Goal: Information Seeking & Learning: Learn about a topic

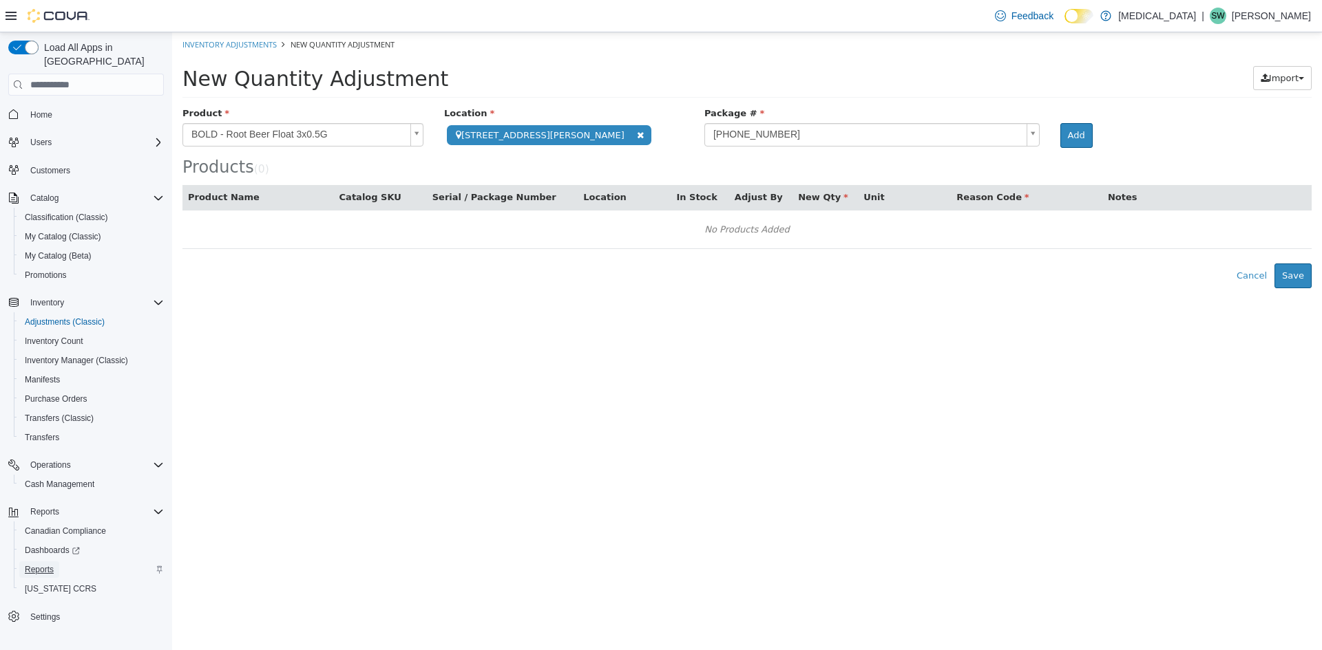
click at [56, 562] on link "Reports" at bounding box center [39, 570] width 40 height 17
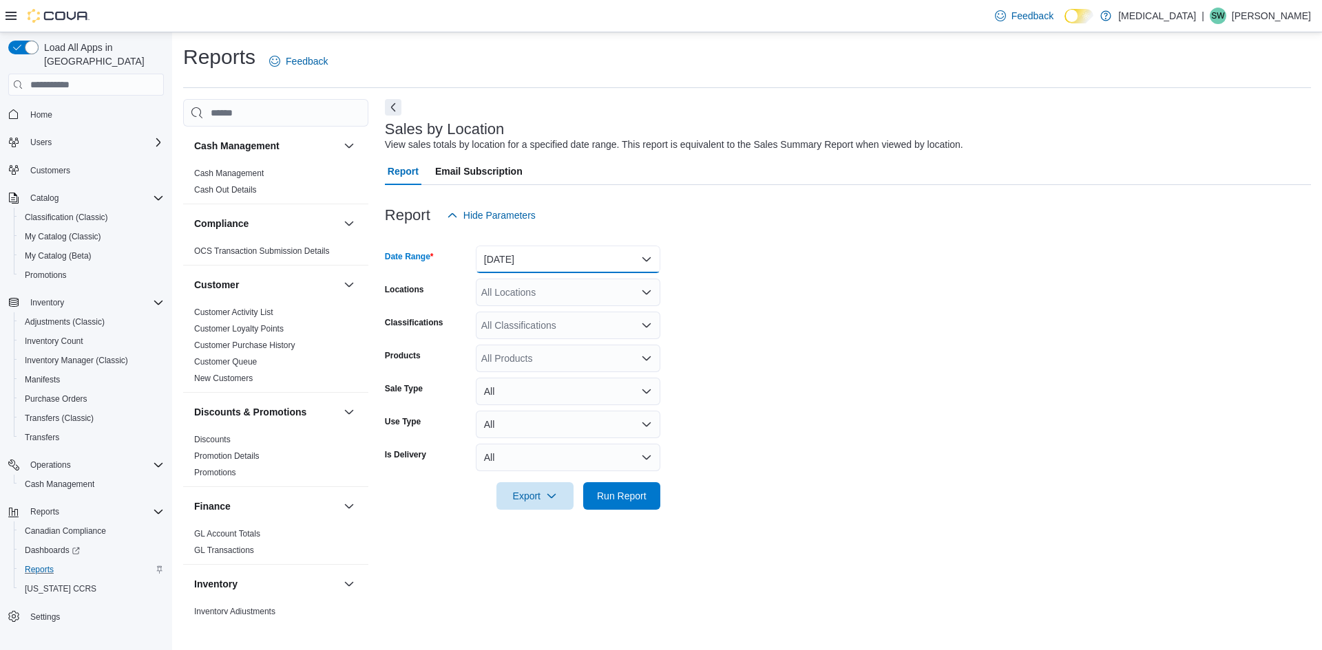
click at [564, 258] on button "Yesterday" at bounding box center [568, 260] width 184 height 28
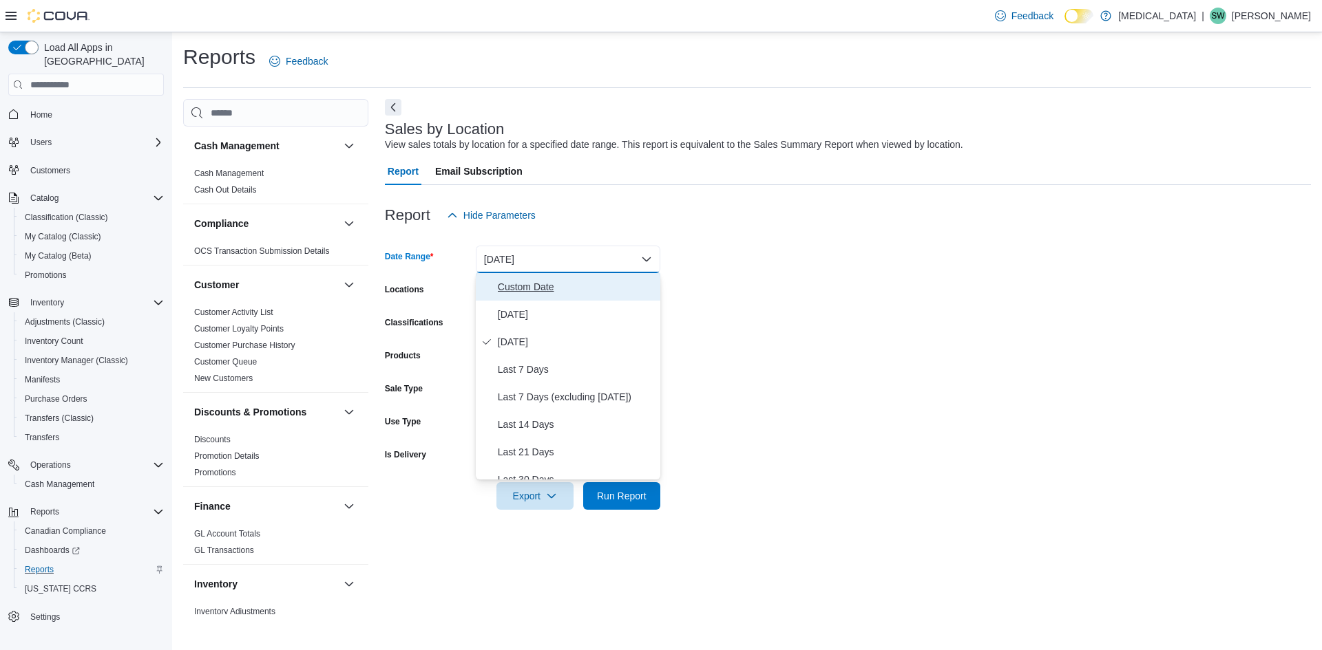
click at [558, 279] on span "Custom Date" at bounding box center [576, 287] width 157 height 17
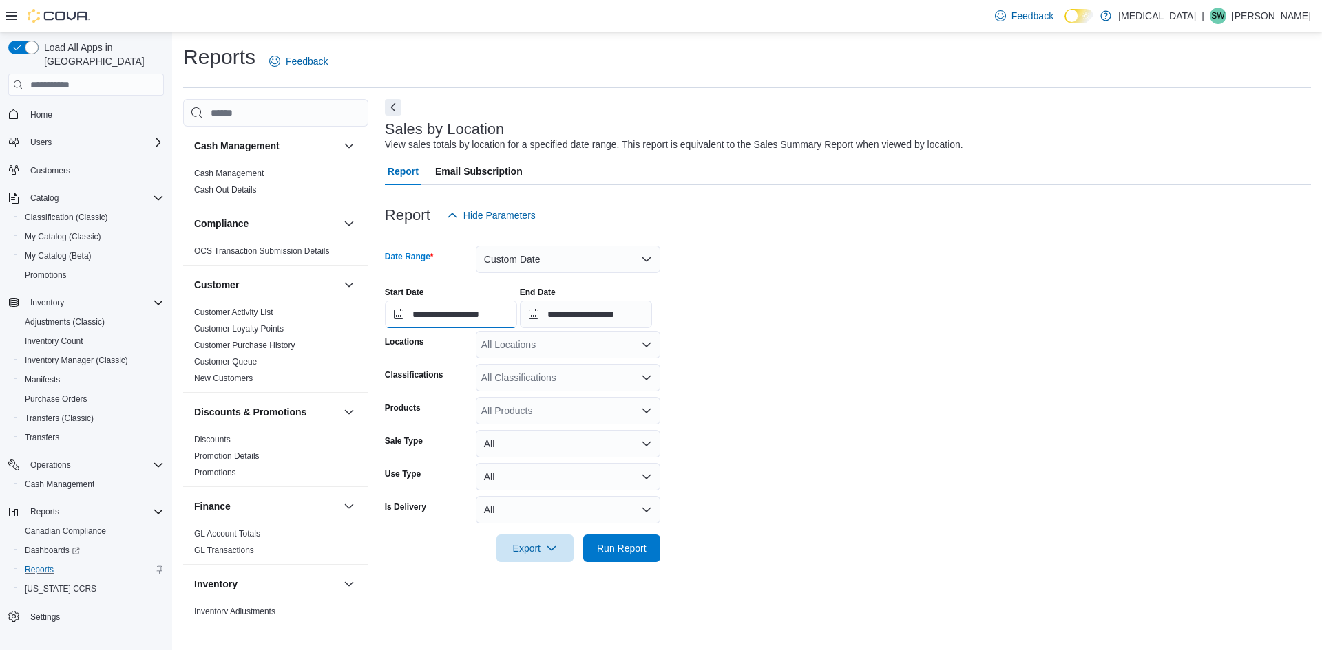
click at [458, 323] on input "**********" at bounding box center [451, 315] width 132 height 28
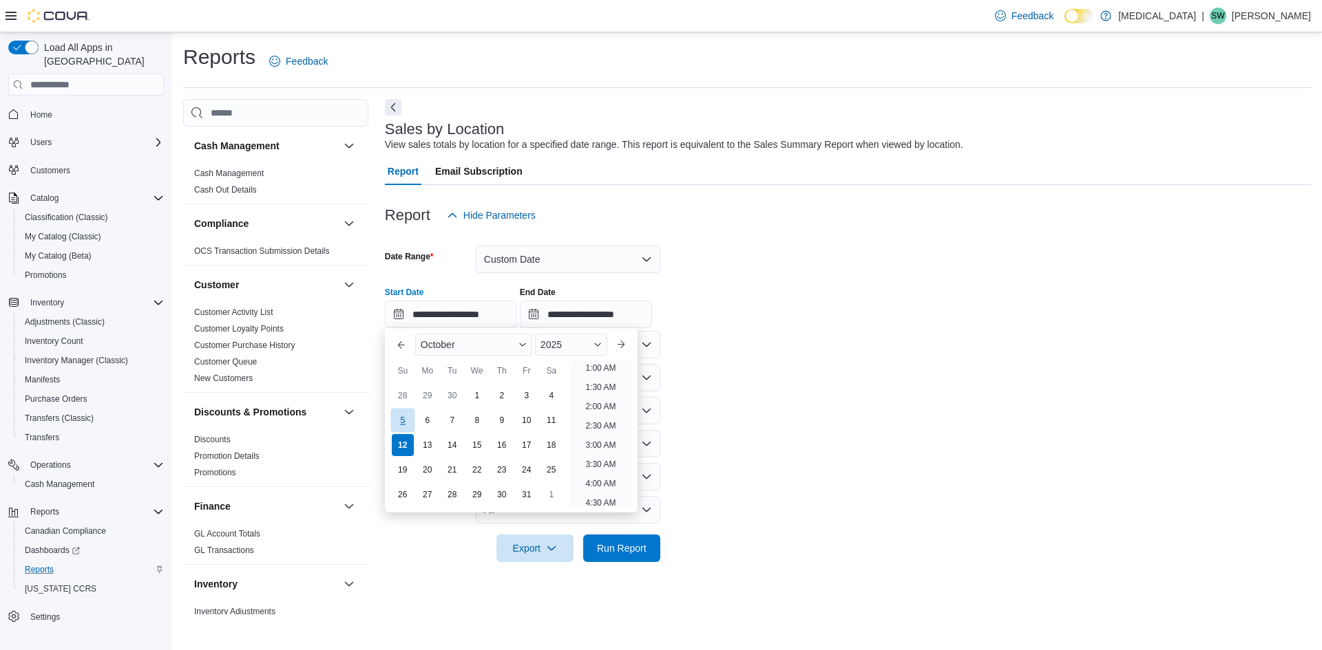
click at [399, 417] on div "5" at bounding box center [402, 421] width 24 height 24
type input "**********"
click at [600, 316] on input "**********" at bounding box center [586, 315] width 132 height 28
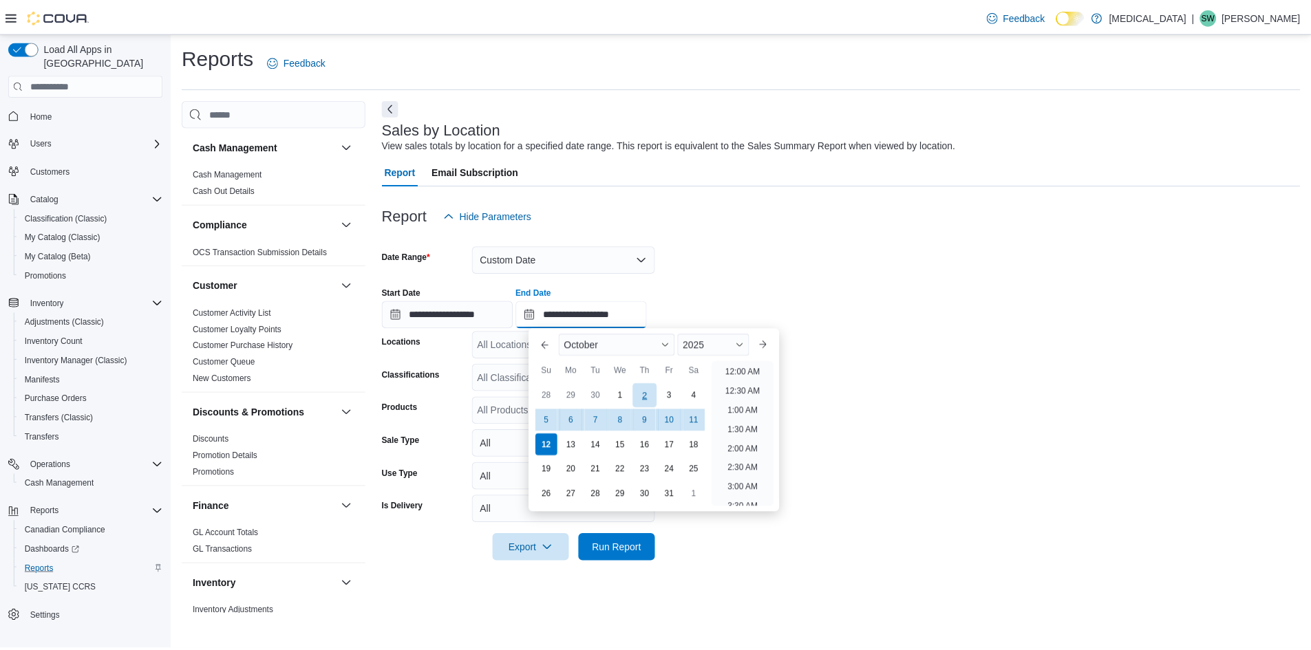
scroll to position [782, 0]
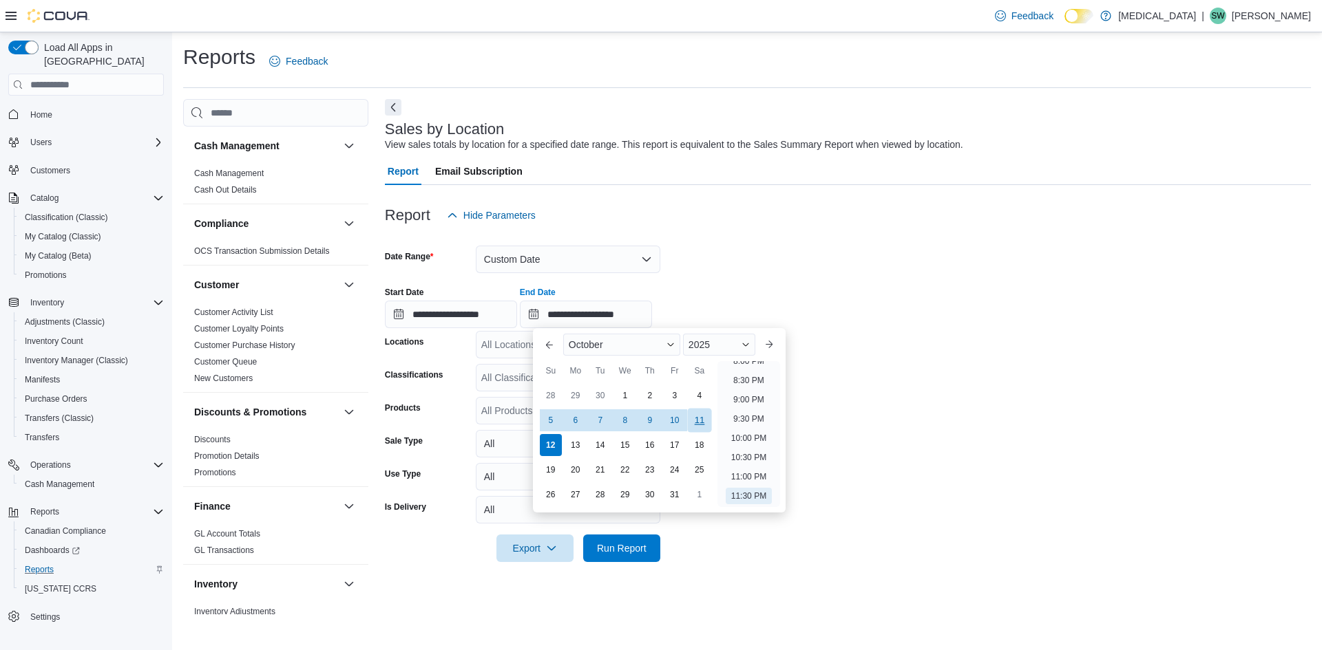
click at [702, 422] on div "11" at bounding box center [699, 421] width 24 height 24
type input "**********"
click at [949, 445] on form "**********" at bounding box center [848, 395] width 926 height 333
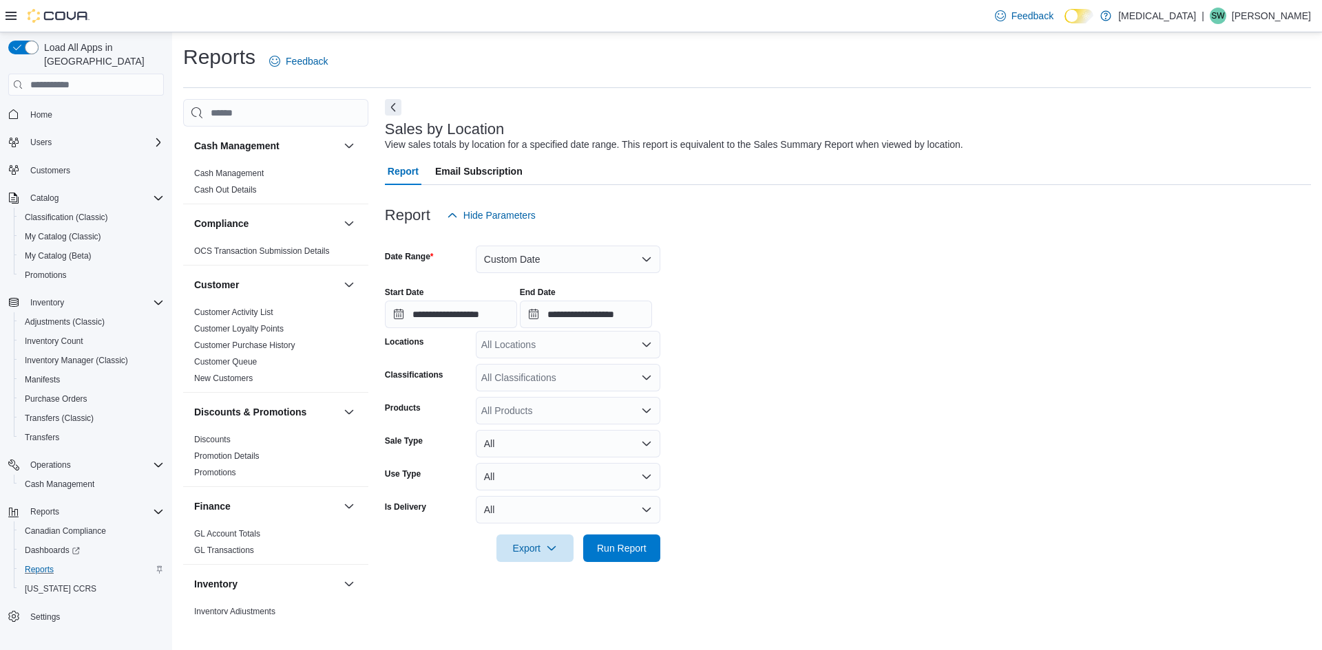
click at [587, 334] on div "All Locations" at bounding box center [568, 345] width 184 height 28
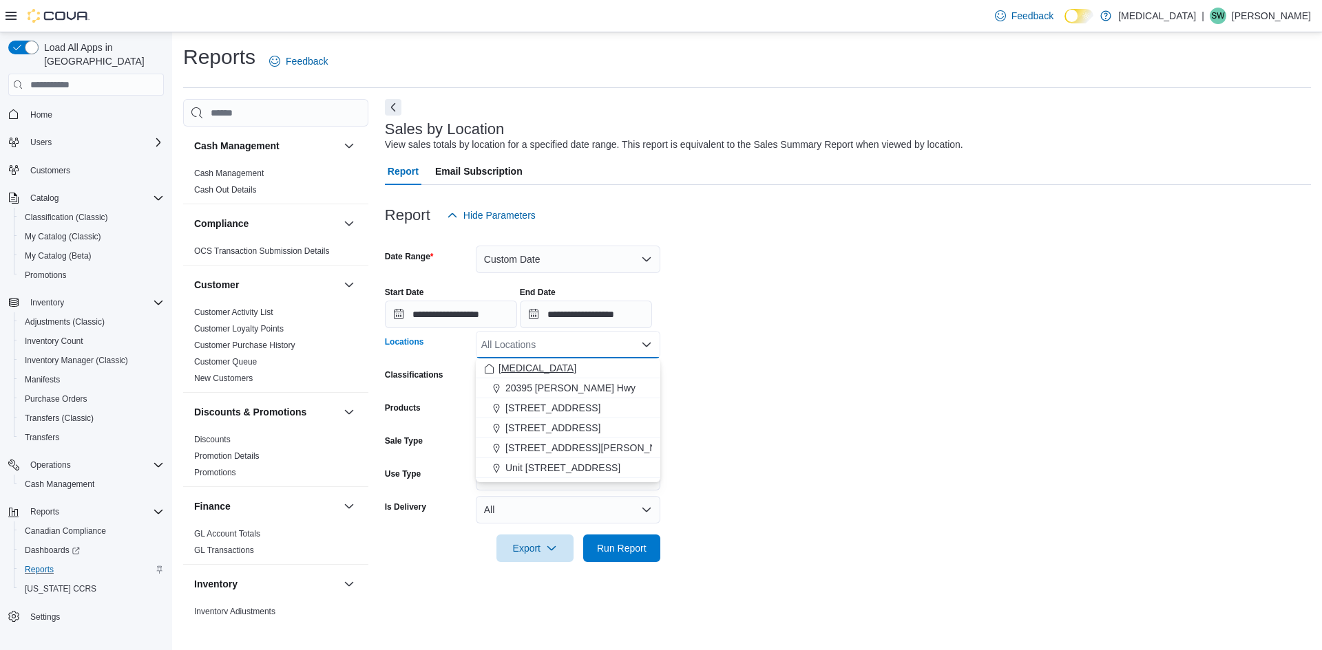
click at [579, 363] on div "[MEDICAL_DATA]" at bounding box center [568, 368] width 168 height 14
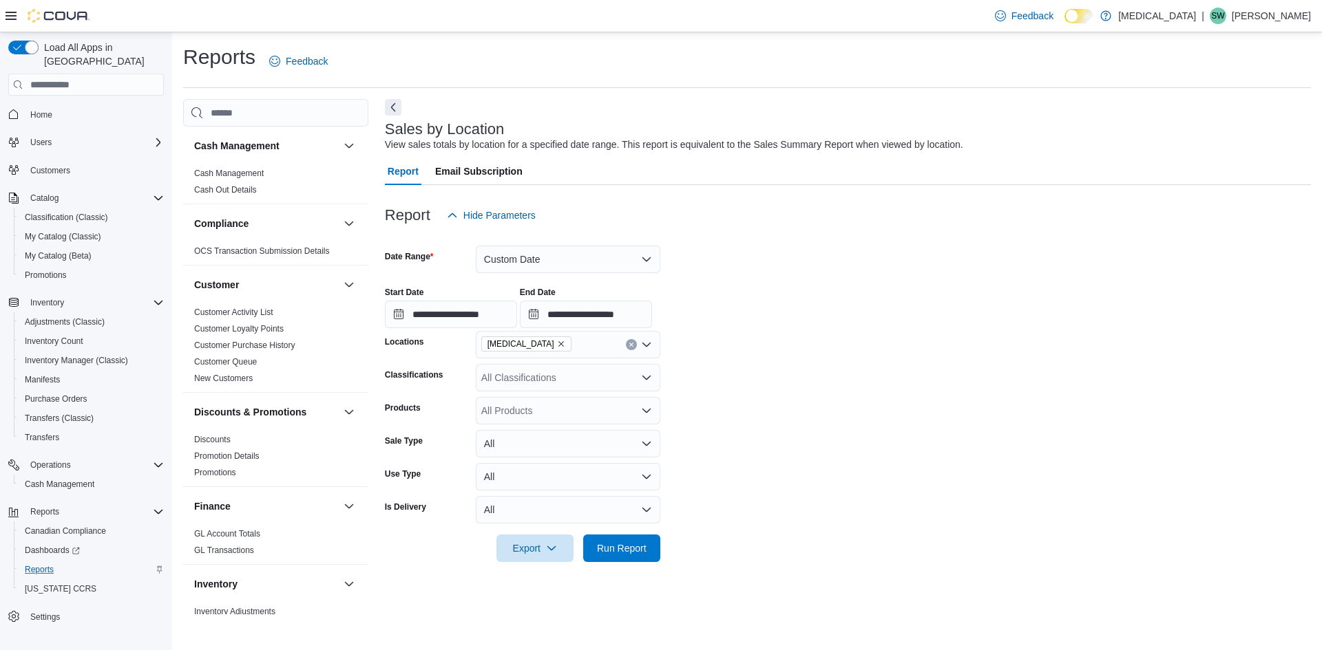
click at [844, 413] on form "**********" at bounding box center [848, 395] width 926 height 333
click at [622, 551] on span "Run Report" at bounding box center [622, 548] width 50 height 14
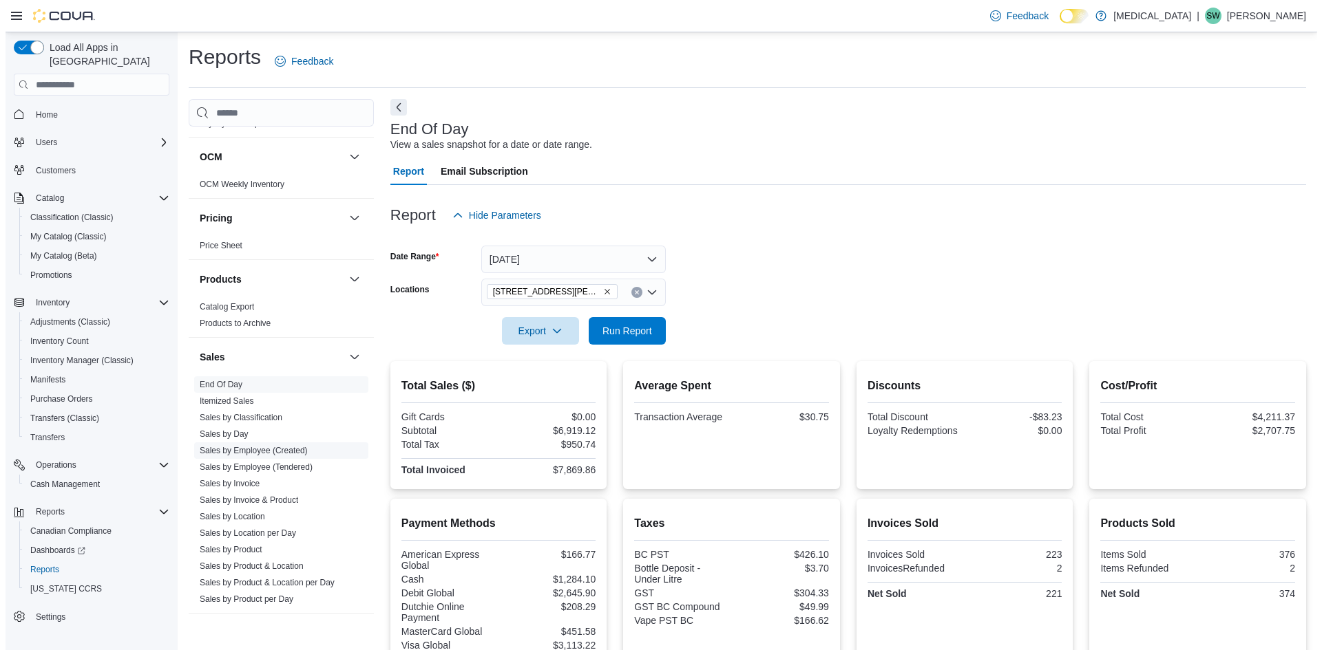
scroll to position [826, 0]
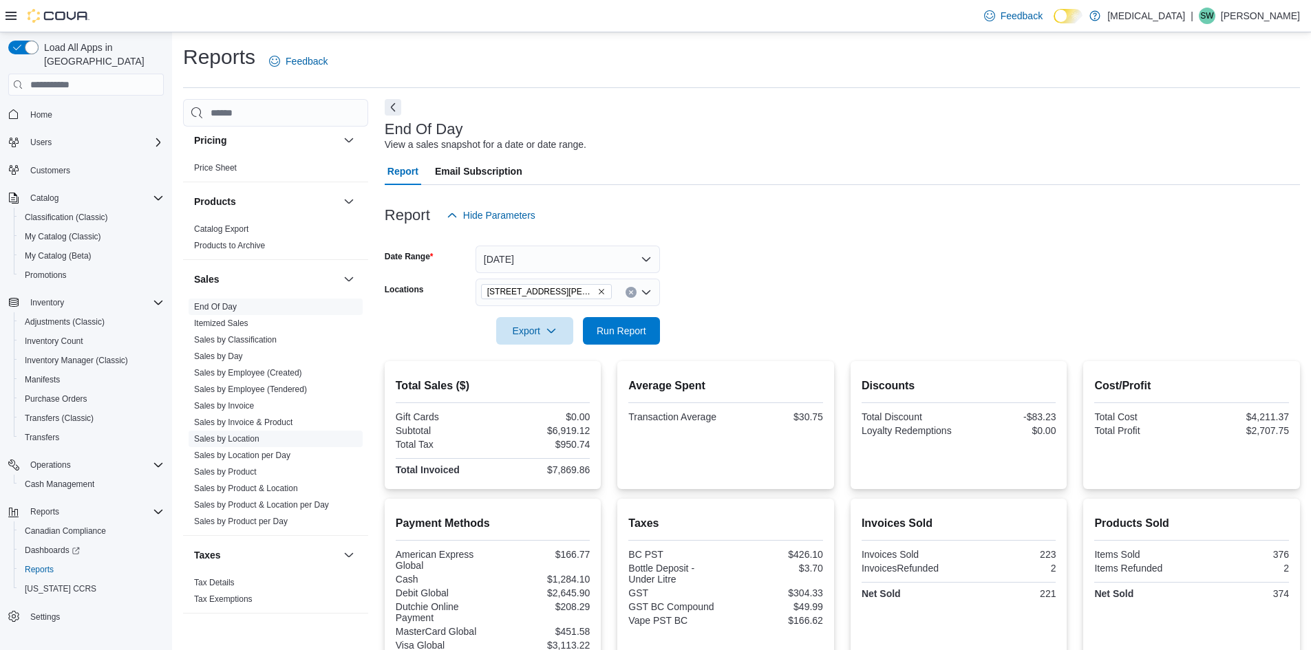
click at [242, 435] on link "Sales by Location" at bounding box center [226, 439] width 65 height 10
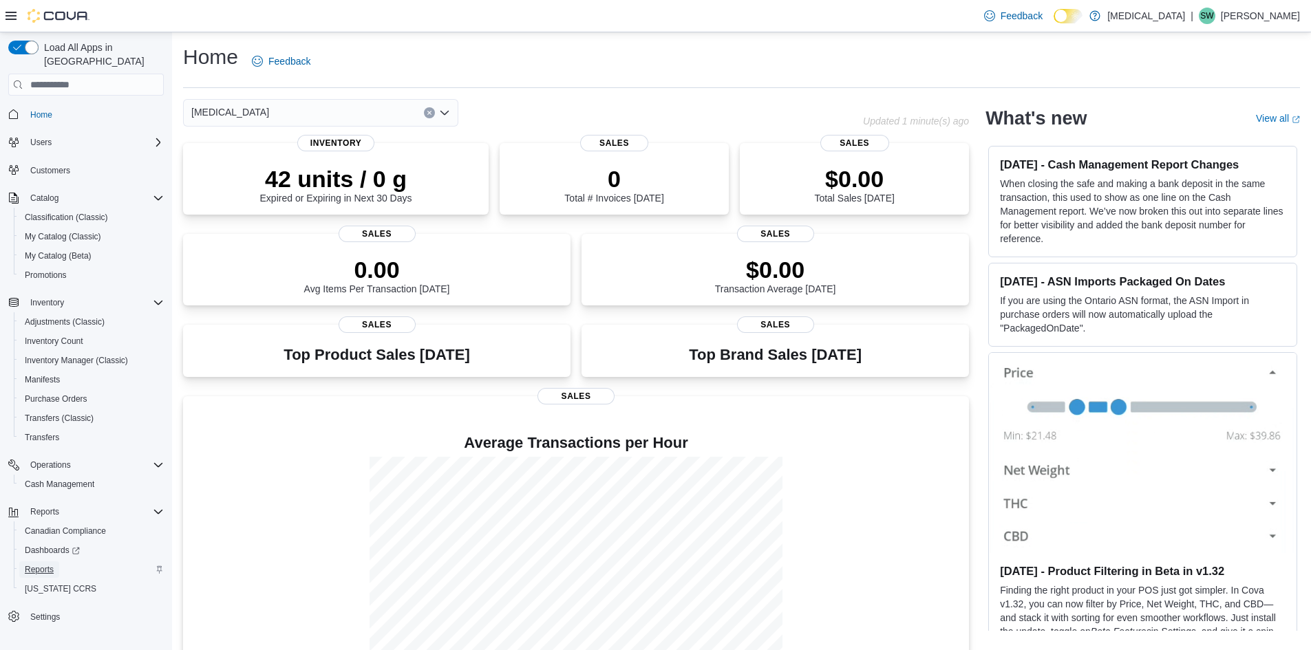
click at [35, 564] on span "Reports" at bounding box center [39, 569] width 29 height 11
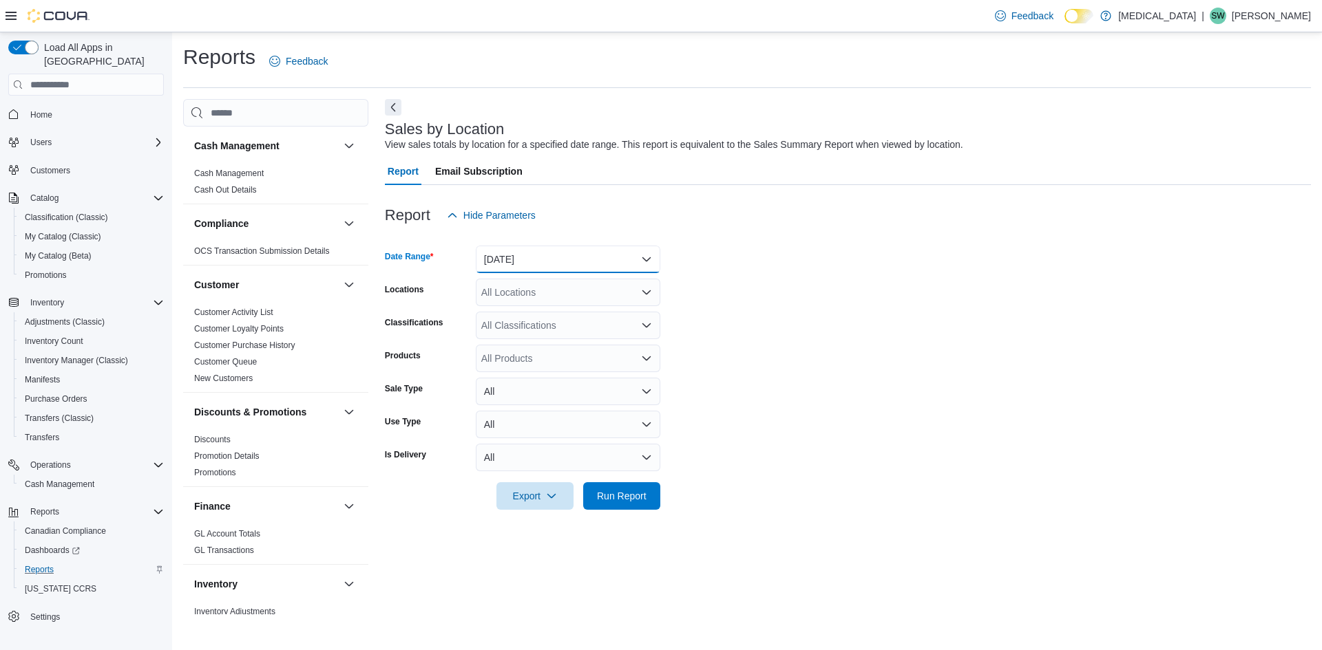
click at [536, 264] on button "Yesterday" at bounding box center [568, 260] width 184 height 28
click at [590, 202] on div "Report Hide Parameters" at bounding box center [848, 216] width 926 height 28
click at [549, 298] on div "All Locations" at bounding box center [568, 293] width 184 height 28
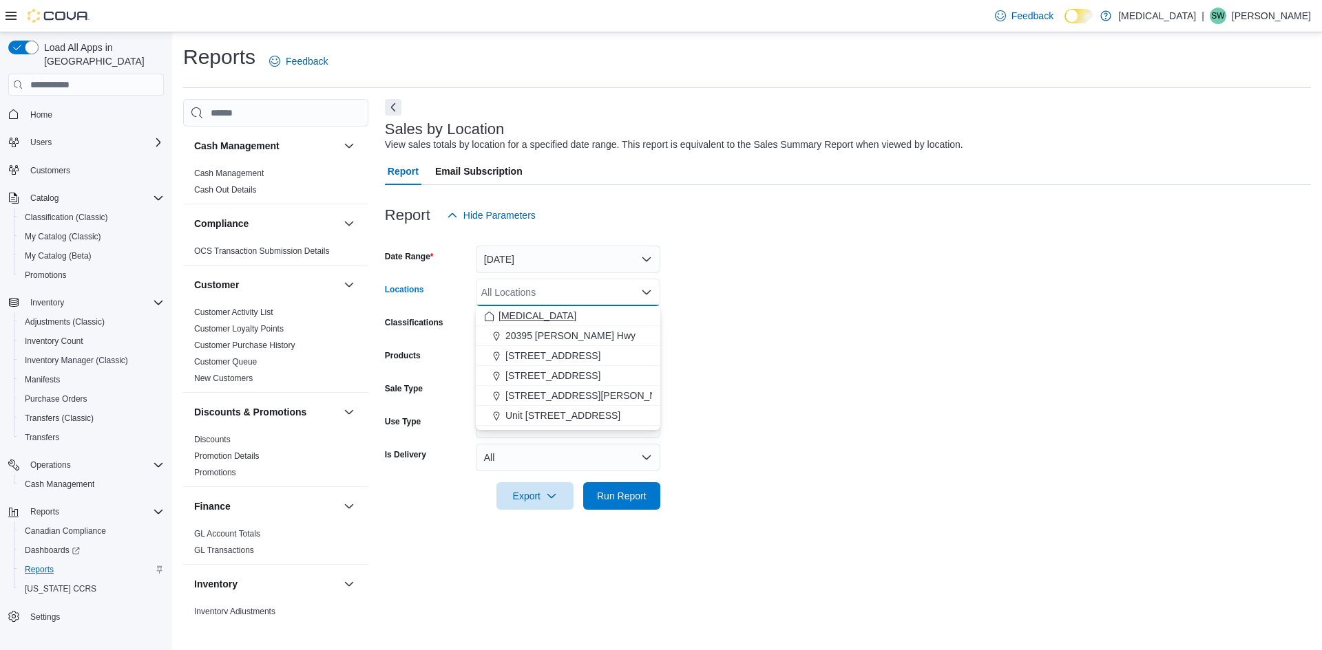
click at [544, 319] on div "[MEDICAL_DATA]" at bounding box center [568, 316] width 168 height 14
click at [844, 367] on form "Date Range Yesterday Locations Muse Combo box. Selected. Muse. Press Backspace …" at bounding box center [848, 369] width 926 height 281
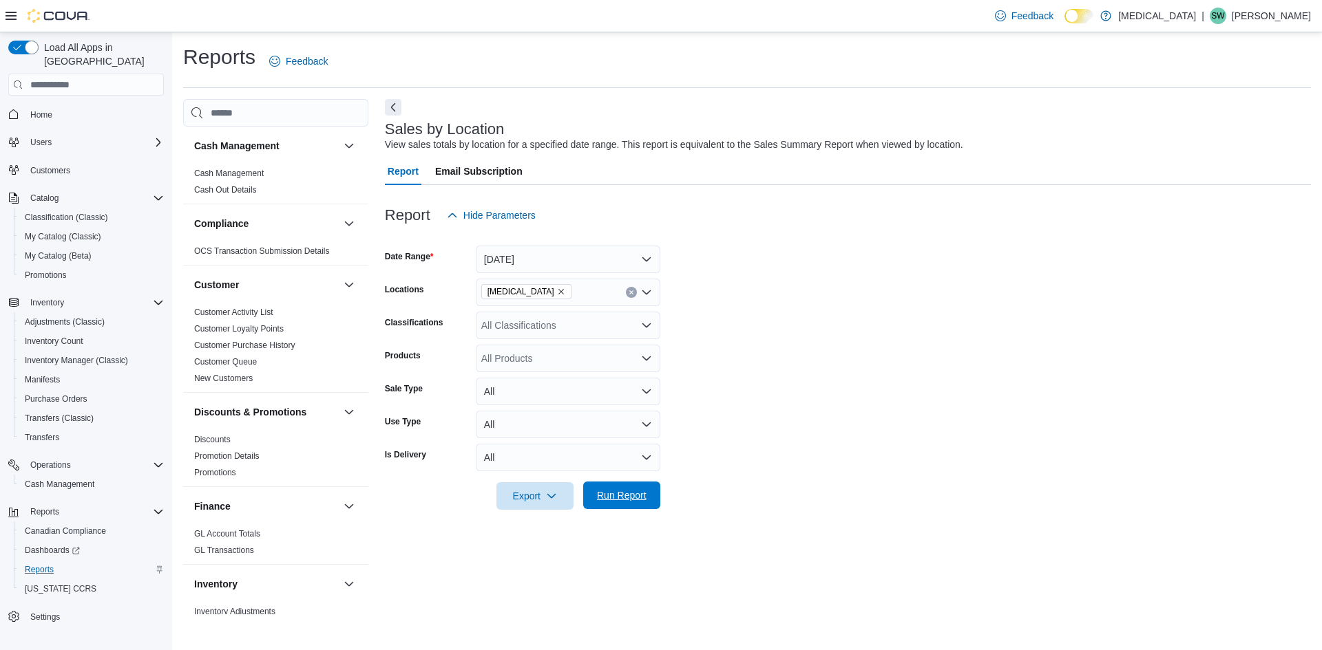
click at [613, 492] on span "Run Report" at bounding box center [622, 496] width 50 height 14
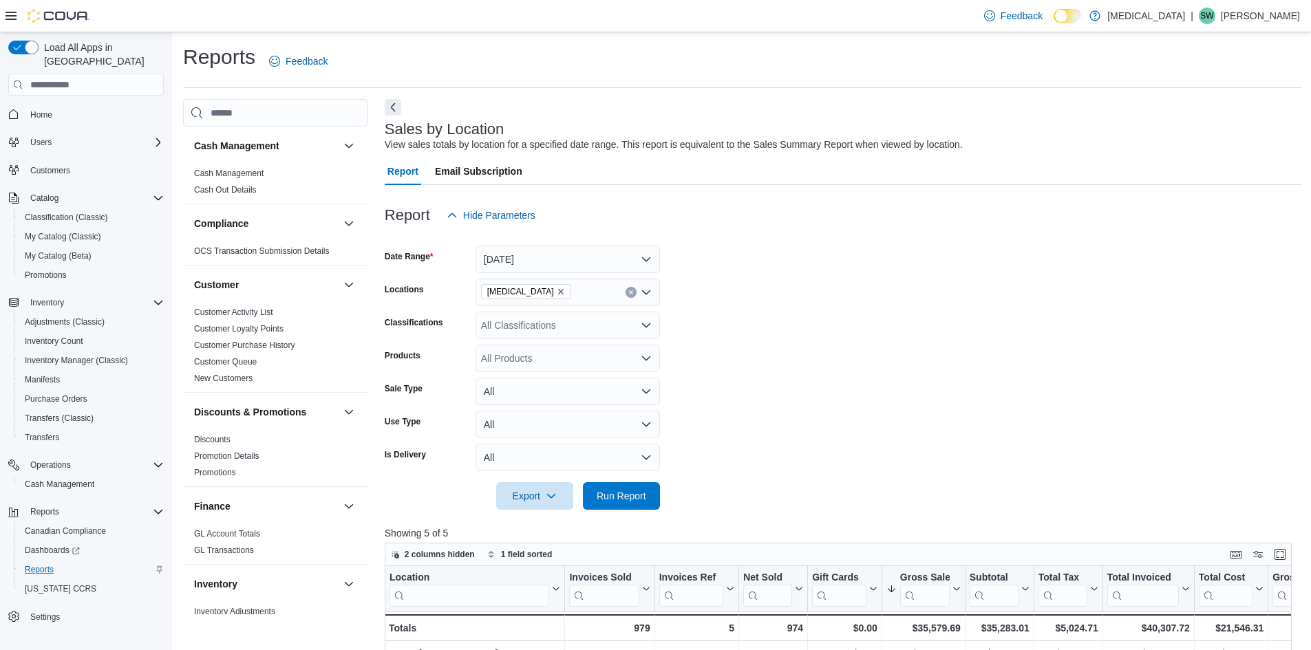
click at [805, 307] on form "Date Range Yesterday Locations Muse Classifications All Classifications Product…" at bounding box center [843, 369] width 917 height 281
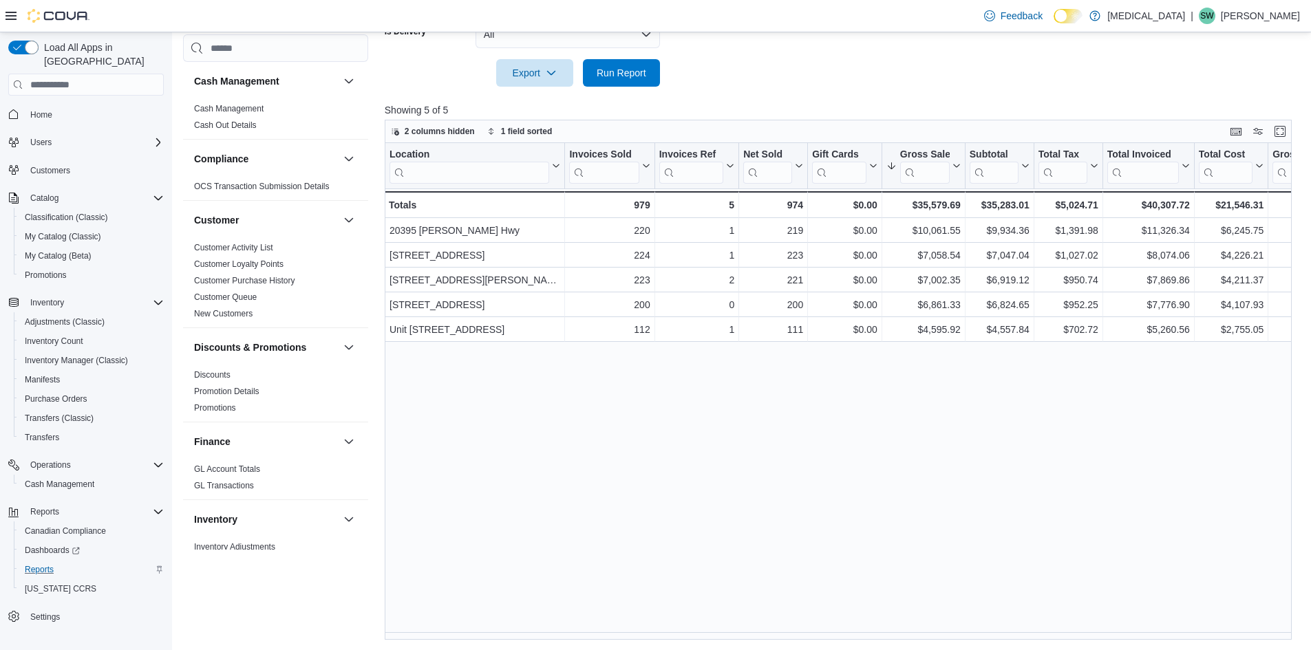
scroll to position [424, 0]
drag, startPoint x: 643, startPoint y: 632, endPoint x: 802, endPoint y: 634, distance: 159.0
click at [802, 634] on div "Location Click to view column header actions Invoices Sold Click to view column…" at bounding box center [843, 390] width 917 height 497
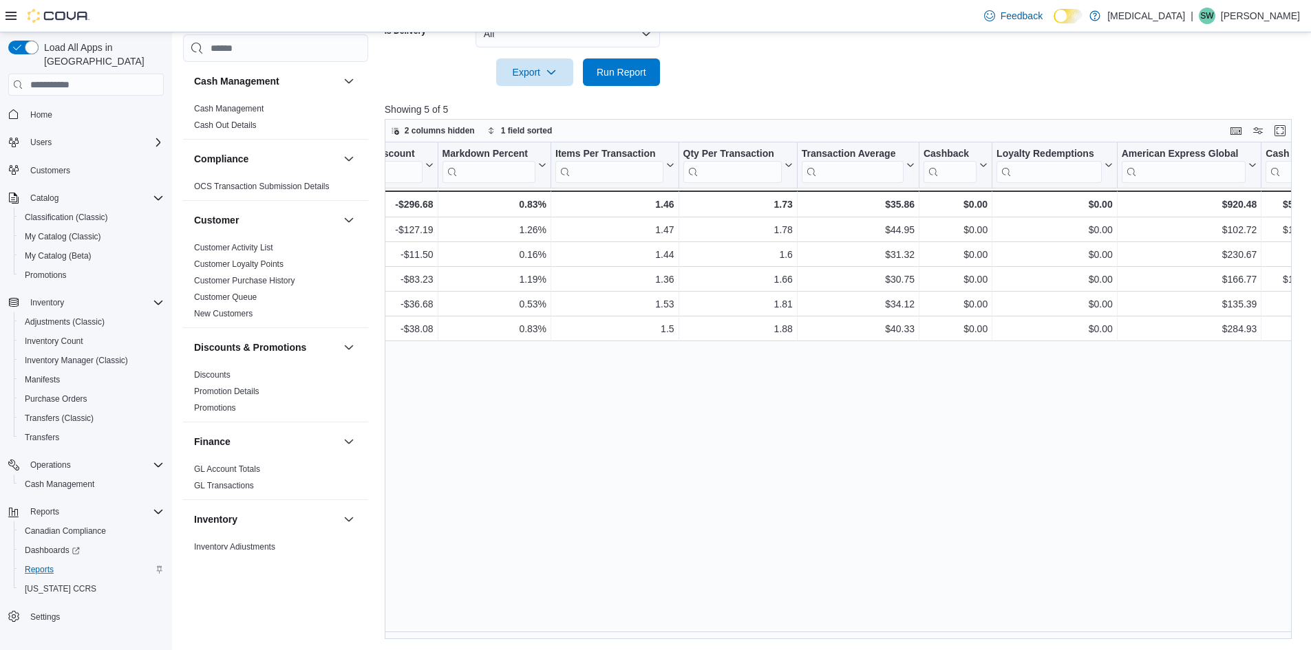
scroll to position [0, 0]
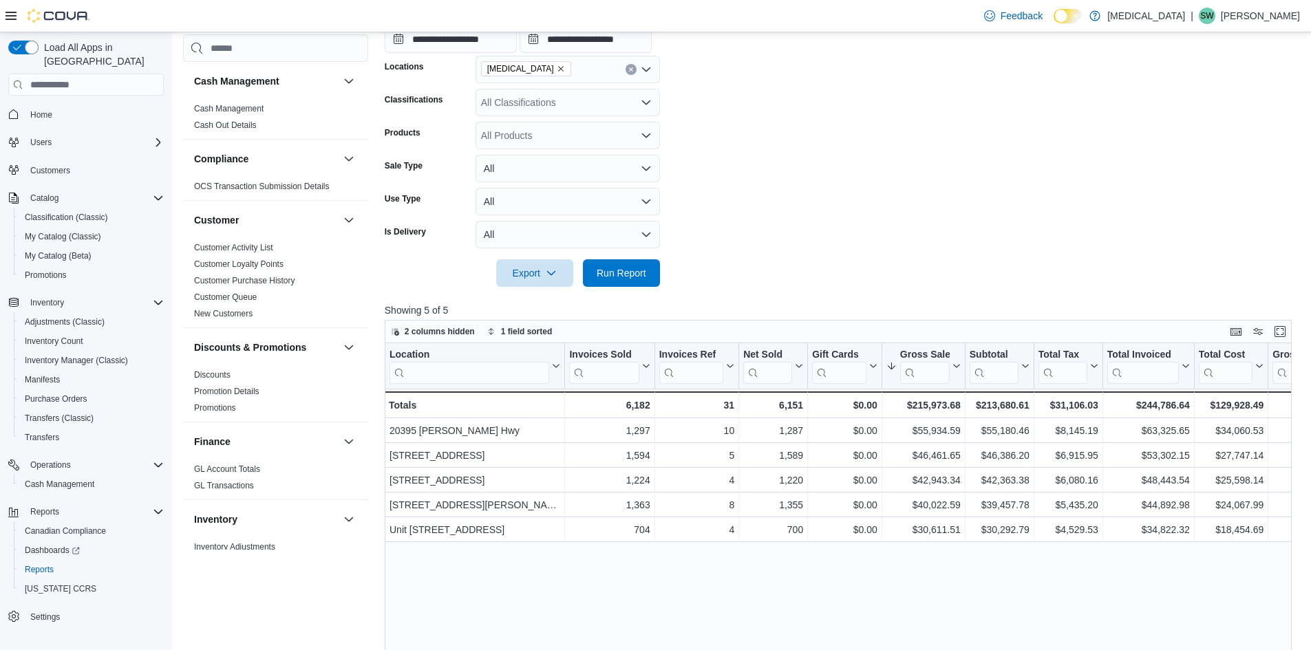
scroll to position [206, 0]
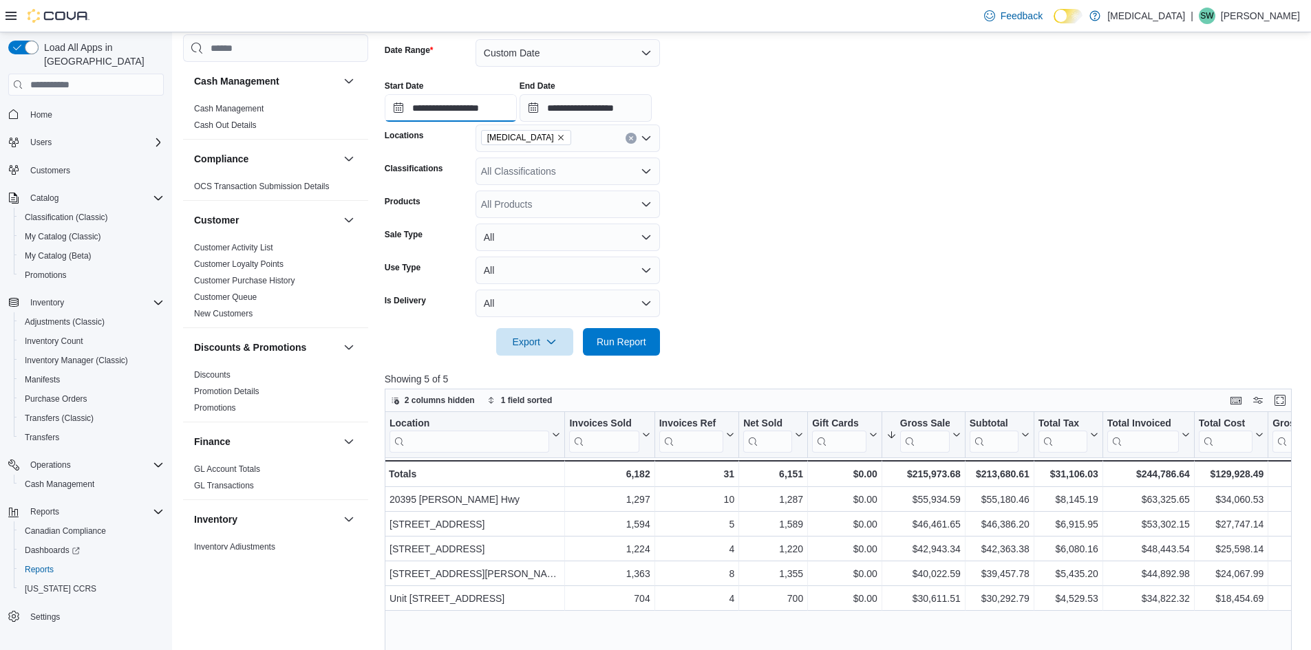
click at [446, 107] on input "**********" at bounding box center [451, 108] width 132 height 28
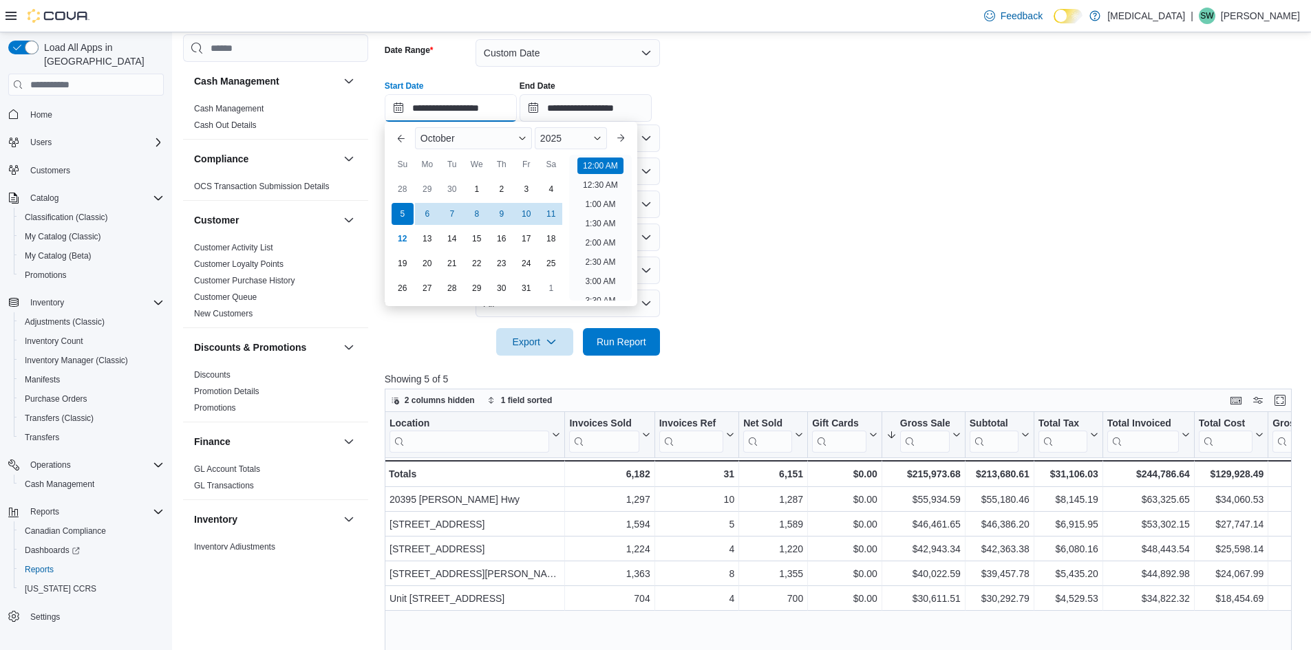
scroll to position [43, 0]
click at [397, 189] on div "28" at bounding box center [402, 190] width 24 height 24
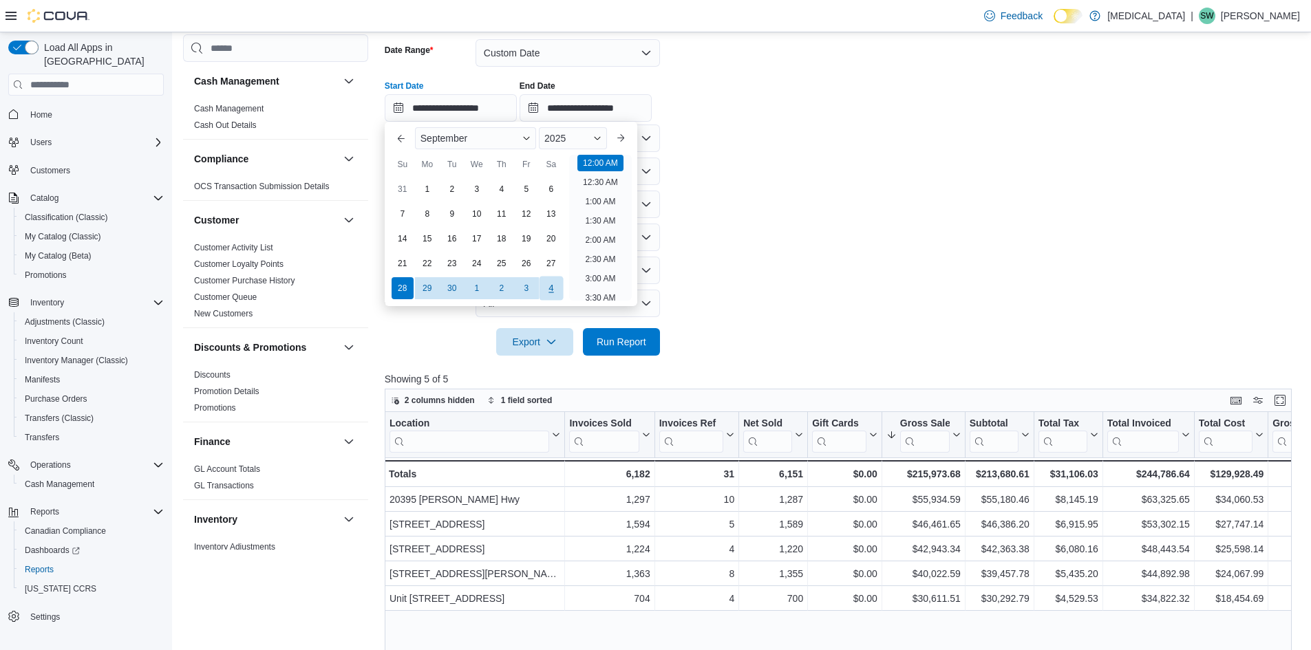
click at [552, 288] on div "4" at bounding box center [551, 289] width 24 height 24
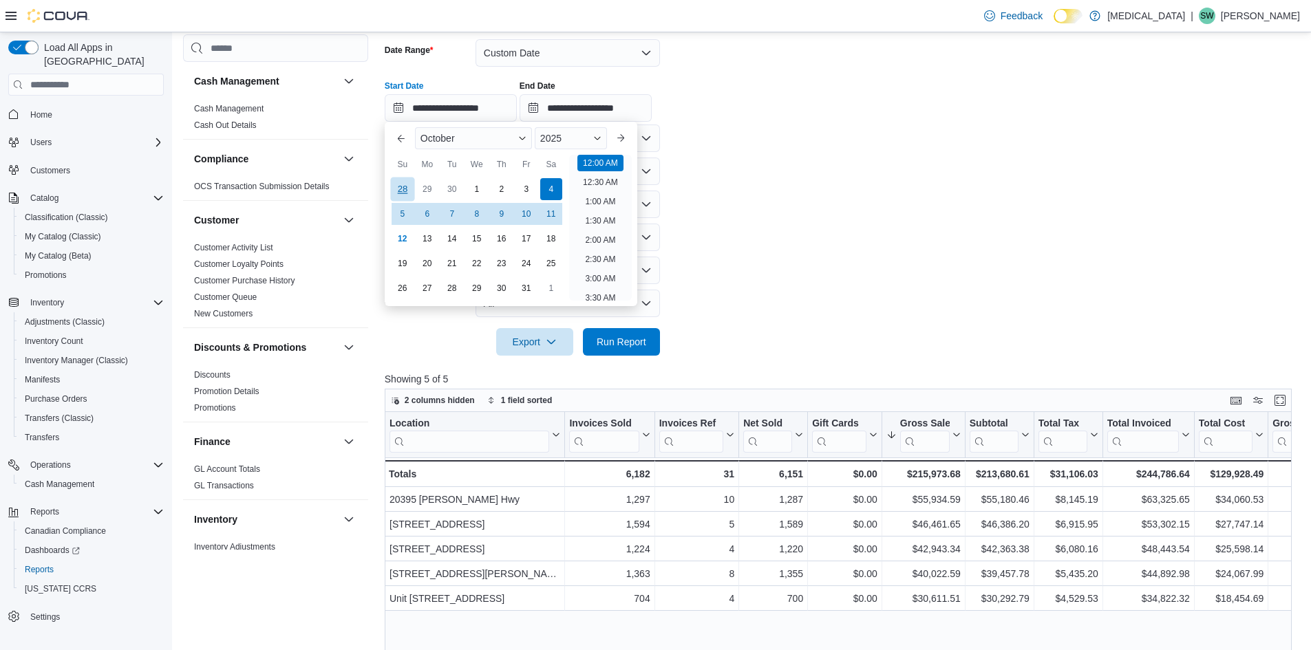
click at [400, 191] on div "28" at bounding box center [402, 190] width 24 height 24
type input "**********"
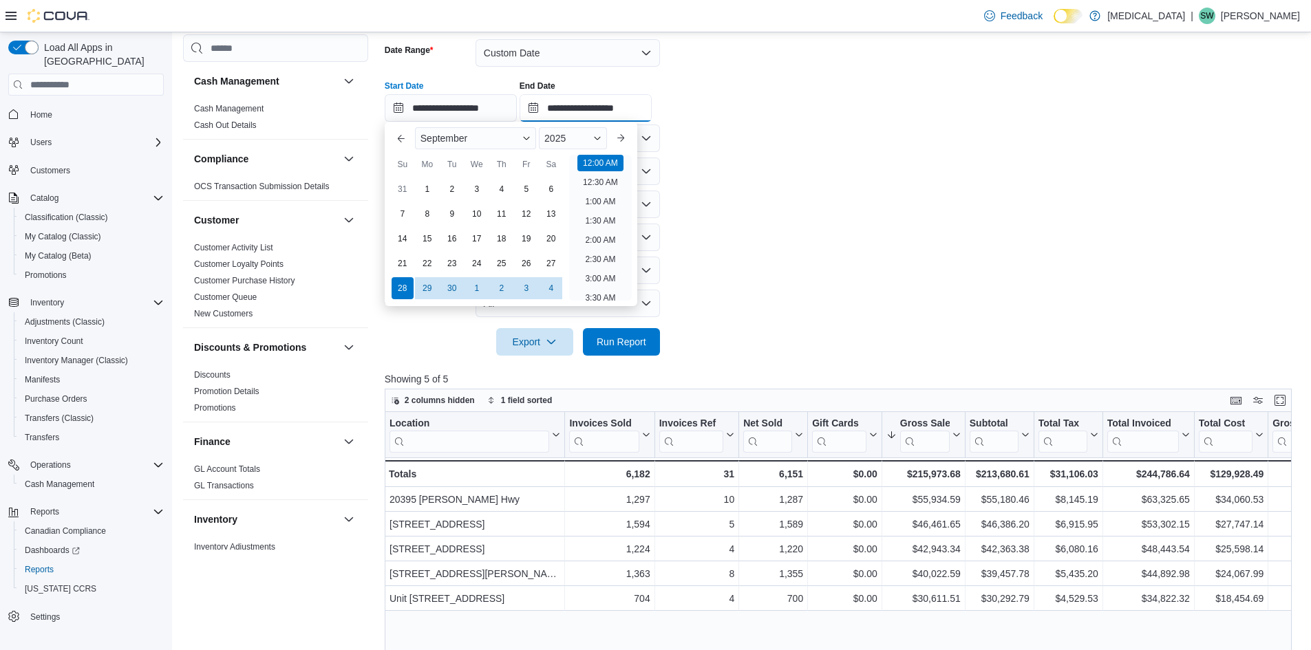
click at [582, 113] on input "**********" at bounding box center [586, 108] width 132 height 28
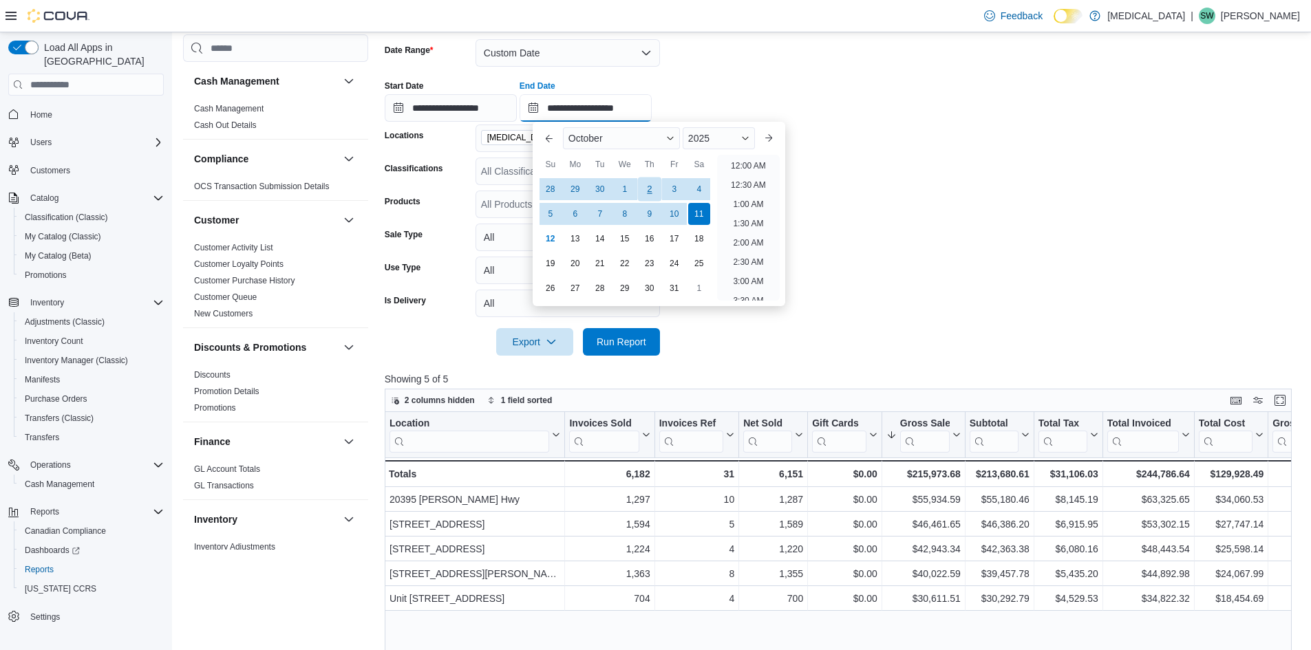
scroll to position [782, 0]
click at [698, 191] on div "4" at bounding box center [699, 190] width 24 height 24
type input "**********"
click at [883, 209] on form "**********" at bounding box center [843, 189] width 917 height 333
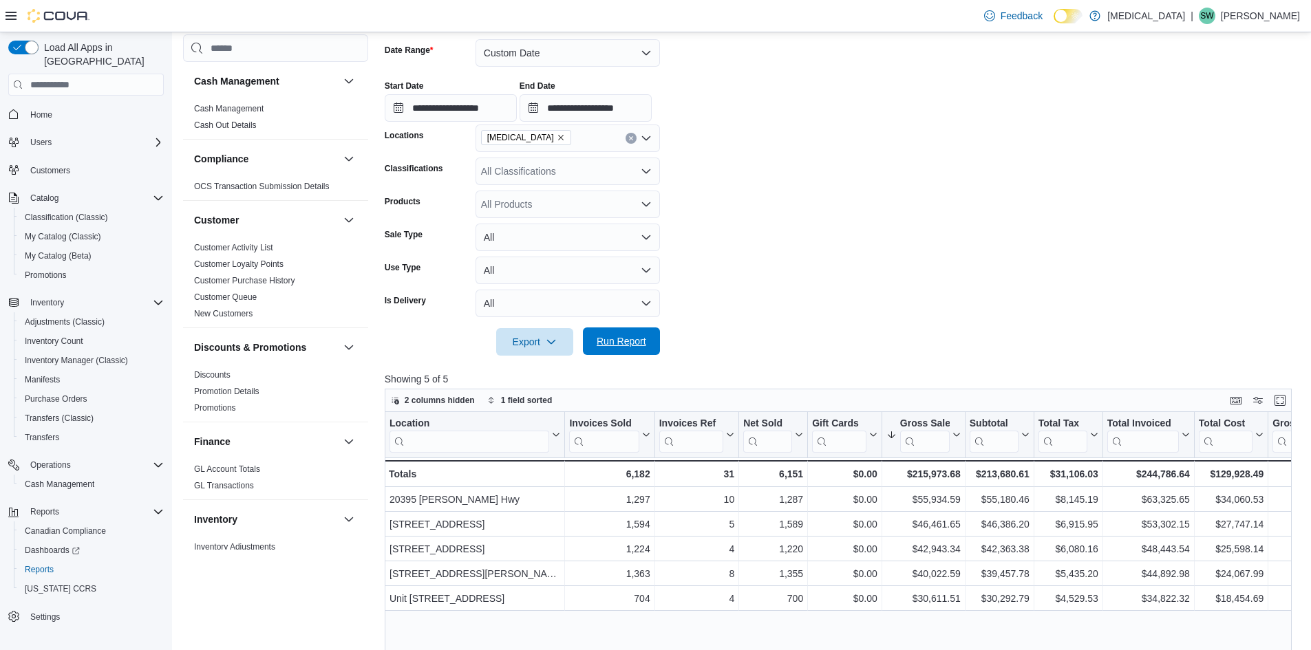
click at [637, 347] on span "Run Report" at bounding box center [622, 342] width 50 height 14
click at [480, 116] on input "**********" at bounding box center [451, 108] width 132 height 28
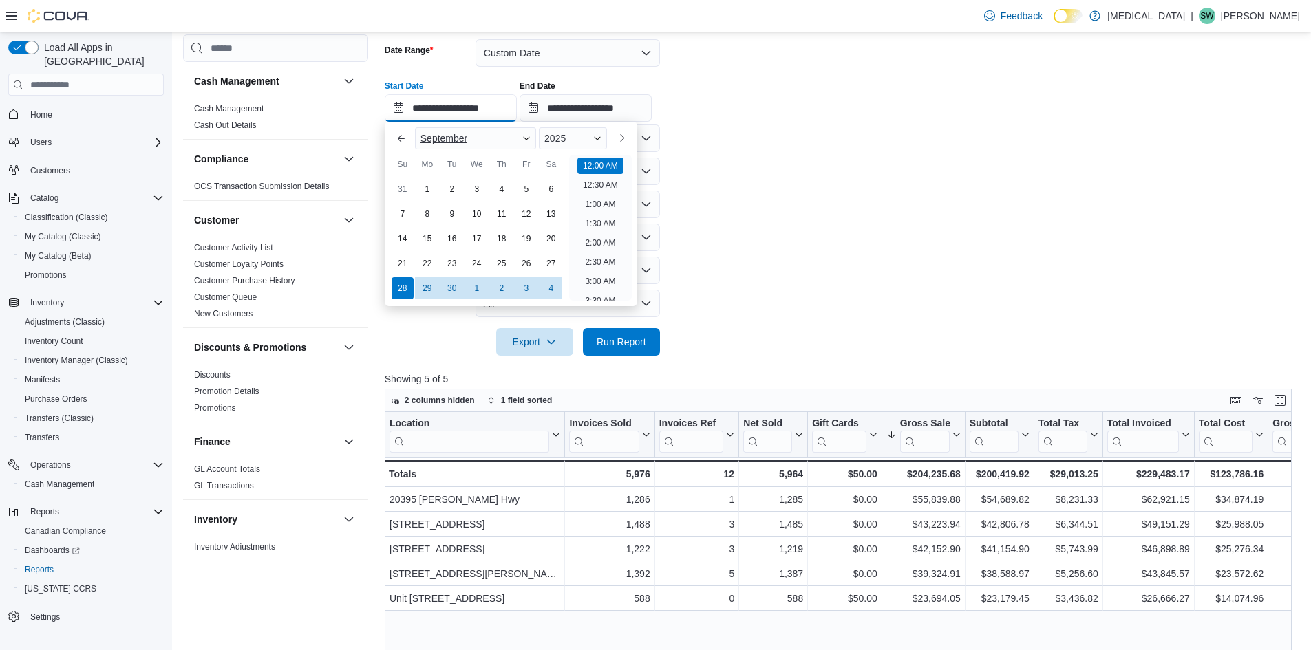
scroll to position [43, 0]
click at [632, 137] on button "Next month" at bounding box center [621, 138] width 22 height 22
type input "**********"
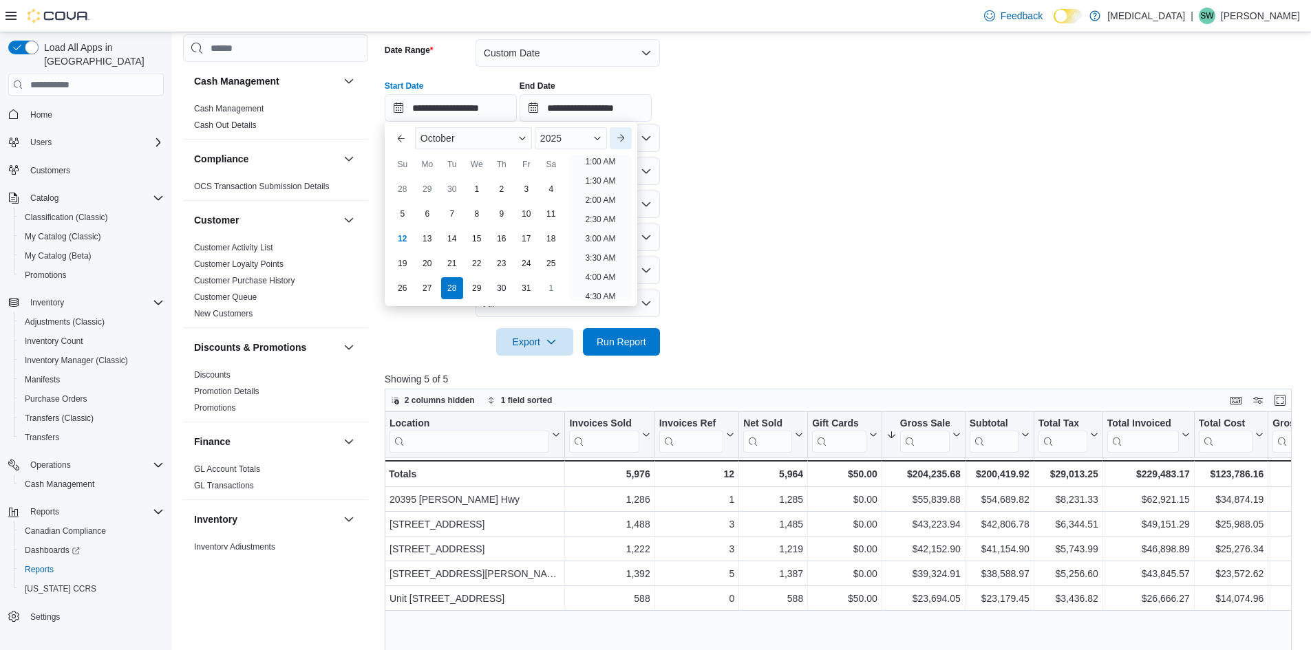
scroll to position [3, 0]
click at [408, 209] on div "5" at bounding box center [402, 214] width 24 height 24
type input "**********"
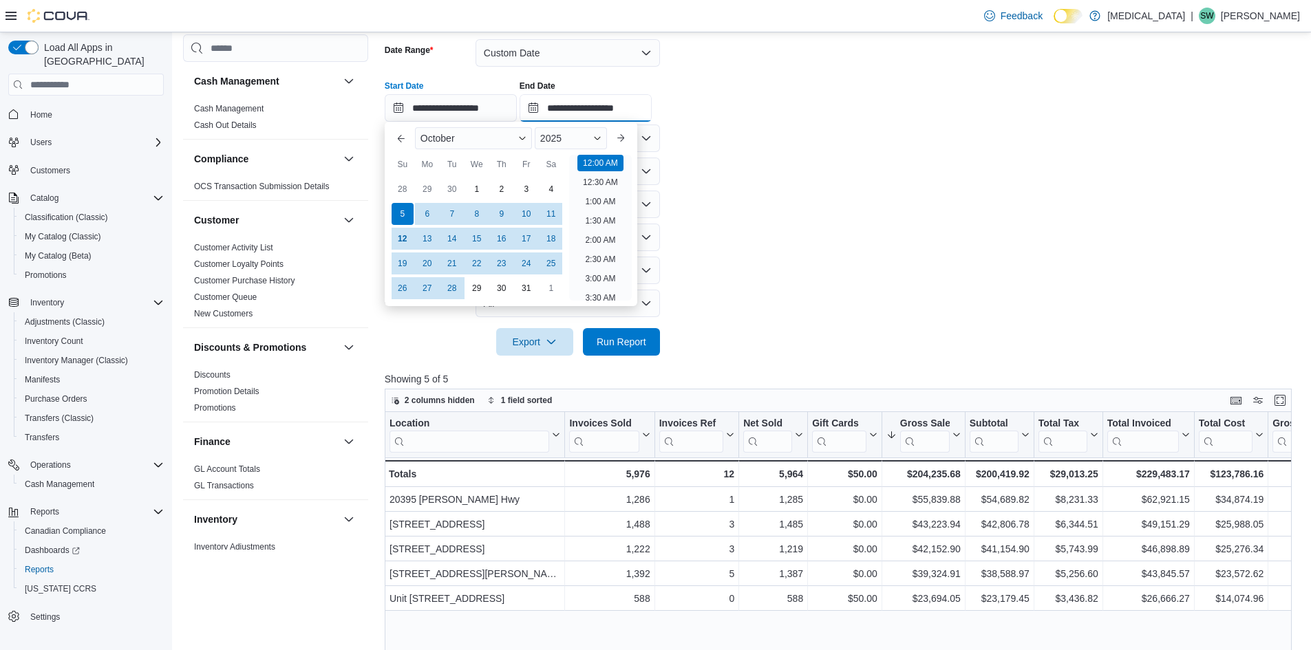
click at [625, 105] on input "**********" at bounding box center [586, 108] width 132 height 28
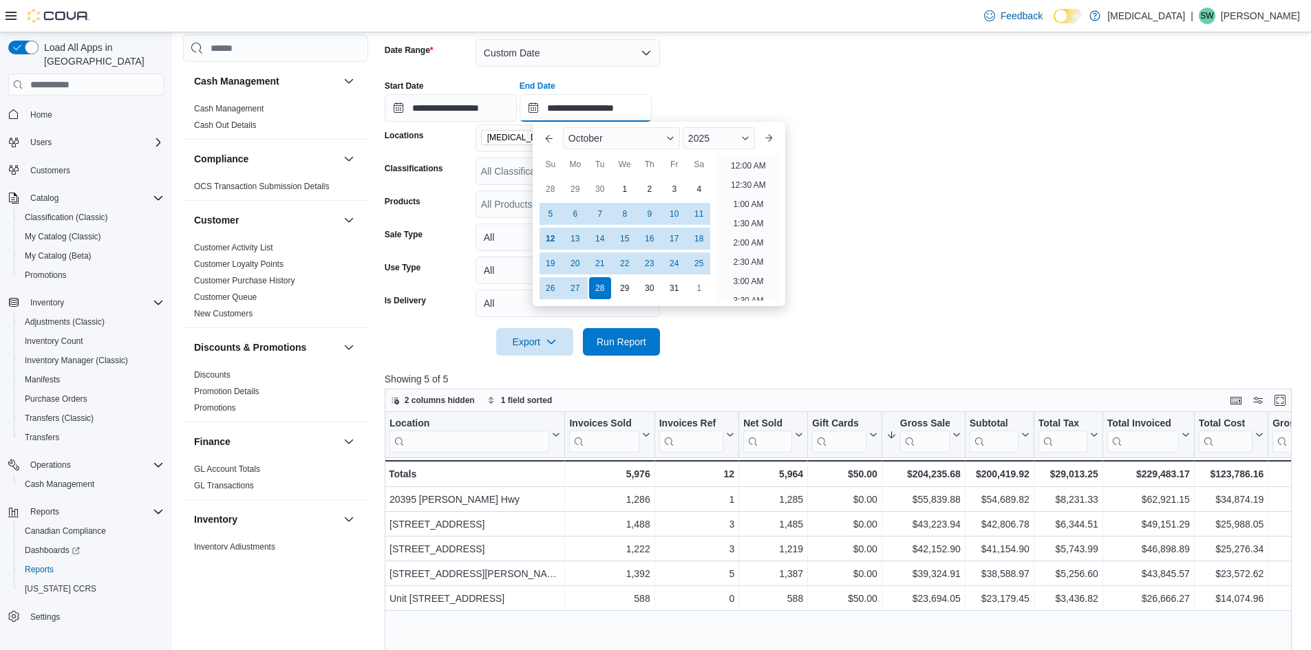
scroll to position [782, 0]
click at [695, 212] on div "11" at bounding box center [699, 214] width 24 height 24
type input "**********"
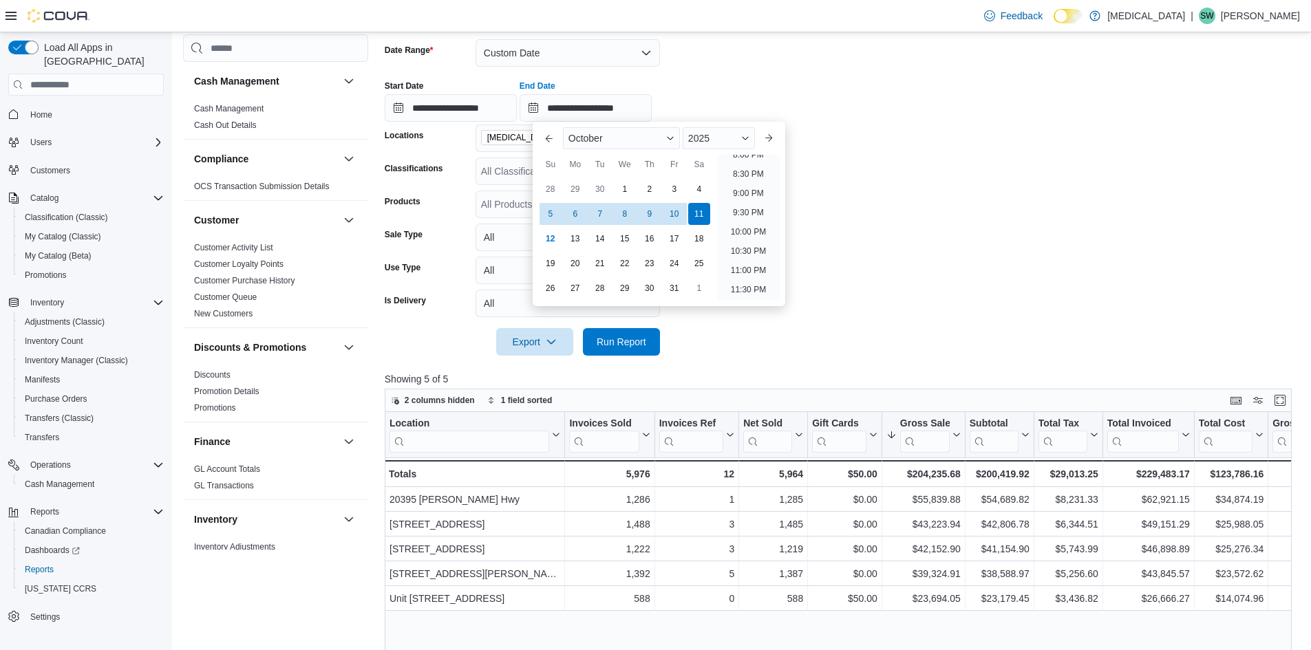
click at [873, 209] on form "**********" at bounding box center [843, 189] width 917 height 333
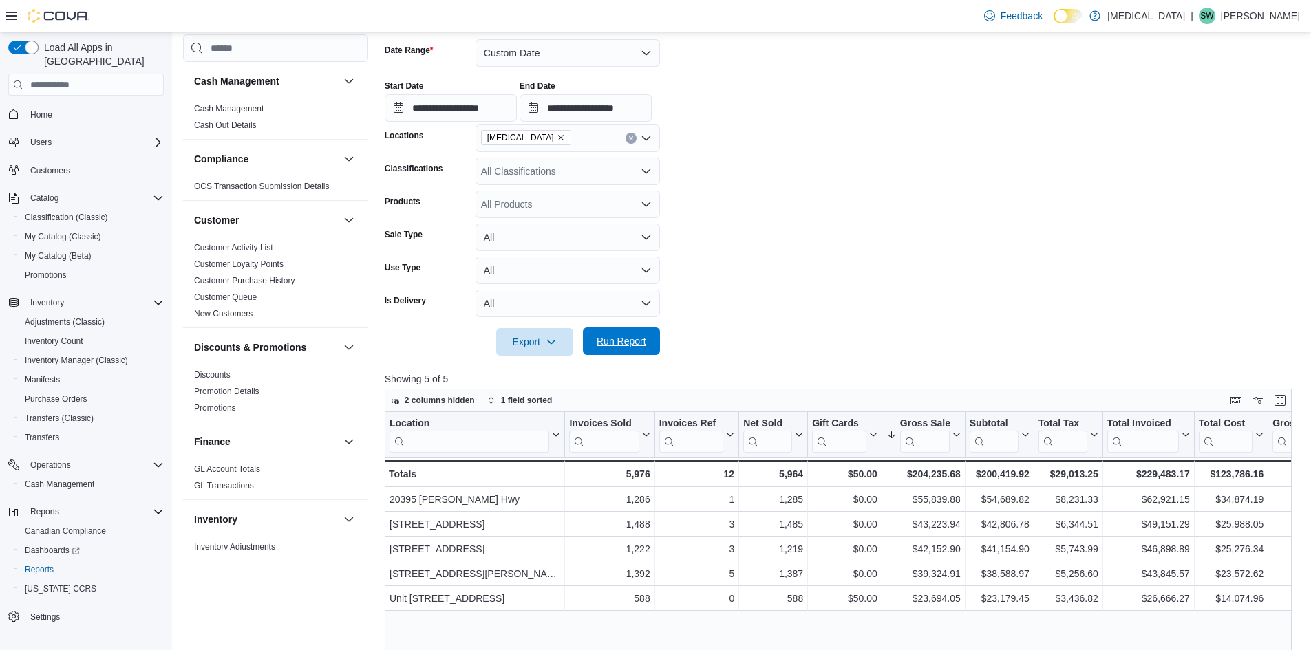
click at [641, 337] on span "Run Report" at bounding box center [622, 342] width 50 height 14
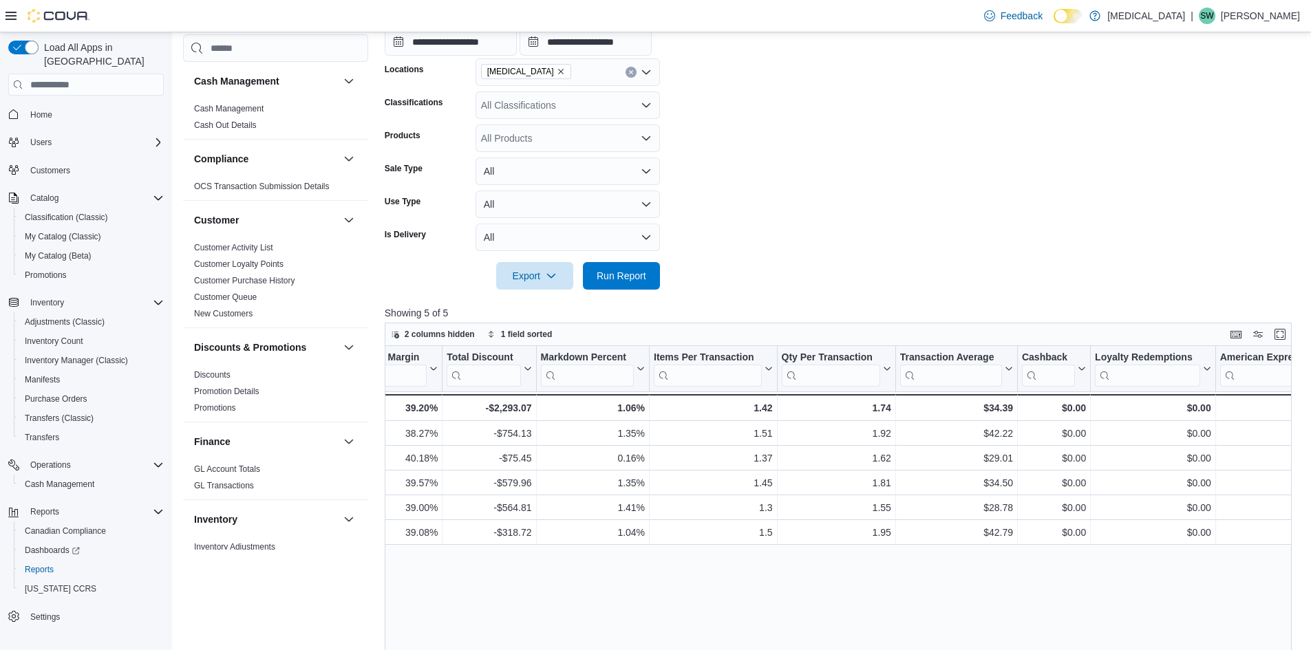
scroll to position [270, 0]
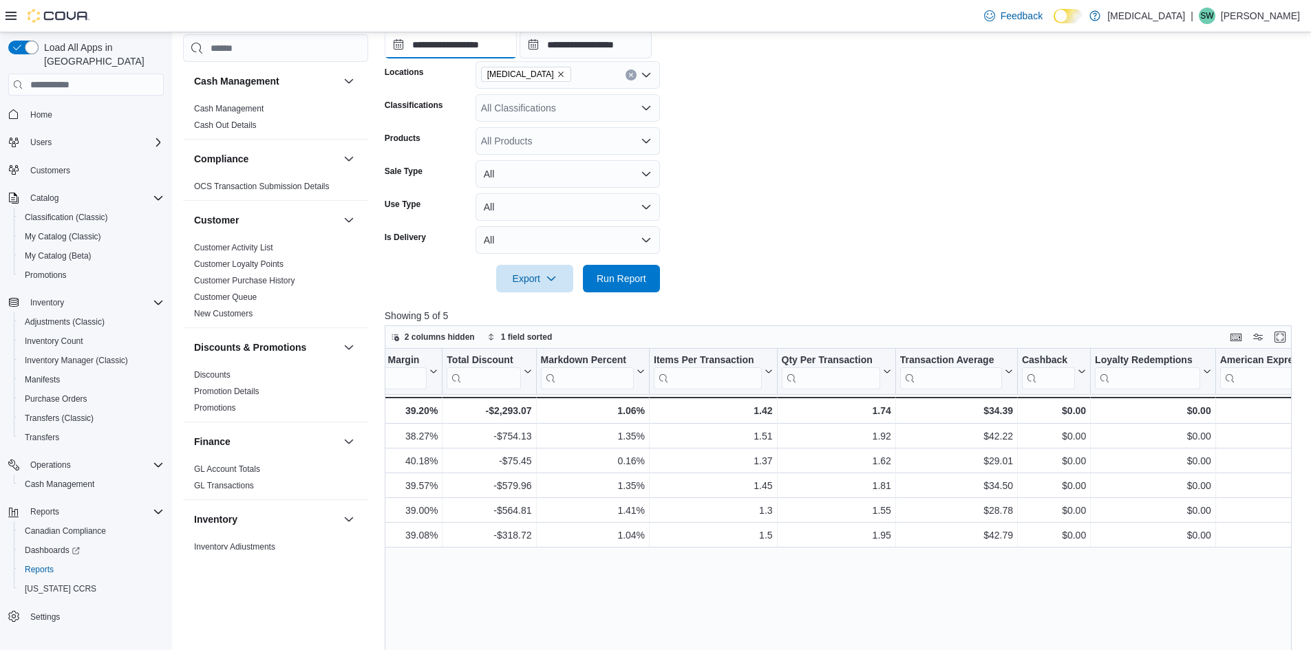
click at [462, 50] on input "**********" at bounding box center [451, 45] width 132 height 28
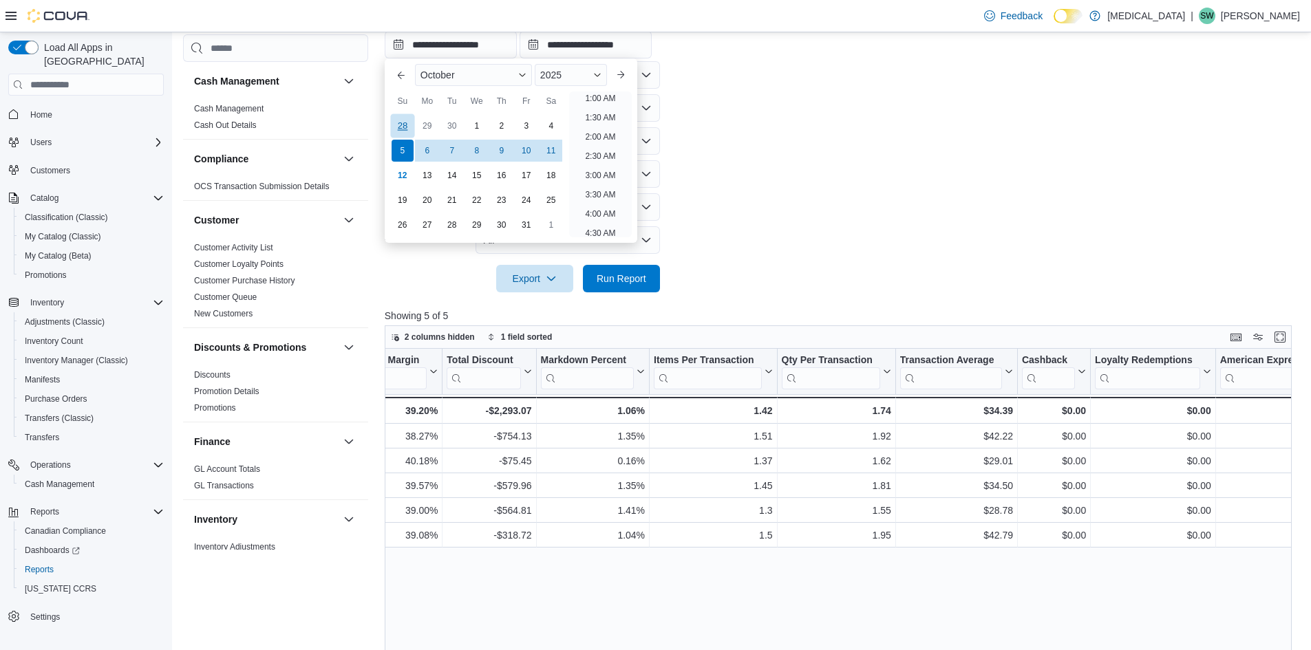
click at [407, 123] on div "28" at bounding box center [402, 126] width 24 height 24
type input "**********"
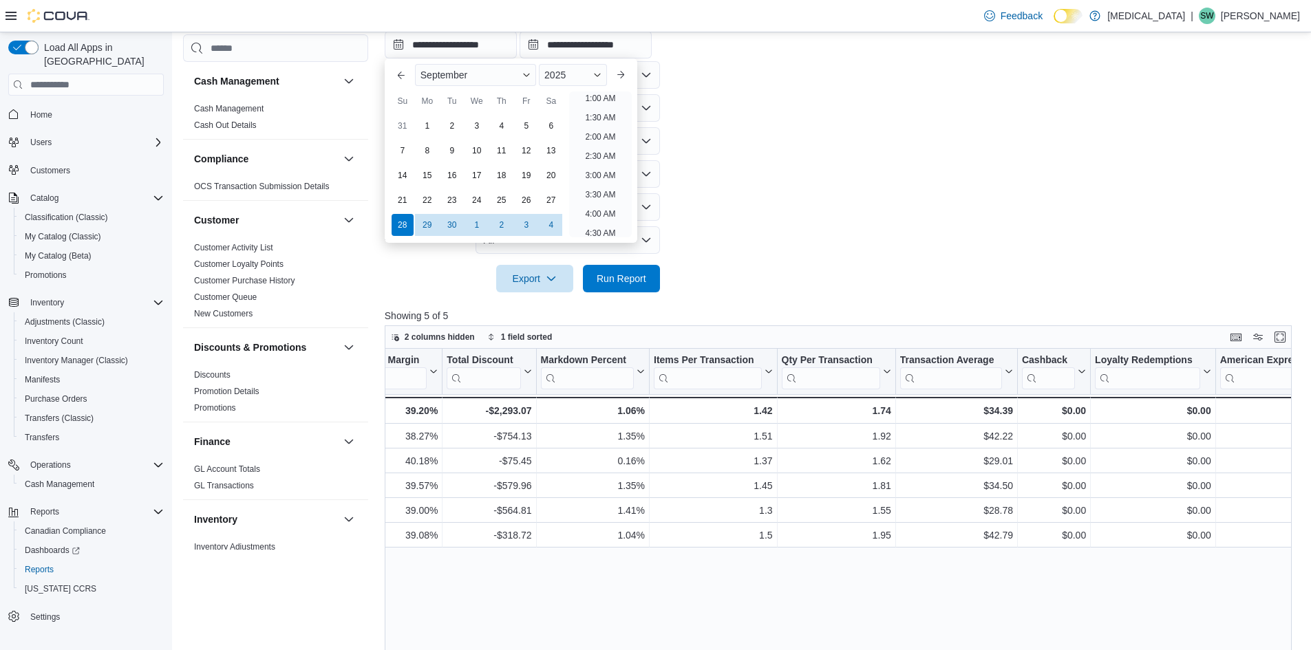
scroll to position [3, 0]
click at [584, 42] on input "**********" at bounding box center [586, 45] width 132 height 28
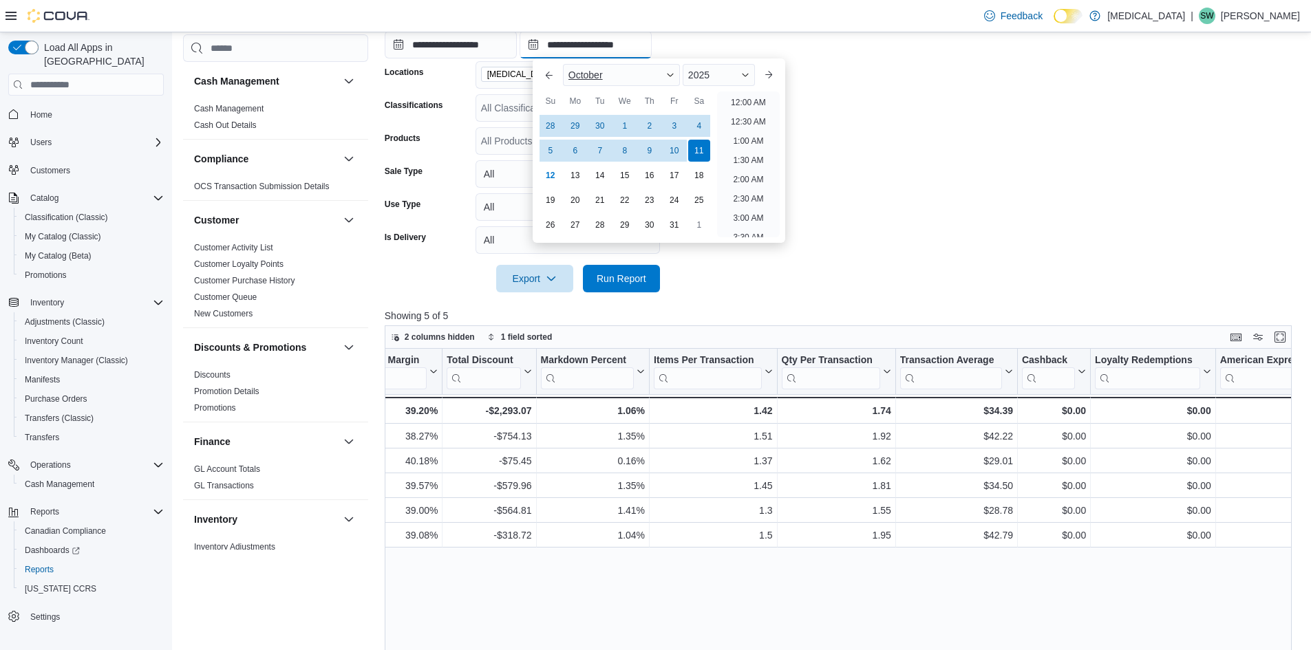
scroll to position [782, 0]
click at [695, 123] on div "4" at bounding box center [699, 126] width 24 height 24
type input "**********"
click at [880, 118] on form "**********" at bounding box center [843, 125] width 917 height 333
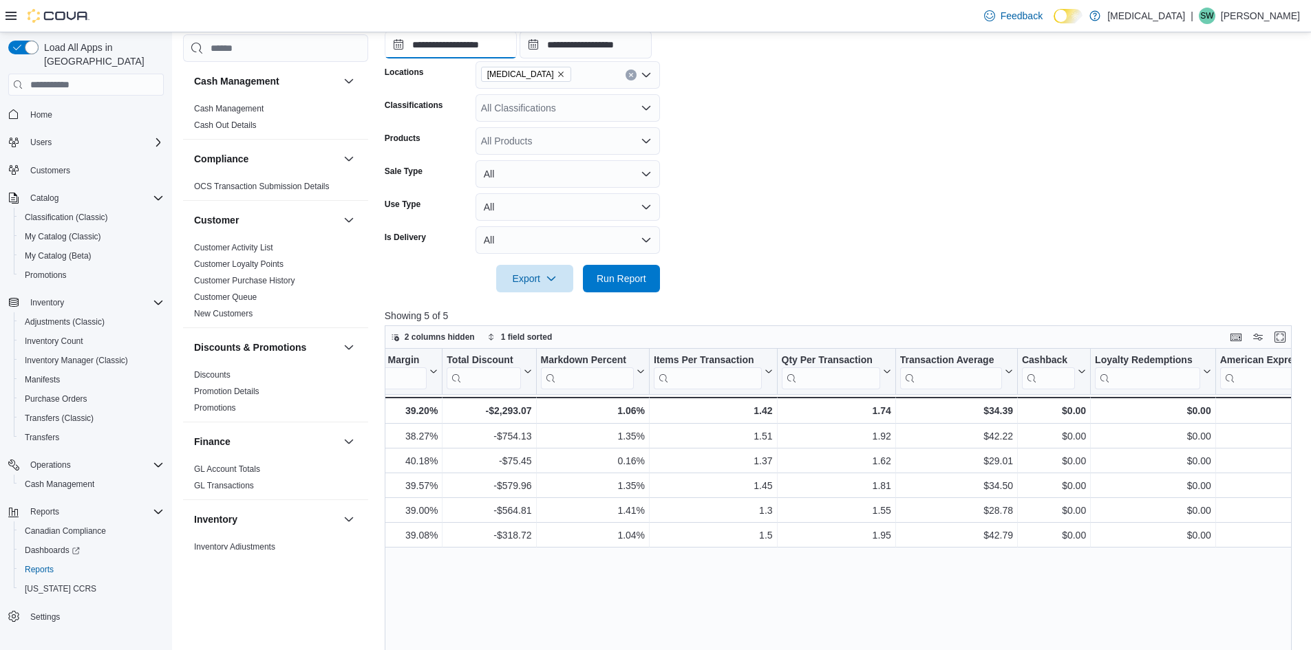
click at [444, 50] on input "**********" at bounding box center [451, 45] width 132 height 28
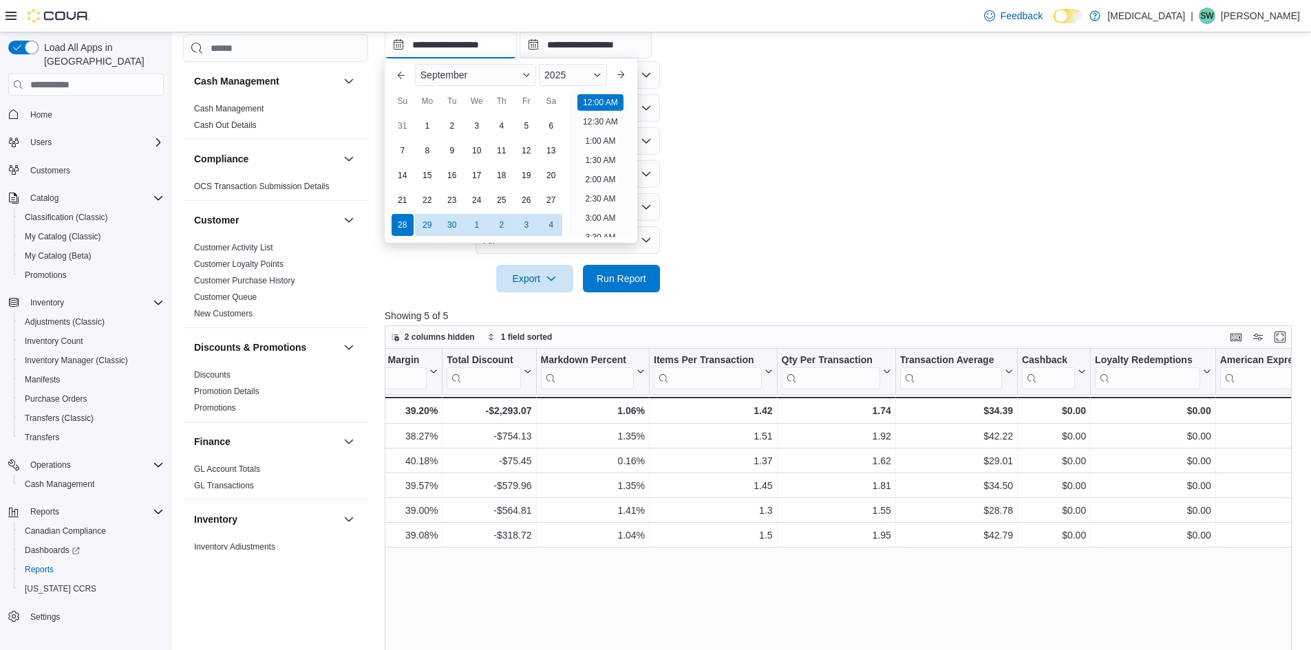
scroll to position [43, 0]
click at [816, 113] on form "**********" at bounding box center [843, 125] width 917 height 333
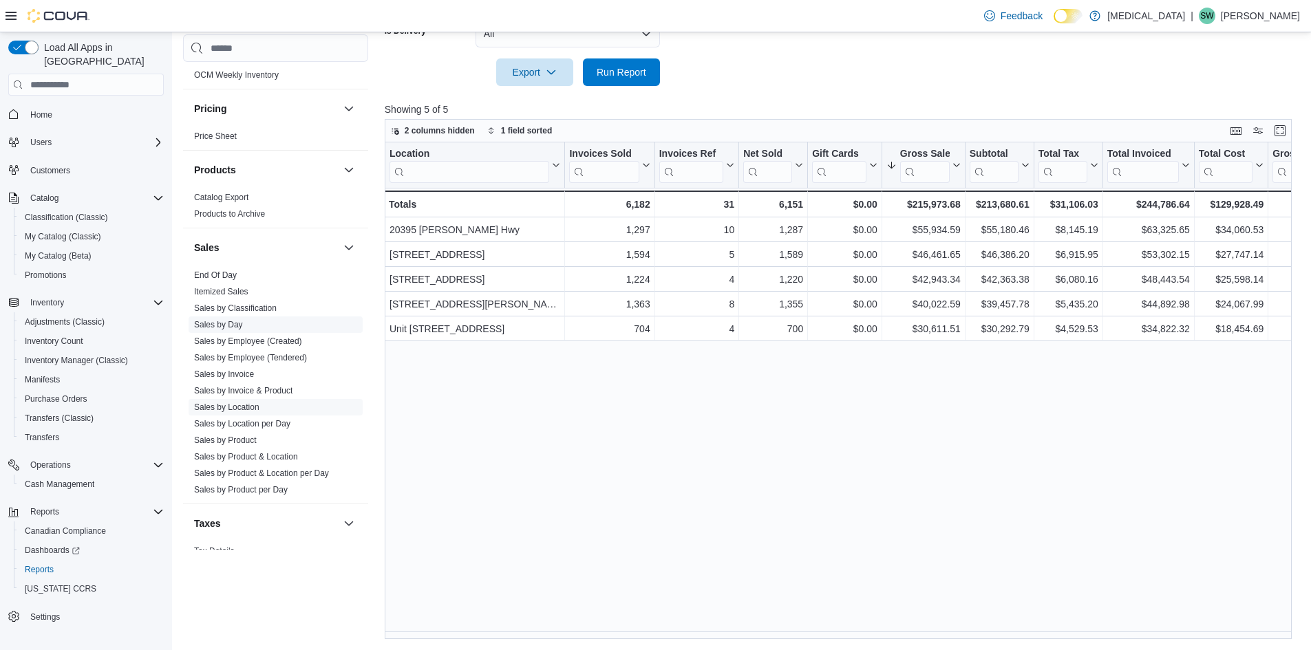
scroll to position [826, 0]
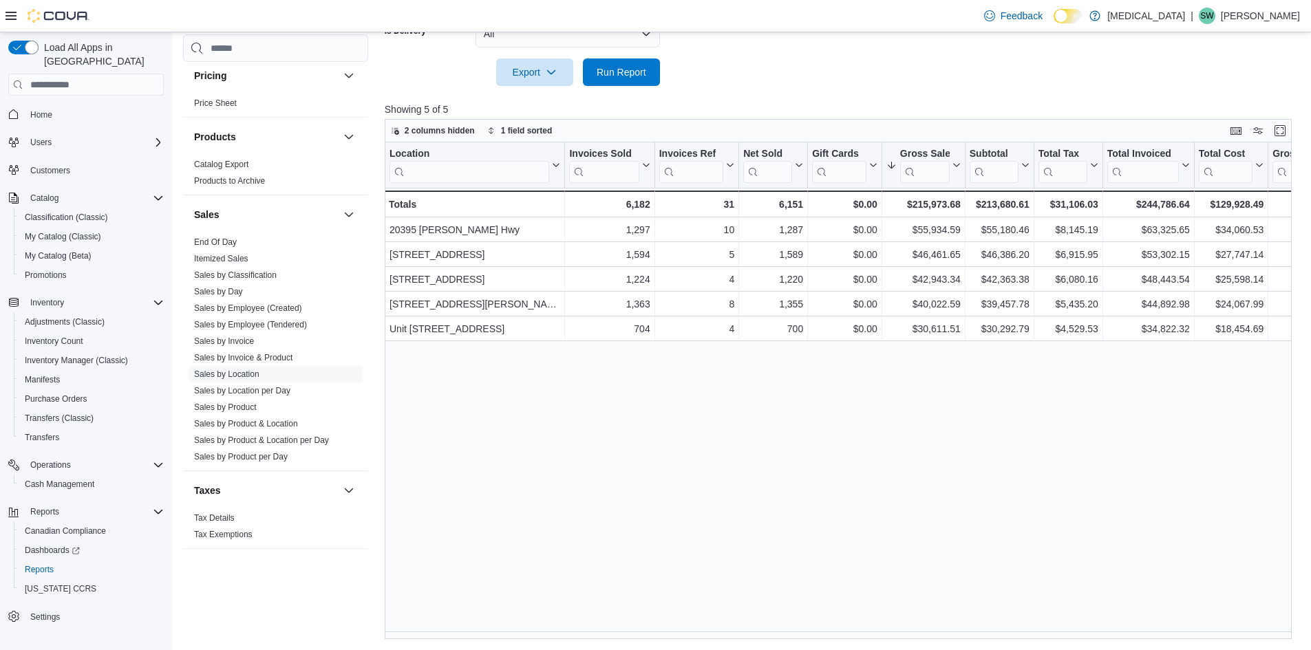
drag, startPoint x: 244, startPoint y: 403, endPoint x: 555, endPoint y: 375, distance: 312.3
click at [244, 403] on link "Sales by Product" at bounding box center [225, 408] width 63 height 10
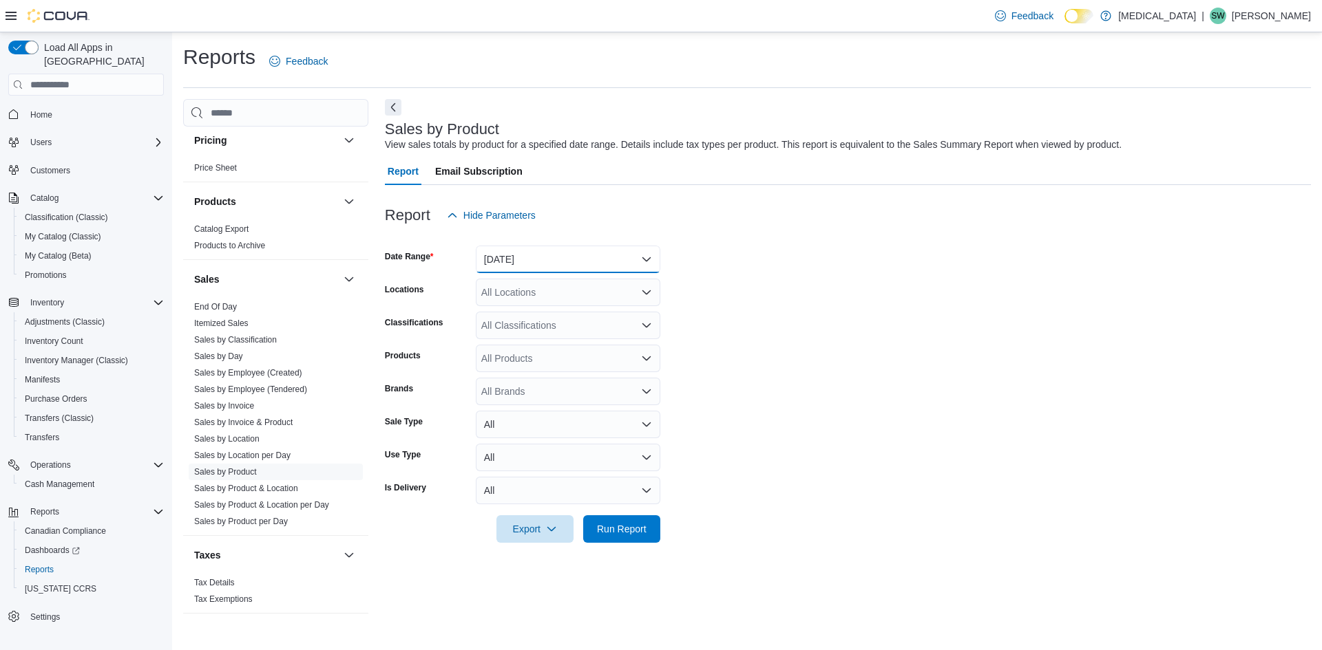
click at [606, 262] on button "Yesterday" at bounding box center [568, 260] width 184 height 28
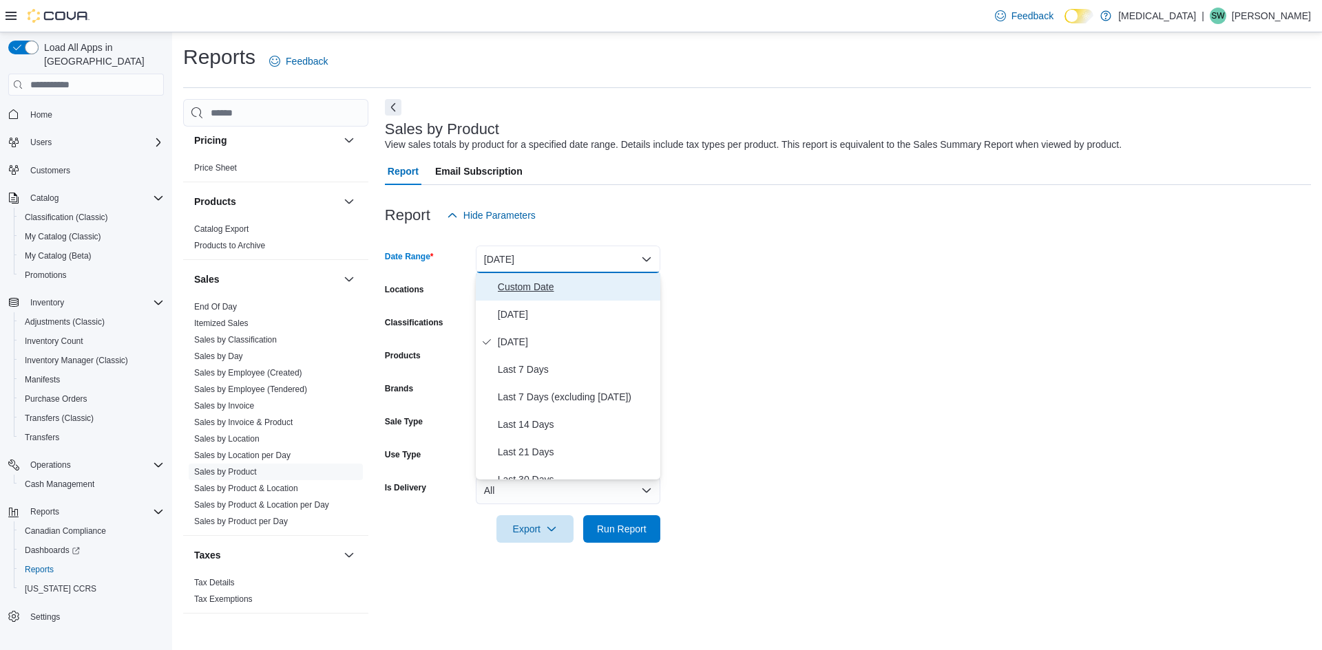
click at [595, 290] on span "Custom Date" at bounding box center [576, 287] width 157 height 17
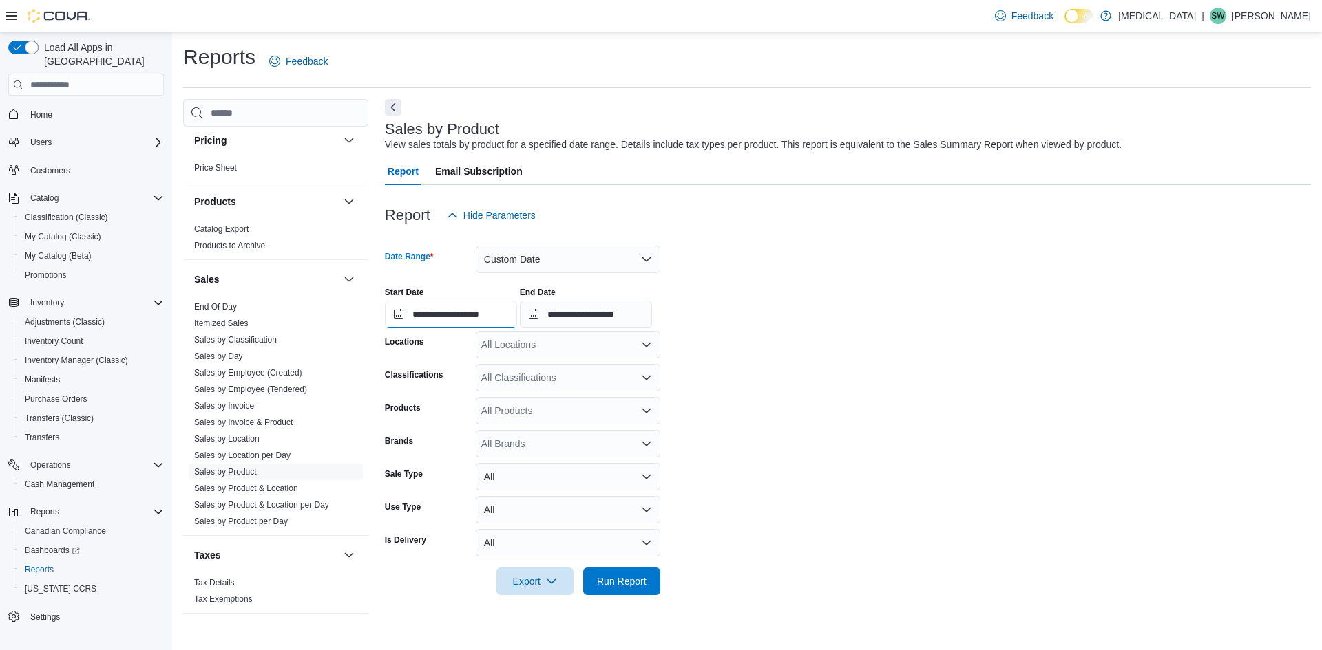
click at [497, 322] on input "**********" at bounding box center [451, 315] width 132 height 28
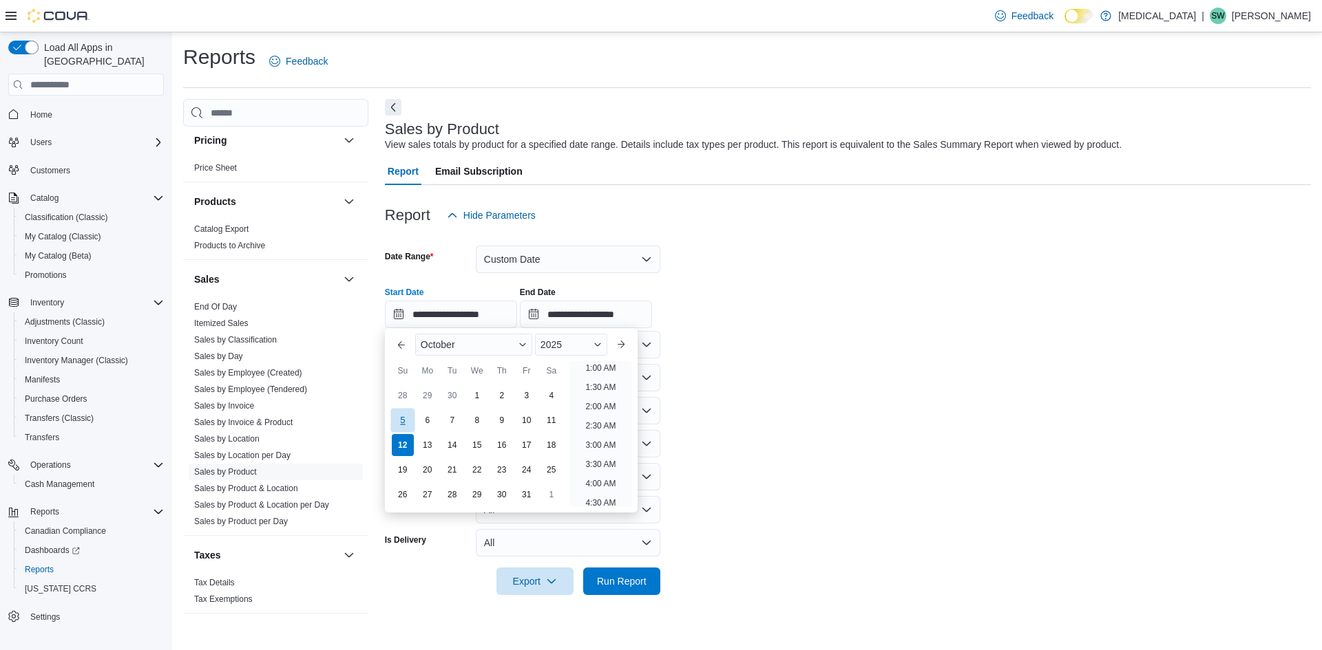
click at [401, 421] on div "5" at bounding box center [402, 421] width 24 height 24
type input "**********"
click at [559, 315] on input "**********" at bounding box center [586, 315] width 132 height 28
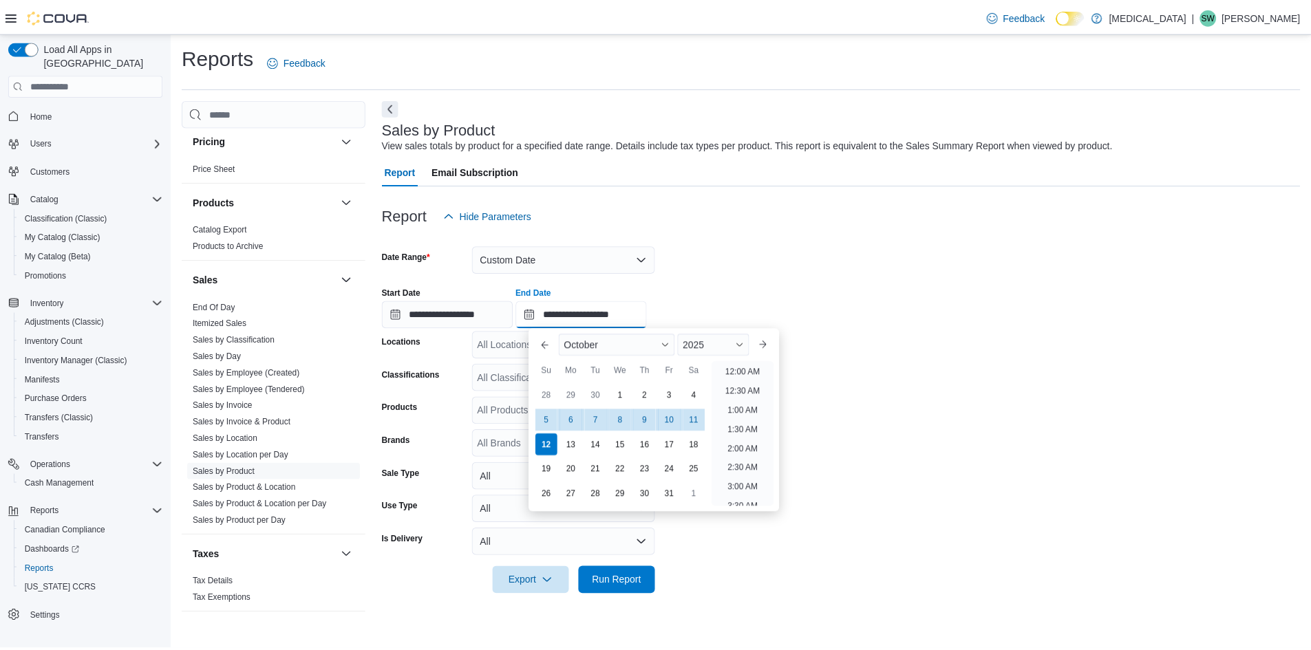
scroll to position [782, 0]
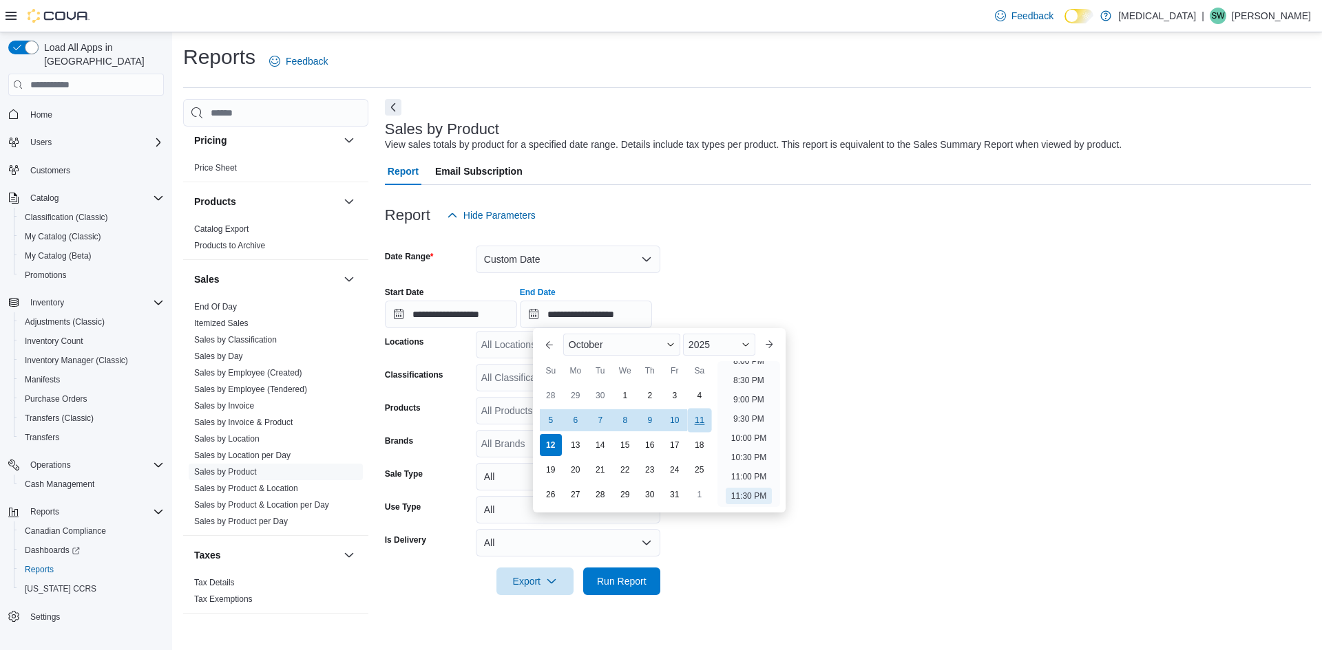
click at [696, 421] on div "11" at bounding box center [699, 421] width 24 height 24
type input "**********"
click at [950, 436] on form "**********" at bounding box center [848, 412] width 926 height 366
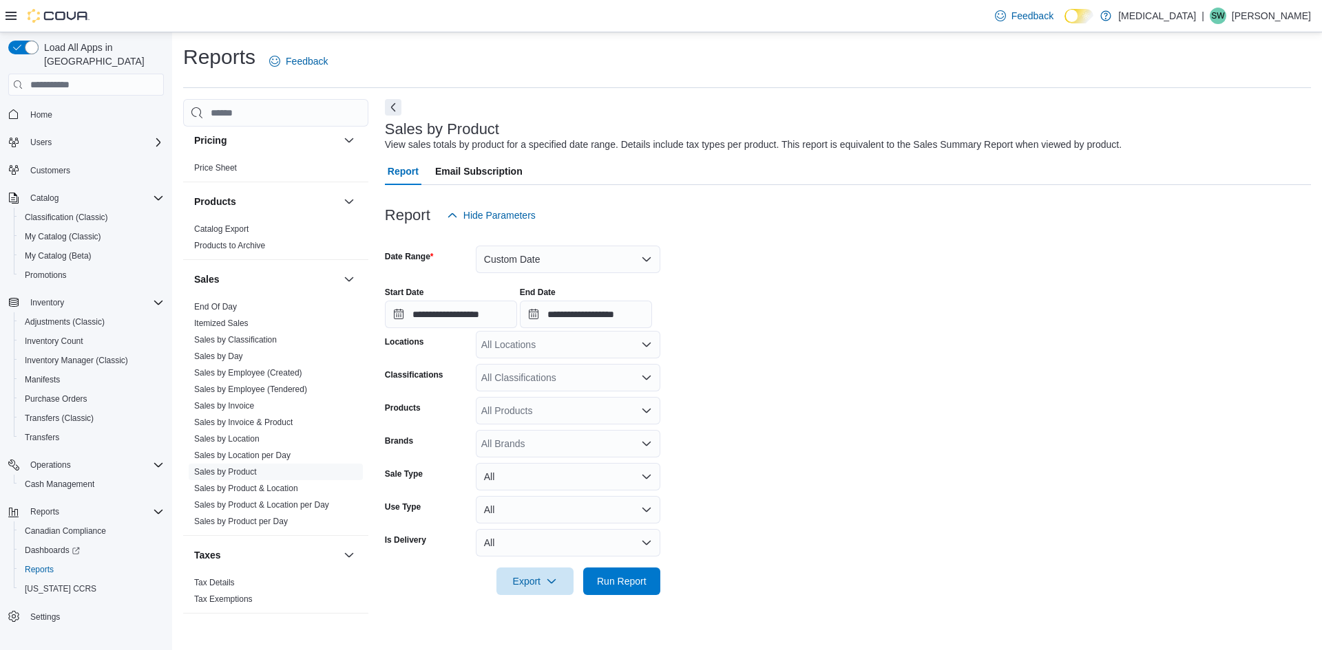
click at [604, 347] on div "All Locations" at bounding box center [568, 345] width 184 height 28
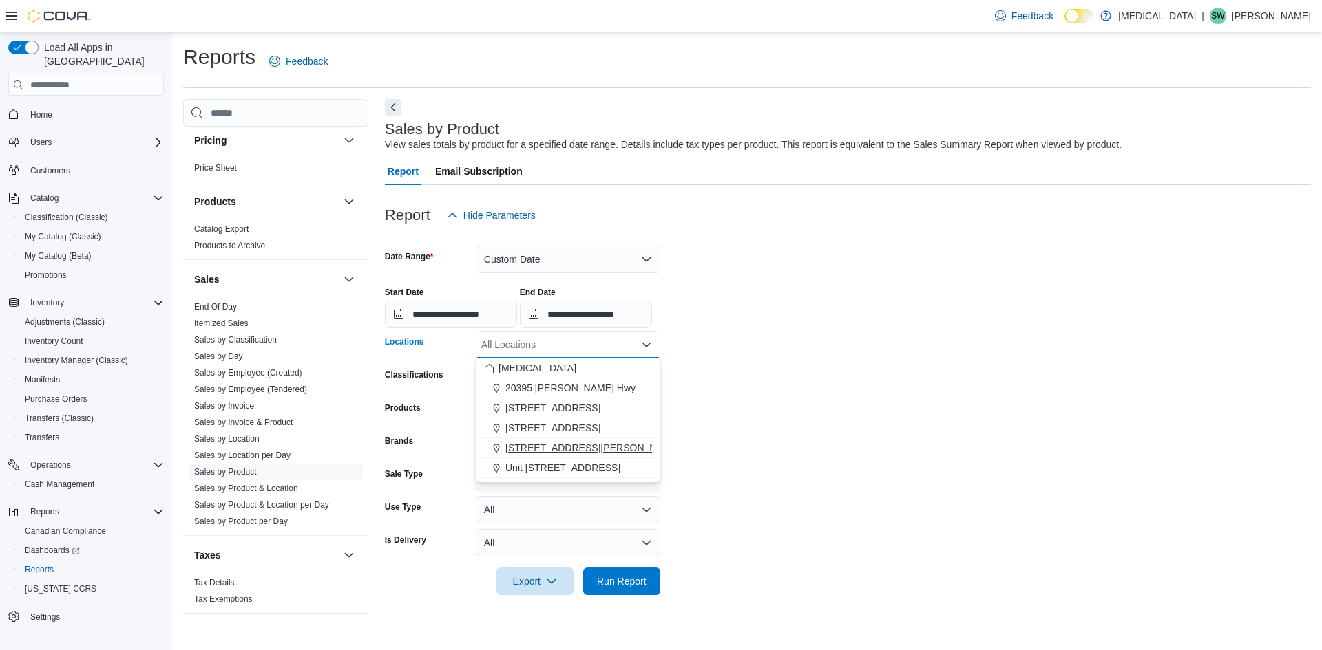
click at [585, 444] on span "[STREET_ADDRESS][PERSON_NAME]" at bounding box center [592, 448] width 175 height 14
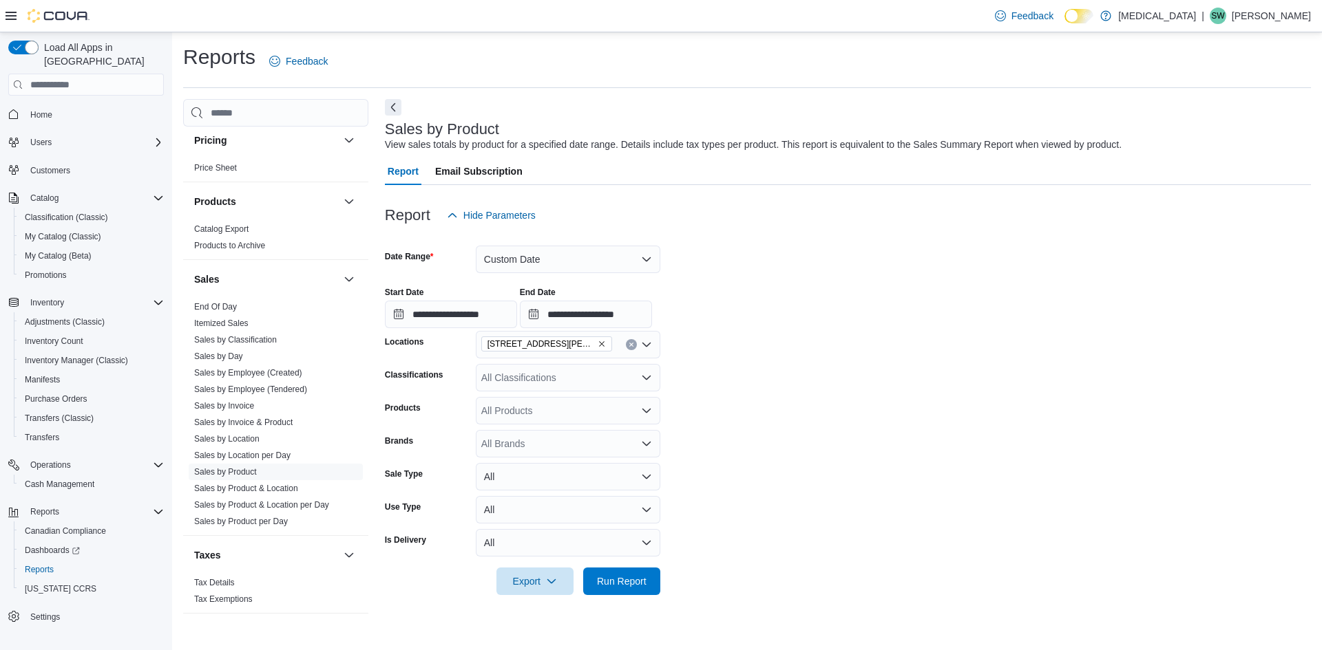
click at [748, 390] on form "**********" at bounding box center [848, 412] width 926 height 366
click at [621, 580] on span "Run Report" at bounding box center [622, 581] width 50 height 14
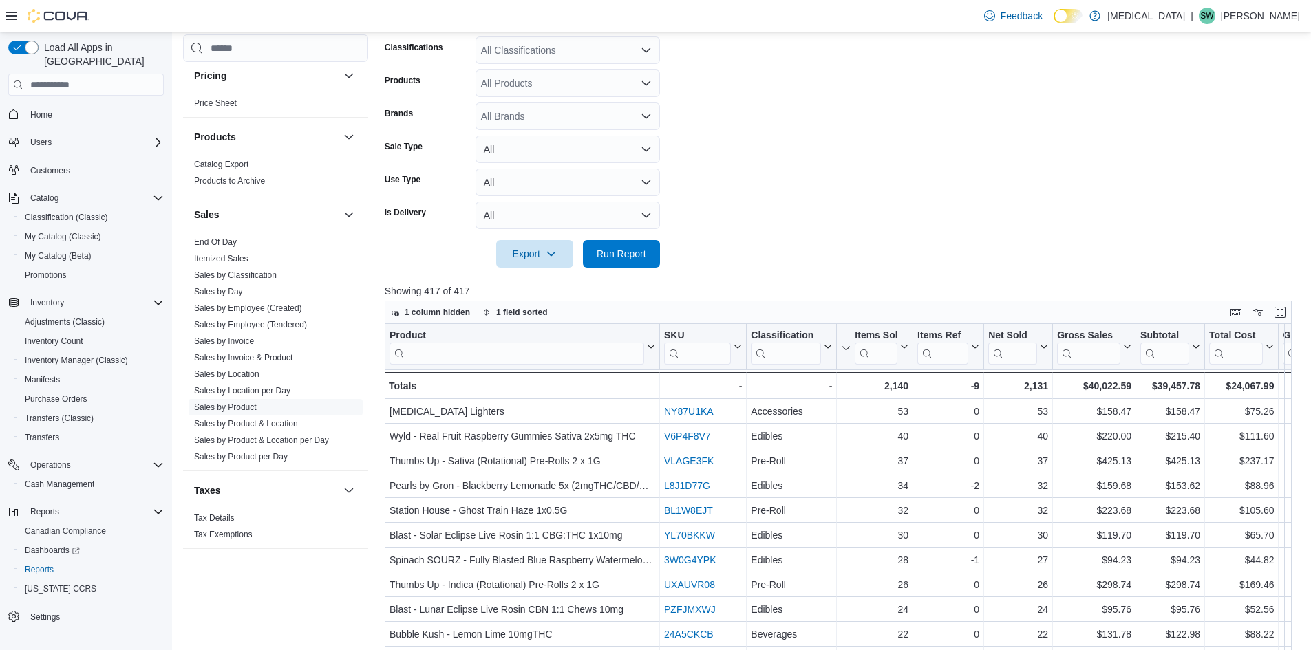
scroll to position [344, 0]
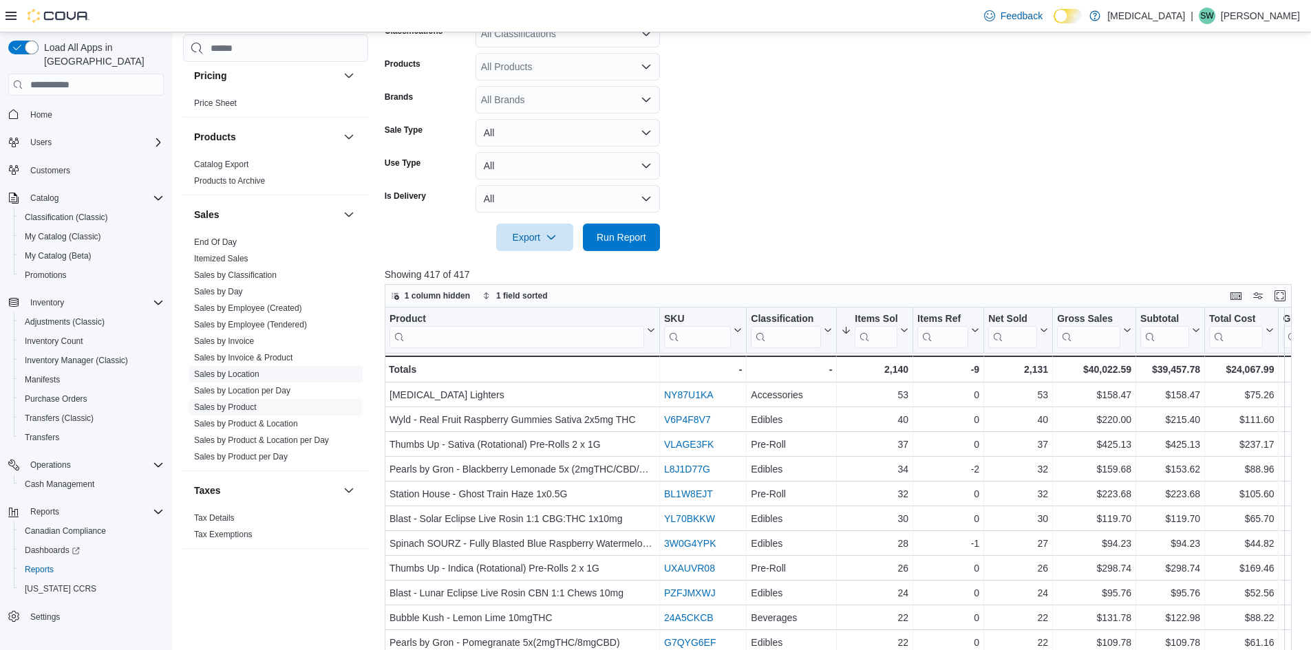
click at [248, 374] on link "Sales by Location" at bounding box center [226, 375] width 65 height 10
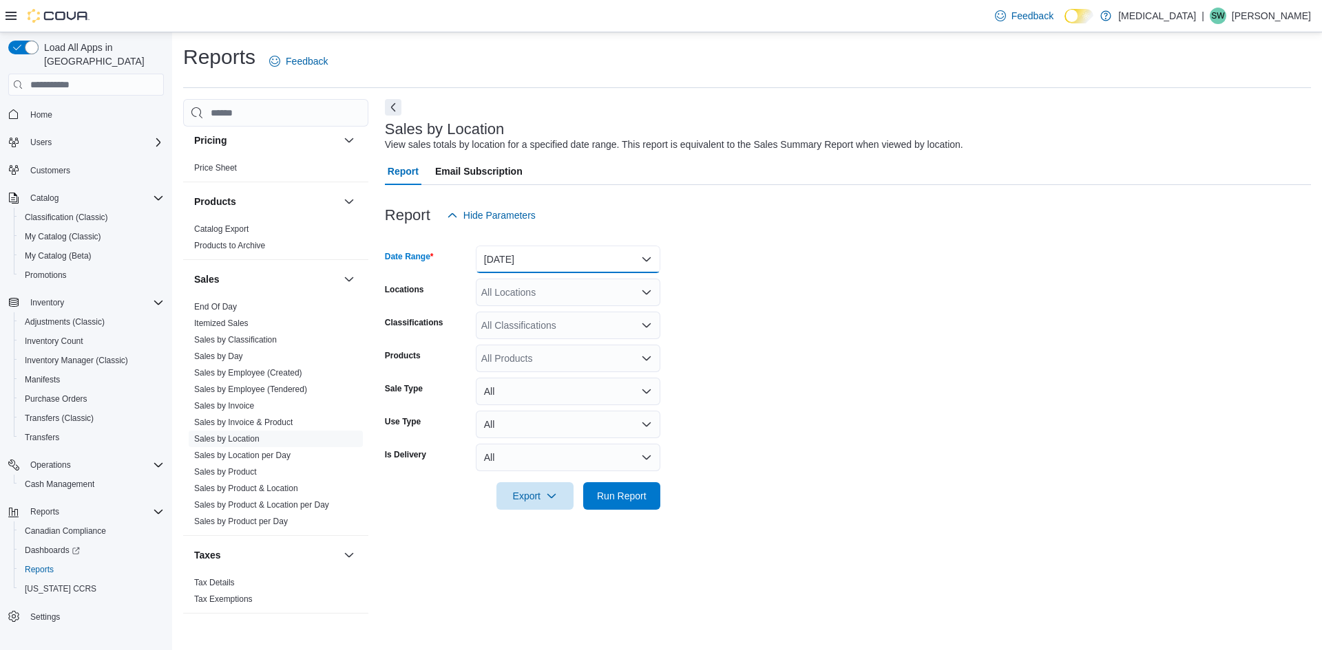
click at [591, 260] on button "Yesterday" at bounding box center [568, 260] width 184 height 28
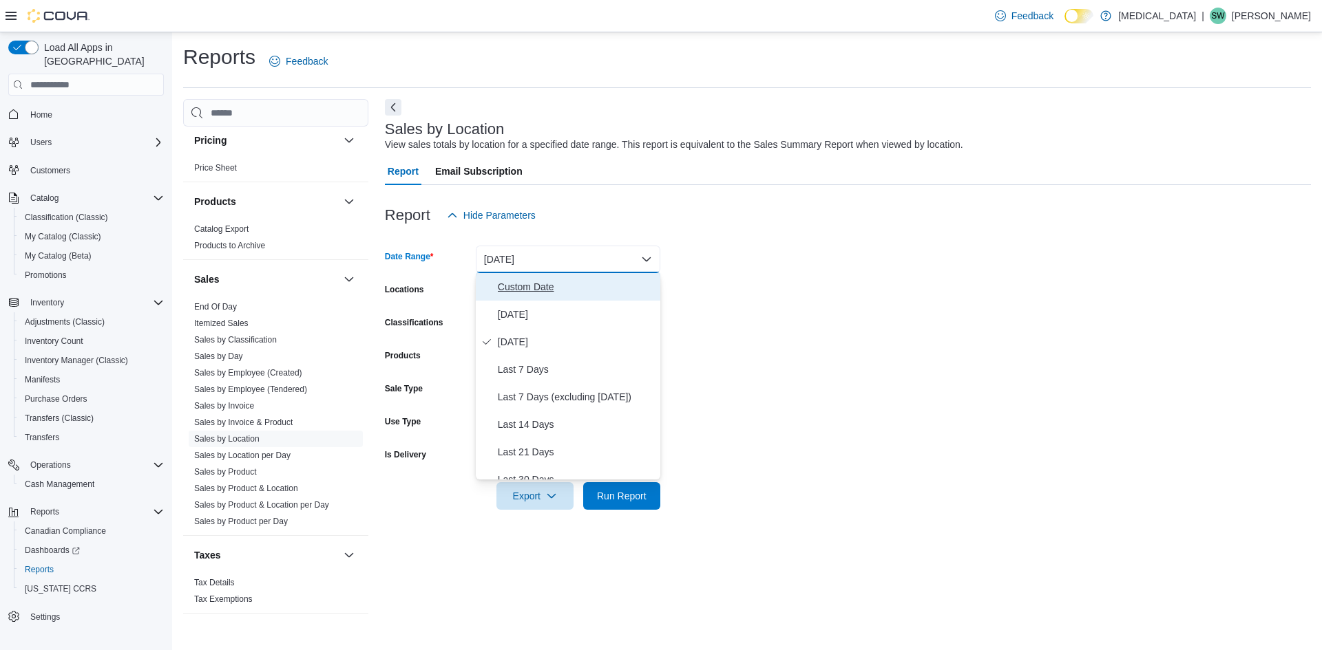
click at [551, 284] on span "Custom Date" at bounding box center [576, 287] width 157 height 17
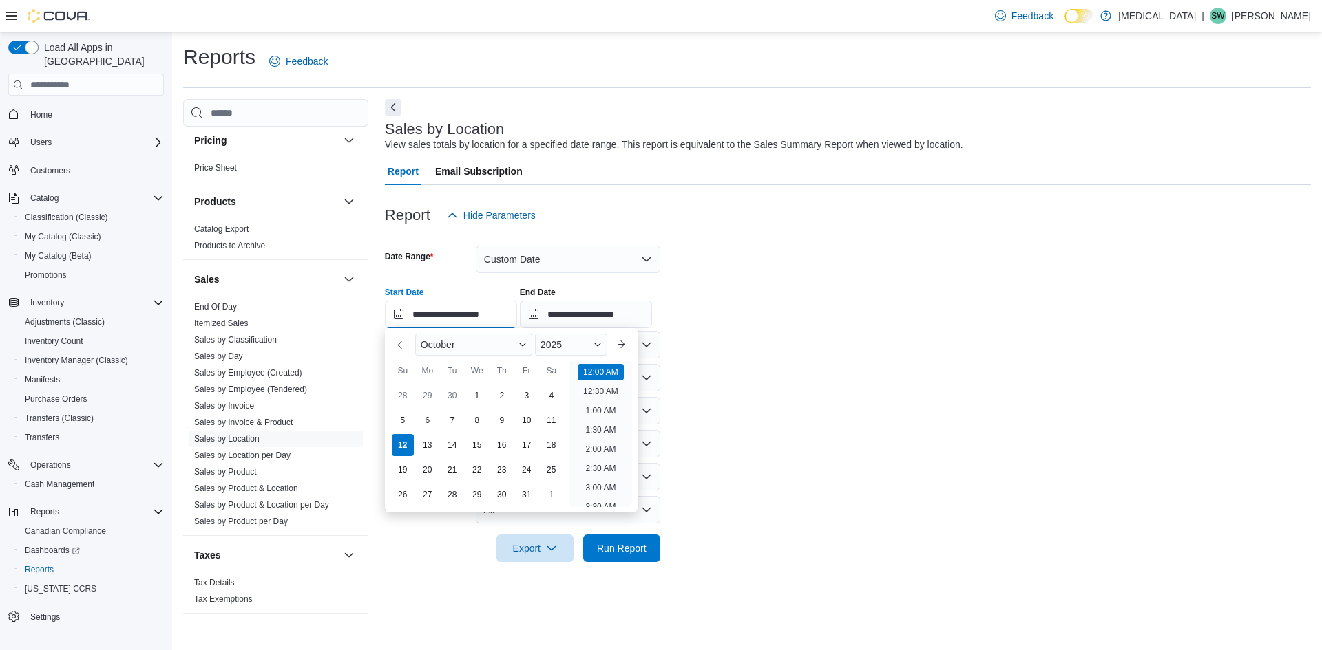
click at [436, 313] on input "**********" at bounding box center [451, 315] width 132 height 28
click at [409, 395] on div "28" at bounding box center [402, 396] width 24 height 24
type input "**********"
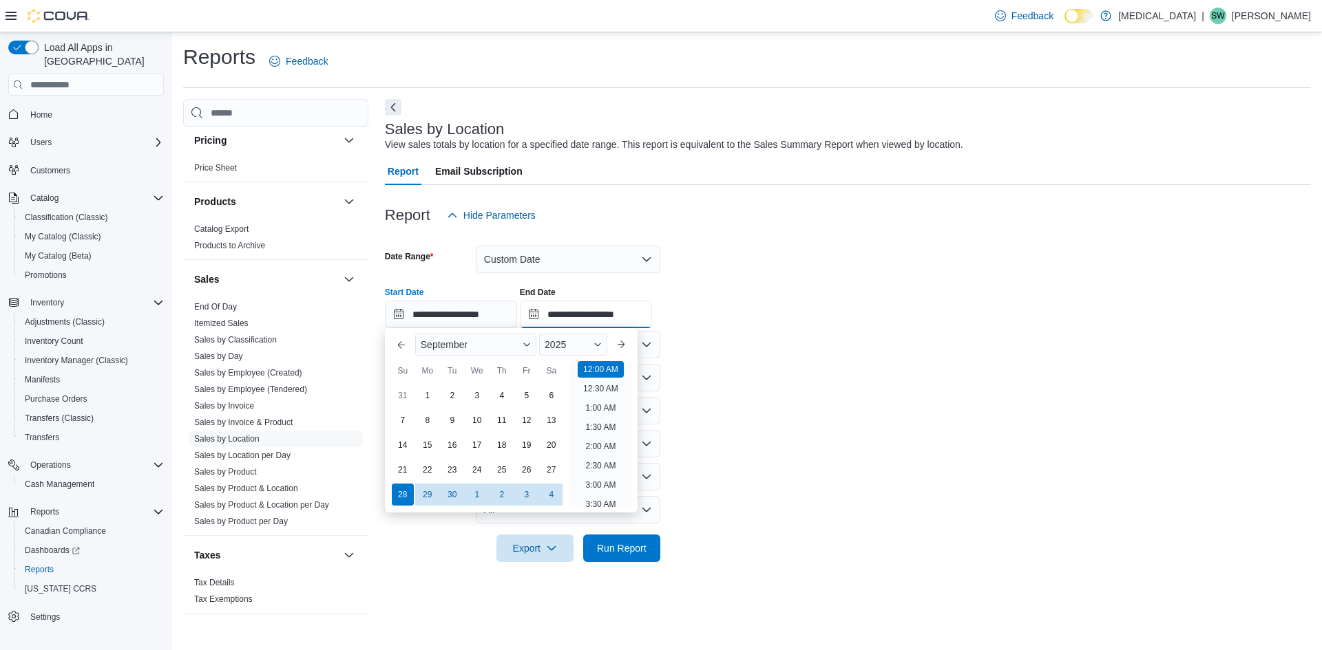
click at [604, 318] on input "**********" at bounding box center [586, 315] width 132 height 28
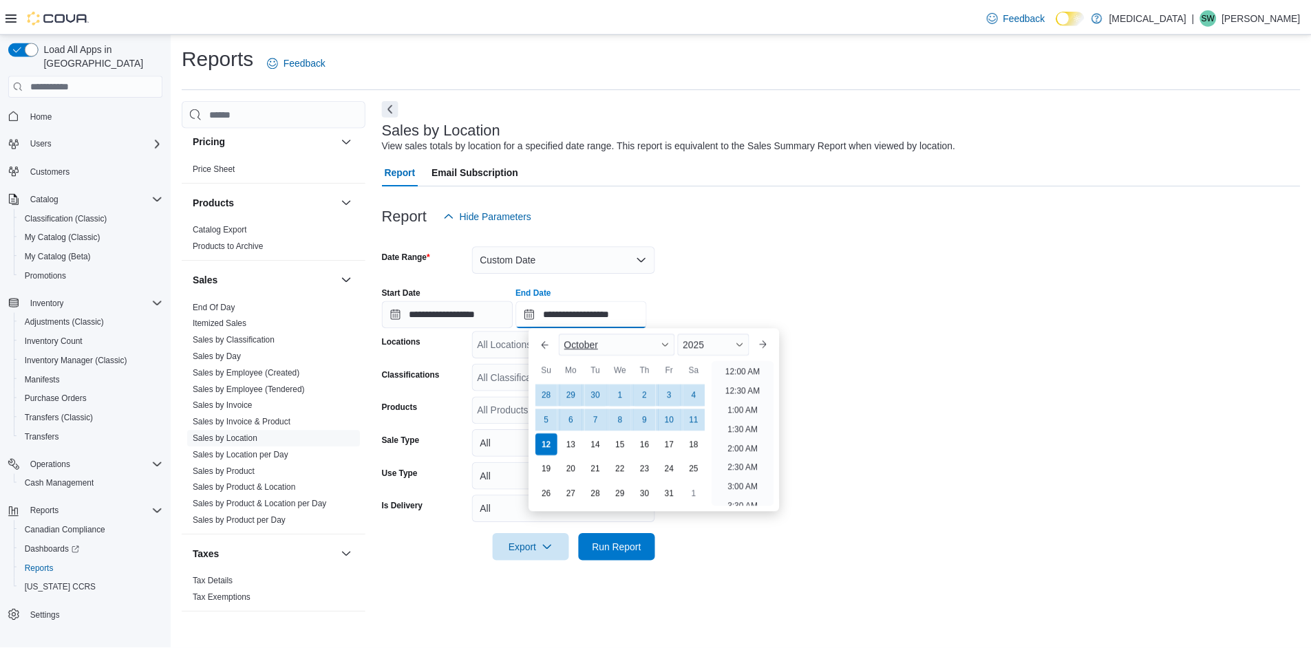
scroll to position [782, 0]
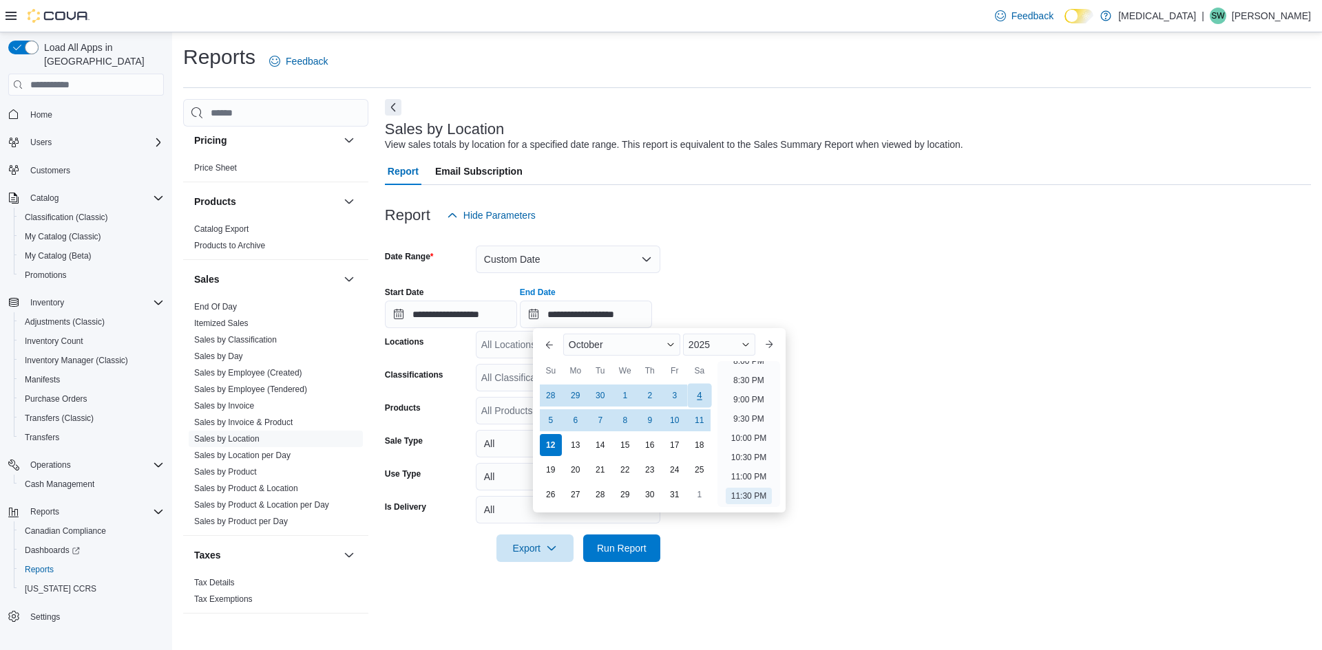
click at [703, 399] on div "4" at bounding box center [699, 396] width 24 height 24
type input "**********"
click at [888, 357] on form "**********" at bounding box center [848, 395] width 926 height 333
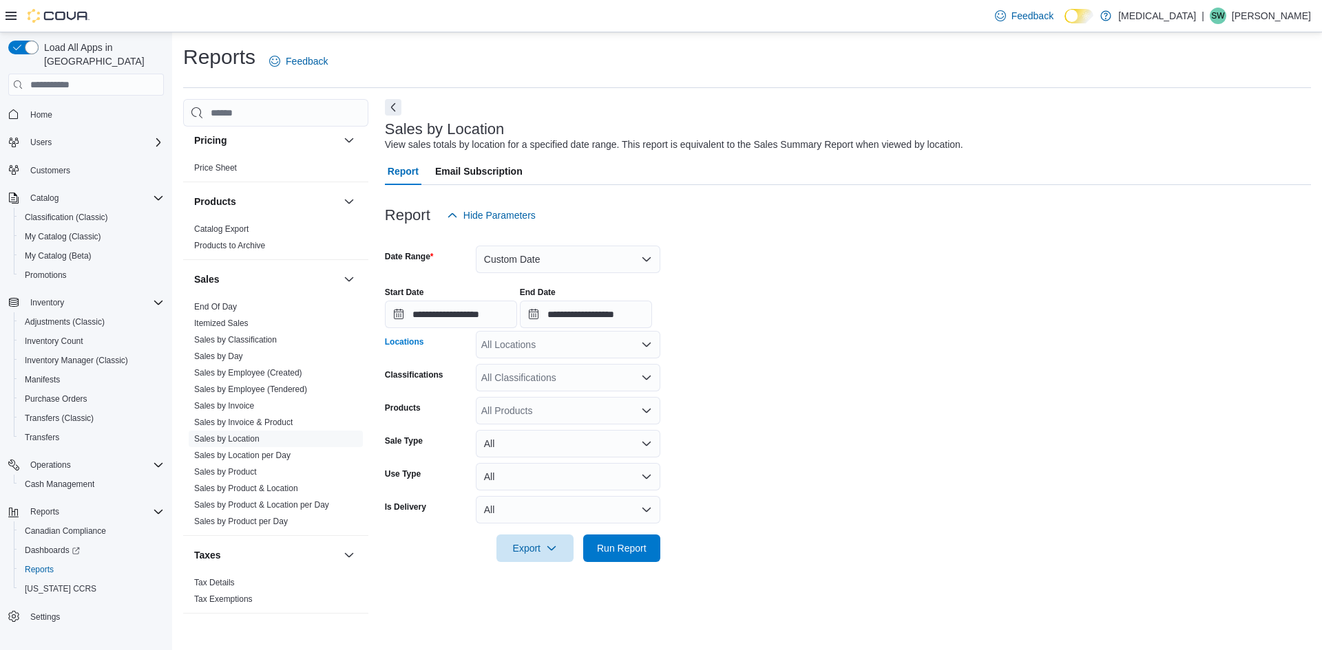
click at [617, 339] on div "All Locations" at bounding box center [568, 345] width 184 height 28
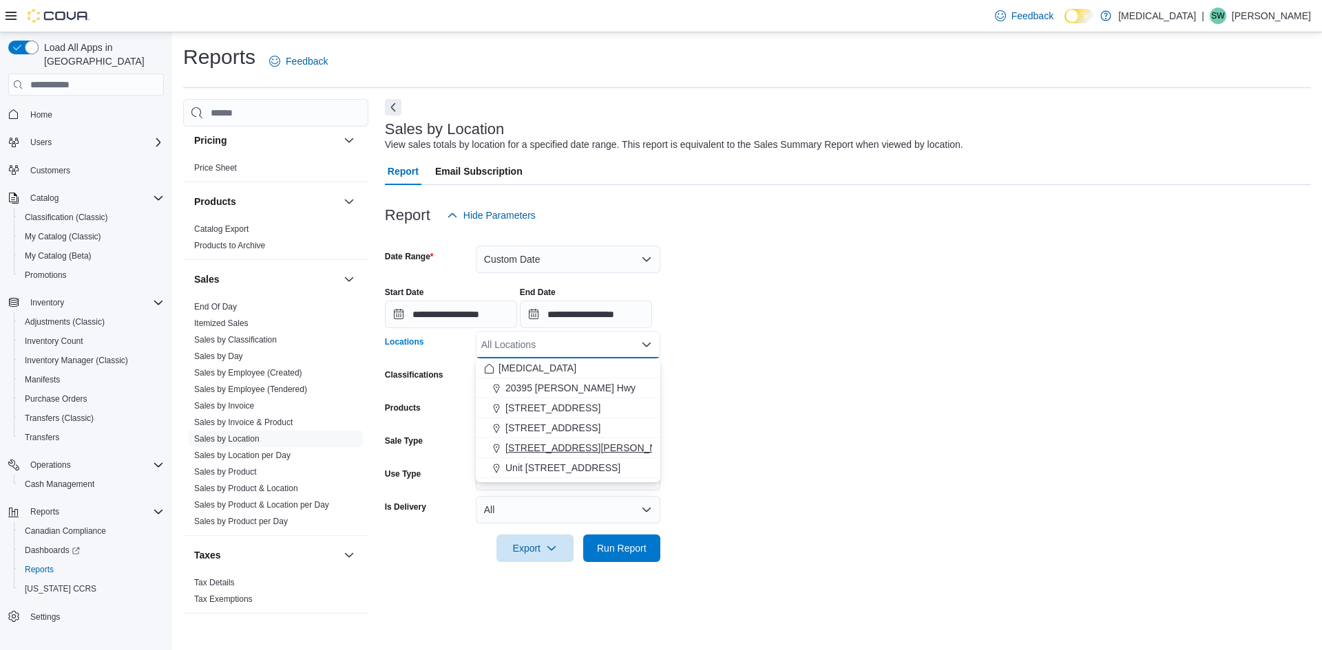
click at [593, 443] on div "[STREET_ADDRESS][PERSON_NAME]" at bounding box center [568, 448] width 168 height 14
click at [739, 438] on form "**********" at bounding box center [848, 395] width 926 height 333
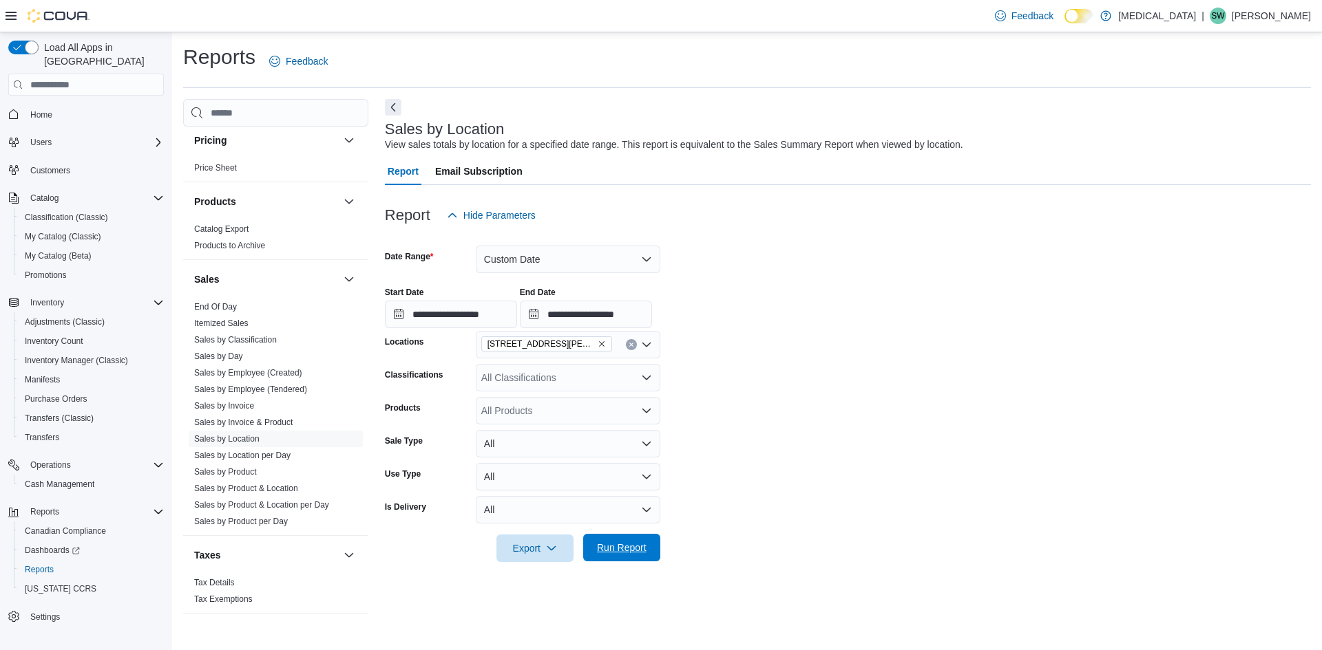
click at [615, 560] on span "Run Report" at bounding box center [621, 548] width 61 height 28
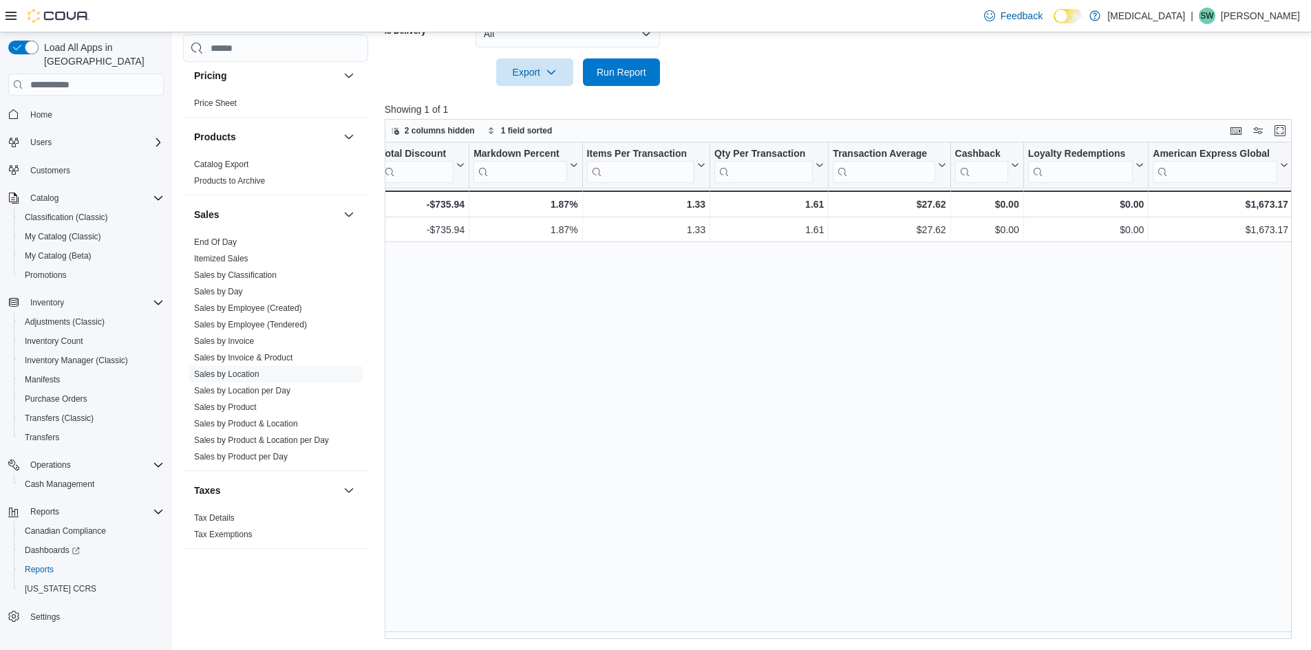
scroll to position [0, 1059]
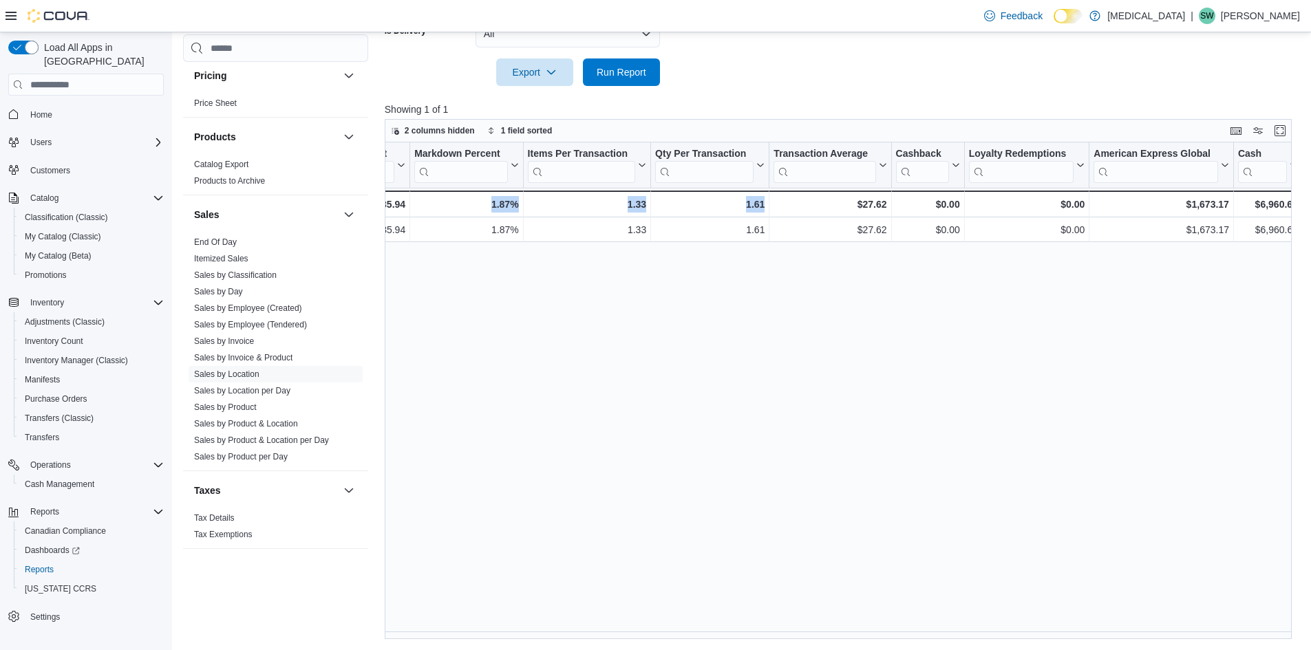
drag, startPoint x: 814, startPoint y: 631, endPoint x: 447, endPoint y: 642, distance: 367.0
click at [447, 642] on div "Reports Feedback Cash Management Cash Management Cash Out Details Compliance OC…" at bounding box center [742, 103] width 1141 height 1094
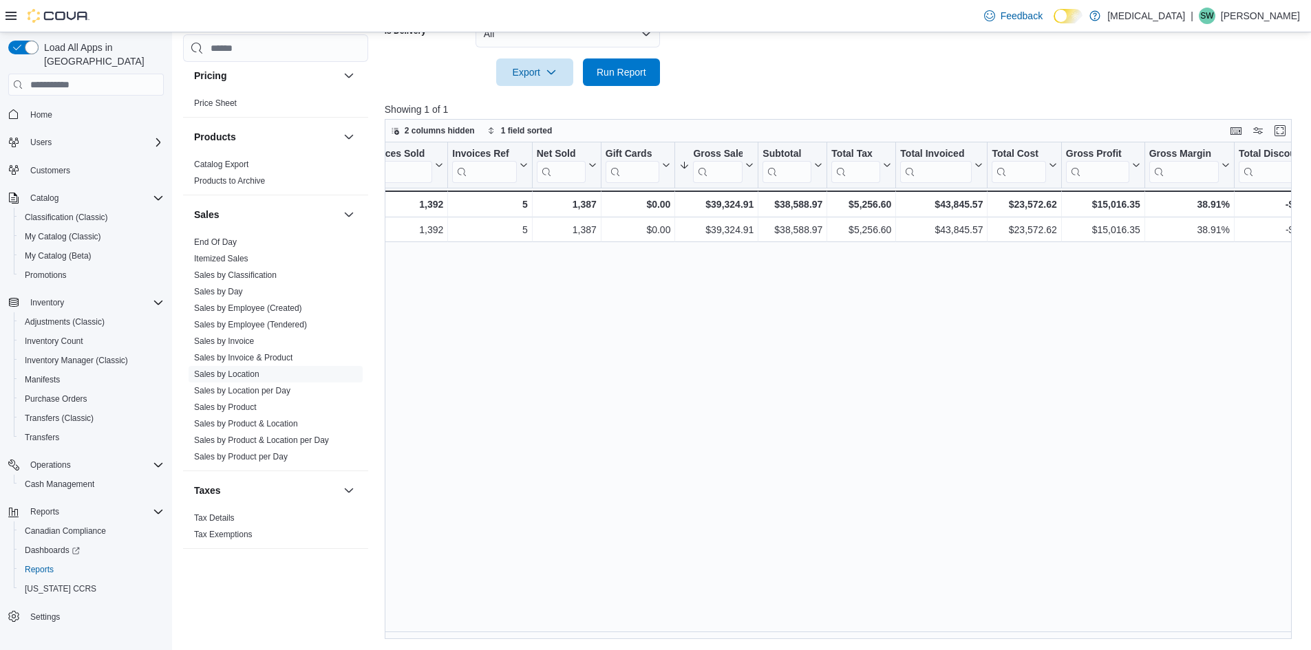
scroll to position [0, 0]
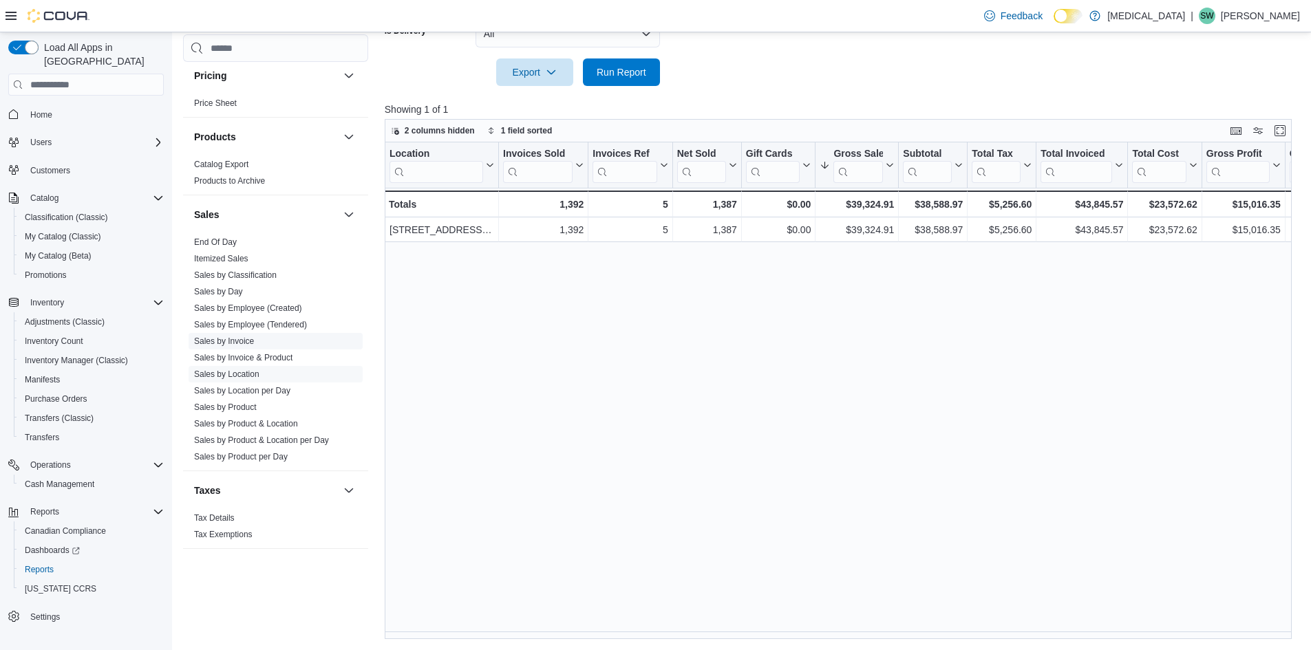
drag, startPoint x: 239, startPoint y: 405, endPoint x: 349, endPoint y: 403, distance: 110.2
click at [239, 405] on link "Sales by Product" at bounding box center [225, 408] width 63 height 10
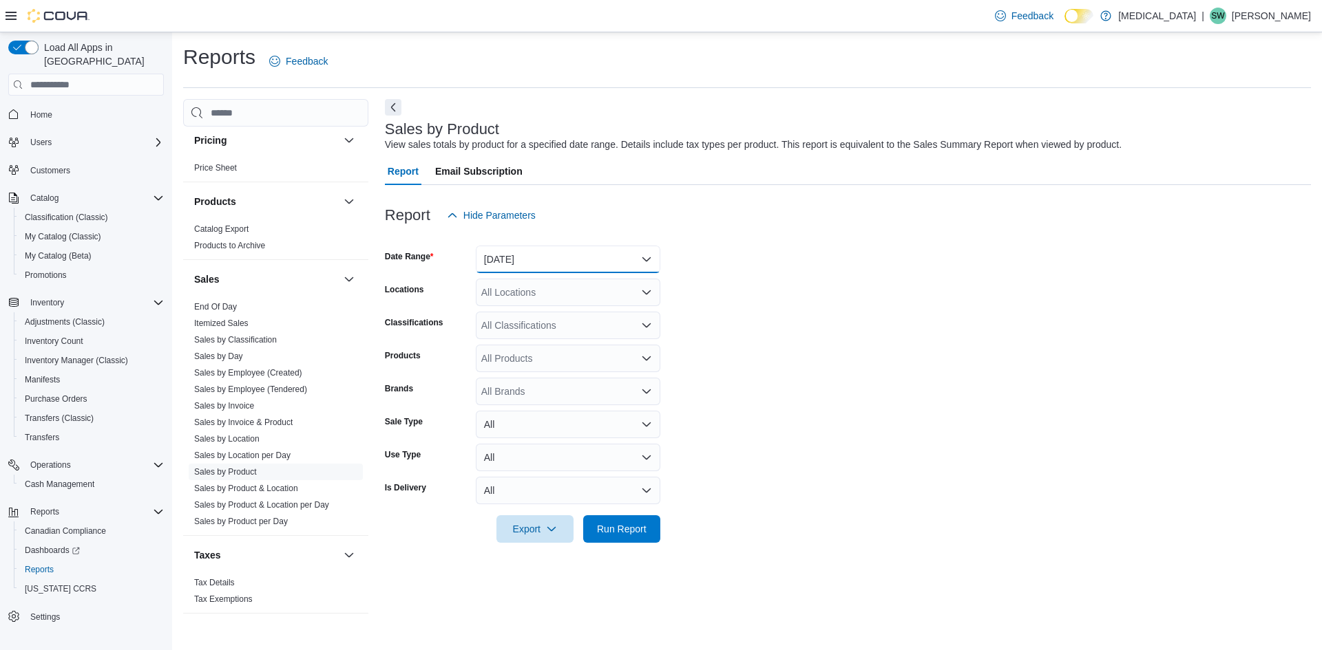
click at [568, 259] on button "Yesterday" at bounding box center [568, 260] width 184 height 28
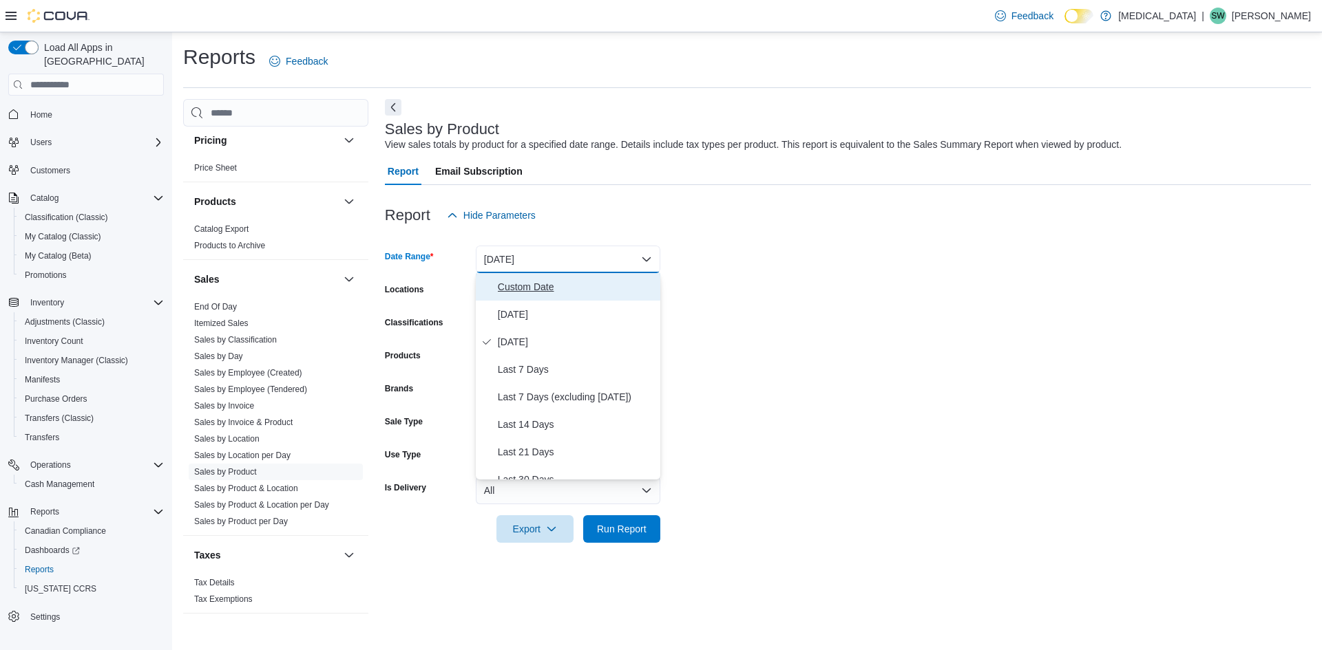
click at [548, 297] on button "Custom Date" at bounding box center [568, 287] width 184 height 28
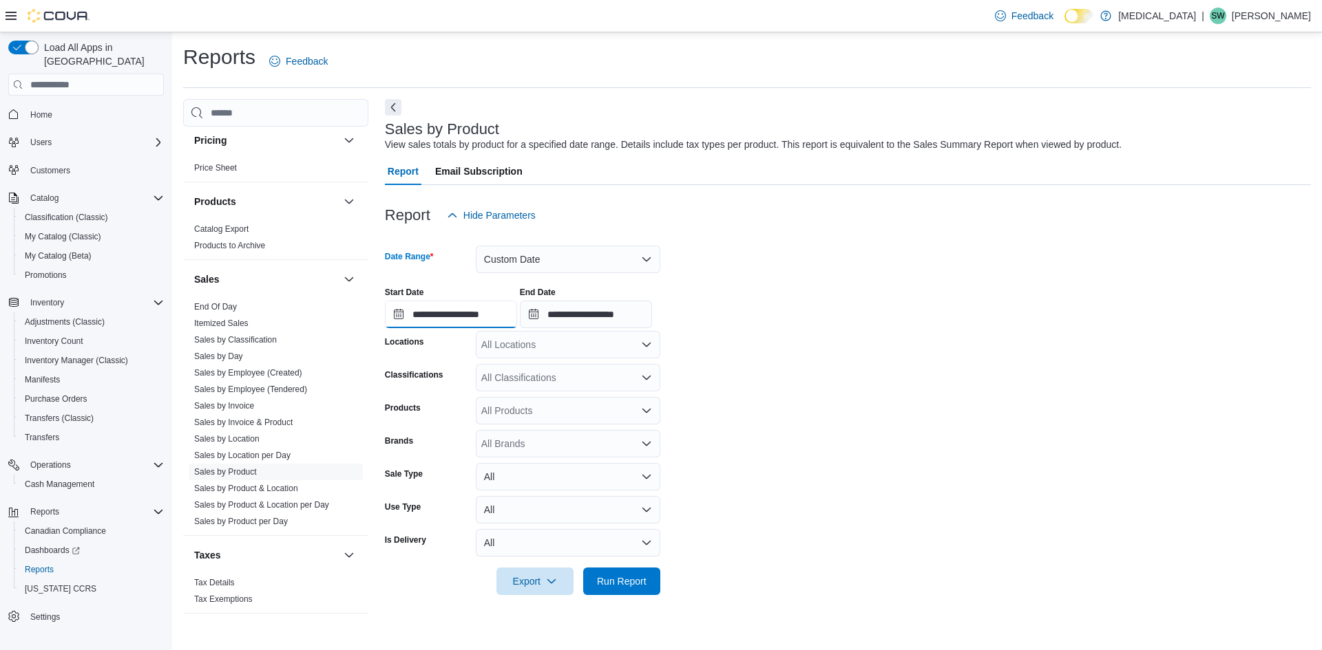
click at [476, 311] on input "**********" at bounding box center [451, 315] width 132 height 28
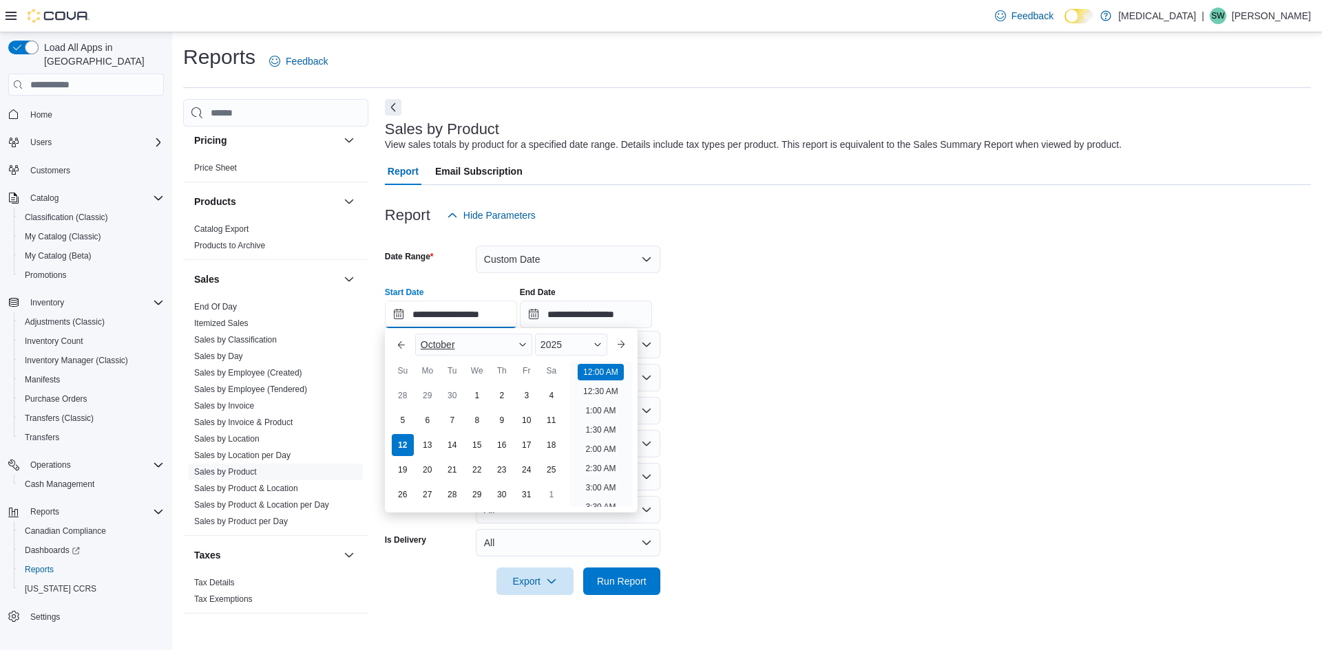
scroll to position [43, 0]
click at [406, 388] on div "28" at bounding box center [402, 396] width 24 height 24
click at [623, 339] on button "Next month" at bounding box center [621, 345] width 22 height 22
type input "**********"
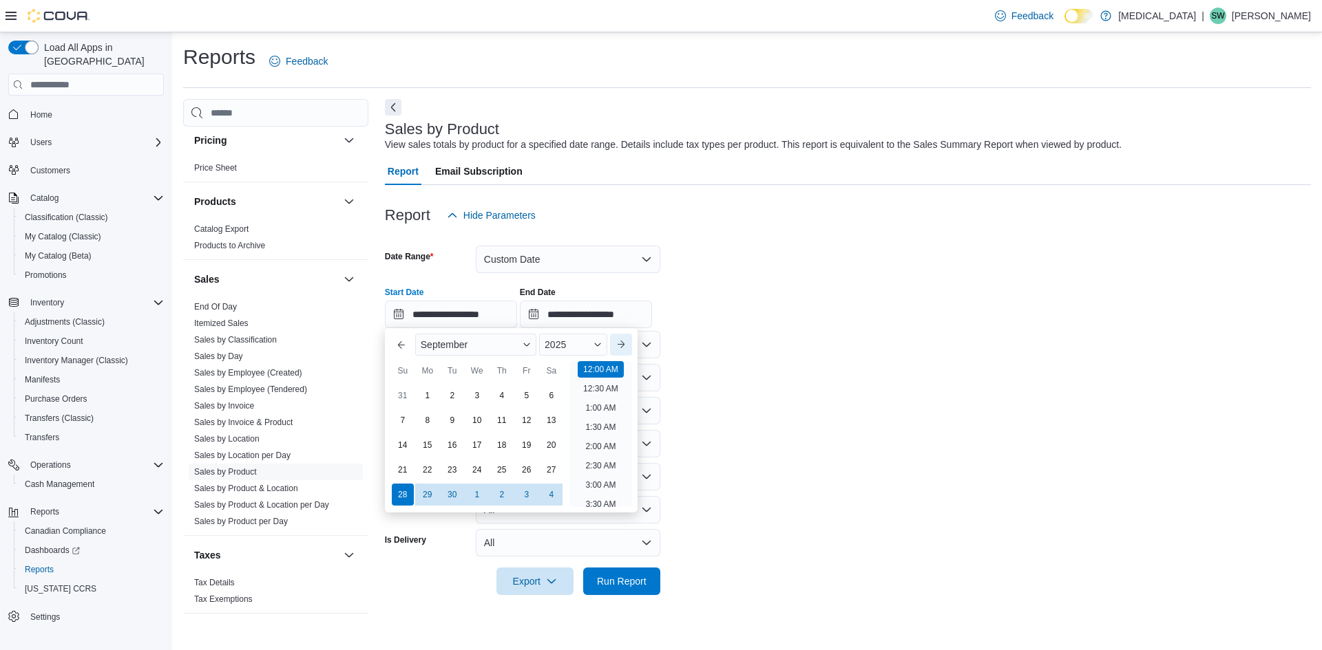
type input "**********"
click at [555, 387] on div "4" at bounding box center [551, 396] width 24 height 24
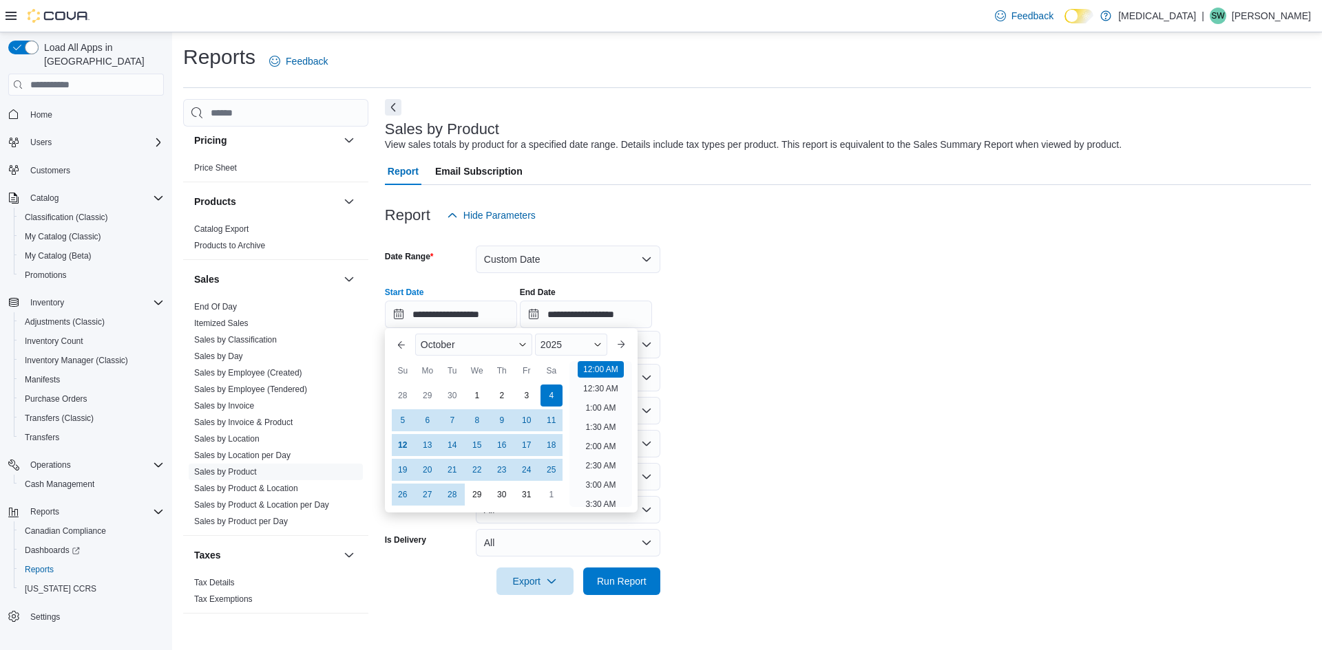
click at [846, 365] on form "**********" at bounding box center [848, 412] width 926 height 366
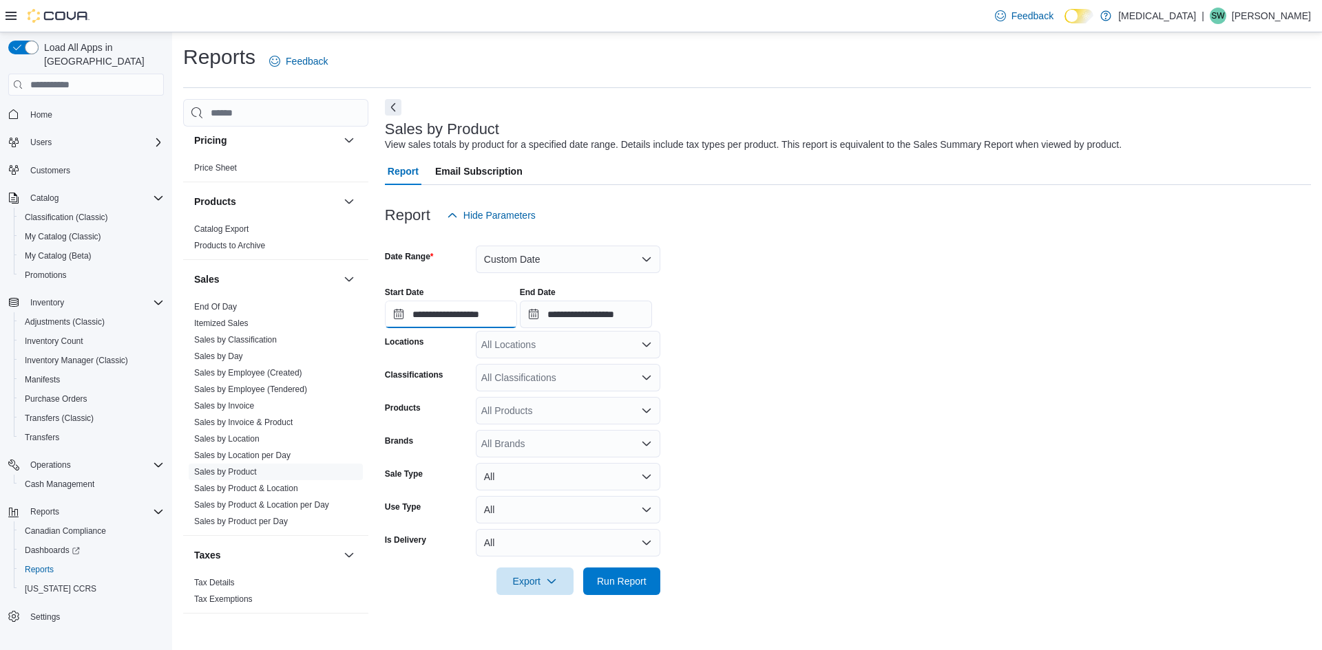
click at [464, 321] on input "**********" at bounding box center [451, 315] width 132 height 28
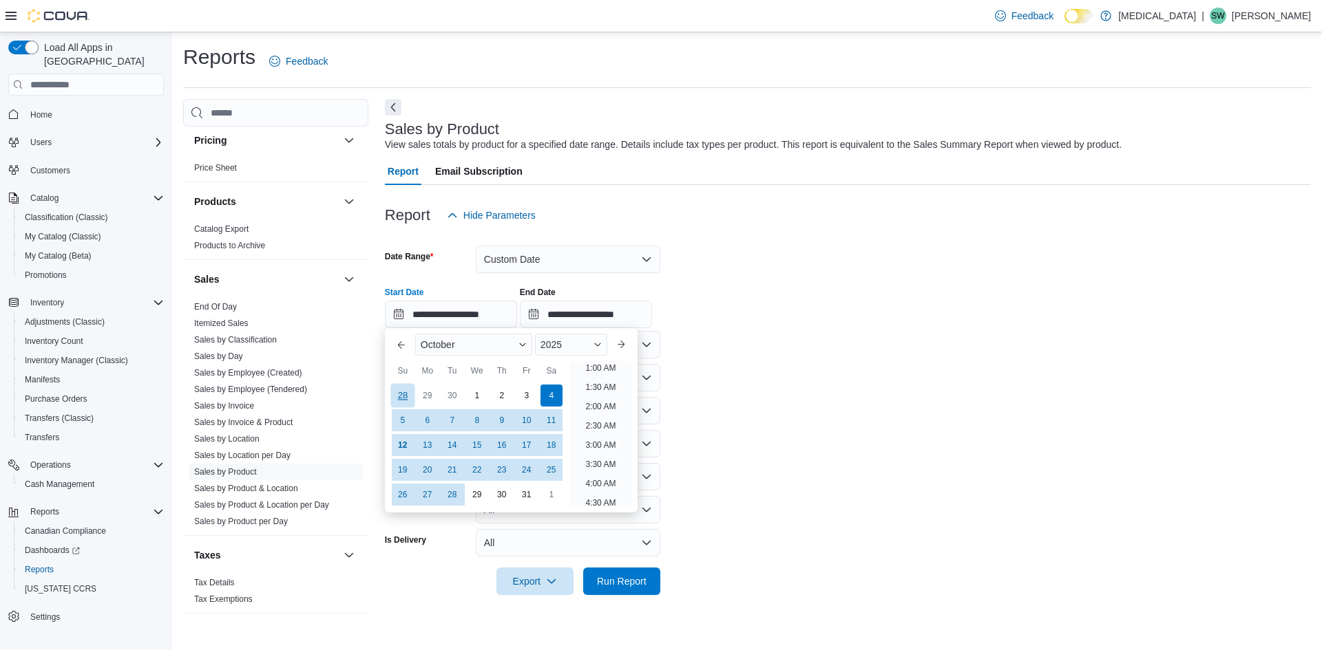
click at [409, 389] on div "28" at bounding box center [402, 396] width 24 height 24
type input "**********"
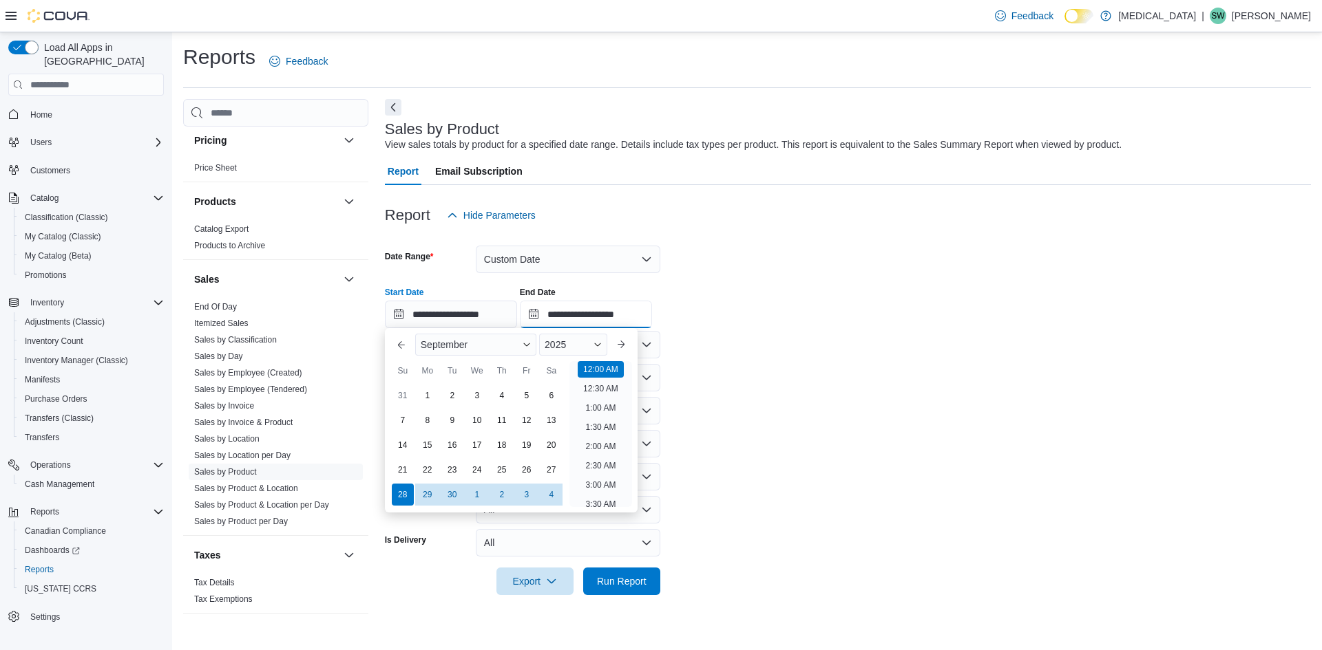
click at [582, 314] on input "**********" at bounding box center [586, 315] width 132 height 28
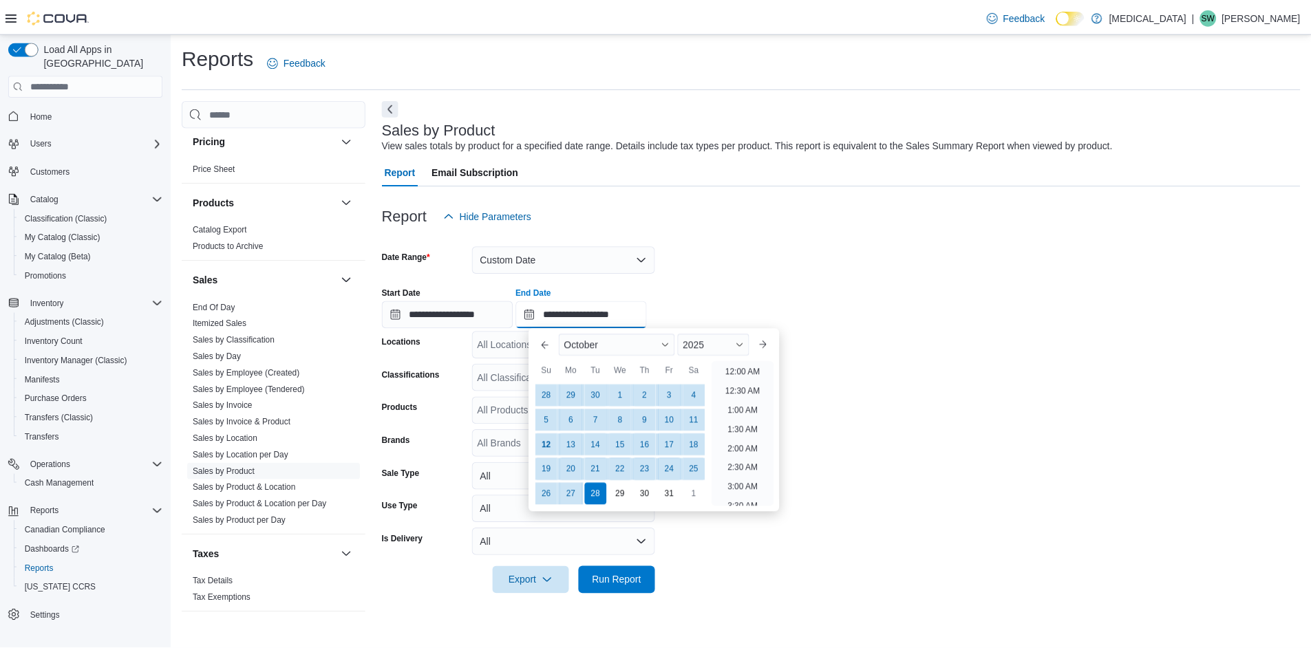
scroll to position [782, 0]
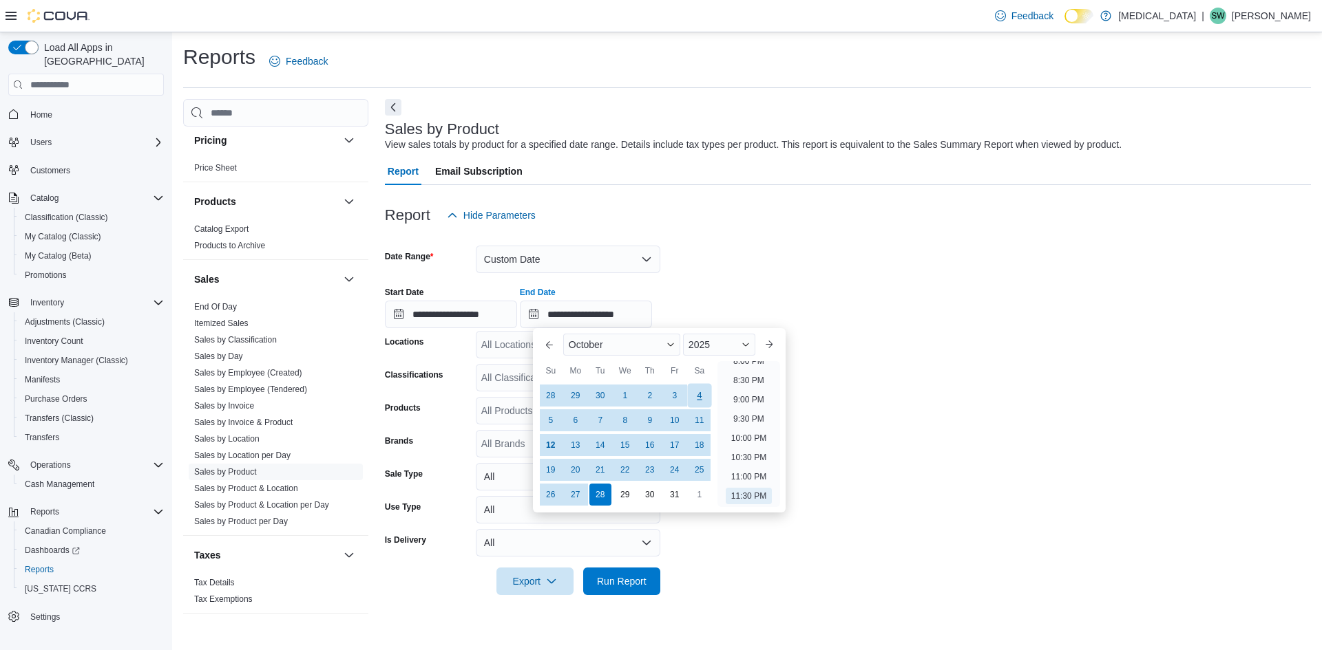
click at [698, 393] on div "4" at bounding box center [699, 396] width 24 height 24
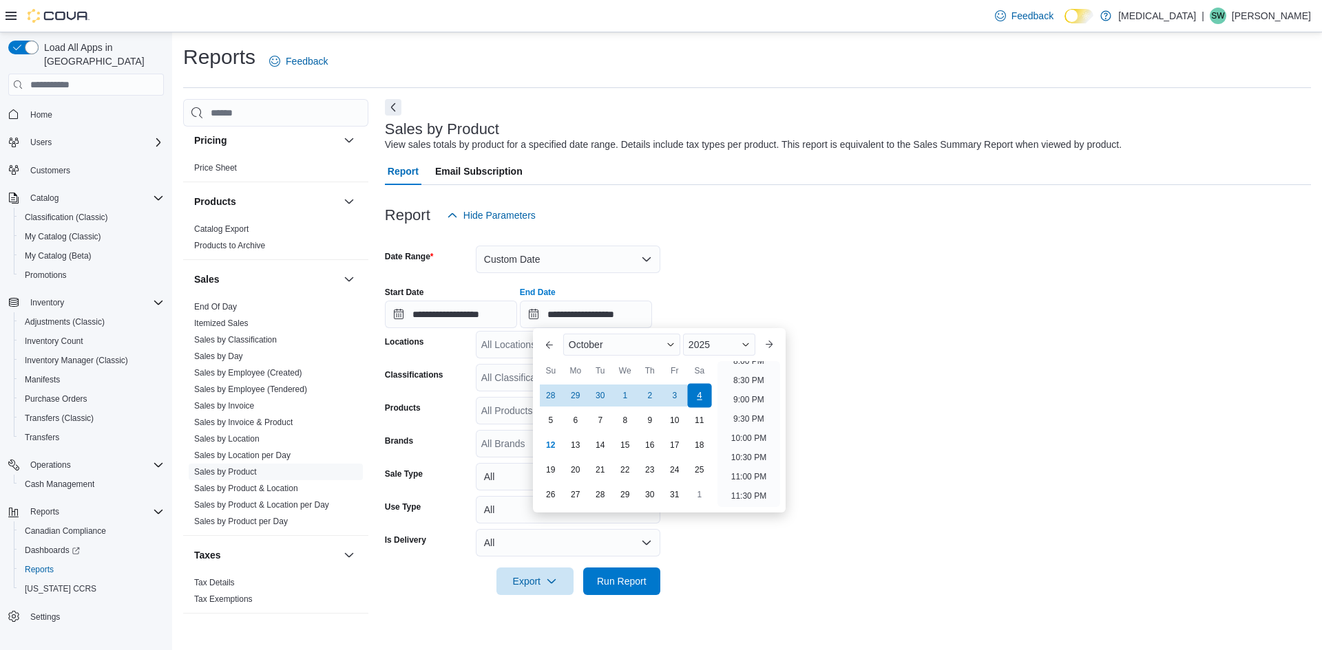
type input "**********"
click at [958, 304] on div "**********" at bounding box center [848, 302] width 926 height 52
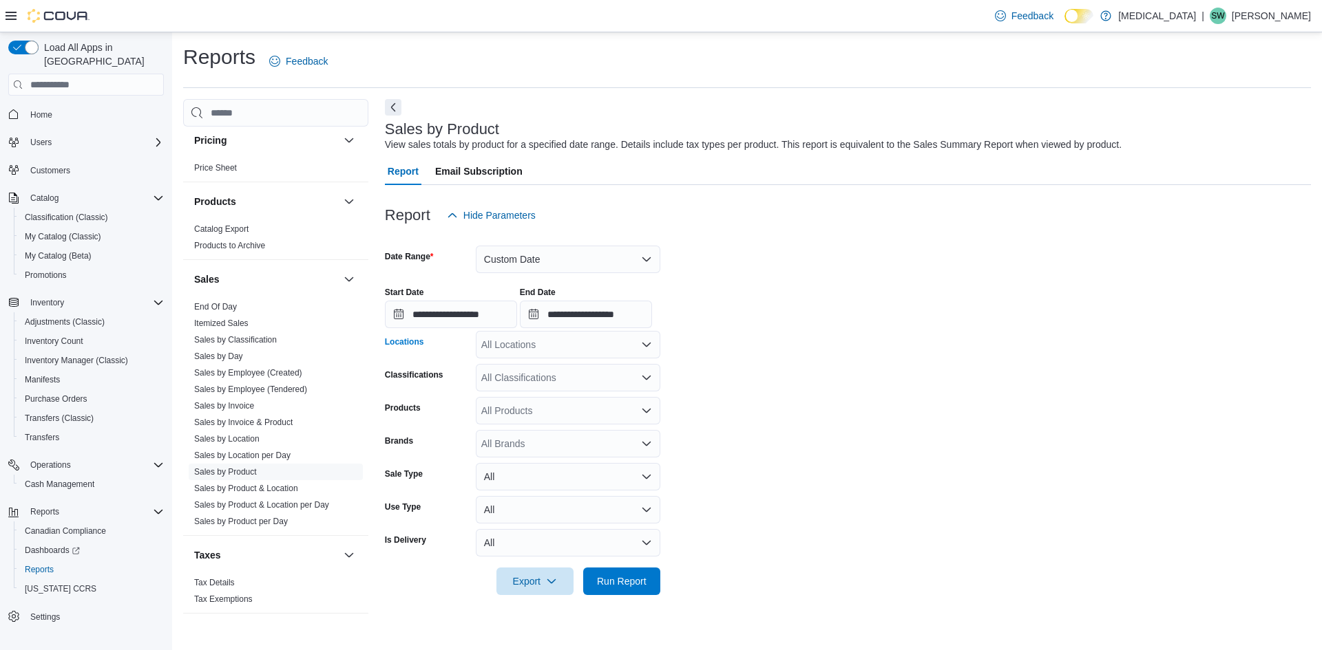
click at [578, 348] on div "All Locations" at bounding box center [568, 345] width 184 height 28
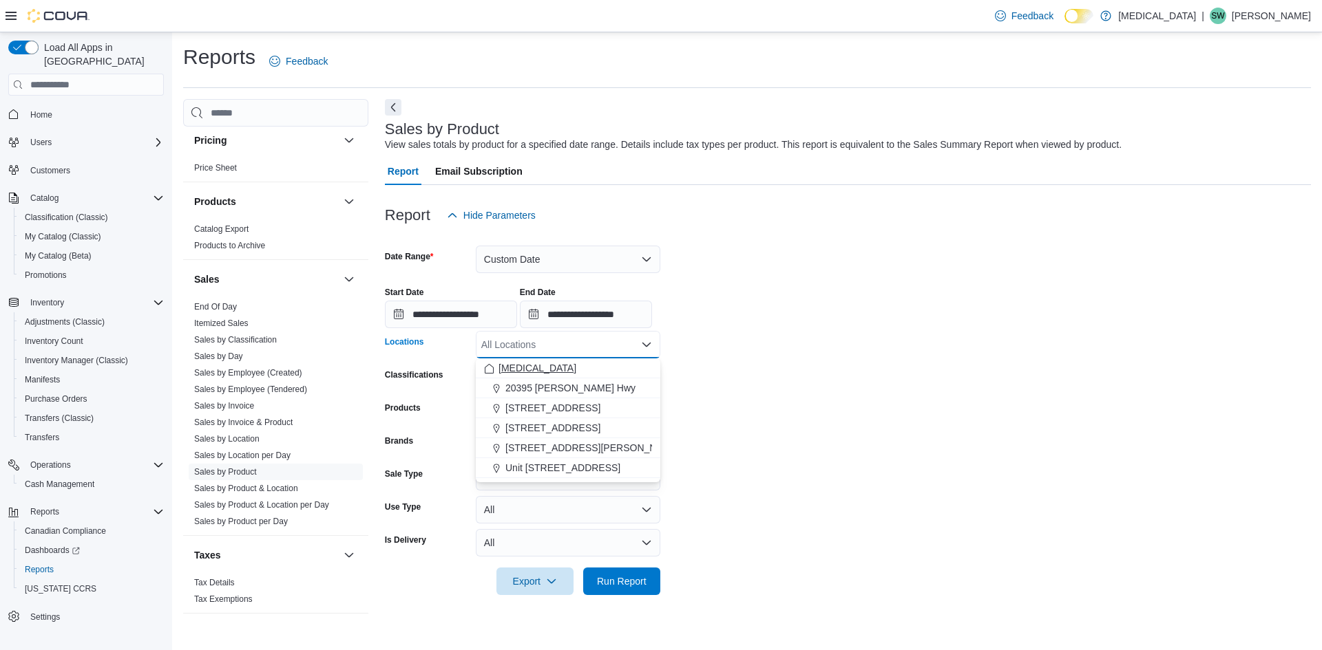
click at [584, 370] on div "[MEDICAL_DATA]" at bounding box center [568, 368] width 168 height 14
click at [802, 337] on form "**********" at bounding box center [848, 412] width 926 height 366
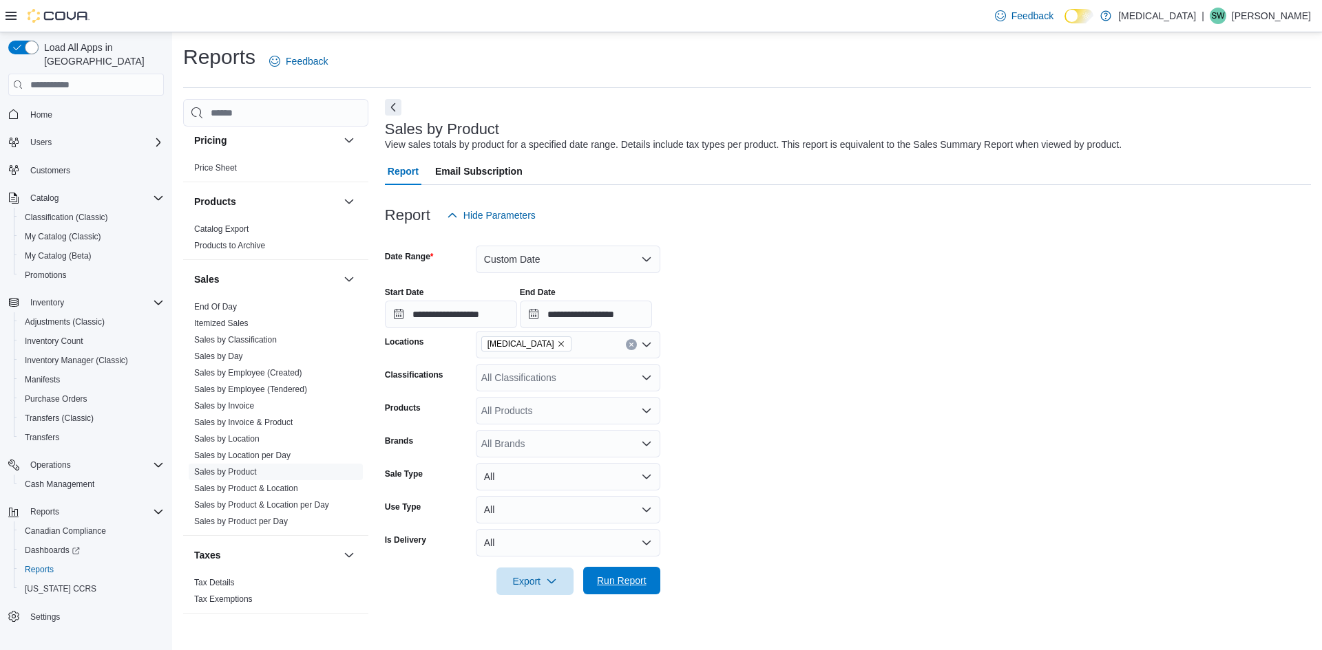
click at [624, 589] on span "Run Report" at bounding box center [621, 581] width 61 height 28
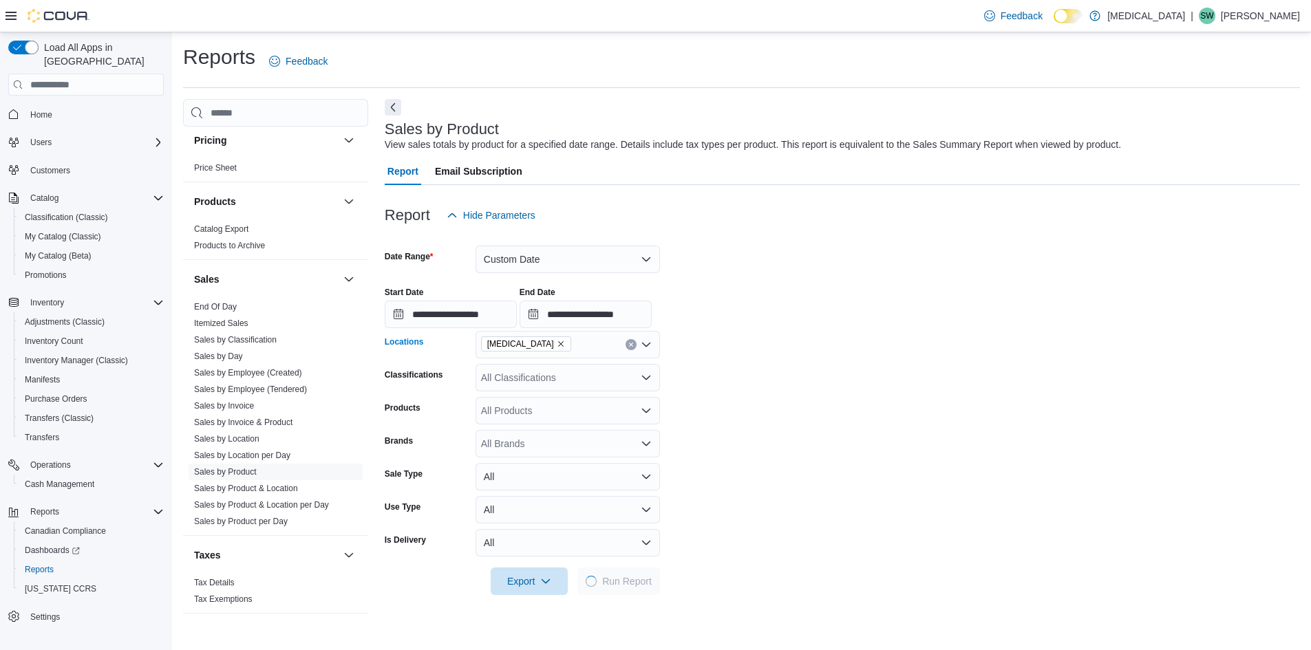
click at [627, 342] on button "Clear input" at bounding box center [631, 344] width 11 height 11
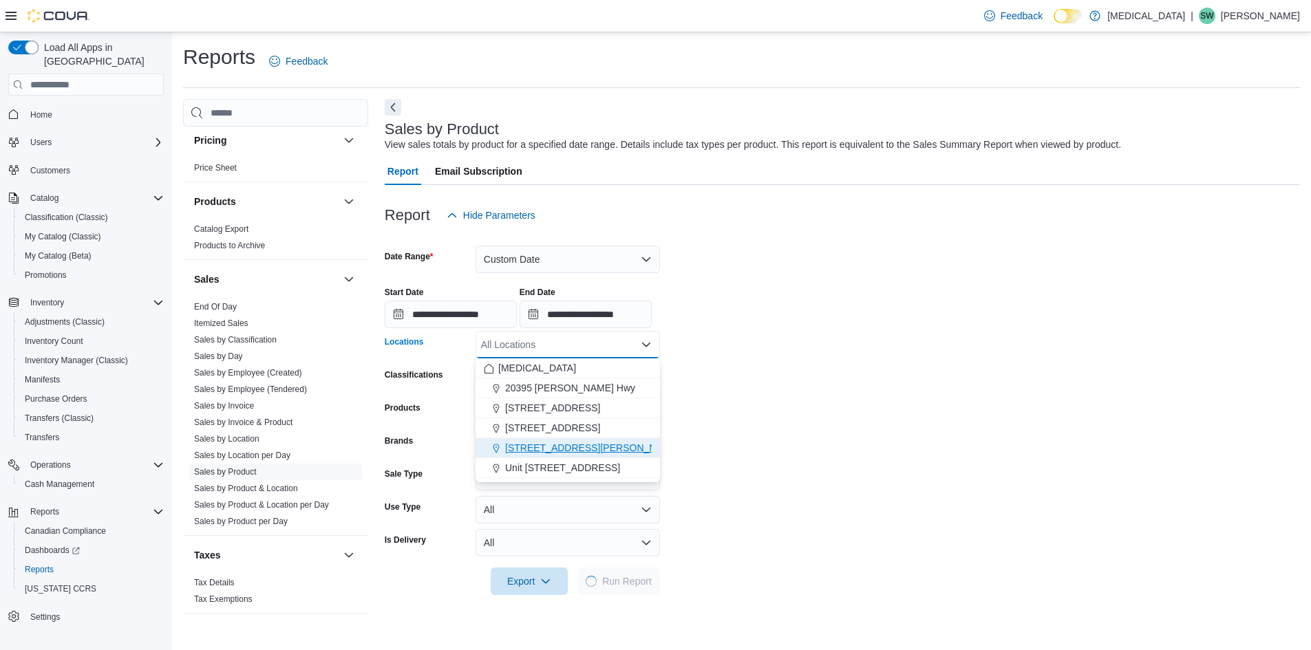
click at [605, 446] on div "[STREET_ADDRESS][PERSON_NAME]" at bounding box center [568, 448] width 168 height 14
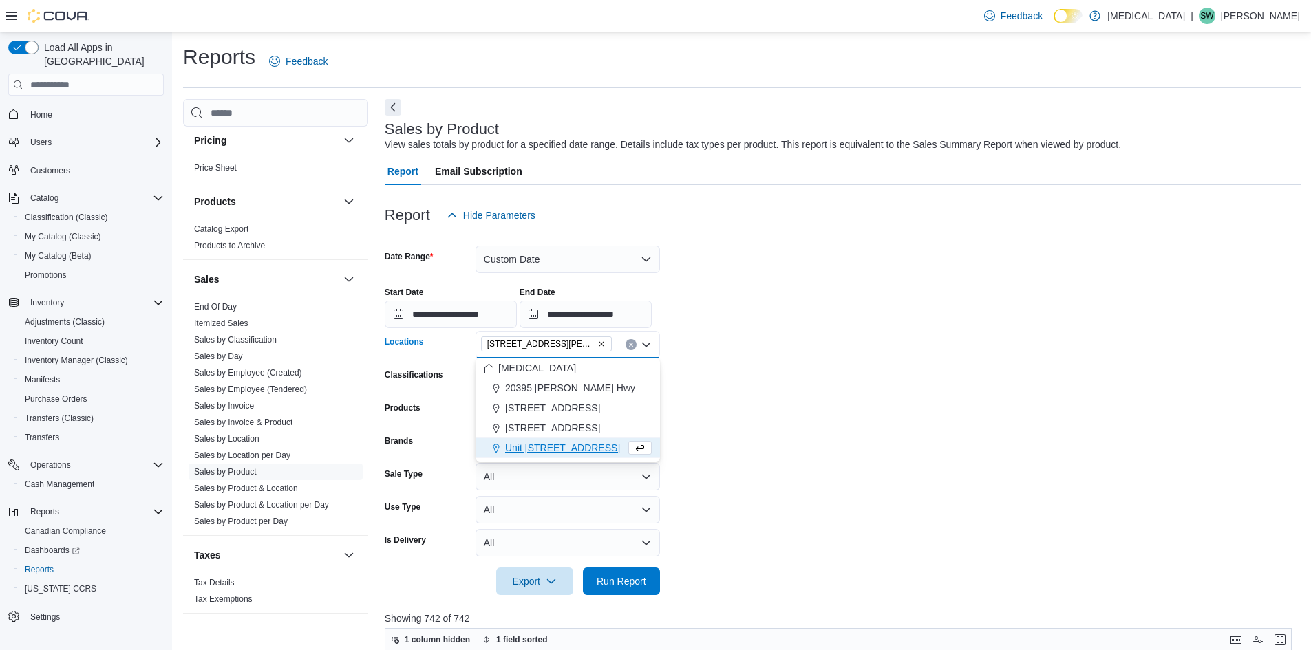
click at [545, 441] on span "Unit [STREET_ADDRESS]" at bounding box center [562, 448] width 115 height 14
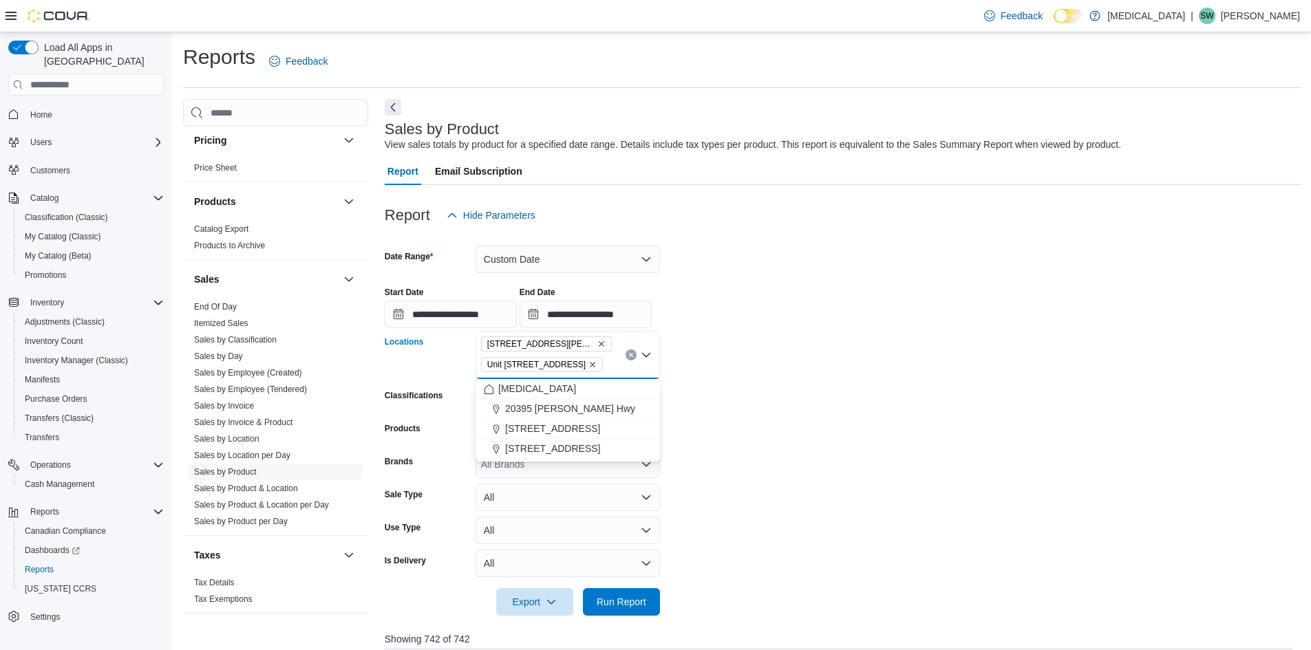
click at [597, 366] on icon "Remove Unit 385 North Dollarton Highway from selection in this group" at bounding box center [593, 365] width 8 height 8
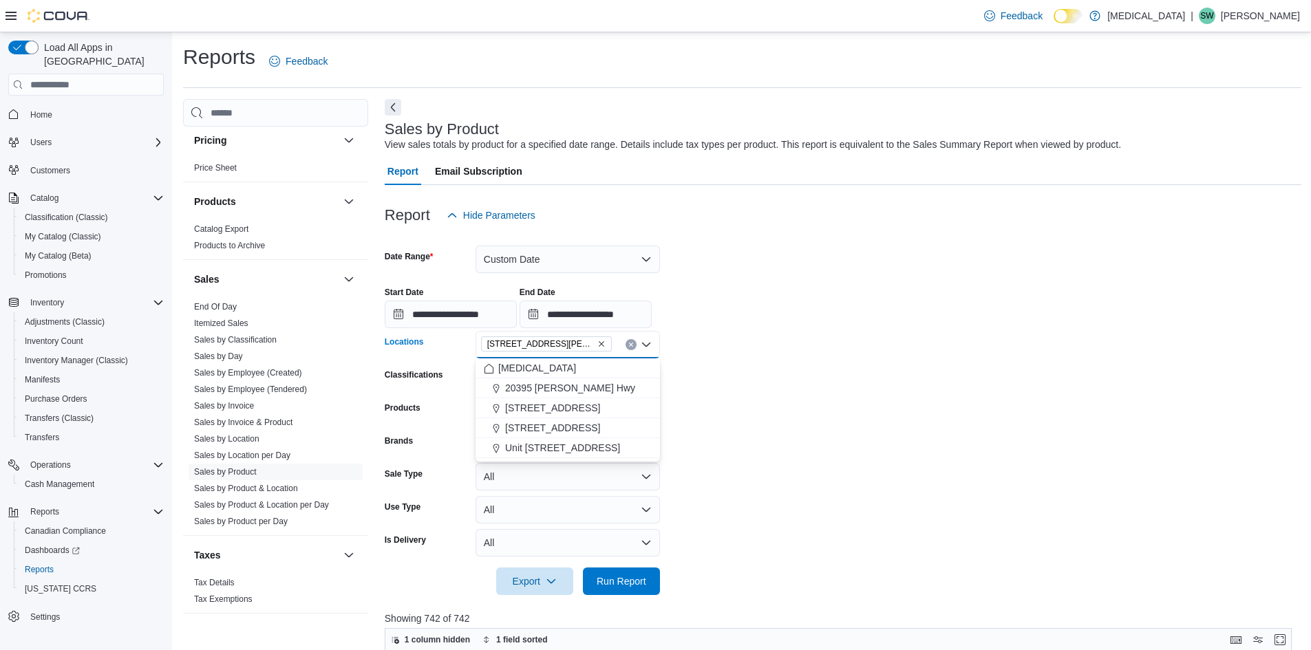
click at [710, 365] on form "**********" at bounding box center [843, 412] width 917 height 366
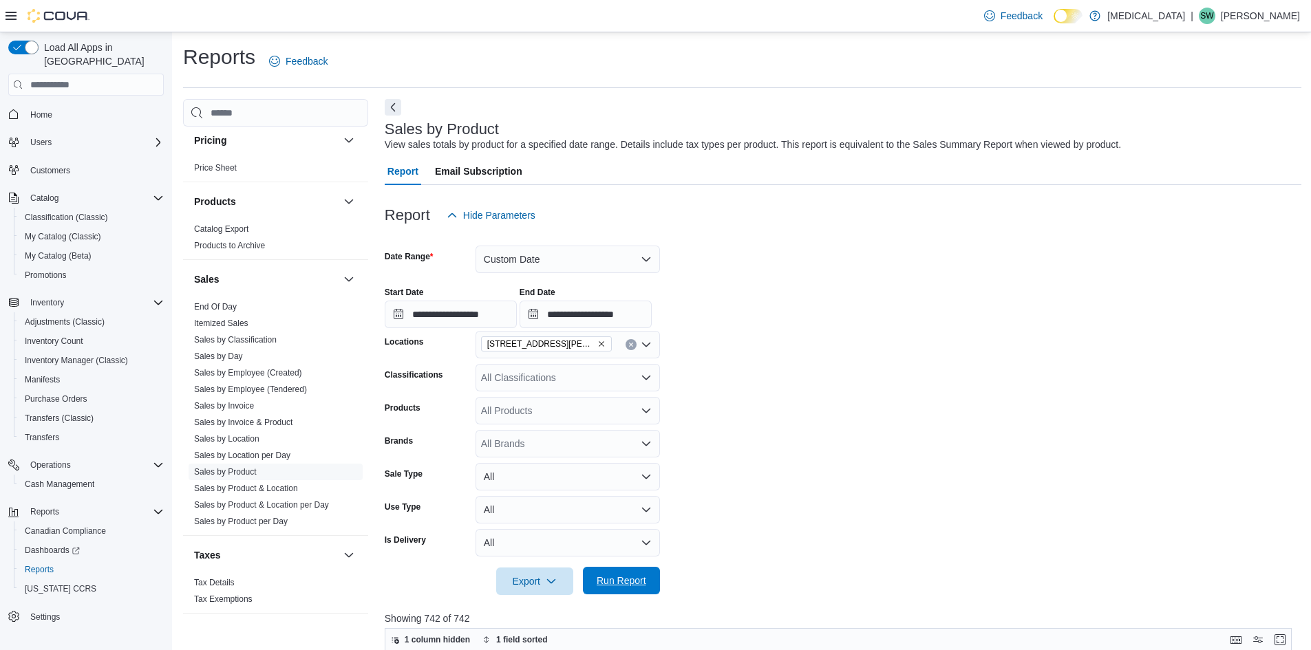
click at [628, 579] on span "Run Report" at bounding box center [622, 581] width 50 height 14
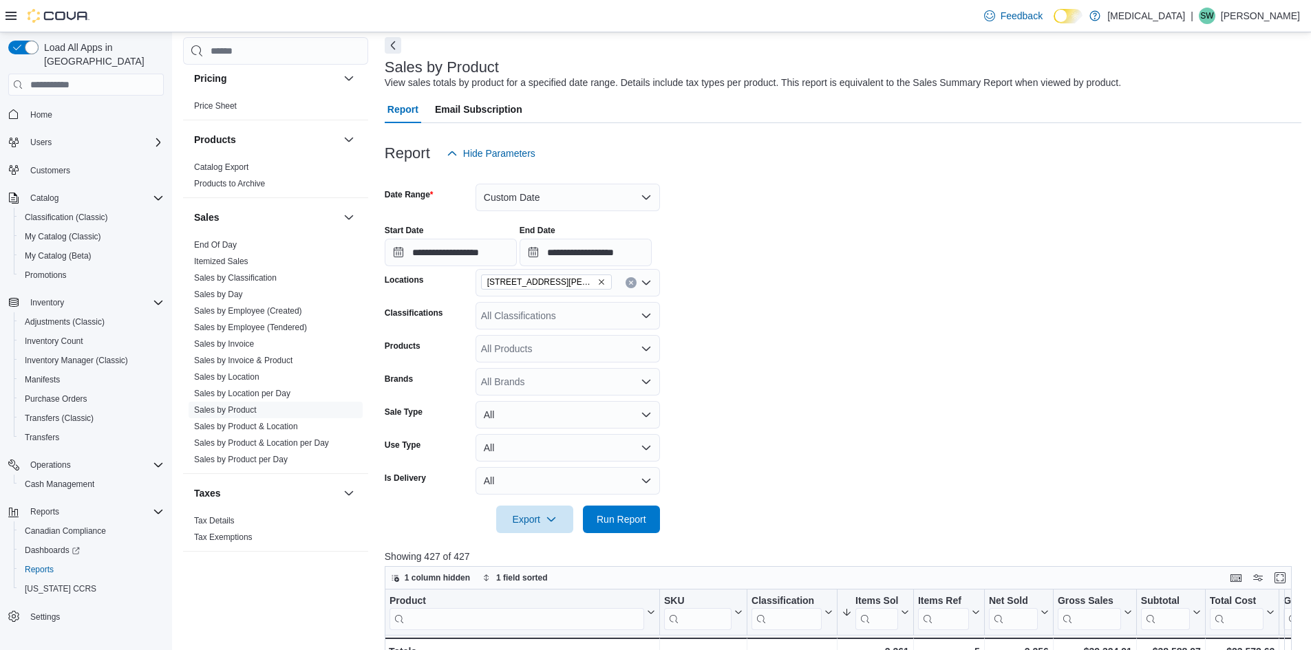
scroll to position [275, 0]
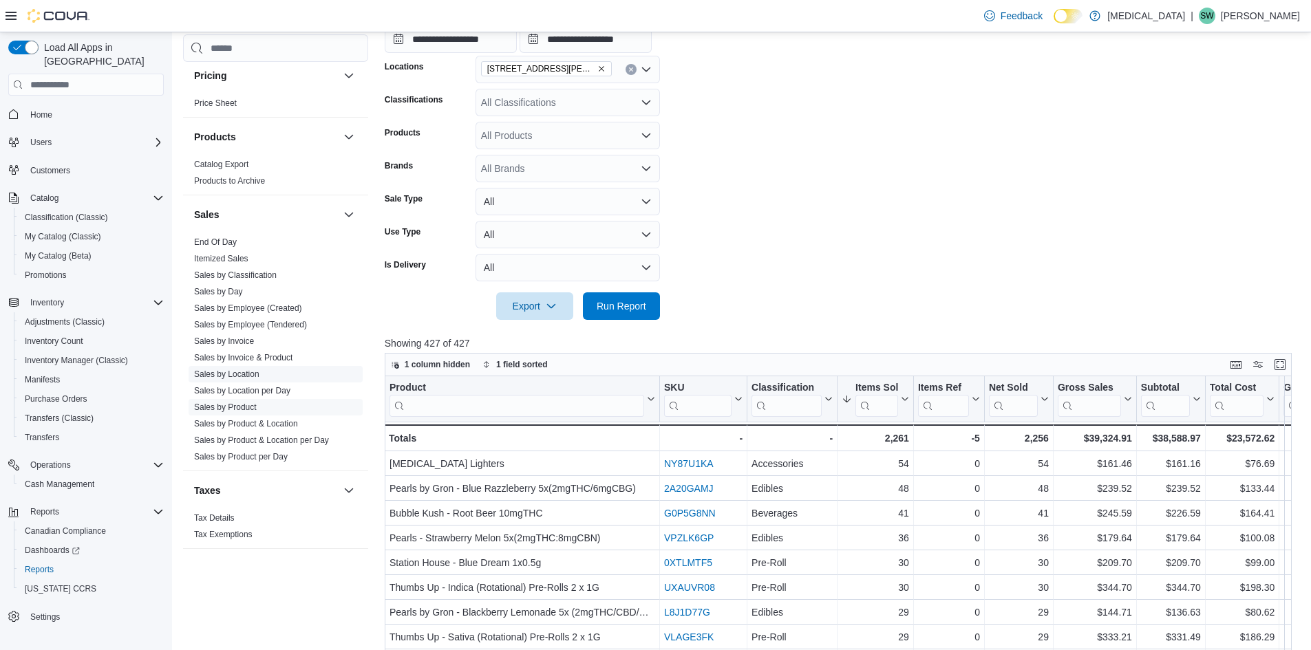
click at [251, 376] on link "Sales by Location" at bounding box center [226, 375] width 65 height 10
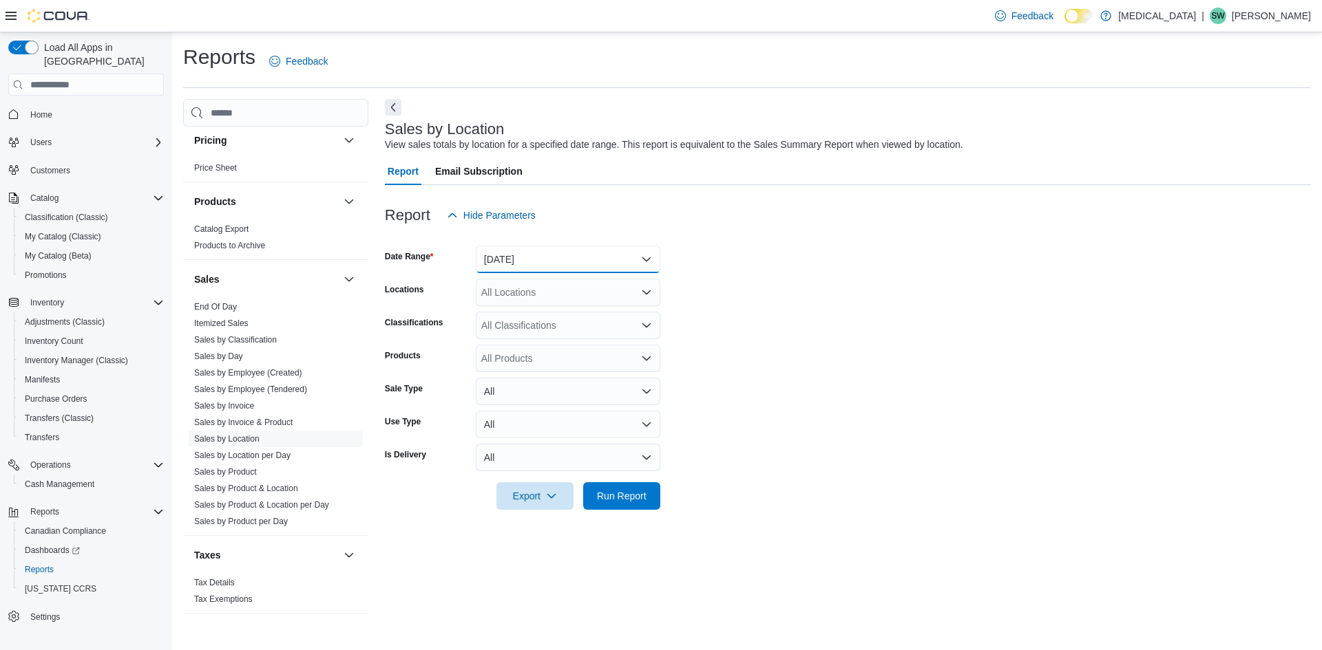
click at [574, 257] on button "Yesterday" at bounding box center [568, 260] width 184 height 28
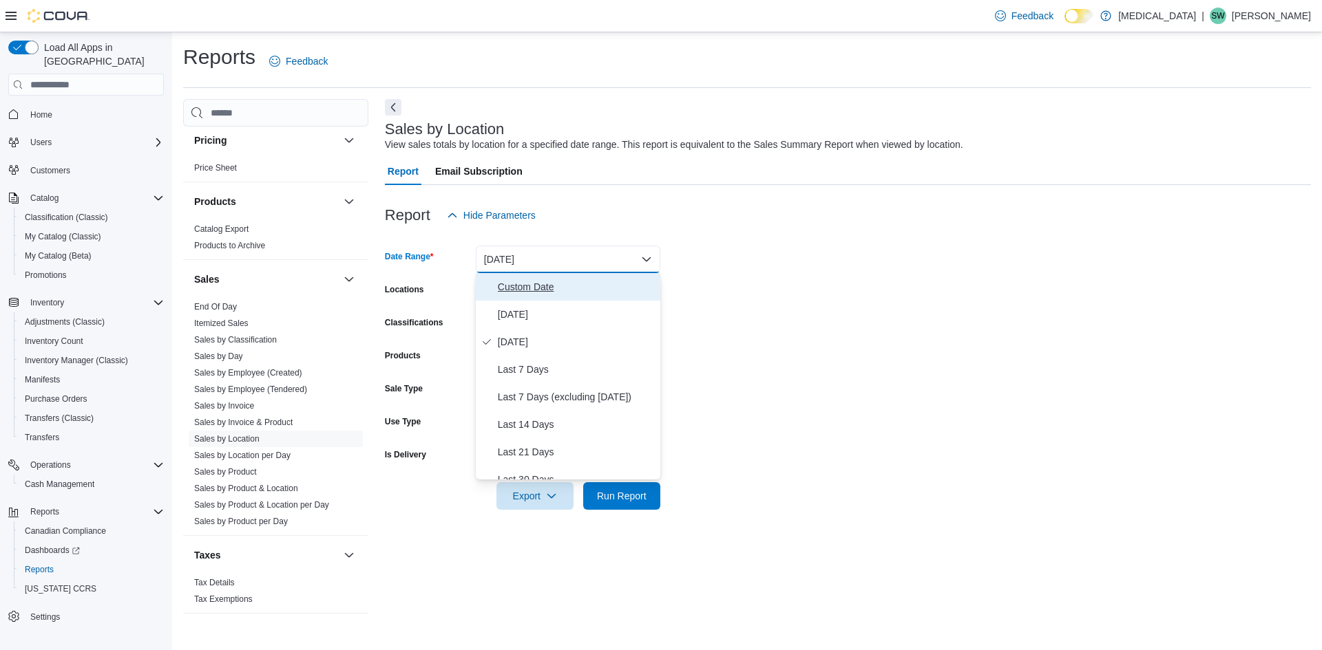
click at [547, 293] on span "Custom Date" at bounding box center [576, 287] width 157 height 17
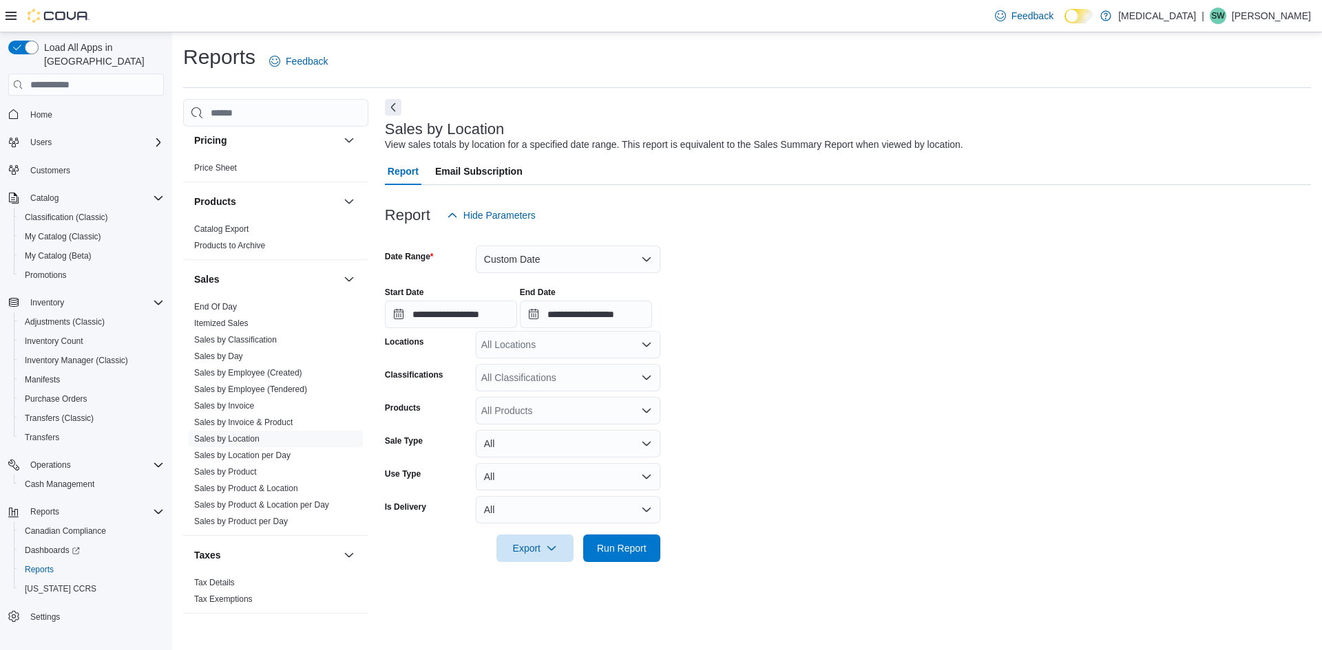
click at [756, 316] on div "**********" at bounding box center [848, 302] width 926 height 52
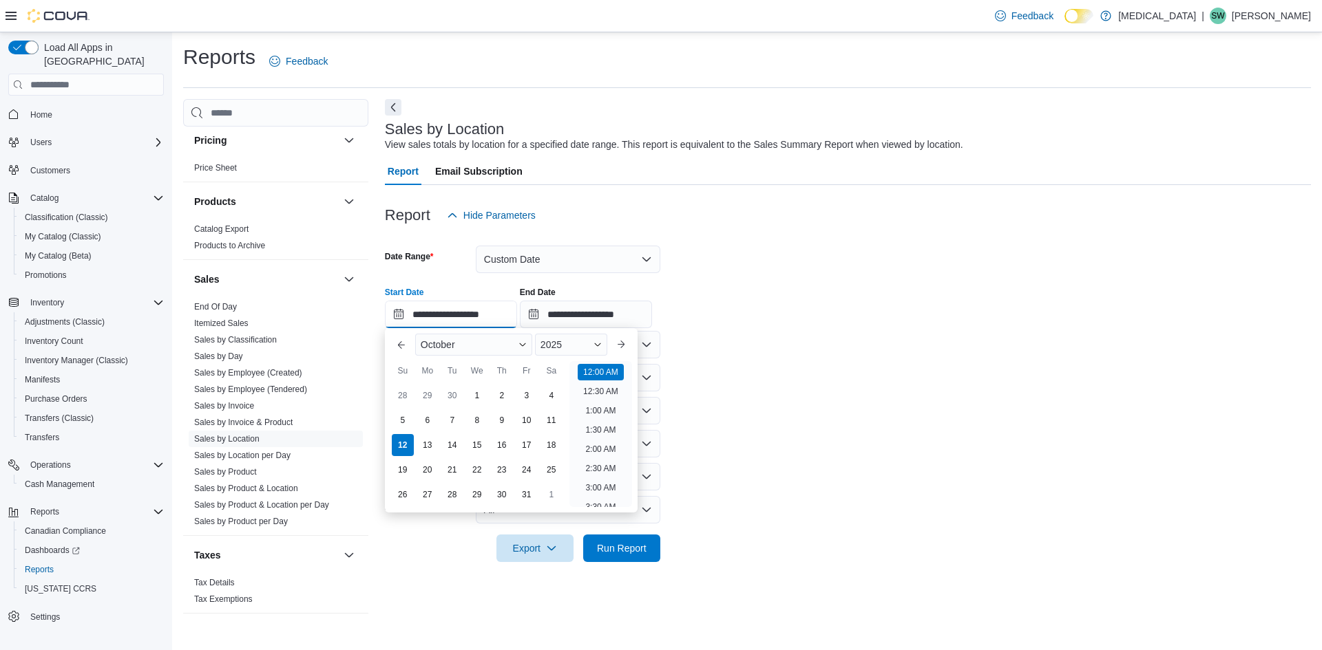
click at [437, 314] on input "**********" at bounding box center [451, 315] width 132 height 28
click at [410, 423] on div "5" at bounding box center [402, 421] width 24 height 24
type input "**********"
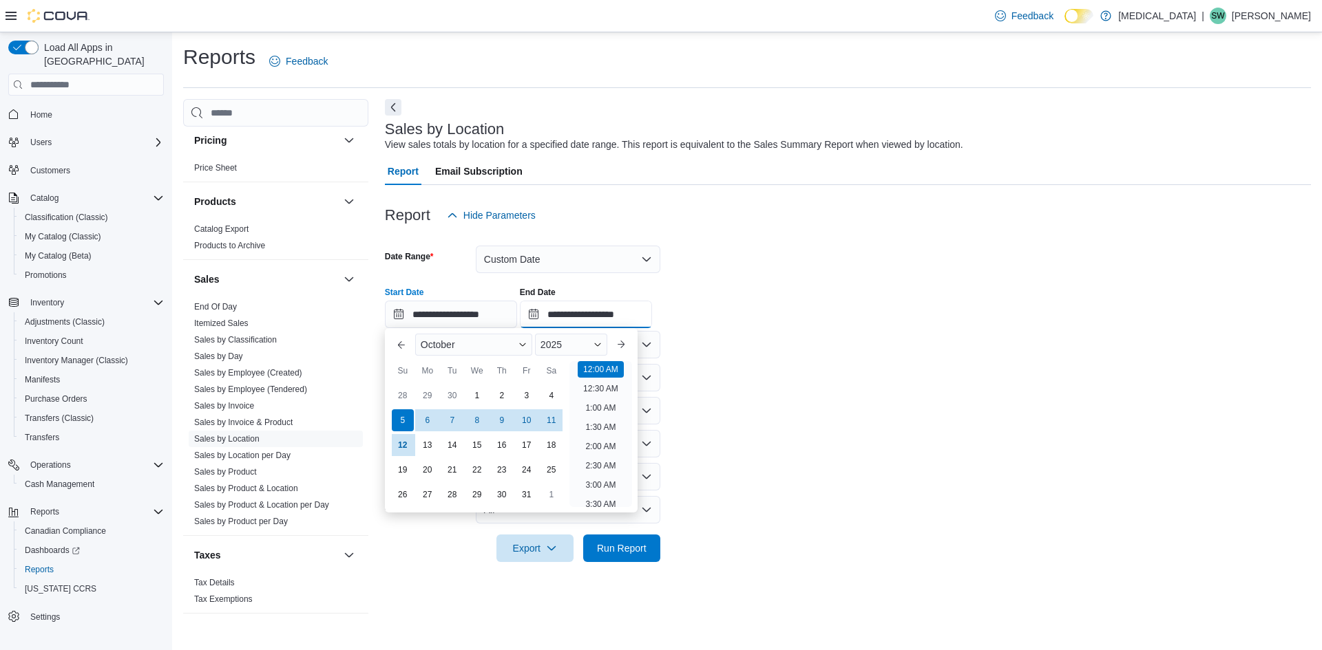
click at [566, 314] on input "**********" at bounding box center [586, 315] width 132 height 28
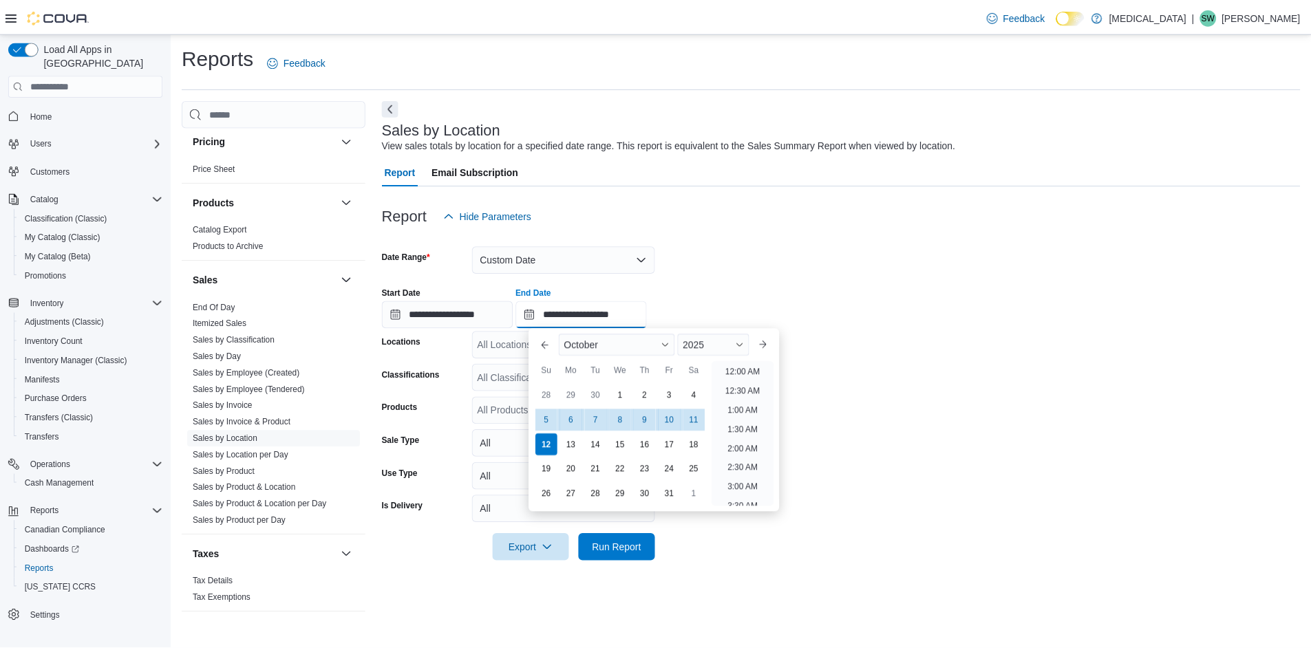
scroll to position [782, 0]
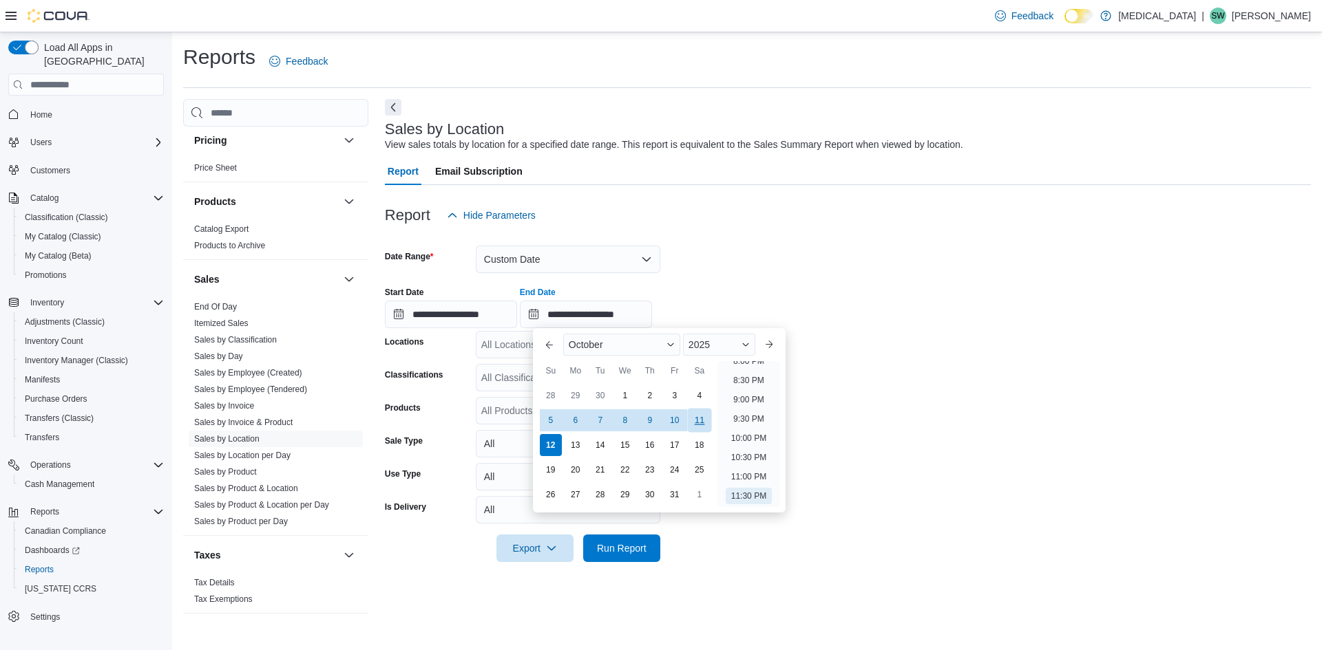
click at [698, 416] on div "11" at bounding box center [699, 421] width 24 height 24
type input "**********"
click at [743, 273] on div at bounding box center [848, 274] width 926 height 3
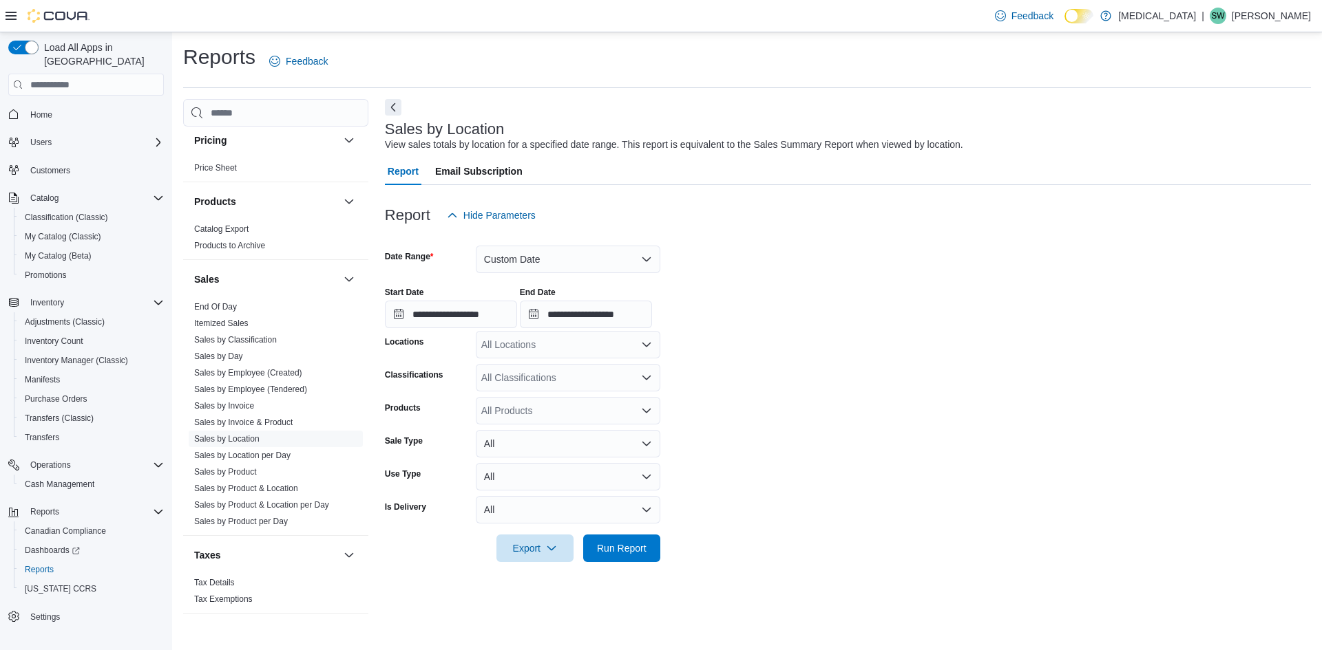
click at [593, 354] on div "All Locations" at bounding box center [568, 345] width 184 height 28
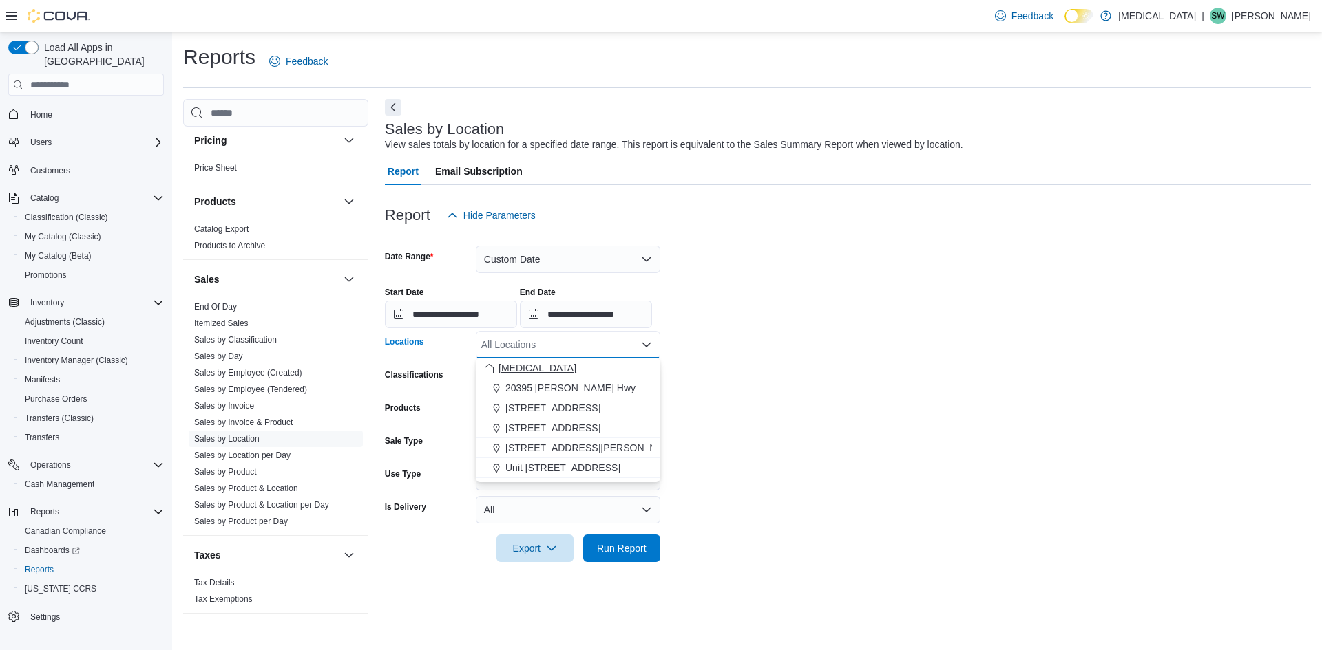
click at [550, 373] on div "[MEDICAL_DATA]" at bounding box center [568, 368] width 168 height 14
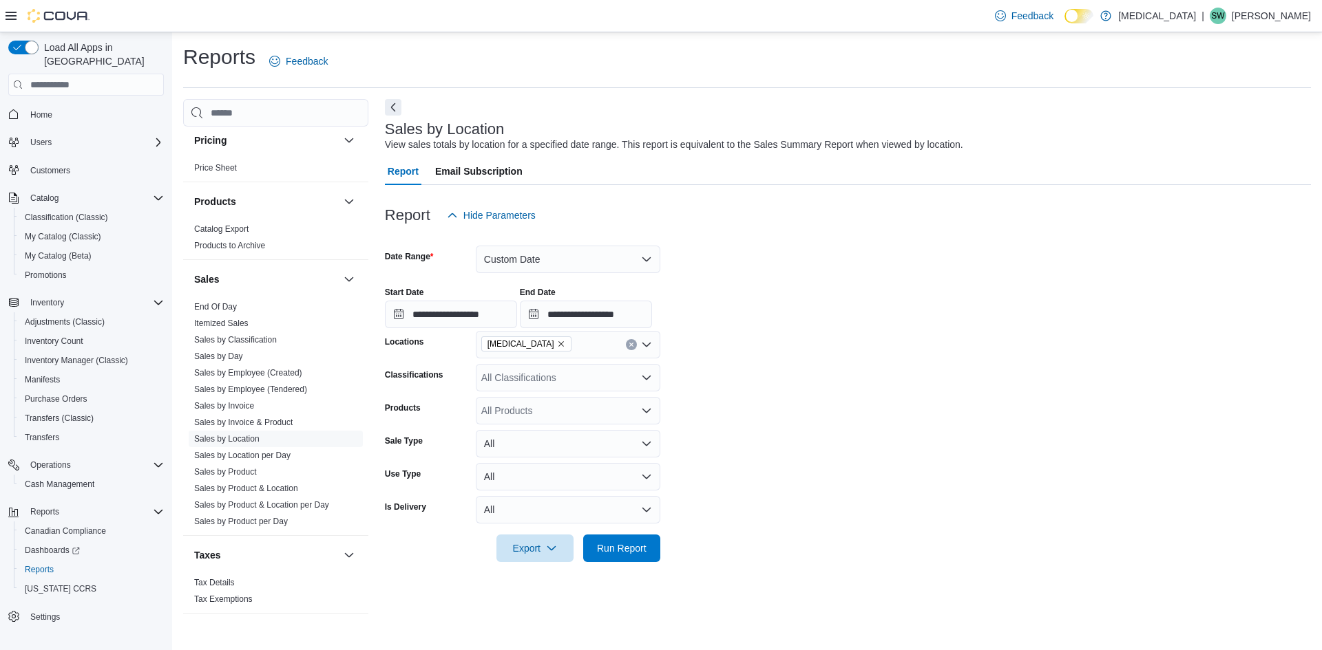
click at [887, 359] on form "**********" at bounding box center [848, 395] width 926 height 333
click at [637, 540] on span "Run Report" at bounding box center [621, 548] width 61 height 28
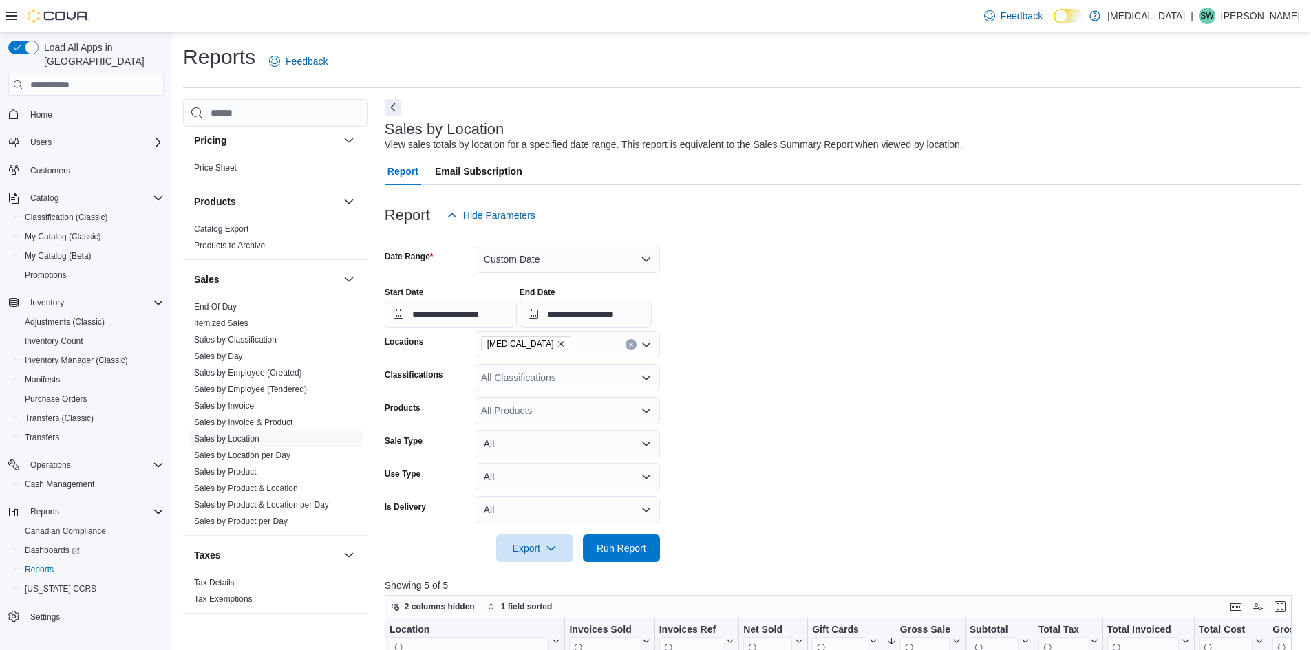
click at [763, 324] on div "**********" at bounding box center [843, 302] width 917 height 52
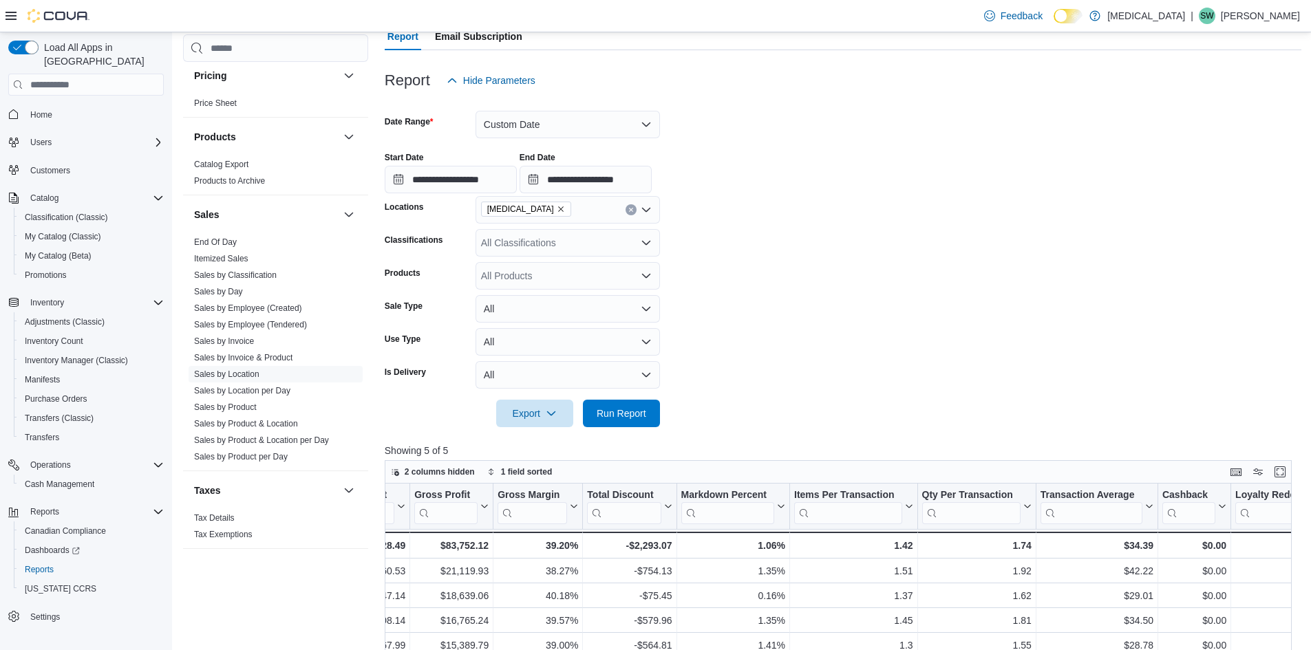
scroll to position [132, 0]
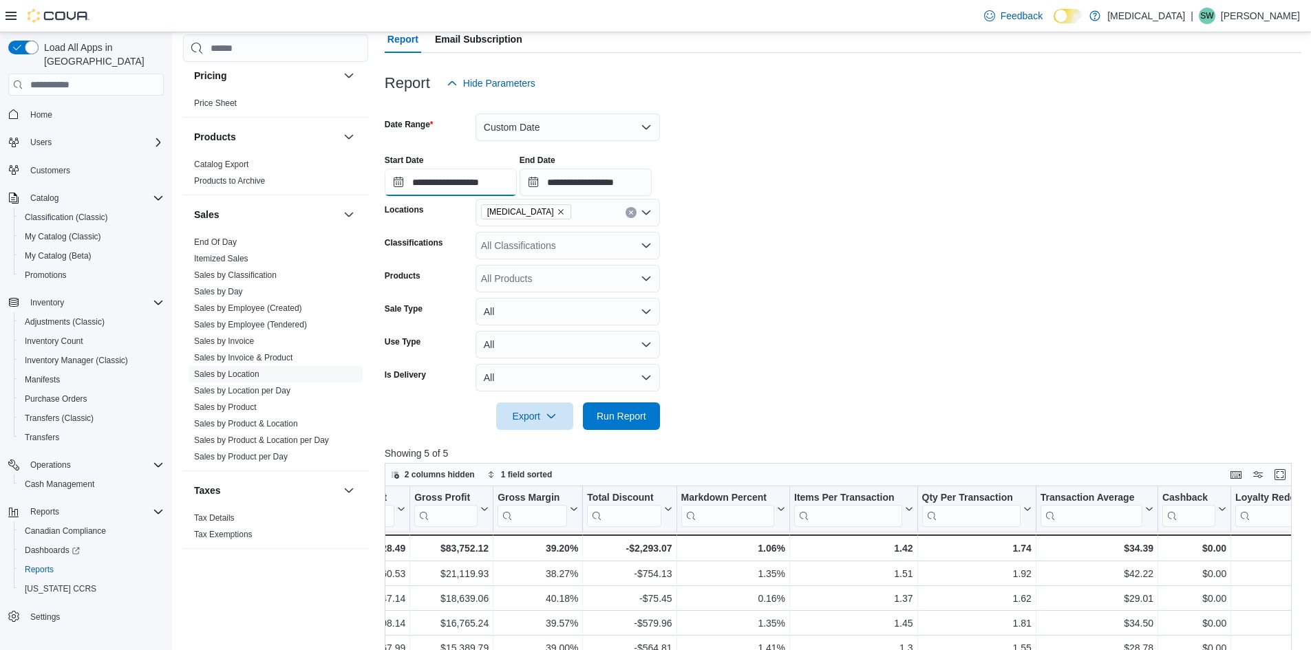
click at [470, 189] on input "**********" at bounding box center [451, 183] width 132 height 28
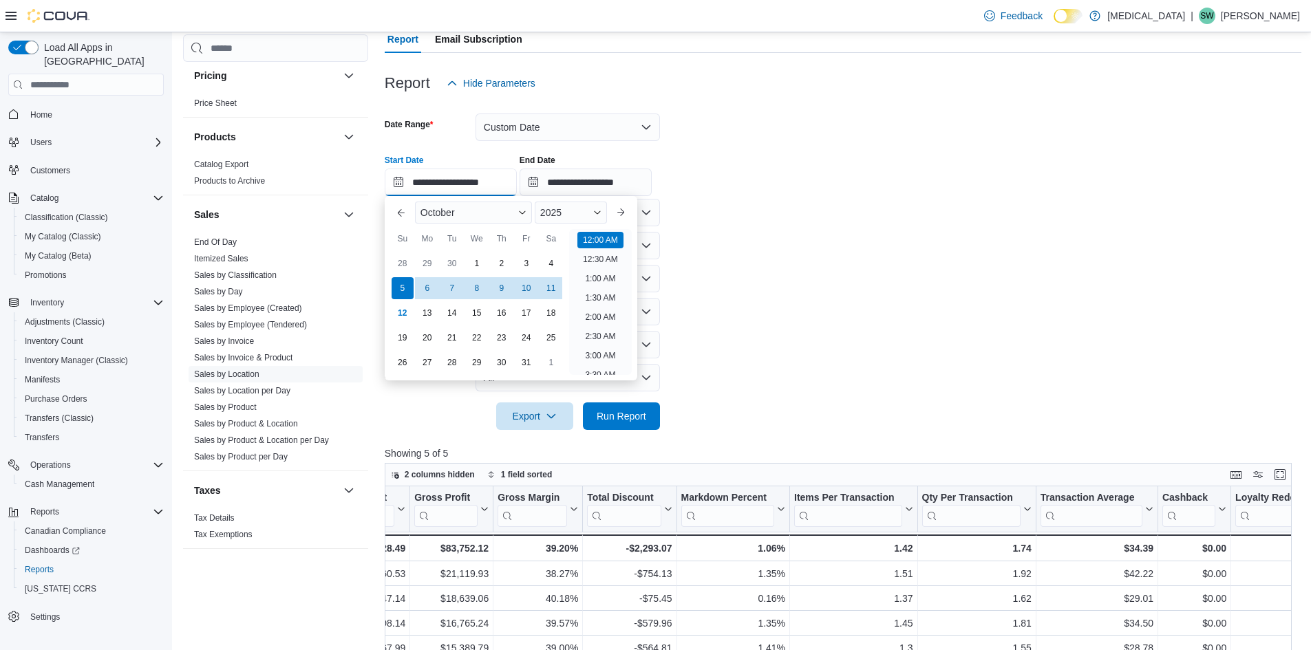
scroll to position [43, 0]
click at [401, 268] on div "28" at bounding box center [402, 264] width 24 height 24
type input "**********"
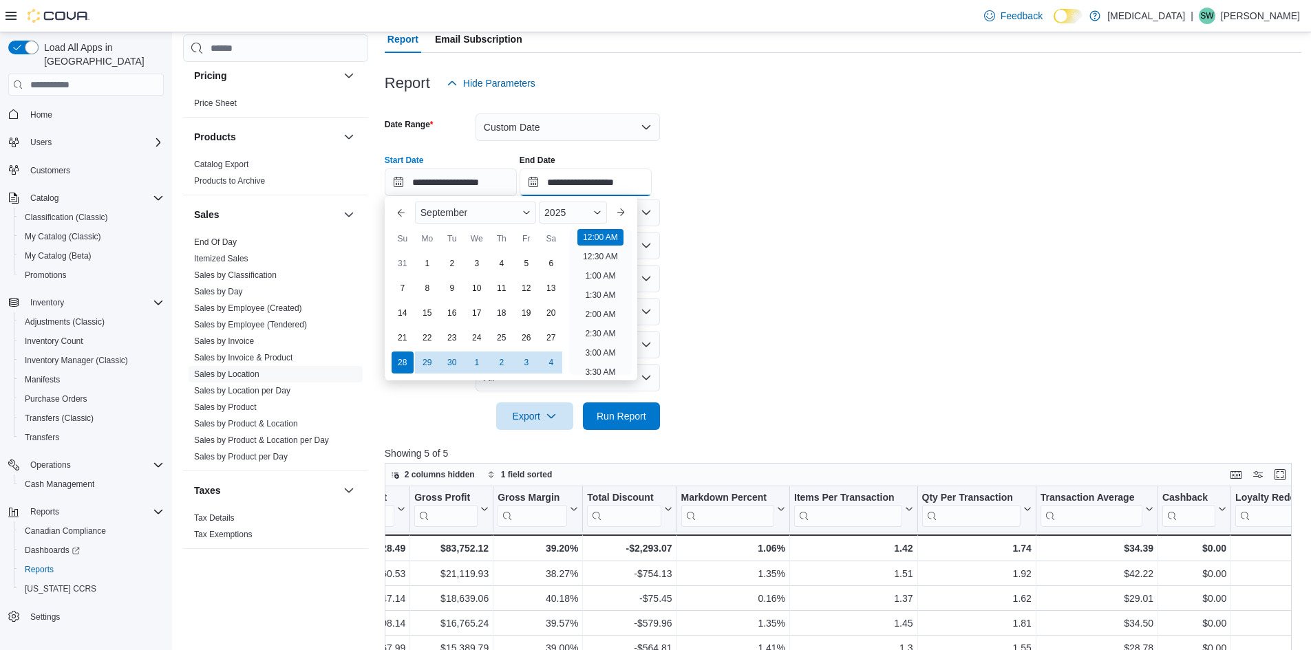
click at [610, 184] on input "**********" at bounding box center [586, 183] width 132 height 28
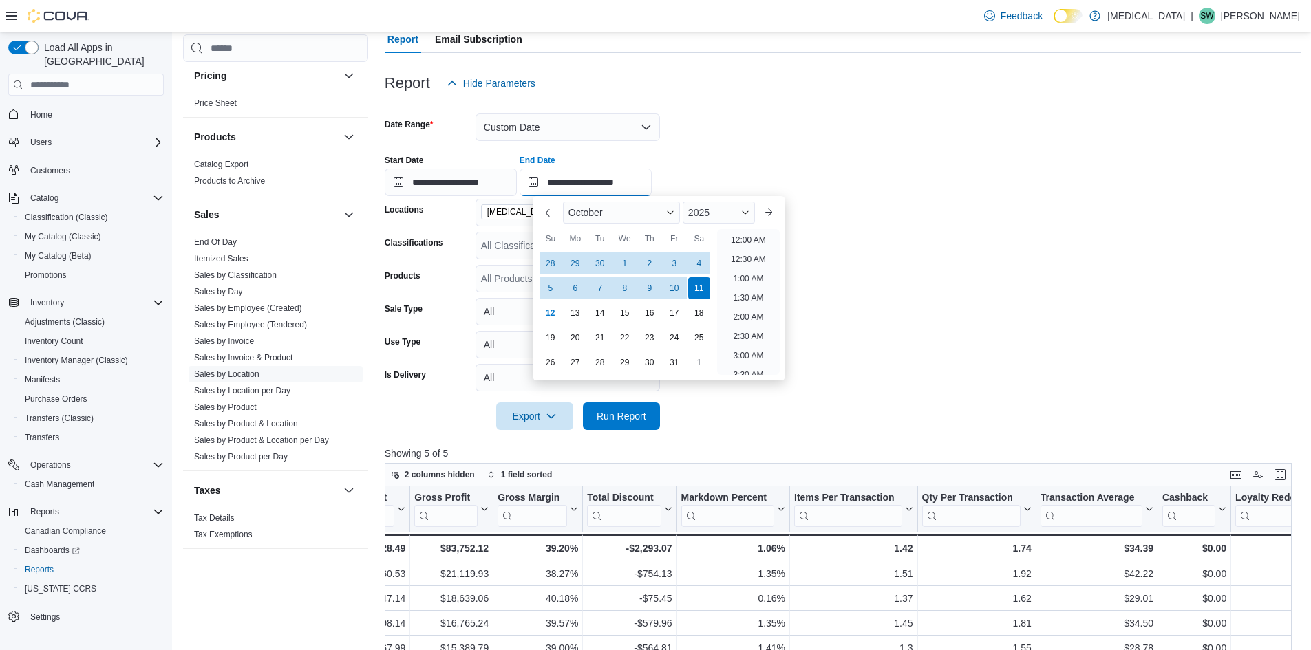
scroll to position [782, 0]
click at [699, 266] on div "4" at bounding box center [699, 264] width 24 height 24
type input "**********"
click at [902, 263] on form "**********" at bounding box center [843, 263] width 917 height 333
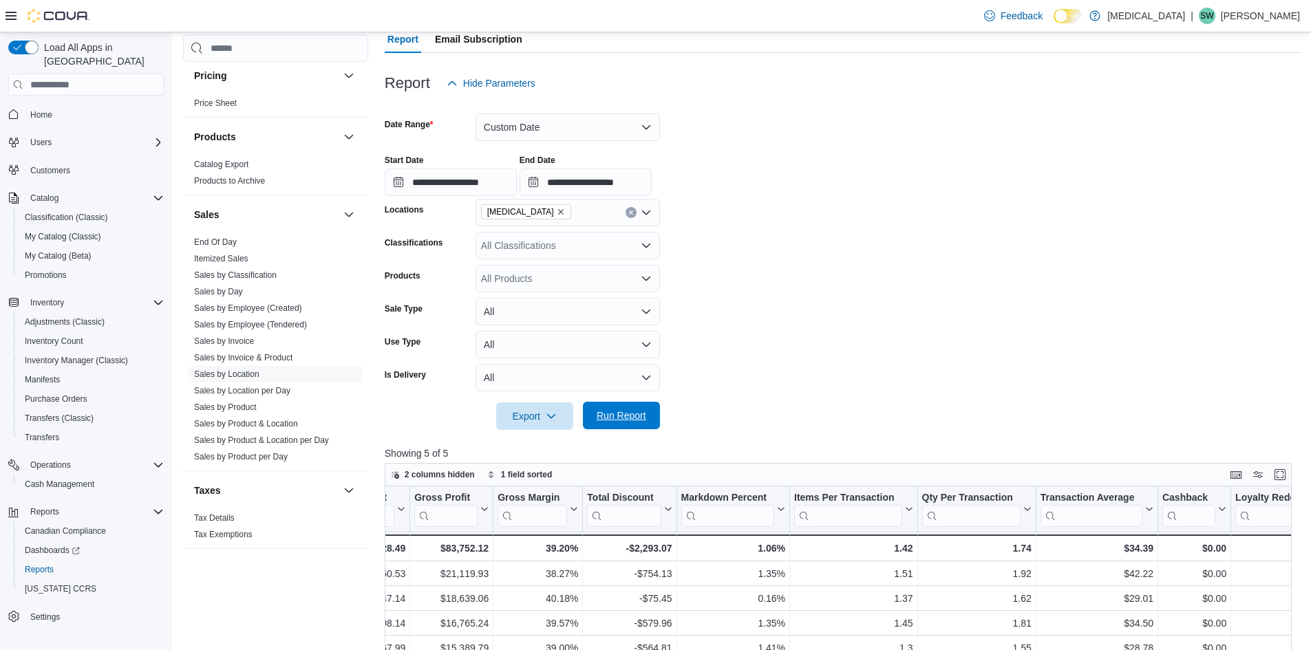
click at [651, 416] on span "Run Report" at bounding box center [621, 416] width 61 height 28
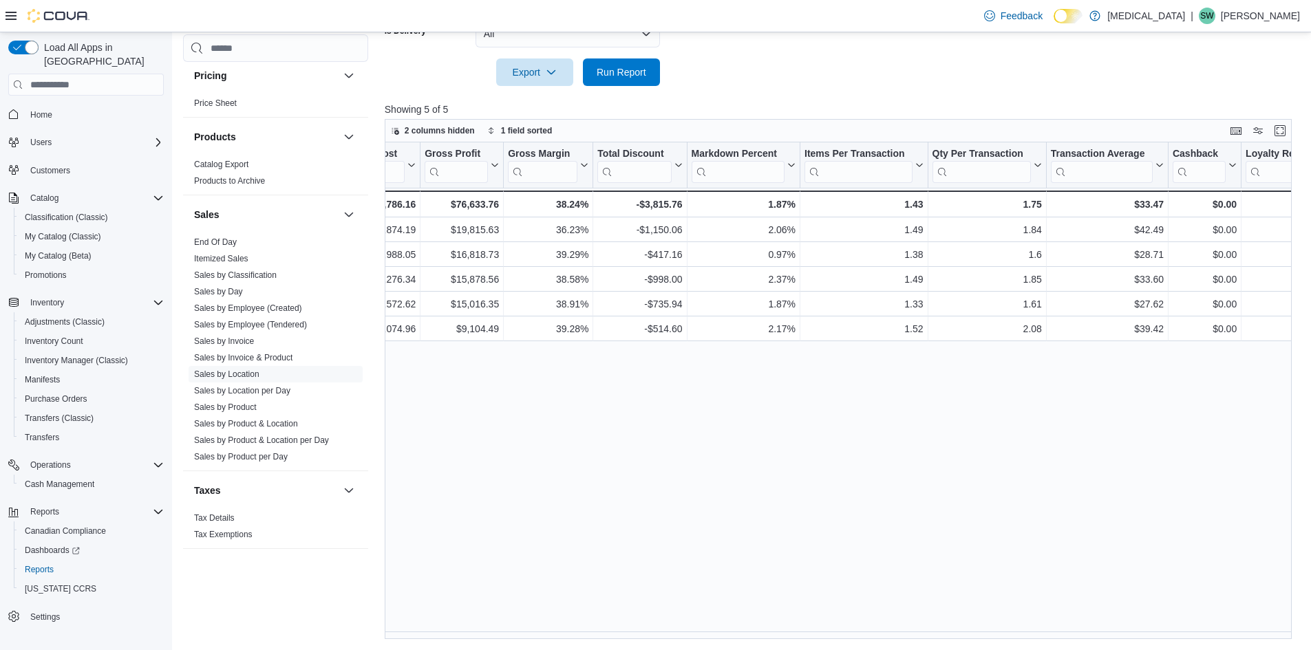
scroll to position [0, 850]
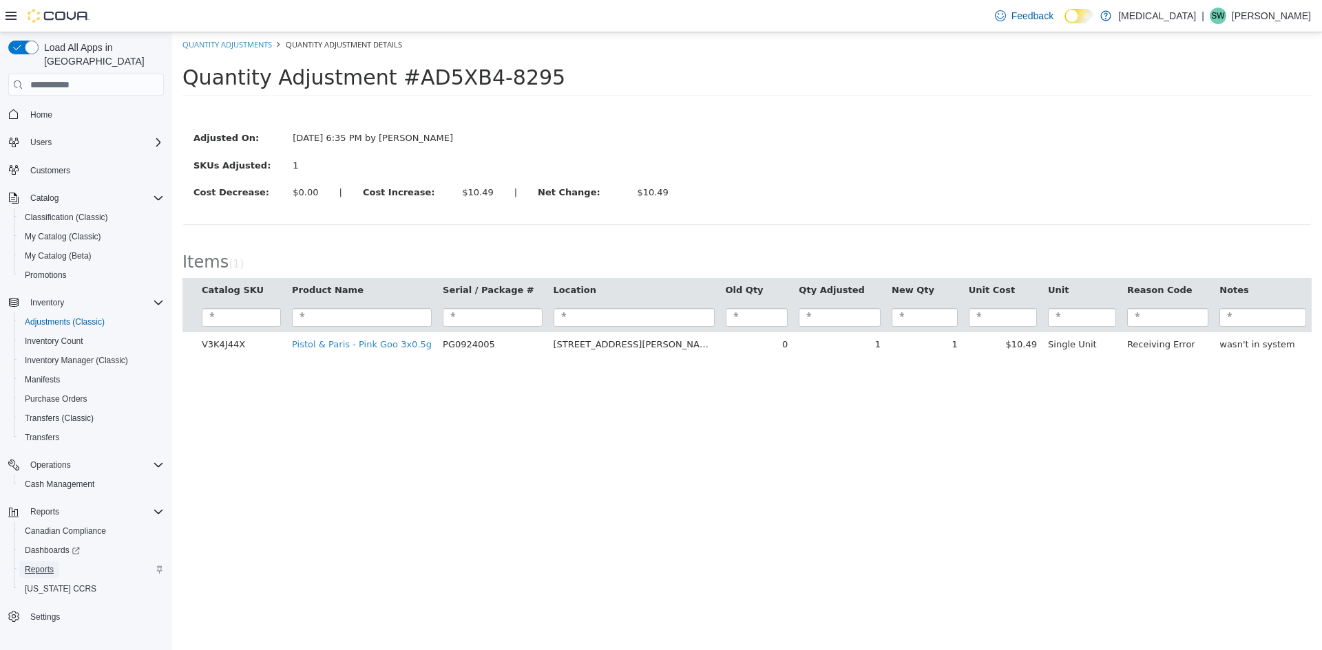
click at [36, 564] on span "Reports" at bounding box center [39, 569] width 29 height 11
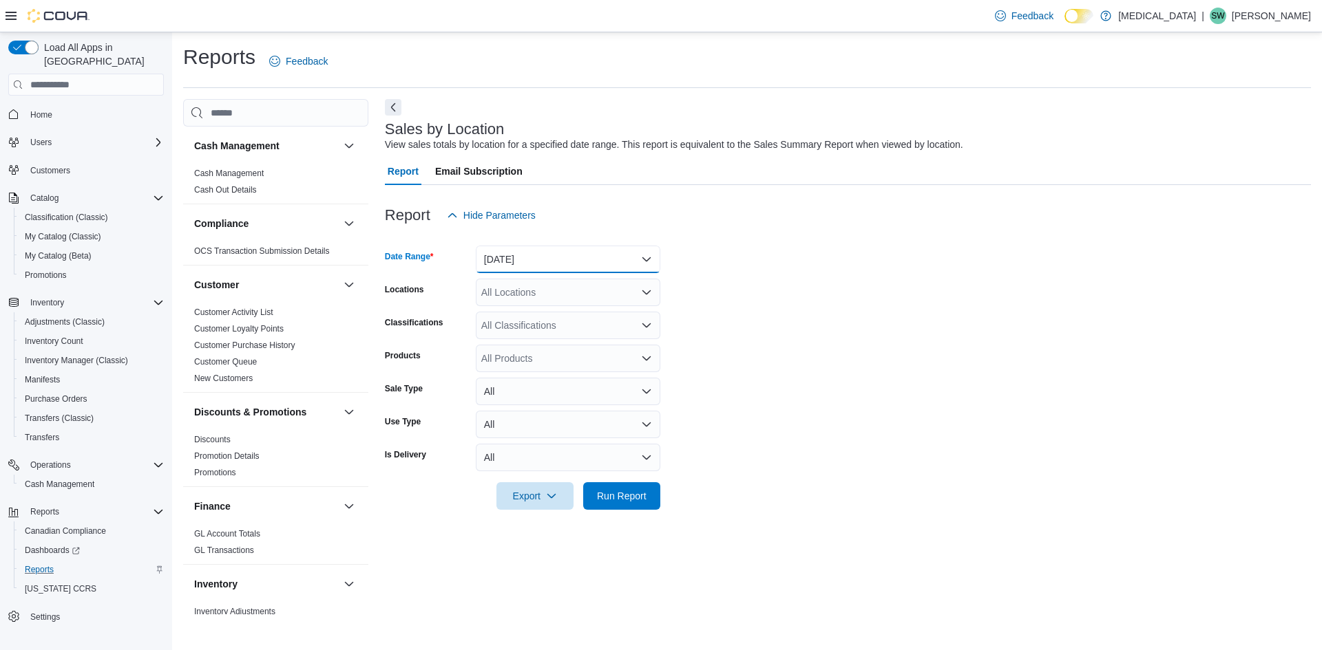
click at [512, 261] on button "[DATE]" at bounding box center [568, 260] width 184 height 28
click at [518, 316] on span "[DATE]" at bounding box center [576, 314] width 157 height 17
click at [613, 301] on div "All Locations" at bounding box center [568, 293] width 184 height 28
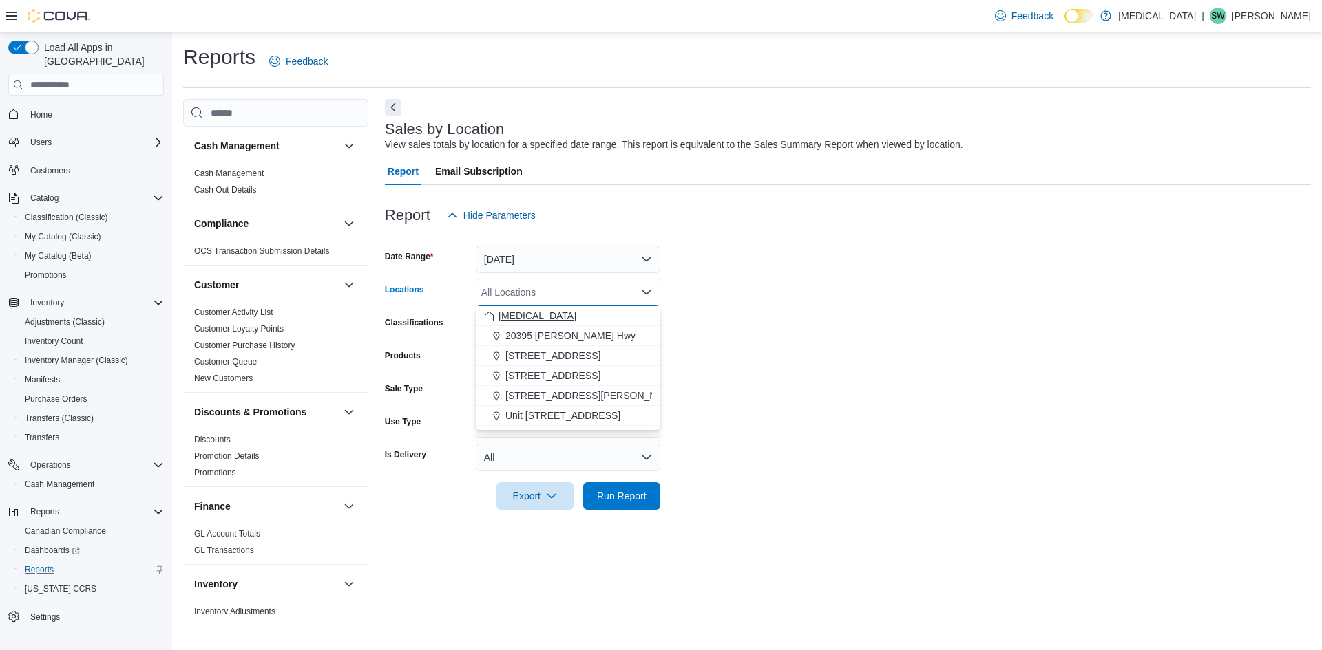
click at [597, 310] on div "[MEDICAL_DATA]" at bounding box center [568, 316] width 168 height 14
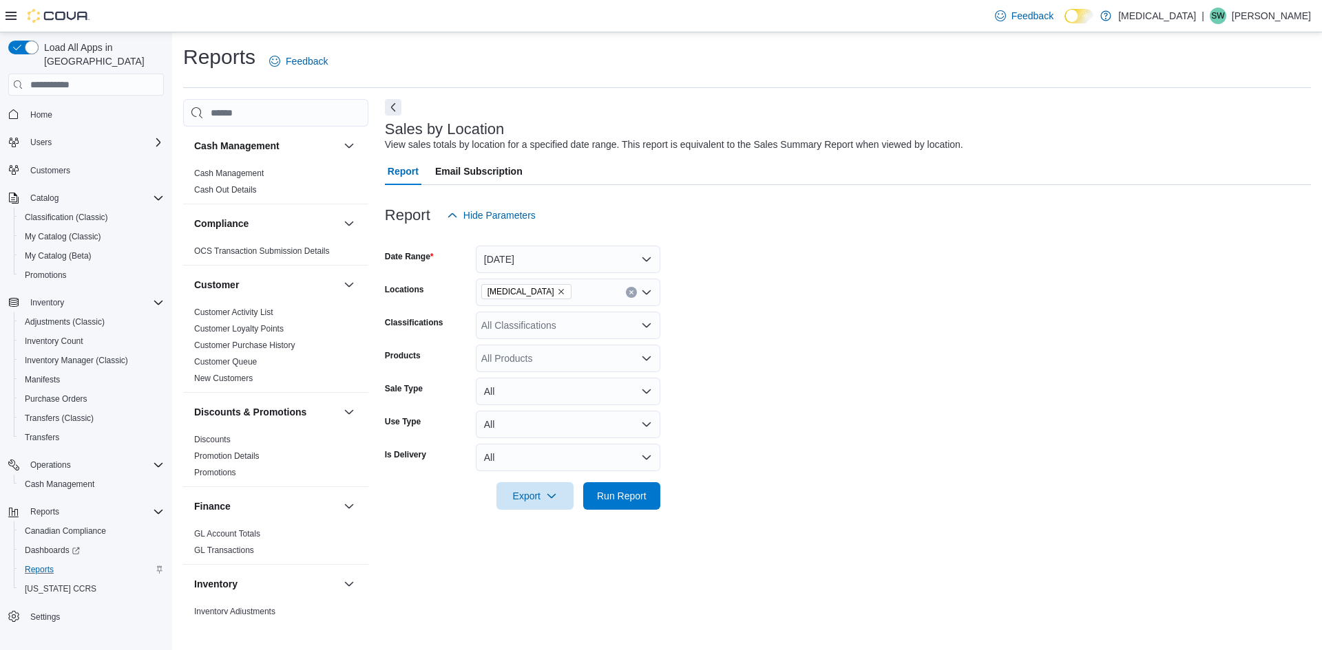
click at [893, 380] on form "Date Range Today Locations Muse Classifications All Classifications Products Al…" at bounding box center [848, 369] width 926 height 281
click at [597, 485] on span "Run Report" at bounding box center [621, 496] width 61 height 28
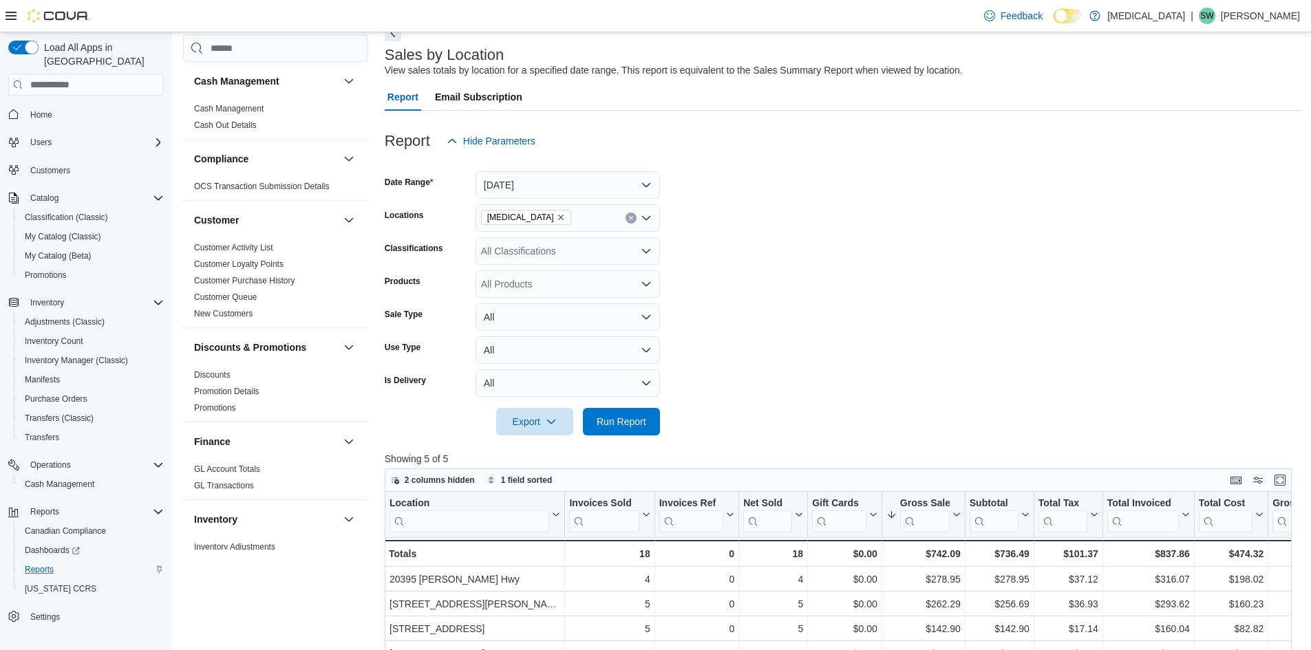
scroll to position [206, 0]
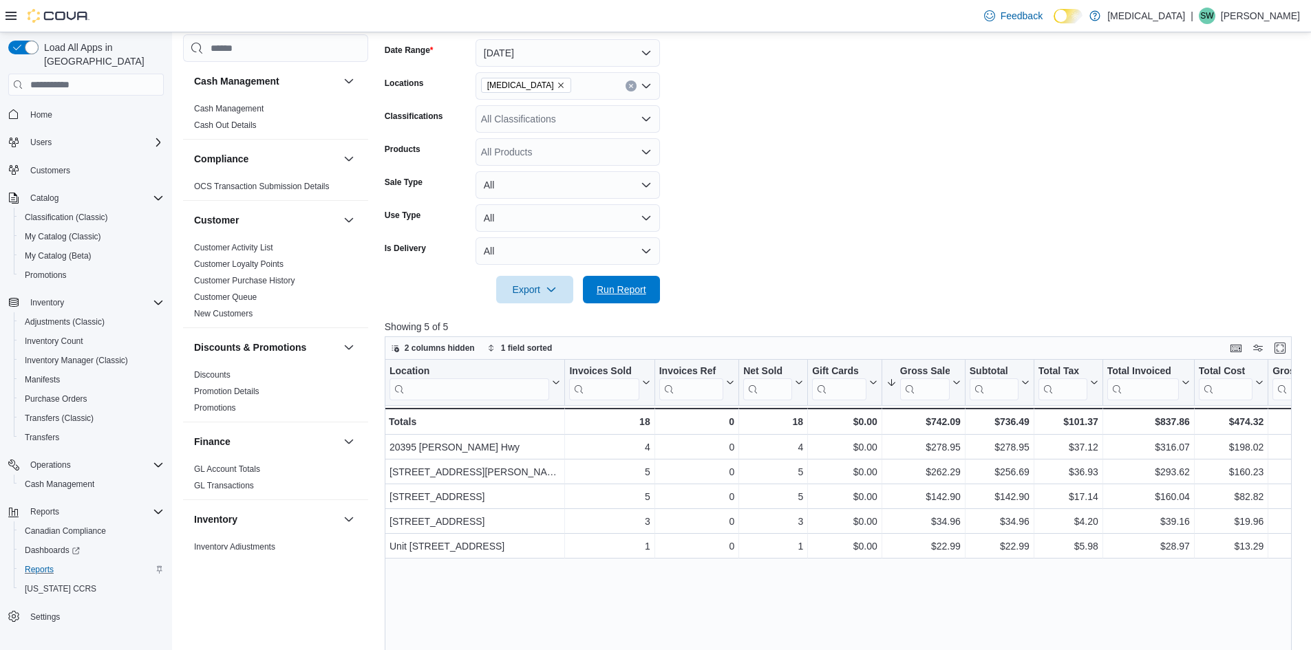
drag, startPoint x: 637, startPoint y: 292, endPoint x: 868, endPoint y: 202, distance: 247.3
click at [637, 292] on span "Run Report" at bounding box center [622, 290] width 50 height 14
click at [622, 290] on span "Run Report" at bounding box center [622, 289] width 50 height 14
click at [604, 297] on span "Run Report" at bounding box center [621, 289] width 61 height 28
drag, startPoint x: 622, startPoint y: 303, endPoint x: 790, endPoint y: 213, distance: 190.3
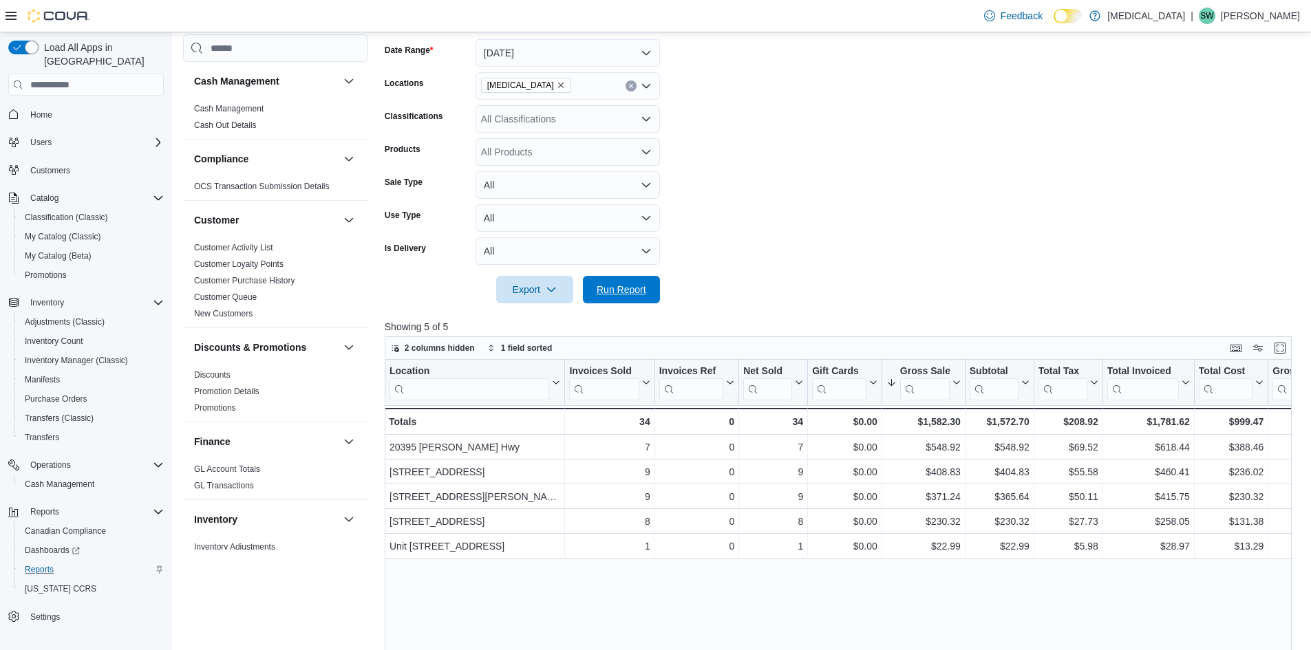
click at [622, 302] on span "Run Report" at bounding box center [621, 290] width 61 height 28
click at [637, 288] on span "Run Report" at bounding box center [622, 289] width 50 height 14
click at [632, 281] on span "Run Report" at bounding box center [621, 289] width 61 height 28
click at [982, 231] on form "Date Range Today Locations Muse Classifications All Classifications Products Al…" at bounding box center [843, 163] width 917 height 281
click at [622, 287] on span "Run Report" at bounding box center [622, 289] width 50 height 14
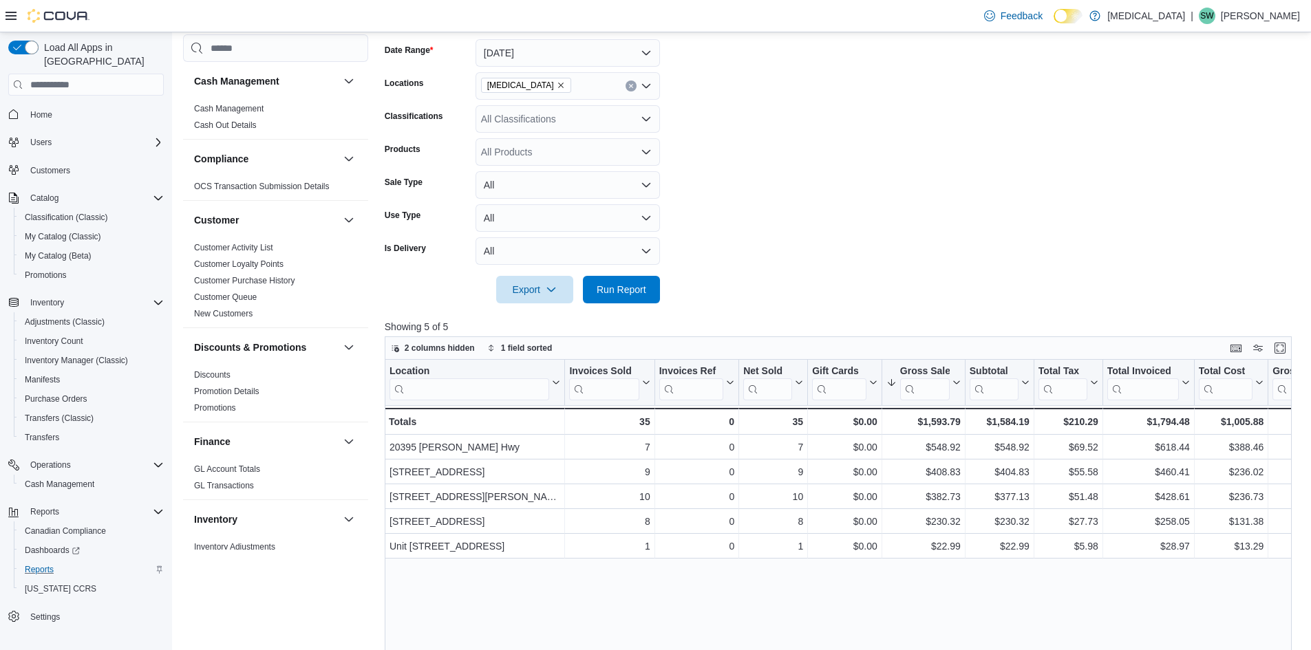
click at [829, 155] on form "Date Range Today Locations Muse Classifications All Classifications Products Al…" at bounding box center [843, 163] width 917 height 281
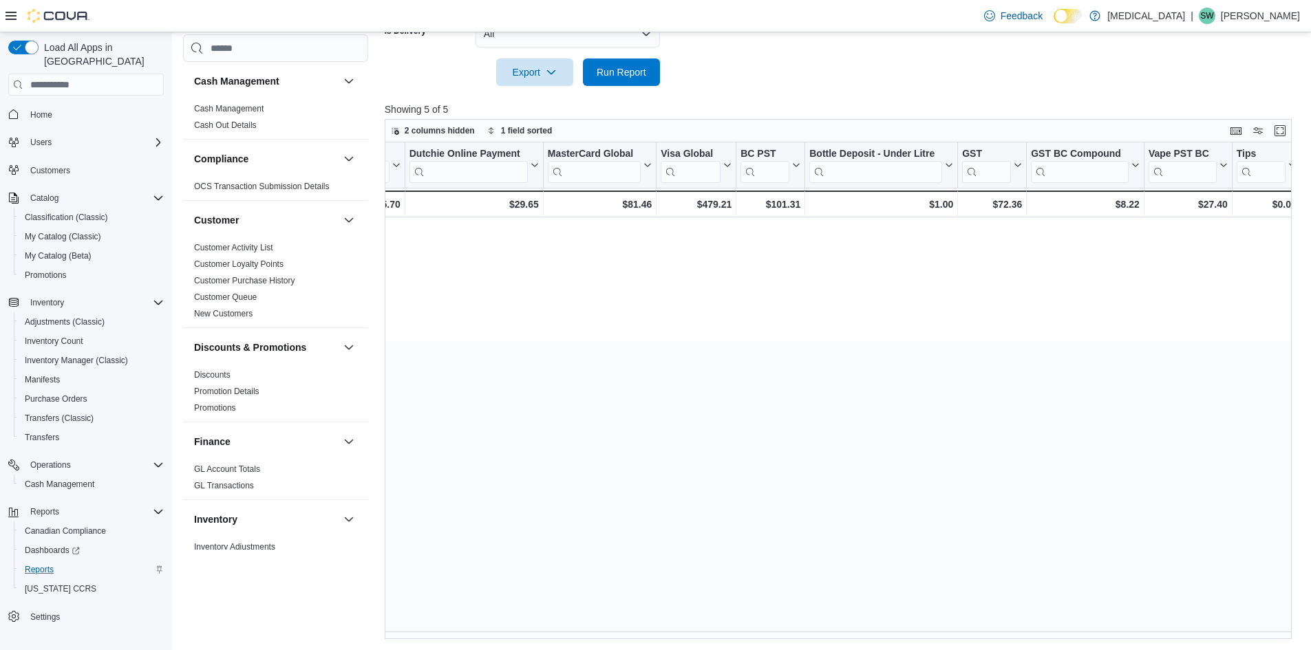
scroll to position [0, 0]
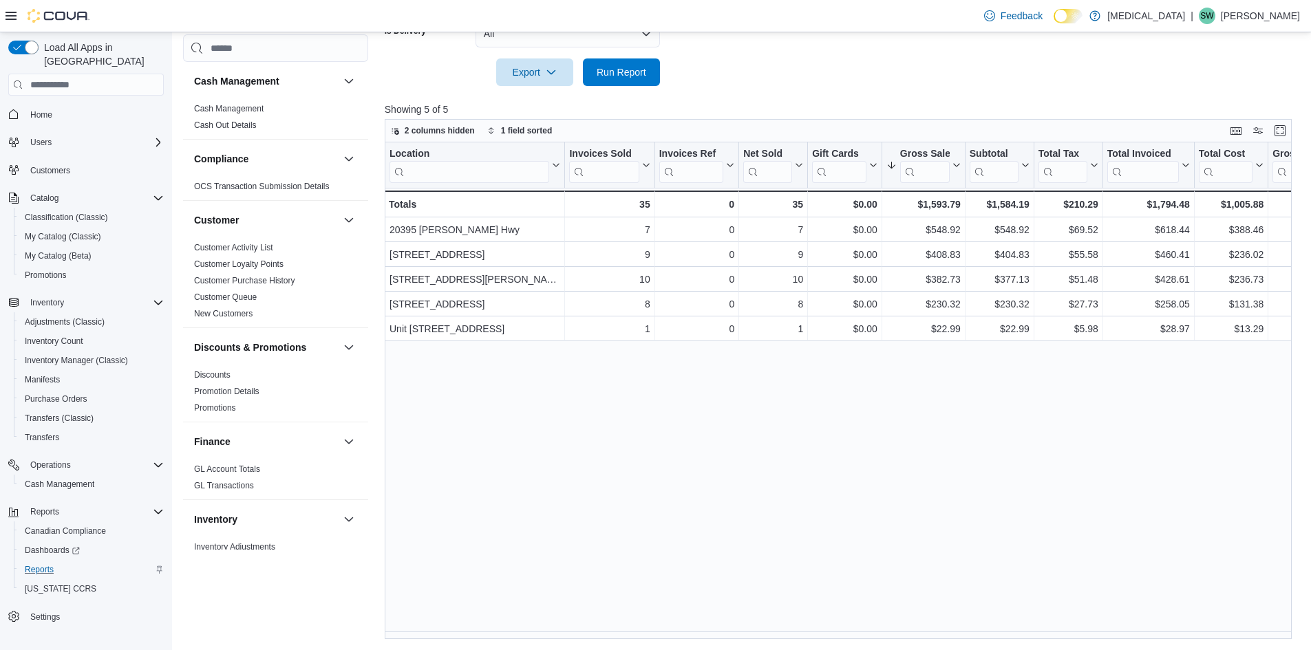
click at [646, 524] on div "Location Click to view column header actions Invoices Sold Click to view column…" at bounding box center [843, 390] width 917 height 497
click at [612, 76] on span "Run Report" at bounding box center [622, 72] width 50 height 14
drag, startPoint x: 624, startPoint y: 70, endPoint x: 881, endPoint y: 94, distance: 257.9
click at [626, 67] on span "Run Report" at bounding box center [622, 72] width 50 height 14
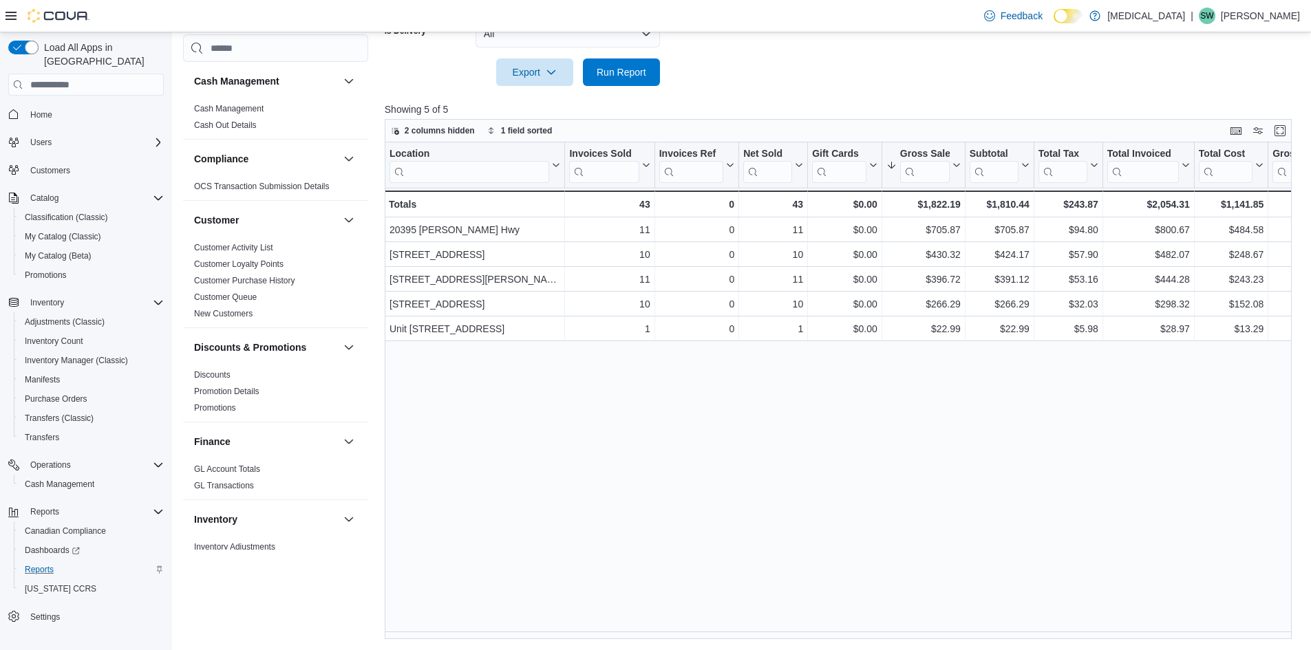
click at [881, 94] on div at bounding box center [843, 94] width 917 height 17
click at [619, 82] on span "Run Report" at bounding box center [621, 72] width 61 height 28
click at [611, 73] on span "Run Report" at bounding box center [622, 72] width 50 height 14
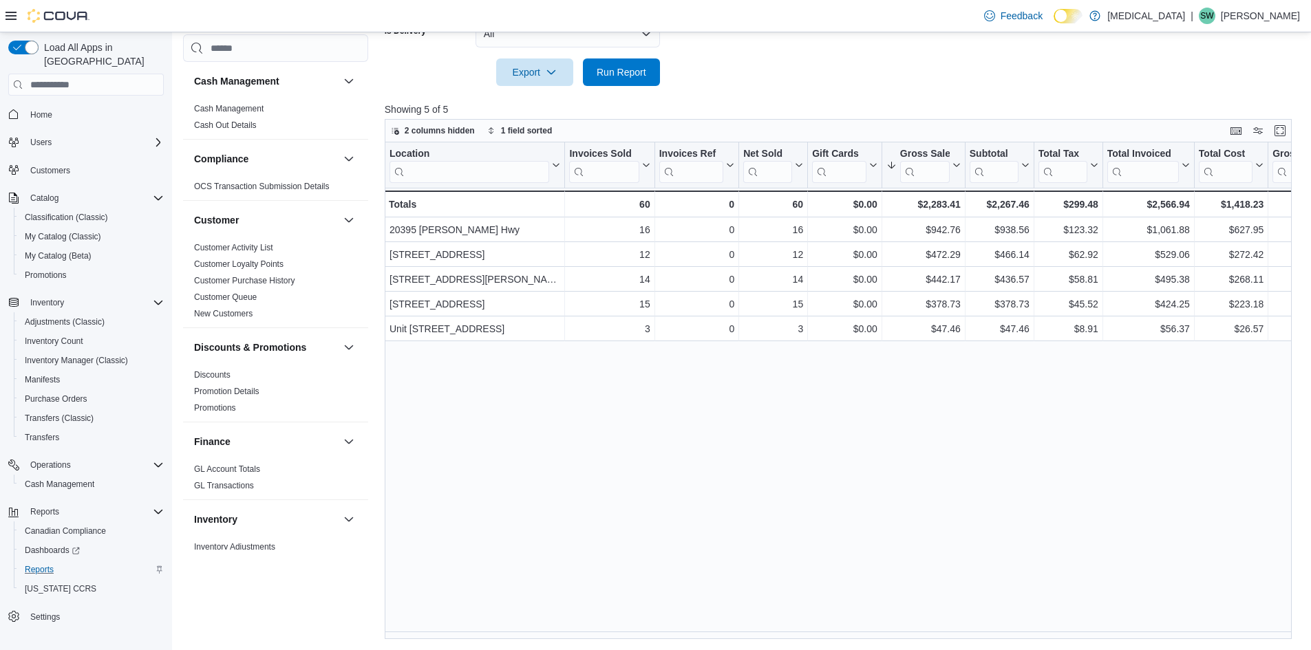
click at [625, 70] on span "Run Report" at bounding box center [622, 72] width 50 height 14
click at [900, 89] on div at bounding box center [843, 94] width 917 height 17
click at [630, 74] on span "Run Report" at bounding box center [622, 72] width 50 height 14
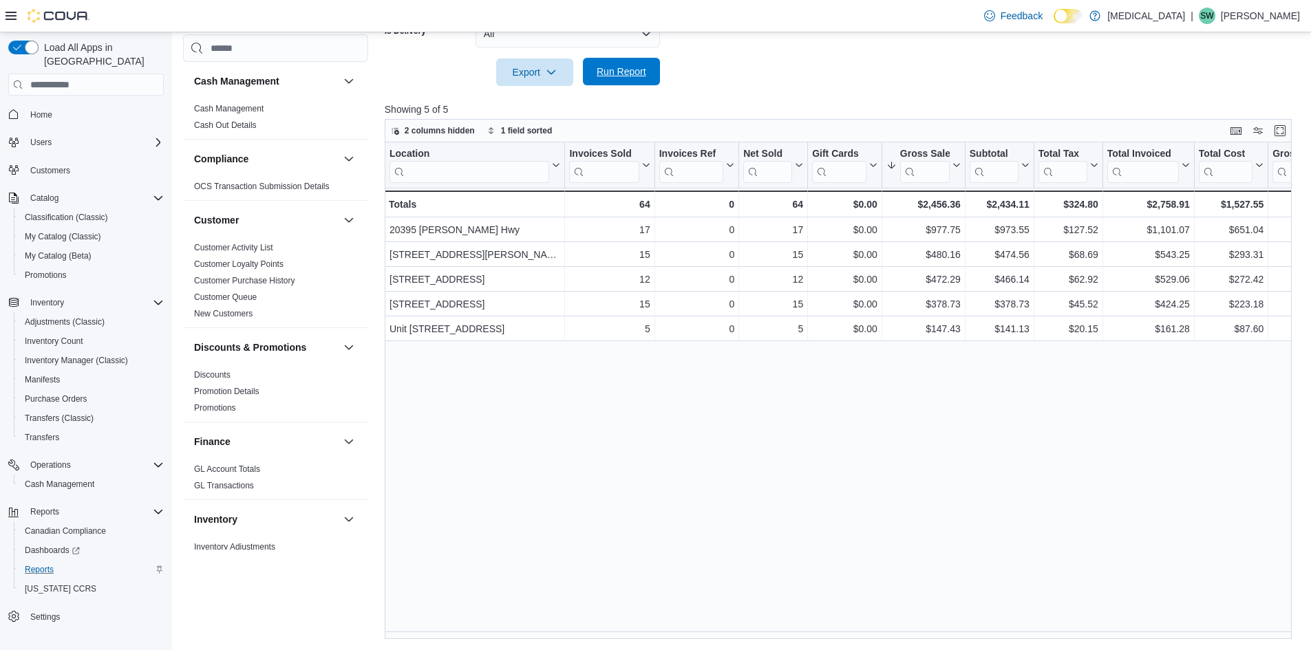
click at [611, 72] on span "Run Report" at bounding box center [622, 72] width 50 height 14
click at [639, 72] on span "Run Report" at bounding box center [622, 72] width 50 height 14
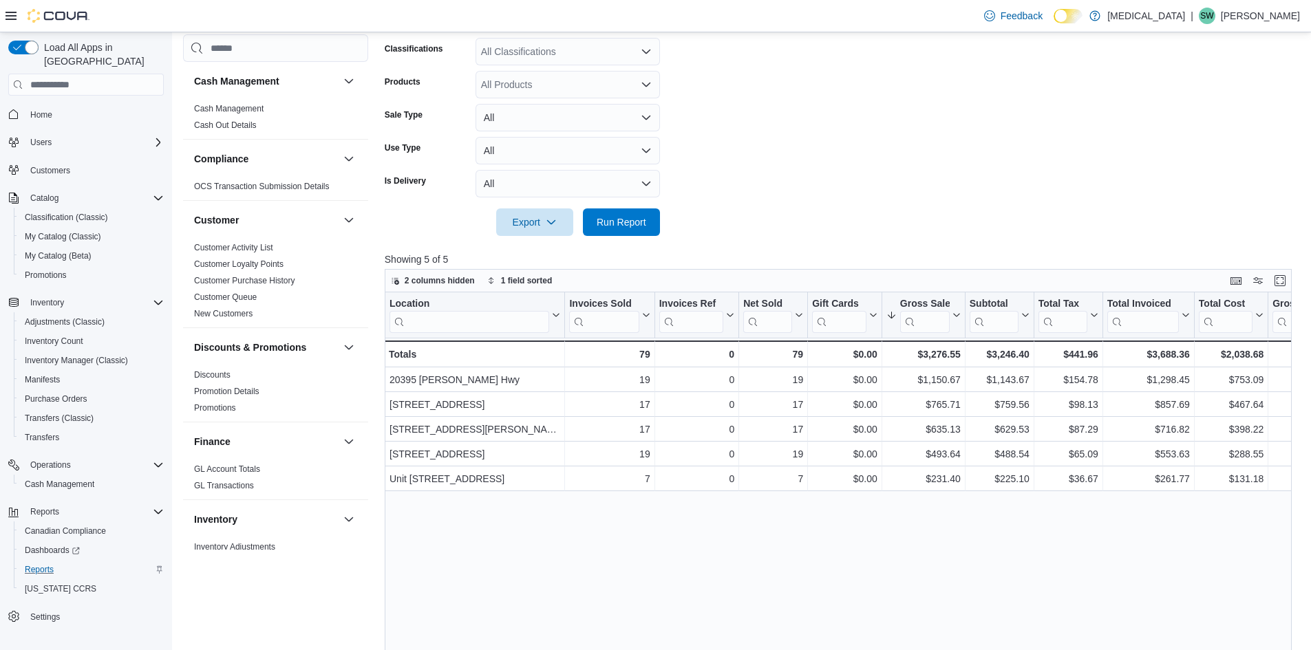
scroll to position [149, 0]
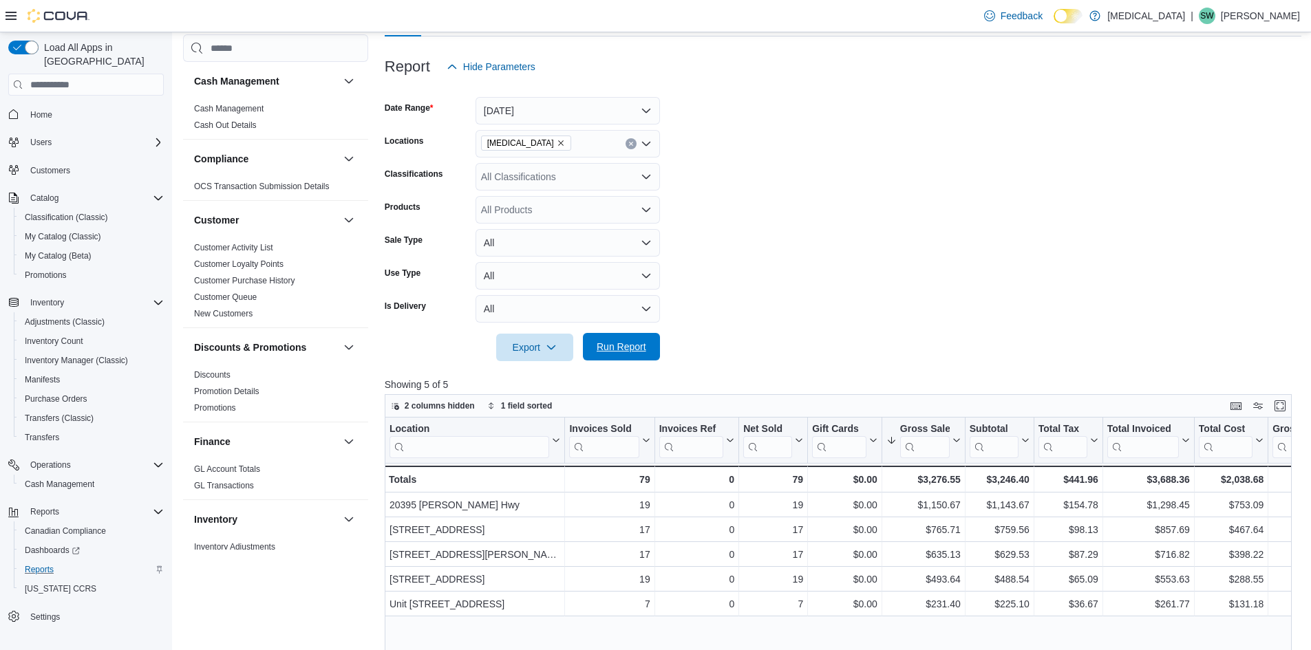
click at [621, 346] on span "Run Report" at bounding box center [622, 347] width 50 height 14
click at [820, 213] on form "Date Range Today Locations Muse Classifications All Classifications Products Al…" at bounding box center [843, 221] width 917 height 281
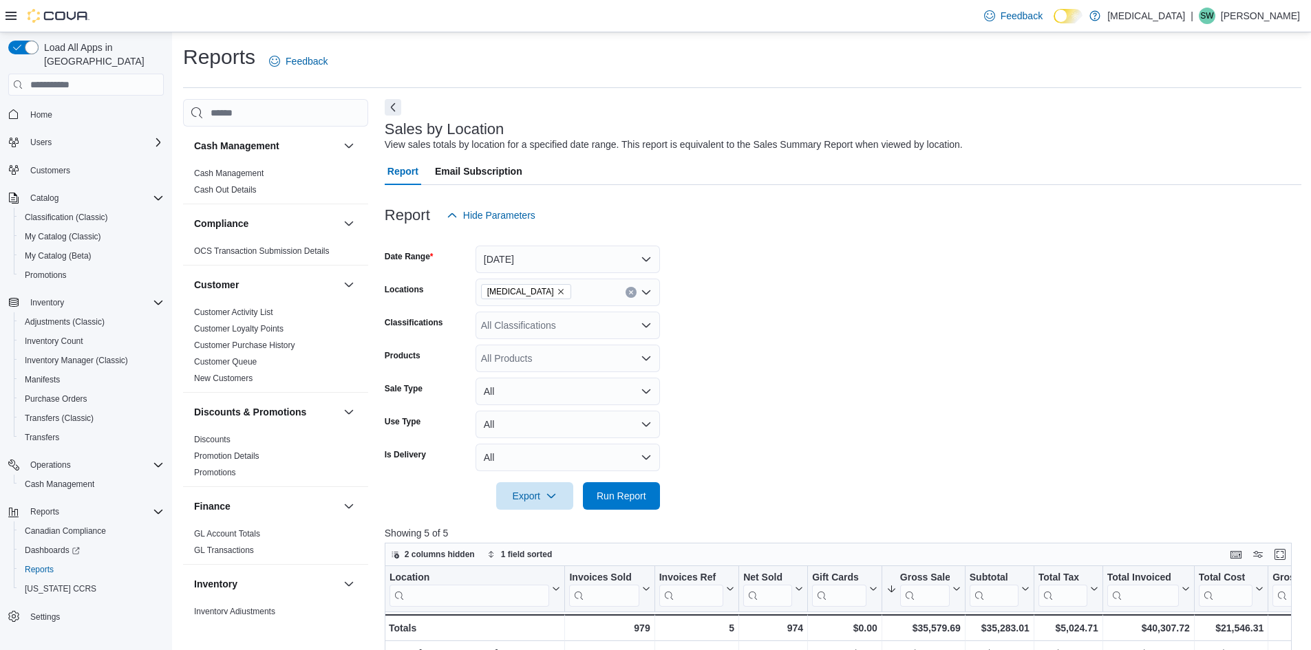
scroll to position [424, 0]
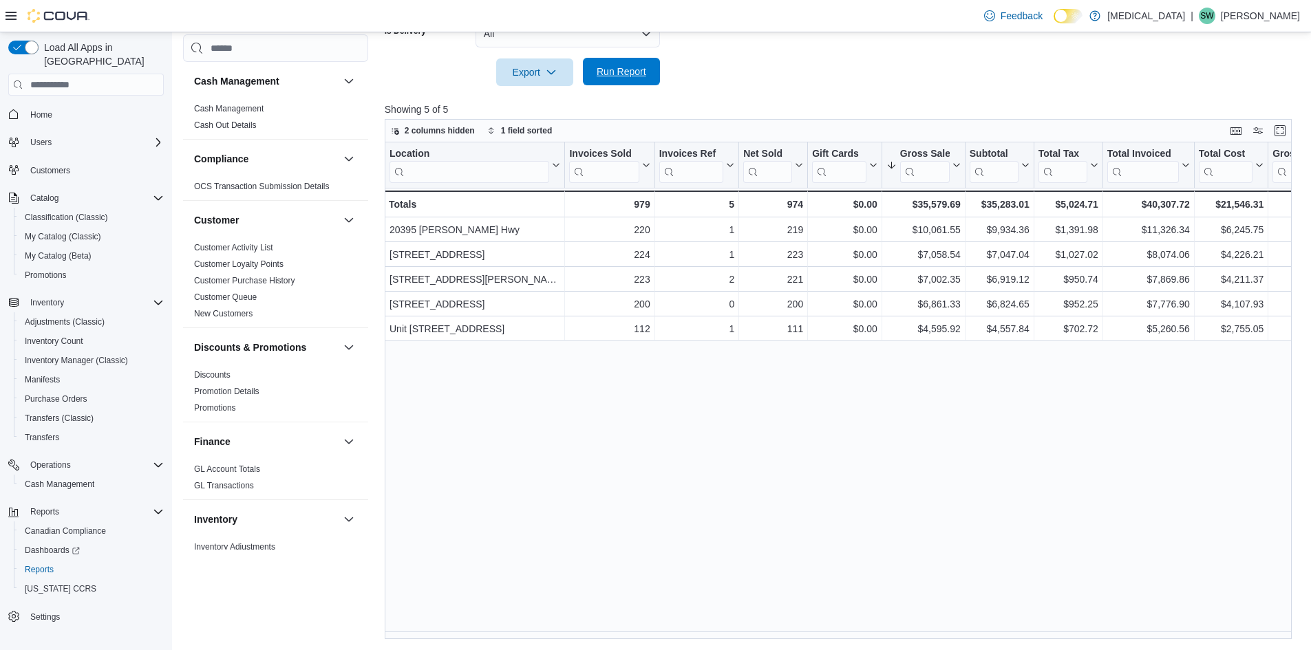
click at [619, 67] on span "Run Report" at bounding box center [622, 72] width 50 height 14
click at [633, 81] on span "Run Report" at bounding box center [621, 72] width 61 height 28
click at [933, 429] on div "Location Click to view column header actions Invoices Sold Click to view column…" at bounding box center [843, 390] width 917 height 497
click at [620, 78] on span "Run Report" at bounding box center [622, 72] width 50 height 14
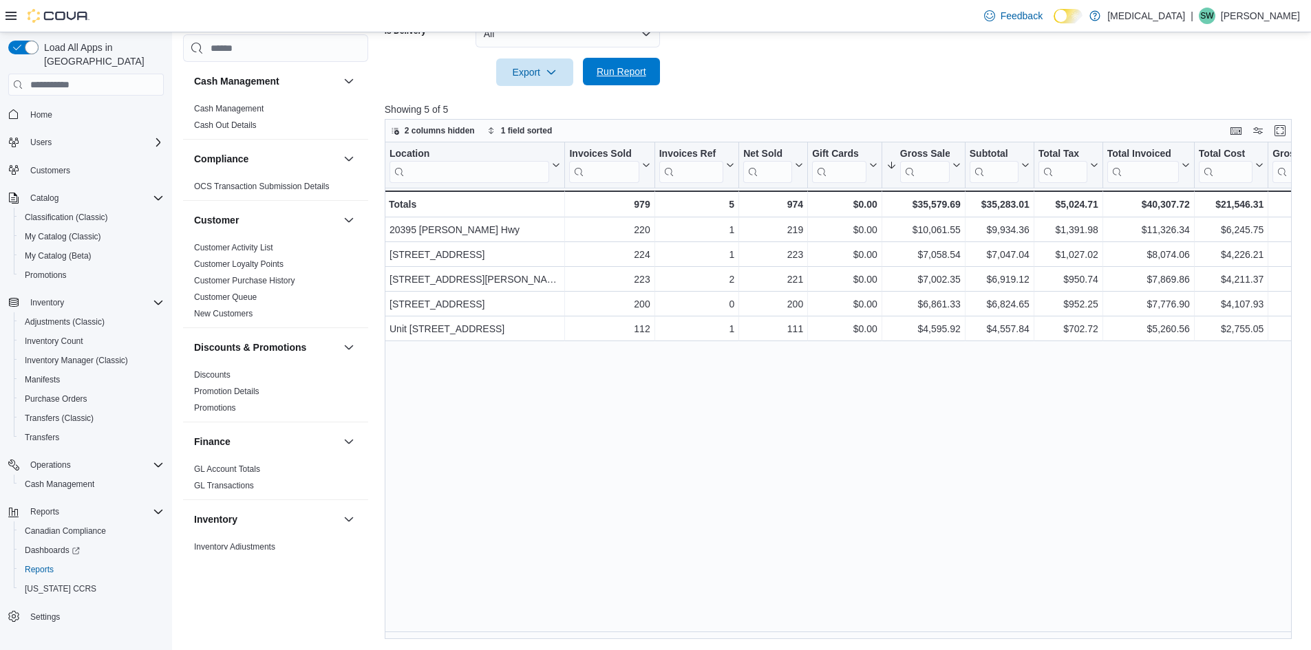
click at [627, 78] on span "Run Report" at bounding box center [622, 72] width 50 height 14
click at [831, 89] on div at bounding box center [843, 94] width 917 height 17
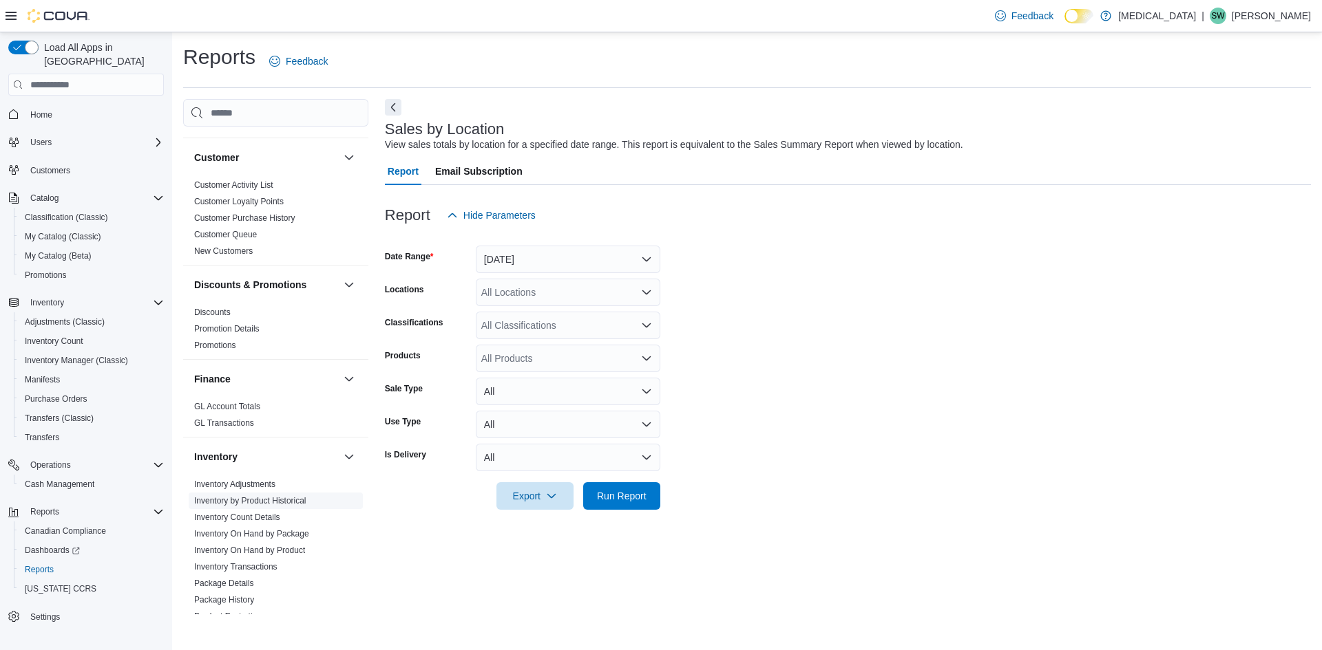
scroll to position [275, 0]
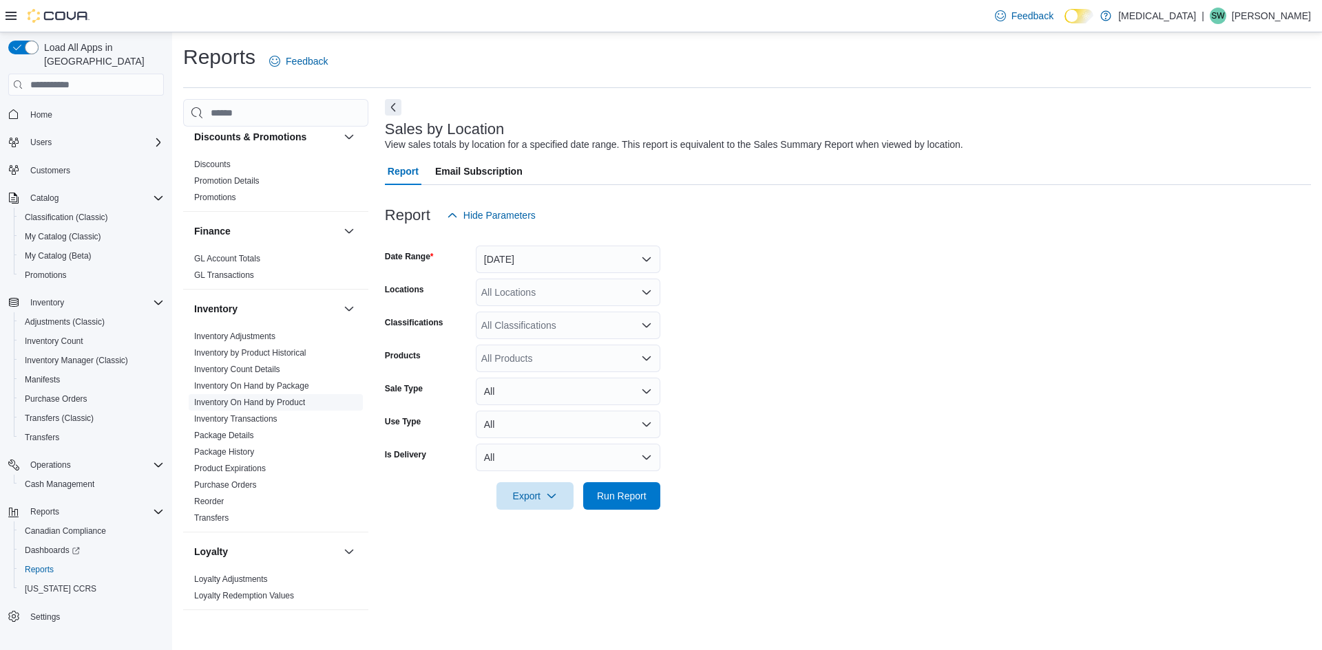
click at [275, 403] on link "Inventory On Hand by Product" at bounding box center [249, 403] width 111 height 10
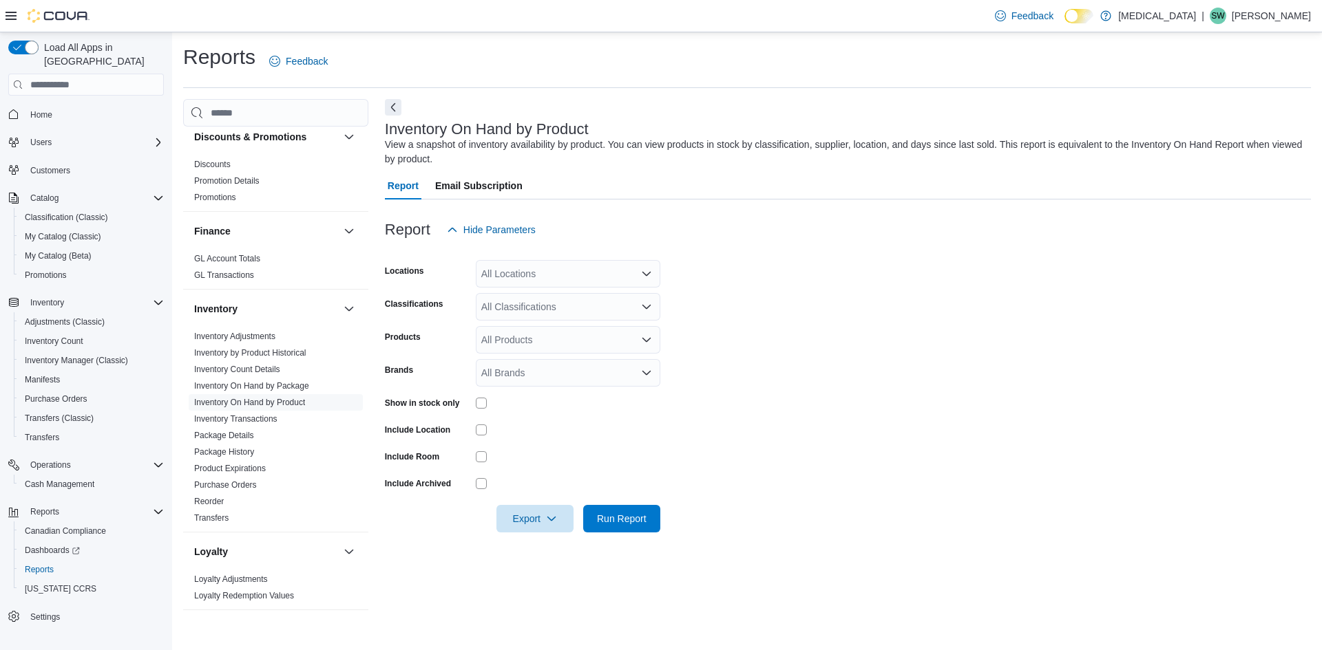
click at [534, 273] on div "All Locations" at bounding box center [568, 274] width 184 height 28
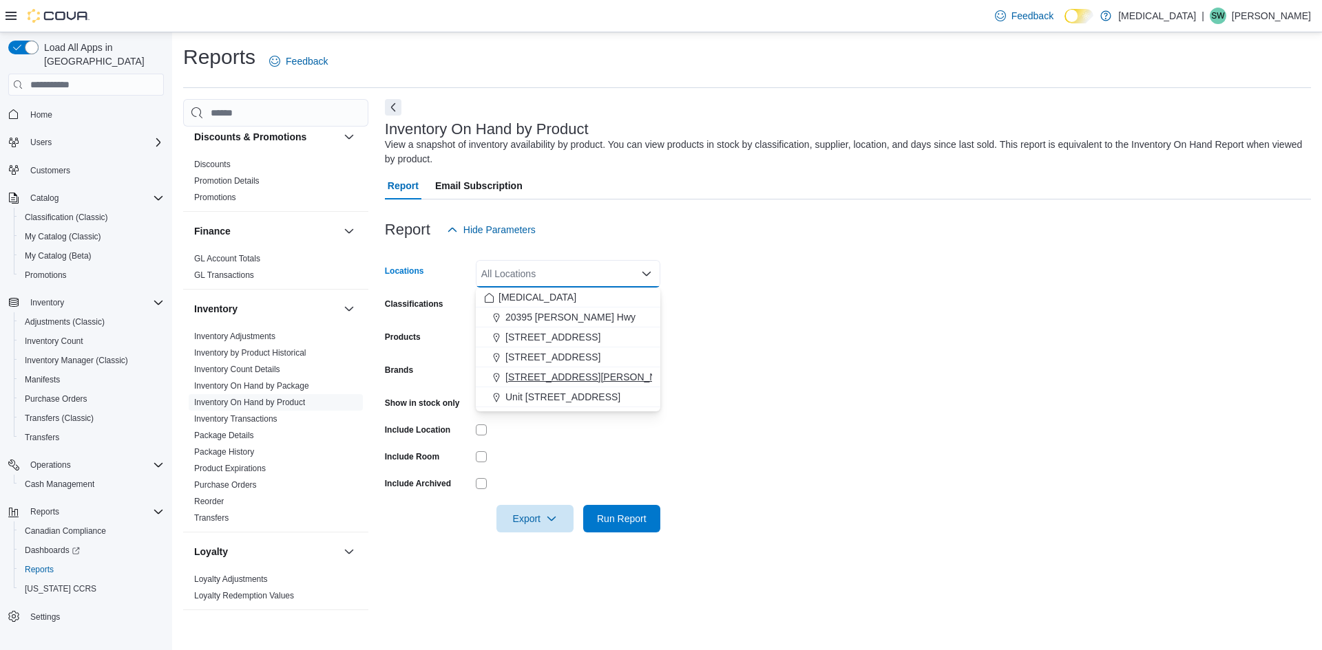
click at [538, 374] on span "[STREET_ADDRESS][PERSON_NAME]" at bounding box center [592, 377] width 175 height 14
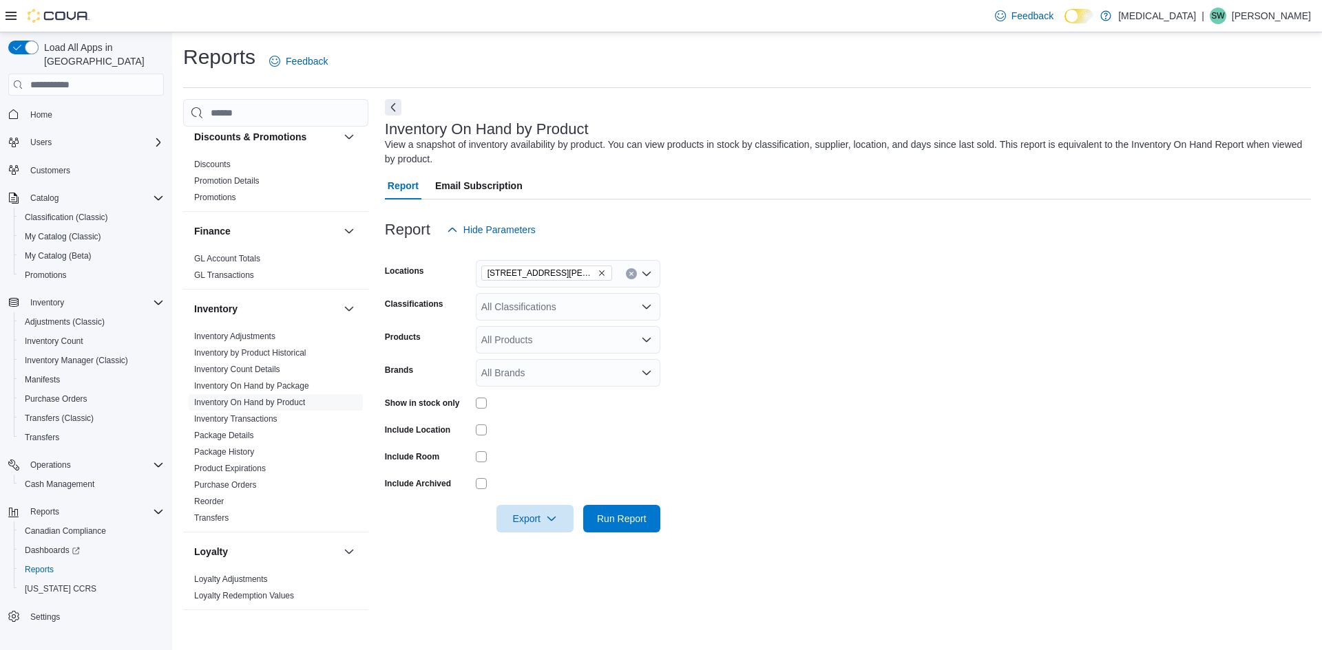
click at [600, 209] on div at bounding box center [848, 208] width 926 height 17
click at [549, 308] on div "All Classifications" at bounding box center [568, 307] width 184 height 28
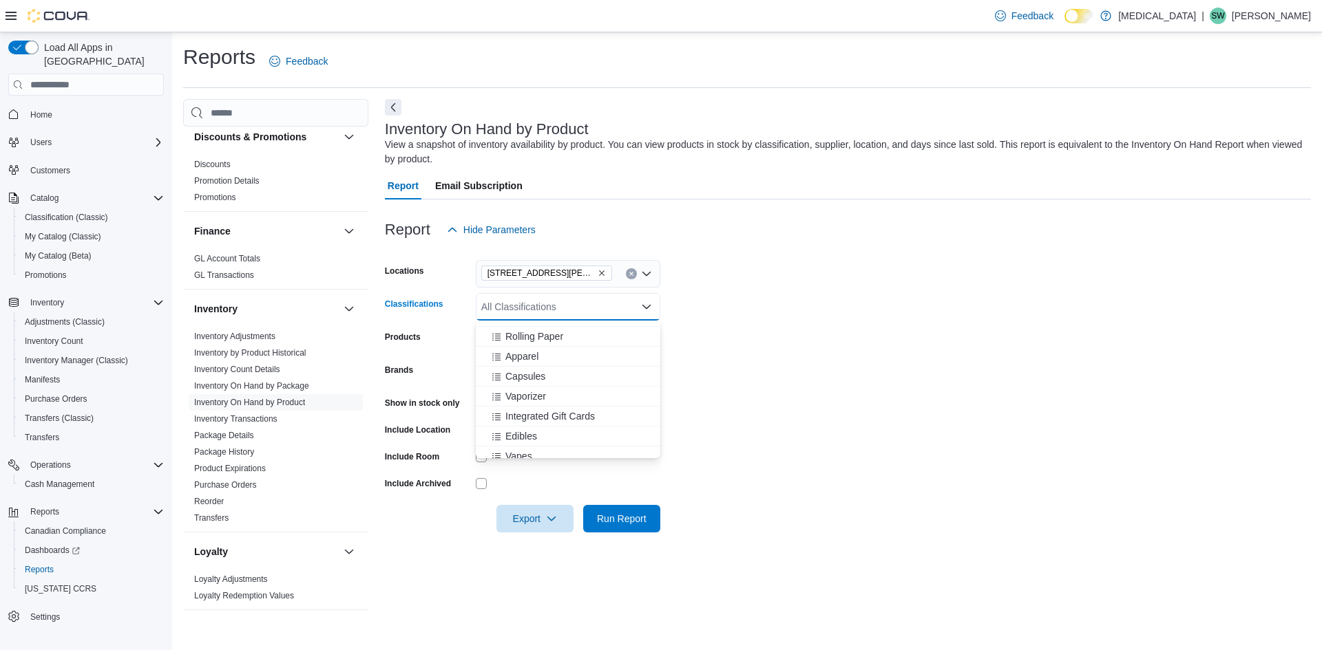
scroll to position [206, 0]
click at [540, 443] on span "Beverages" at bounding box center [528, 443] width 46 height 14
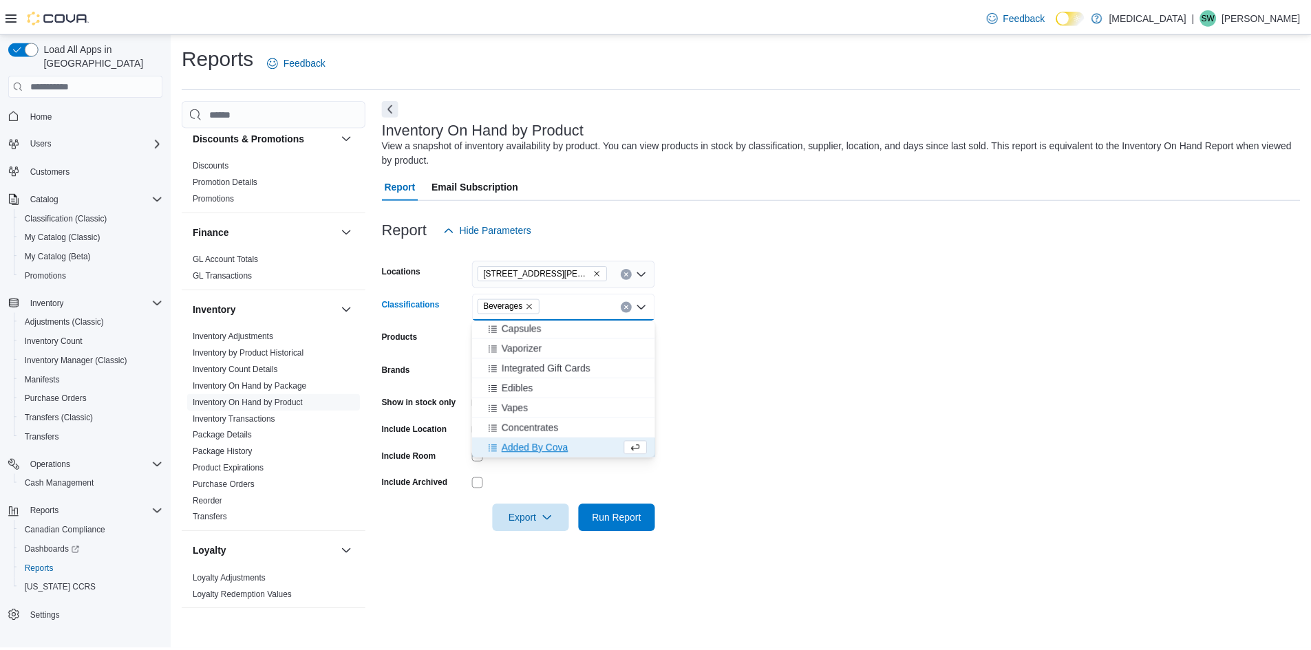
scroll to position [202, 0]
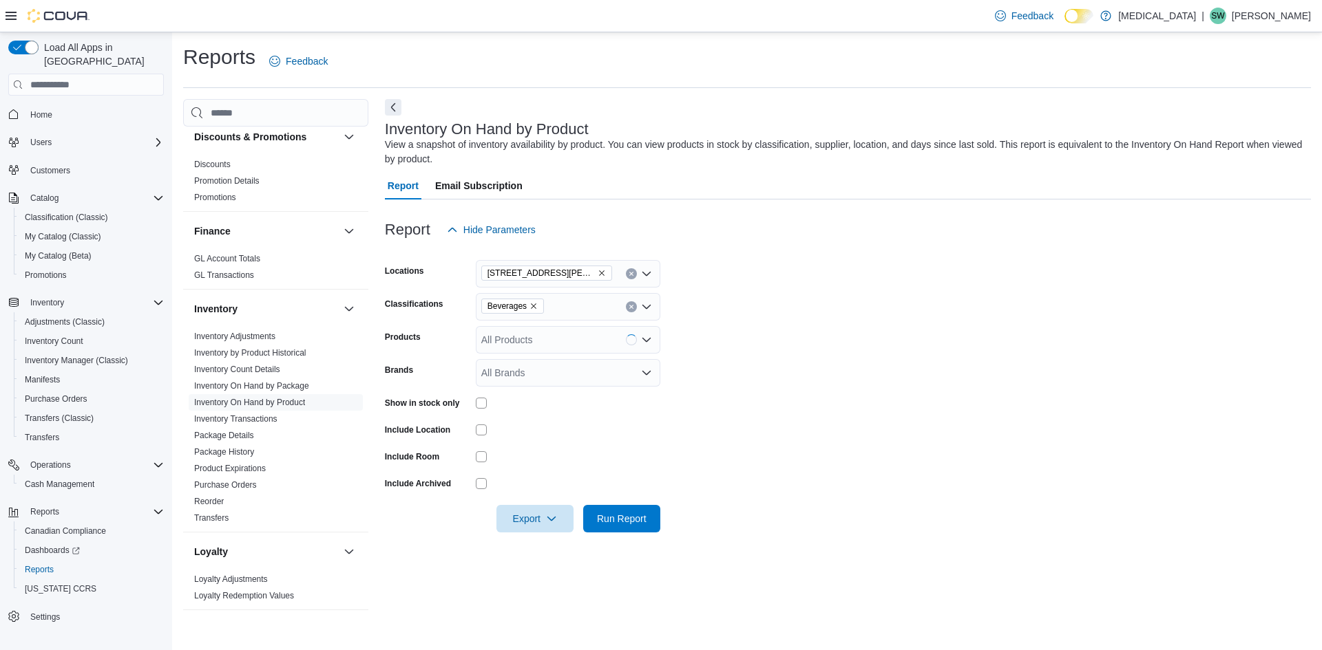
click at [786, 436] on form "Locations 999 Denman Street Classifications Beverages Products All Products Bra…" at bounding box center [848, 388] width 926 height 289
click at [623, 518] on span "Run Report" at bounding box center [622, 518] width 50 height 14
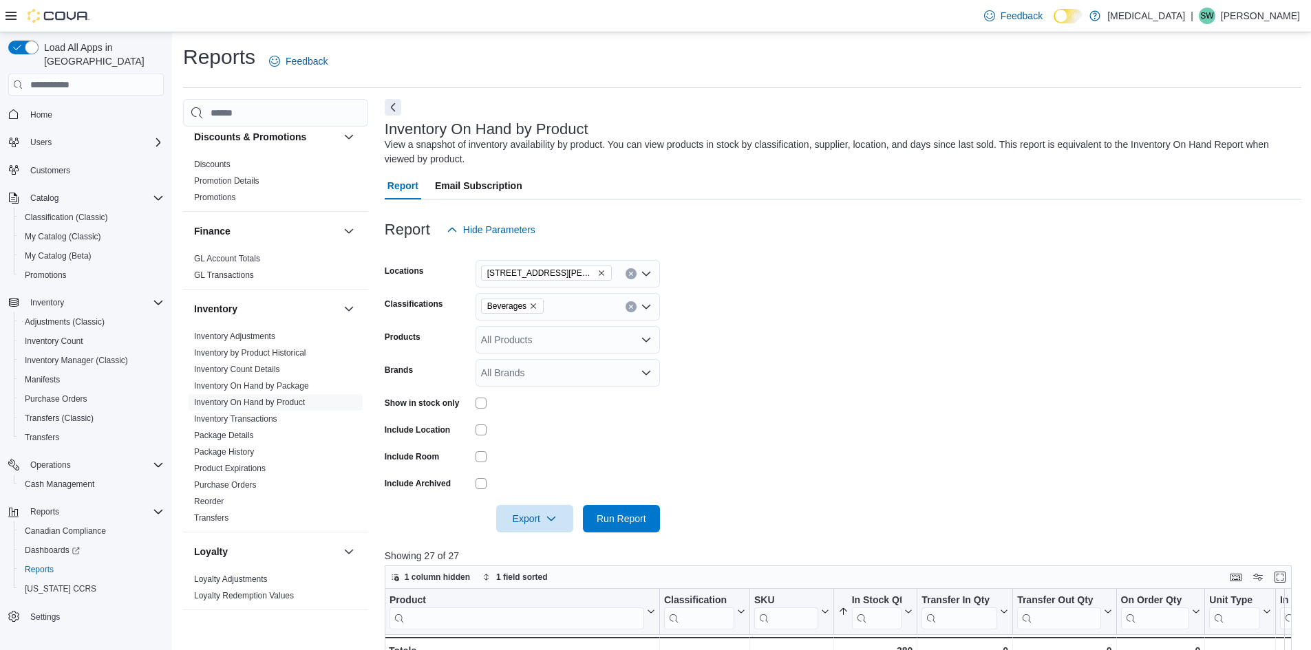
click at [996, 223] on div "Report Hide Parameters" at bounding box center [843, 230] width 917 height 28
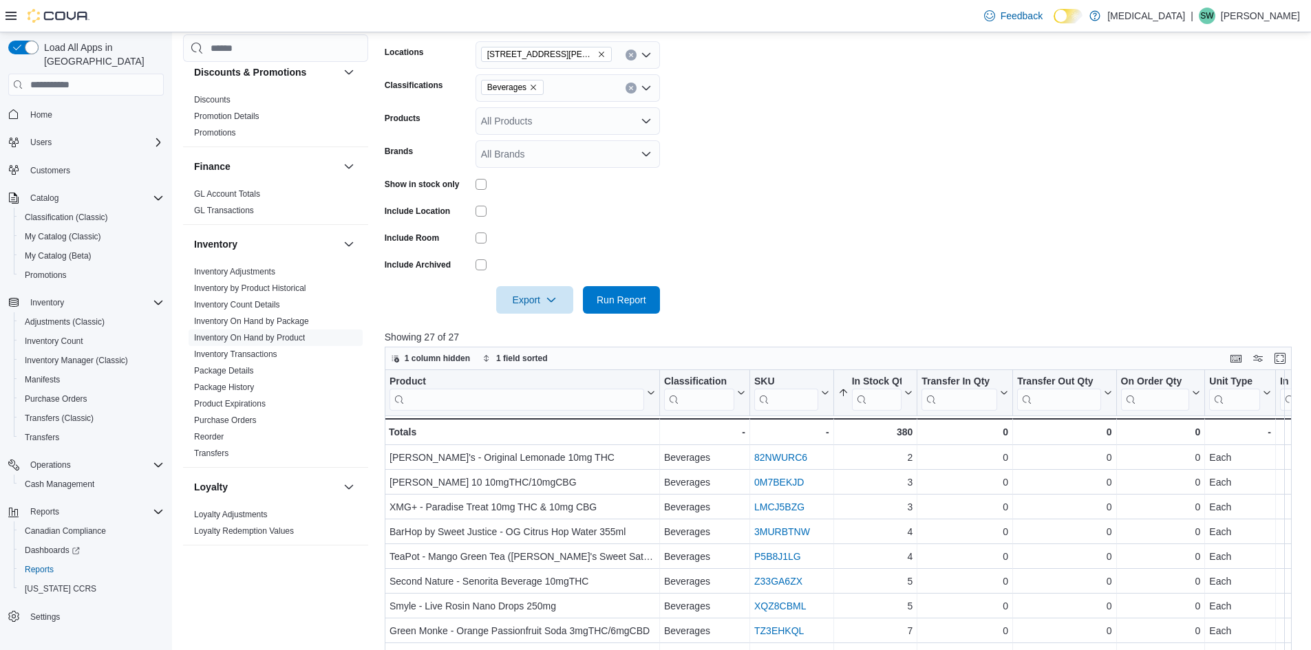
scroll to position [275, 0]
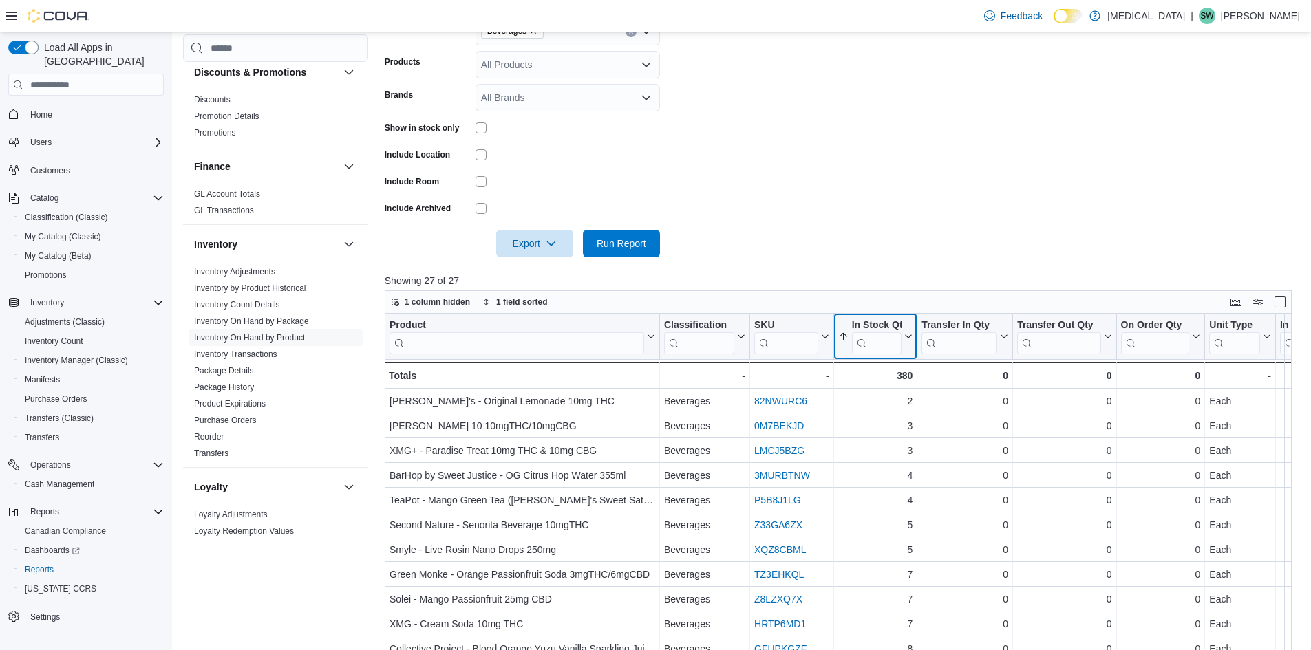
click at [908, 339] on icon at bounding box center [907, 336] width 11 height 8
click at [887, 390] on span "Sort Low-High" at bounding box center [885, 389] width 52 height 11
click at [806, 158] on form "Locations 999 Denman Street Classifications Beverages Products All Products Bra…" at bounding box center [843, 112] width 917 height 289
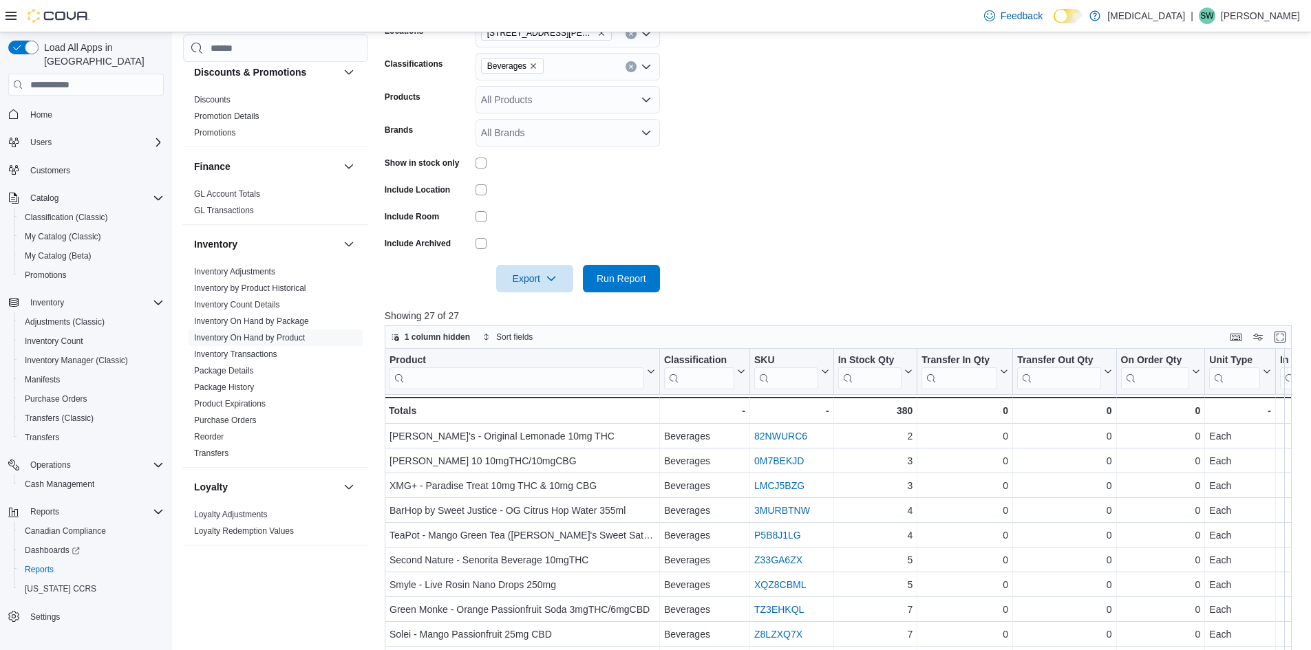
scroll to position [171, 0]
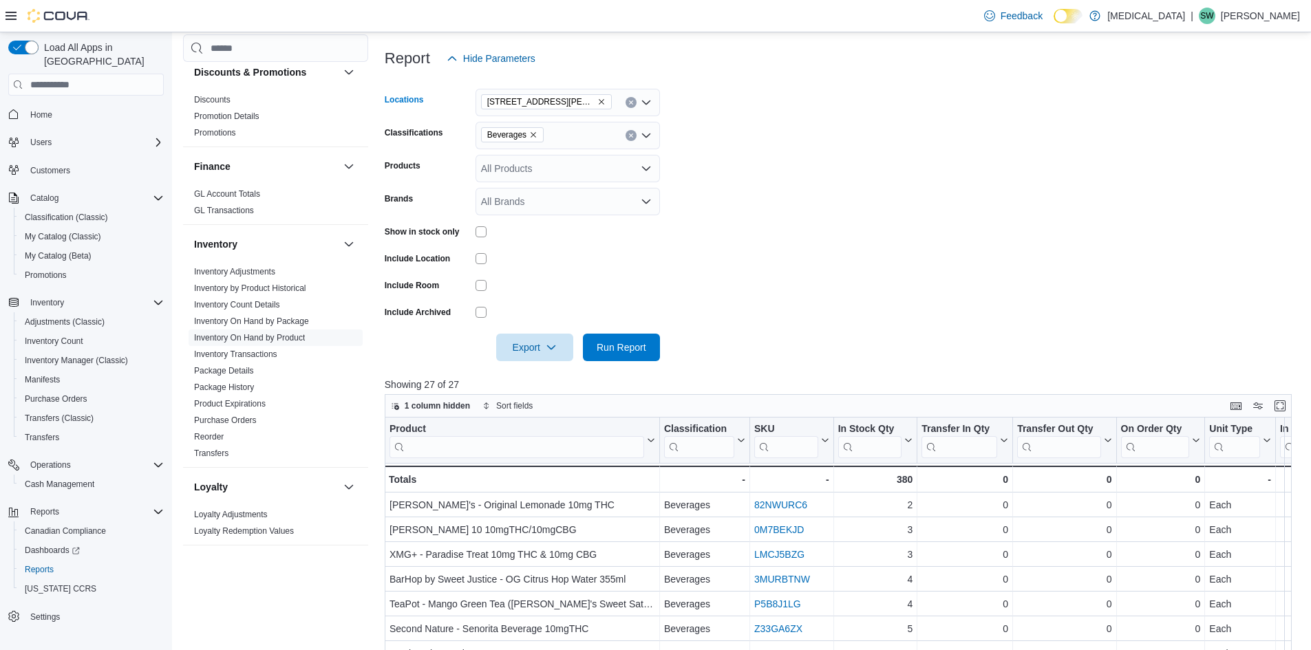
click at [597, 103] on icon "Remove 999 Denman Street from selection in this group" at bounding box center [601, 102] width 8 height 8
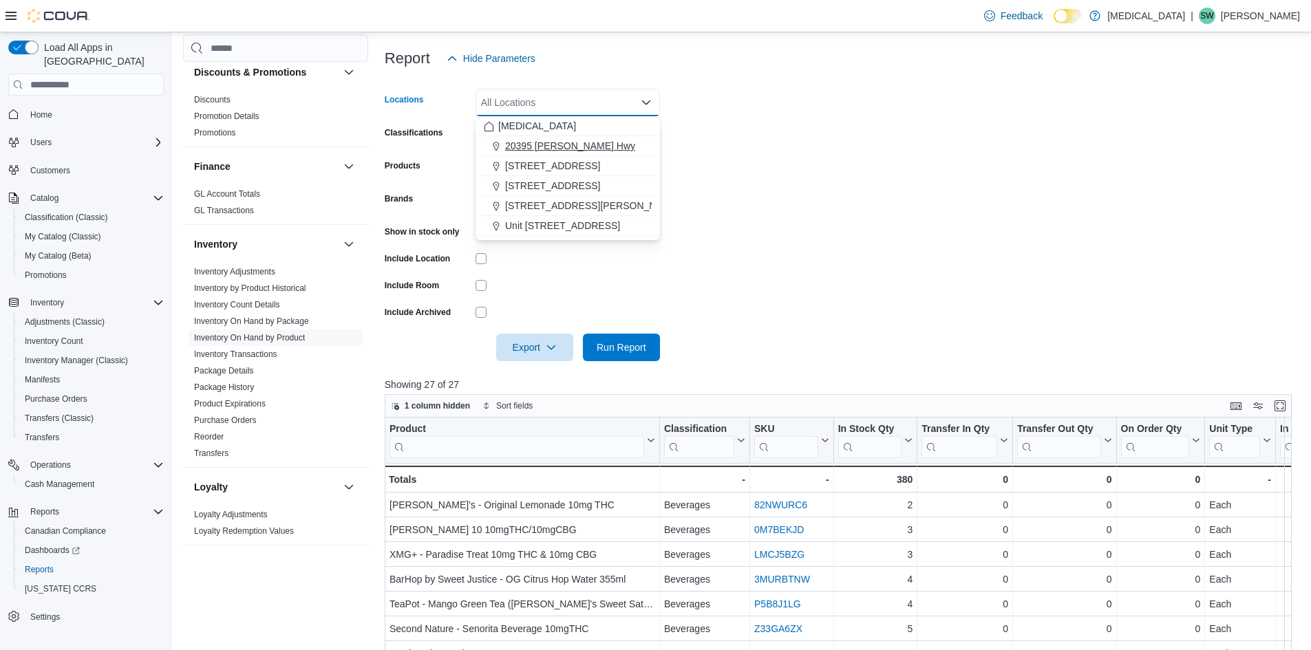
click at [556, 147] on span "20395 [PERSON_NAME] Hwy" at bounding box center [570, 146] width 130 height 14
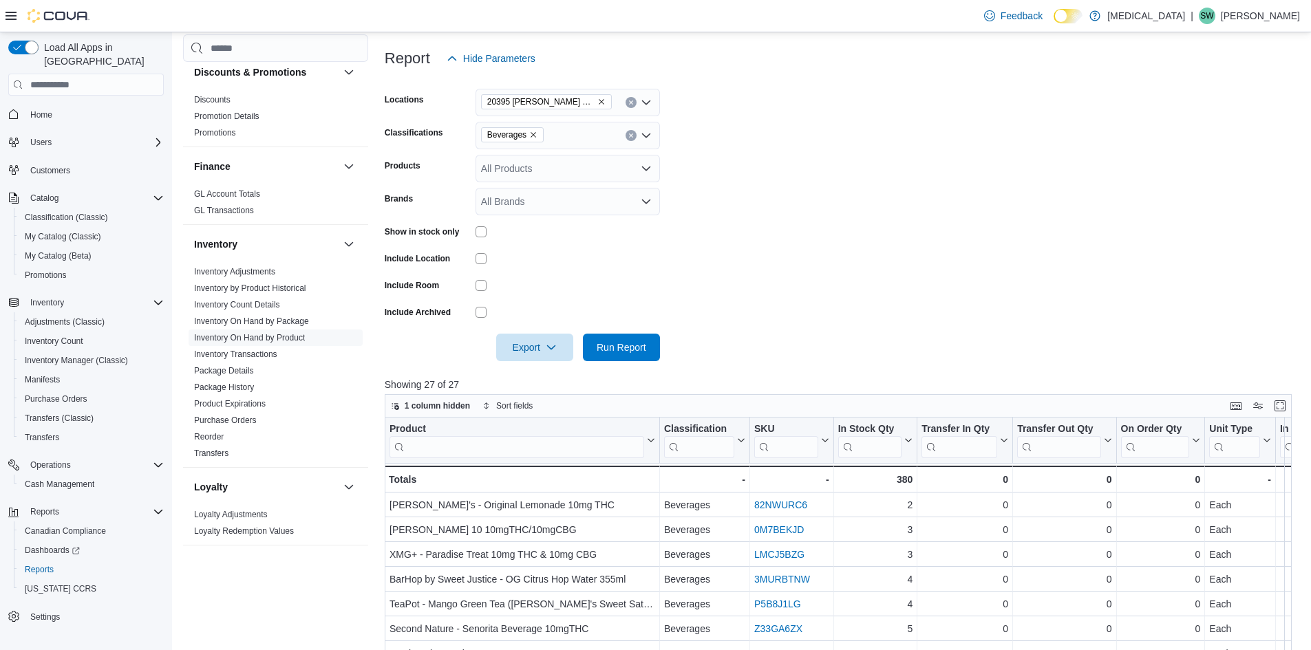
click at [922, 253] on form "Locations 20395 Lougheed Hwy Classifications Beverages Products All Products Br…" at bounding box center [843, 216] width 917 height 289
click at [644, 346] on span "Run Report" at bounding box center [622, 347] width 50 height 14
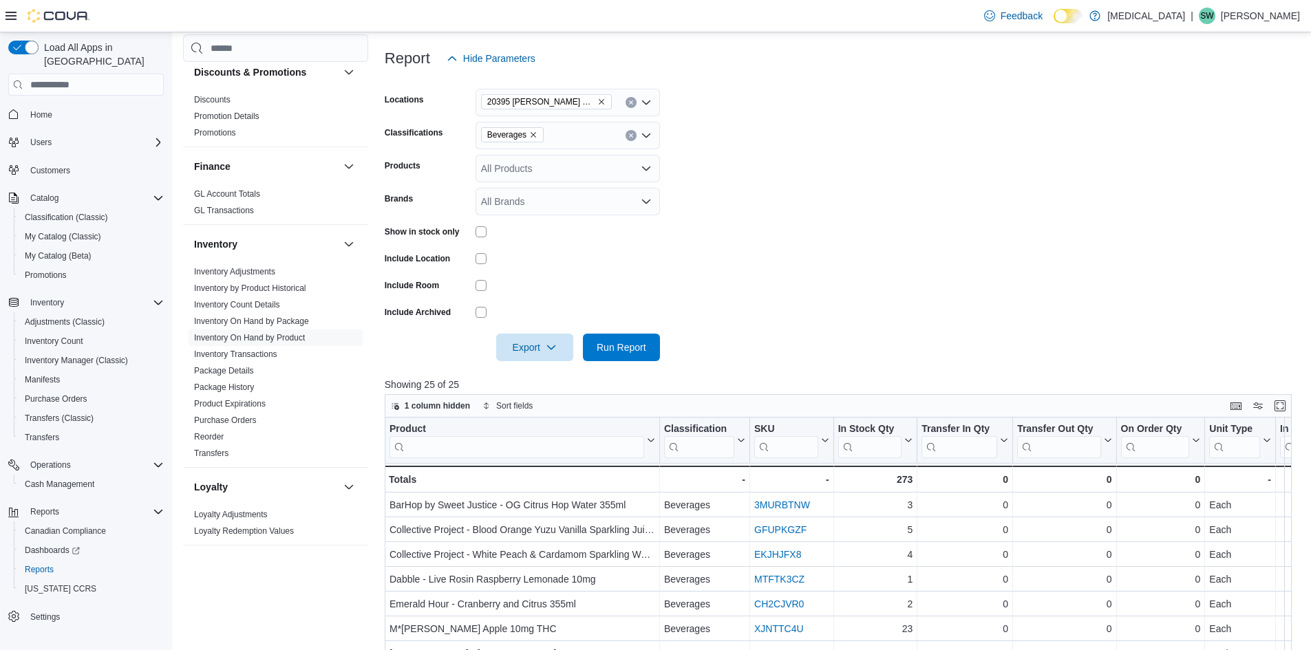
click at [597, 102] on icon "Remove 20395 Lougheed Hwy from selection in this group" at bounding box center [601, 102] width 8 height 8
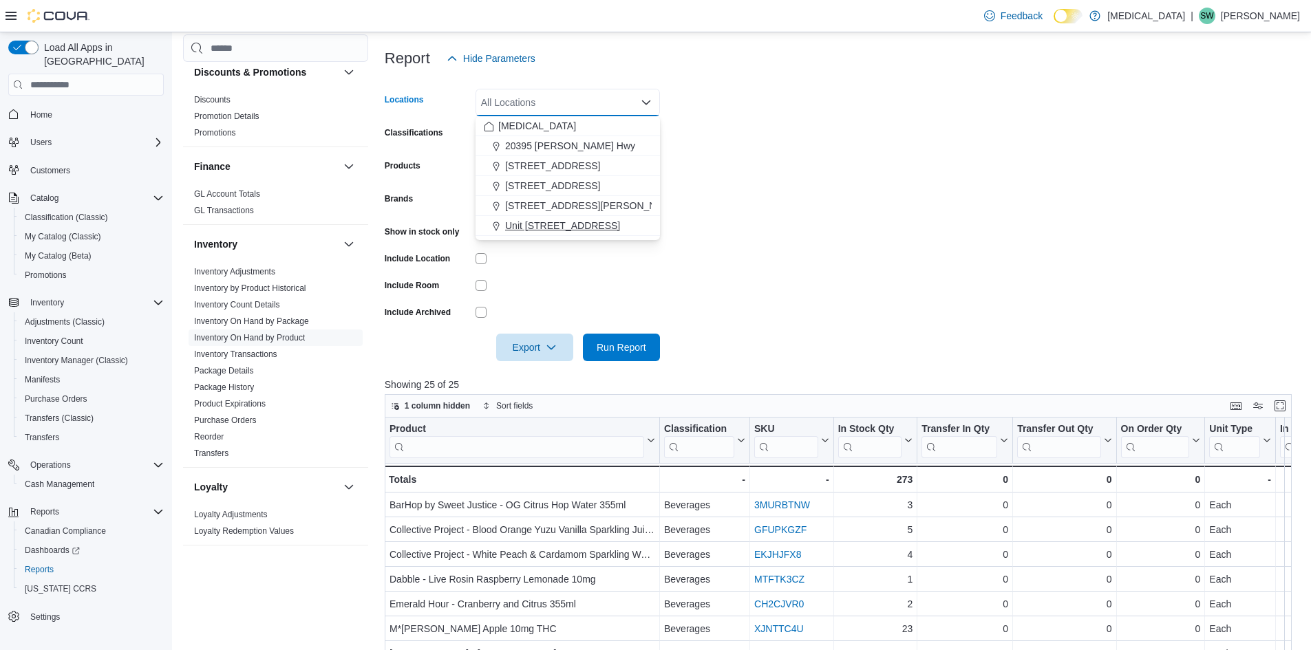
click at [571, 226] on span "Unit [STREET_ADDRESS]" at bounding box center [562, 226] width 115 height 14
click at [883, 313] on form "Locations Unit 385 North Dollarton Highway Combo box. Selected. Unit 385 North …" at bounding box center [843, 216] width 917 height 289
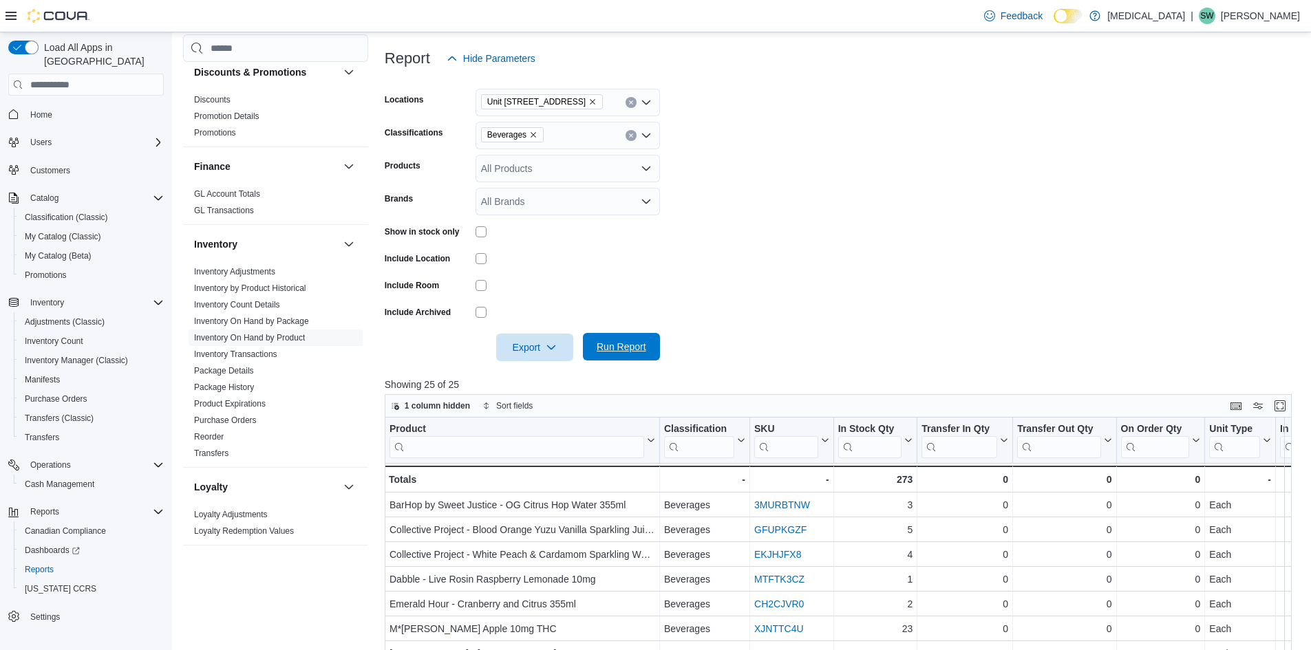
click at [642, 345] on span "Run Report" at bounding box center [622, 347] width 50 height 14
click at [597, 101] on icon "Remove Unit 385 North Dollarton Highway from selection in this group" at bounding box center [593, 102] width 8 height 8
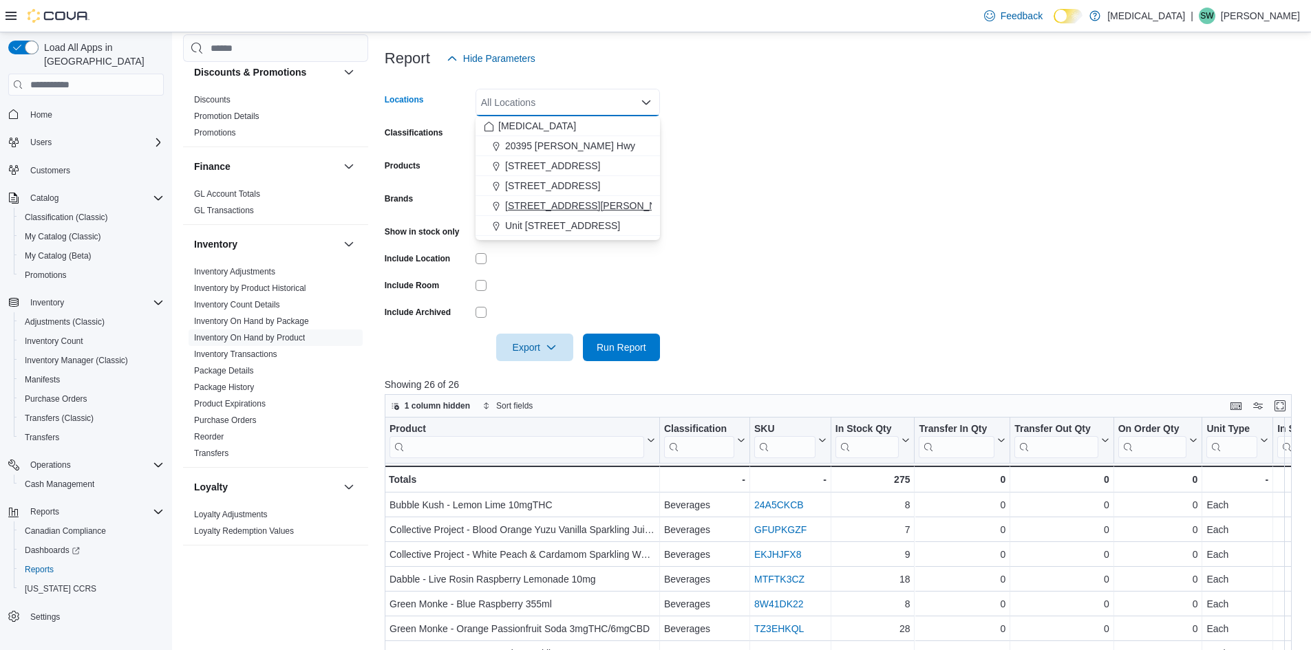
click at [564, 204] on span "[STREET_ADDRESS][PERSON_NAME]" at bounding box center [592, 206] width 175 height 14
drag, startPoint x: 953, startPoint y: 279, endPoint x: 945, endPoint y: 282, distance: 8.9
click at [949, 282] on form "Locations 999 Denman Street Combo box. Selected. 999 Denman Street. Press Backs…" at bounding box center [843, 216] width 917 height 289
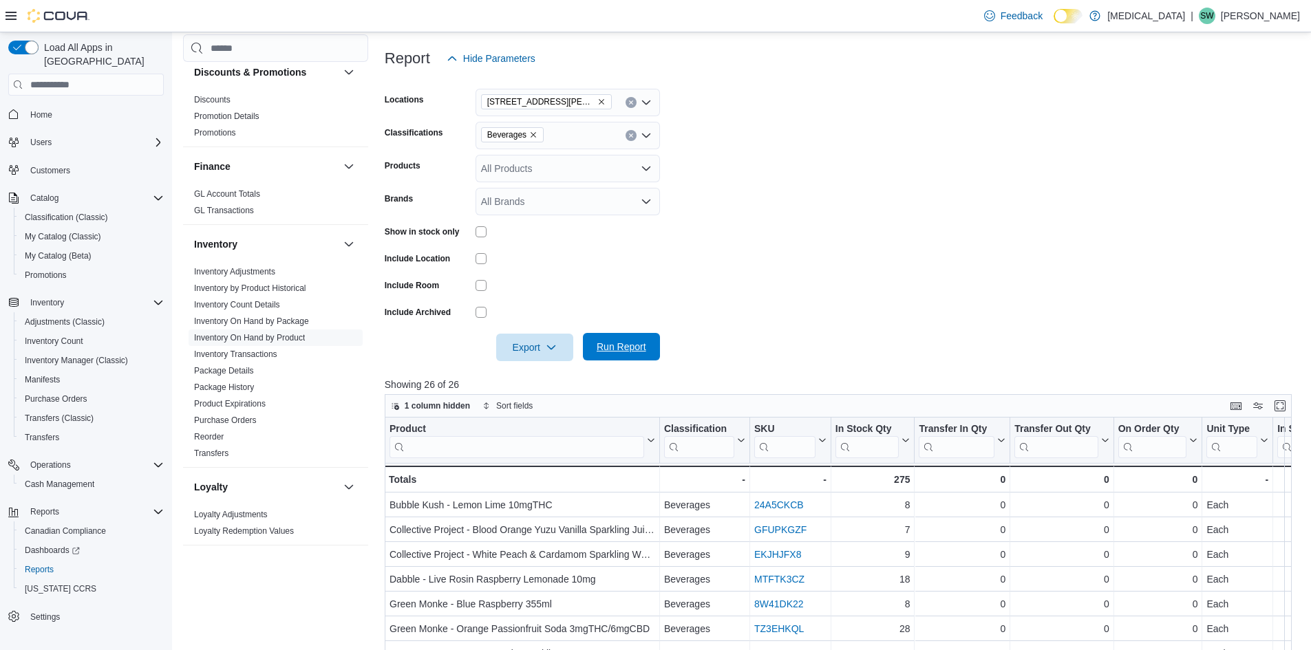
click at [624, 346] on span "Run Report" at bounding box center [622, 347] width 50 height 14
click at [564, 96] on span "[STREET_ADDRESS][PERSON_NAME]" at bounding box center [546, 102] width 118 height 14
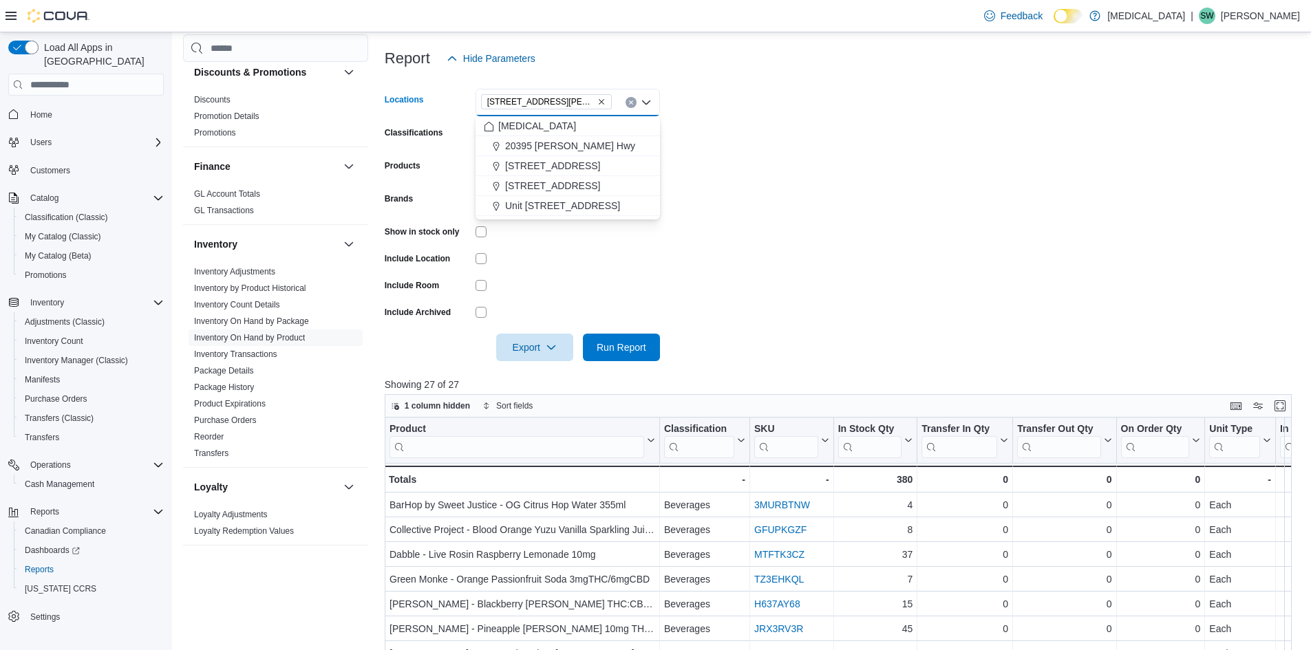
click at [597, 105] on icon "Remove 999 Denman Street from selection in this group" at bounding box center [601, 102] width 8 height 8
click at [578, 220] on span "Unit [STREET_ADDRESS]" at bounding box center [562, 226] width 115 height 14
click at [847, 292] on form "Locations Unit 385 North Dollarton Highway Combo box. Selected. Unit 385 North …" at bounding box center [843, 216] width 917 height 289
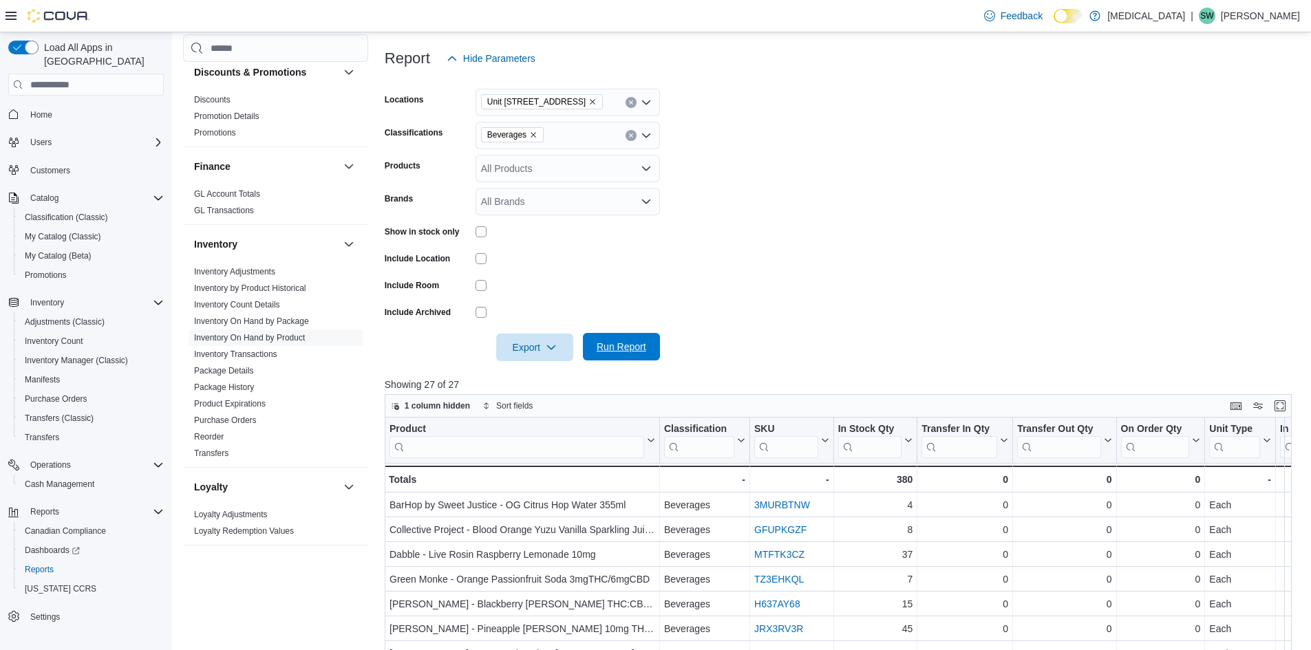
click at [629, 344] on span "Run Report" at bounding box center [622, 347] width 50 height 14
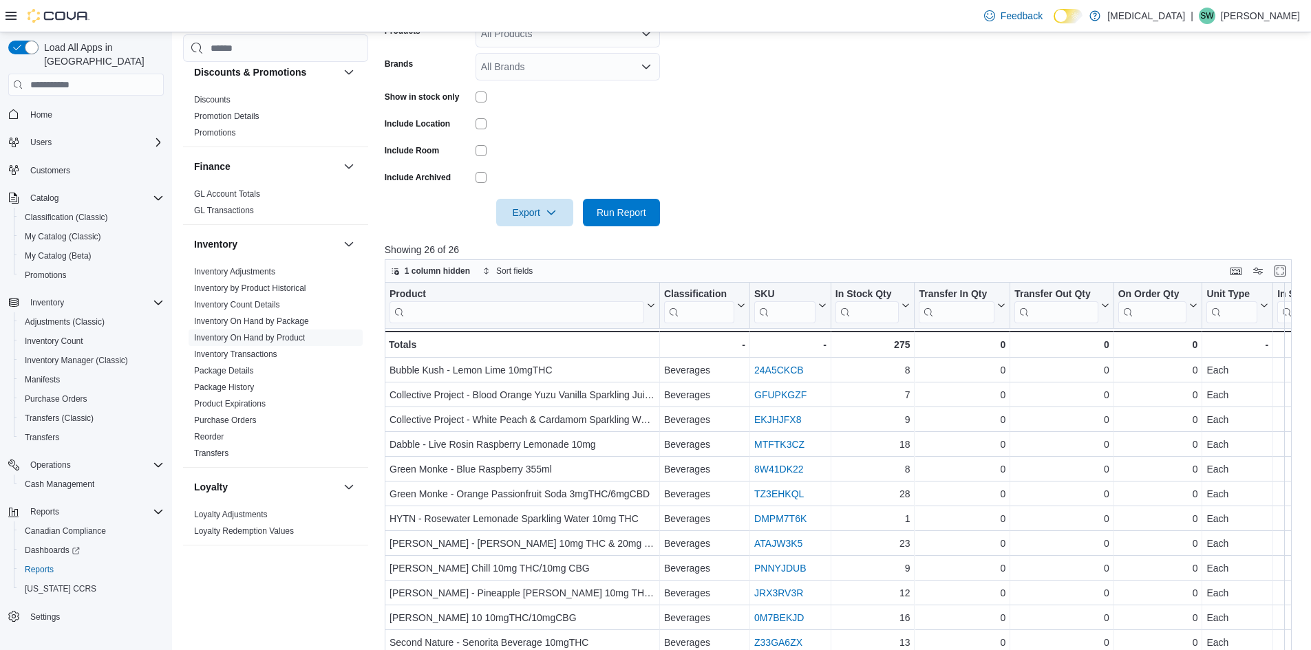
scroll to position [171, 0]
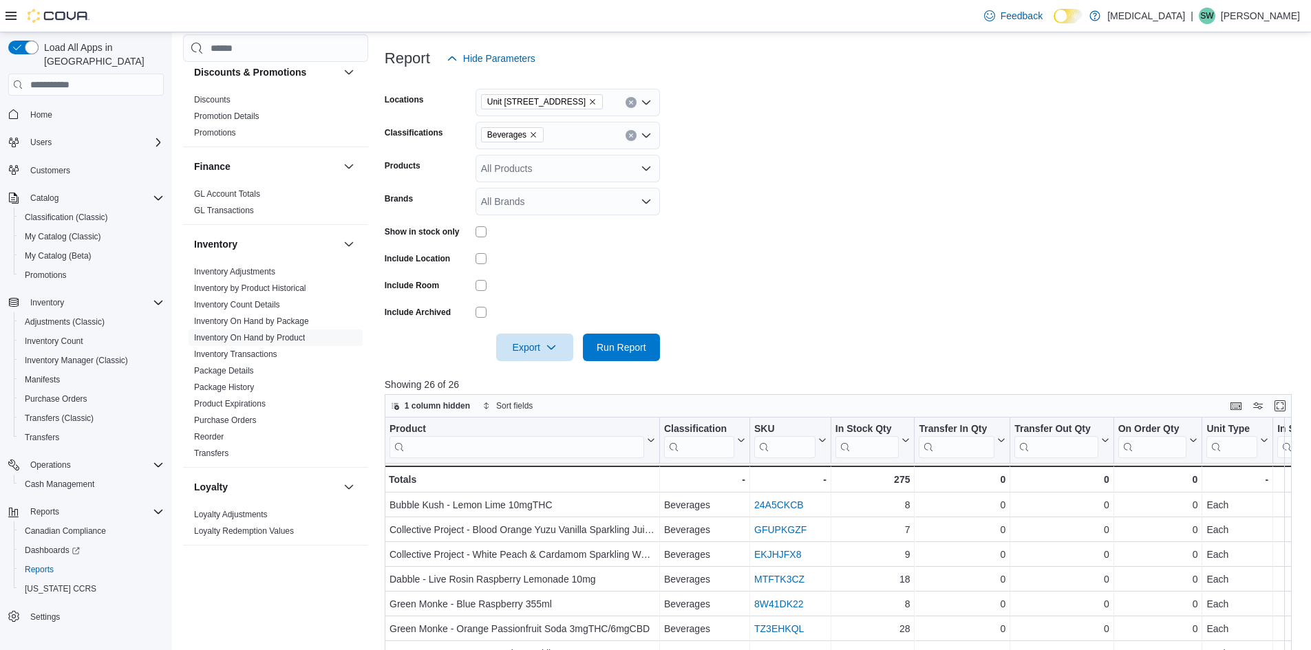
click at [597, 96] on span "Unit [STREET_ADDRESS]" at bounding box center [541, 102] width 109 height 14
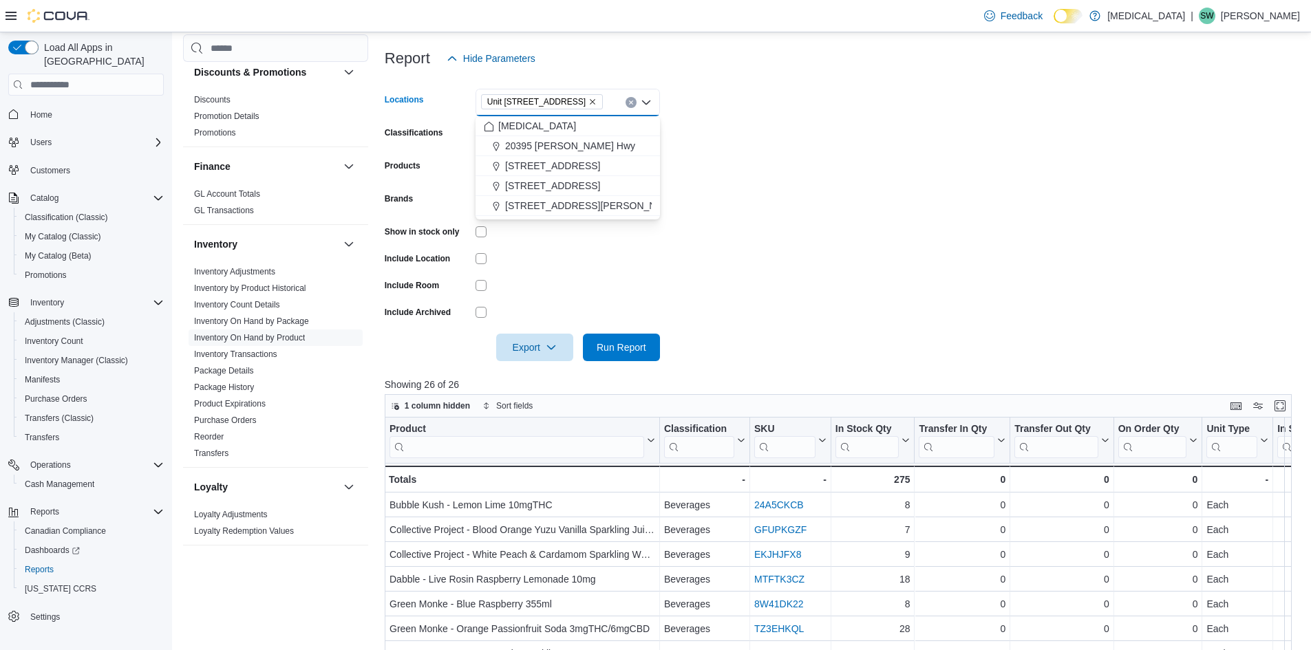
click at [597, 97] on span "Unit [STREET_ADDRESS]" at bounding box center [541, 102] width 109 height 14
click at [597, 101] on icon "Remove Unit 385 North Dollarton Highway from selection in this group" at bounding box center [593, 102] width 8 height 8
click at [568, 160] on span "[STREET_ADDRESS]" at bounding box center [552, 166] width 95 height 14
click at [817, 201] on form "Locations 3039 Granville Street Combo box. Selected. 3039 Granville Street. Pre…" at bounding box center [843, 216] width 917 height 289
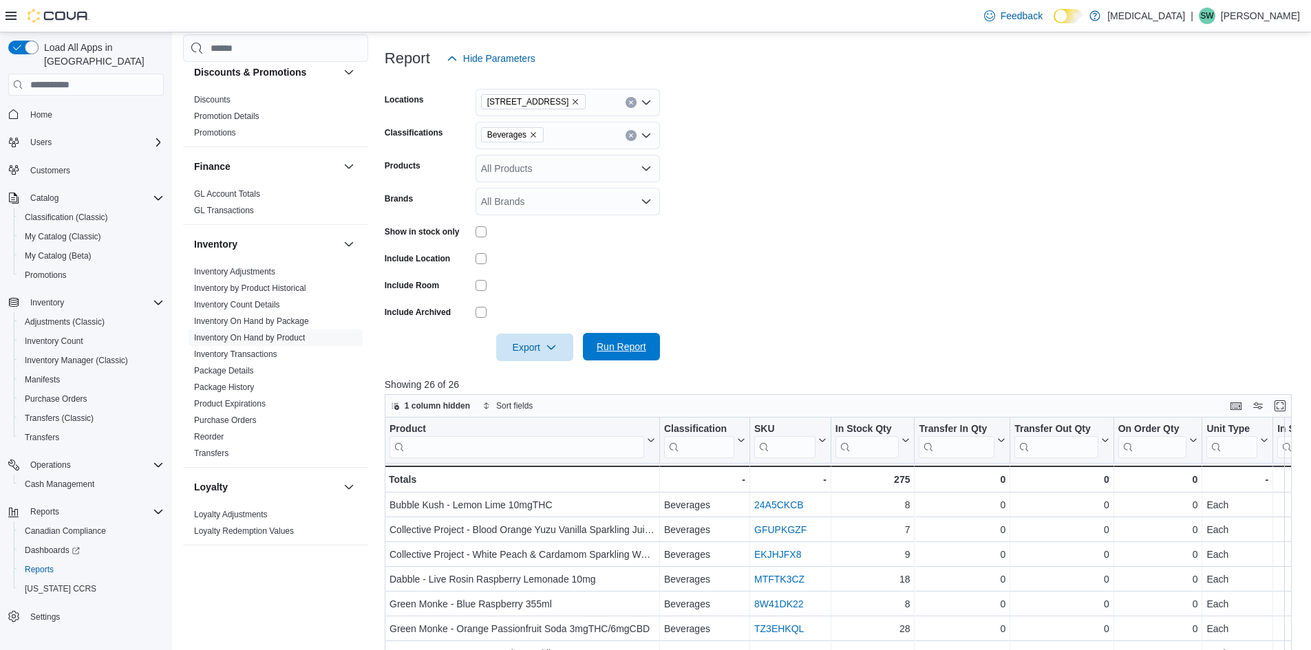
click at [612, 343] on span "Run Report" at bounding box center [622, 347] width 50 height 14
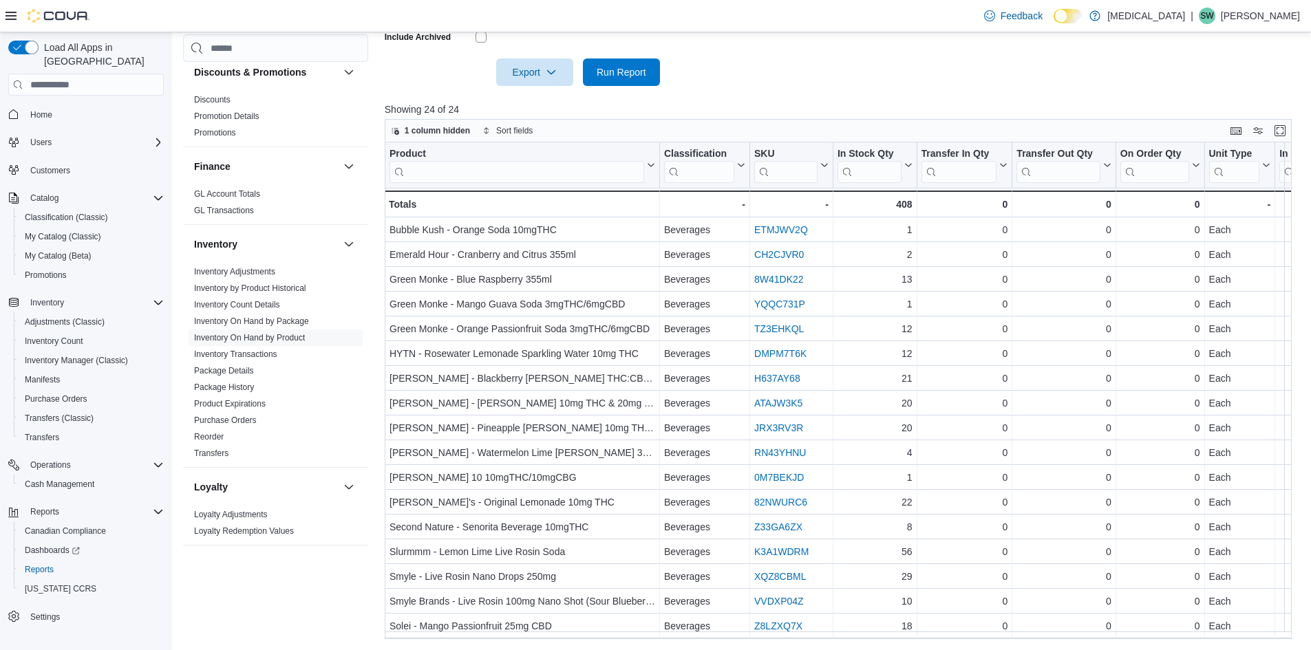
click at [741, 103] on p "Showing 24 of 24" at bounding box center [843, 110] width 917 height 14
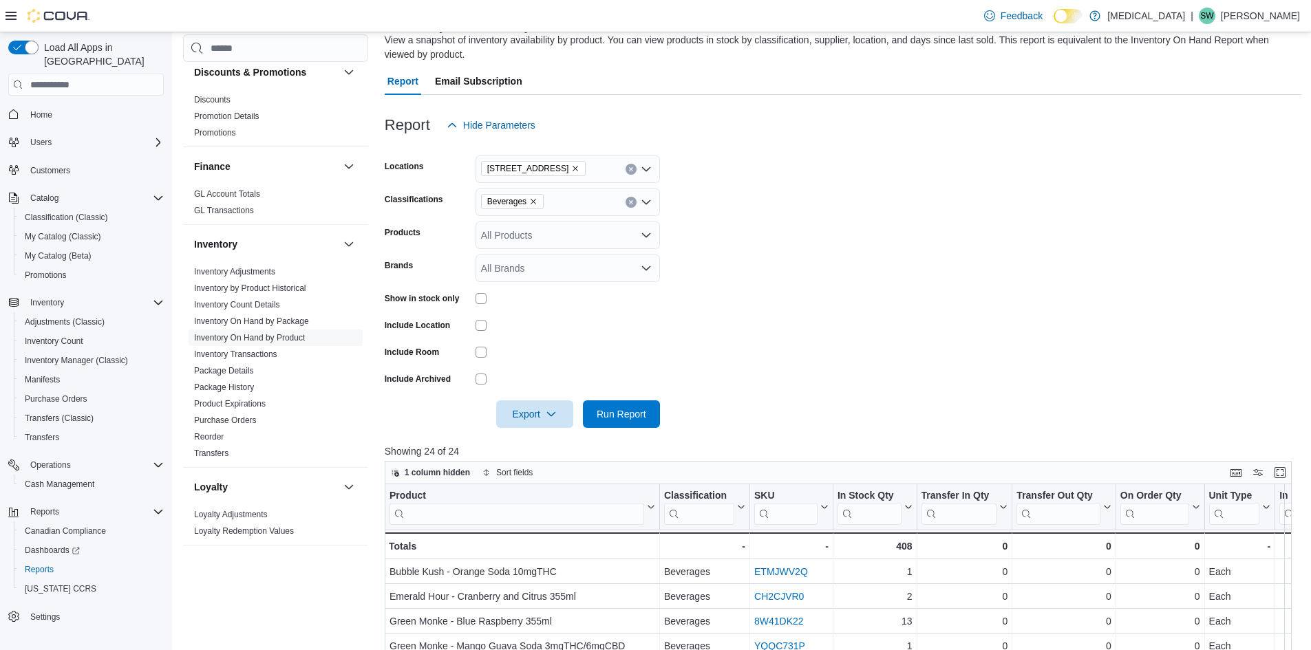
scroll to position [103, 0]
click at [533, 202] on icon "Remove Beverages from selection in this group" at bounding box center [533, 204] width 8 height 8
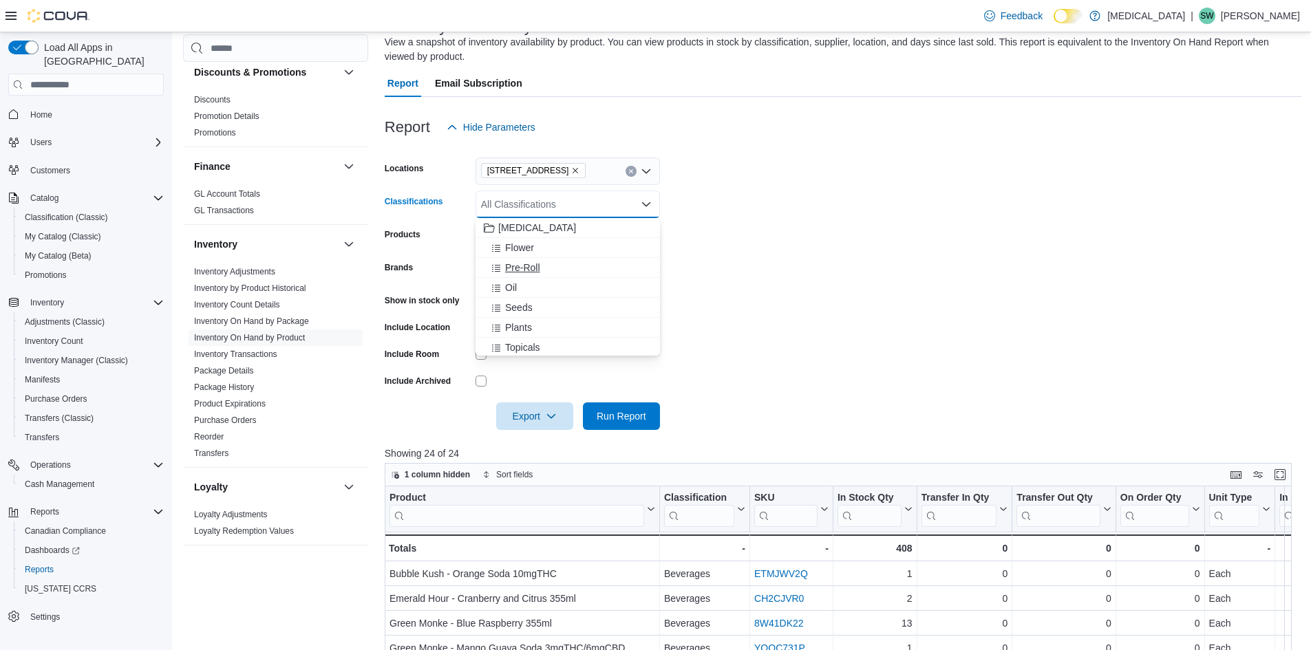
click at [525, 267] on span "Pre-Roll" at bounding box center [522, 268] width 35 height 14
click at [759, 295] on form "Locations 3039 Granville Street Classifications Pre-Roll Combo box. Selected. P…" at bounding box center [843, 285] width 917 height 289
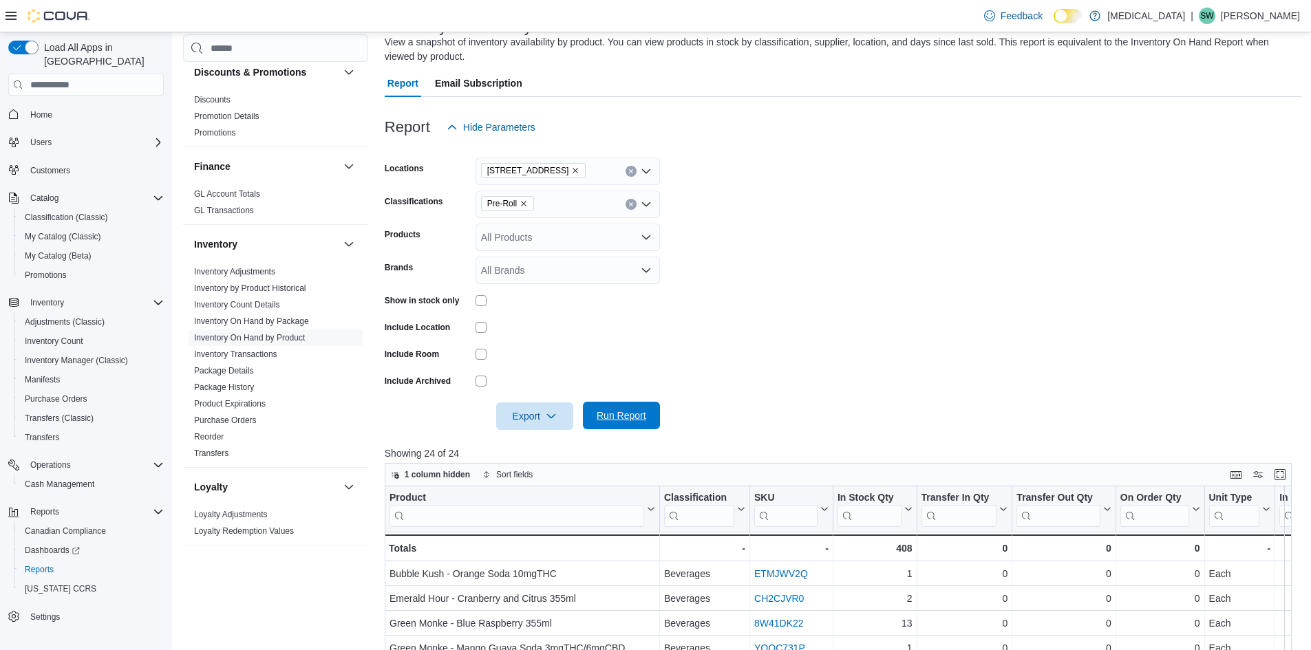
click at [624, 410] on span "Run Report" at bounding box center [621, 416] width 61 height 28
click at [575, 171] on icon "Remove 3039 Granville Street from selection in this group" at bounding box center [575, 171] width 8 height 8
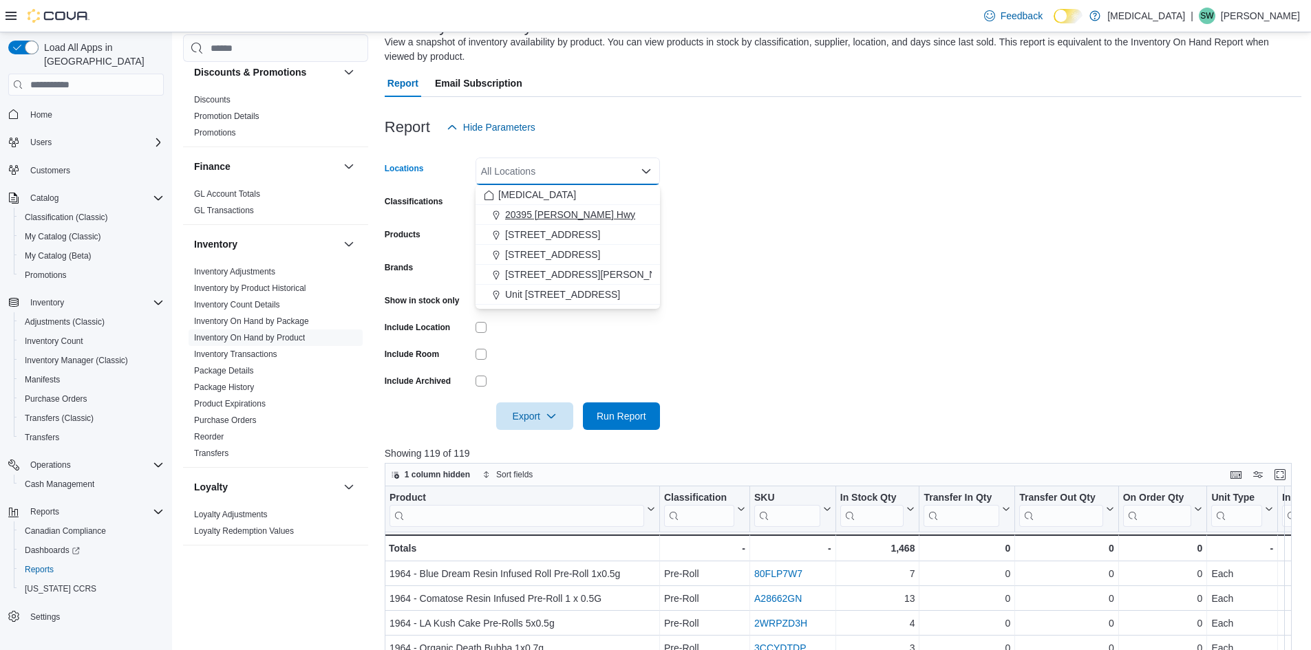
click at [560, 215] on span "20395 [PERSON_NAME] Hwy" at bounding box center [570, 215] width 130 height 14
click at [763, 253] on form "Locations 20395 Lougheed Hwy Combo box. Selected. 20395 Lougheed Hwy. Press Bac…" at bounding box center [843, 285] width 917 height 289
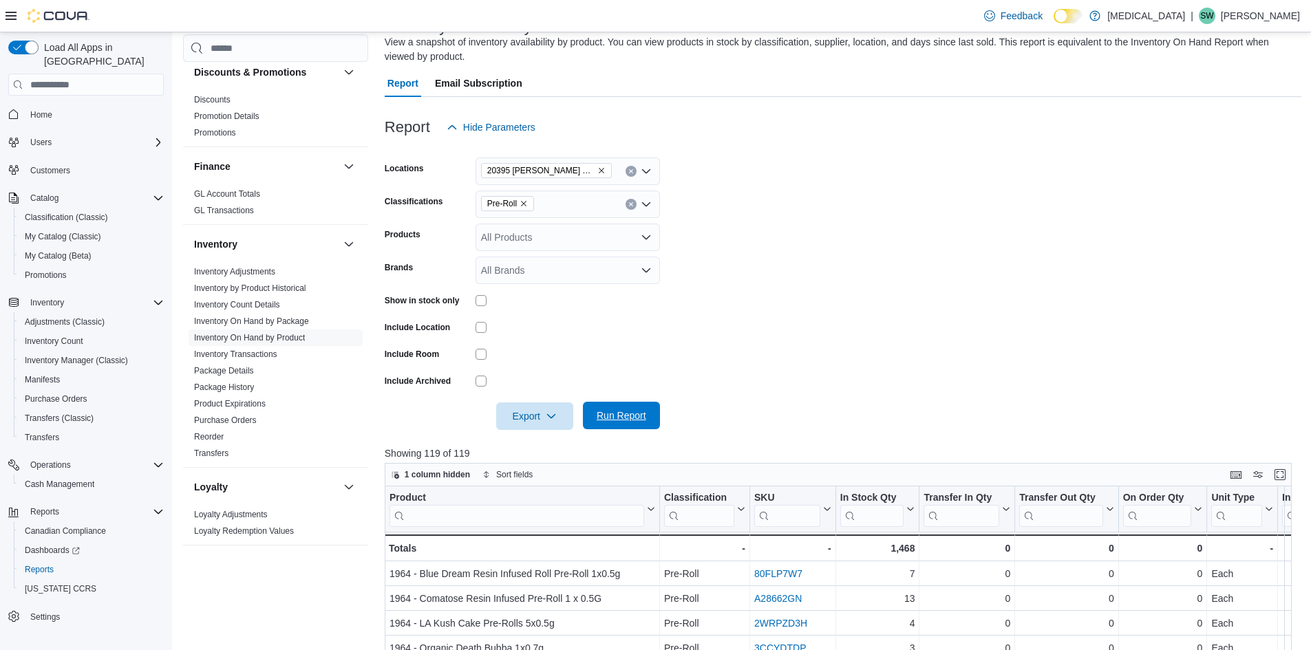
click at [635, 412] on span "Run Report" at bounding box center [622, 416] width 50 height 14
click at [597, 171] on icon "Remove 20395 Lougheed Hwy from selection in this group" at bounding box center [601, 171] width 8 height 8
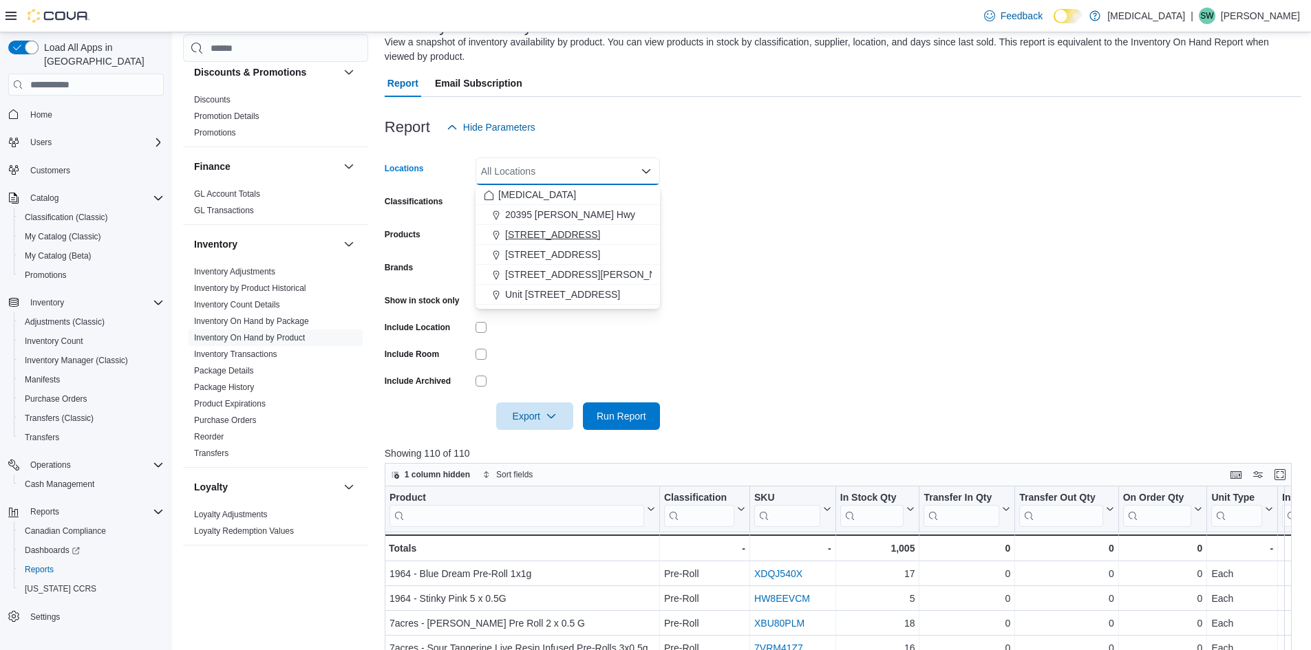
click at [566, 235] on span "[STREET_ADDRESS]" at bounding box center [552, 235] width 95 height 14
click at [572, 167] on icon "Remove 3039 Granville Street from selection in this group" at bounding box center [575, 171] width 8 height 8
click at [560, 257] on span "[STREET_ADDRESS]" at bounding box center [552, 255] width 95 height 14
click at [626, 419] on span "Run Report" at bounding box center [622, 416] width 50 height 14
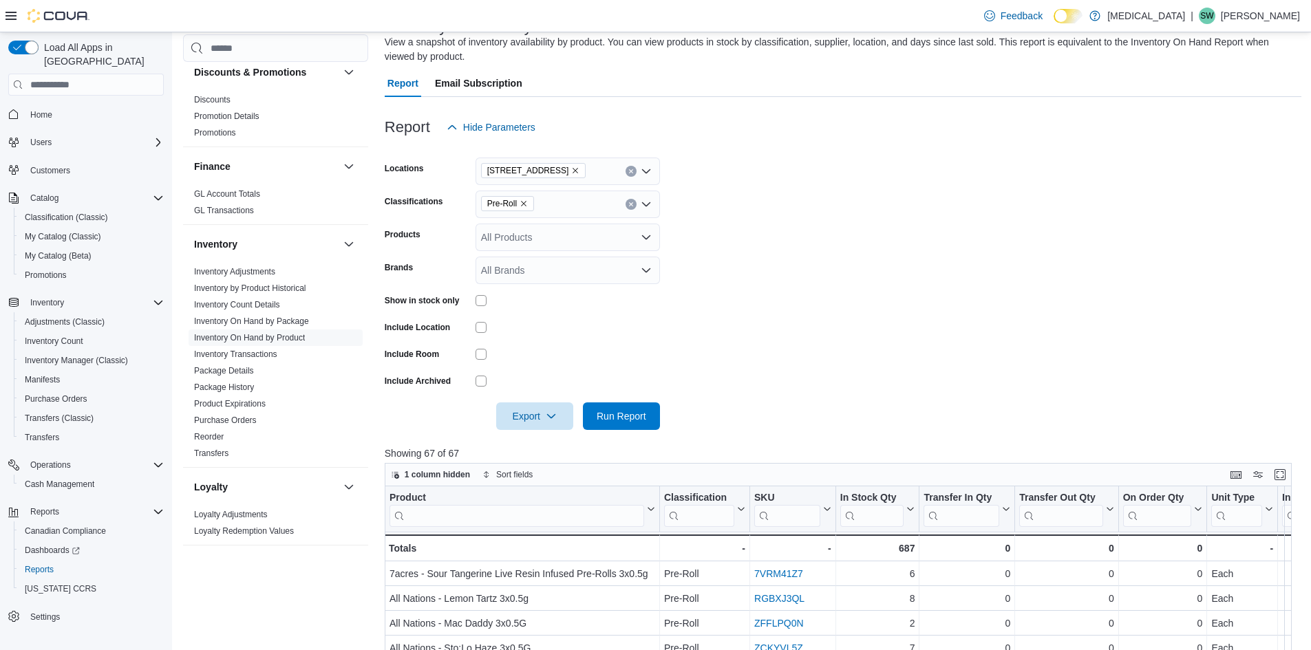
click at [571, 167] on icon "Remove 460 Granville St from selection in this group" at bounding box center [575, 171] width 8 height 8
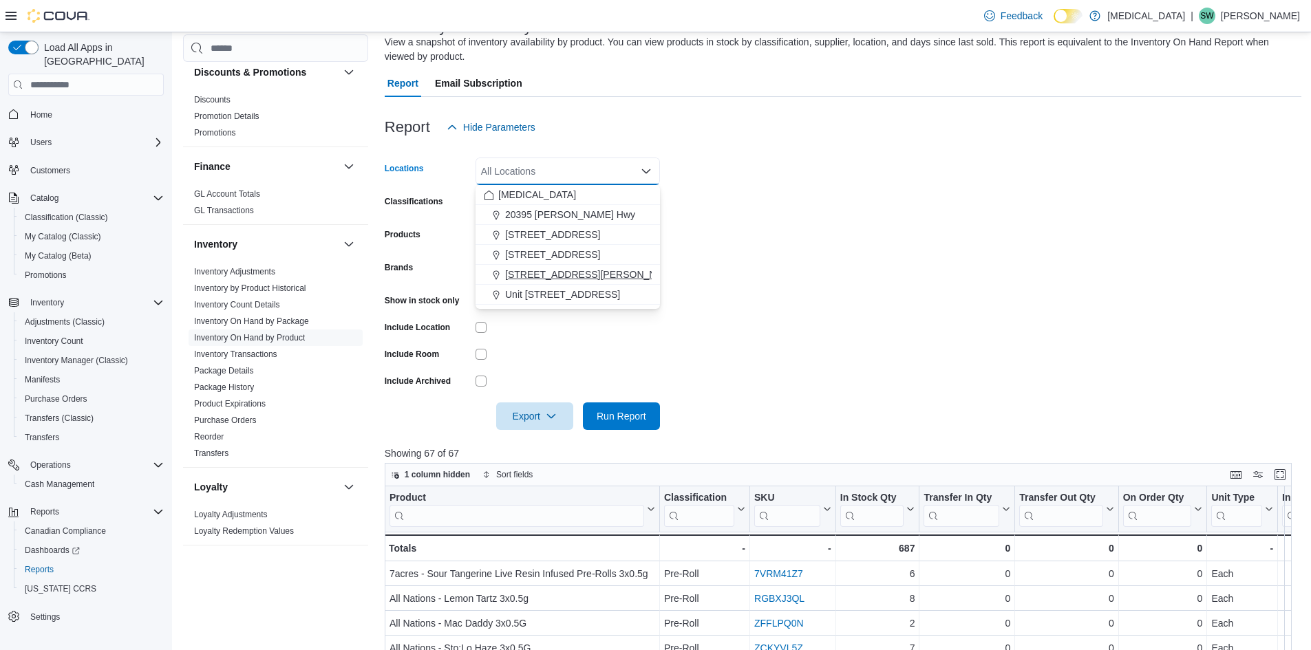
click at [546, 272] on span "[STREET_ADDRESS][PERSON_NAME]" at bounding box center [592, 275] width 175 height 14
click at [795, 281] on form "Locations 999 Denman Street Combo box. Selected. 999 Denman Street. Press Backs…" at bounding box center [843, 285] width 917 height 289
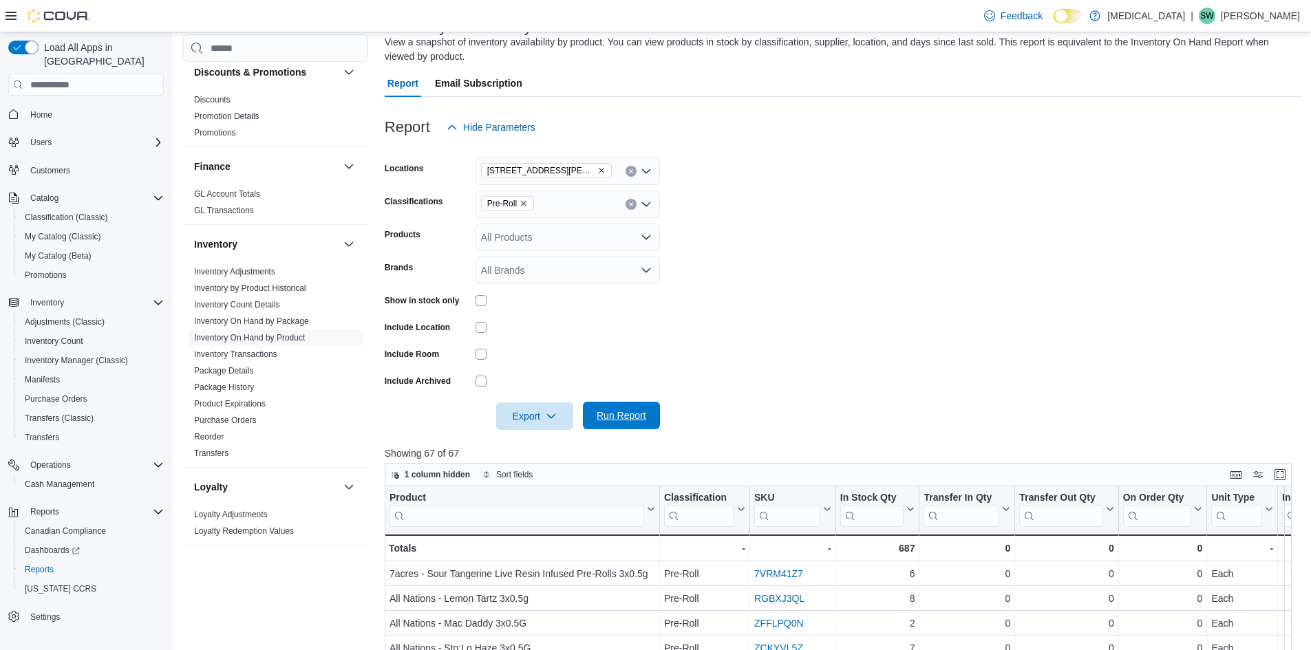
click at [633, 410] on span "Run Report" at bounding box center [621, 416] width 61 height 28
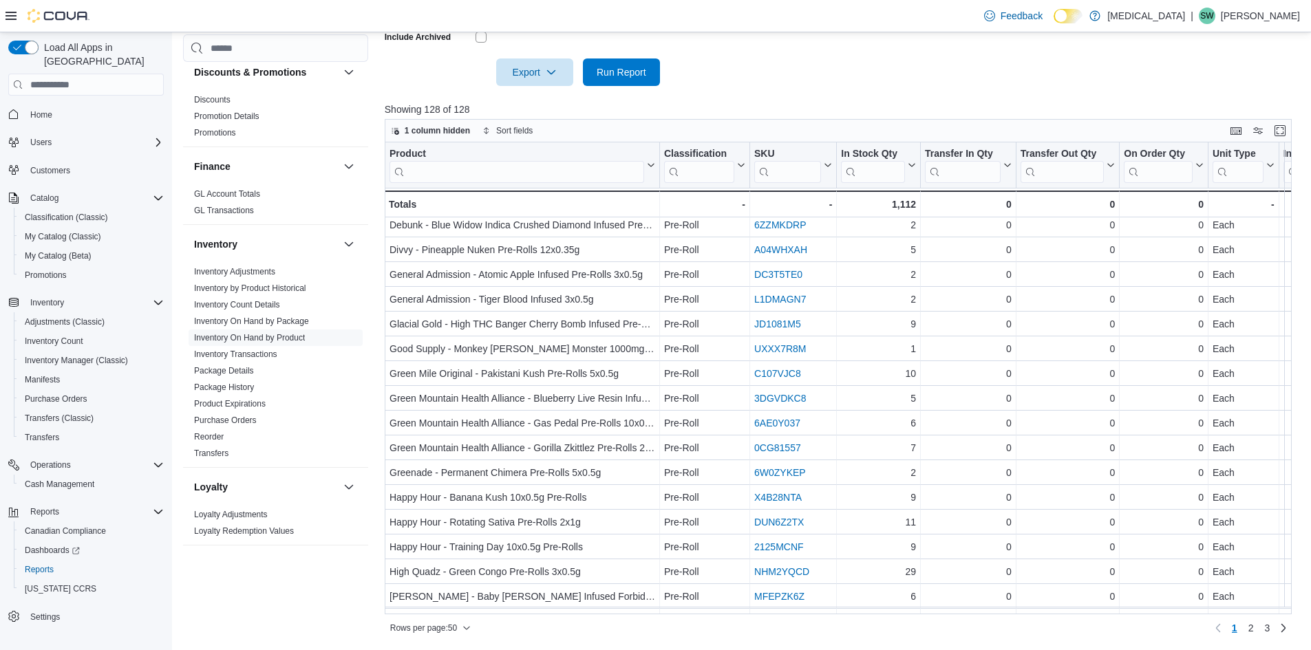
scroll to position [849, 0]
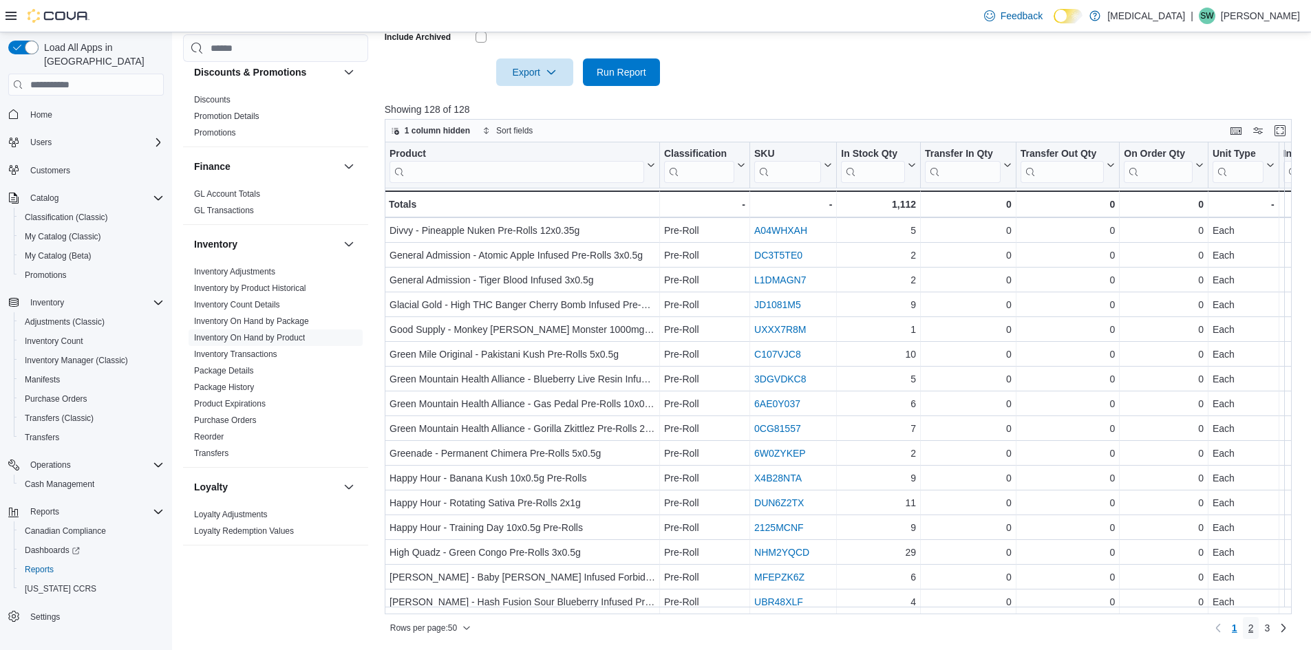
click at [1254, 631] on span "2" at bounding box center [1252, 629] width 6 height 14
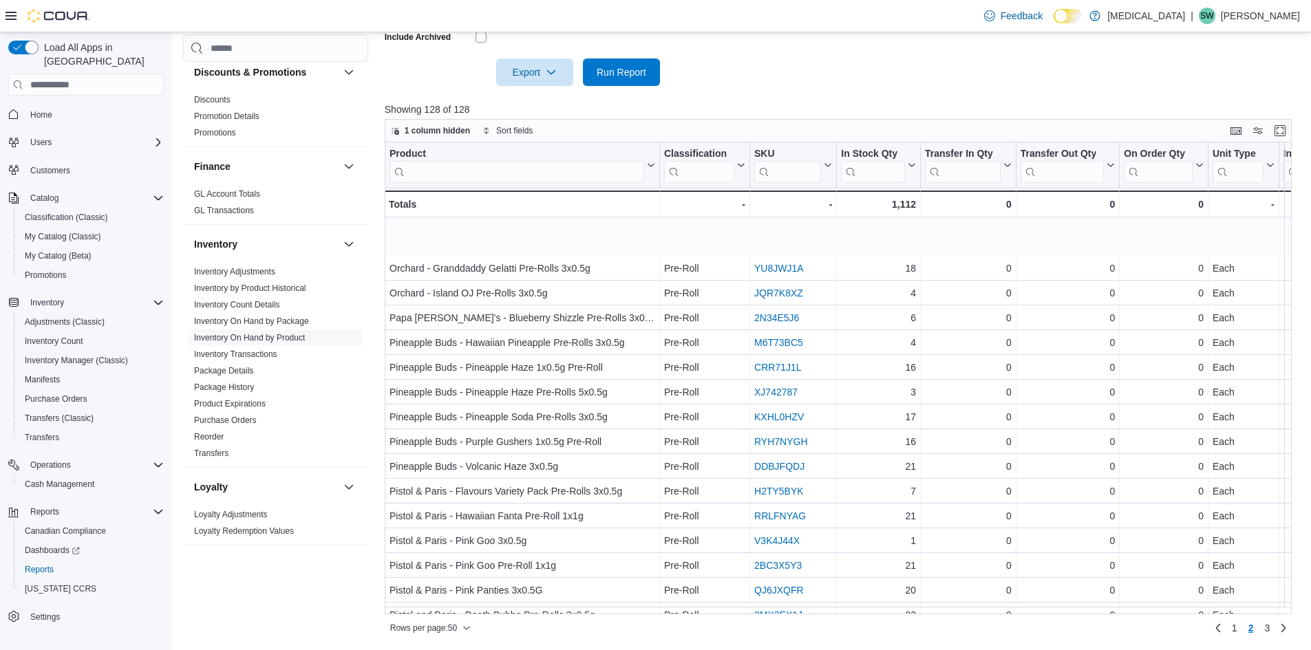
scroll to position [138, 0]
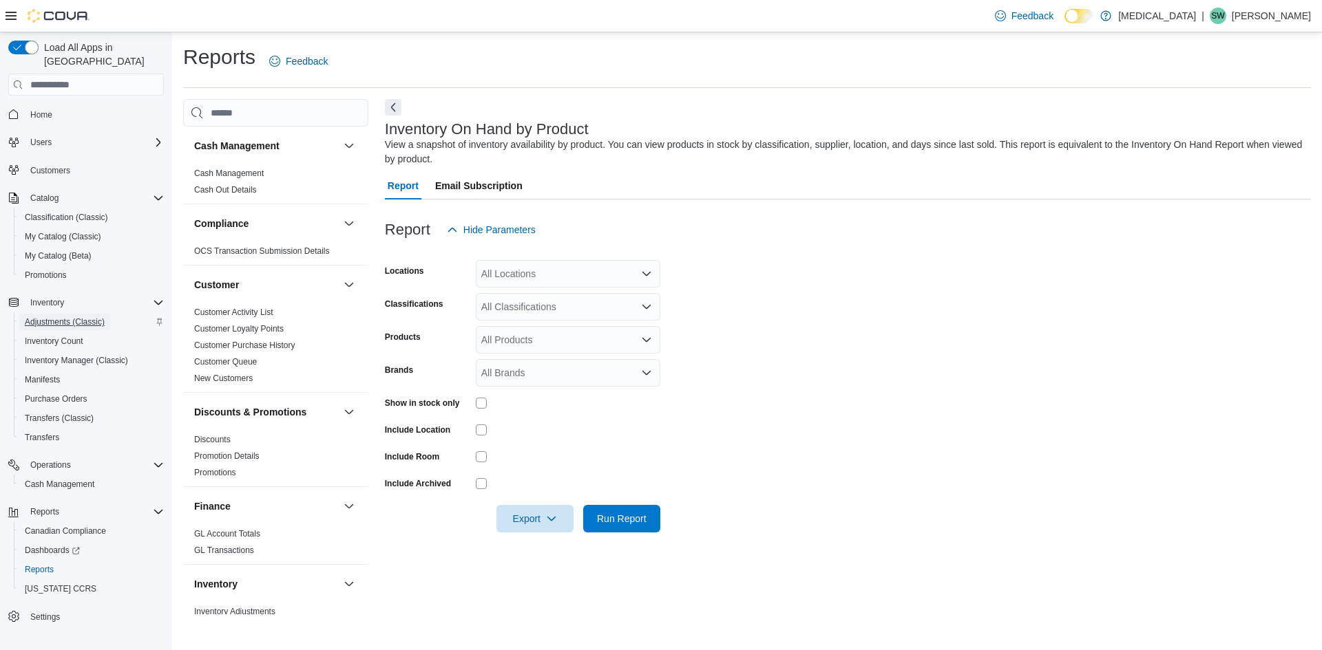
click at [74, 317] on span "Adjustments (Classic)" at bounding box center [65, 322] width 80 height 11
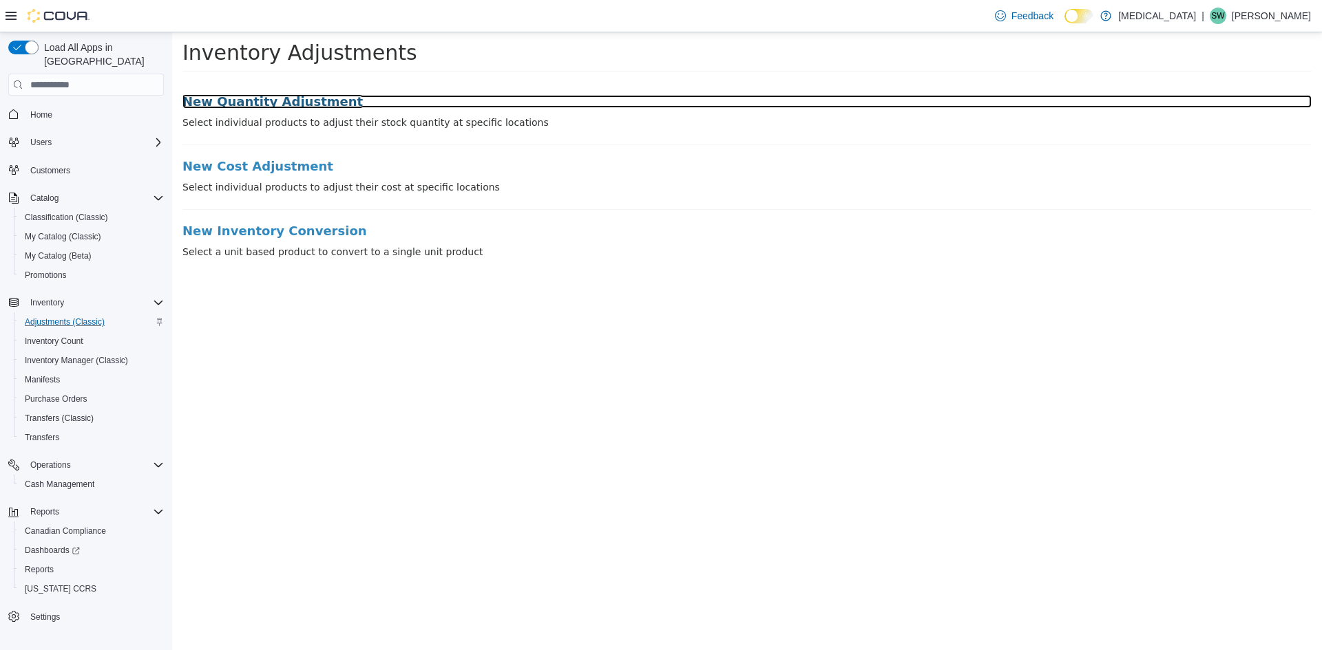
click at [218, 100] on h3 "New Quantity Adjustment" at bounding box center [746, 102] width 1129 height 14
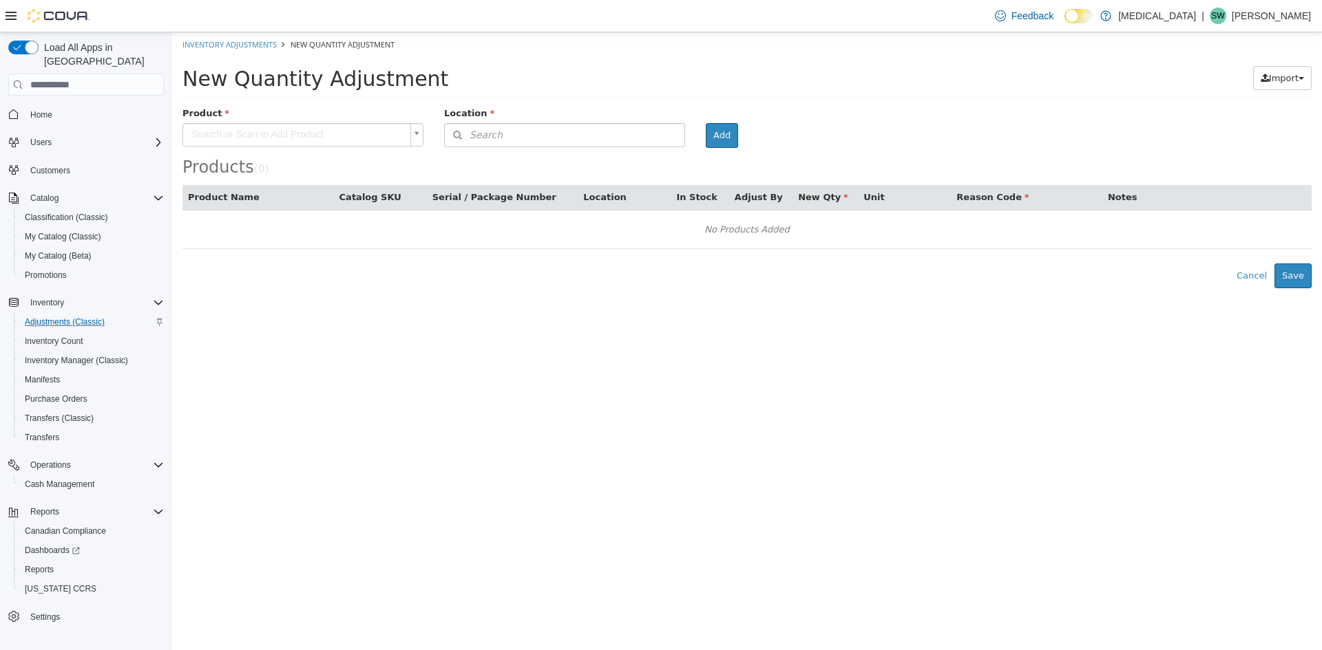
click at [317, 129] on body "× Inventory Adjustments New Quantity Adjustment New Quantity Adjustment Import …" at bounding box center [746, 160] width 1149 height 256
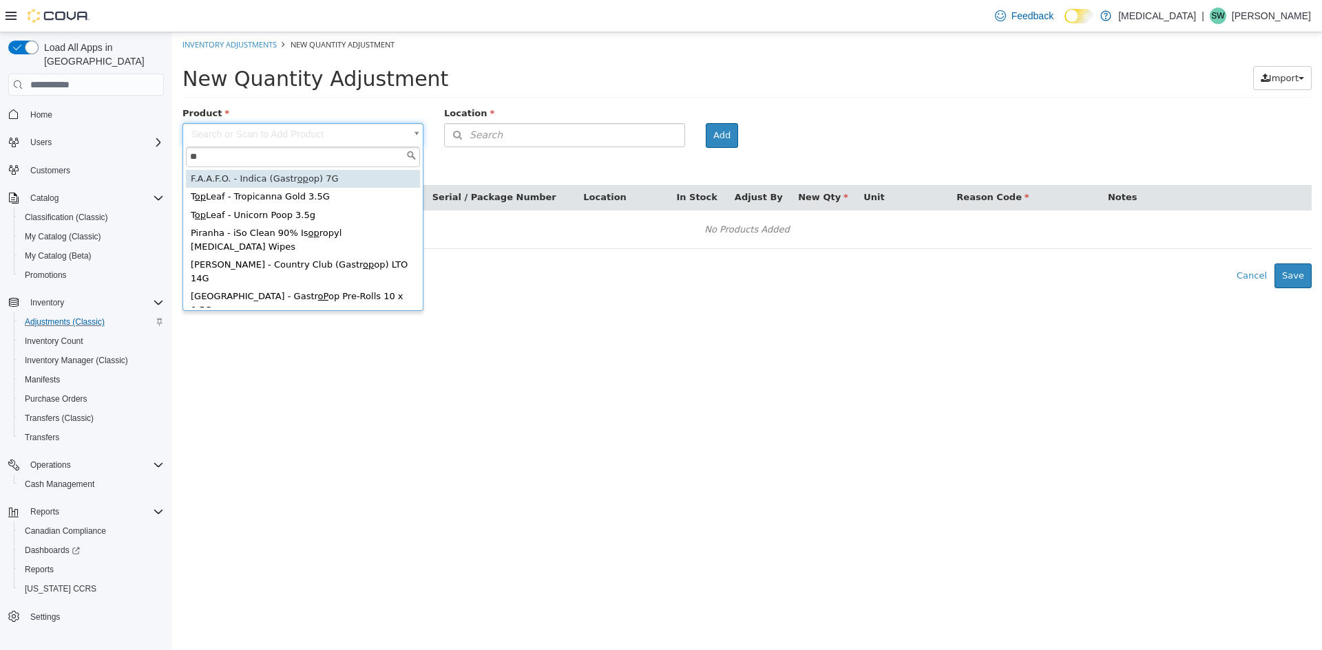
type input "*"
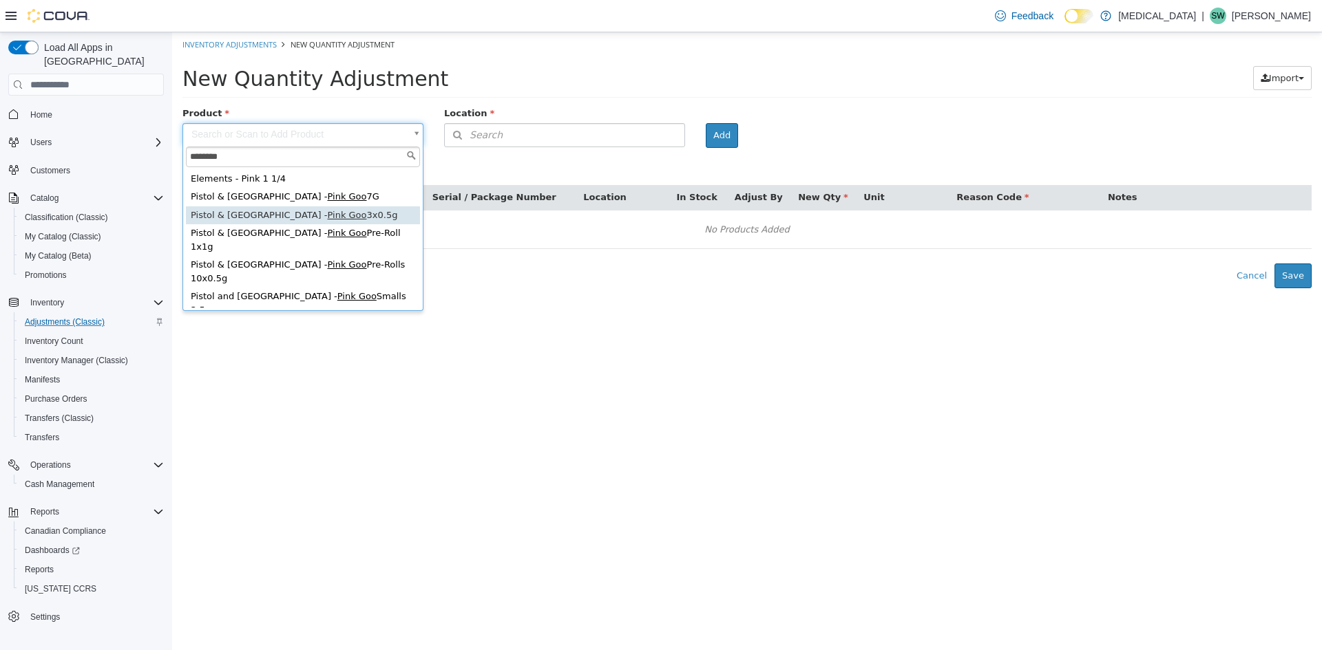
type input "********"
type input "**********"
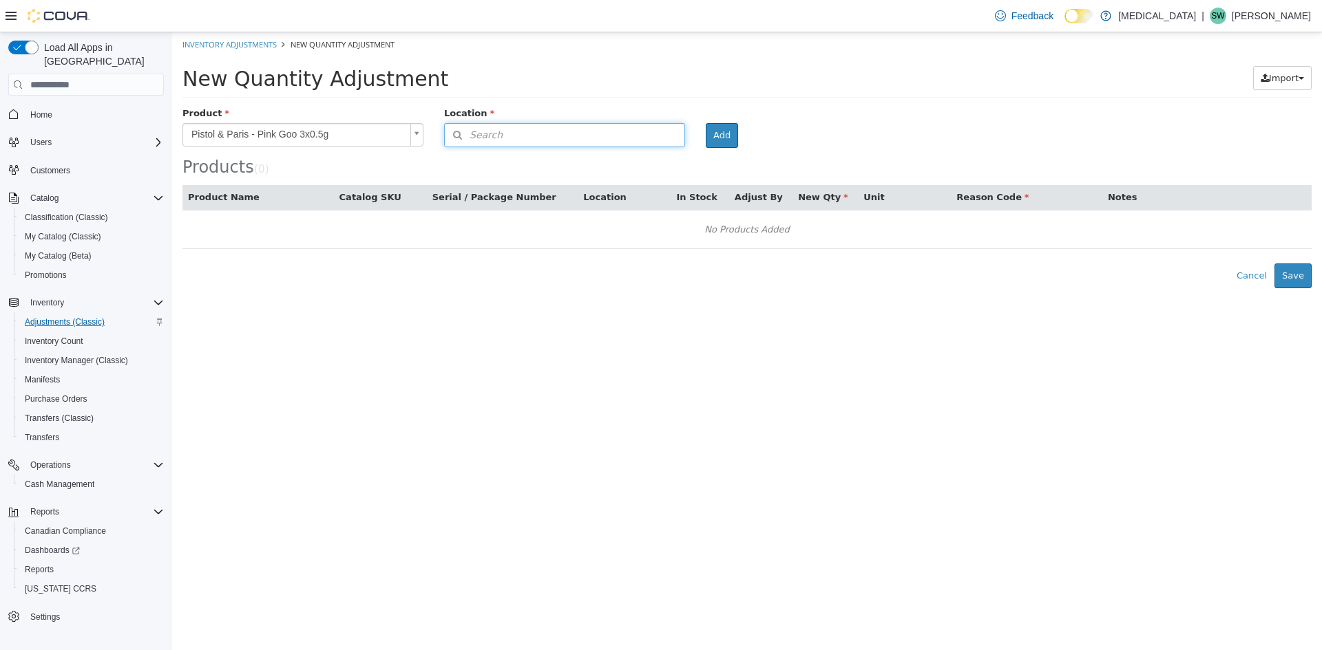
click at [636, 140] on button "Search" at bounding box center [564, 135] width 241 height 24
click at [647, 156] on span "or browse" at bounding box center [650, 159] width 67 height 23
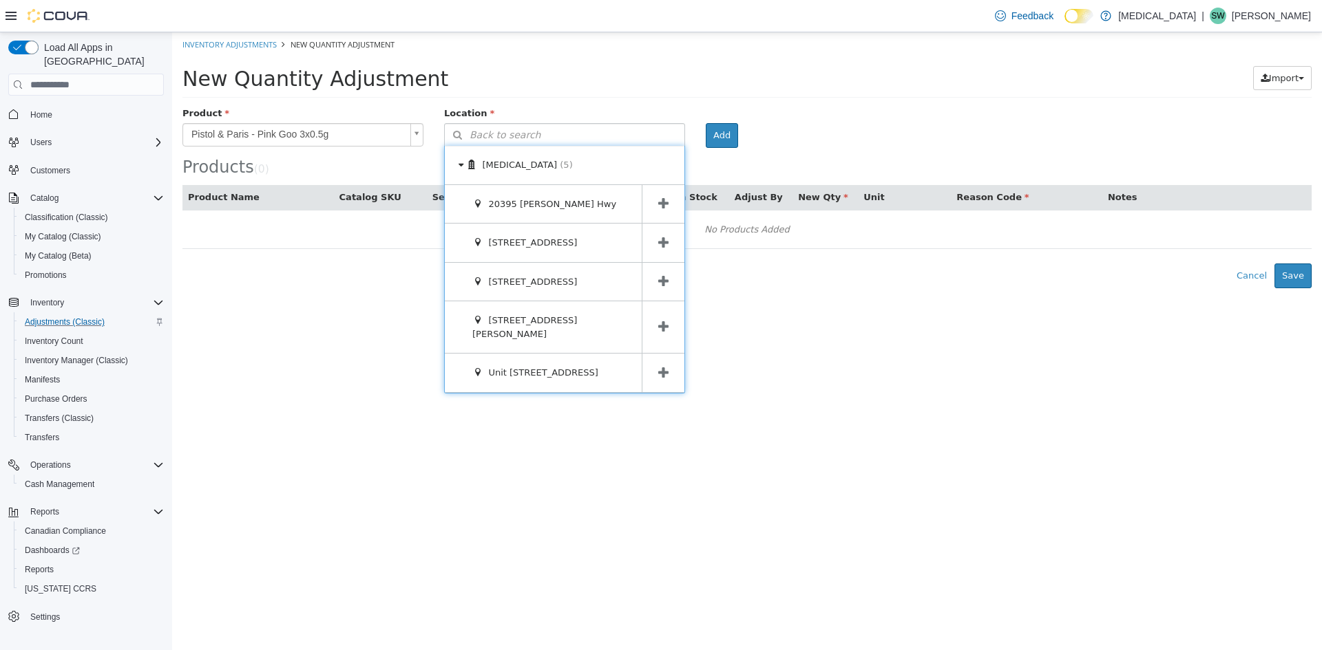
click at [666, 321] on icon at bounding box center [663, 327] width 10 height 13
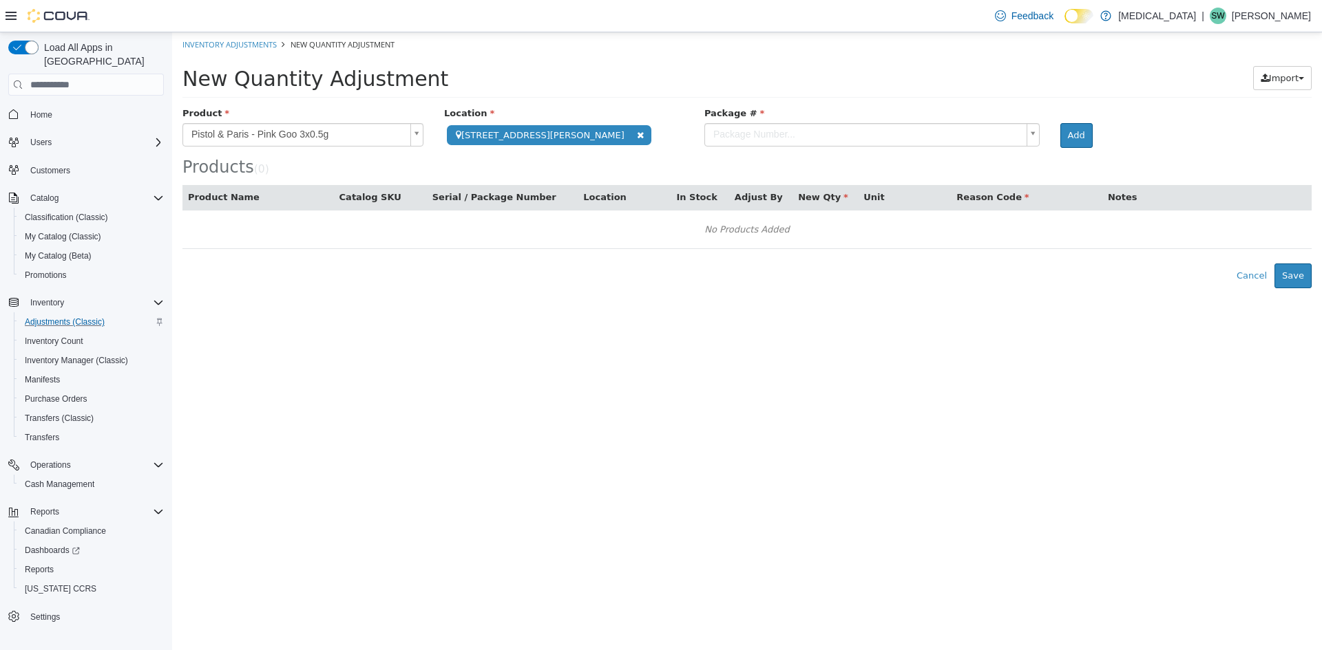
click at [834, 129] on body "**********" at bounding box center [746, 160] width 1149 height 256
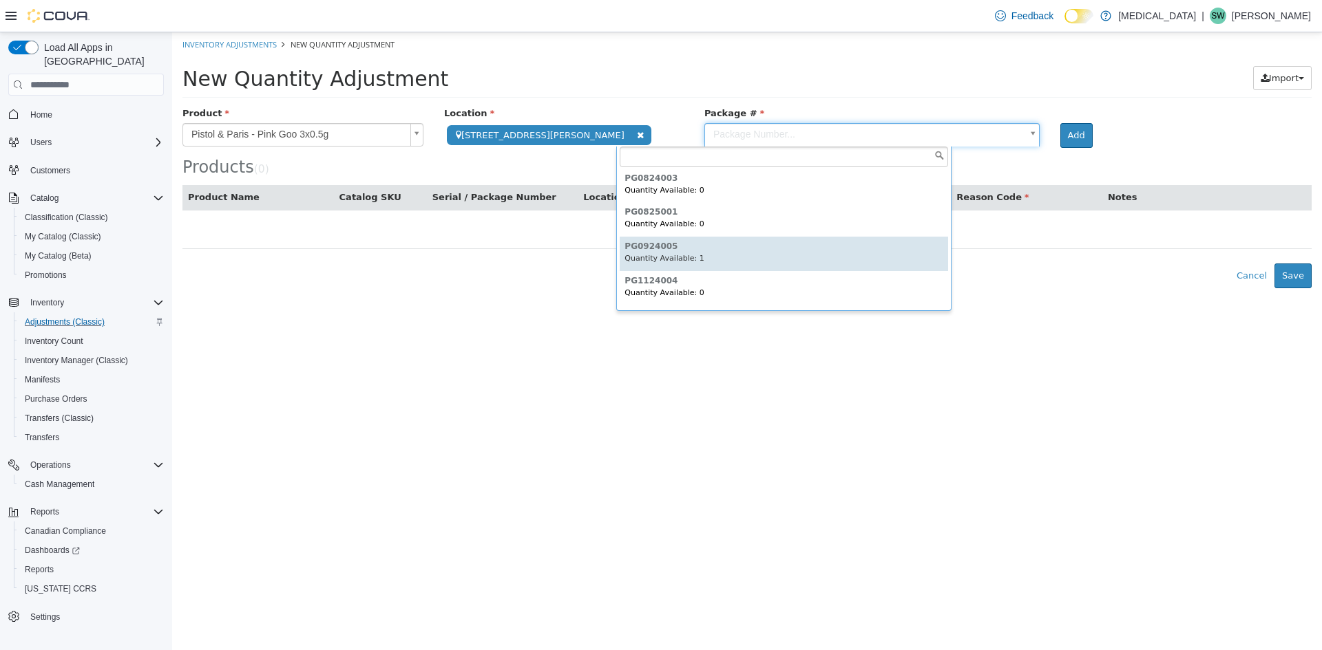
scroll to position [307, 0]
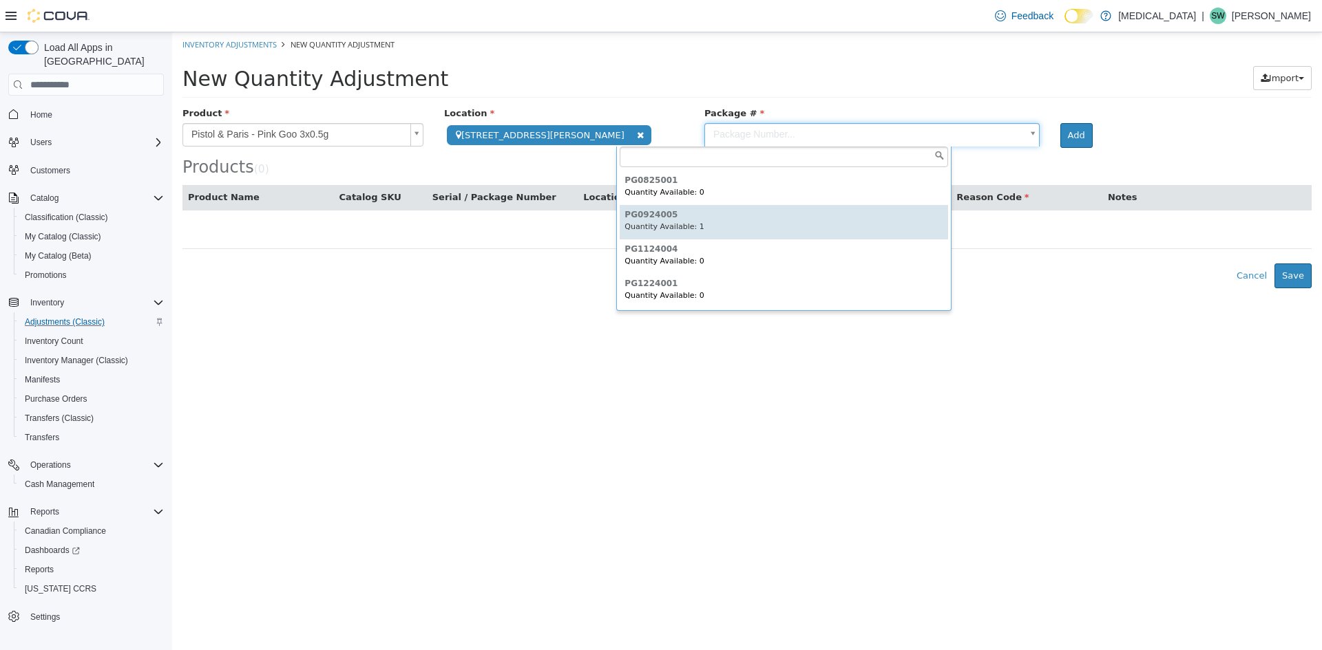
type input "*********"
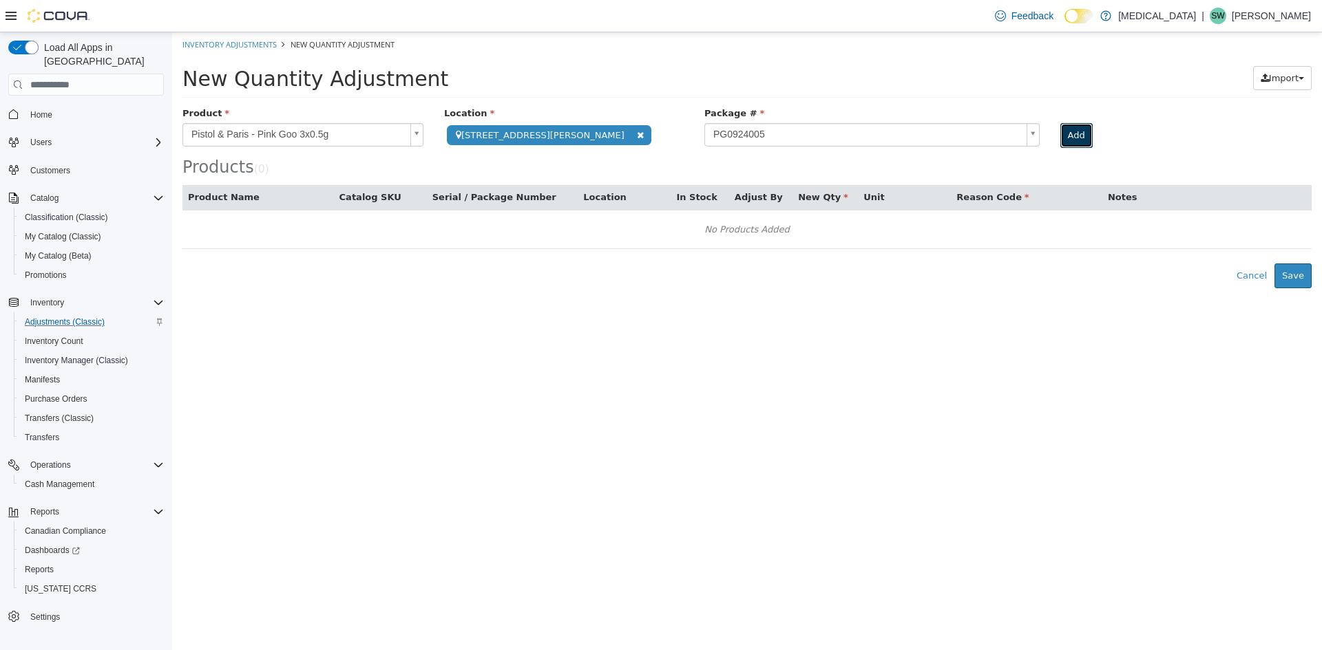
click at [1060, 125] on button "Add" at bounding box center [1076, 135] width 32 height 25
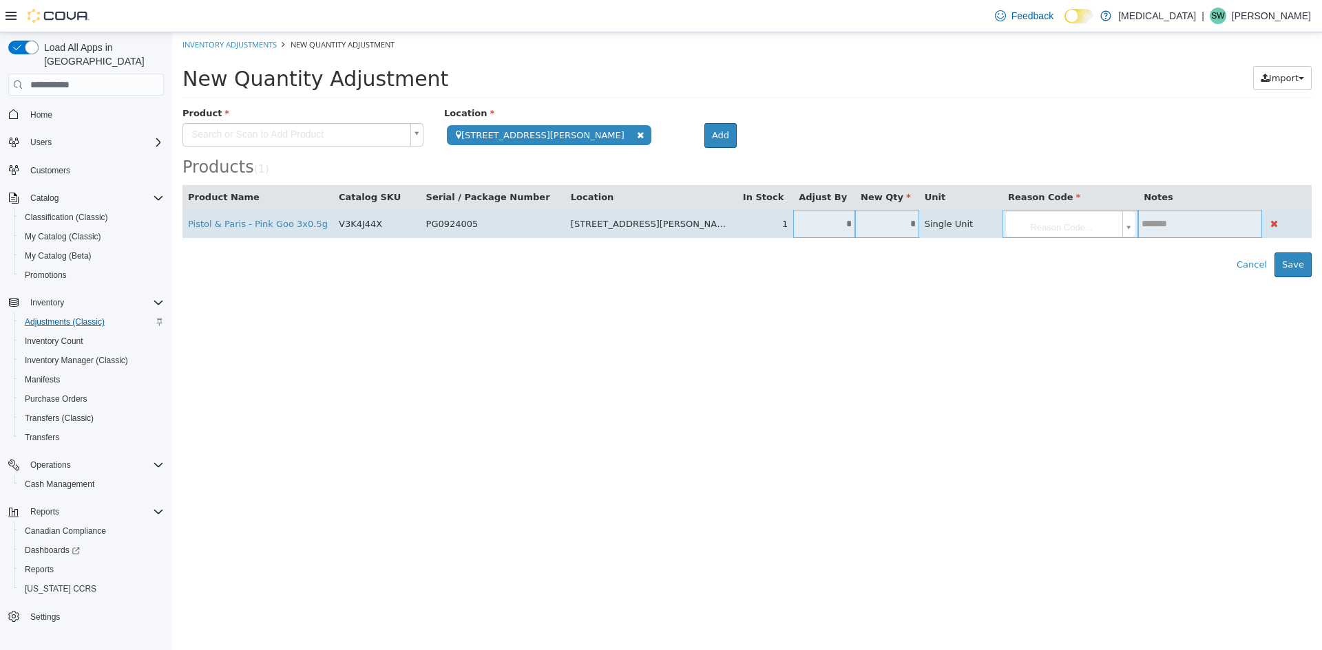
click at [793, 224] on input "*" at bounding box center [824, 224] width 62 height 10
type input "**"
type input "*"
click at [1035, 215] on body "**********" at bounding box center [746, 154] width 1149 height 245
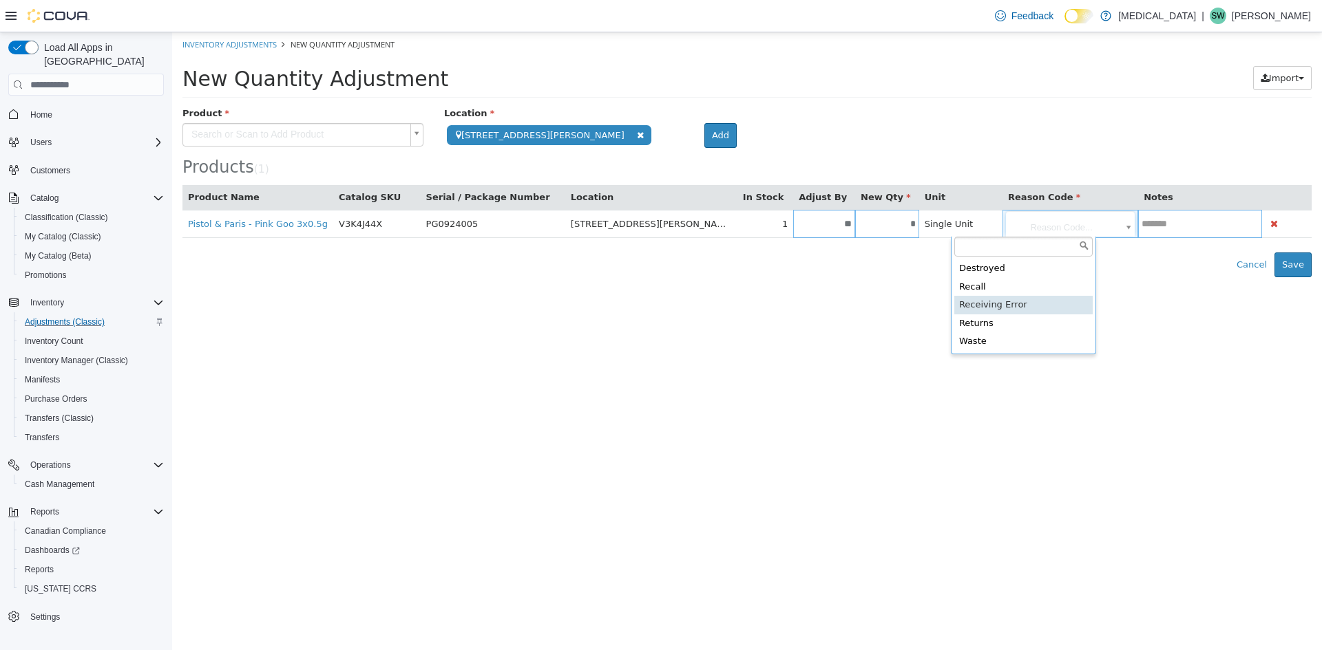
type input "**********"
click at [1292, 266] on button "Save" at bounding box center [1292, 265] width 37 height 25
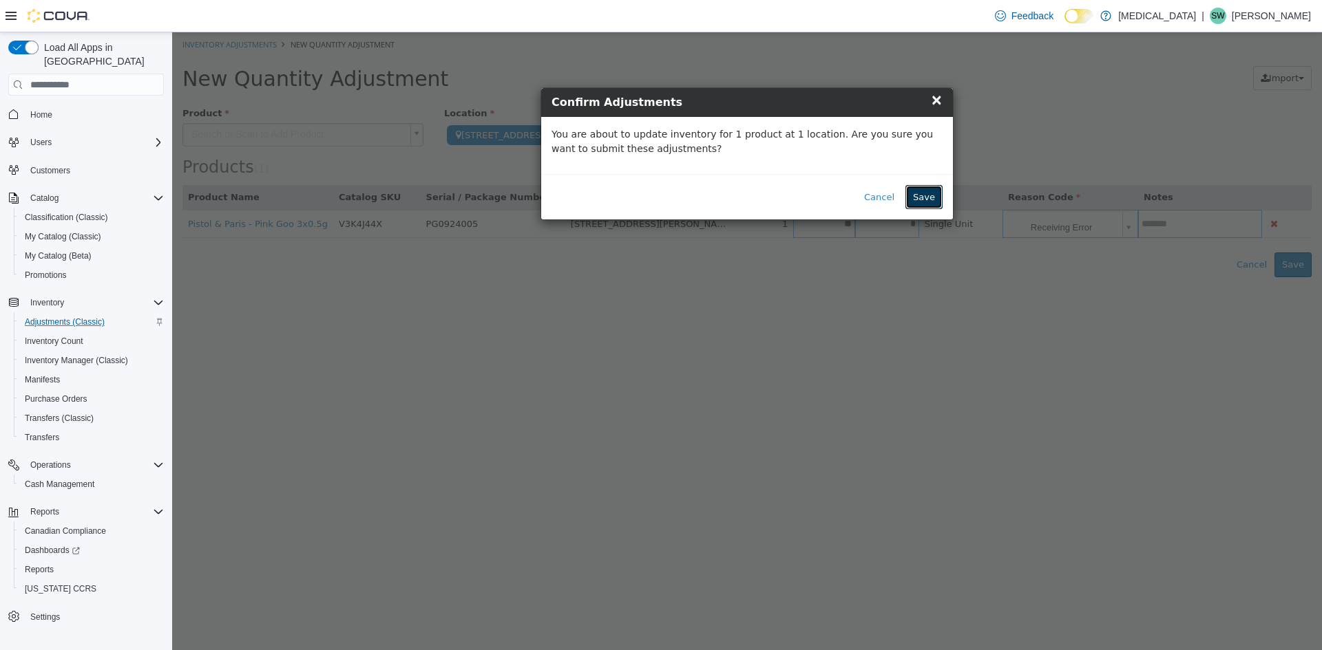
click at [915, 195] on button "Save" at bounding box center [923, 197] width 37 height 25
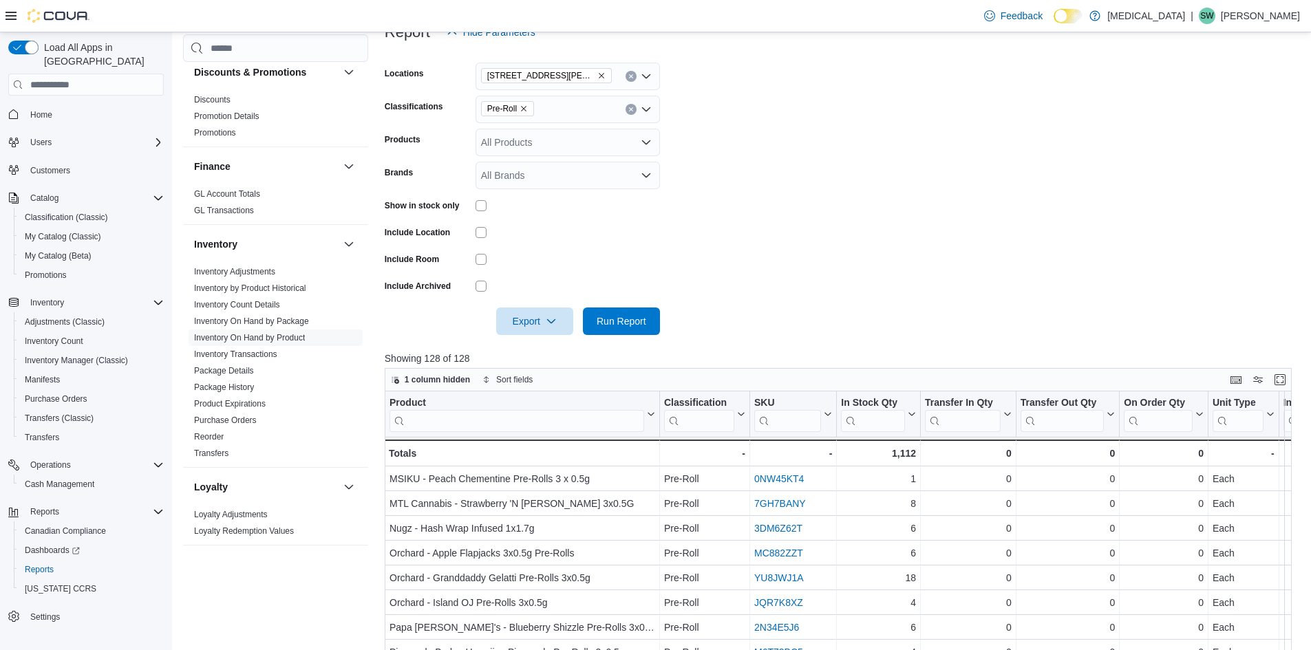
scroll to position [103, 0]
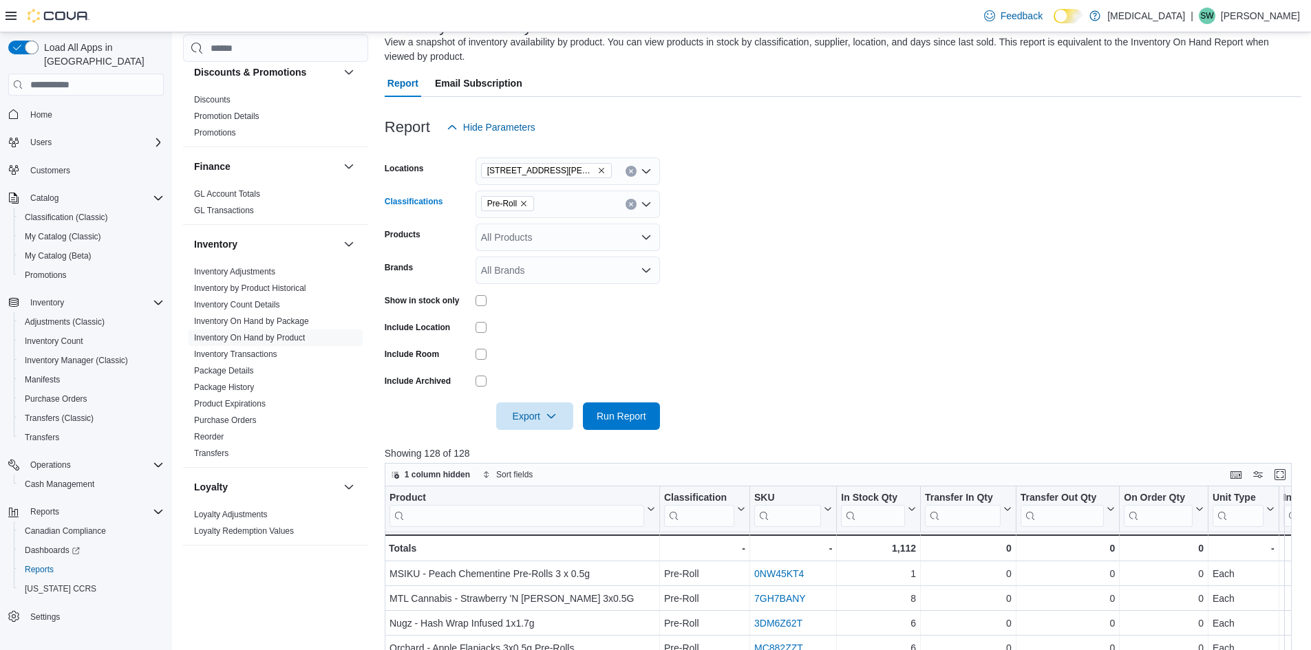
click at [524, 204] on icon "Remove Pre-Roll from selection in this group" at bounding box center [524, 204] width 6 height 6
click at [564, 277] on div "Topicals" at bounding box center [568, 279] width 168 height 14
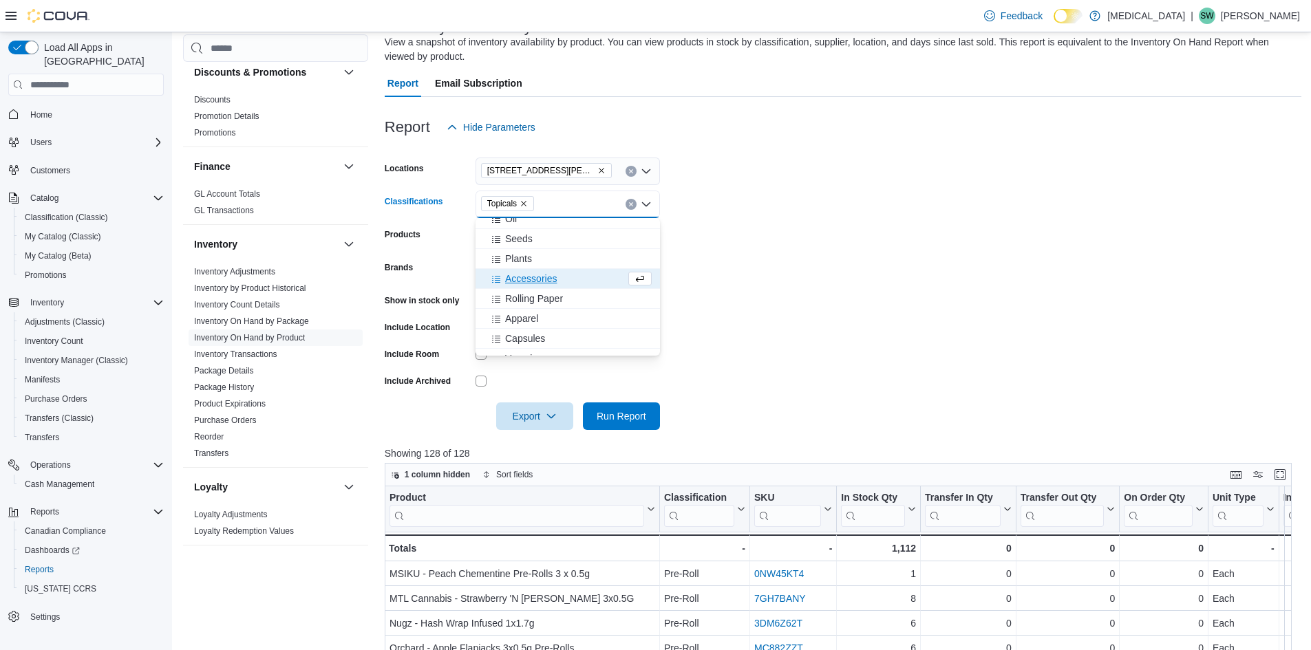
click at [815, 277] on form "Locations 999 Denman Street Classifications Topicals Combo box. Selected. Topic…" at bounding box center [843, 285] width 917 height 289
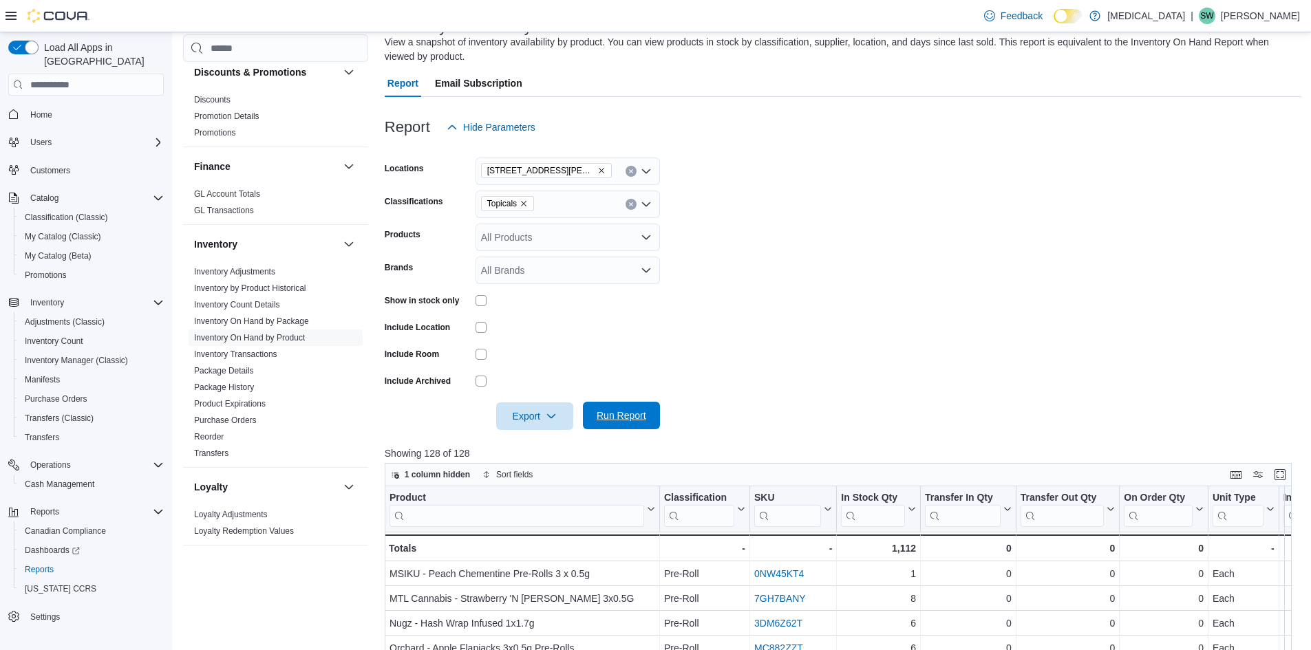
click at [623, 410] on span "Run Report" at bounding box center [622, 416] width 50 height 14
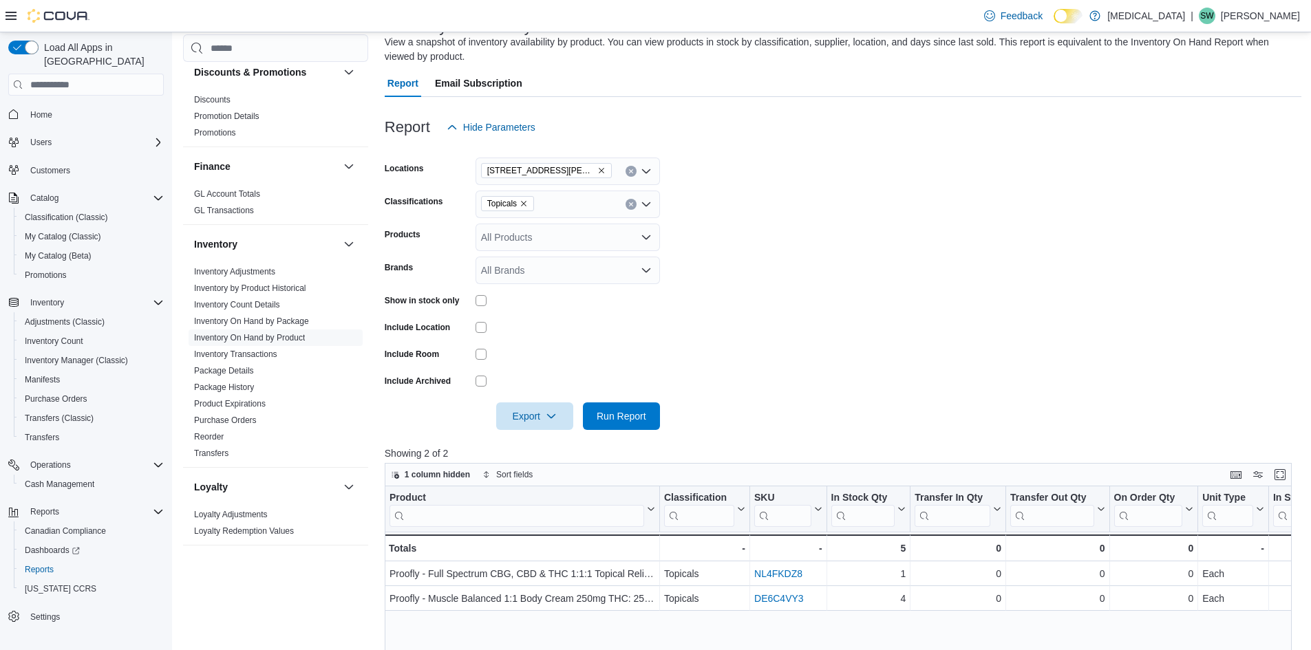
click at [597, 168] on icon "Remove 999 Denman Street from selection in this group" at bounding box center [601, 171] width 8 height 8
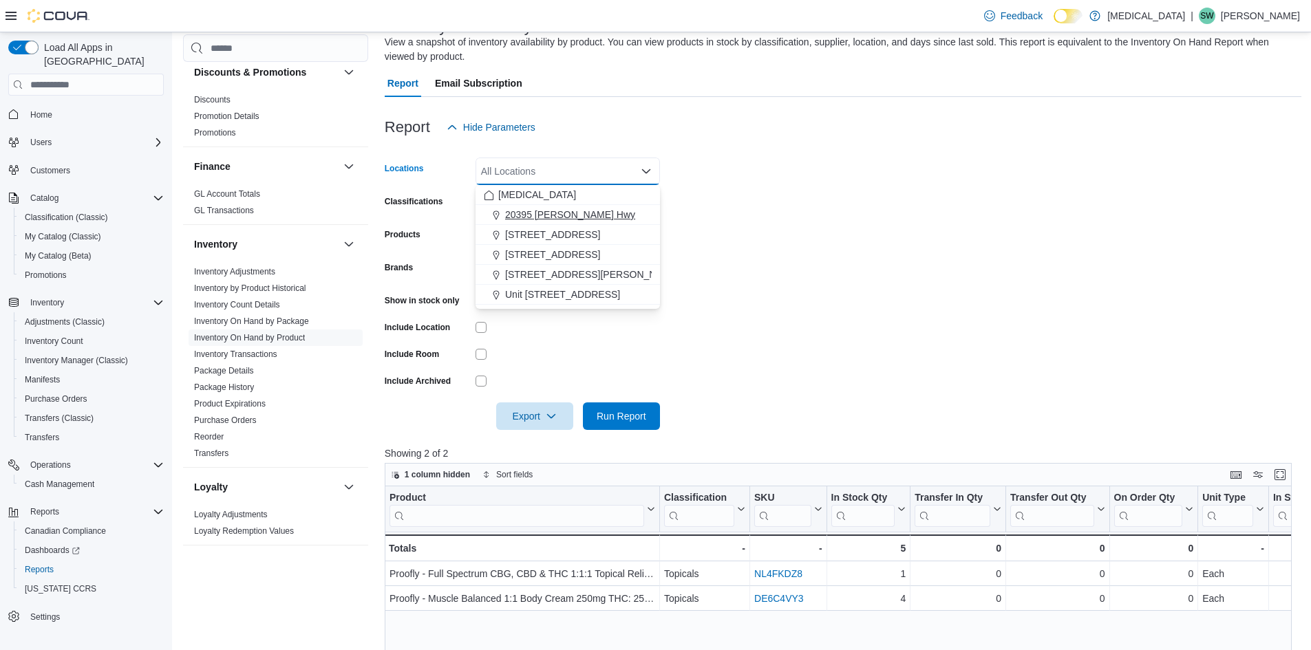
click at [553, 213] on span "20395 [PERSON_NAME] Hwy" at bounding box center [570, 215] width 130 height 14
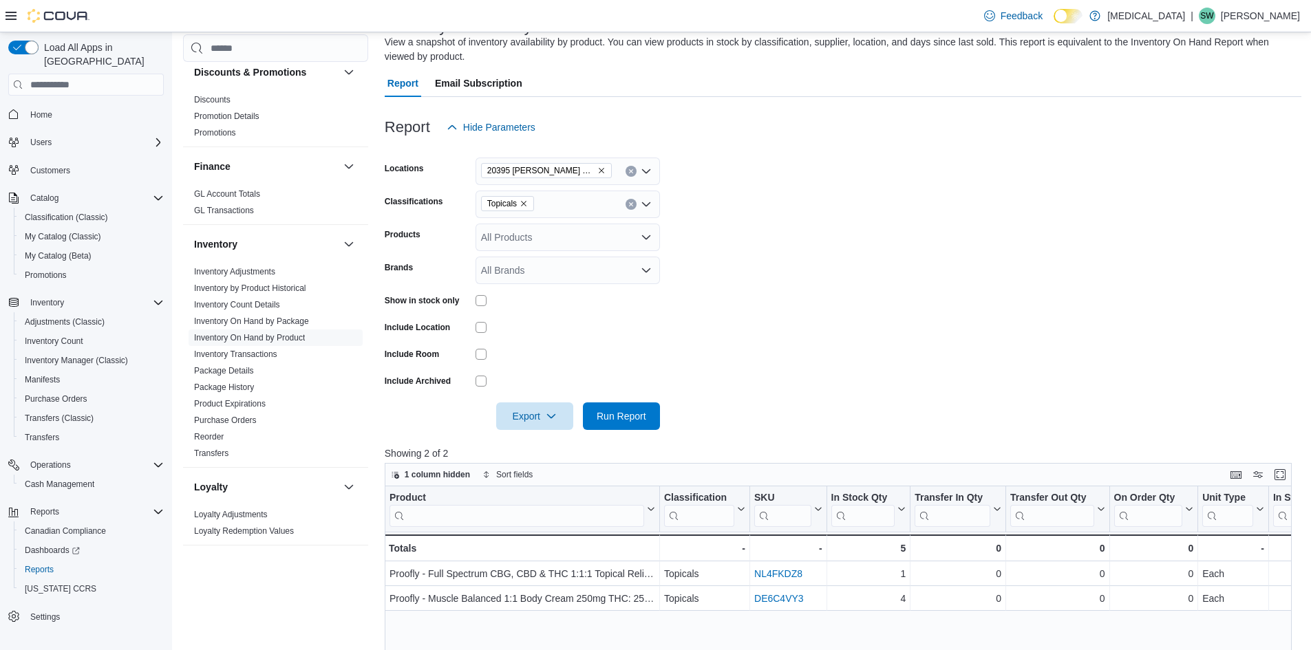
click at [900, 269] on form "Locations 20395 Lougheed Hwy Classifications Topicals Products All Products Bra…" at bounding box center [843, 285] width 917 height 289
click at [644, 411] on span "Run Report" at bounding box center [622, 416] width 50 height 14
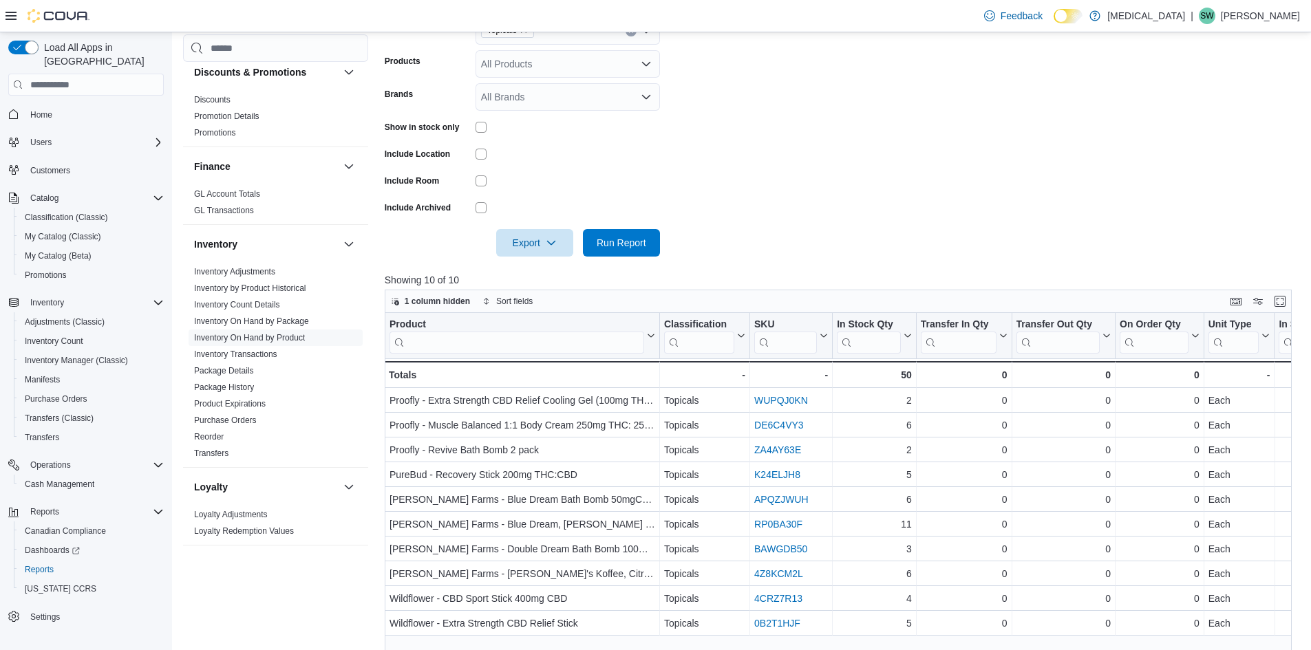
scroll to position [171, 0]
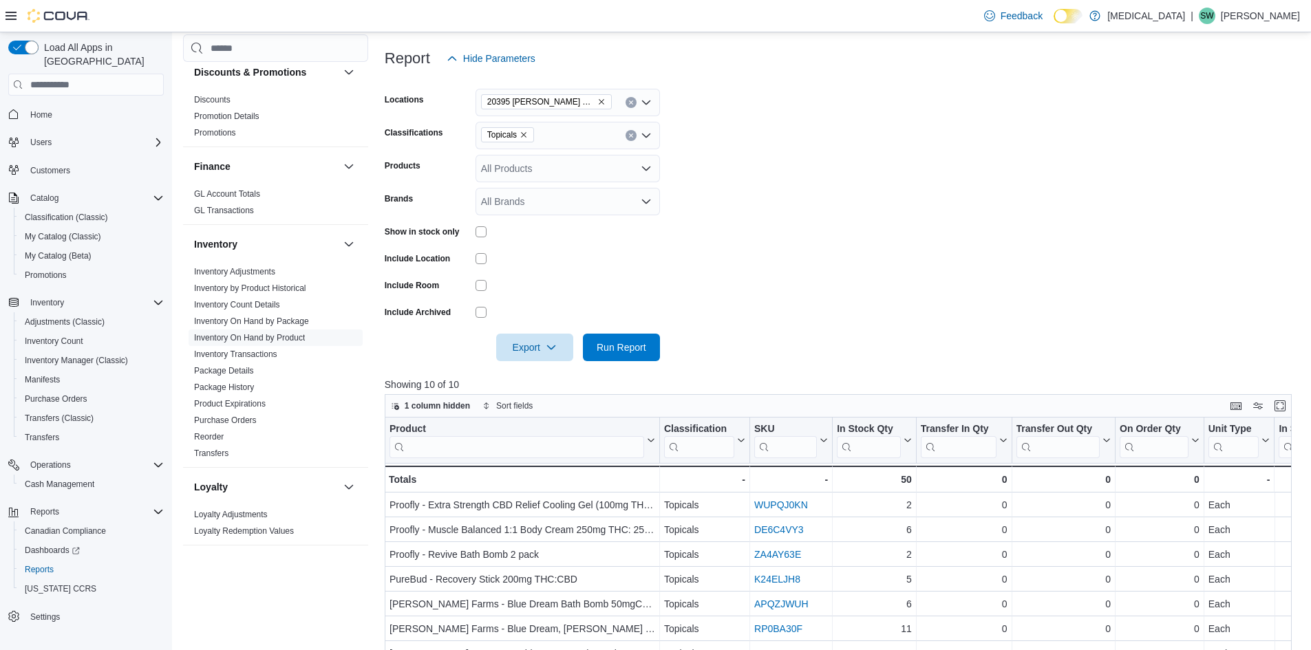
click at [597, 104] on icon "Remove 20395 Lougheed Hwy from selection in this group" at bounding box center [601, 102] width 8 height 8
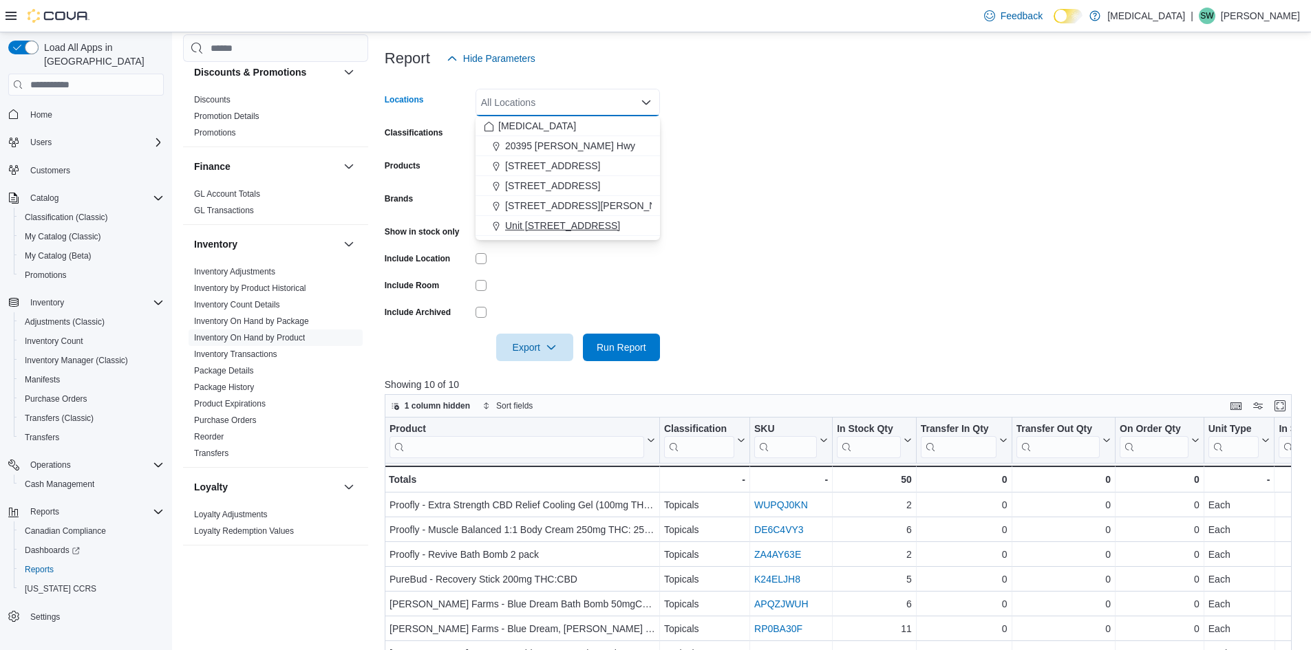
click at [565, 224] on span "Unit [STREET_ADDRESS]" at bounding box center [562, 226] width 115 height 14
click at [853, 252] on form "Locations Unit 385 North Dollarton Highway Combo box. Selected. Unit 385 North …" at bounding box center [843, 216] width 917 height 289
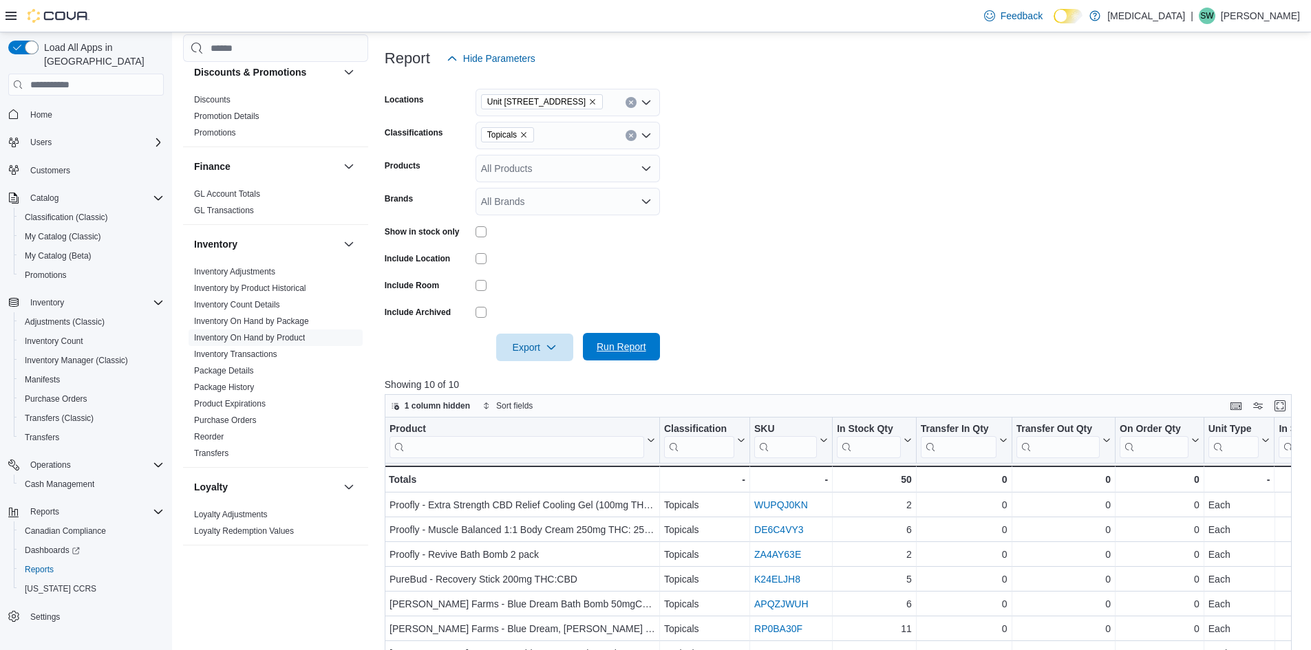
click at [626, 352] on span "Run Report" at bounding box center [622, 347] width 50 height 14
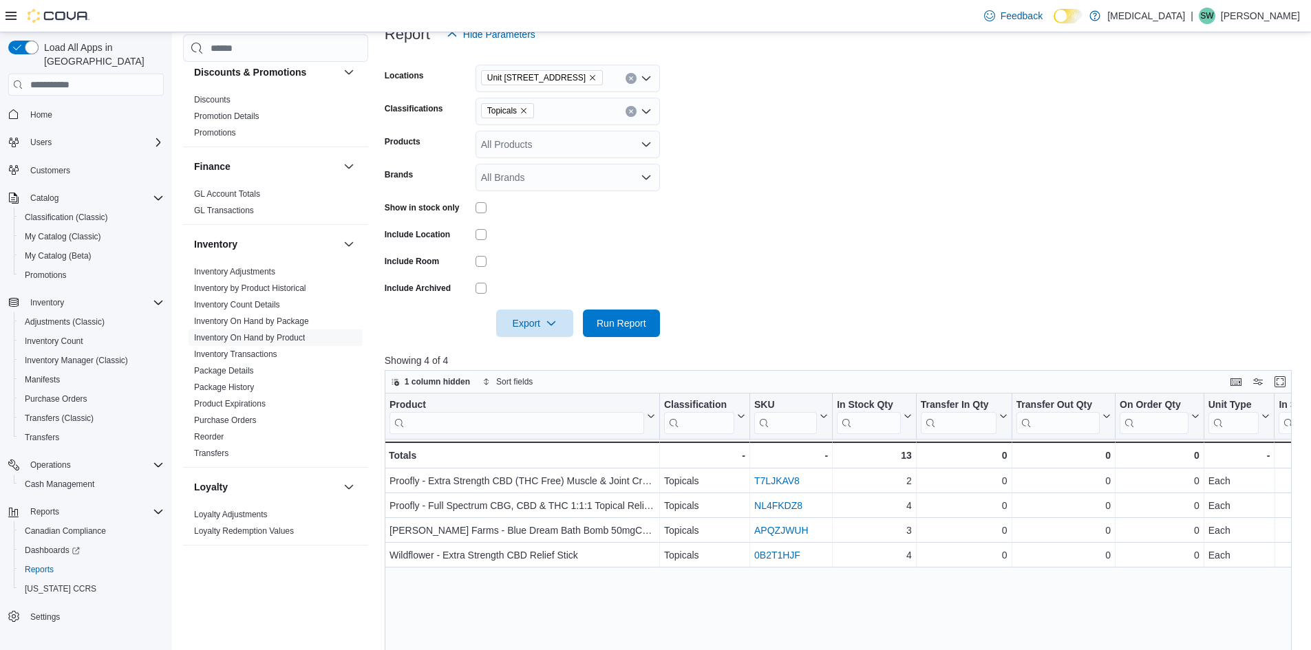
scroll to position [171, 0]
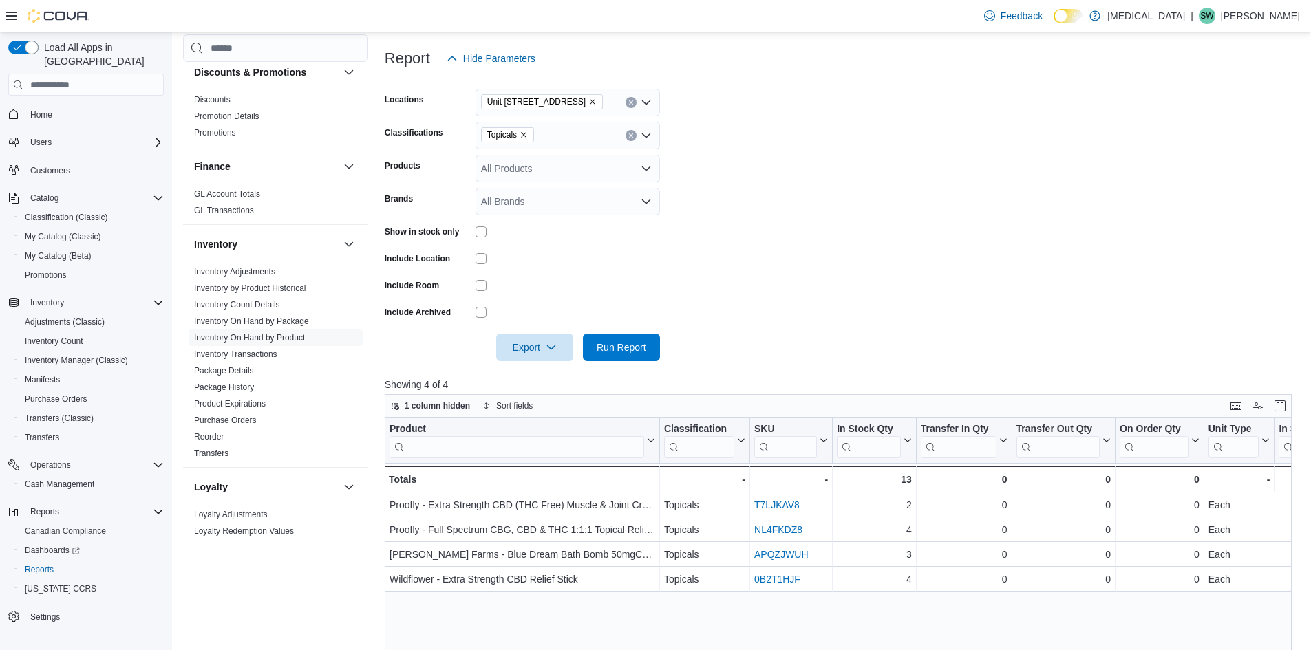
click at [597, 102] on icon "Remove Unit 385 North Dollarton Highway from selection in this group" at bounding box center [593, 102] width 8 height 8
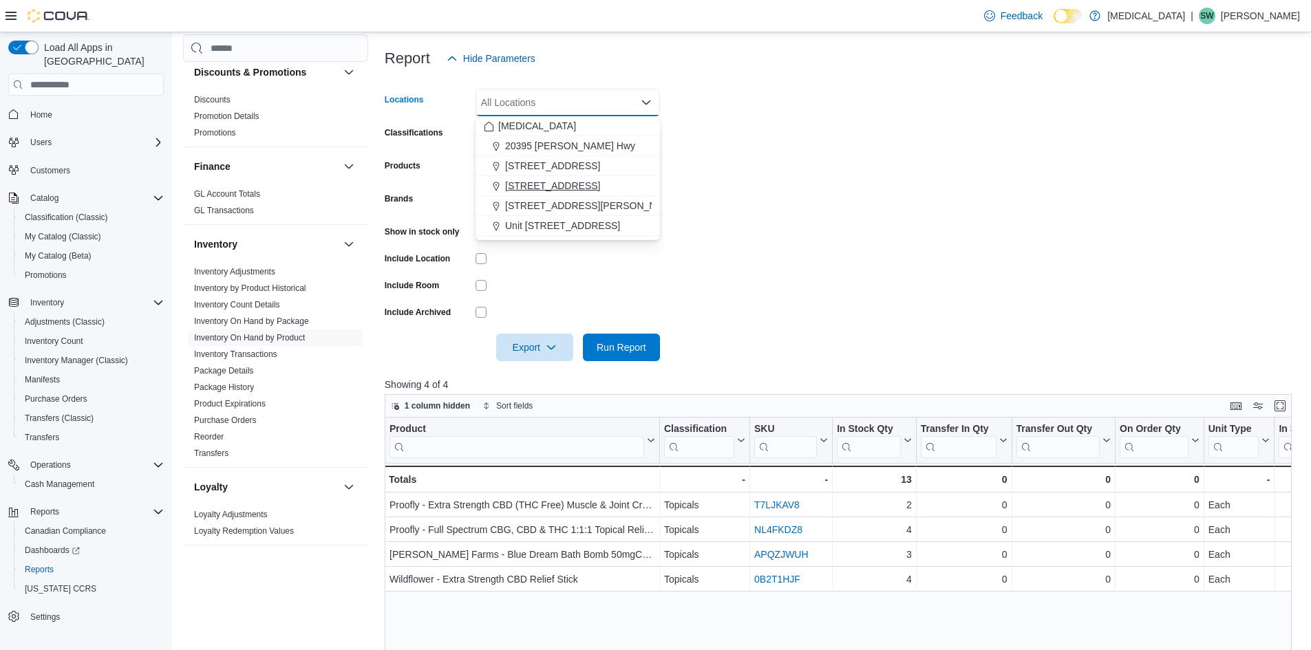
click at [573, 182] on span "[STREET_ADDRESS]" at bounding box center [552, 186] width 95 height 14
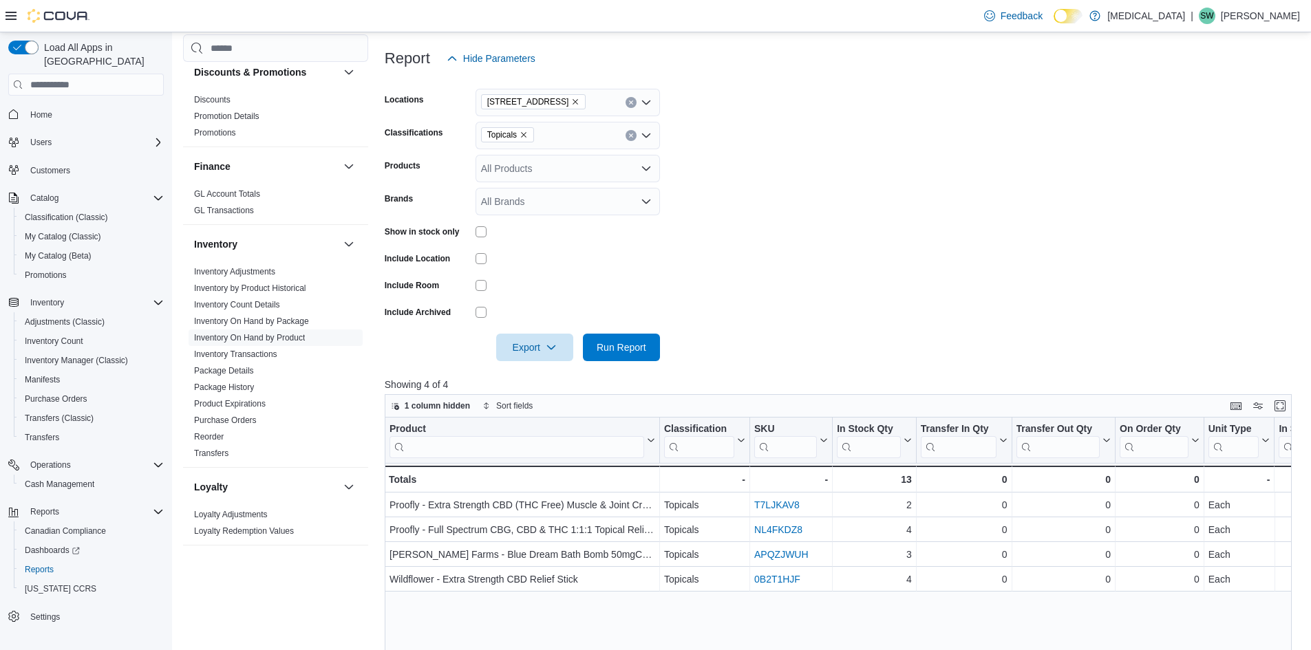
click at [796, 190] on form "Locations 460 Granville St Classifications Topicals Products All Products Brand…" at bounding box center [843, 216] width 917 height 289
click at [626, 346] on span "Run Report" at bounding box center [622, 347] width 50 height 14
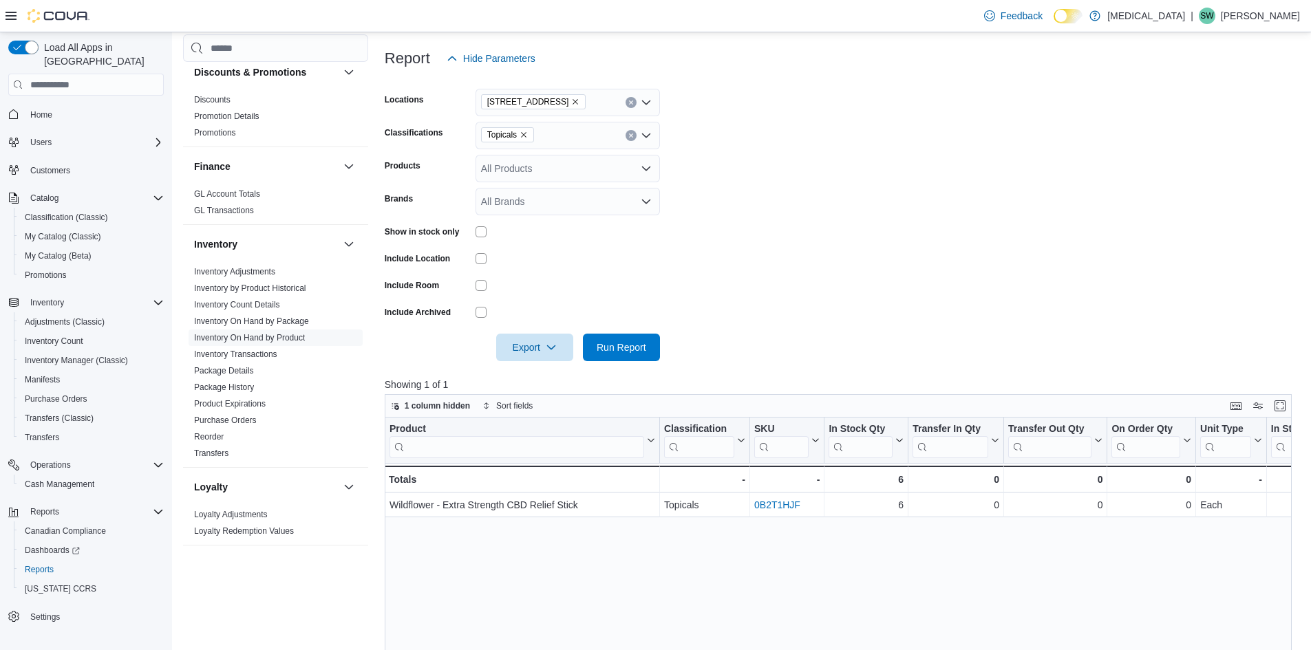
click at [571, 99] on icon "Remove 460 Granville St from selection in this group" at bounding box center [575, 102] width 8 height 8
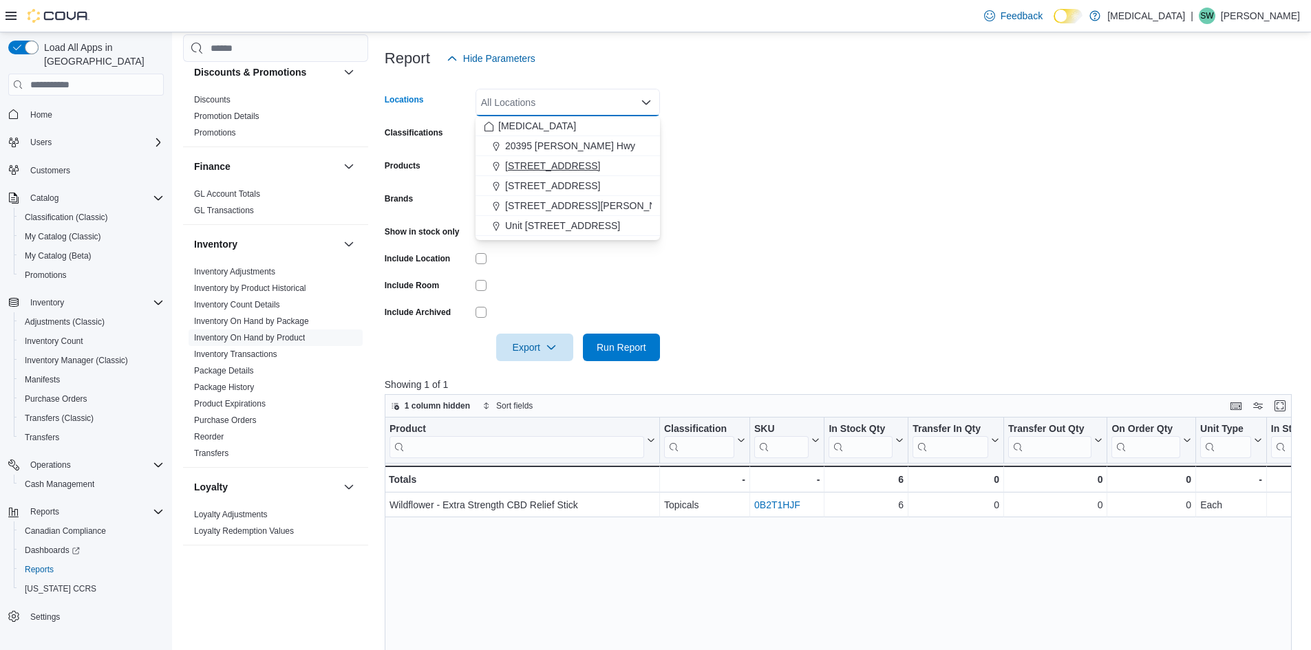
click at [561, 171] on span "[STREET_ADDRESS]" at bounding box center [552, 166] width 95 height 14
click at [776, 172] on form "Locations 3039 Granville Street Combo box. Selected. 3039 Granville Street. Pre…" at bounding box center [843, 216] width 917 height 289
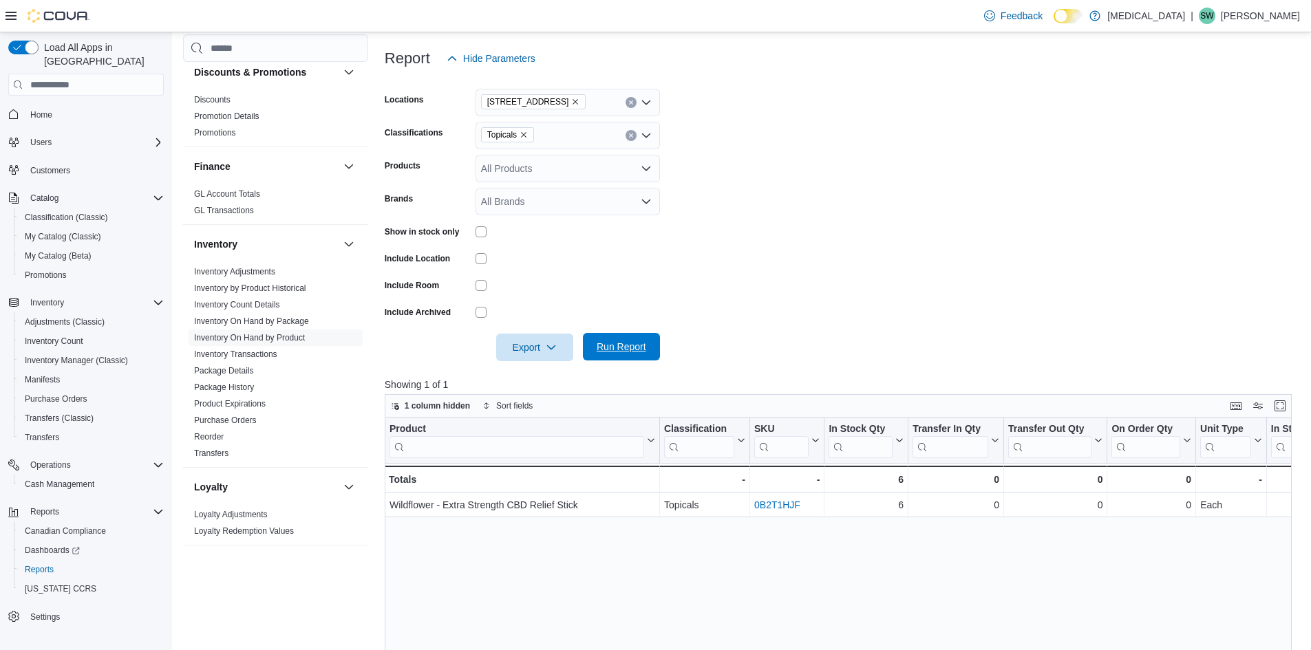
click at [646, 341] on span "Run Report" at bounding box center [622, 347] width 50 height 14
click at [526, 131] on icon "Remove Topicals from selection in this group" at bounding box center [524, 135] width 8 height 8
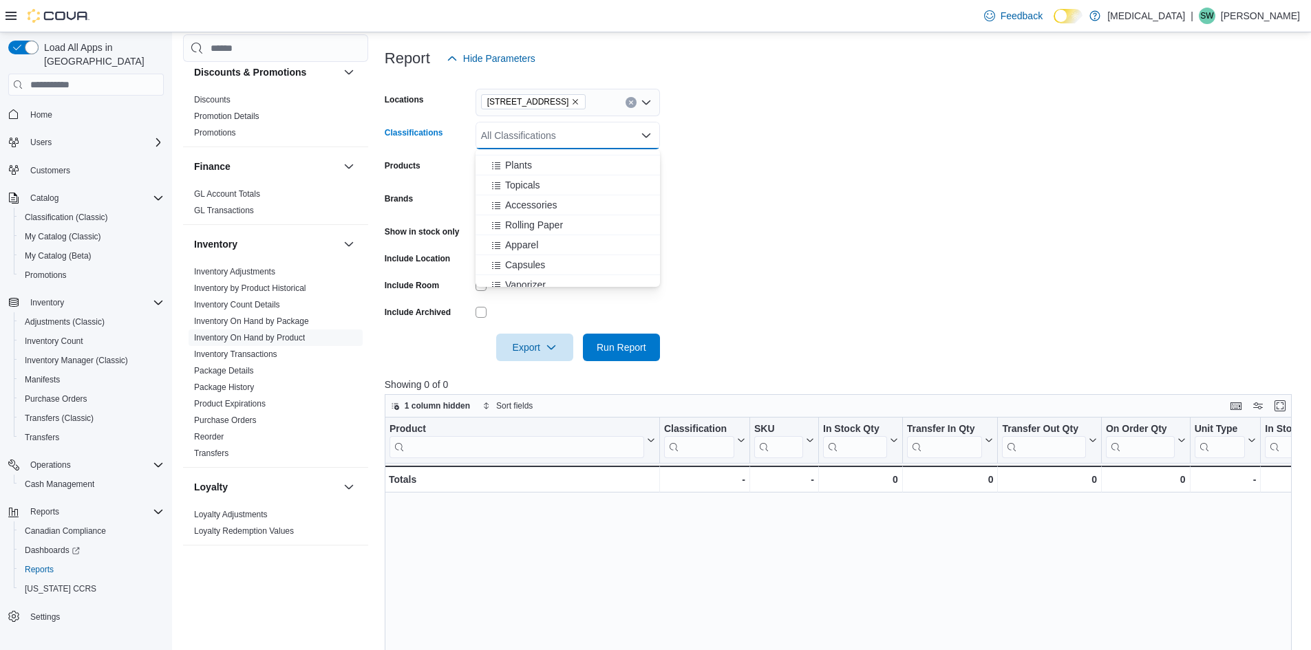
scroll to position [138, 0]
click at [565, 212] on button "Capsules" at bounding box center [568, 221] width 184 height 20
click at [750, 213] on form "Locations 3039 Granville Street Classifications Capsules Combo box. Selected. C…" at bounding box center [843, 216] width 917 height 289
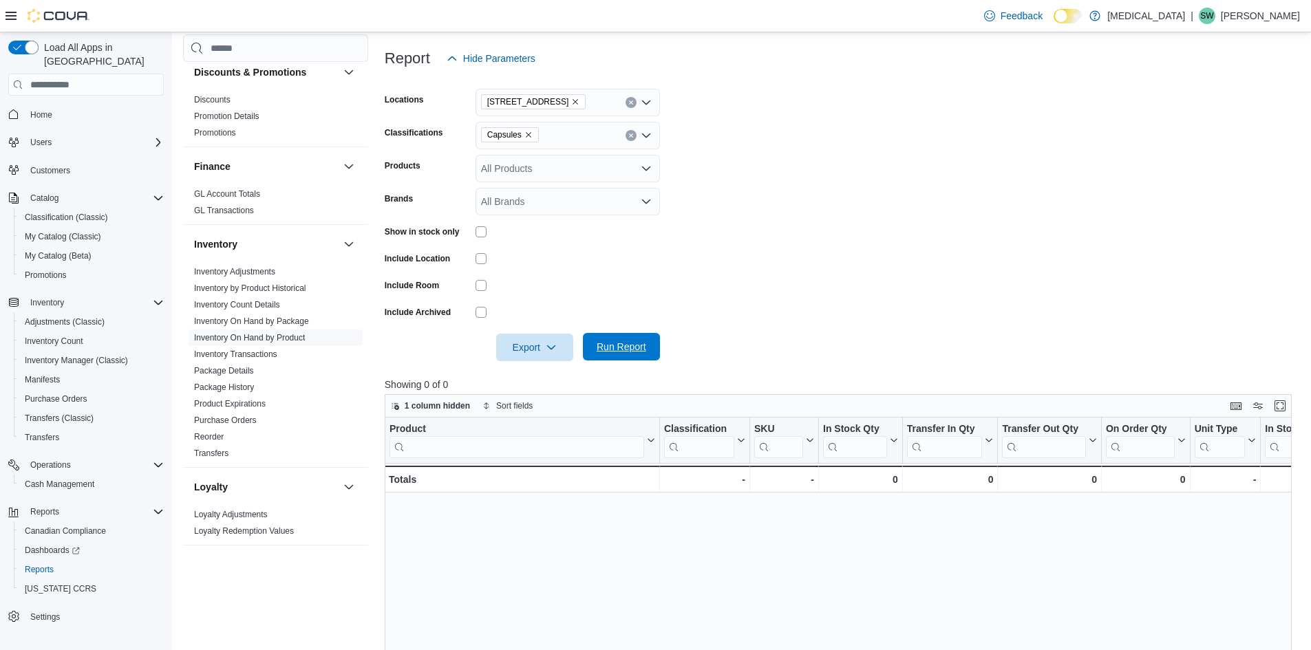
click at [646, 348] on span "Run Report" at bounding box center [621, 347] width 61 height 28
click at [571, 100] on icon "Remove 3039 Granville Street from selection in this group" at bounding box center [575, 102] width 8 height 8
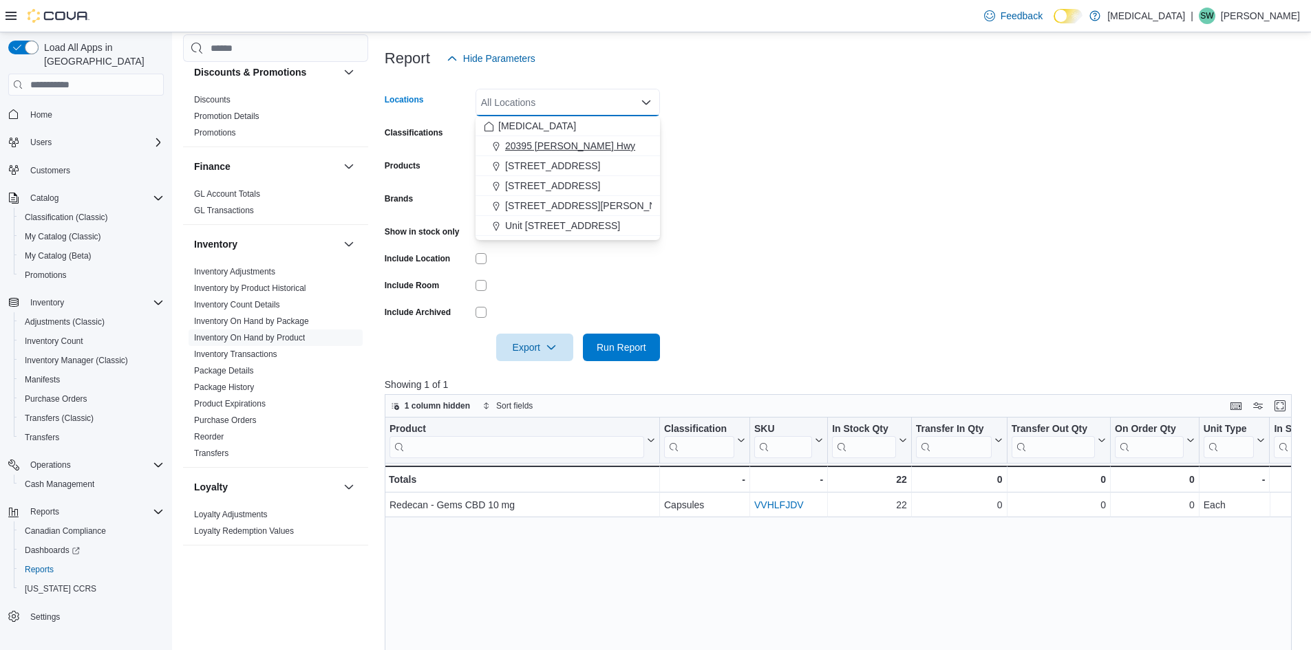
click at [560, 142] on span "20395 [PERSON_NAME] Hwy" at bounding box center [570, 146] width 130 height 14
drag, startPoint x: 818, startPoint y: 200, endPoint x: 778, endPoint y: 236, distance: 53.6
click at [818, 200] on form "Locations 20395 Lougheed Hwy Combo box. Selected. 20395 Lougheed Hwy. Press Bac…" at bounding box center [843, 216] width 917 height 289
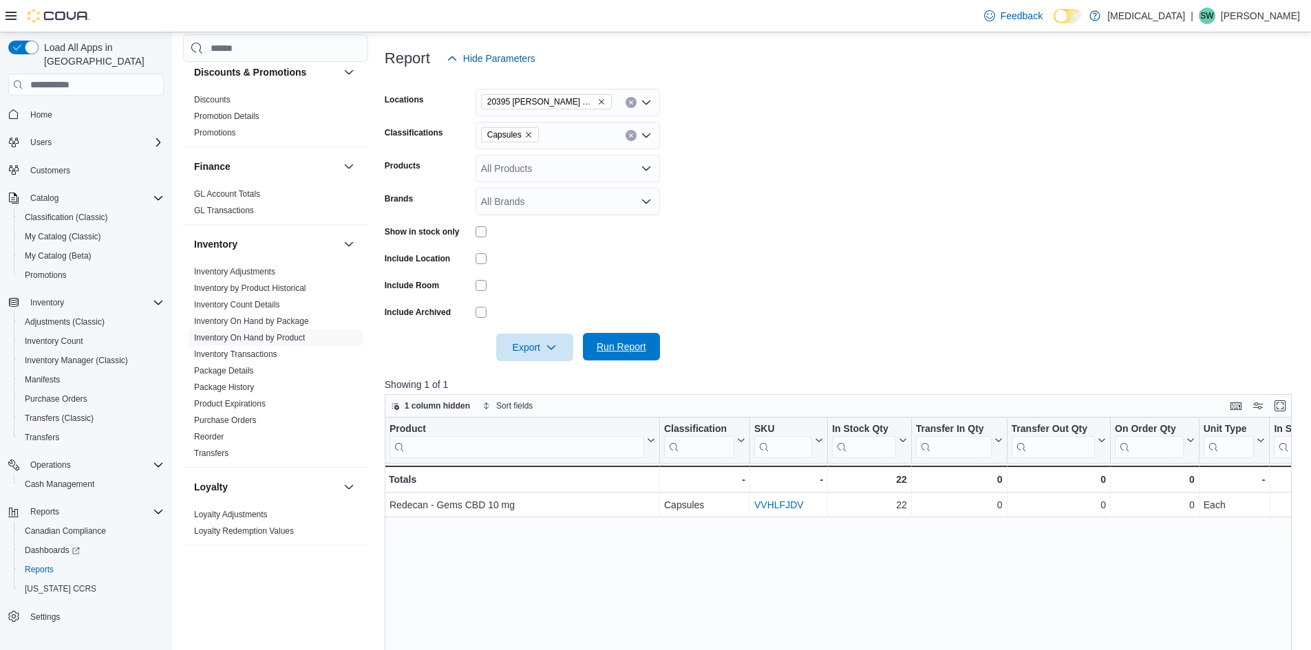
click at [656, 354] on button "Run Report" at bounding box center [621, 347] width 77 height 28
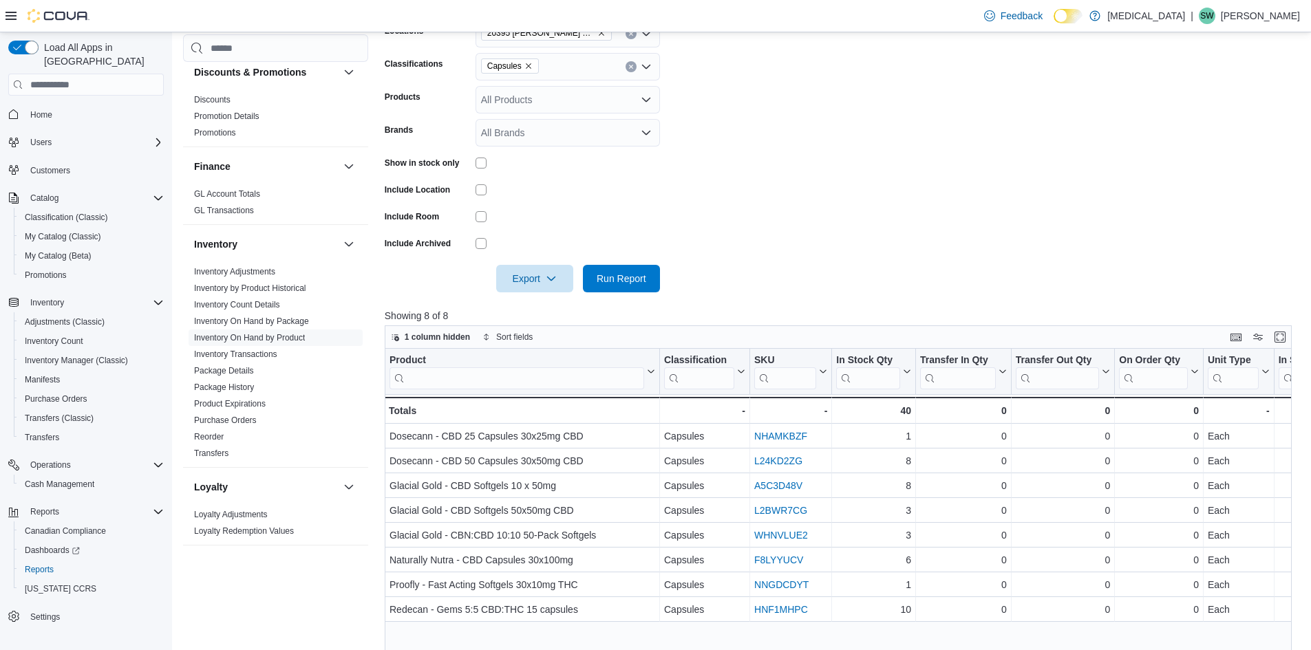
scroll to position [309, 0]
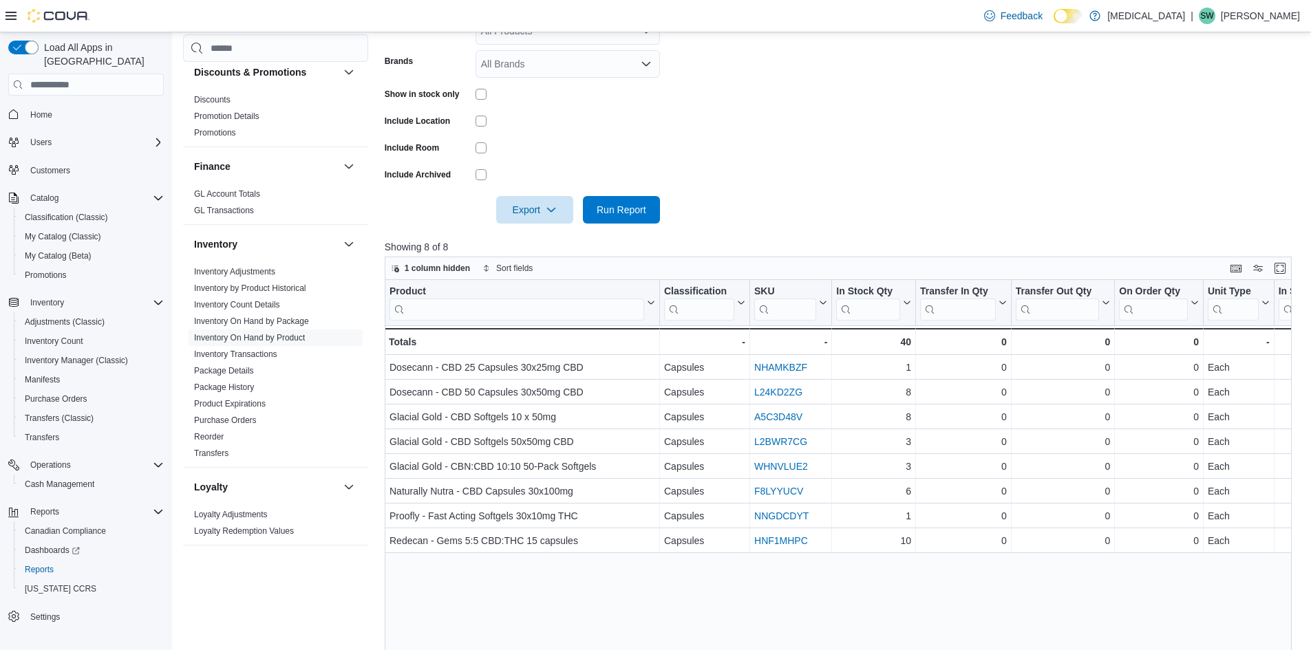
click at [858, 158] on form "Locations 20395 Lougheed Hwy Classifications Capsules Products All Products Bra…" at bounding box center [843, 79] width 917 height 289
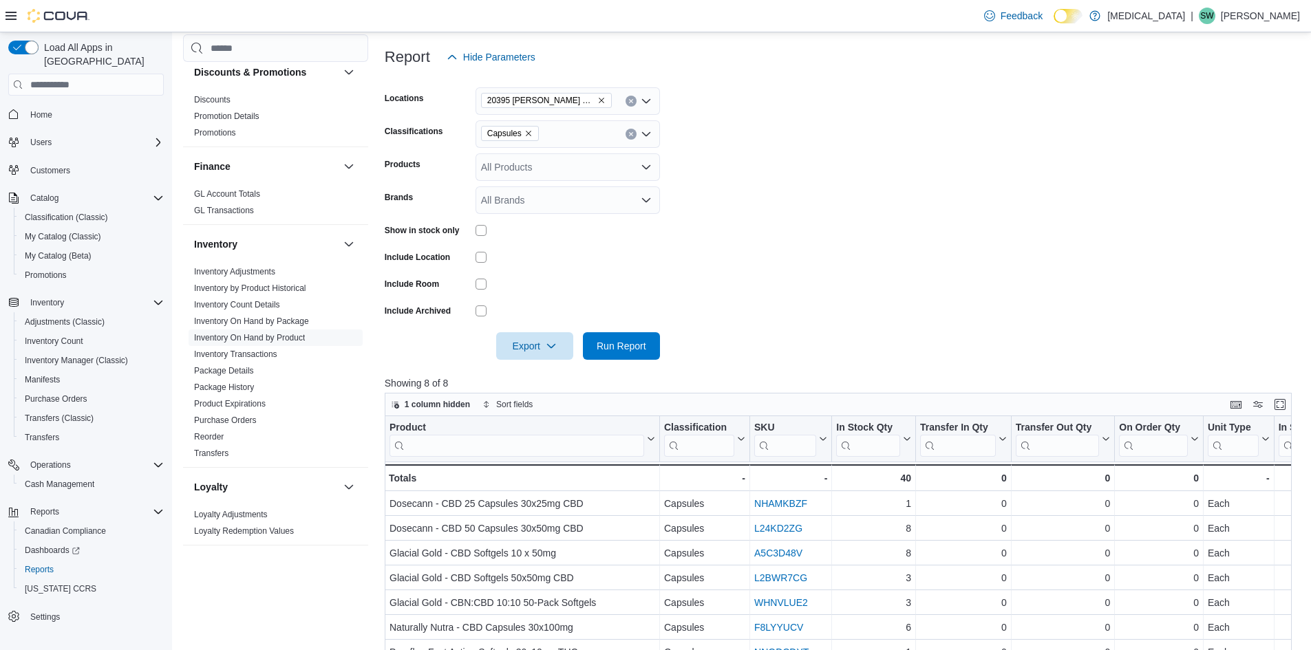
scroll to position [171, 0]
click at [597, 101] on icon "Remove 20395 Lougheed Hwy from selection in this group" at bounding box center [601, 102] width 8 height 8
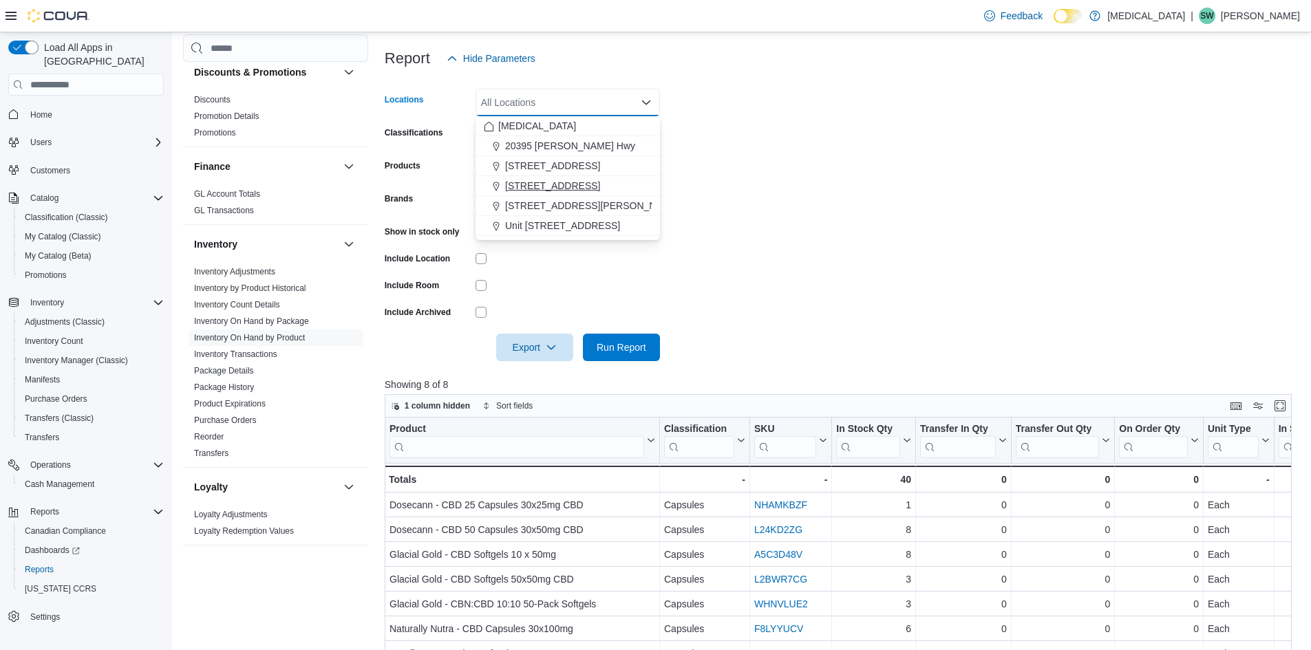
click at [567, 184] on span "[STREET_ADDRESS]" at bounding box center [552, 186] width 95 height 14
click at [794, 202] on form "Locations 460 Granville St Combo box. Selected. 460 Granville St. Press Backspa…" at bounding box center [843, 216] width 917 height 289
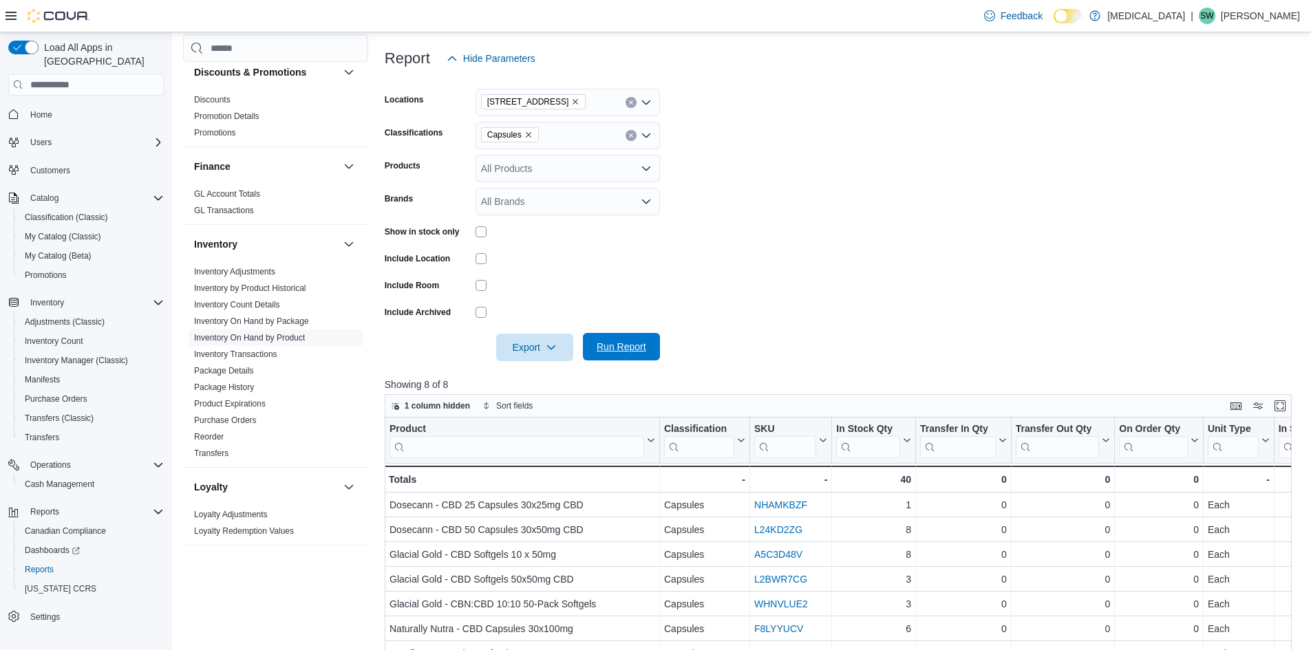
click at [634, 351] on span "Run Report" at bounding box center [622, 347] width 50 height 14
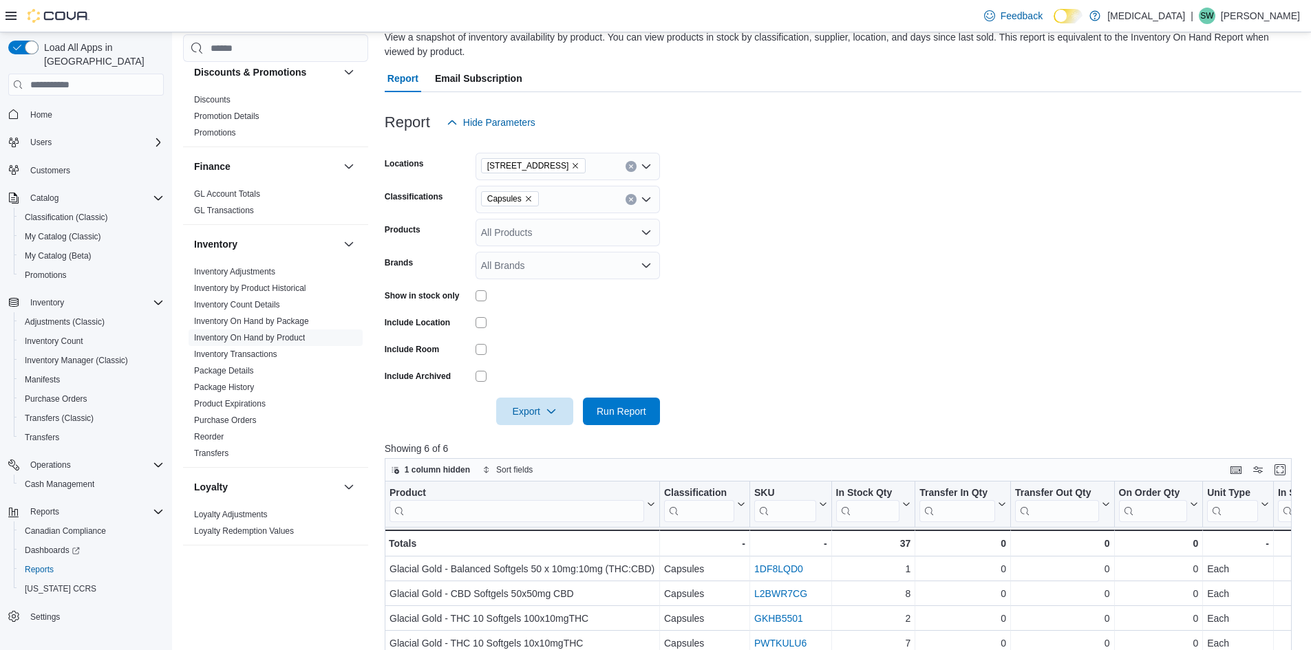
scroll to position [103, 0]
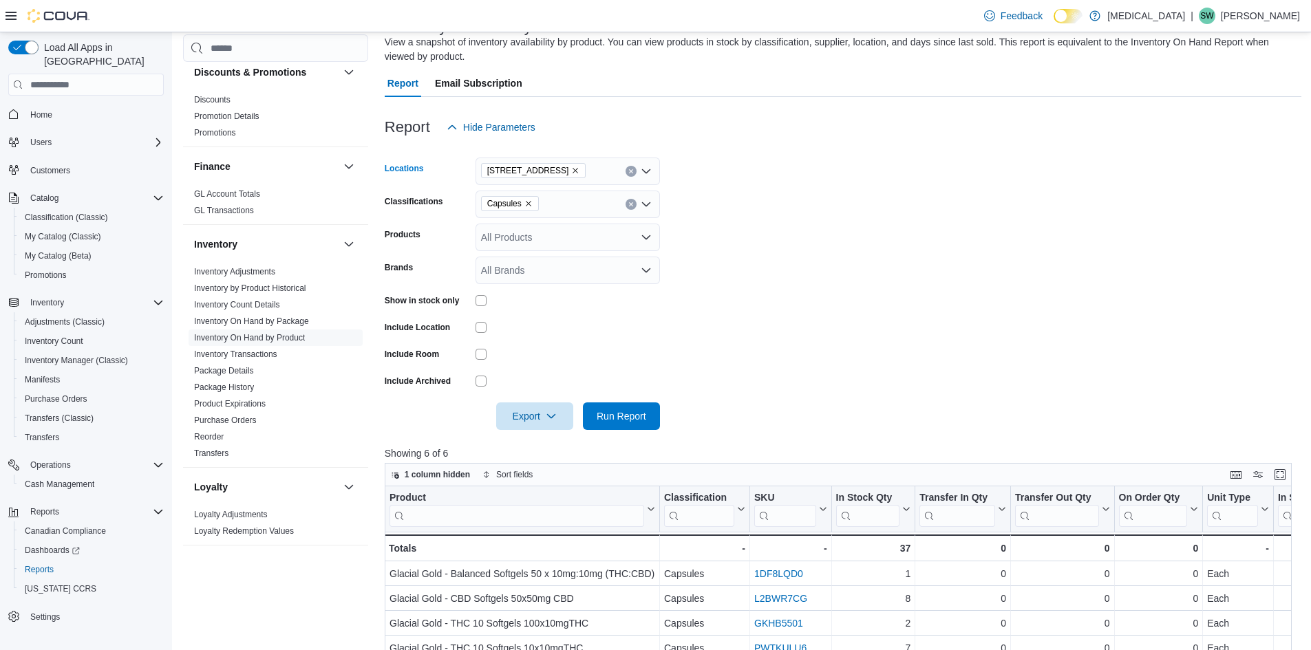
click at [573, 170] on icon "Remove 460 Granville St from selection in this group" at bounding box center [576, 171] width 6 height 6
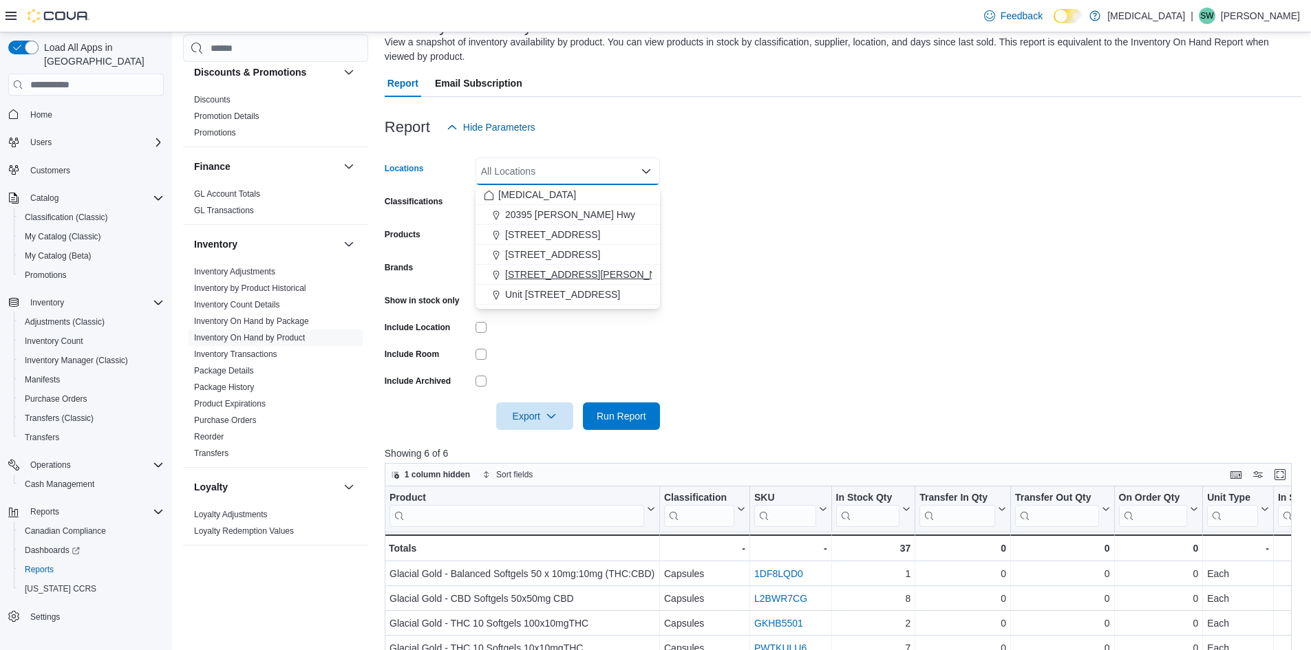
click at [547, 270] on span "[STREET_ADDRESS][PERSON_NAME]" at bounding box center [592, 275] width 175 height 14
click at [810, 268] on form "Locations 999 Denman Street Combo box. Selected. 999 Denman Street. Press Backs…" at bounding box center [843, 285] width 917 height 289
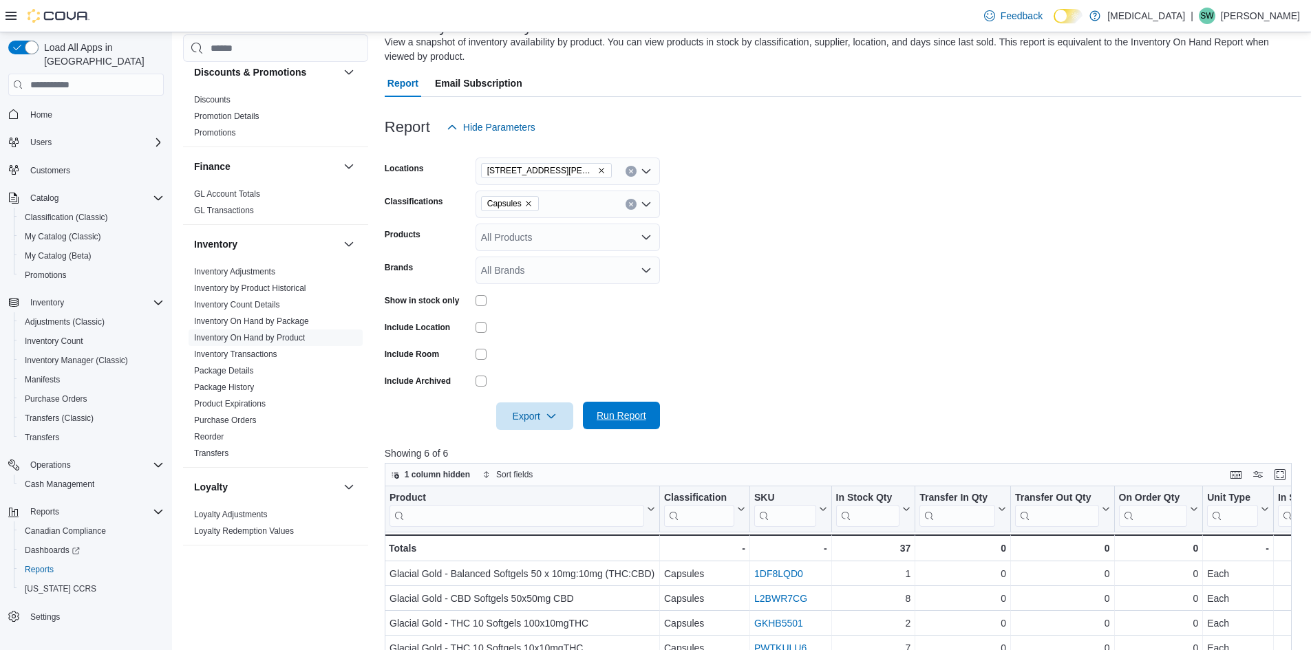
click at [633, 407] on span "Run Report" at bounding box center [621, 416] width 61 height 28
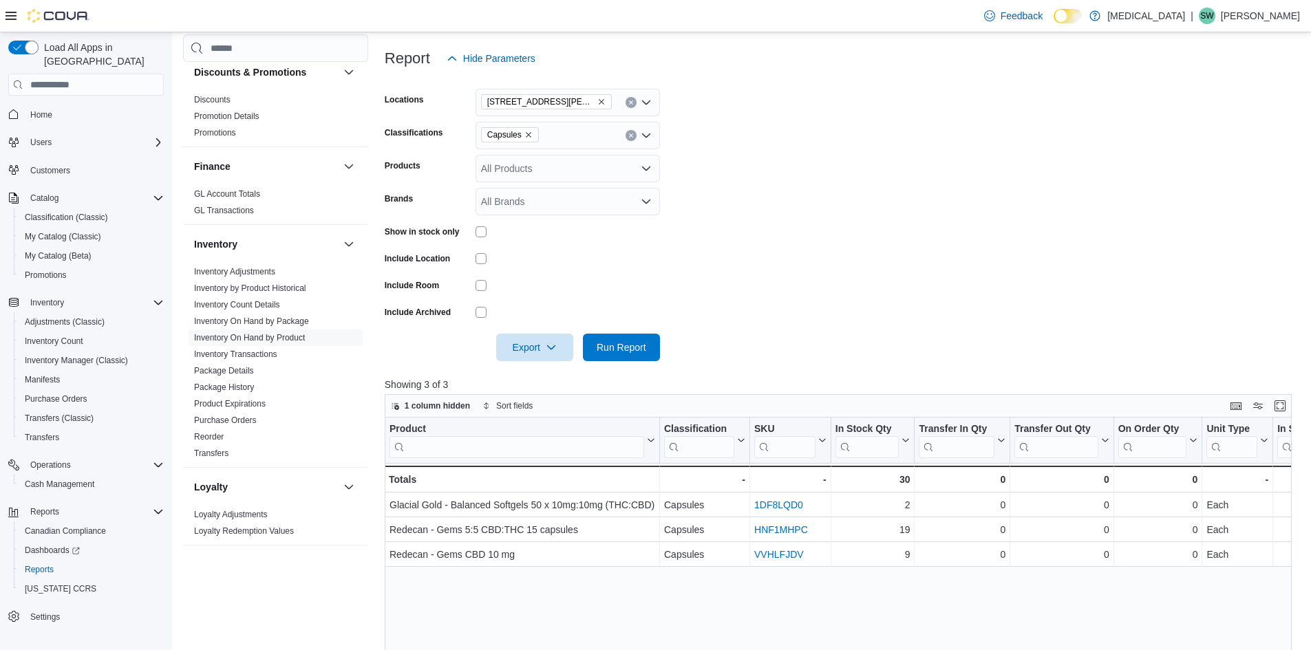
click at [531, 133] on icon "Remove Capsules from selection in this group" at bounding box center [529, 135] width 8 height 8
click at [542, 180] on div "Flower" at bounding box center [568, 179] width 168 height 14
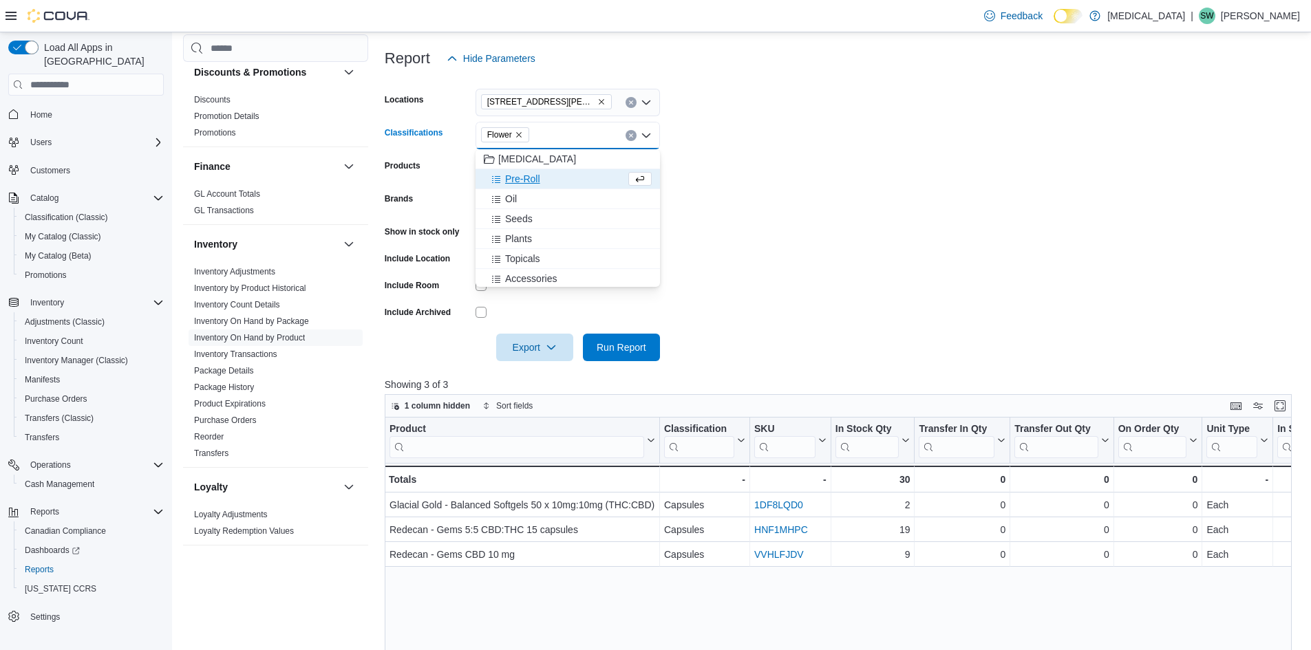
click at [892, 223] on form "Locations 999 Denman Street Classifications Flower Combo box. Selected. Flower.…" at bounding box center [843, 216] width 917 height 289
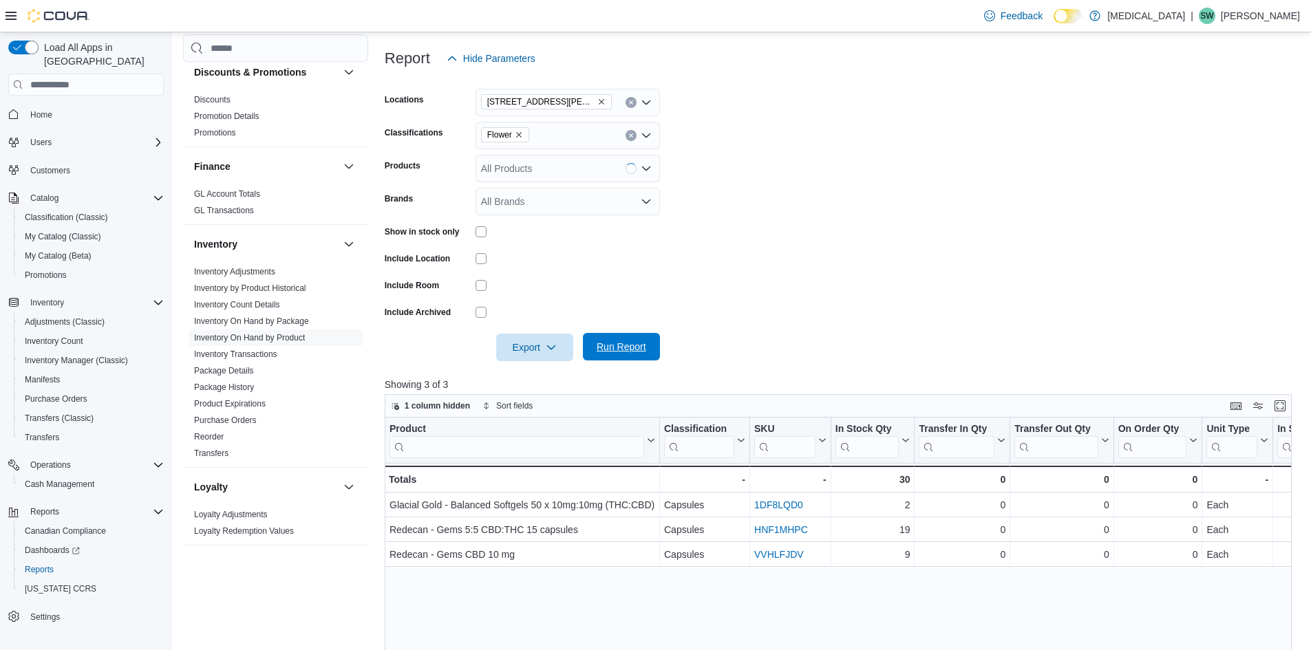
click at [653, 343] on button "Run Report" at bounding box center [621, 347] width 77 height 28
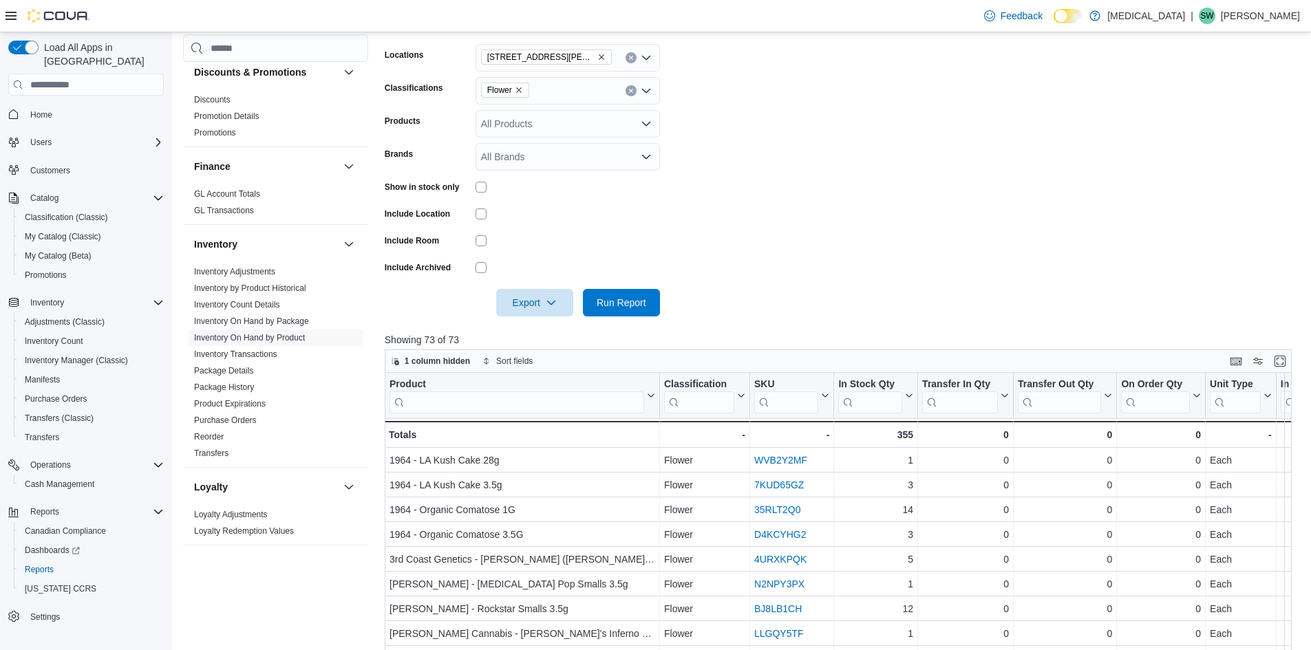
scroll to position [240, 0]
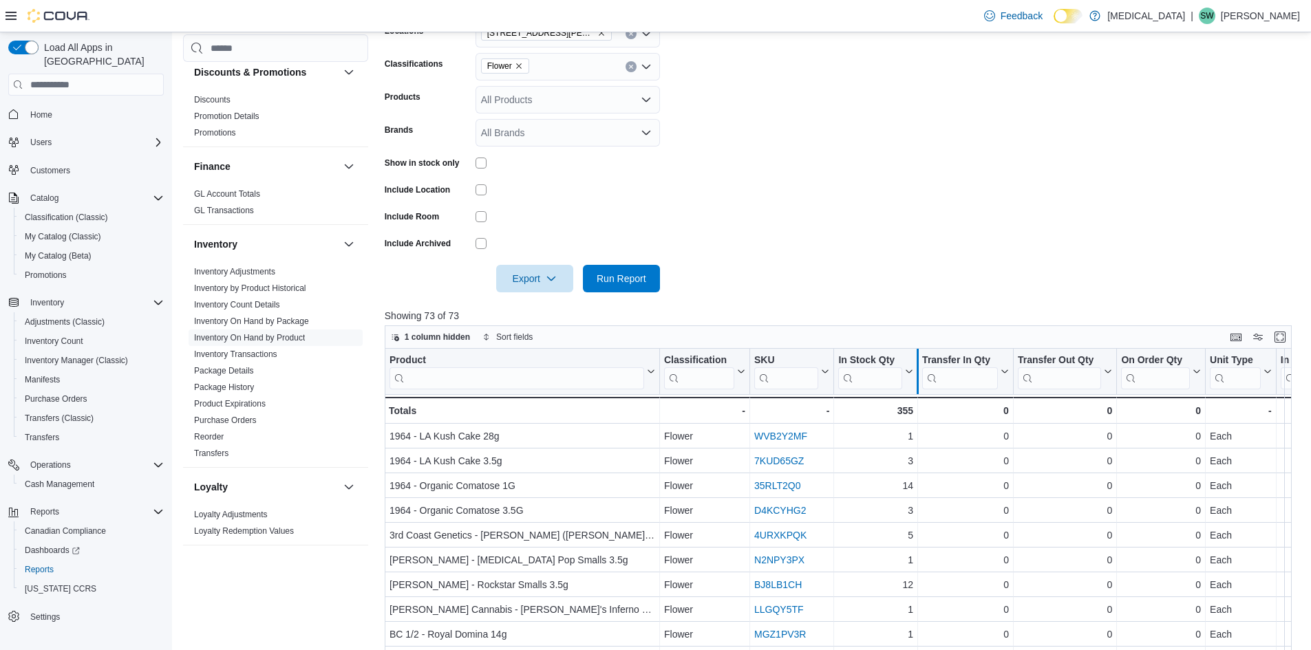
click at [912, 377] on div at bounding box center [917, 371] width 11 height 45
click at [907, 376] on icon at bounding box center [907, 372] width 11 height 8
click at [889, 436] on span "Sort High-Low" at bounding box center [886, 441] width 52 height 11
click at [876, 232] on form "Locations [STREET_ADDRESS][PERSON_NAME] Classifications Flower Products All Pro…" at bounding box center [843, 147] width 917 height 289
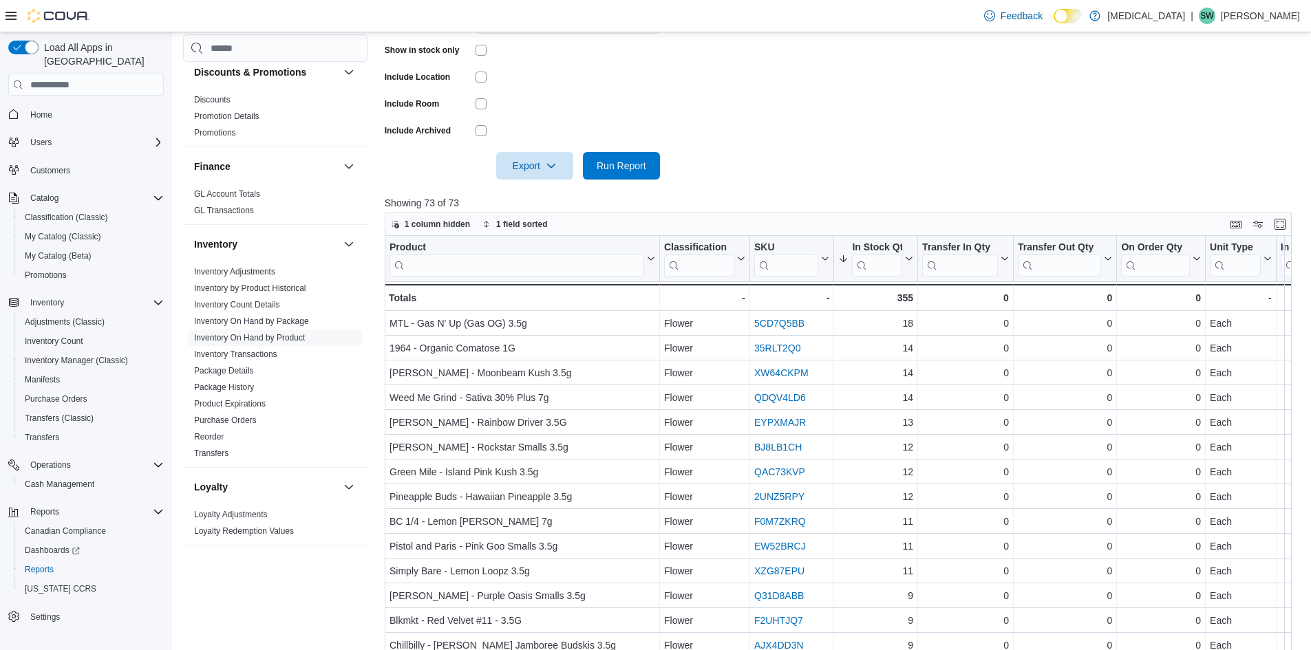
scroll to position [378, 0]
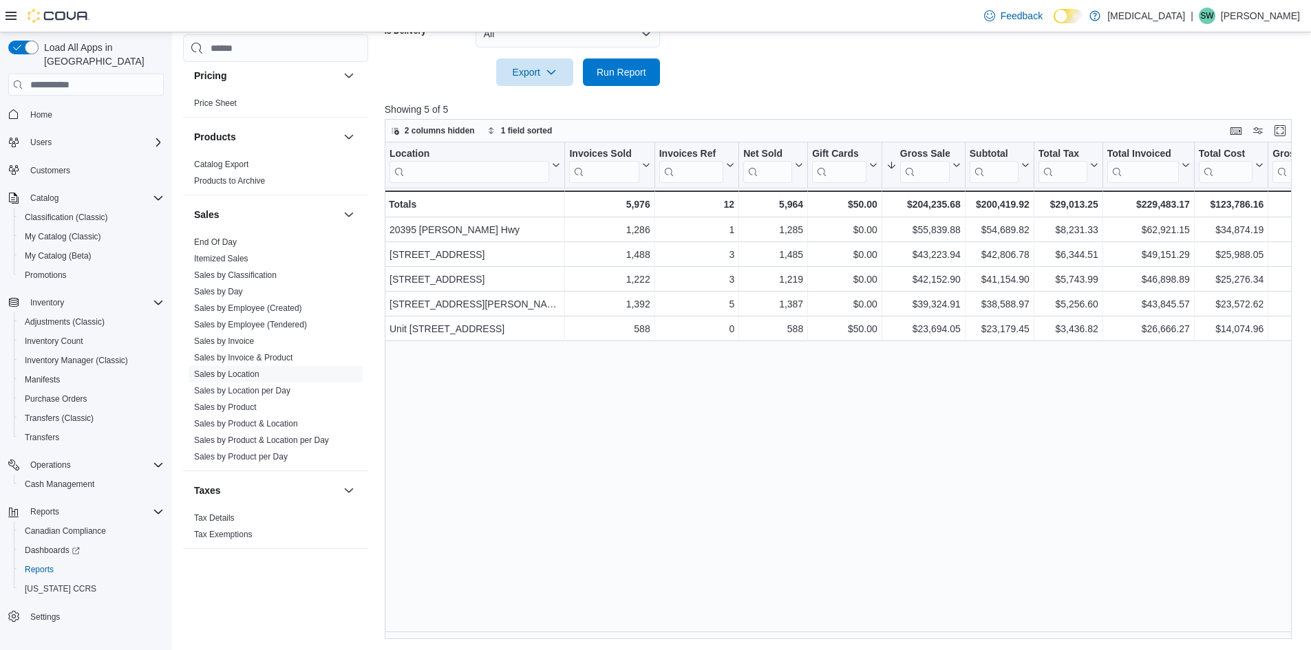
click at [686, 423] on div "Location Click to view column header actions Invoices Sold Click to view column…" at bounding box center [843, 390] width 917 height 497
click at [626, 72] on span "Run Report" at bounding box center [622, 72] width 50 height 14
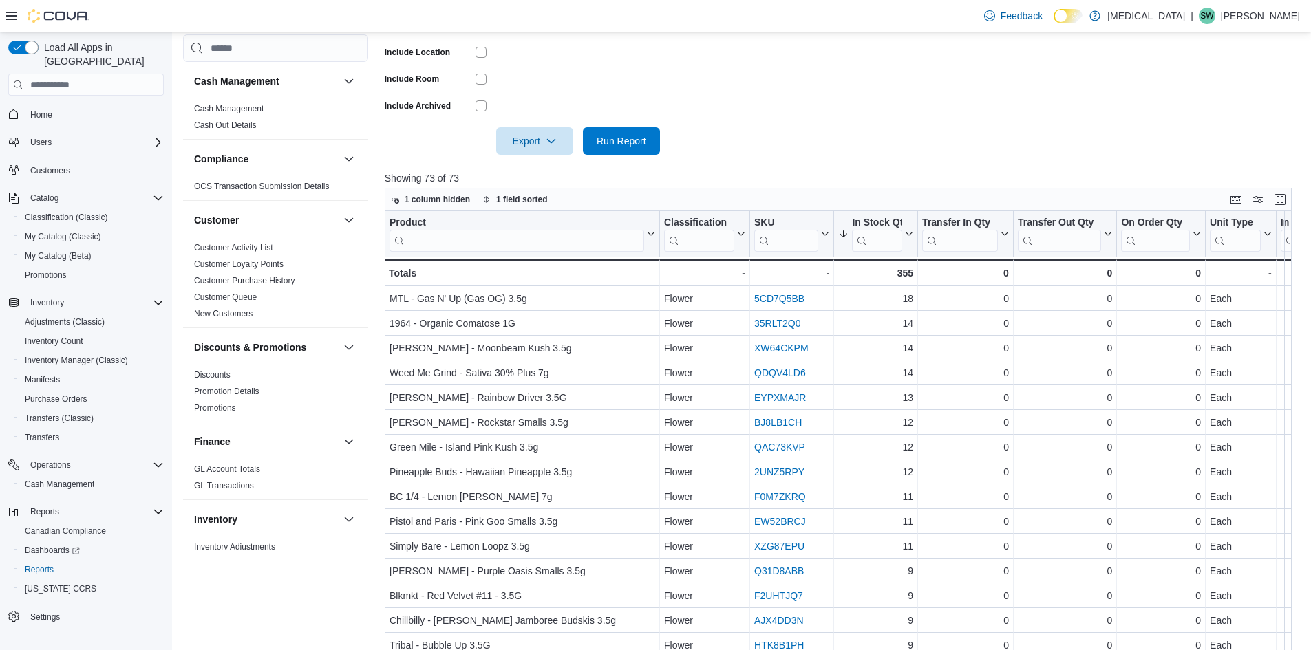
scroll to position [275, 0]
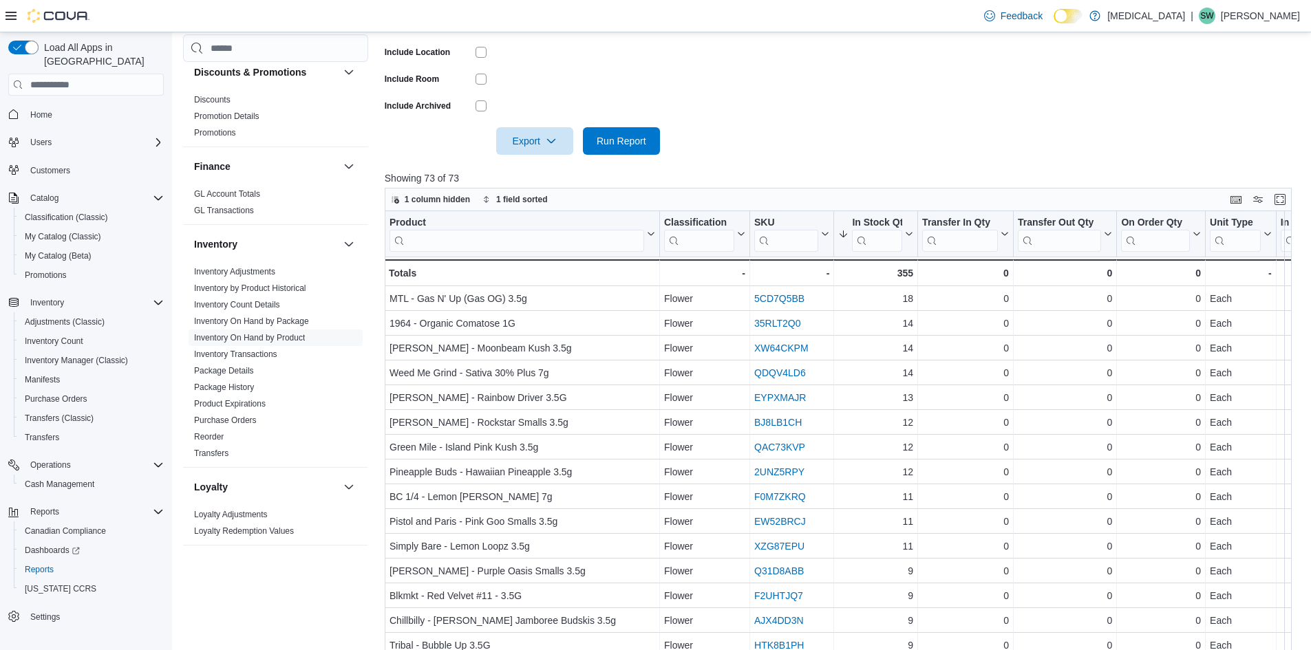
click at [935, 100] on form "Locations [STREET_ADDRESS][PERSON_NAME] Classifications Flower Products All Pro…" at bounding box center [843, 10] width 917 height 289
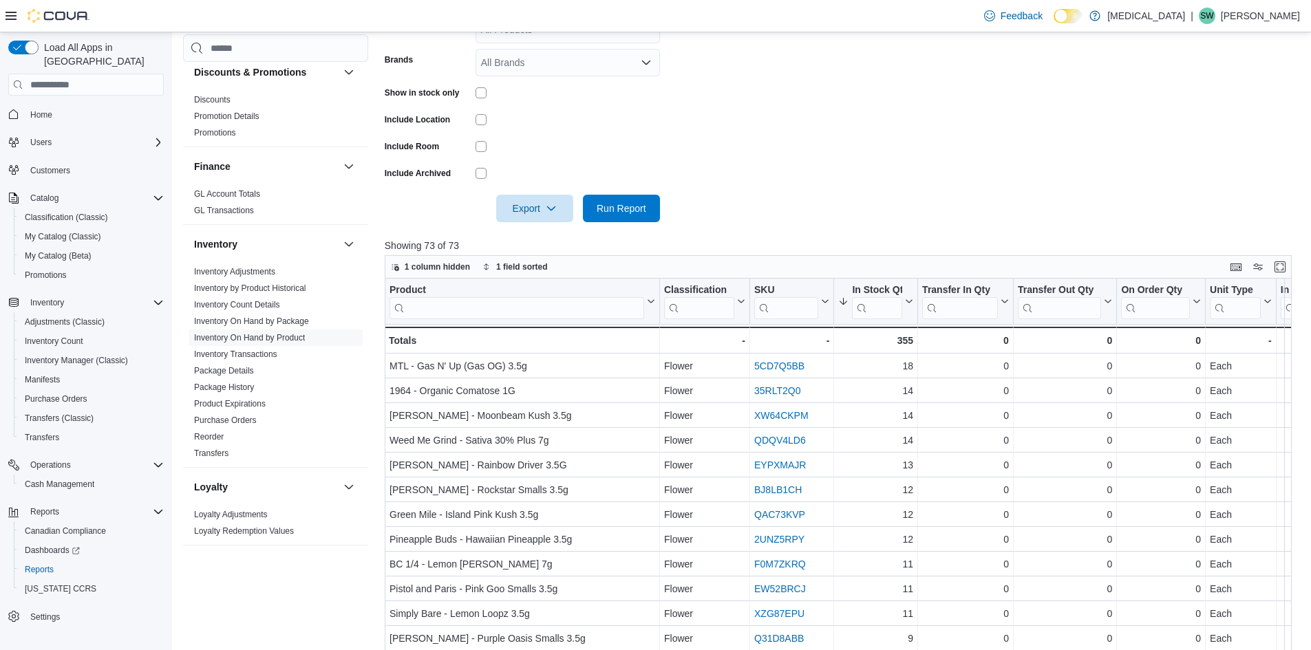
scroll to position [171, 0]
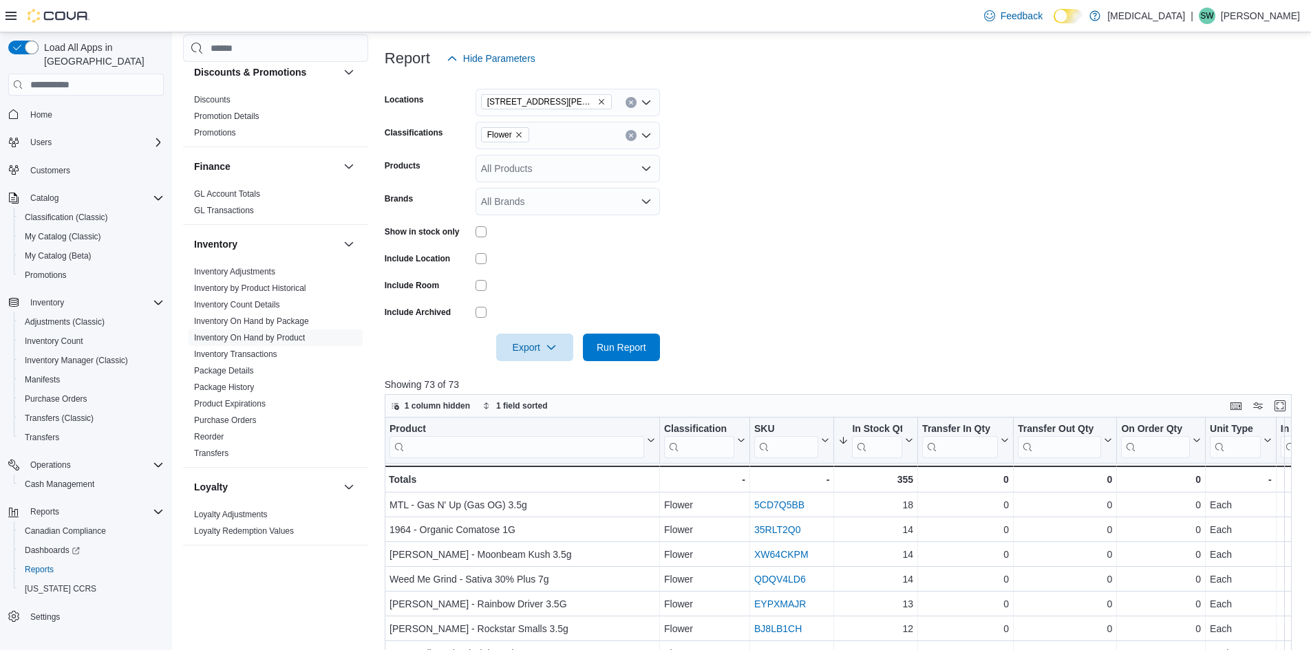
click at [519, 132] on icon "Remove Flower from selection in this group" at bounding box center [519, 135] width 8 height 8
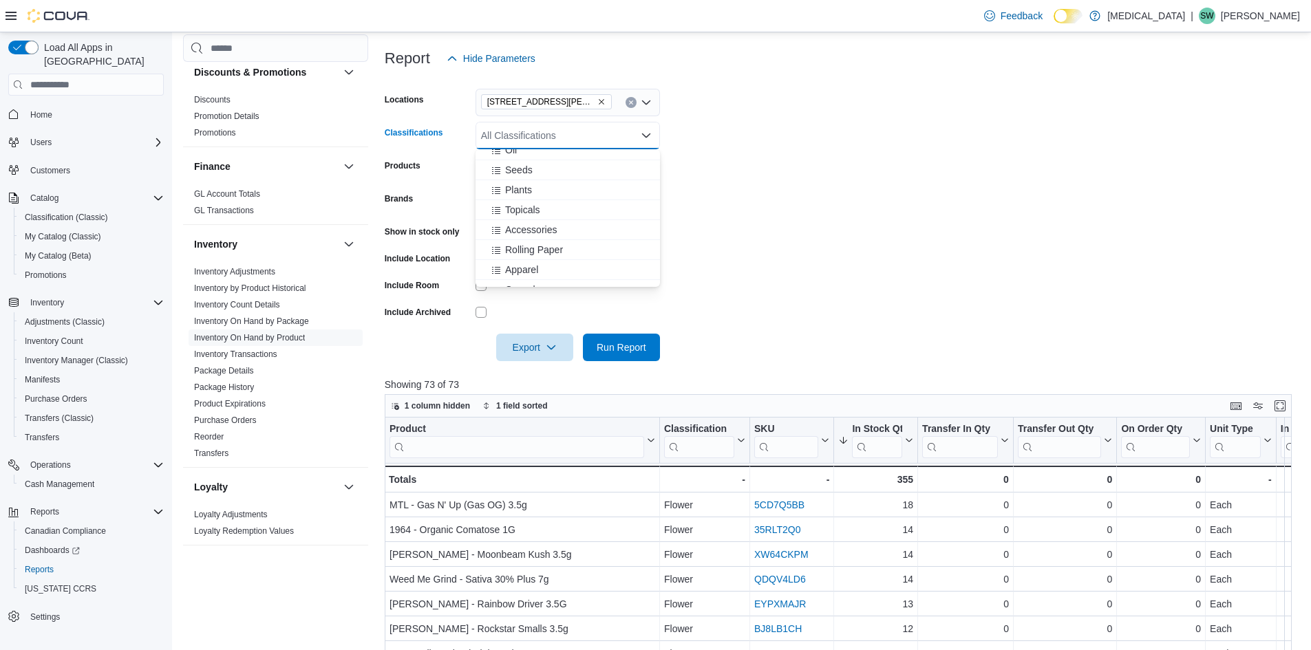
click at [802, 173] on form "Locations 999 Denman Street Classifications All Classifications Combo box. Sele…" at bounding box center [843, 216] width 917 height 289
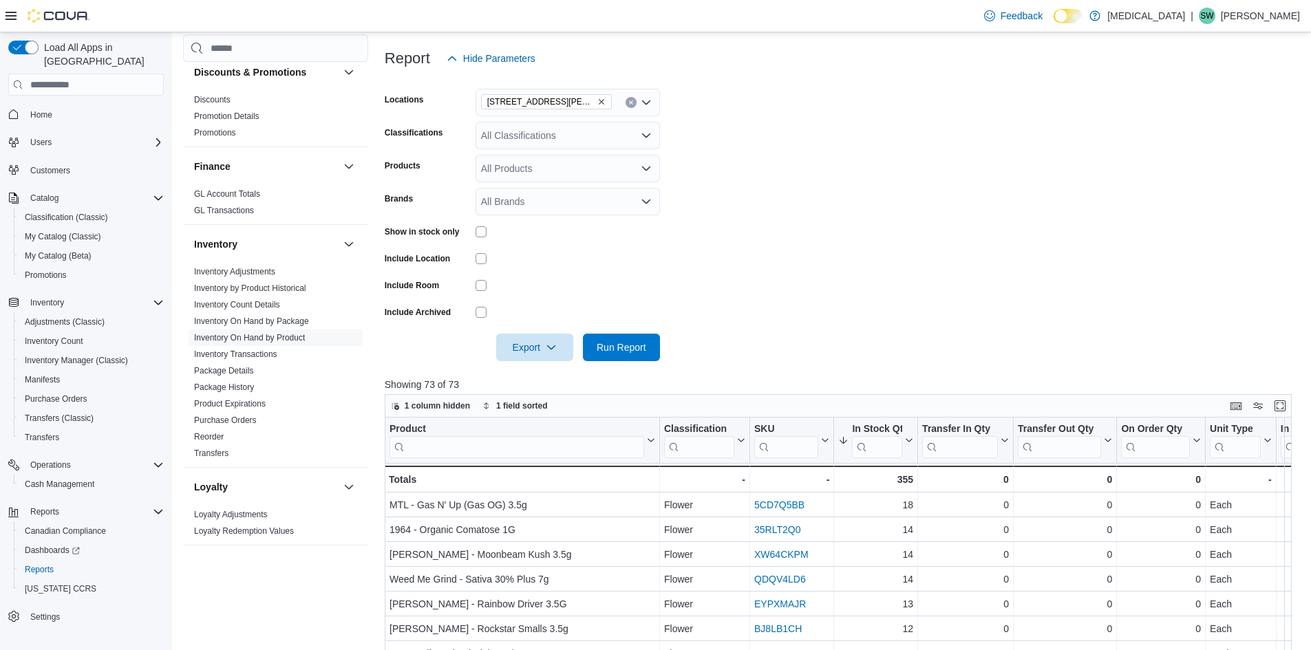
click at [648, 140] on icon "Open list of options" at bounding box center [646, 135] width 11 height 11
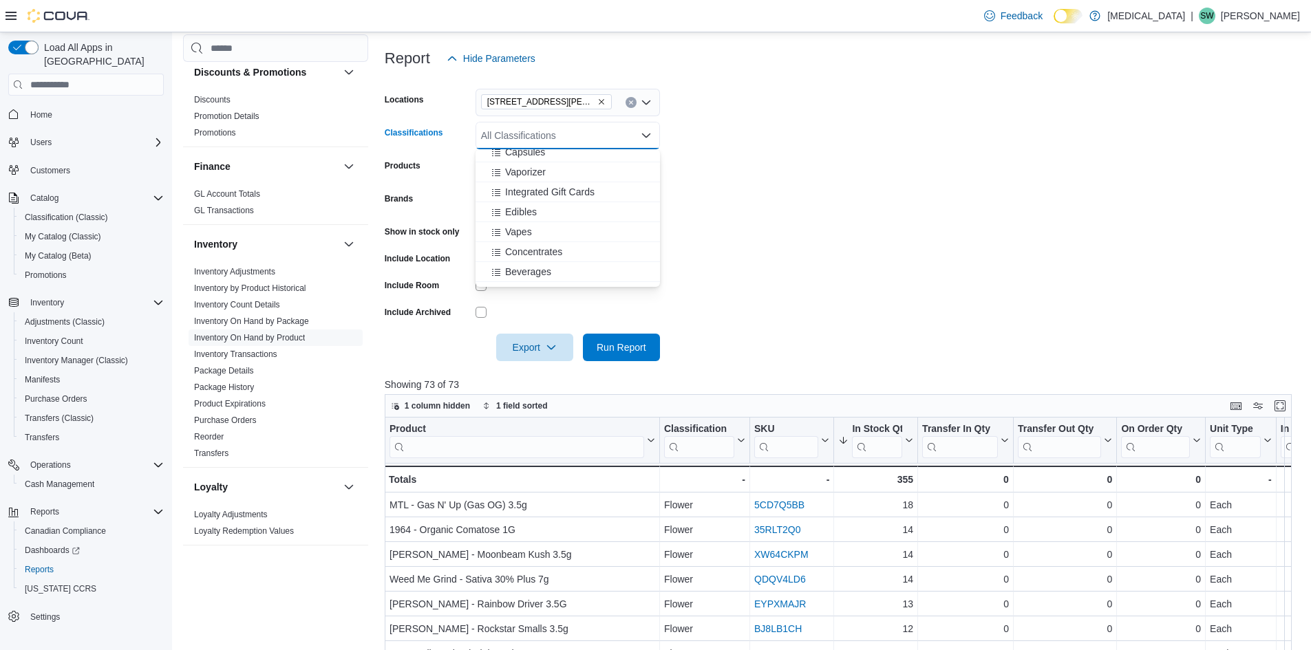
click at [596, 207] on div "Edibles" at bounding box center [568, 212] width 168 height 14
click at [790, 202] on form "Locations 999 Denman Street Classifications Edibles Combo box. Selected. Edible…" at bounding box center [843, 216] width 917 height 289
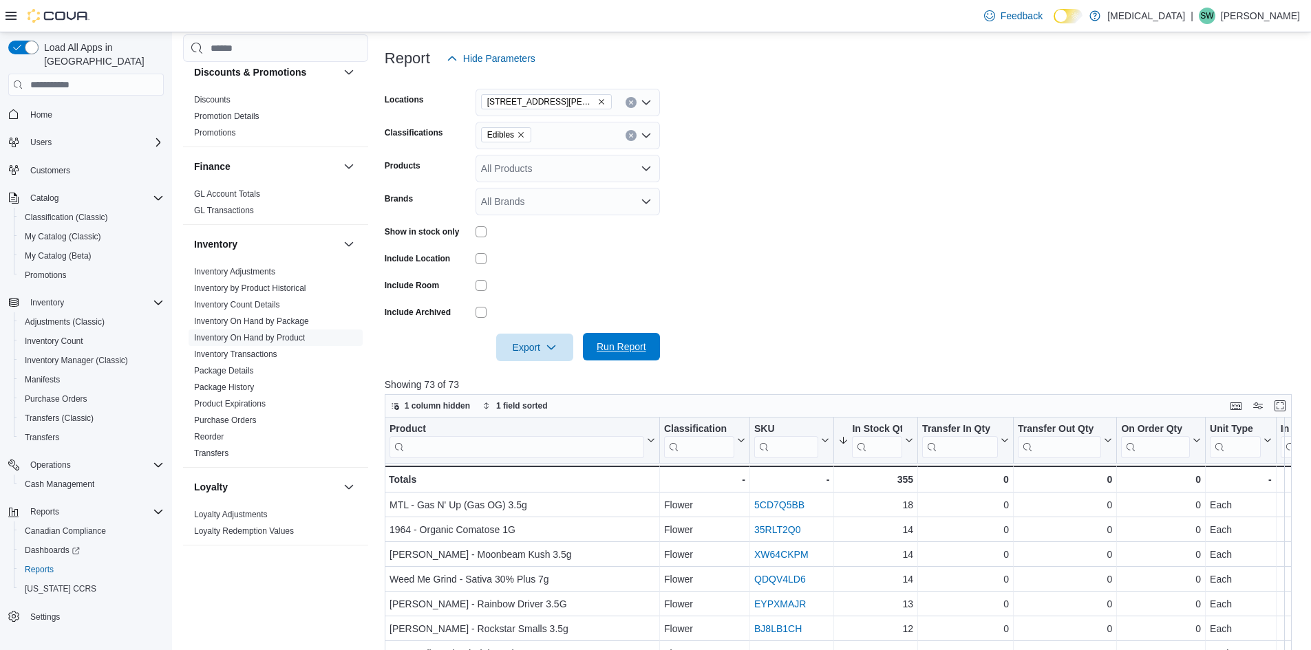
click at [620, 352] on span "Run Report" at bounding box center [622, 347] width 50 height 14
click at [597, 99] on icon "Remove 999 Denman Street from selection in this group" at bounding box center [601, 102] width 8 height 8
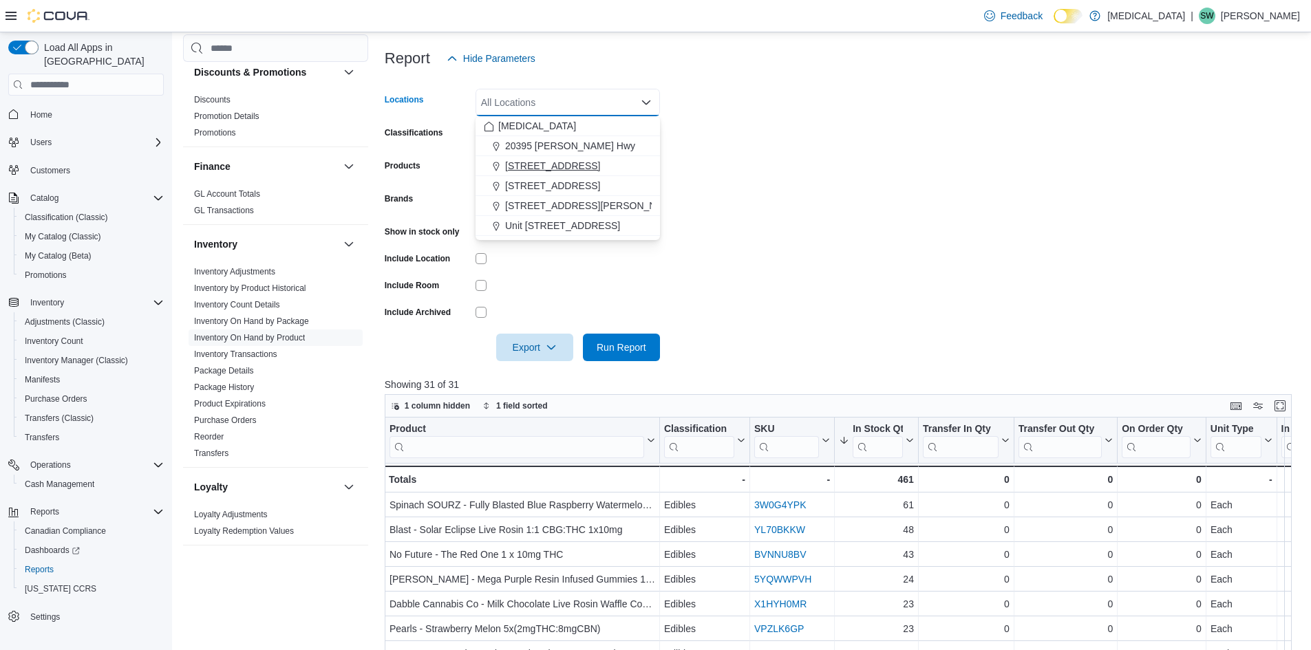
click at [563, 167] on span "[STREET_ADDRESS]" at bounding box center [552, 166] width 95 height 14
click at [932, 193] on form "Locations 3039 Granville Street Combo box. Selected. 3039 Granville Street. Pre…" at bounding box center [843, 216] width 917 height 289
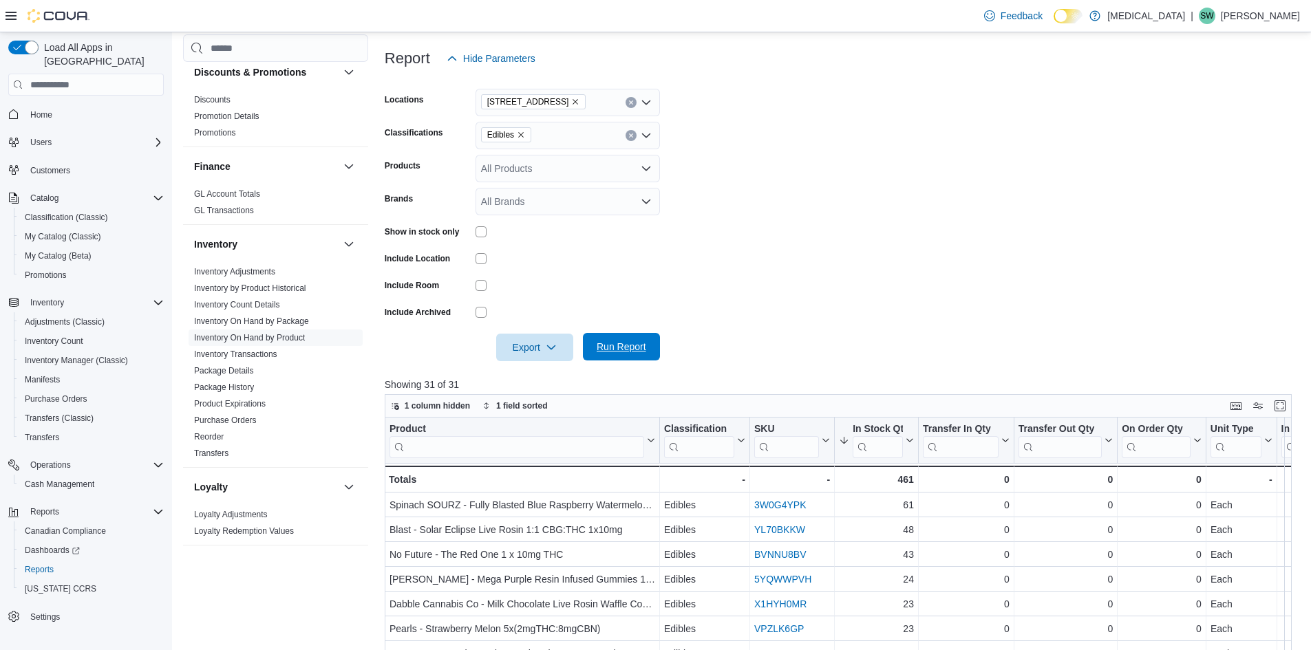
drag, startPoint x: 635, startPoint y: 350, endPoint x: 756, endPoint y: 286, distance: 137.0
click at [637, 349] on span "Run Report" at bounding box center [622, 347] width 50 height 14
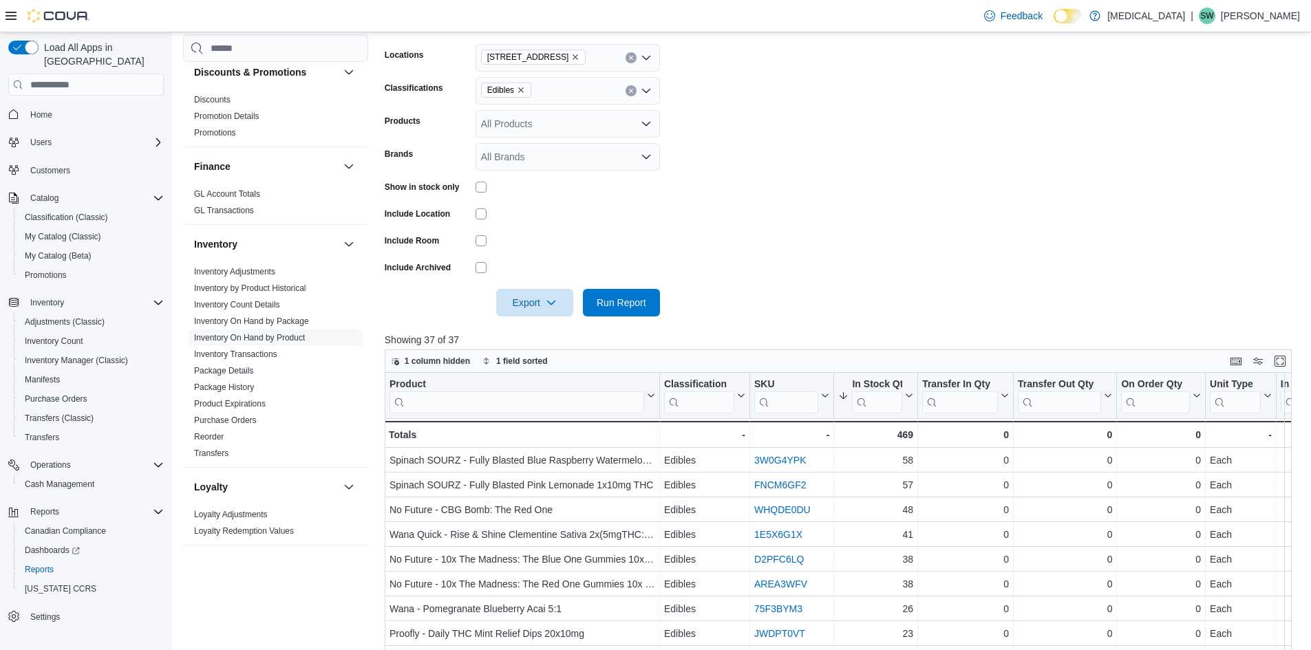
scroll to position [240, 0]
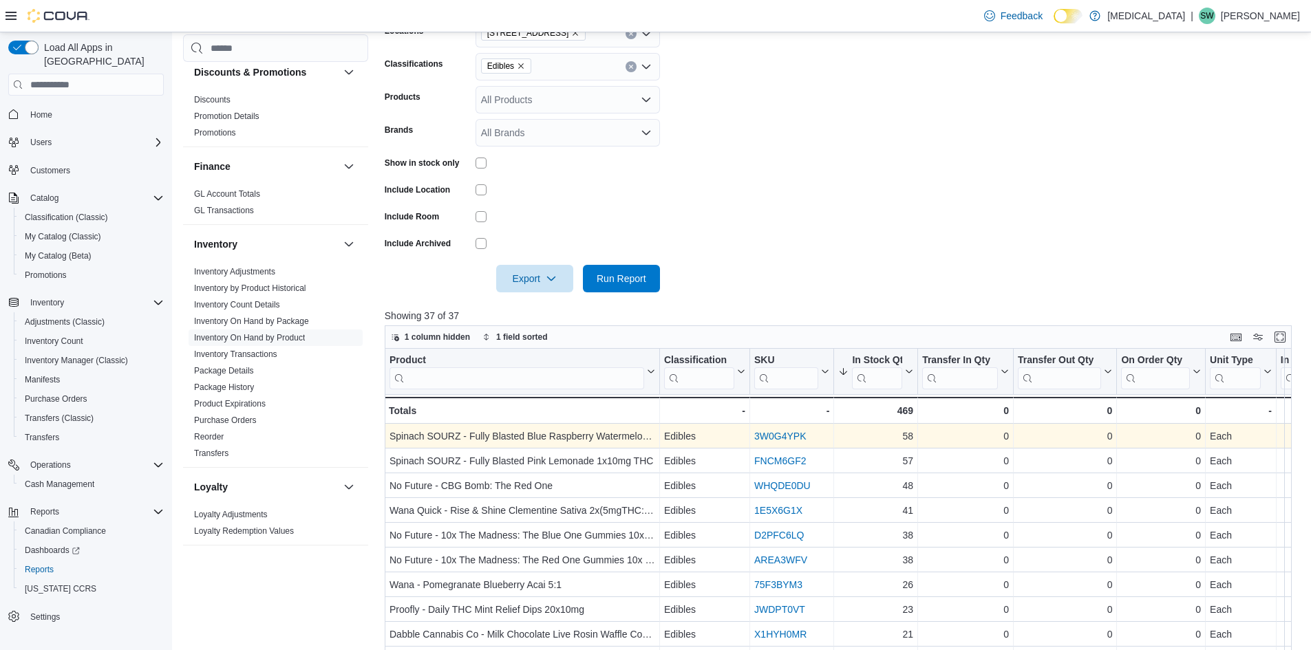
click at [792, 434] on link "3W0G4YPK" at bounding box center [780, 436] width 52 height 11
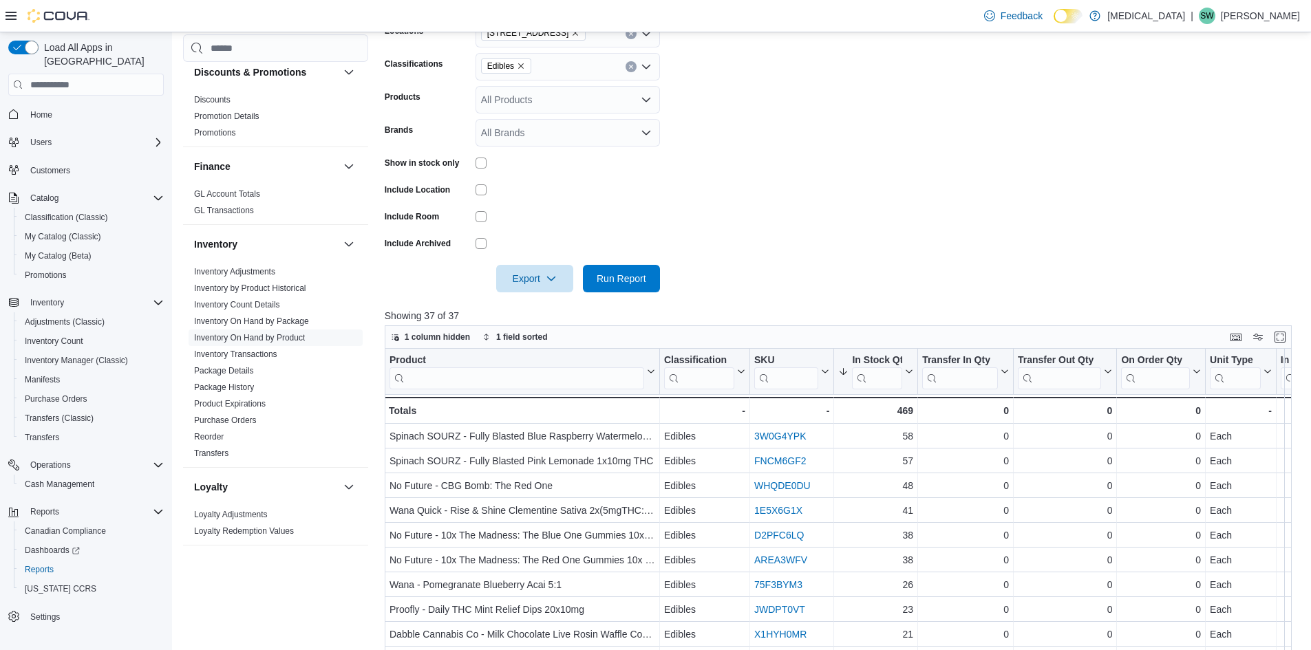
click at [873, 184] on form "Locations [STREET_ADDRESS] Classifications Edibles Products All Products Brands…" at bounding box center [843, 147] width 917 height 289
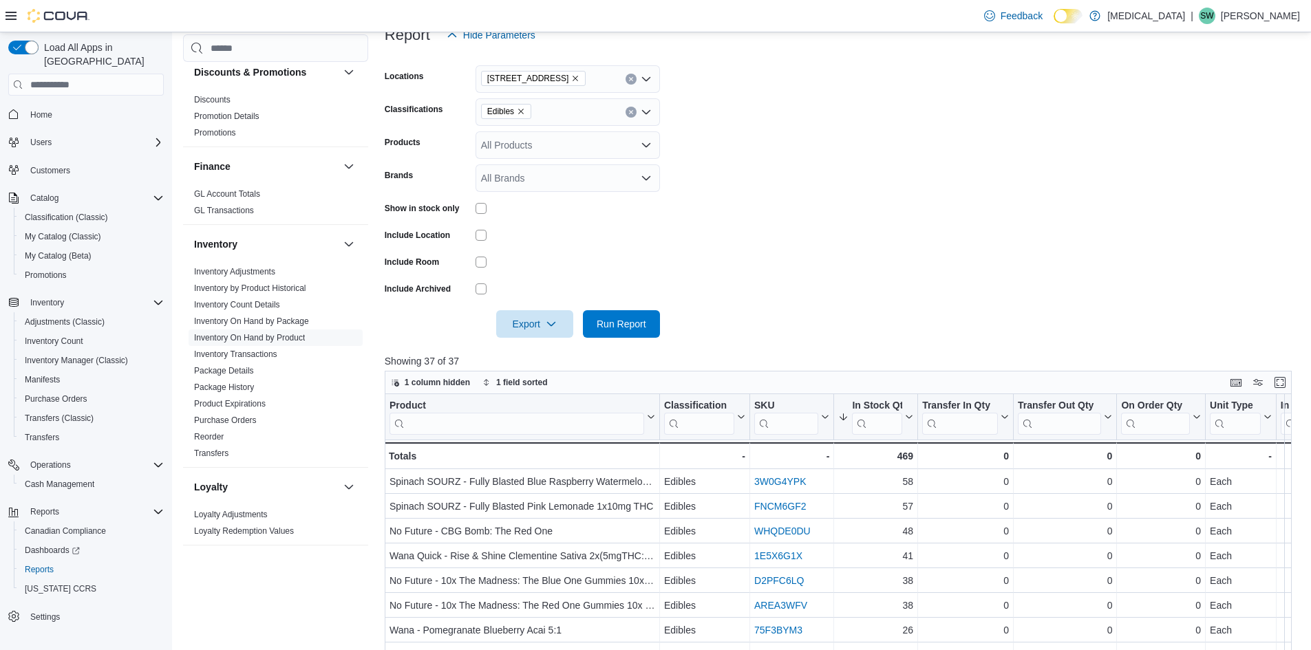
scroll to position [171, 0]
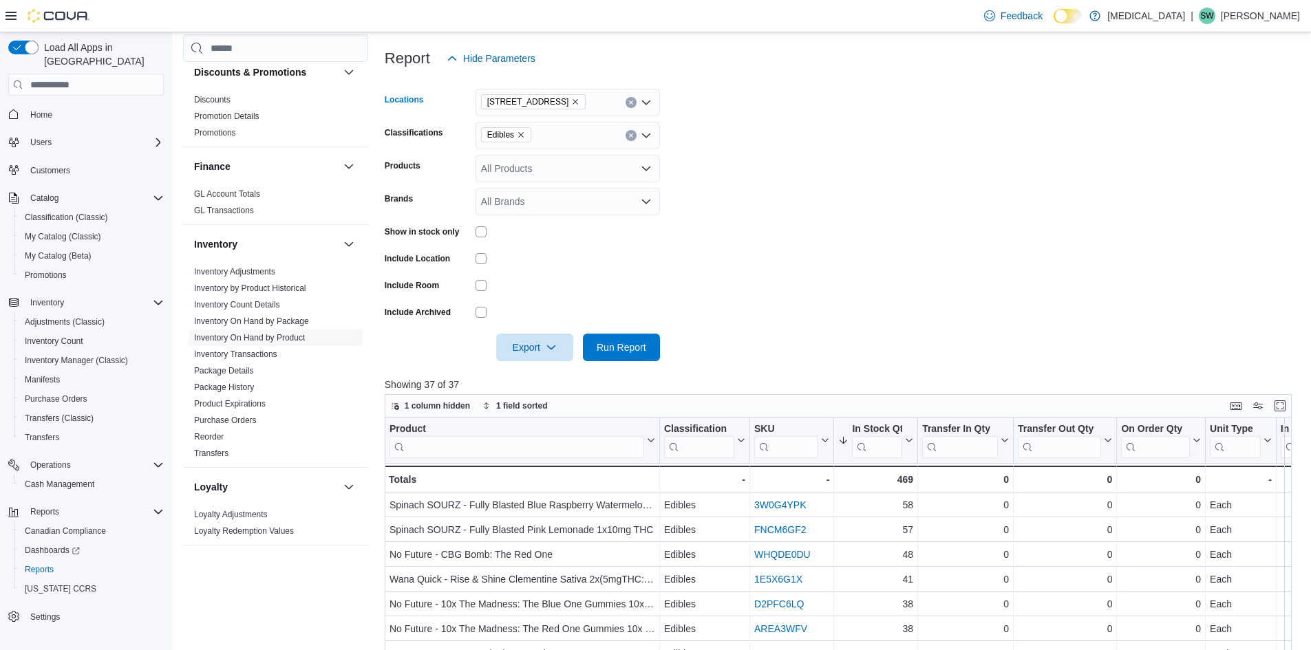
click at [573, 103] on icon "Remove 3039 Granville Street from selection in this group" at bounding box center [575, 102] width 8 height 8
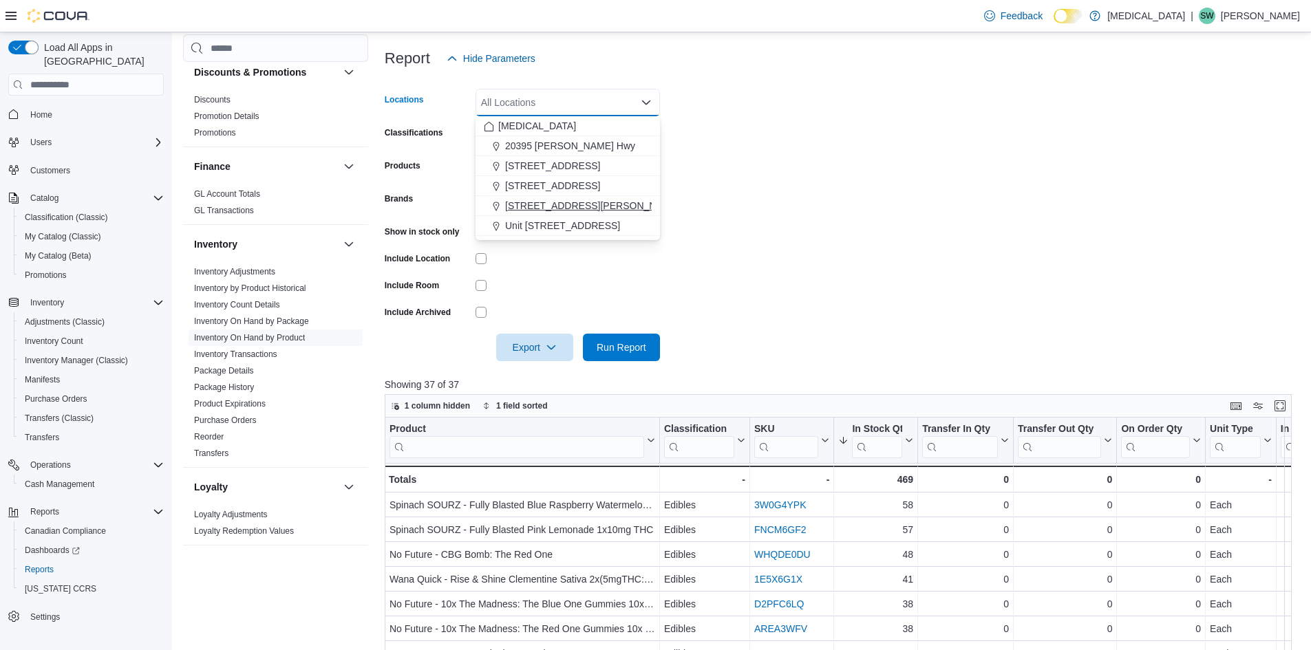
click at [553, 208] on span "[STREET_ADDRESS][PERSON_NAME]" at bounding box center [592, 206] width 175 height 14
click at [933, 192] on form "Locations [STREET_ADDRESS][PERSON_NAME] Selected. [STREET_ADDRESS][PERSON_NAME]…" at bounding box center [843, 216] width 917 height 289
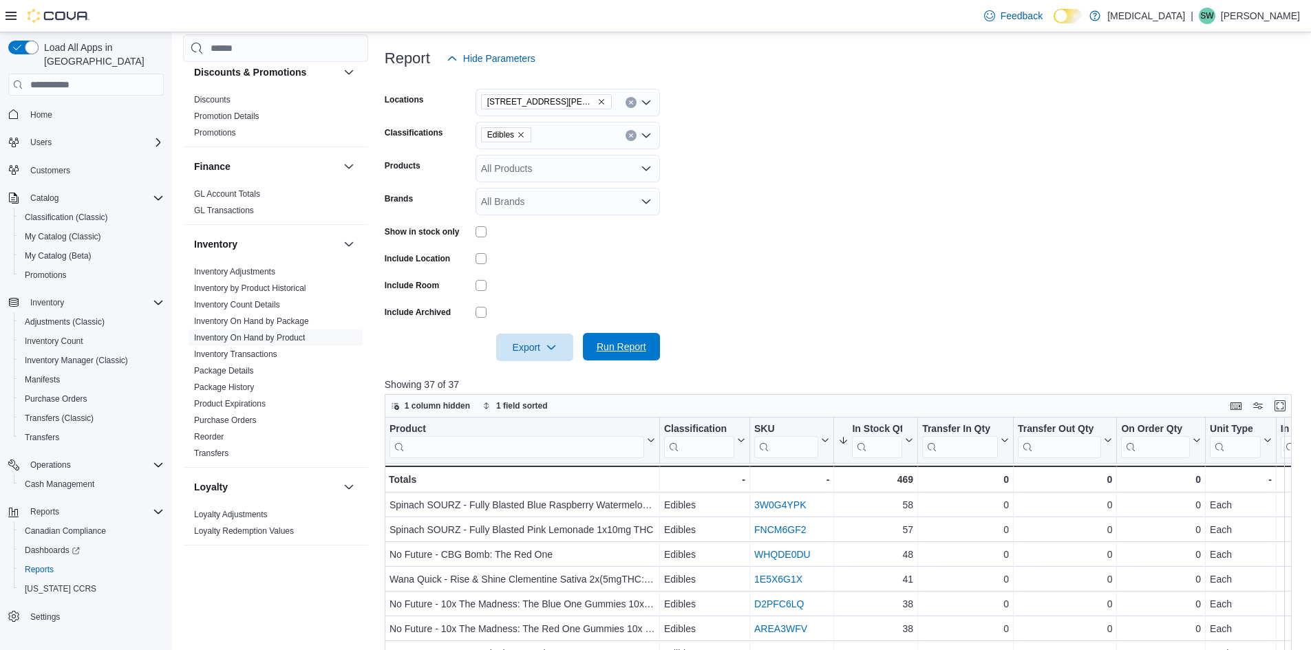
click at [625, 350] on span "Run Report" at bounding box center [622, 347] width 50 height 14
click at [830, 268] on form "Locations [STREET_ADDRESS][PERSON_NAME] Classifications Edibles Products All Pr…" at bounding box center [843, 216] width 917 height 289
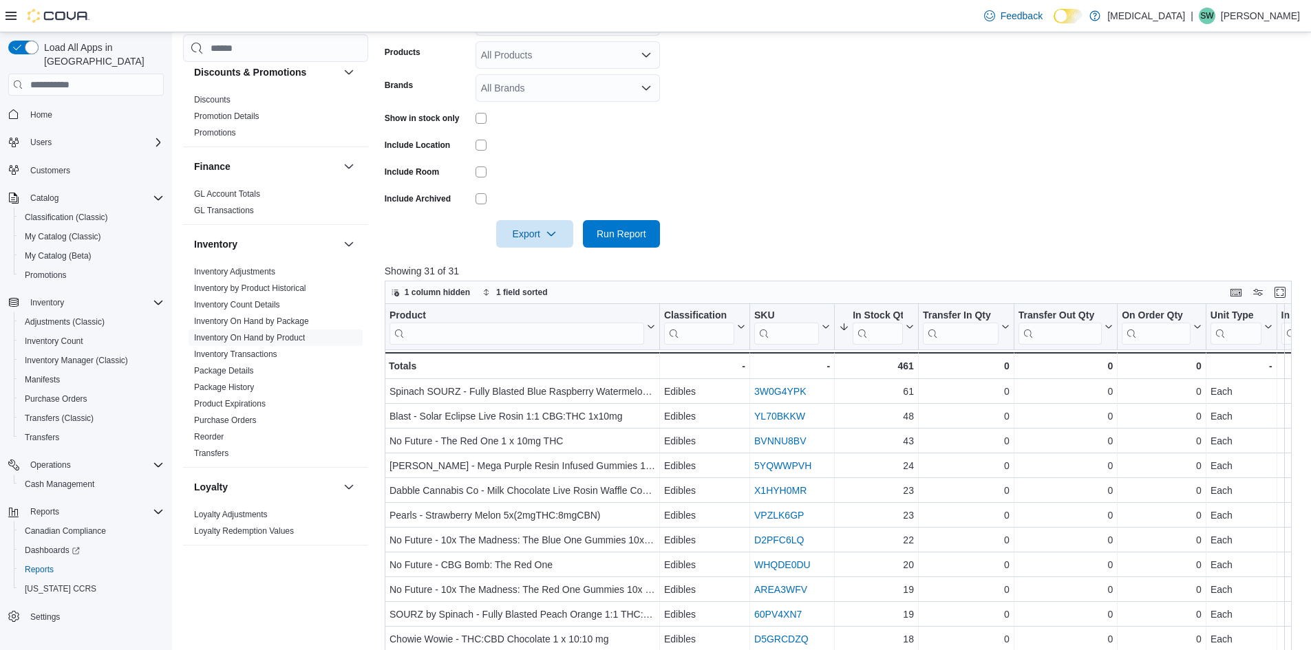
scroll to position [309, 0]
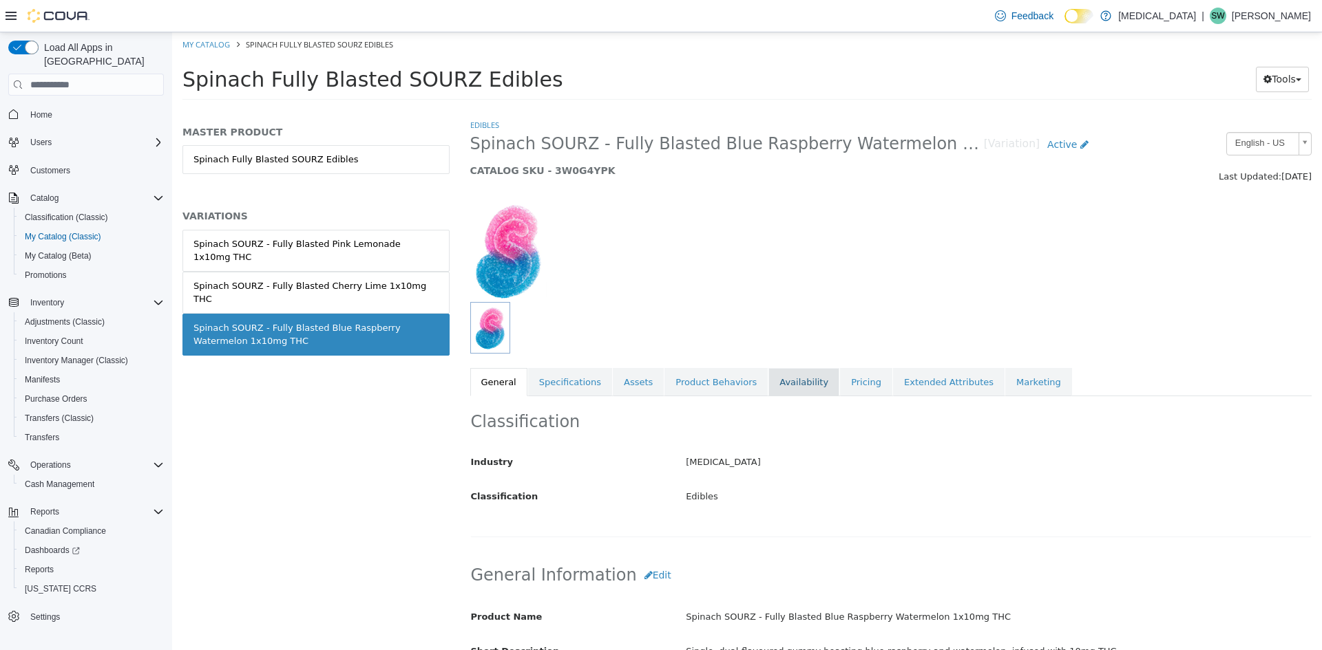
click at [770, 375] on link "Availability" at bounding box center [803, 382] width 71 height 29
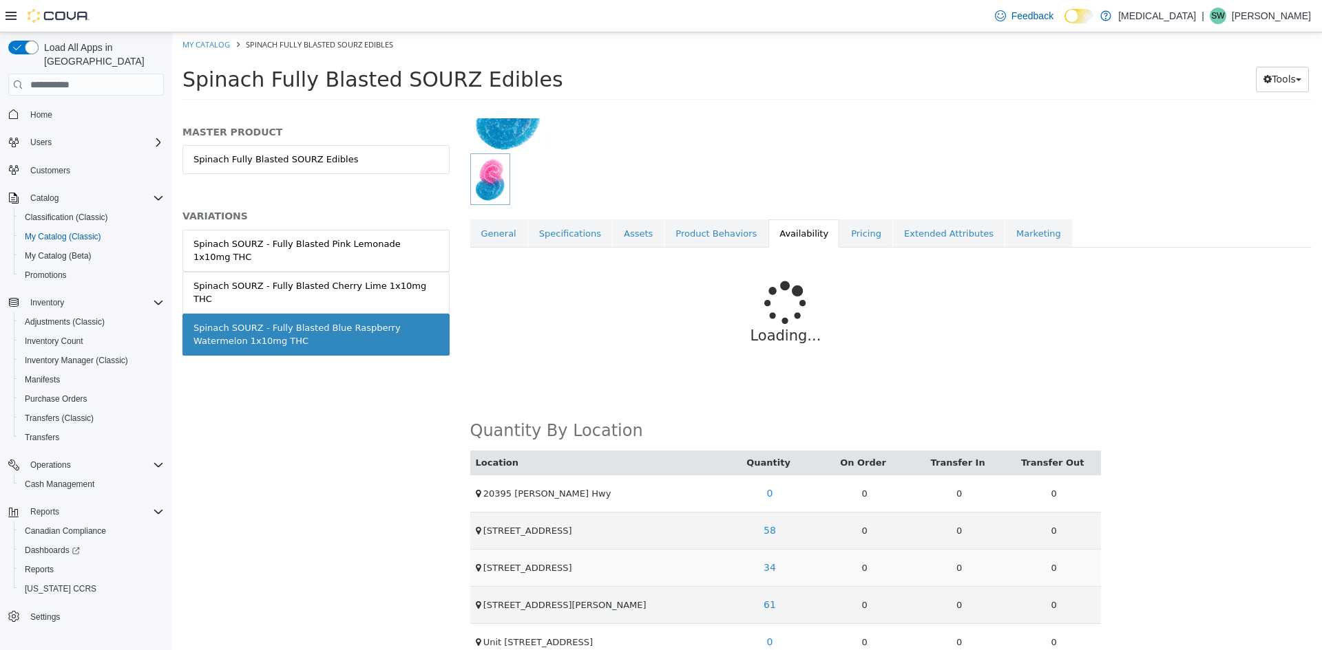
scroll to position [175, 0]
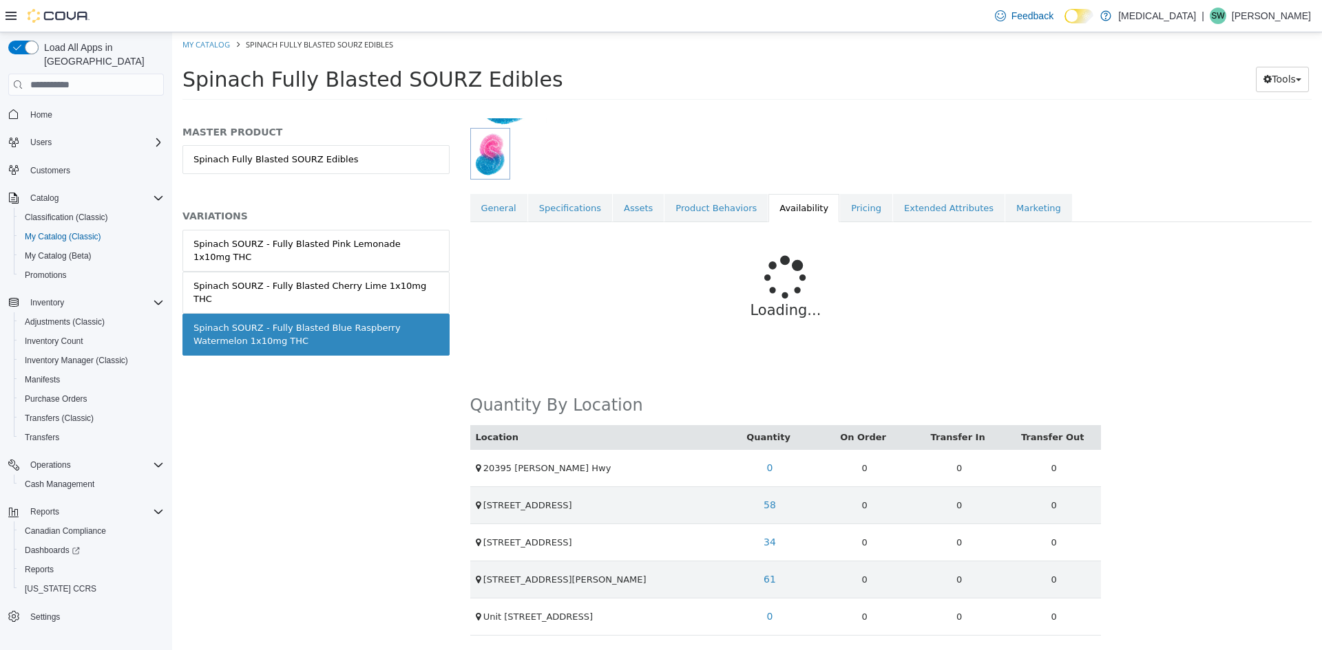
click at [889, 360] on div "Loading..." at bounding box center [785, 293] width 631 height 143
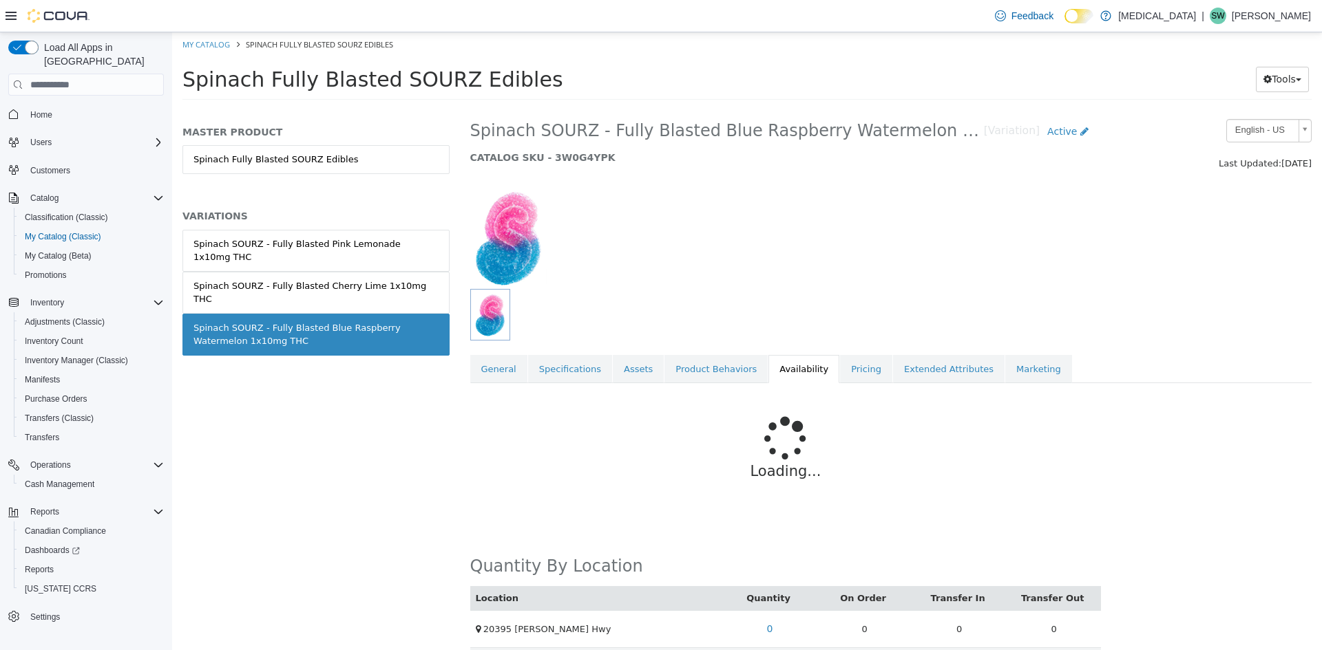
scroll to position [0, 0]
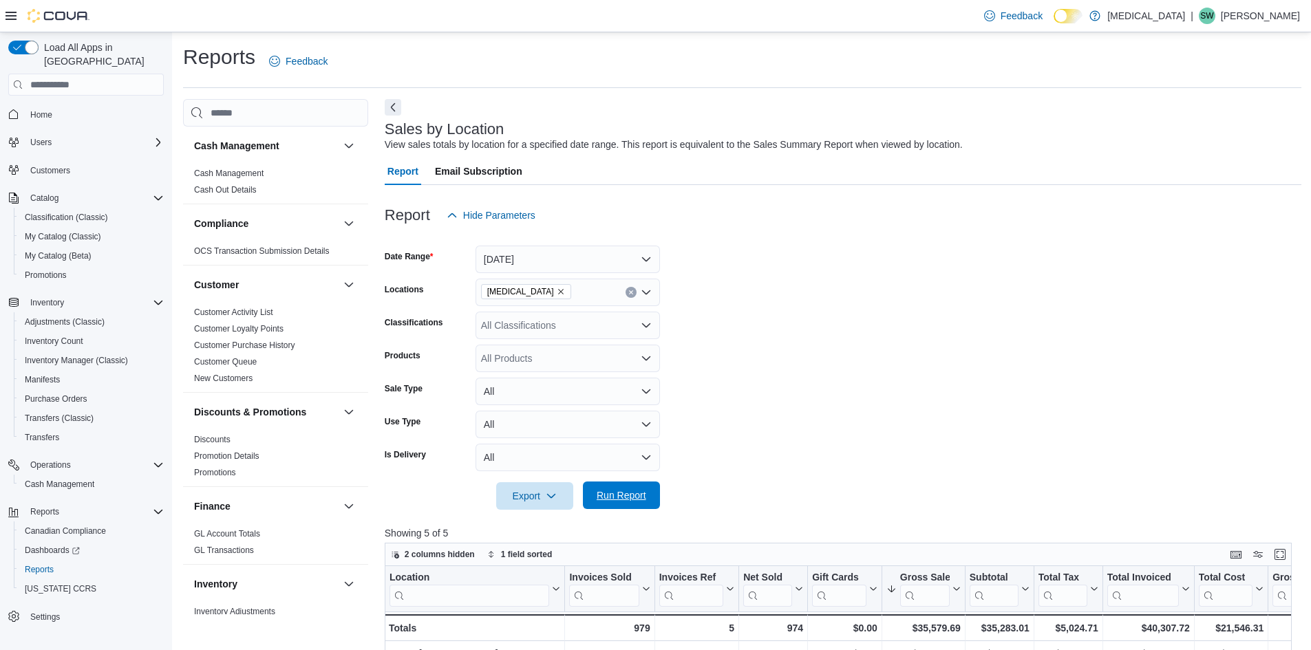
scroll to position [424, 0]
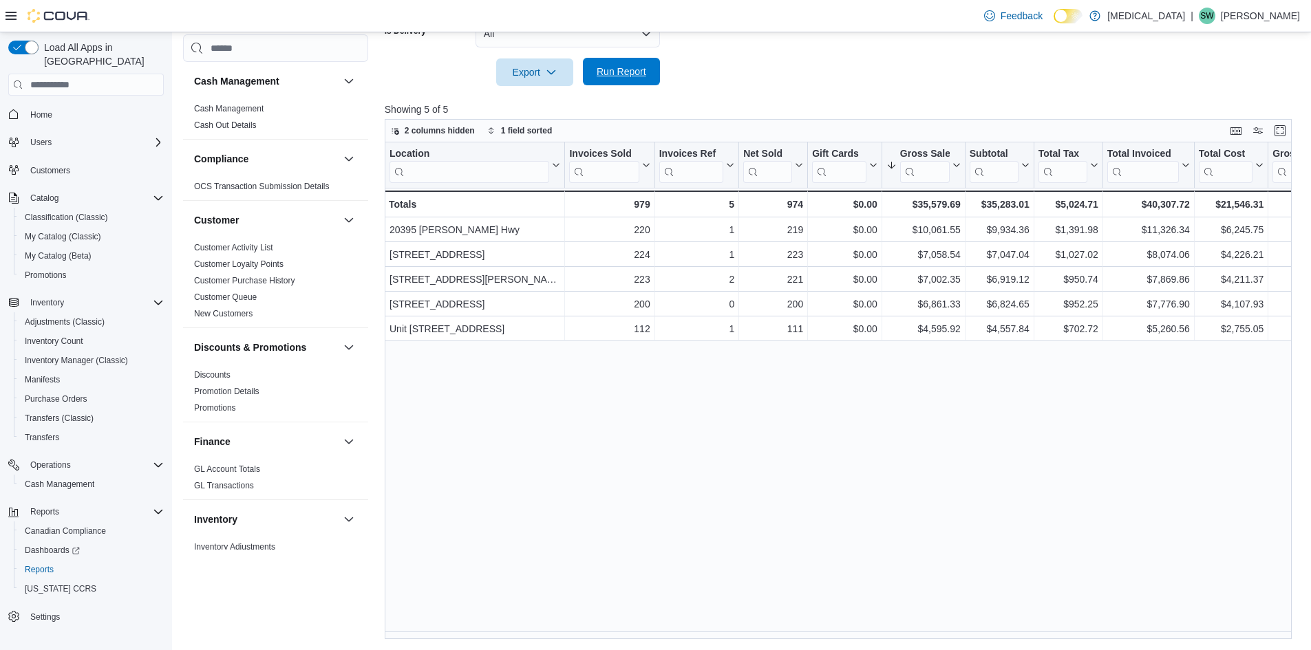
click at [629, 75] on span "Run Report" at bounding box center [622, 72] width 50 height 14
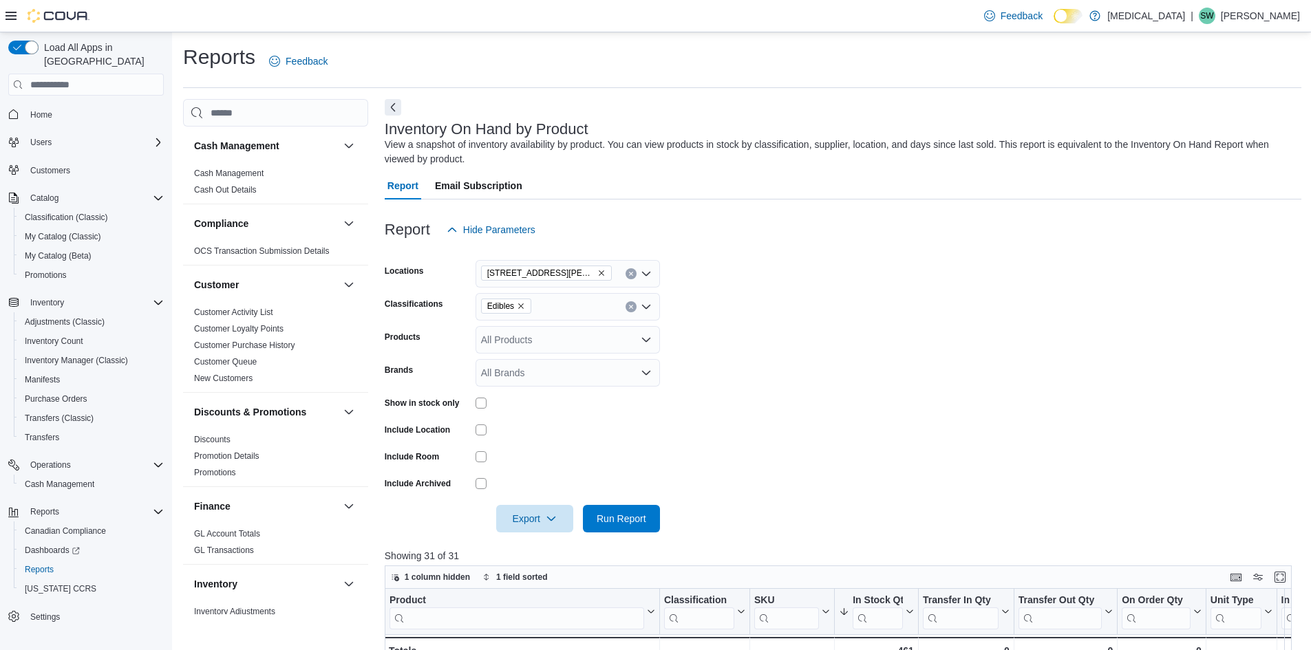
click at [940, 261] on form "Locations [STREET_ADDRESS][PERSON_NAME] Classifications Edibles Products All Pr…" at bounding box center [843, 388] width 917 height 289
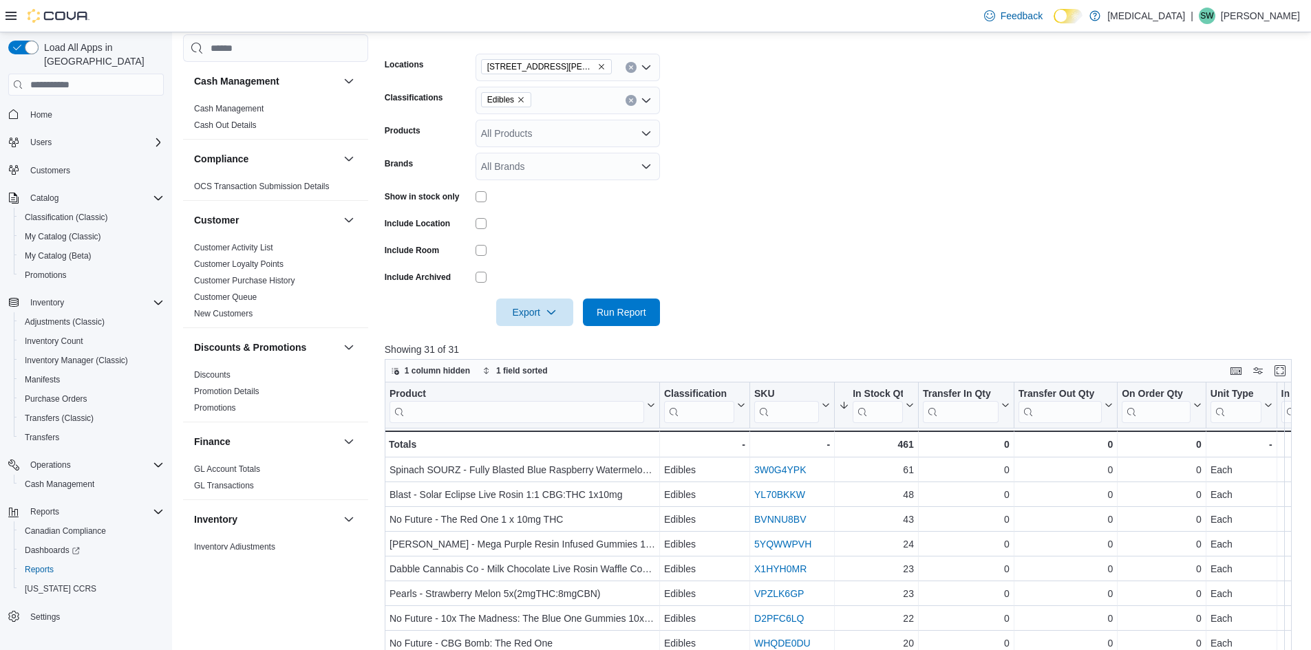
scroll to position [275, 0]
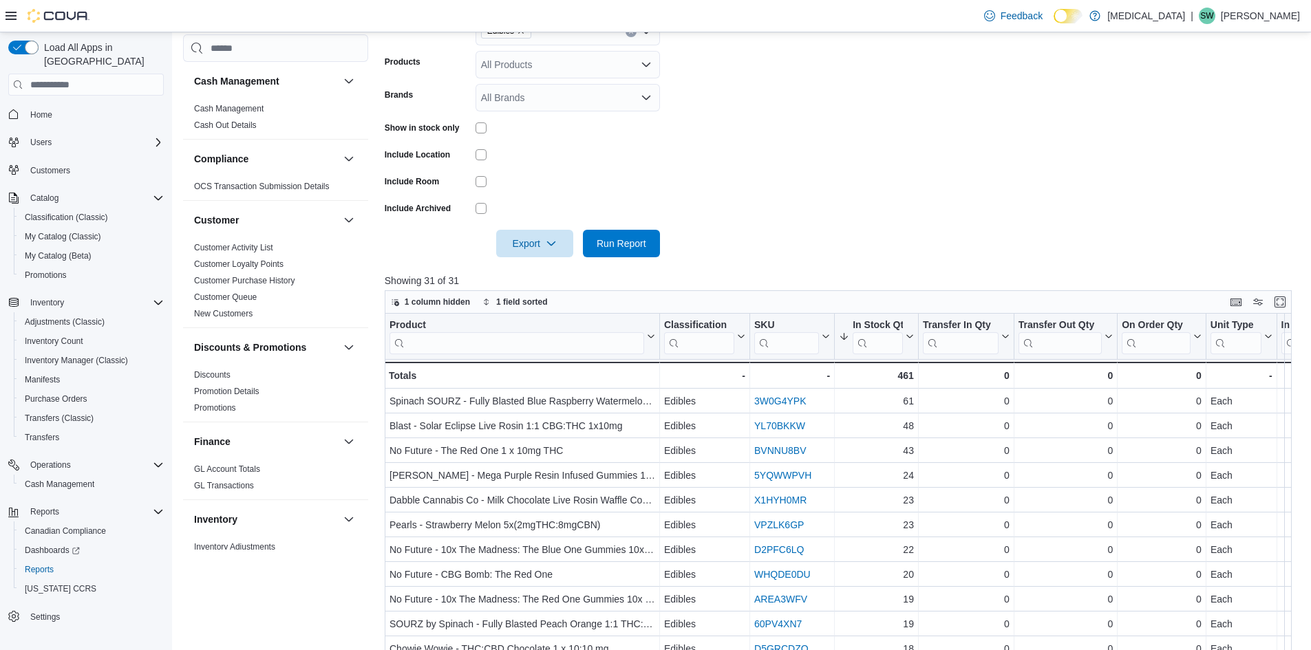
click at [836, 149] on form "Locations [STREET_ADDRESS][PERSON_NAME] Classifications Edibles Products All Pr…" at bounding box center [843, 112] width 917 height 289
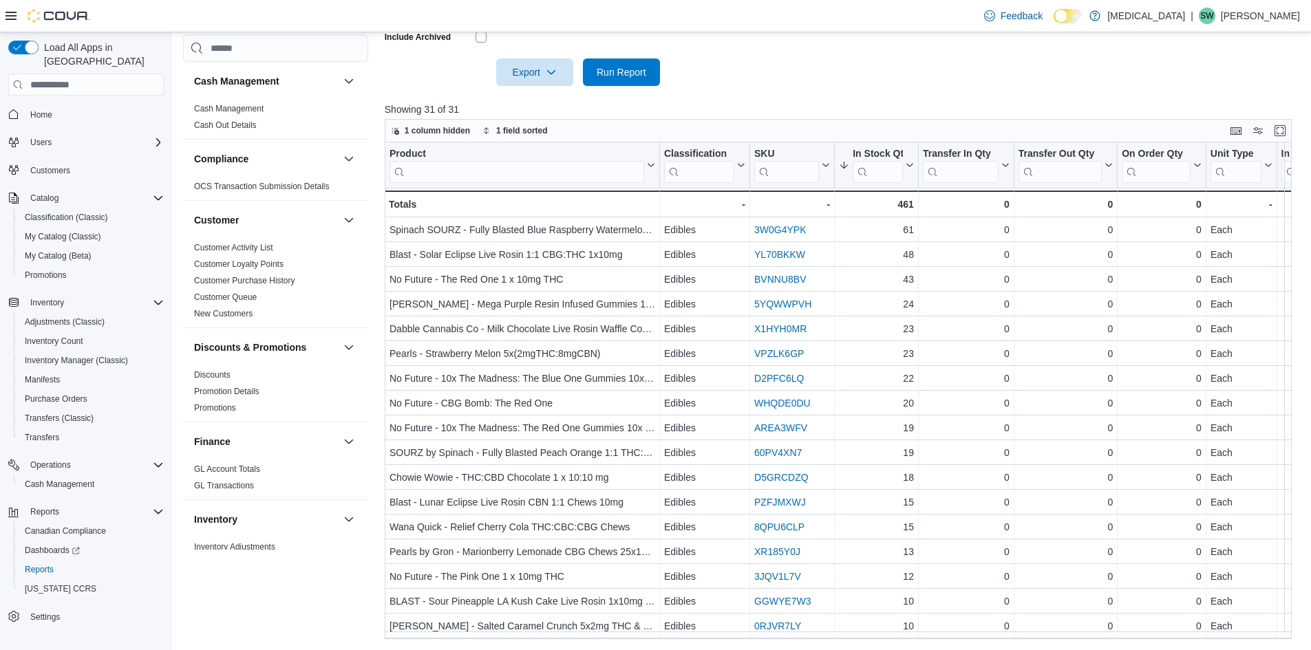
scroll to position [103, 0]
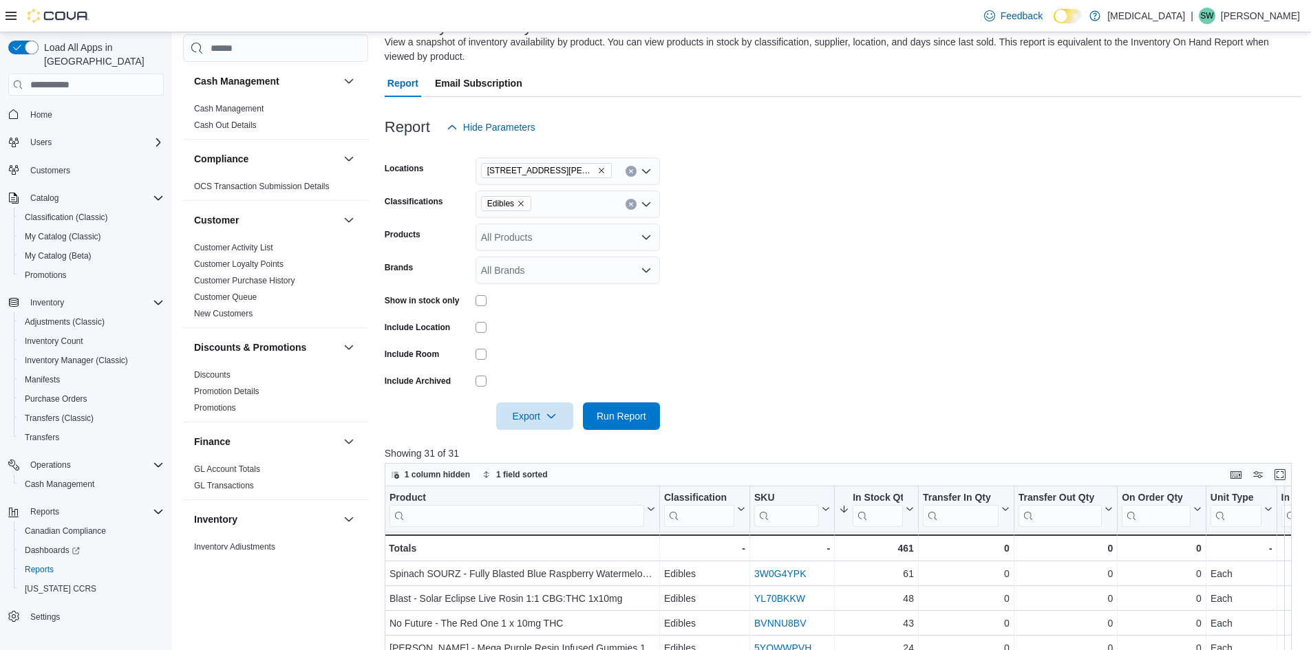
click at [597, 169] on icon "Remove 999 Denman Street from selection in this group" at bounding box center [601, 171] width 8 height 8
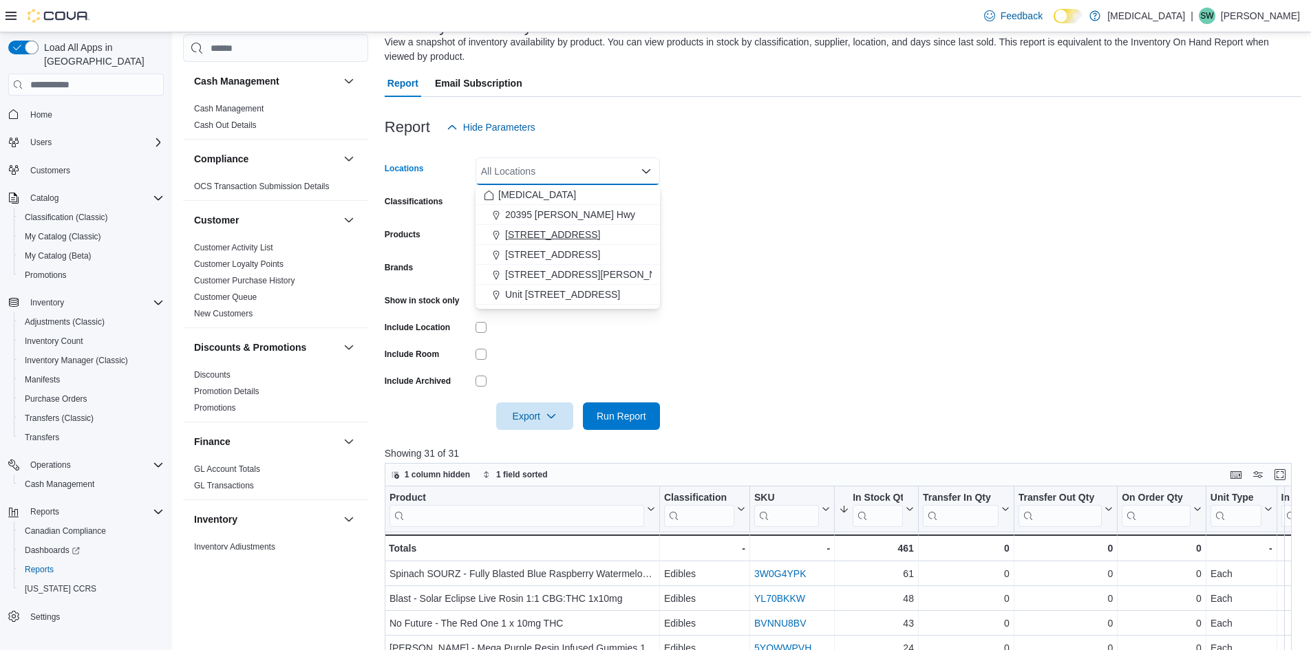
click at [558, 226] on button "[STREET_ADDRESS]" at bounding box center [568, 235] width 184 height 20
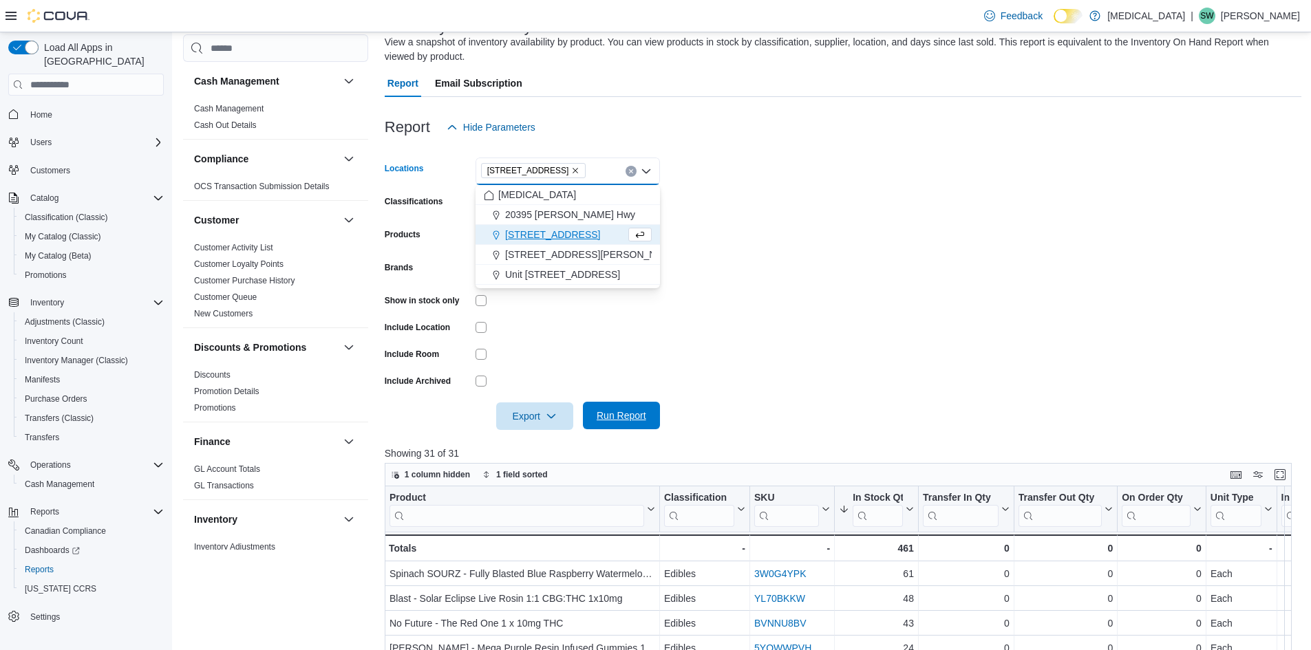
click at [617, 412] on span "Run Report" at bounding box center [622, 416] width 50 height 14
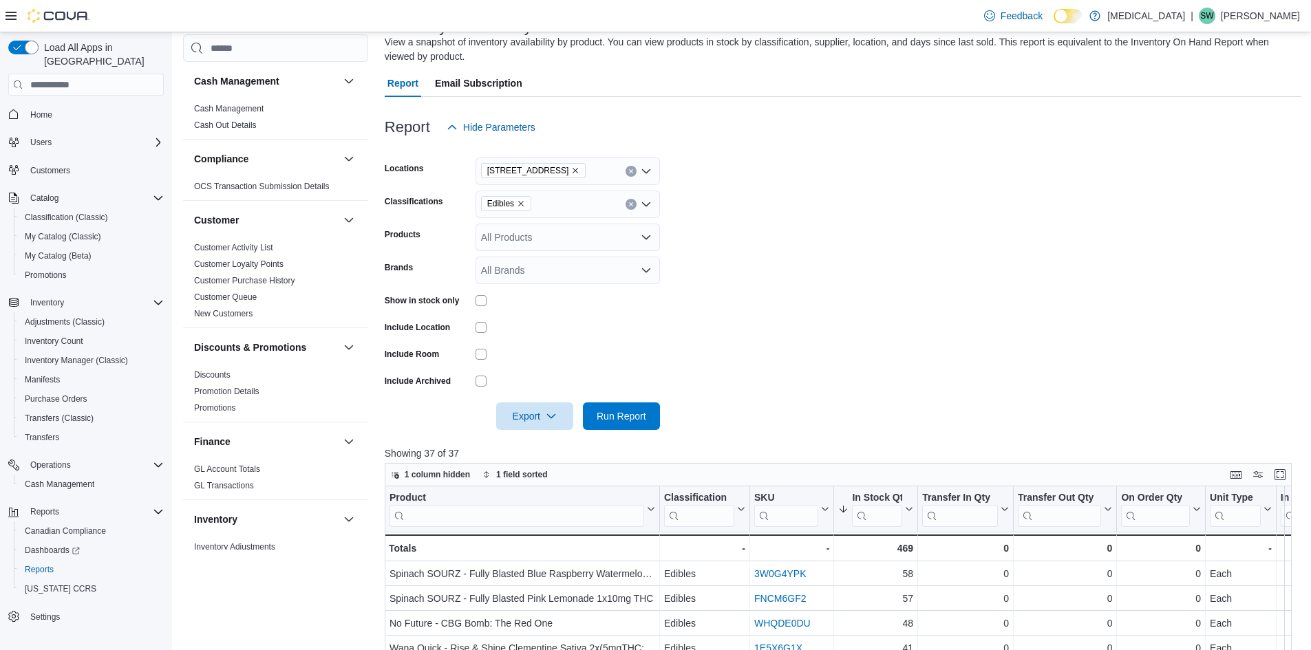
click at [571, 168] on icon "Remove 3039 Granville Street from selection in this group" at bounding box center [575, 171] width 8 height 8
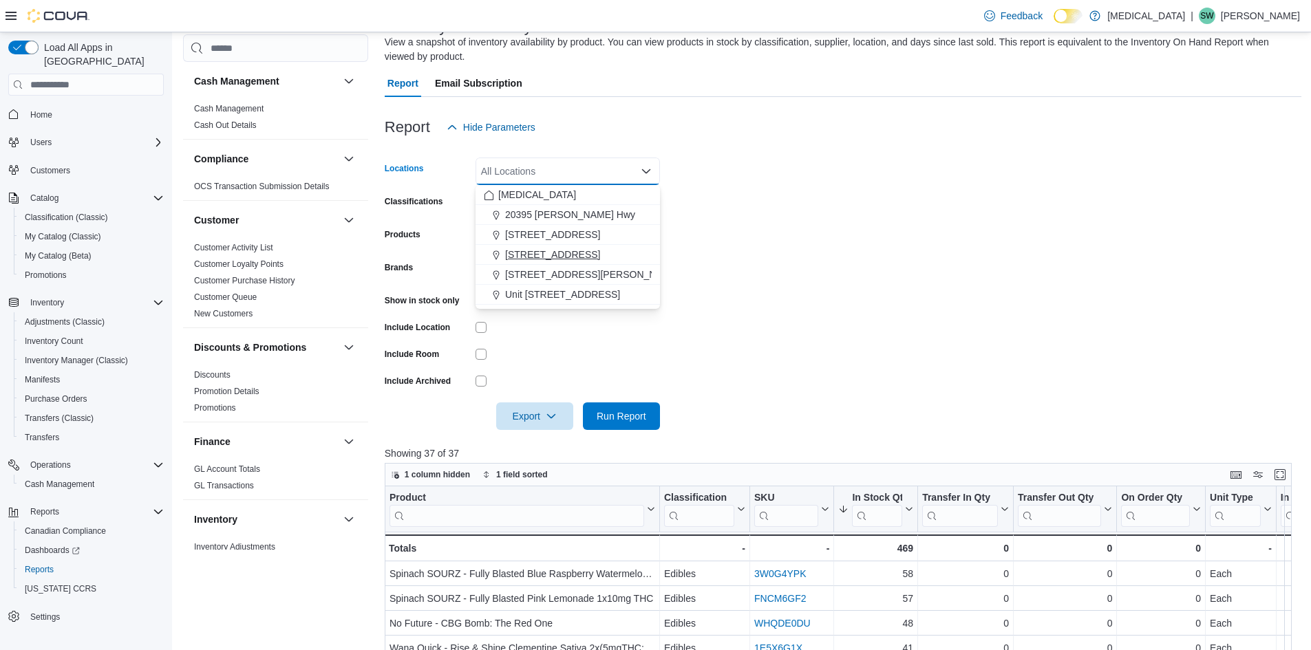
click at [561, 248] on span "[STREET_ADDRESS]" at bounding box center [552, 255] width 95 height 14
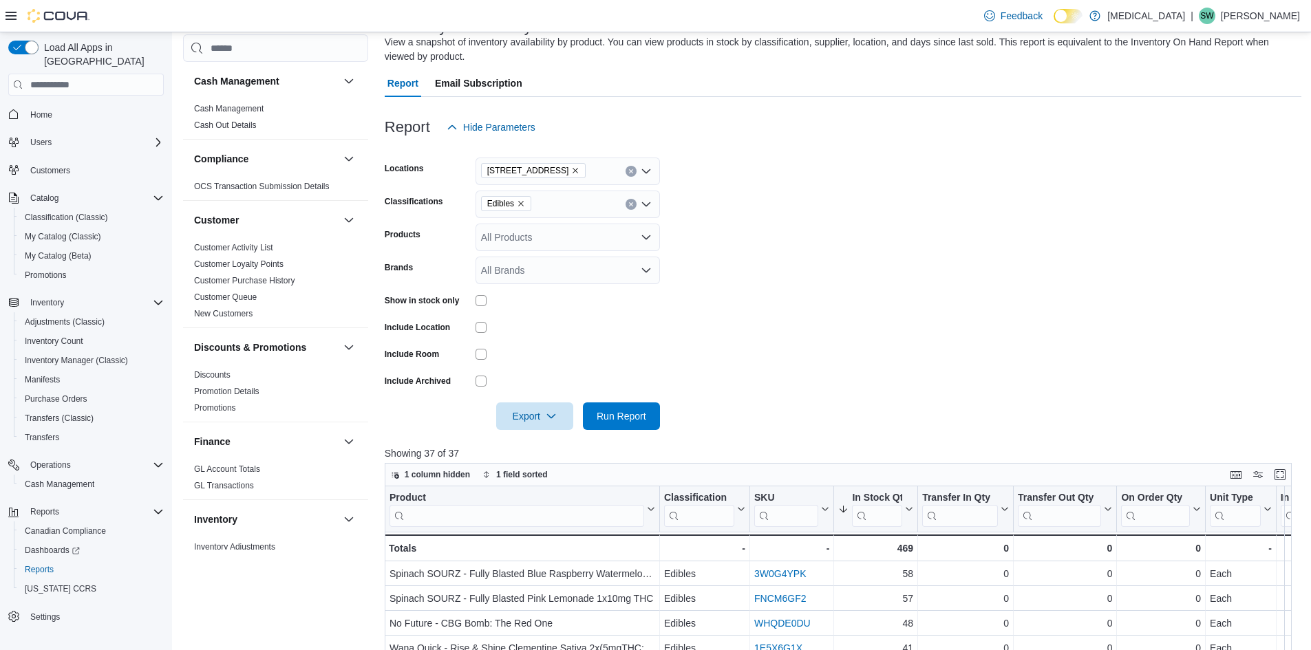
click at [870, 279] on form "Locations [STREET_ADDRESS] Classifications Edibles Products All Products Brands…" at bounding box center [843, 285] width 917 height 289
click at [624, 418] on span "Run Report" at bounding box center [622, 416] width 50 height 14
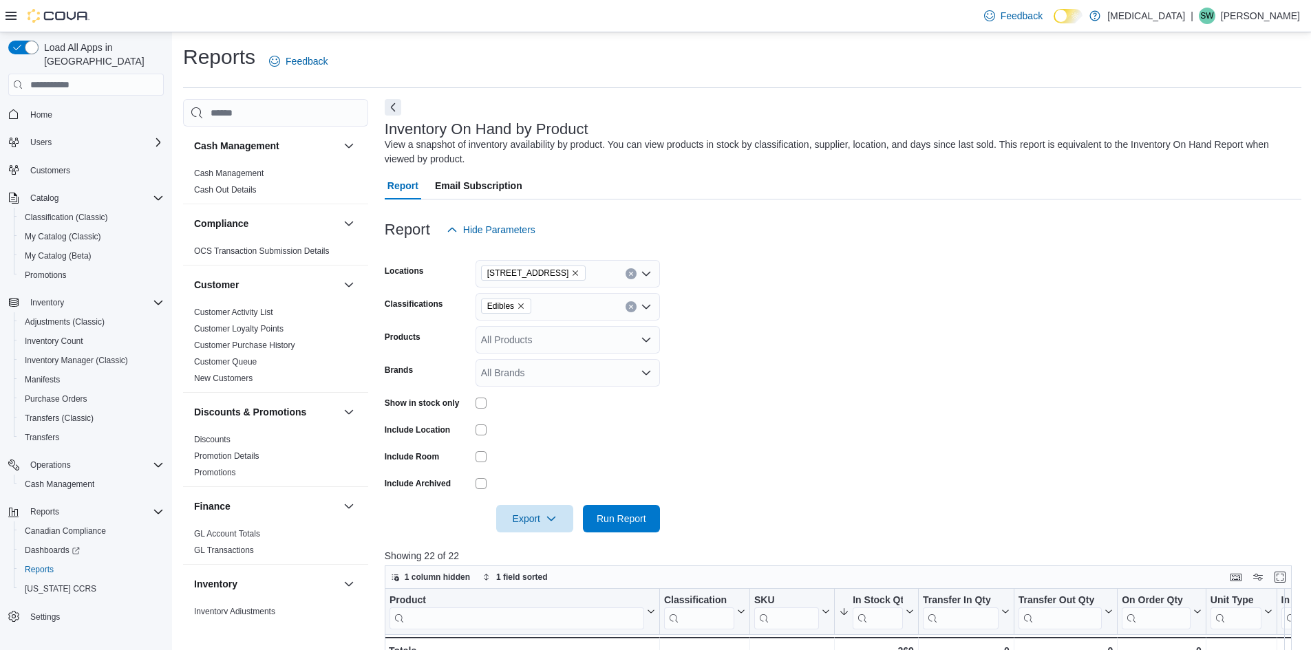
click at [573, 273] on icon "Remove 460 Granville St from selection in this group" at bounding box center [576, 274] width 6 height 6
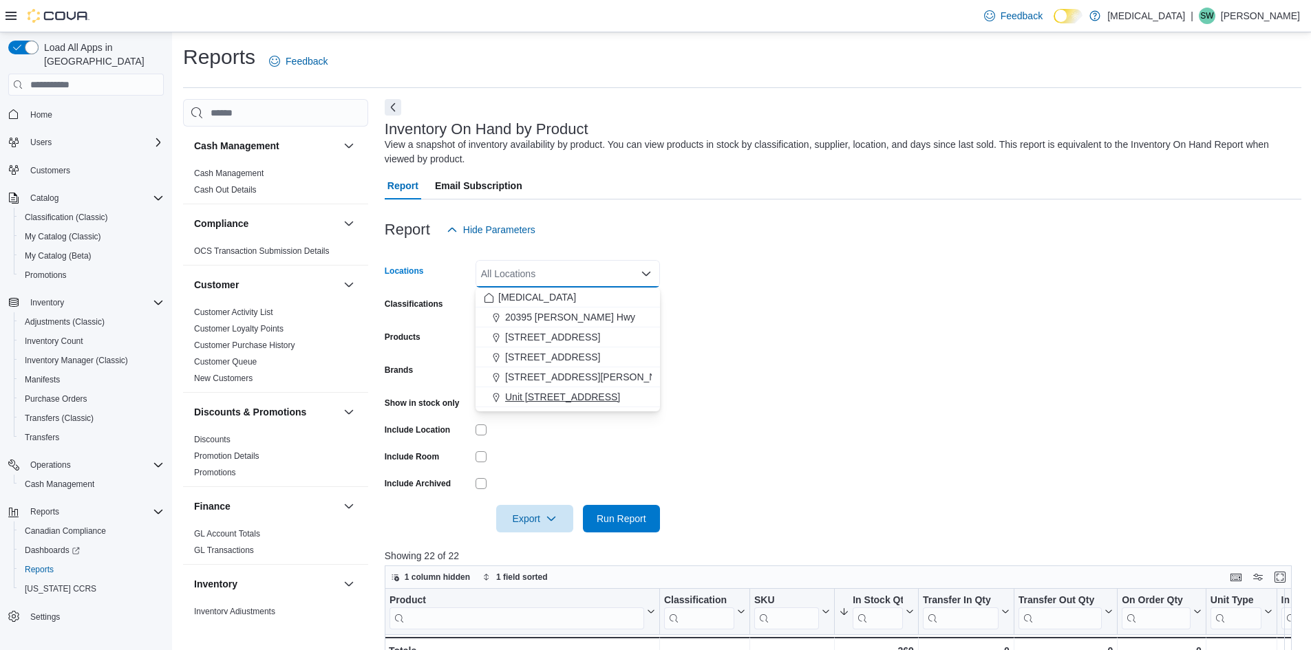
click at [548, 398] on span "Unit [STREET_ADDRESS]" at bounding box center [562, 397] width 115 height 14
click at [624, 513] on span "Run Report" at bounding box center [622, 518] width 50 height 14
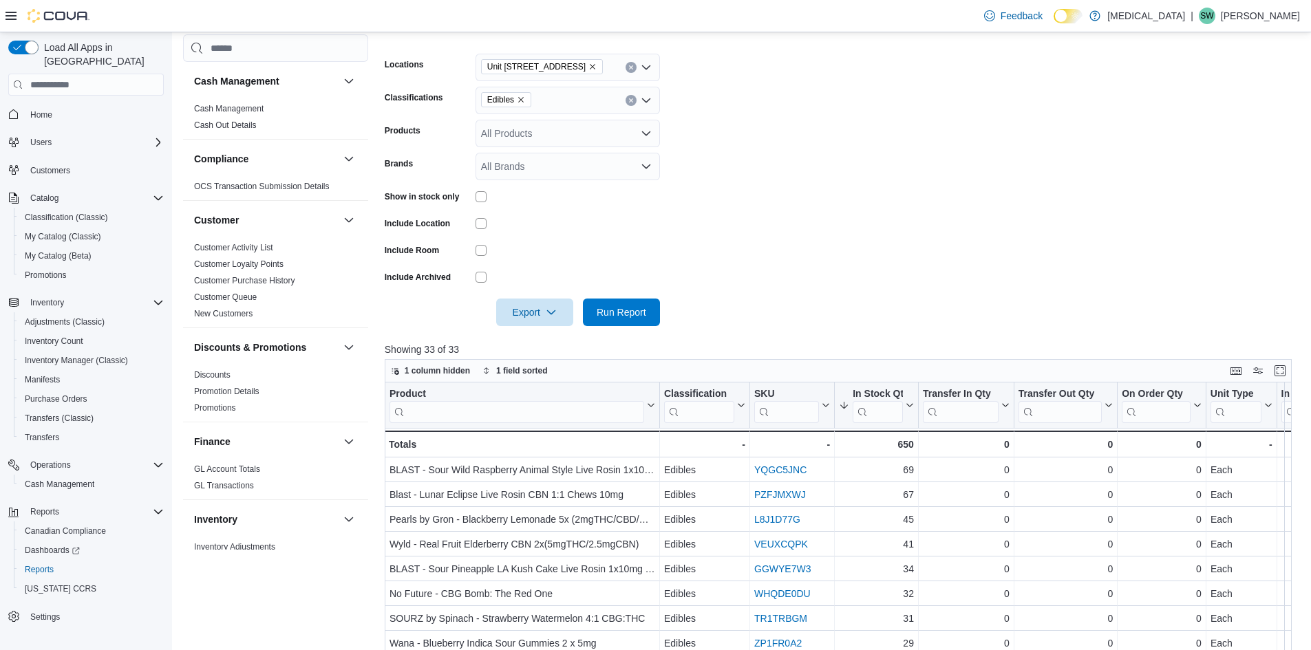
scroll to position [69, 0]
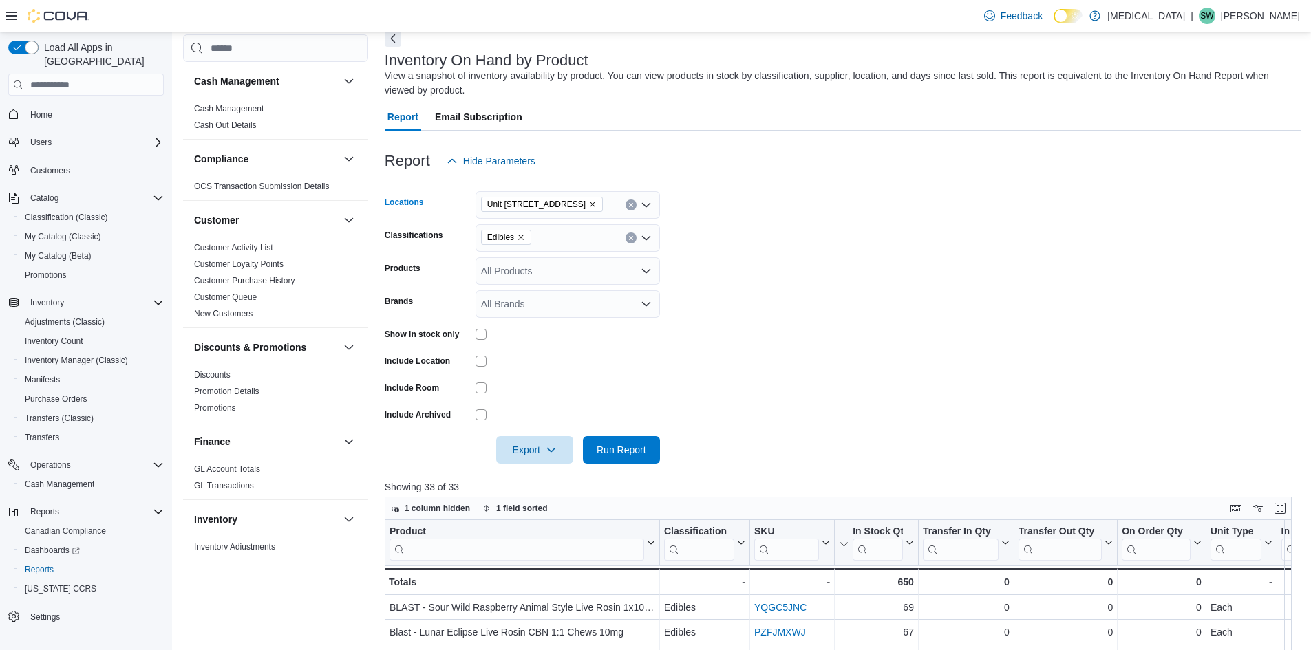
click at [597, 204] on icon "Remove Unit 385 North Dollarton Highway from selection in this group" at bounding box center [593, 204] width 8 height 8
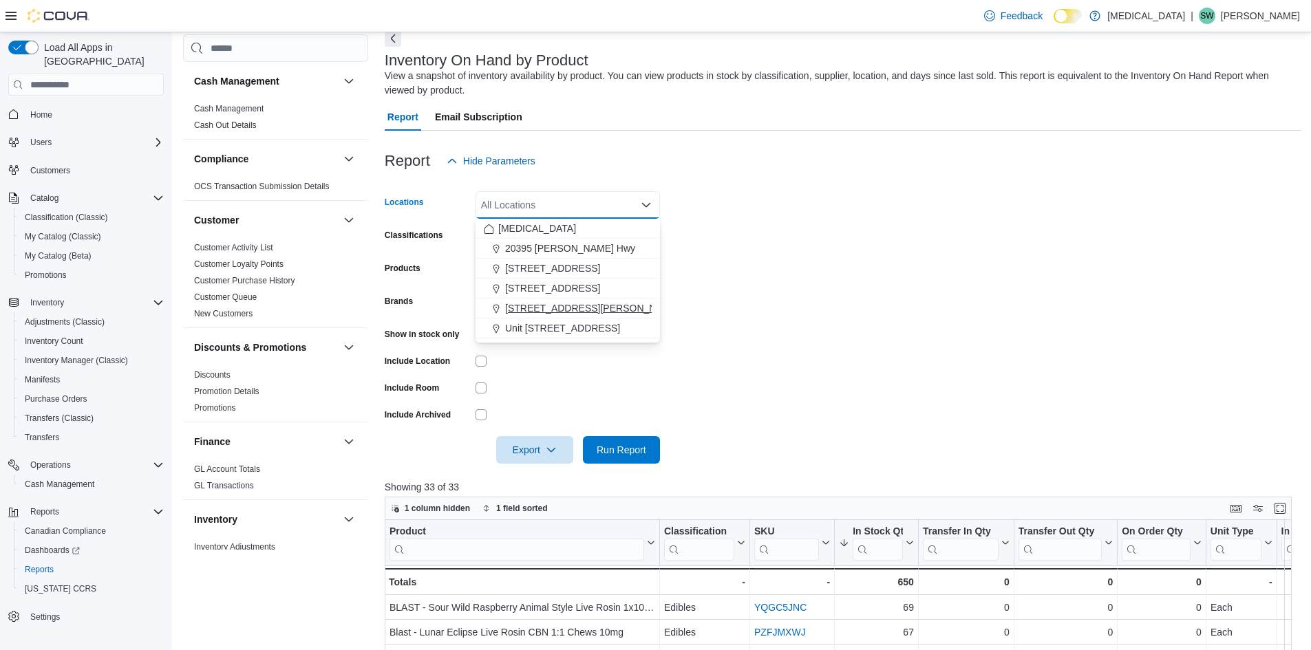
click at [562, 301] on button "[STREET_ADDRESS][PERSON_NAME]" at bounding box center [568, 309] width 184 height 20
click at [893, 324] on form "Locations [STREET_ADDRESS][PERSON_NAME] Selected. [STREET_ADDRESS][PERSON_NAME]…" at bounding box center [843, 319] width 917 height 289
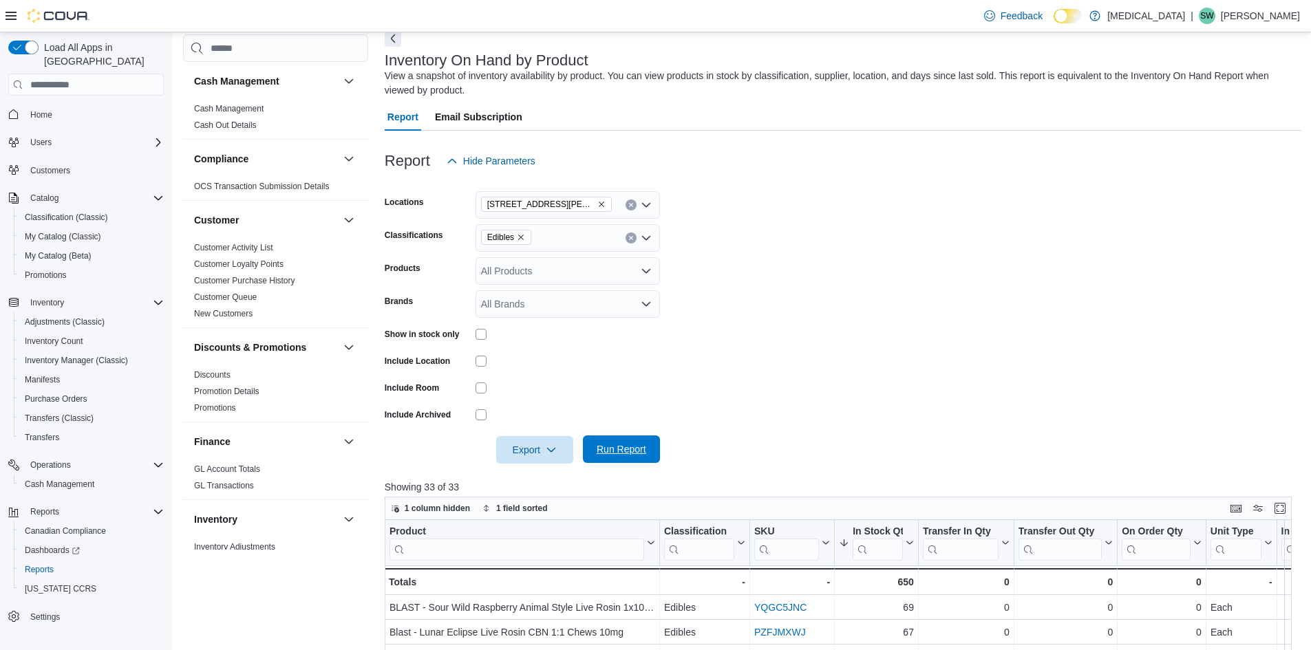
click at [626, 460] on span "Run Report" at bounding box center [621, 450] width 61 height 28
click at [597, 204] on icon "Remove 999 Denman Street from selection in this group" at bounding box center [601, 204] width 8 height 8
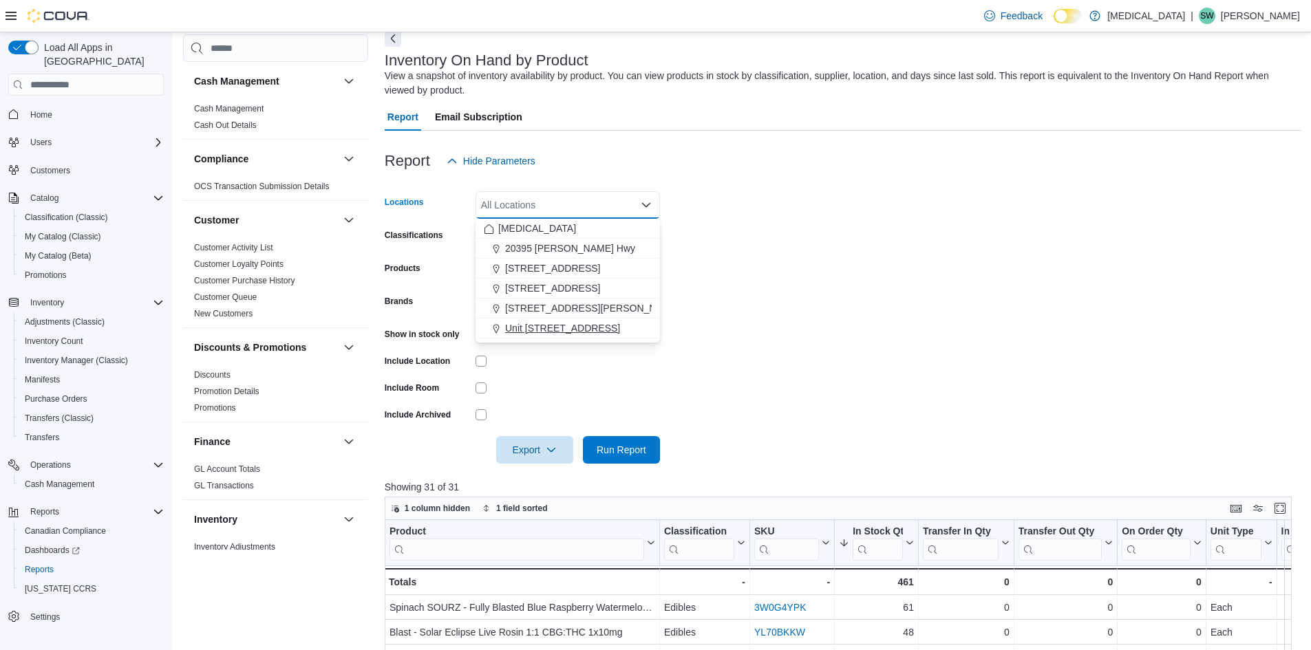
click at [553, 327] on span "Unit [STREET_ADDRESS]" at bounding box center [562, 328] width 115 height 14
click at [833, 288] on form "Locations Unit [STREET_ADDRESS] Combo box. Selected. [STREET_ADDRESS]. Press Ba…" at bounding box center [843, 319] width 917 height 289
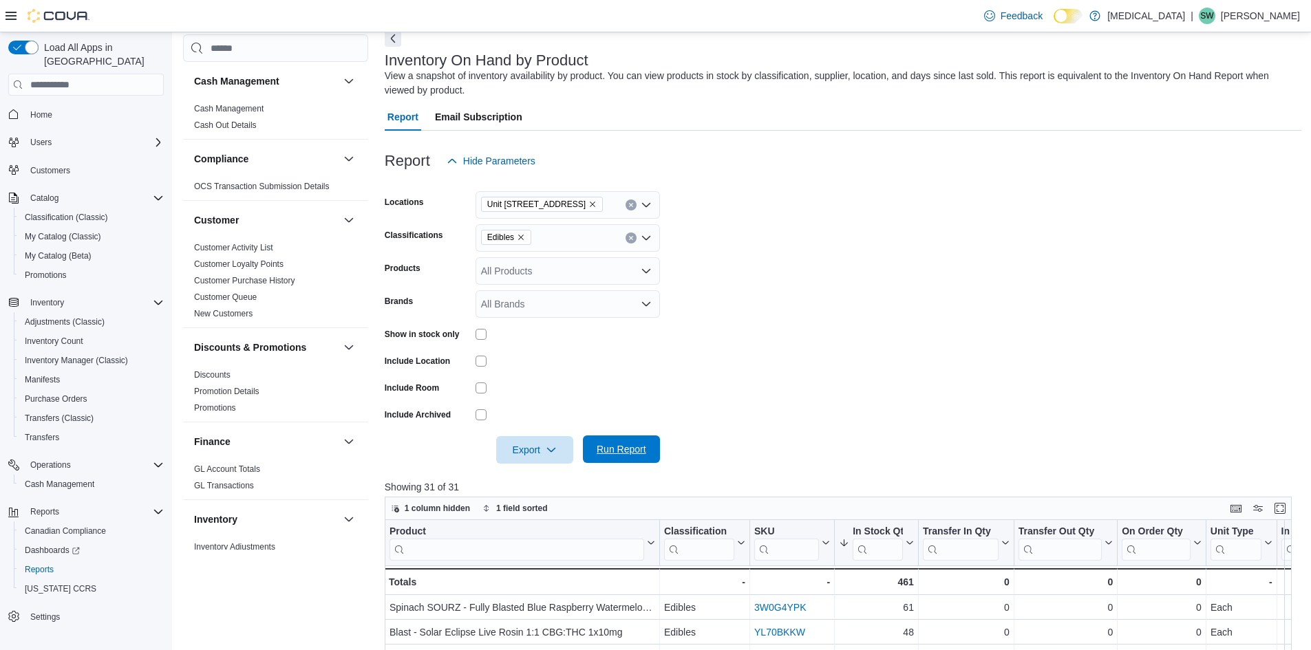
click at [621, 450] on span "Run Report" at bounding box center [622, 450] width 50 height 14
click at [886, 215] on form "Locations Unit [STREET_ADDRESS] Edibles Products All Products Brands All Brands…" at bounding box center [843, 319] width 917 height 289
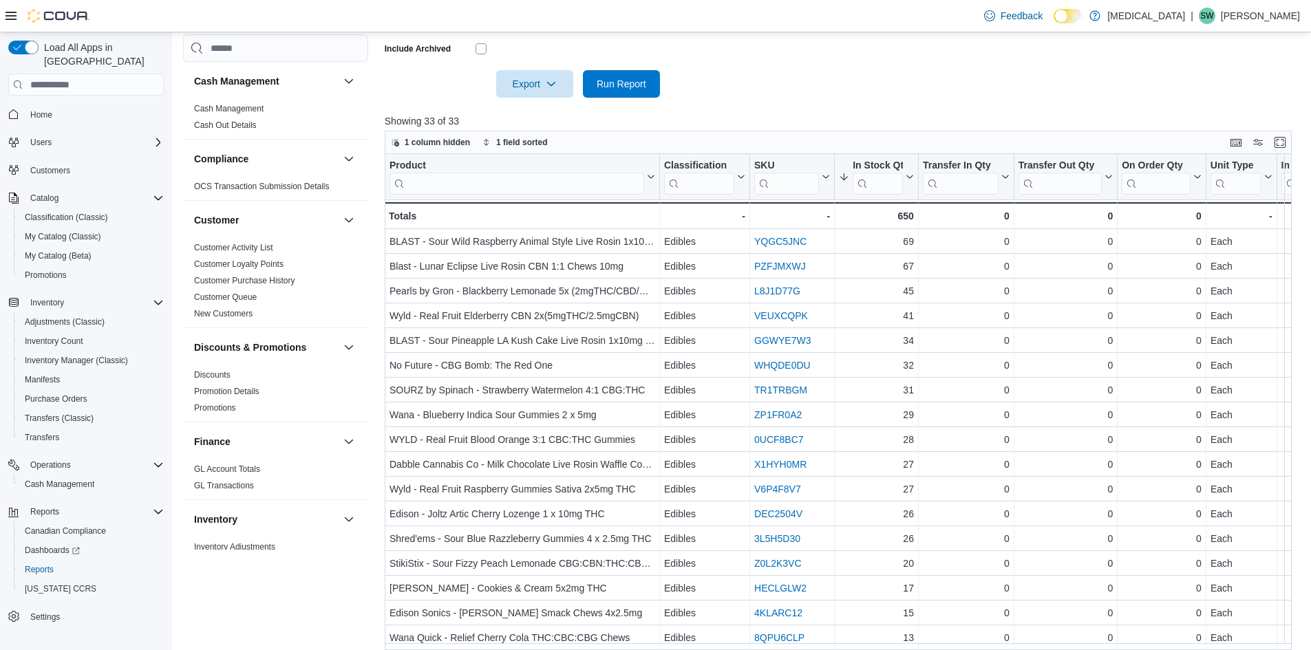
scroll to position [447, 0]
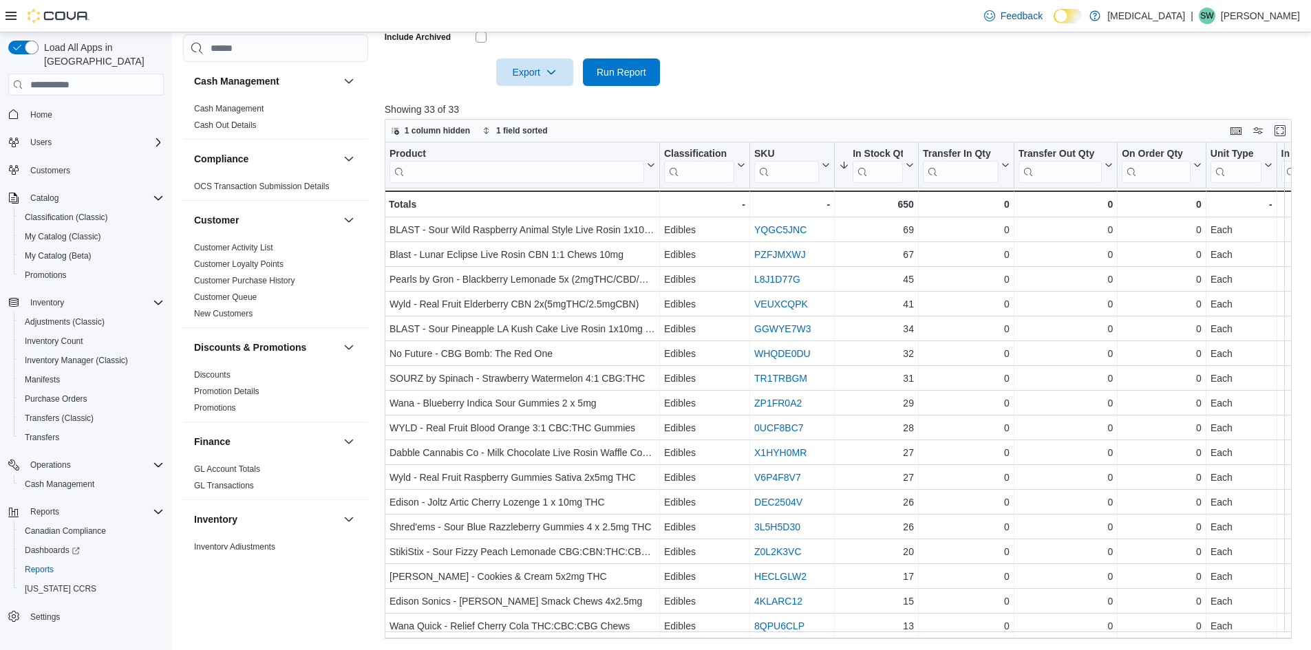
click at [928, 89] on div at bounding box center [843, 94] width 917 height 17
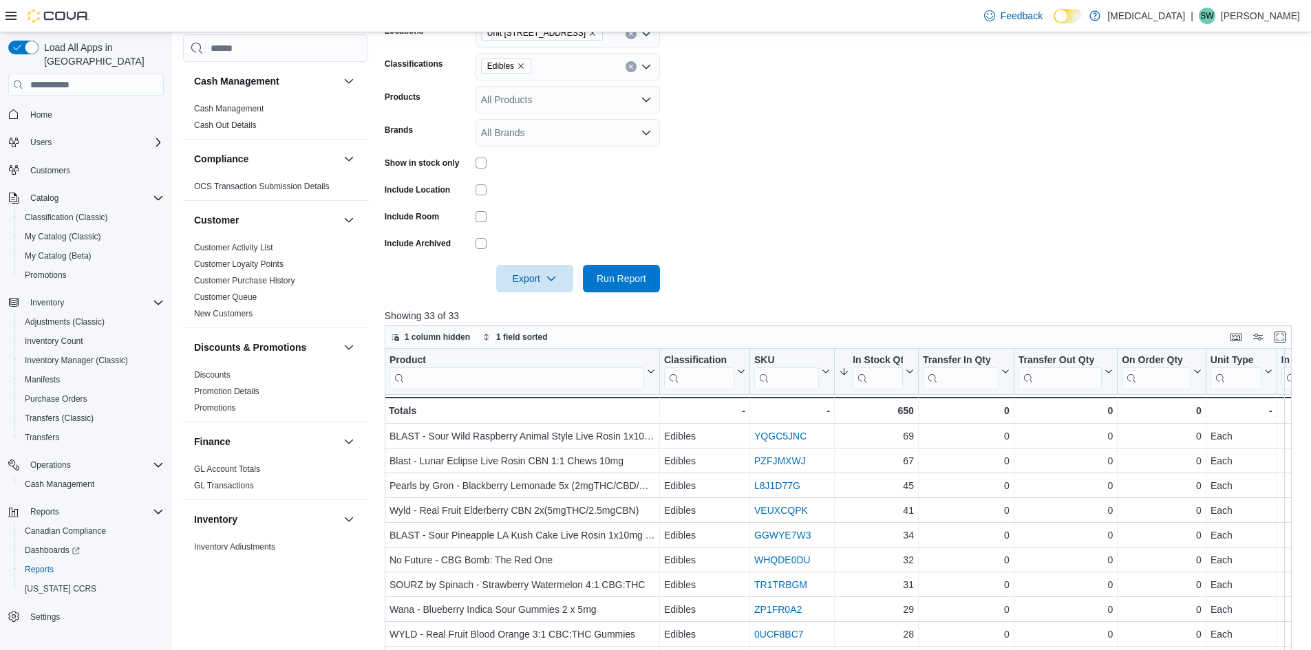
scroll to position [171, 0]
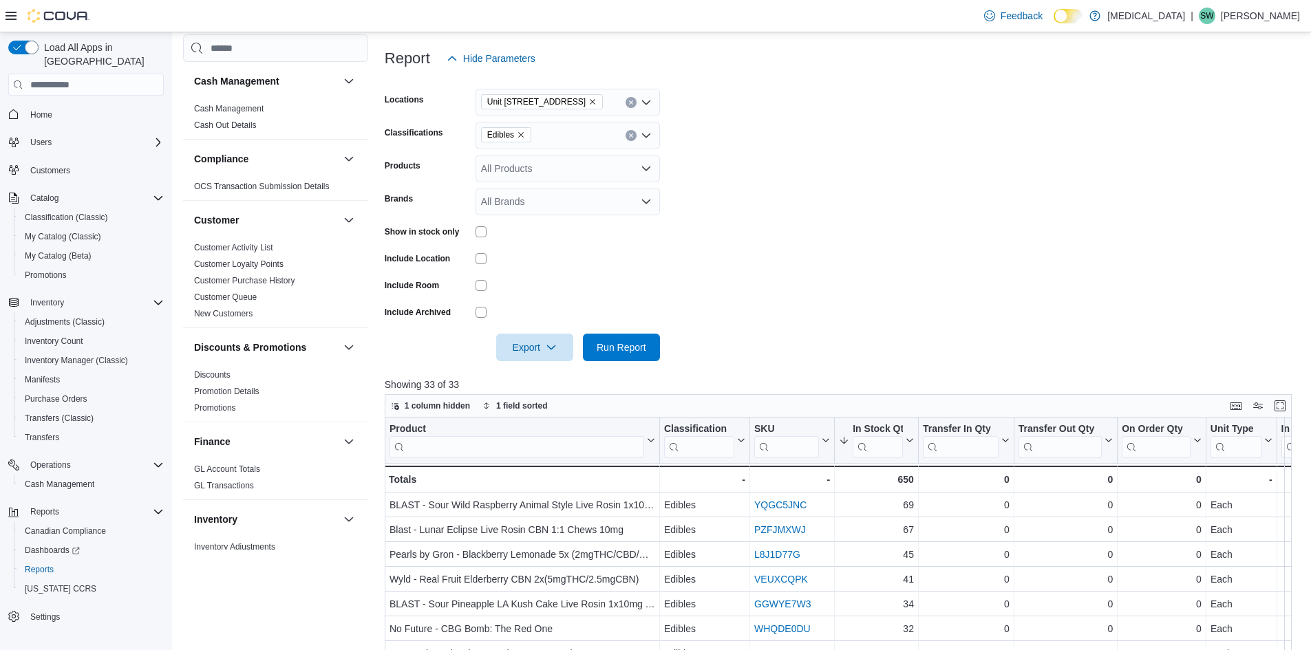
click at [597, 96] on span "Unit [STREET_ADDRESS]" at bounding box center [541, 102] width 109 height 14
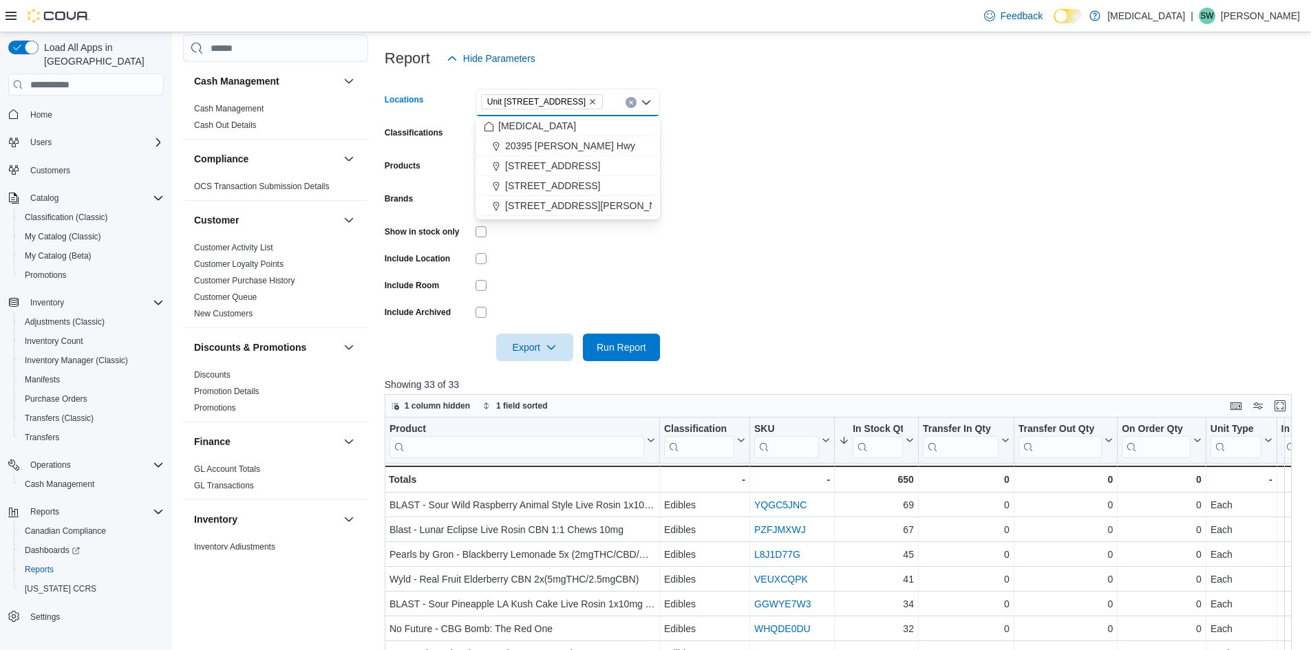
click at [597, 96] on span "Unit [STREET_ADDRESS]" at bounding box center [541, 102] width 109 height 14
click at [597, 103] on icon "Remove Unit 385 North Dollarton Highway from selection in this group" at bounding box center [593, 102] width 8 height 8
click at [553, 210] on span "[STREET_ADDRESS][PERSON_NAME]" at bounding box center [592, 206] width 175 height 14
click at [597, 102] on icon "Remove 999 Denman Street from selection in this group" at bounding box center [601, 102] width 8 height 8
click at [564, 179] on span "[STREET_ADDRESS]" at bounding box center [552, 186] width 95 height 14
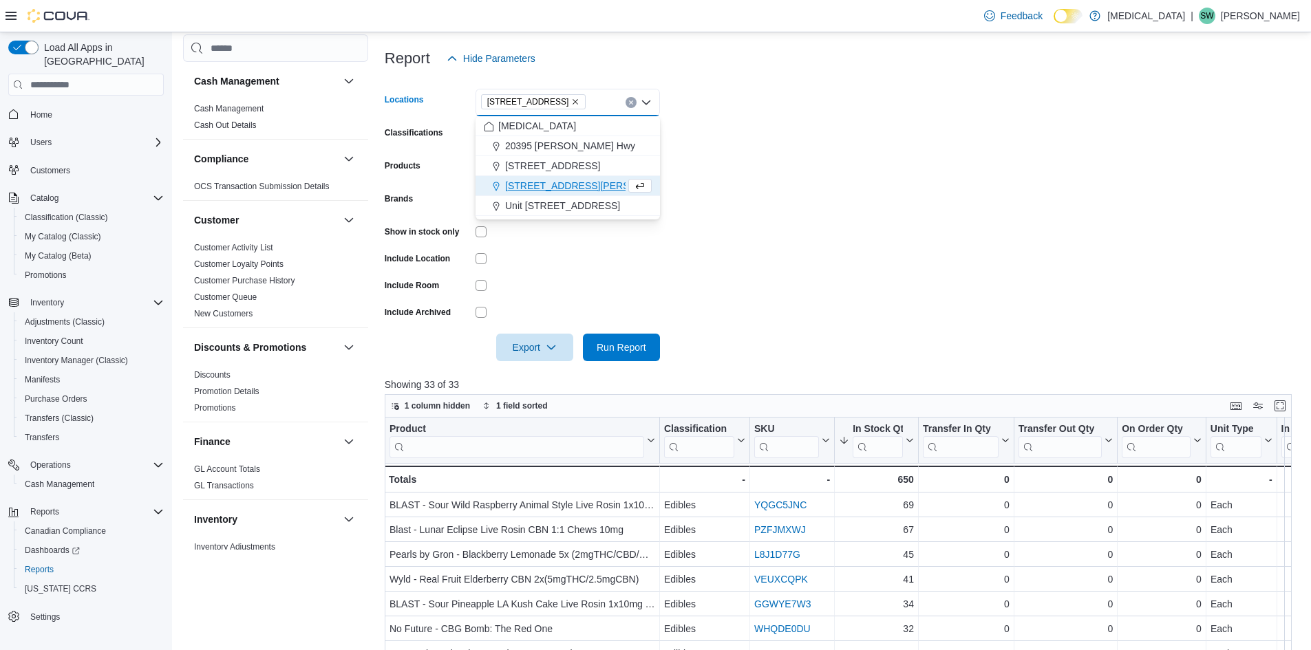
click at [809, 215] on form "Locations [STREET_ADDRESS] Selected. [STREET_ADDRESS] Press Backspace to delete…" at bounding box center [843, 216] width 917 height 289
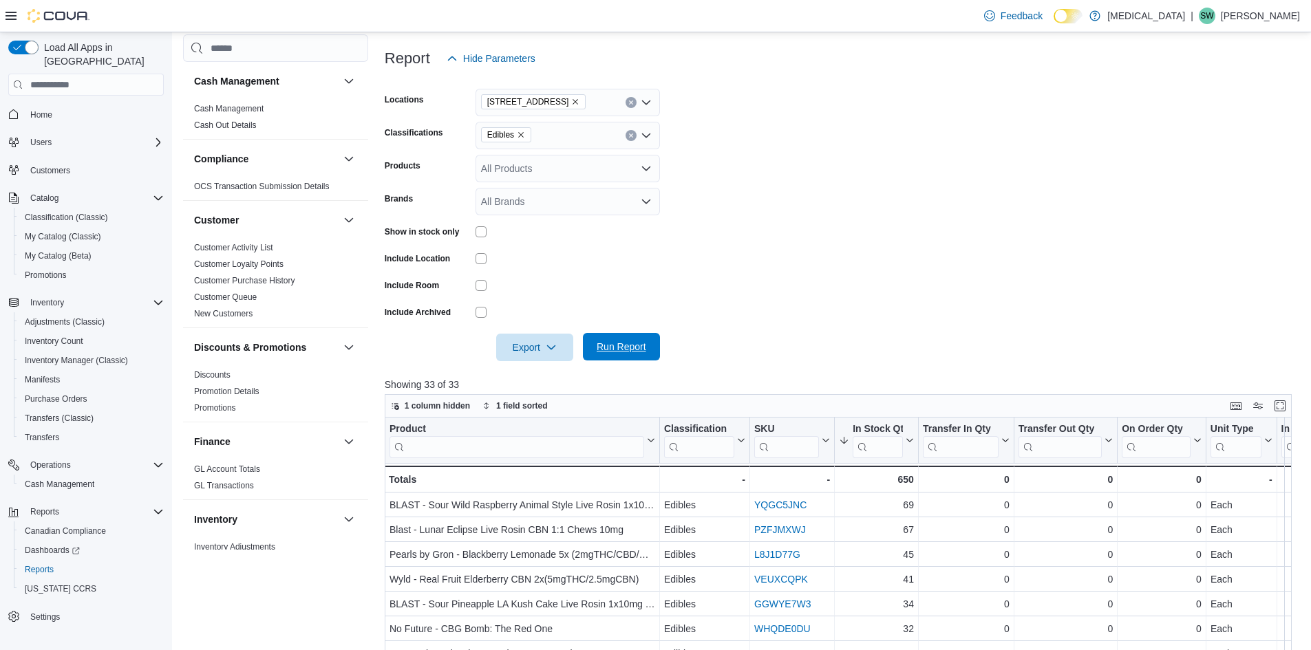
click at [626, 343] on span "Run Report" at bounding box center [622, 347] width 50 height 14
click at [571, 98] on icon "Remove 460 Granville St from selection in this group" at bounding box center [575, 102] width 8 height 8
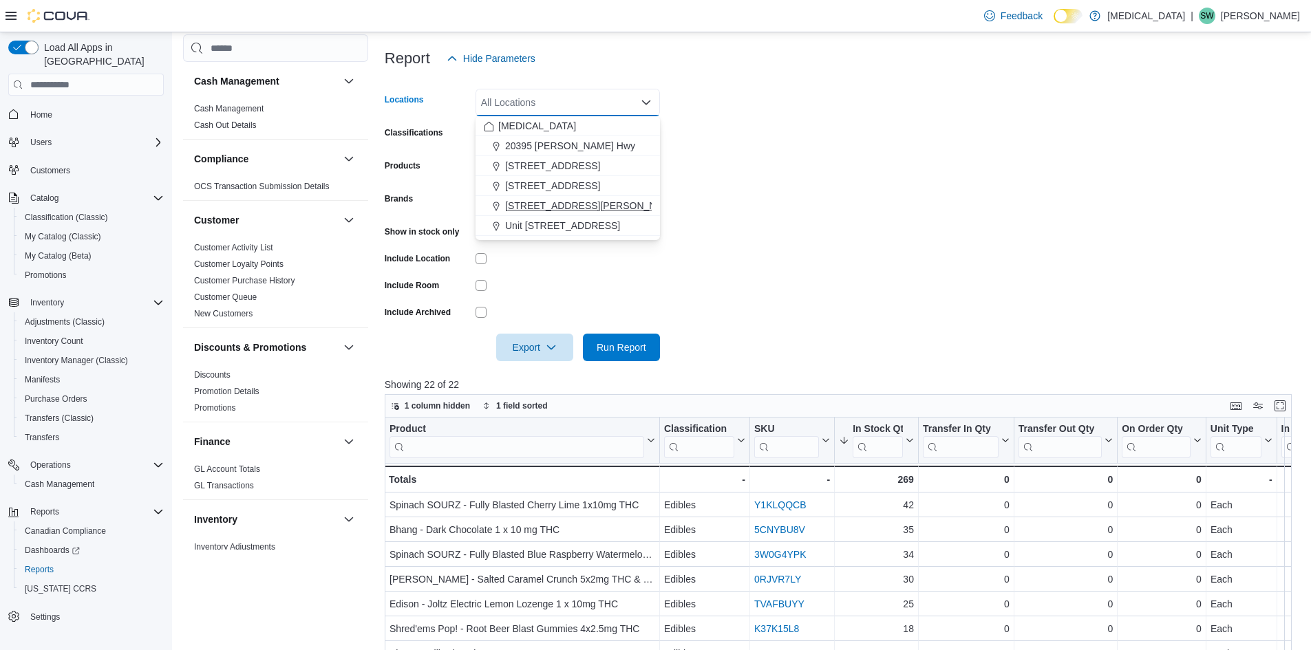
click at [568, 203] on span "[STREET_ADDRESS][PERSON_NAME]" at bounding box center [592, 206] width 175 height 14
click at [884, 222] on form "Locations 999 Denman Street Combo box. Selected. 999 Denman Street. Press Backs…" at bounding box center [843, 216] width 917 height 289
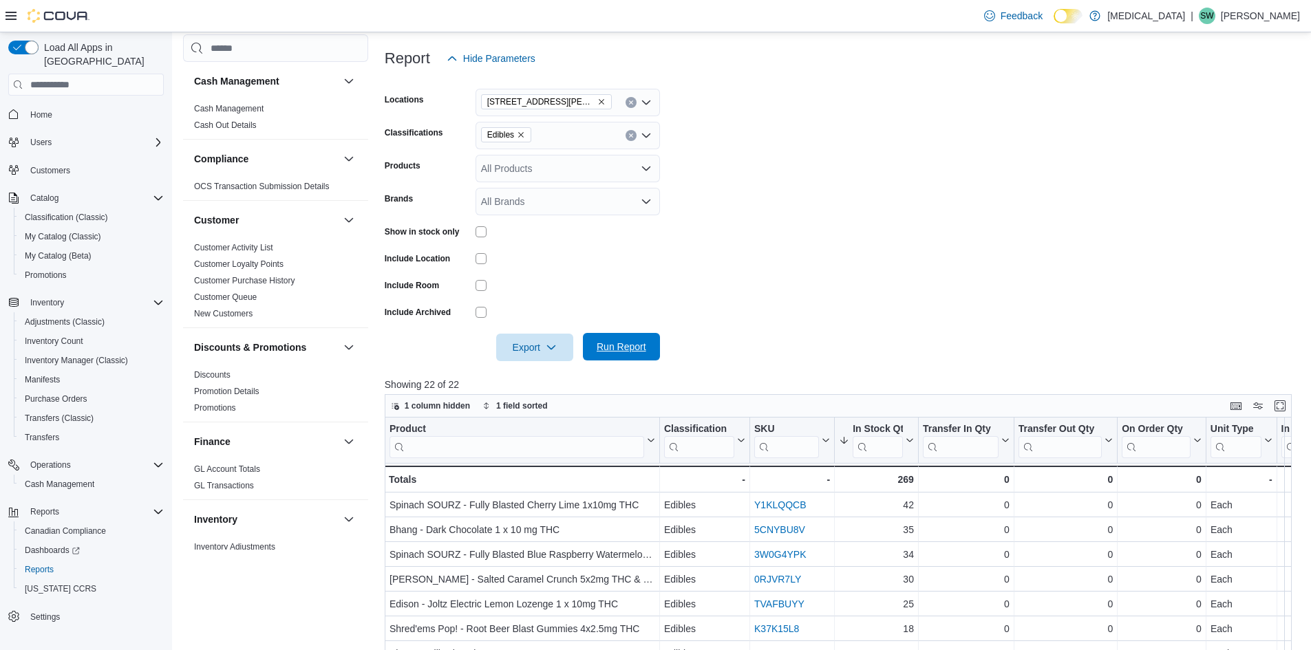
click at [636, 335] on span "Run Report" at bounding box center [621, 347] width 61 height 28
click at [597, 102] on icon "Remove 999 Denman Street from selection in this group" at bounding box center [601, 102] width 8 height 8
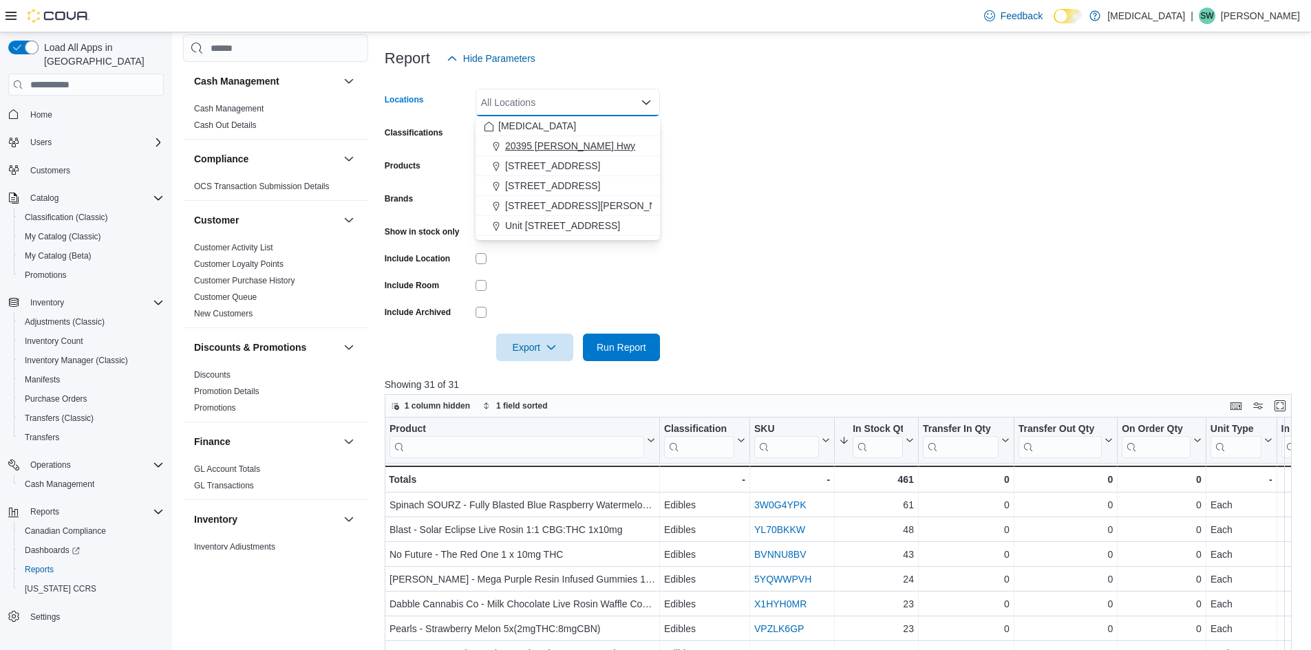
click at [565, 142] on span "20395 [PERSON_NAME] Hwy" at bounding box center [570, 146] width 130 height 14
click at [614, 363] on div at bounding box center [843, 369] width 917 height 17
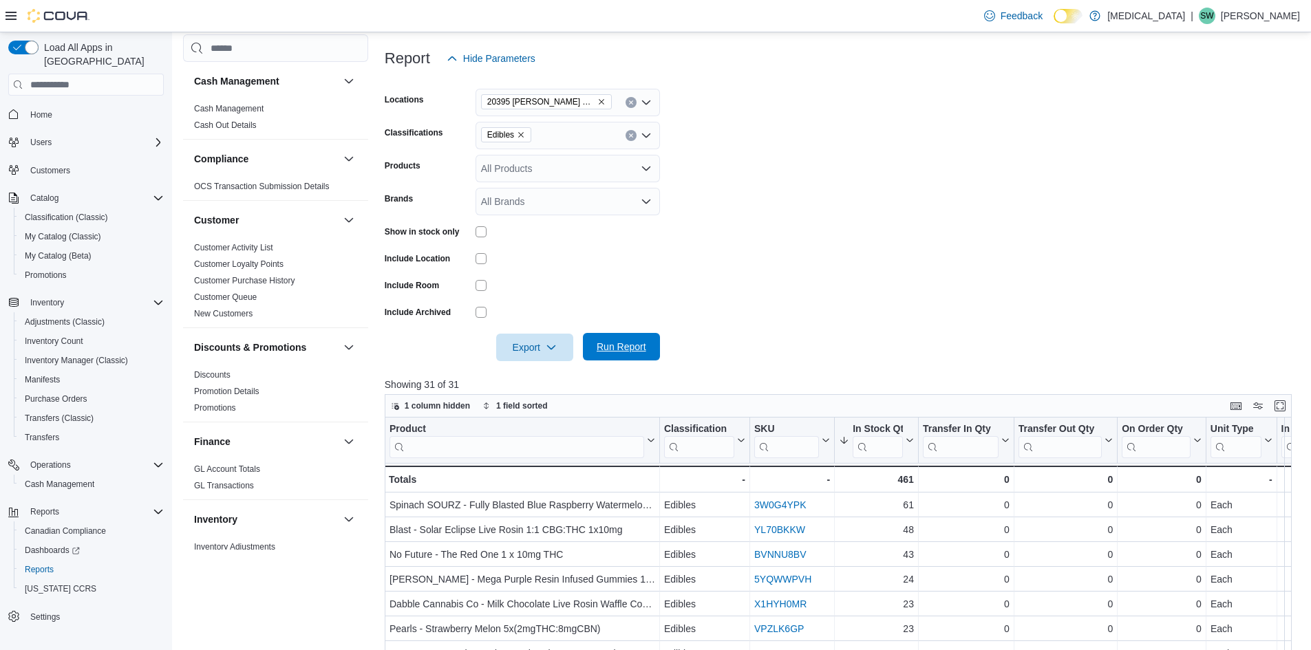
click at [614, 356] on span "Run Report" at bounding box center [621, 347] width 61 height 28
click at [597, 99] on icon "Remove 20395 Lougheed Hwy from selection in this group" at bounding box center [601, 102] width 8 height 8
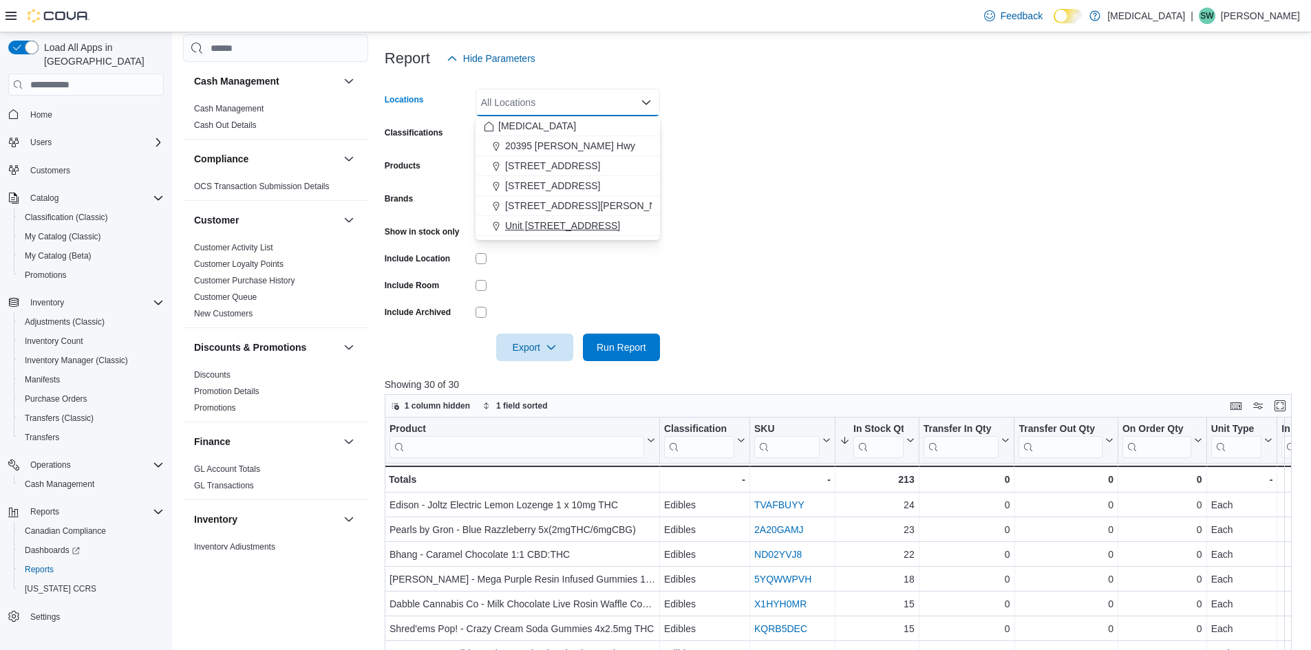
click at [577, 218] on button "Unit [STREET_ADDRESS]" at bounding box center [568, 226] width 184 height 20
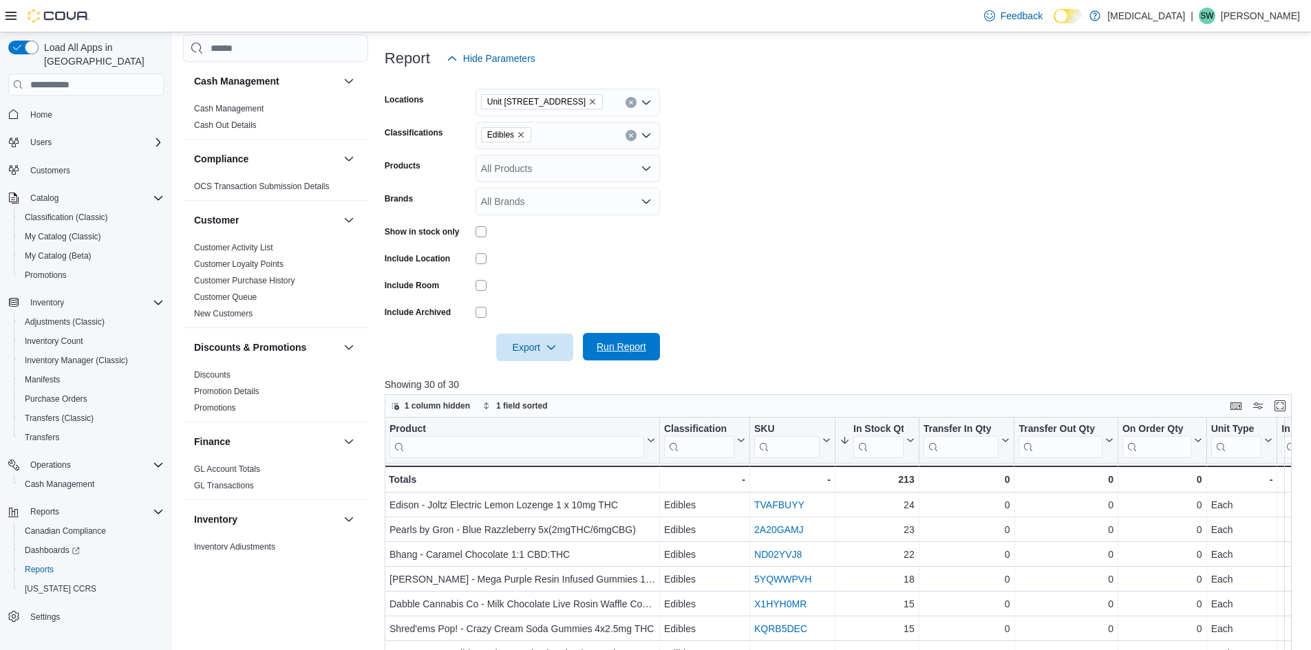
click at [652, 348] on button "Run Report" at bounding box center [621, 347] width 77 height 28
click at [942, 236] on form "Locations Unit 385 North Dollarton Highway Classifications Edibles Products All…" at bounding box center [843, 216] width 917 height 289
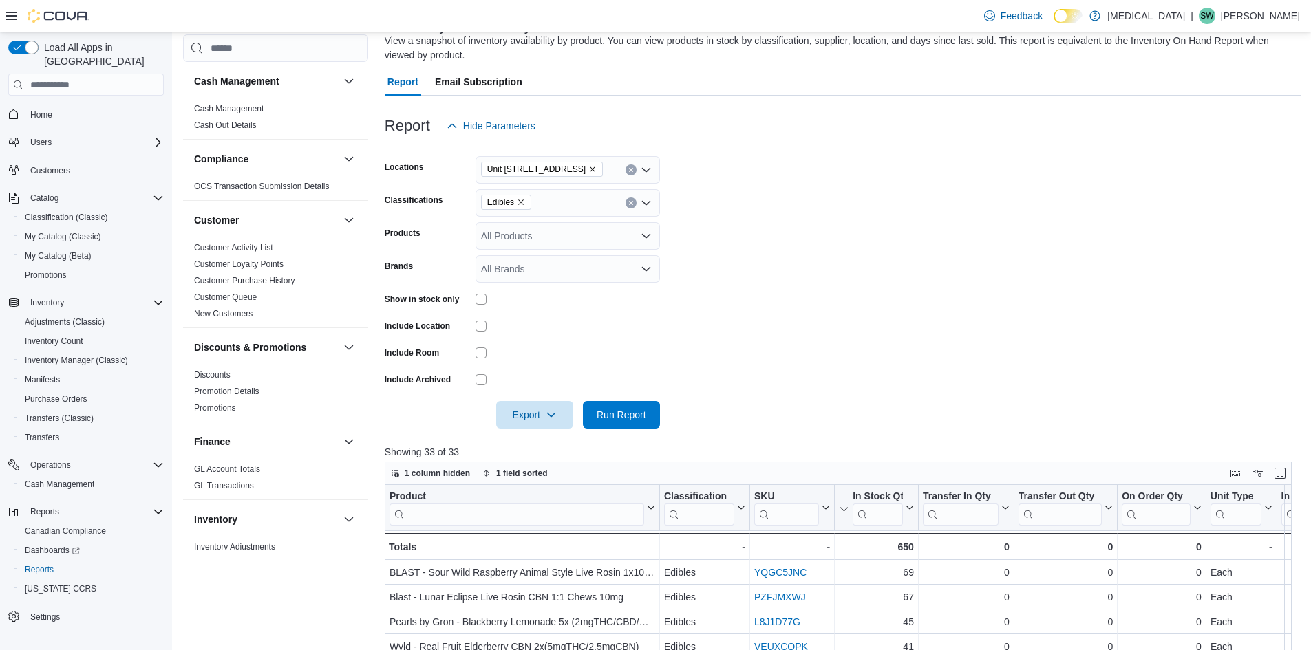
scroll to position [34, 0]
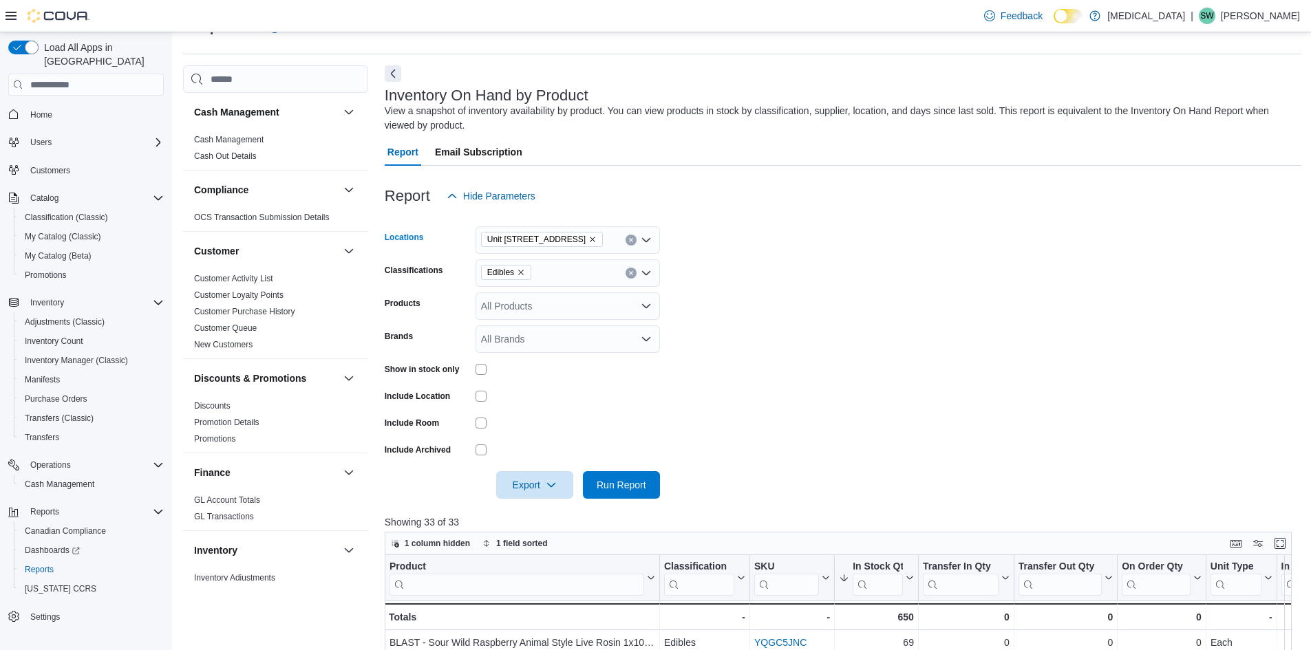
click at [597, 236] on icon "Remove Unit 385 North Dollarton Highway from selection in this group" at bounding box center [593, 239] width 8 height 8
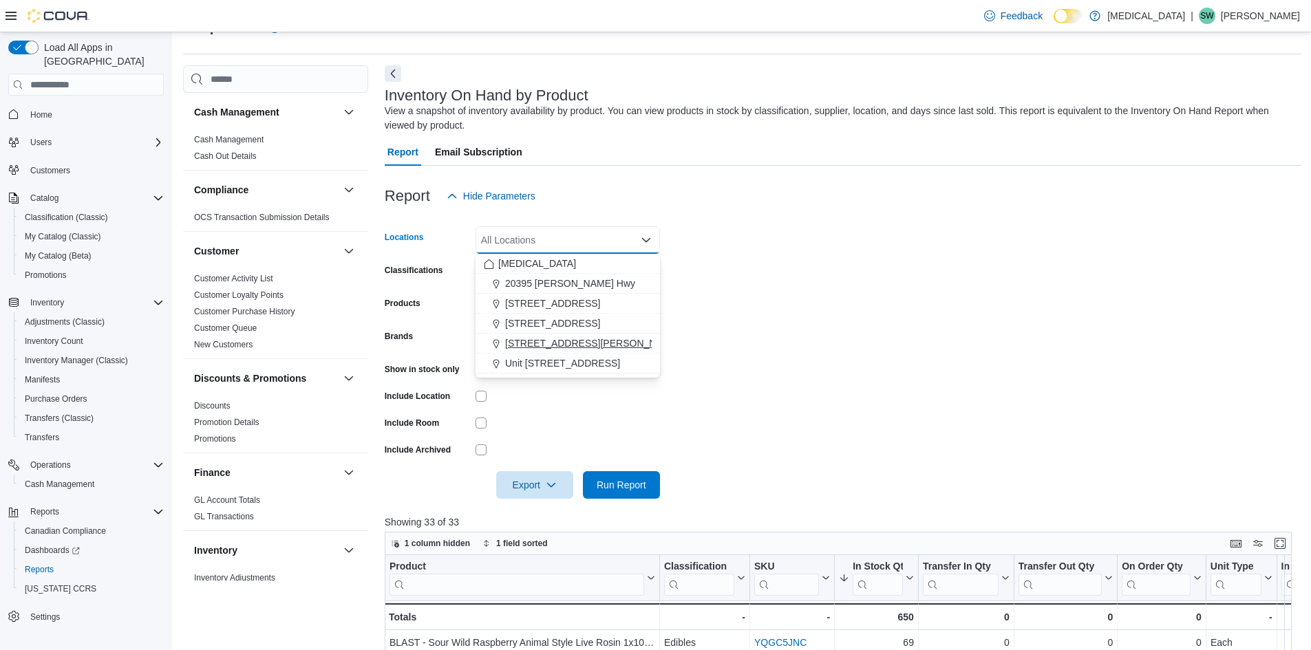
click at [558, 336] on button "999 Denman Street" at bounding box center [568, 344] width 184 height 20
click at [793, 308] on form "Locations 999 Denman Street Combo box. Selected. 999 Denman Street. Press Backs…" at bounding box center [843, 354] width 917 height 289
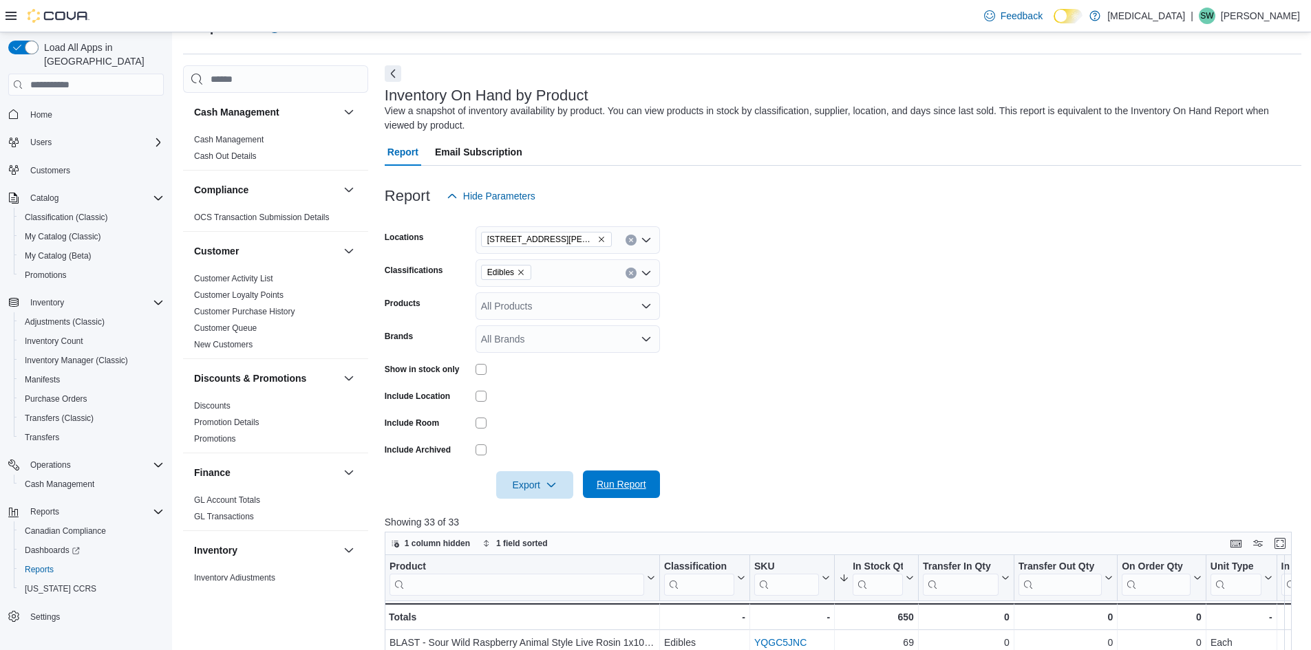
click at [642, 487] on span "Run Report" at bounding box center [622, 485] width 50 height 14
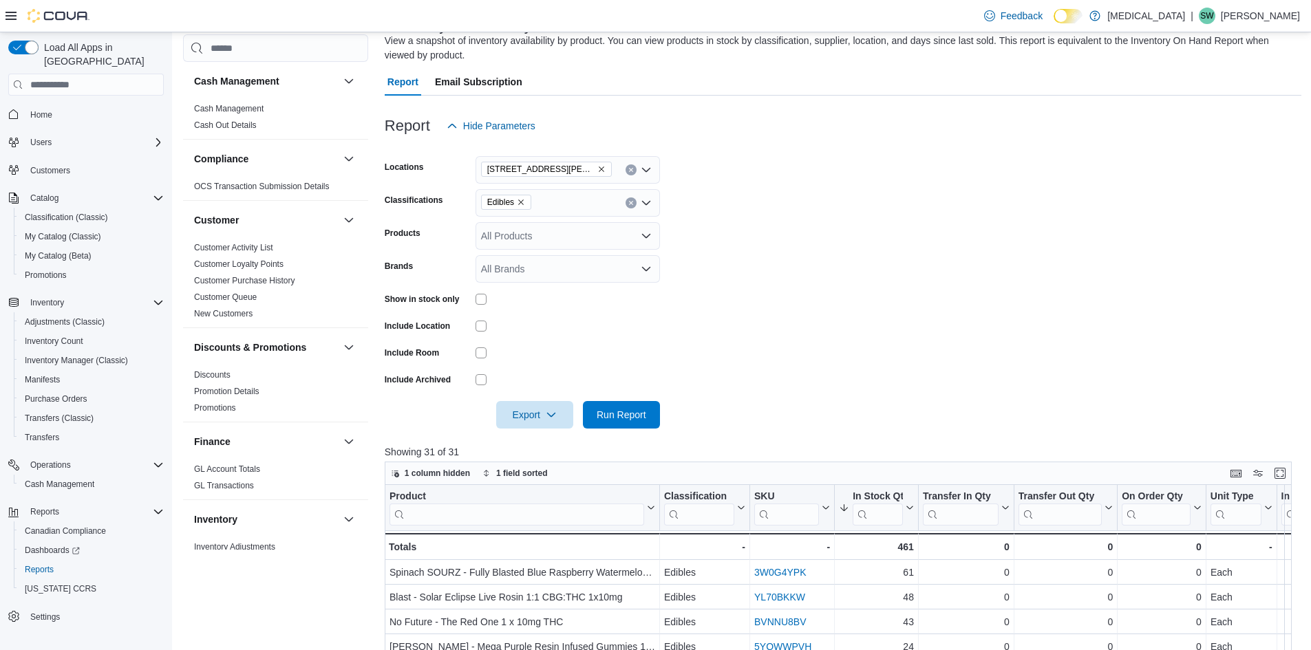
scroll to position [103, 0]
click at [597, 169] on icon "Remove 999 Denman Street from selection in this group" at bounding box center [601, 171] width 8 height 8
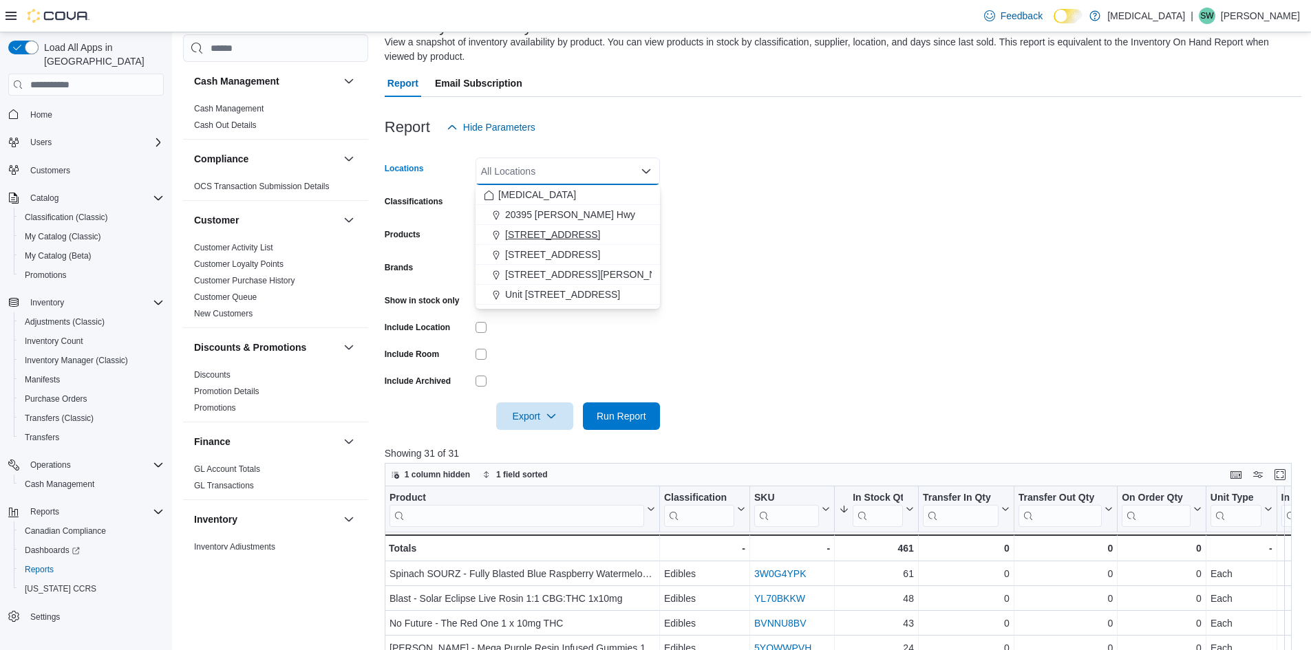
click at [555, 227] on button "[STREET_ADDRESS]" at bounding box center [568, 235] width 184 height 20
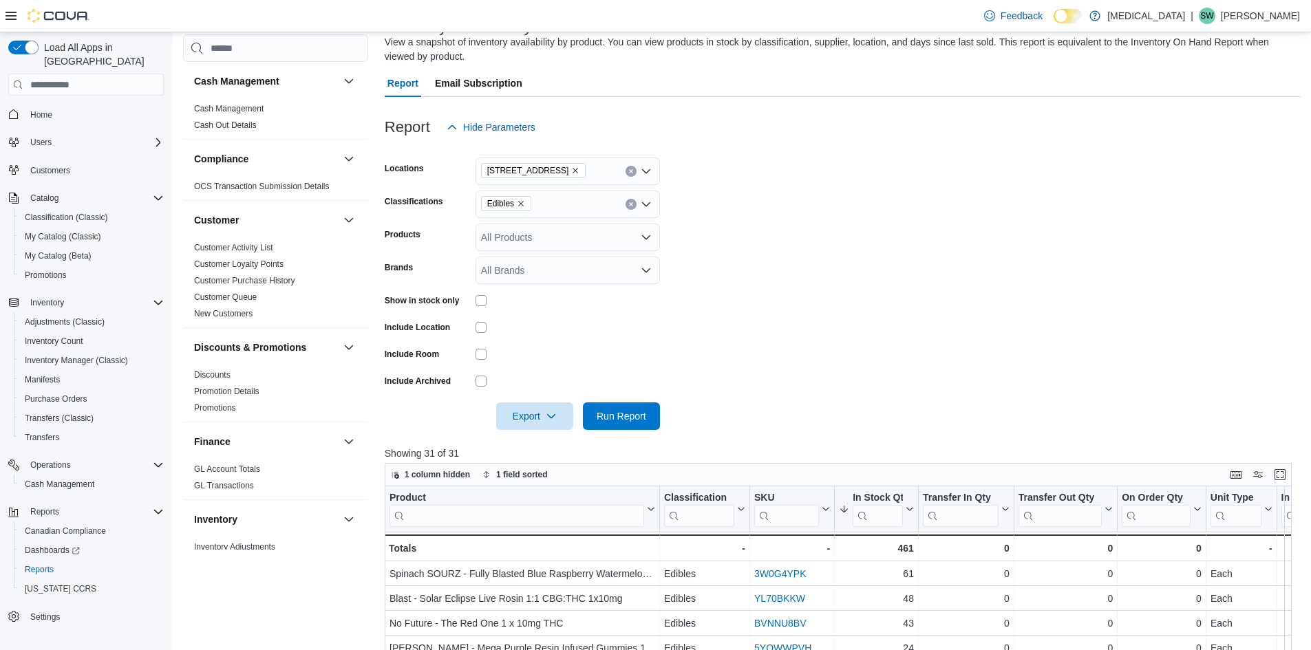
click at [831, 258] on form "Locations 3039 Granville Street Classifications Edibles Products All Products B…" at bounding box center [843, 285] width 917 height 289
click at [626, 409] on span "Run Report" at bounding box center [621, 416] width 61 height 28
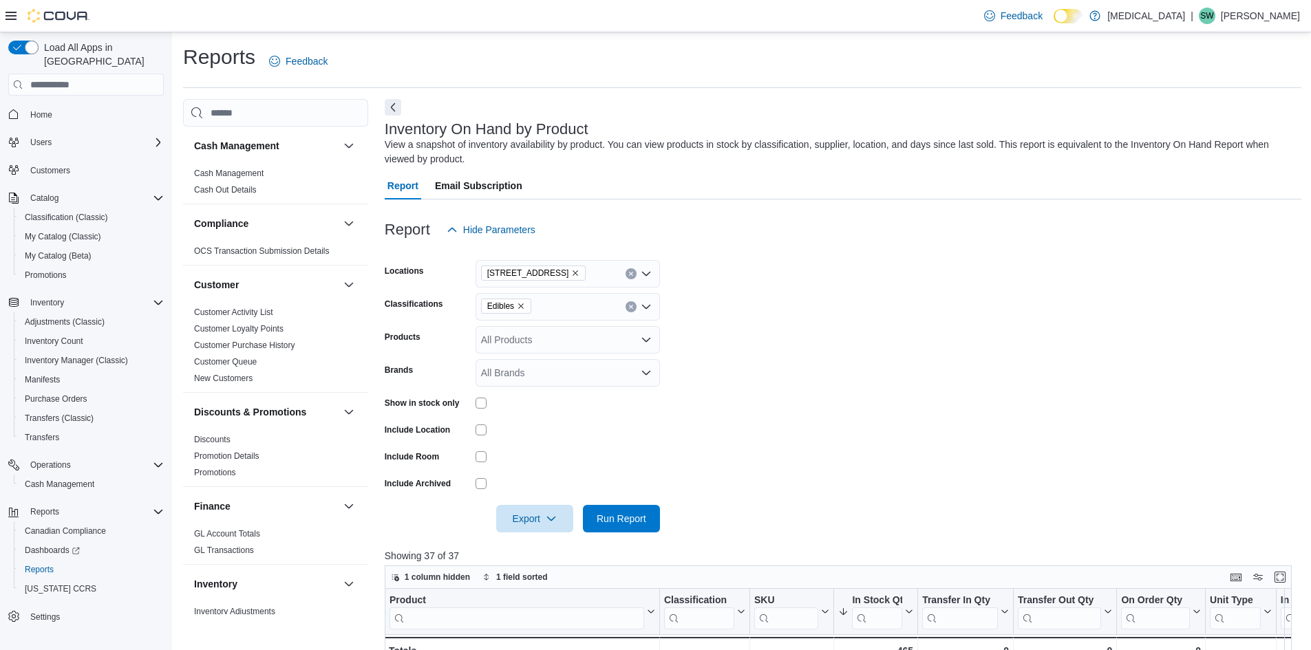
click at [575, 268] on span "[STREET_ADDRESS]" at bounding box center [533, 273] width 93 height 14
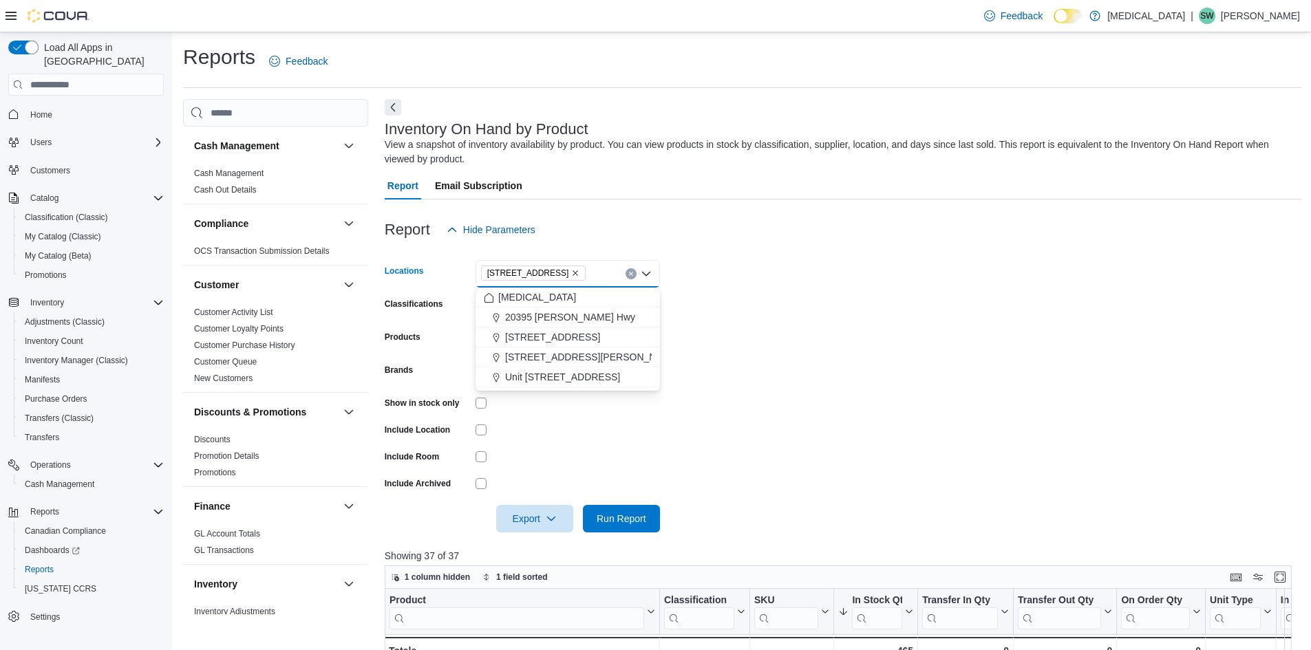
click at [574, 269] on icon "Remove 3039 Granville Street from selection in this group" at bounding box center [575, 273] width 8 height 8
click at [597, 224] on div "Report Hide Parameters" at bounding box center [843, 230] width 917 height 28
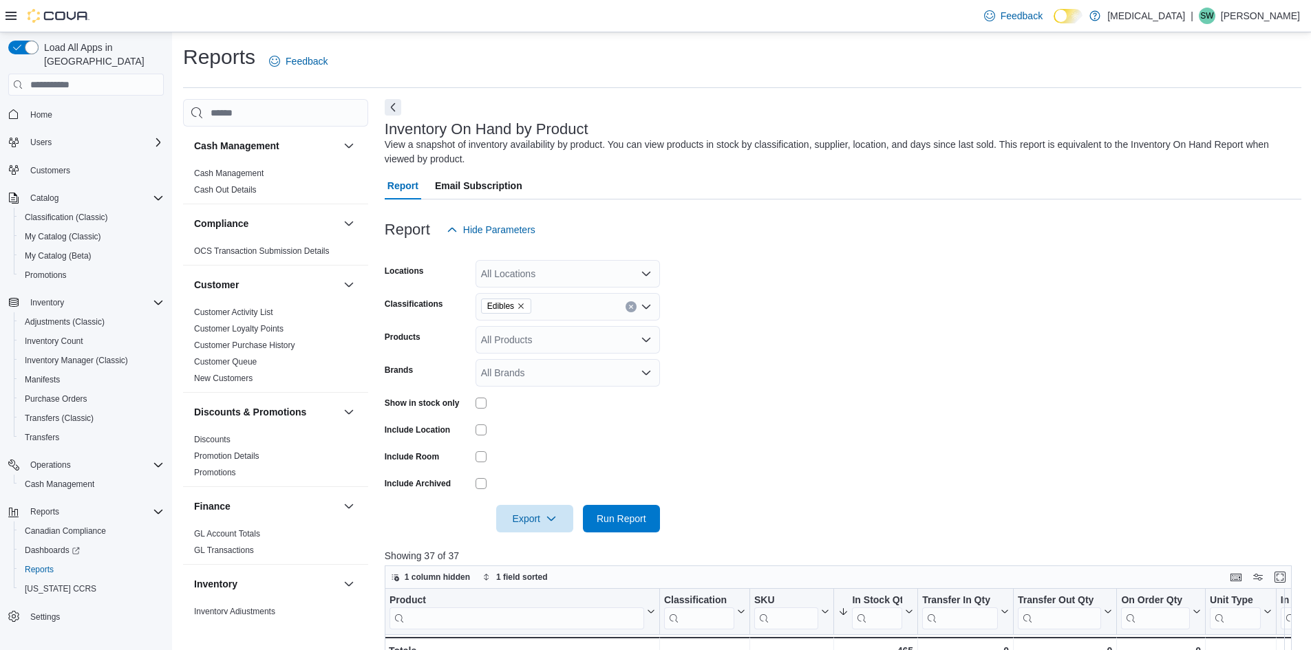
click at [578, 277] on div "All Locations" at bounding box center [568, 274] width 184 height 28
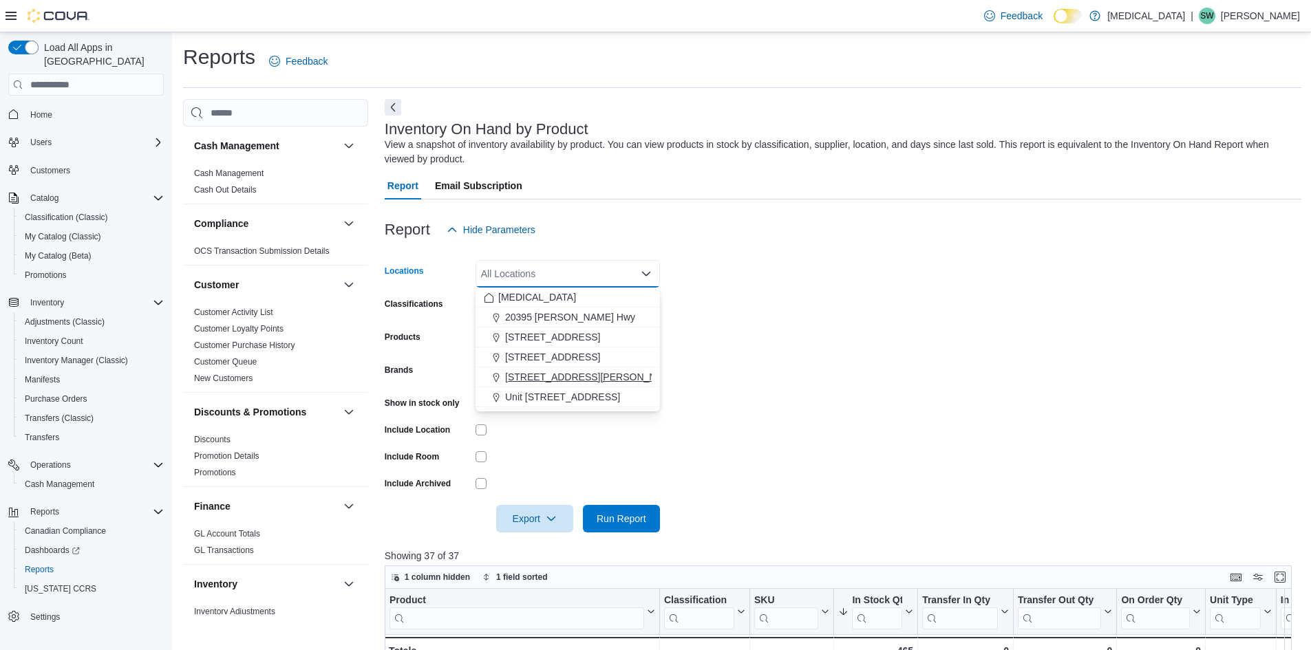
click at [552, 379] on span "[STREET_ADDRESS][PERSON_NAME]" at bounding box center [592, 377] width 175 height 14
click at [796, 339] on form "Locations 999 Denman Street Combo box. Selected. 999 Denman Street. Press Backs…" at bounding box center [843, 388] width 917 height 289
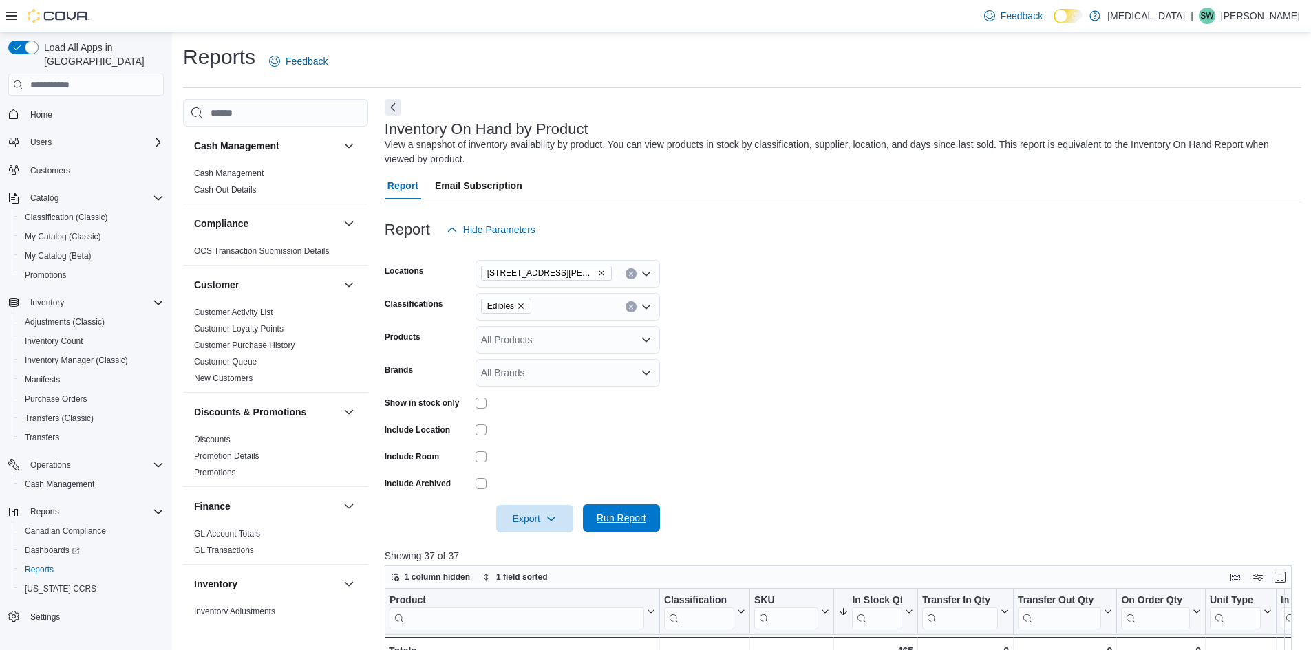
drag, startPoint x: 642, startPoint y: 517, endPoint x: 847, endPoint y: 370, distance: 252.1
click at [641, 517] on span "Run Report" at bounding box center [622, 518] width 50 height 14
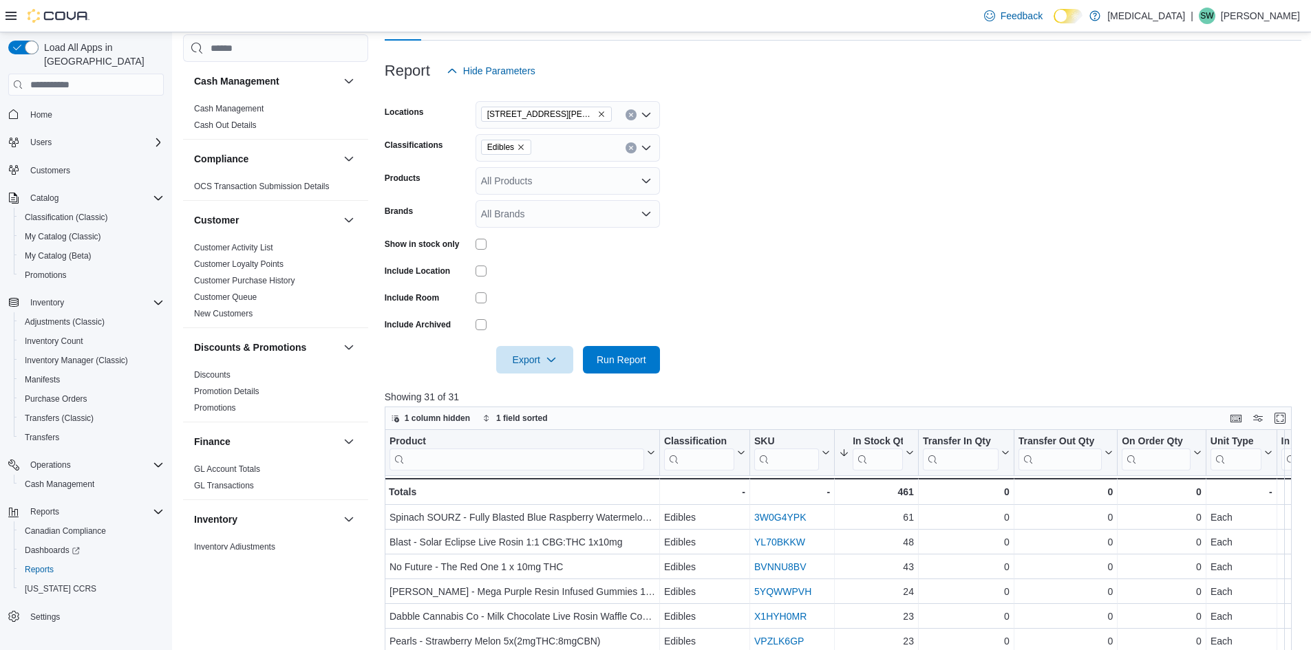
scroll to position [138, 0]
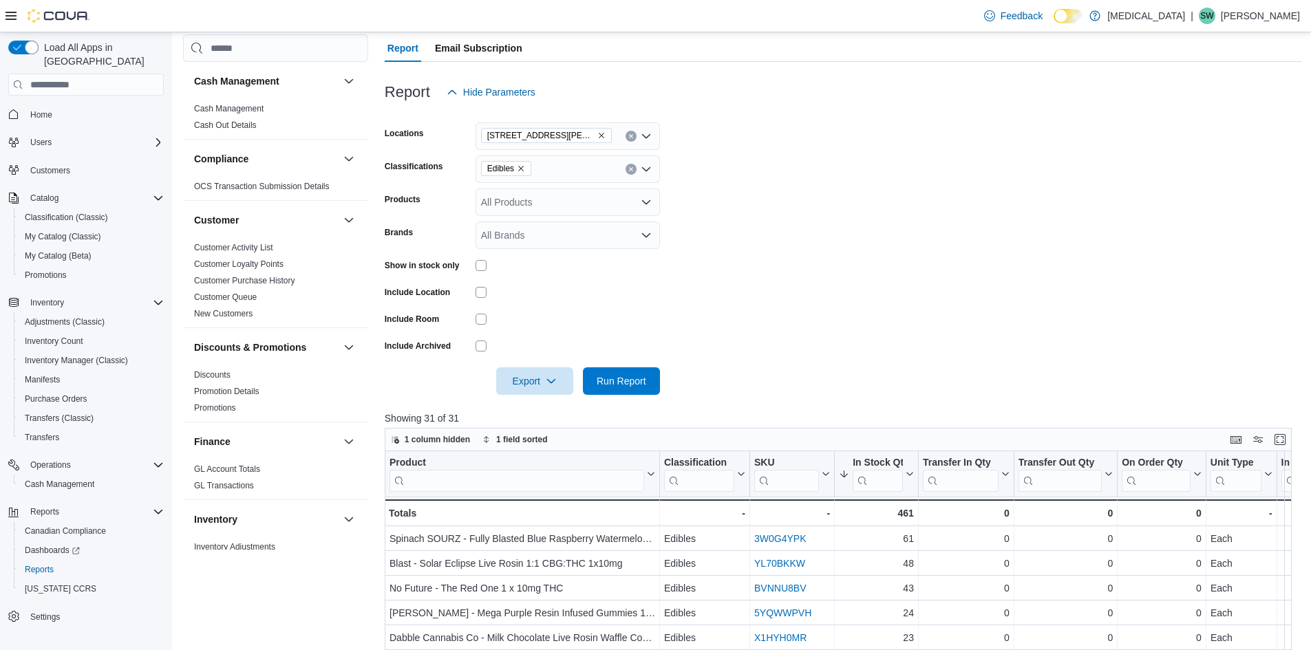
click at [597, 132] on icon "Remove 999 Denman Street from selection in this group" at bounding box center [601, 135] width 8 height 8
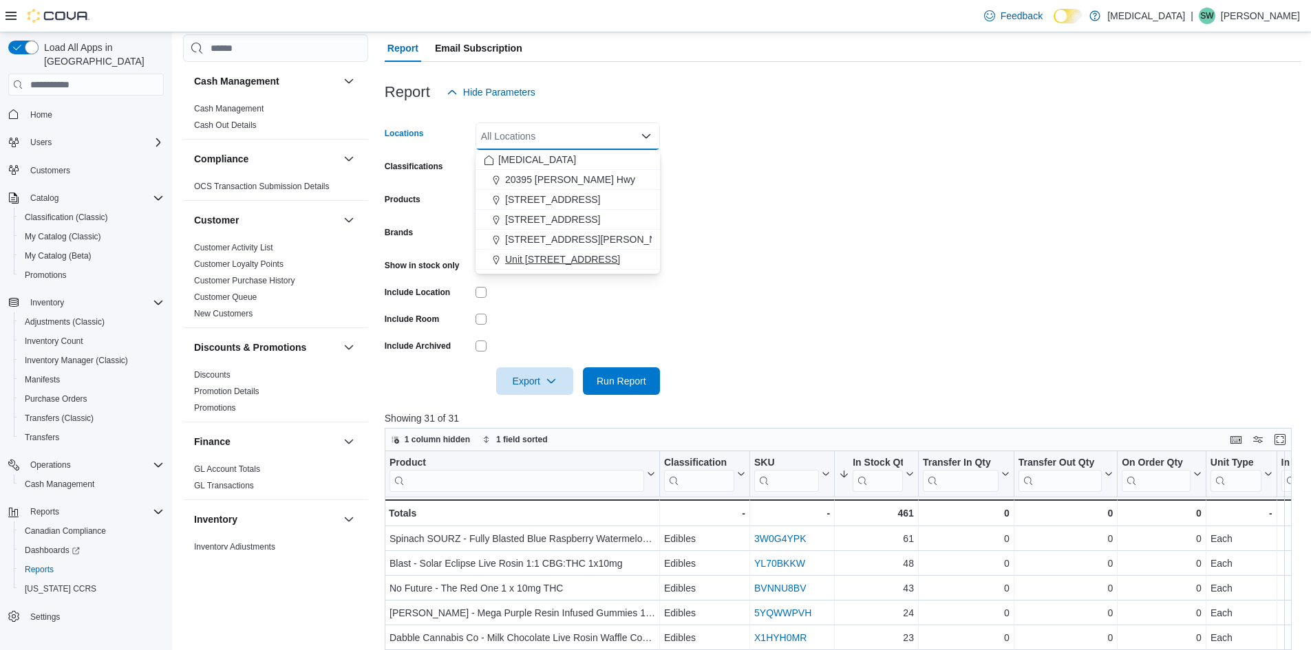
click at [551, 254] on span "Unit [STREET_ADDRESS]" at bounding box center [562, 260] width 115 height 14
click at [783, 229] on form "Locations Unit 385 North Dollarton Highway Combo box. Selected. Unit 385 North …" at bounding box center [843, 250] width 917 height 289
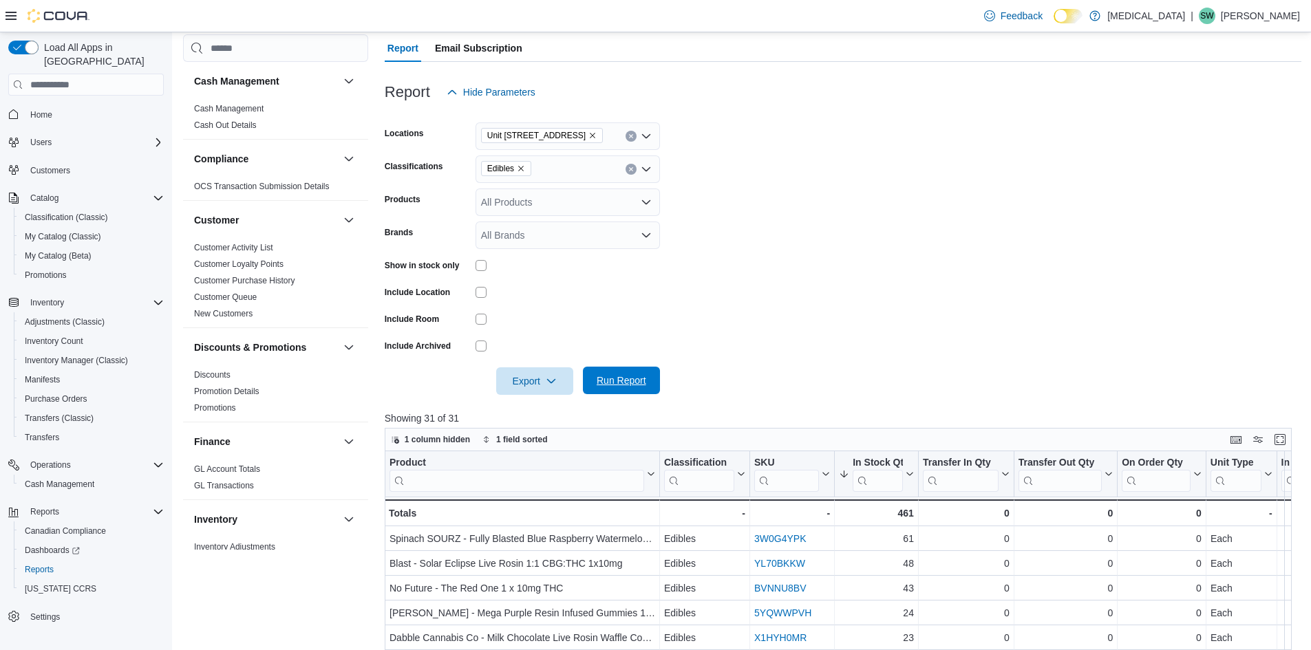
click at [641, 379] on span "Run Report" at bounding box center [622, 381] width 50 height 14
click at [776, 266] on form "Locations Unit 385 North Dollarton Highway Classifications Edibles Products All…" at bounding box center [843, 250] width 917 height 289
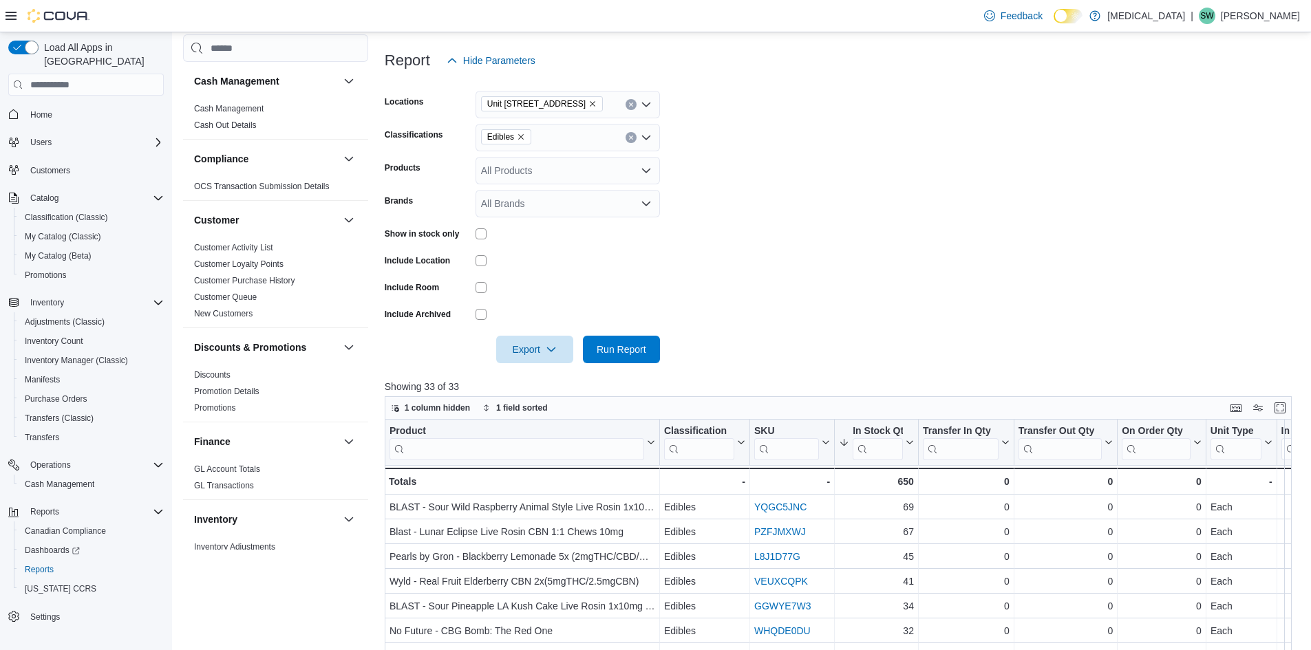
scroll to position [138, 0]
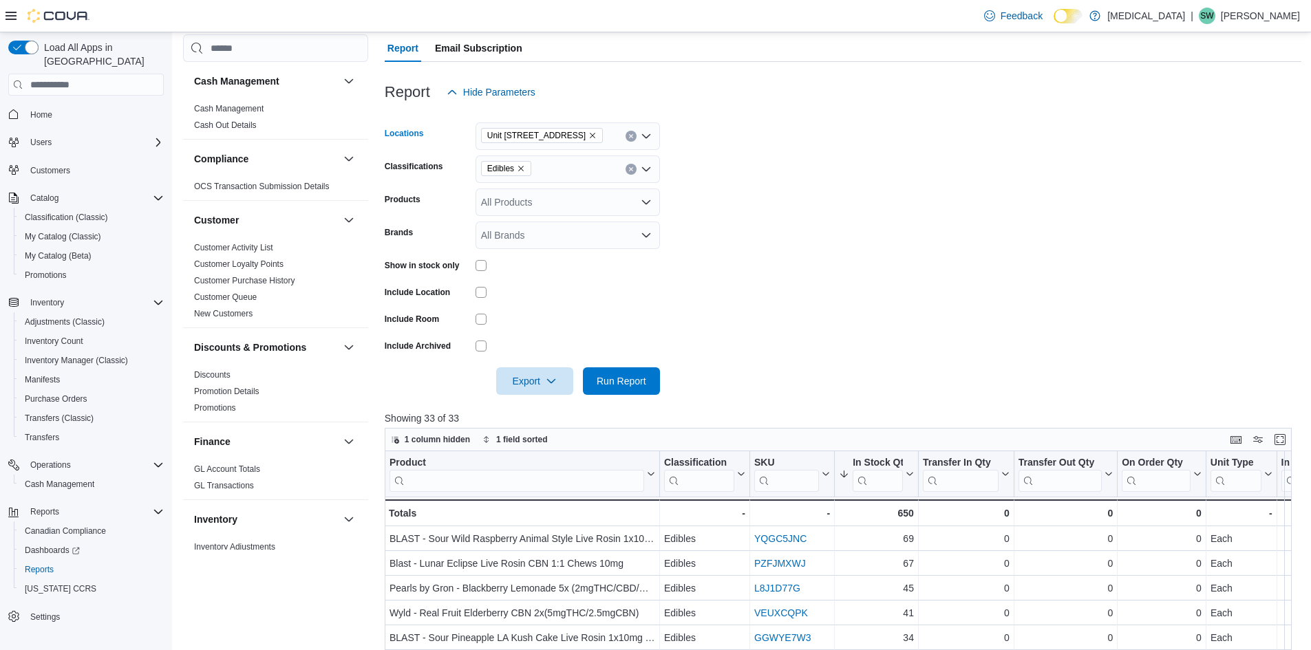
click at [597, 131] on icon "Remove Unit 385 North Dollarton Highway from selection in this group" at bounding box center [593, 135] width 8 height 8
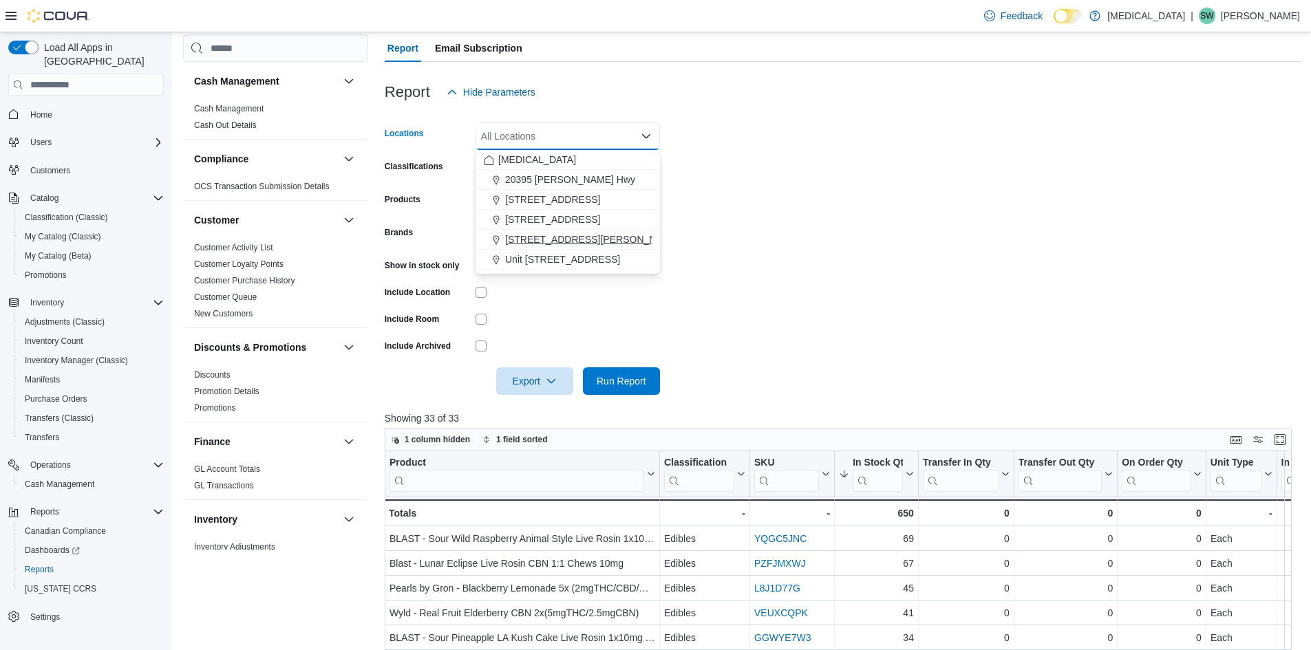
click at [560, 245] on span "[STREET_ADDRESS][PERSON_NAME]" at bounding box center [592, 240] width 175 height 14
click at [615, 376] on span "Run Report" at bounding box center [622, 381] width 50 height 14
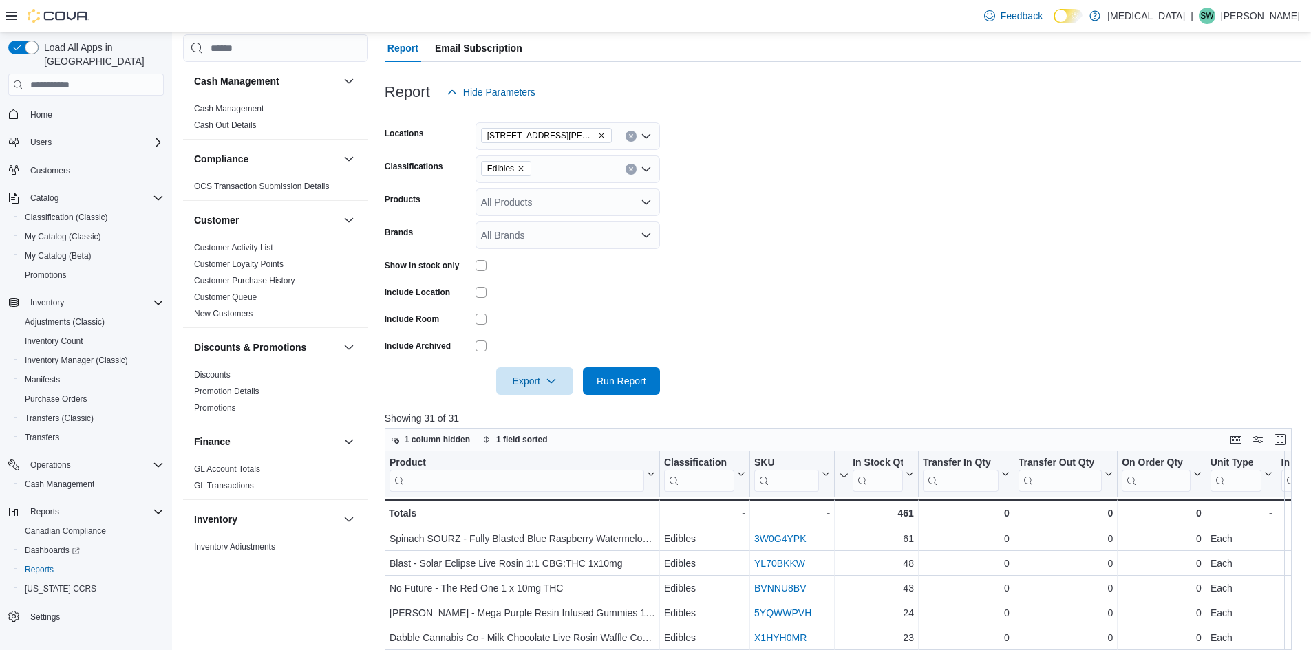
click at [882, 359] on div at bounding box center [843, 362] width 917 height 11
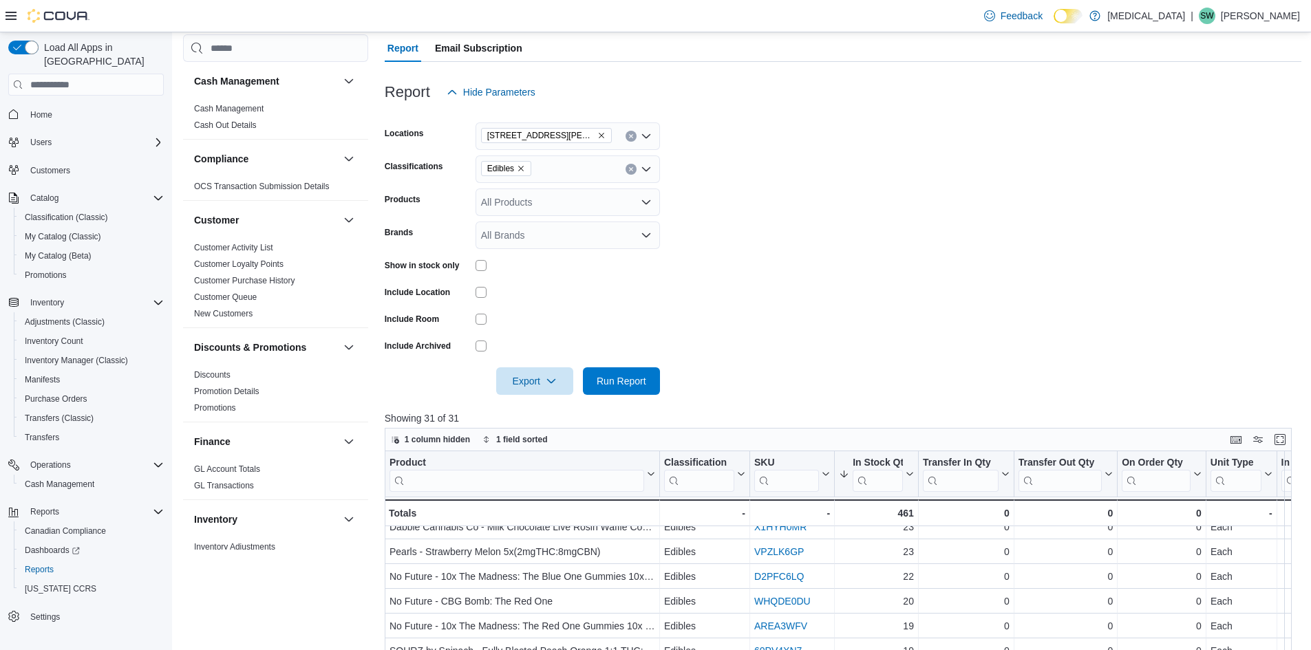
scroll to position [138, 0]
click at [729, 373] on form "Locations 999 Denman Street Classifications Edibles Products All Products Brand…" at bounding box center [843, 250] width 917 height 289
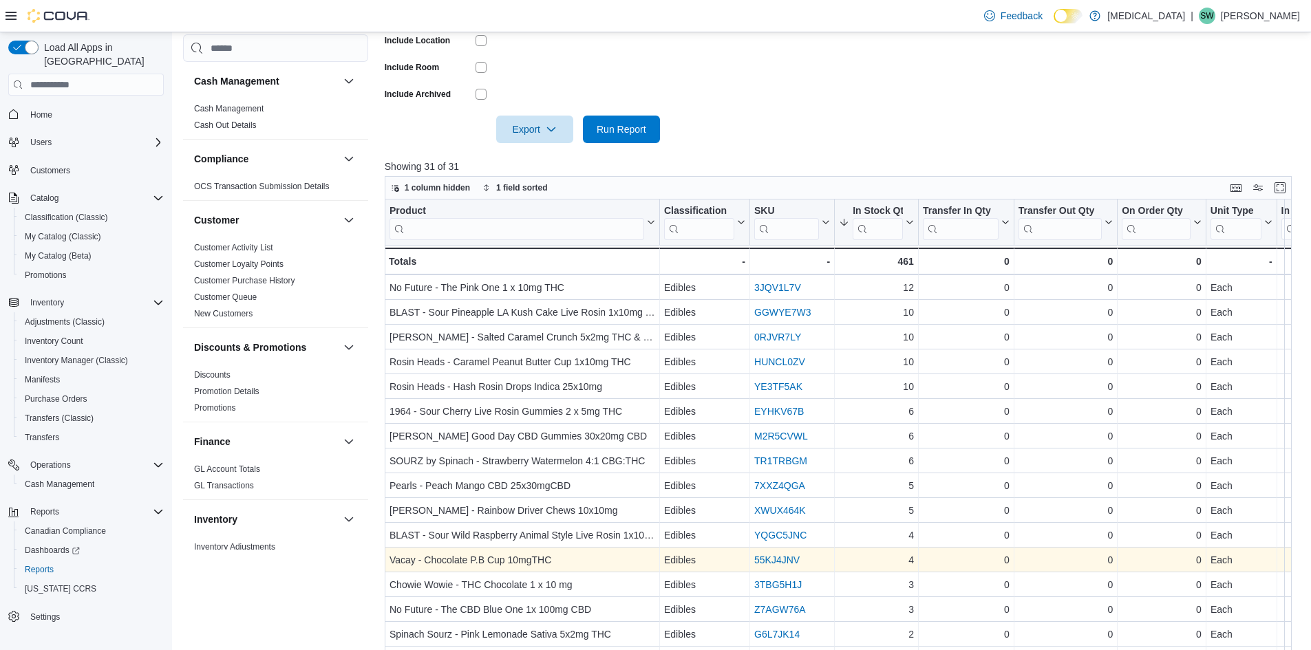
scroll to position [447, 0]
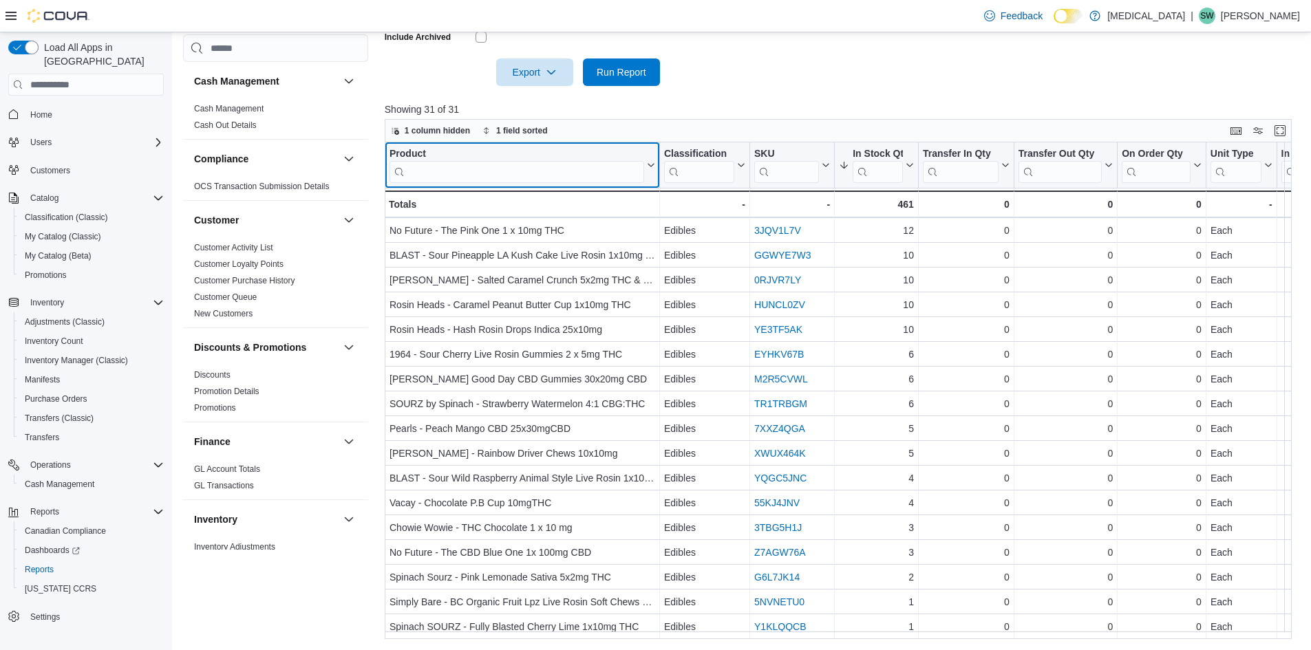
click at [653, 167] on icon at bounding box center [649, 165] width 11 height 8
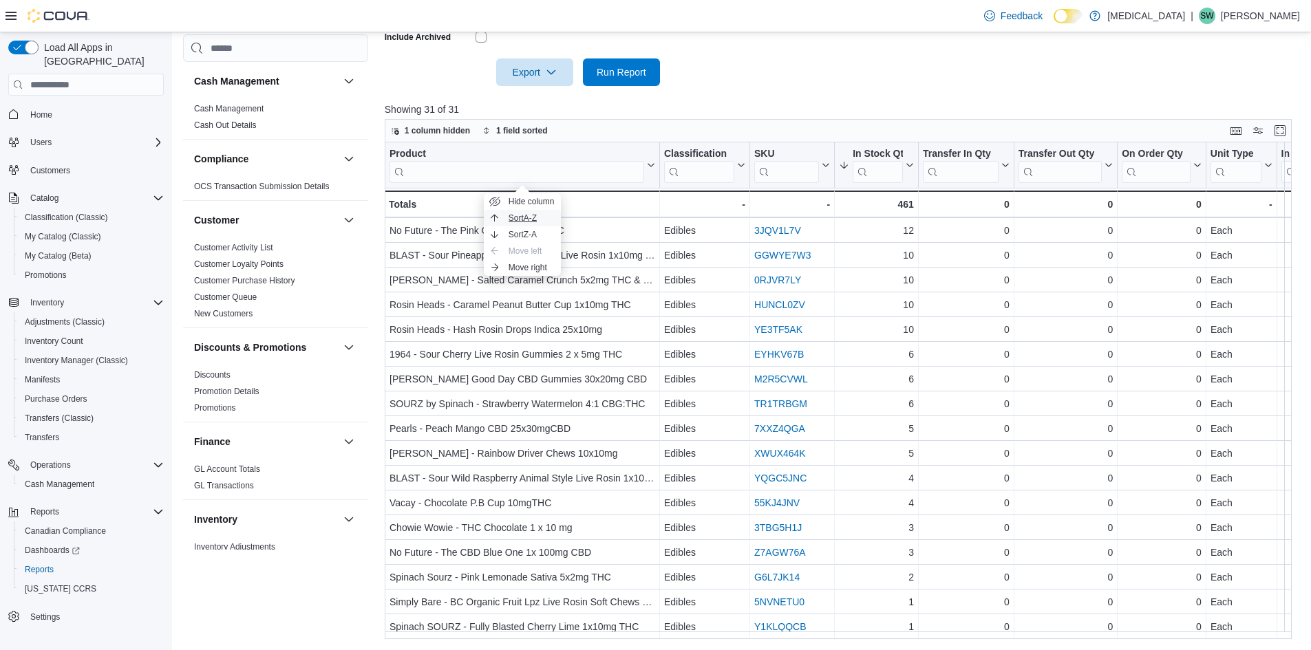
click at [535, 221] on span "Sort A-Z" at bounding box center [523, 218] width 28 height 11
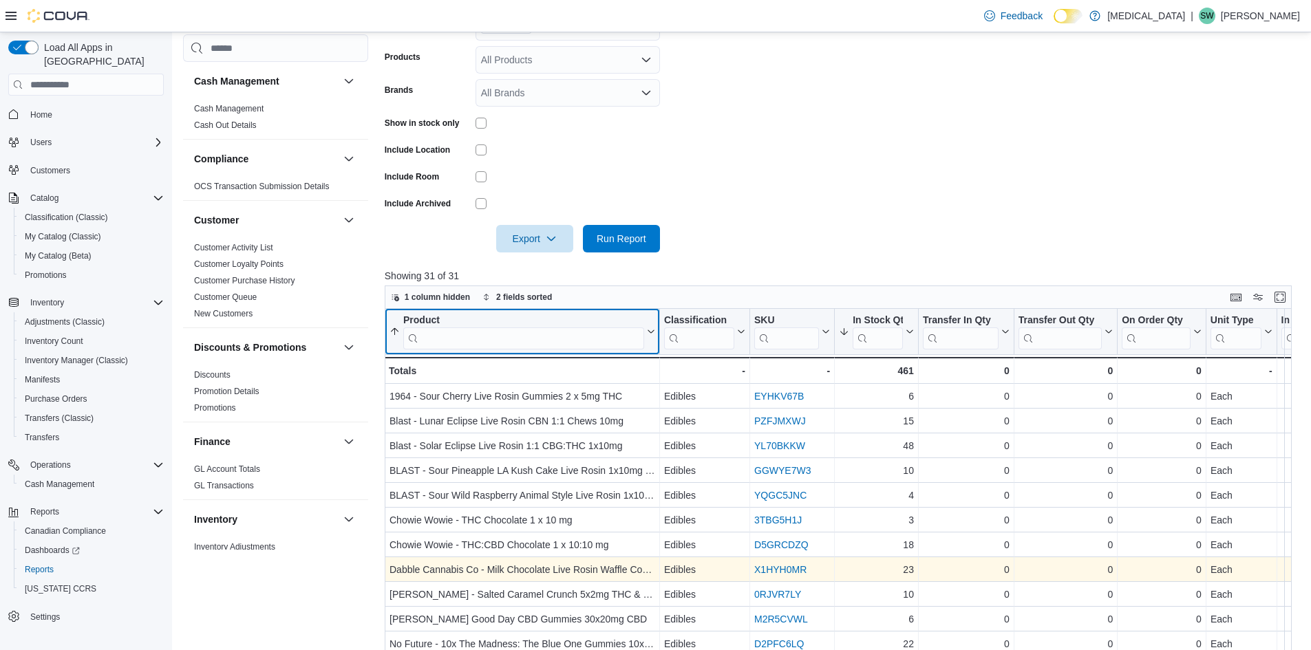
scroll to position [240, 0]
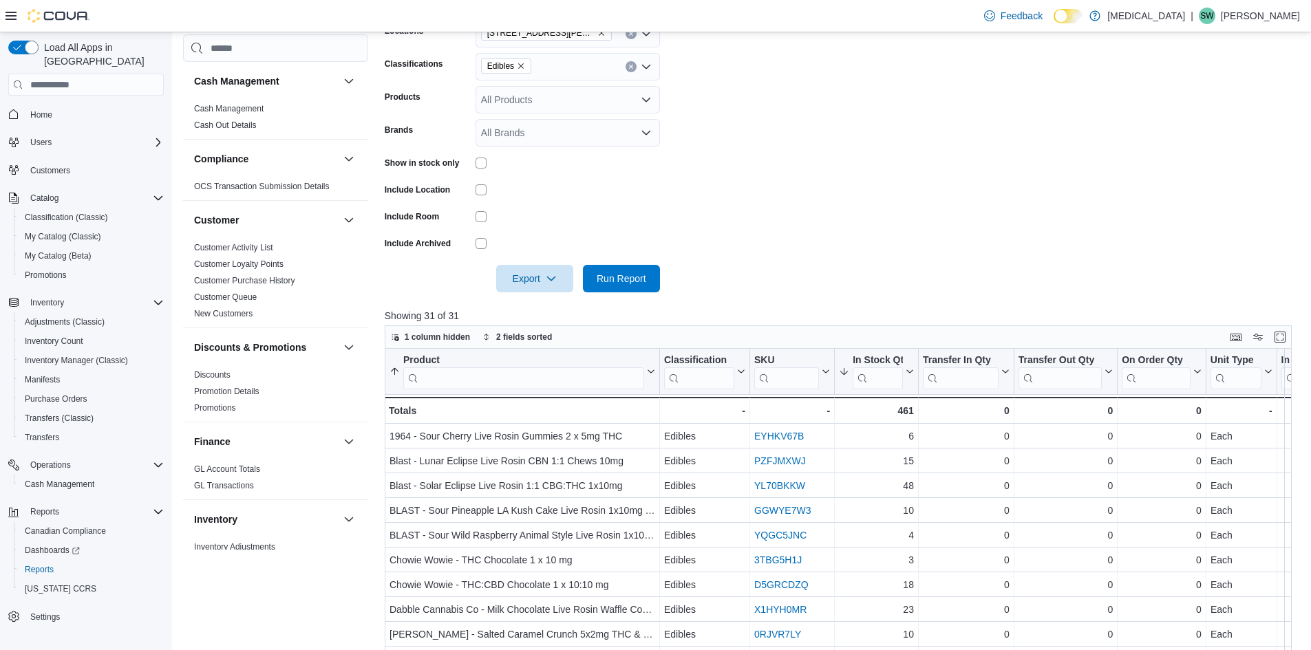
click at [681, 180] on form "Locations 999 Denman Street Classifications Edibles Products All Products Brand…" at bounding box center [843, 147] width 917 height 289
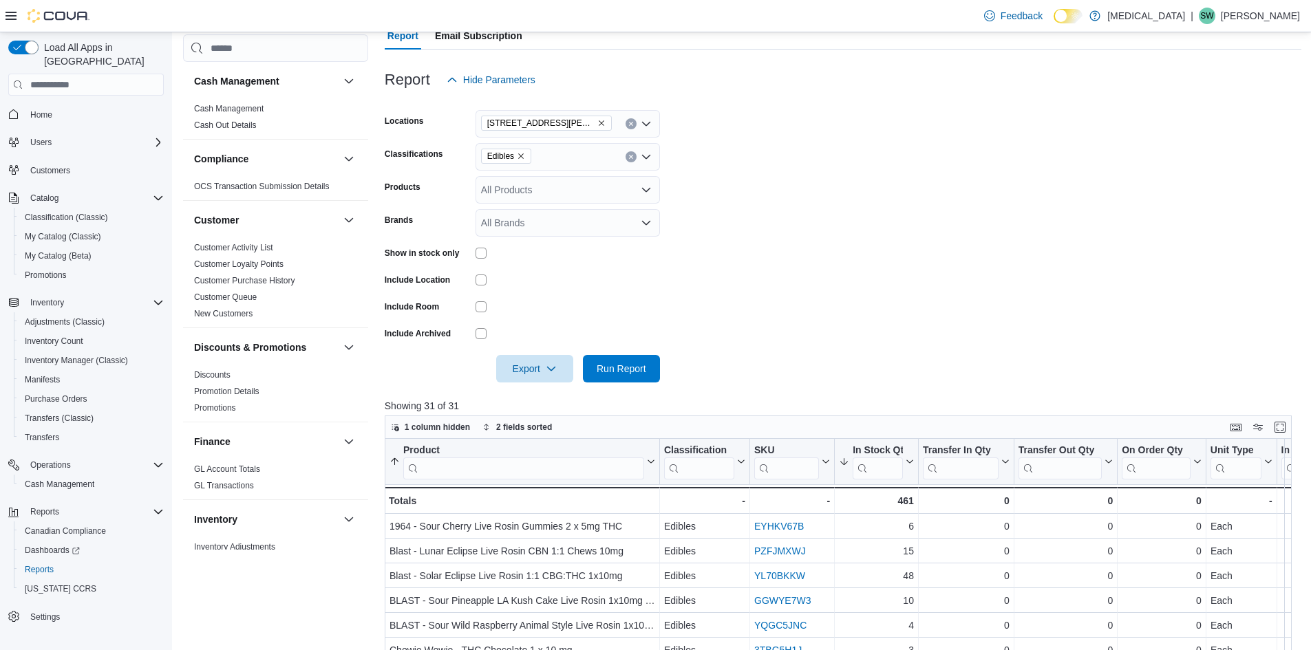
scroll to position [34, 0]
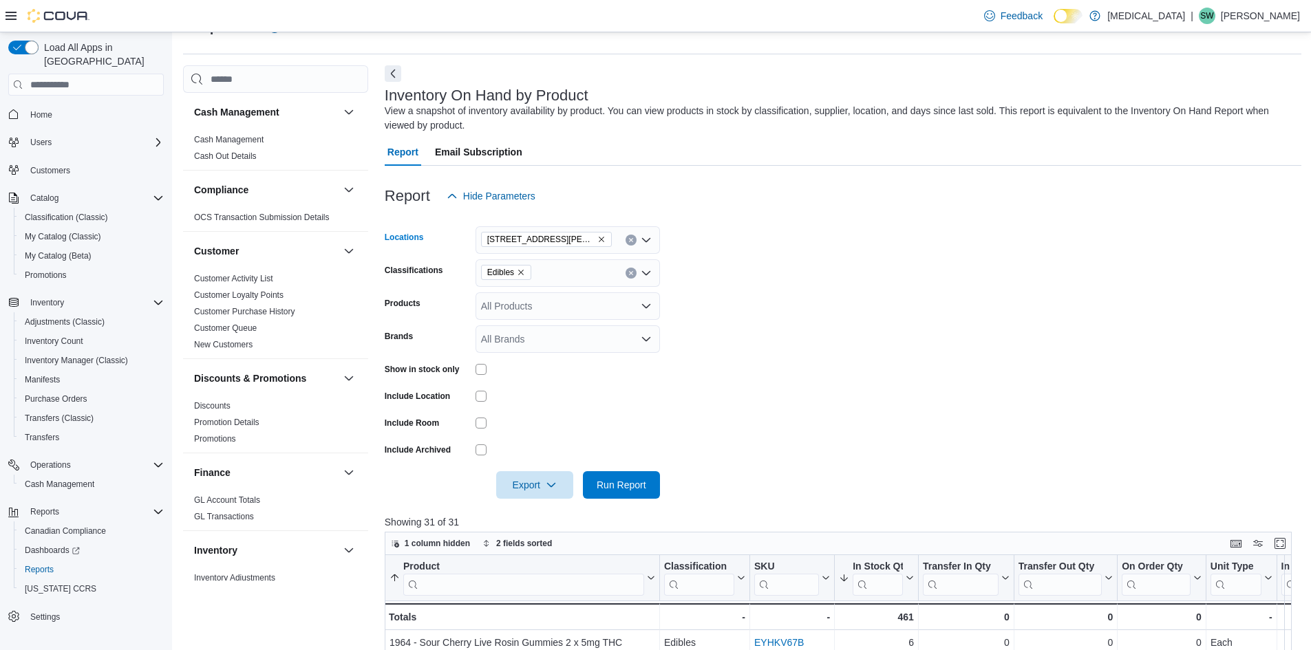
click at [597, 237] on icon "Remove 999 Denman Street from selection in this group" at bounding box center [601, 239] width 8 height 8
click at [786, 287] on form "Locations All Locations Classifications Edibles Products All Products Brands Al…" at bounding box center [843, 354] width 917 height 289
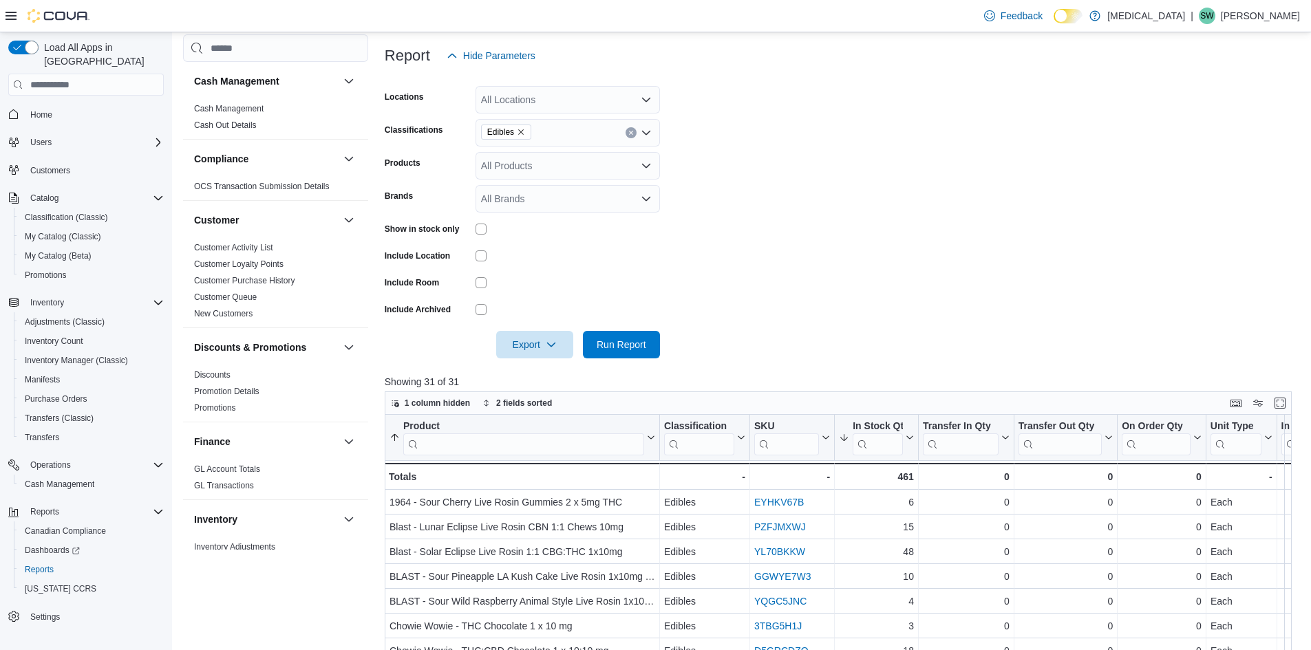
scroll to position [171, 0]
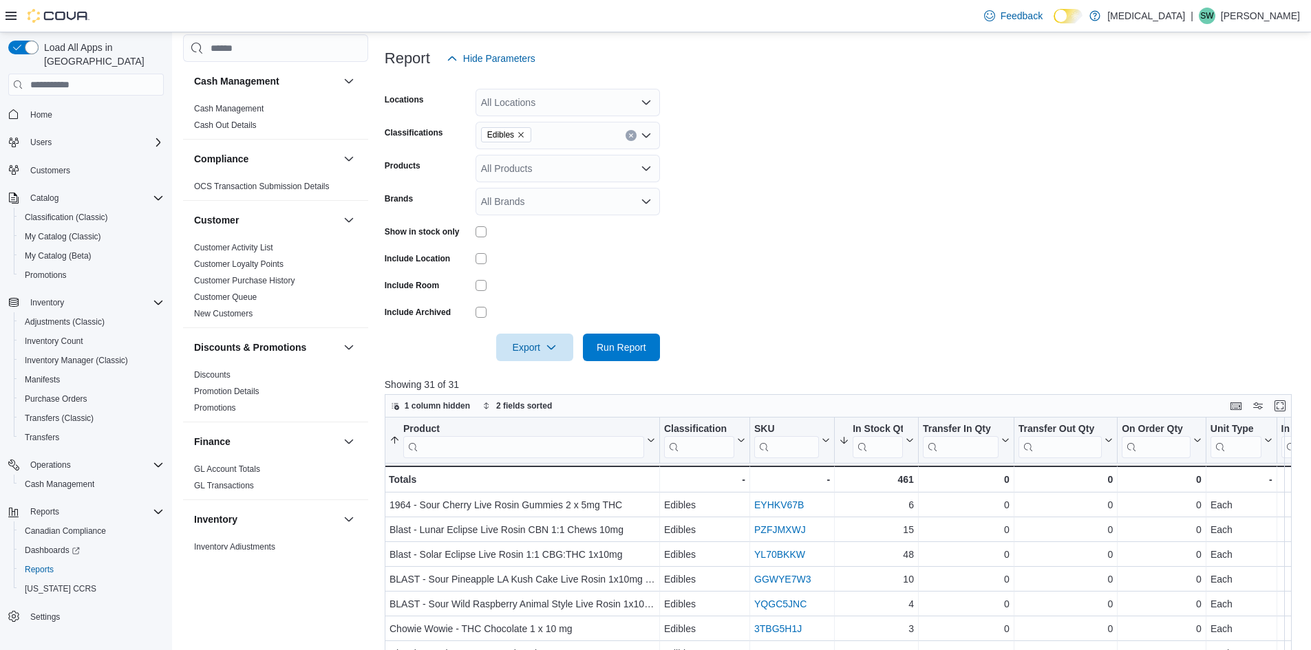
click at [518, 107] on div "All Locations" at bounding box center [568, 103] width 184 height 28
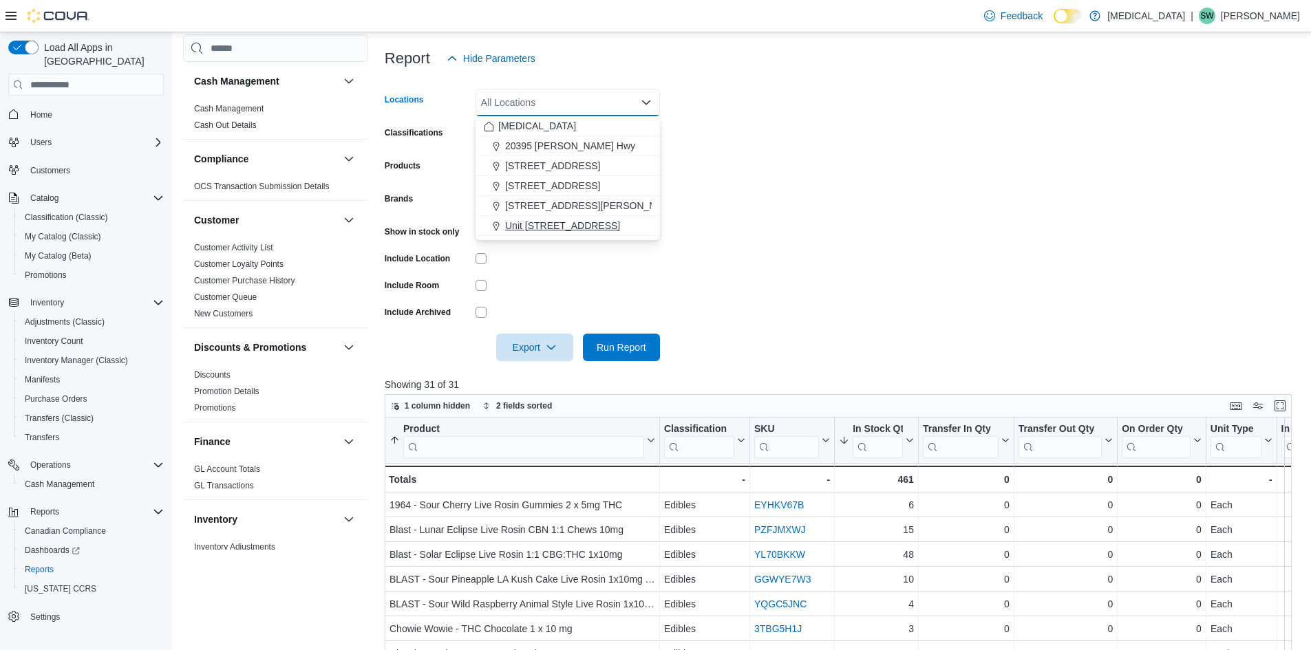
click at [542, 224] on span "Unit [STREET_ADDRESS]" at bounding box center [562, 226] width 115 height 14
click at [836, 235] on form "Locations Unit 385 North Dollarton Highway Combo box. Selected. Unit 385 North …" at bounding box center [843, 216] width 917 height 289
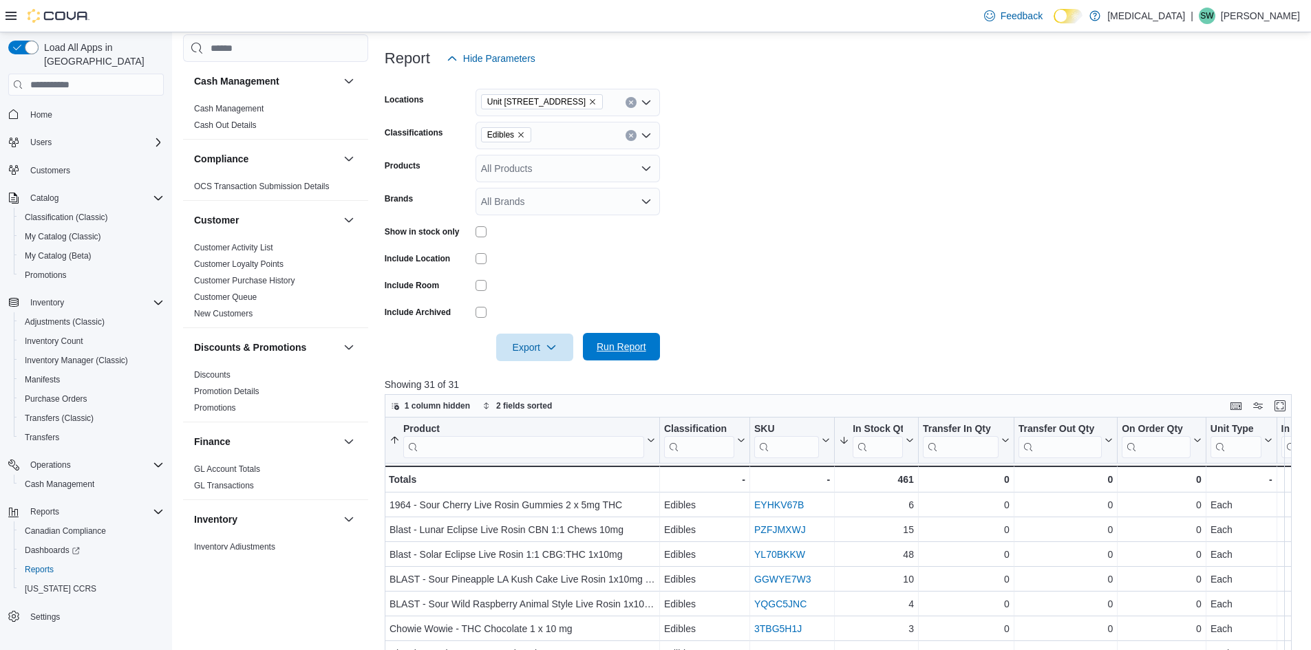
click at [635, 345] on span "Run Report" at bounding box center [622, 347] width 50 height 14
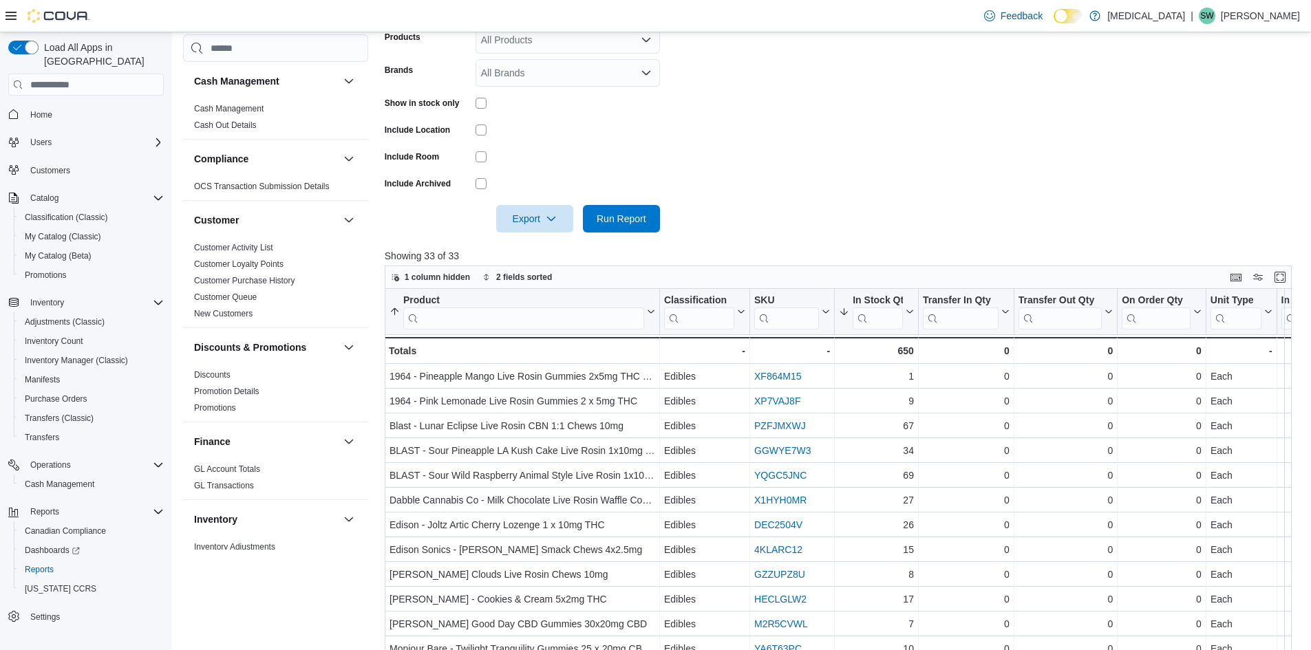
scroll to position [309, 0]
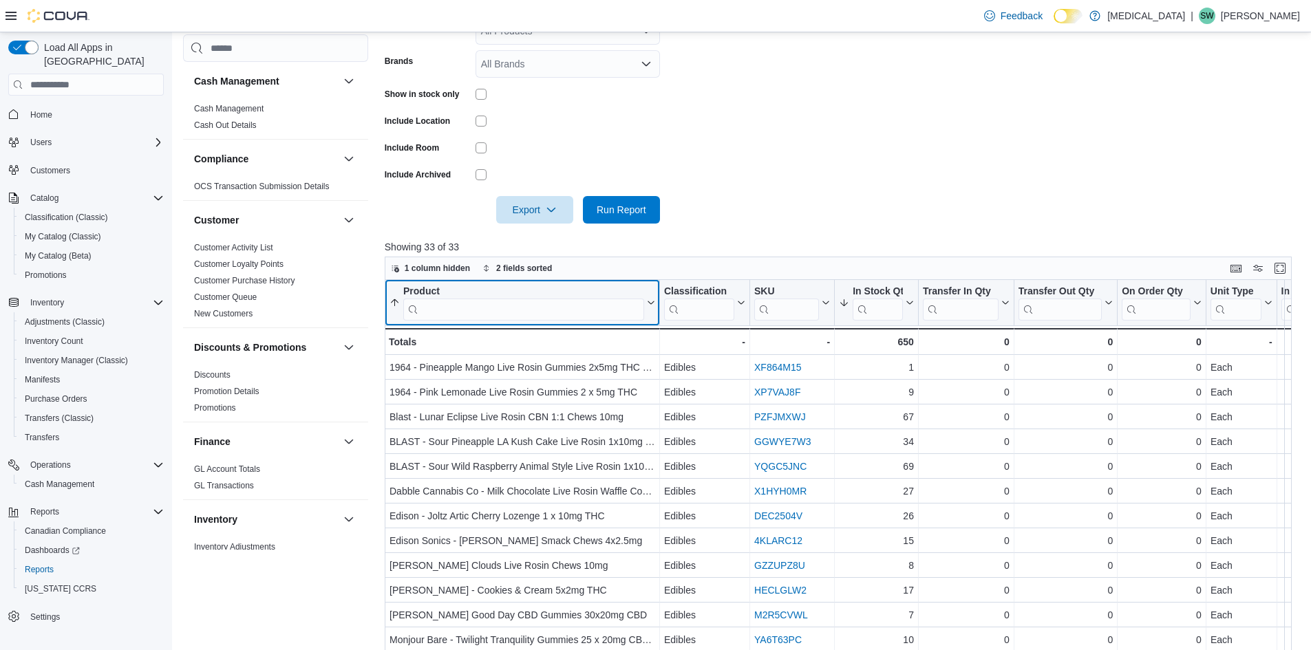
click at [650, 304] on icon at bounding box center [649, 303] width 11 height 8
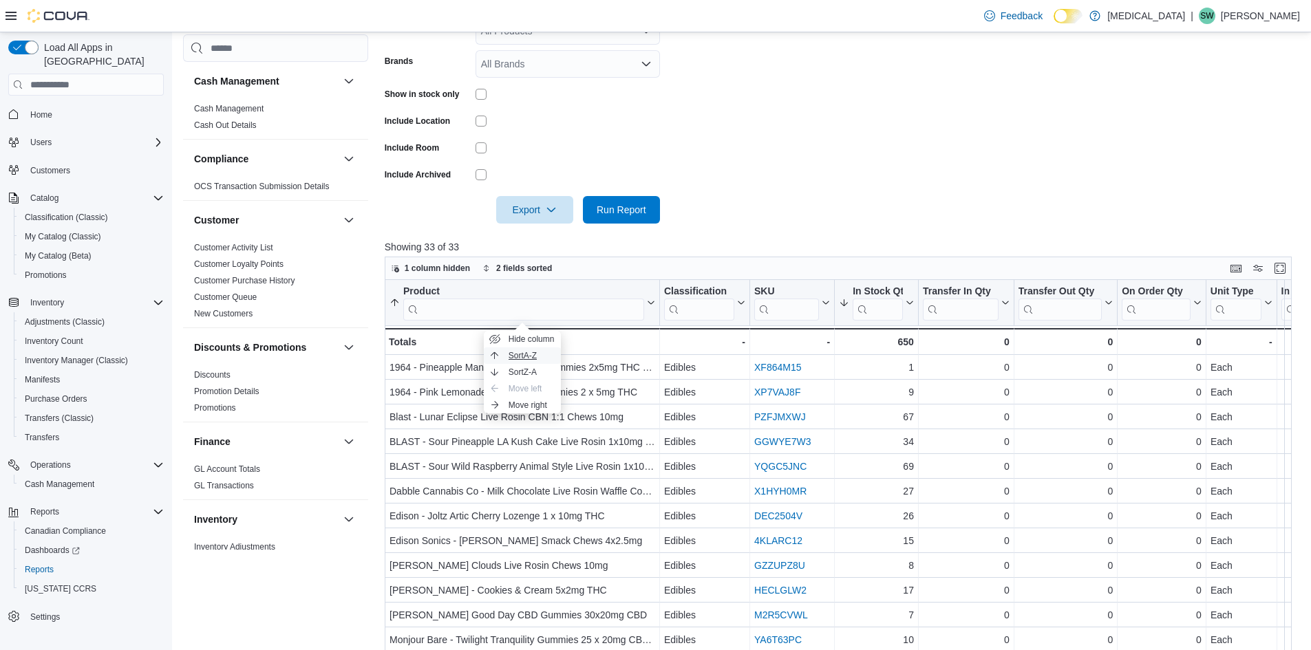
click at [535, 357] on span "Sort A-Z" at bounding box center [523, 355] width 28 height 11
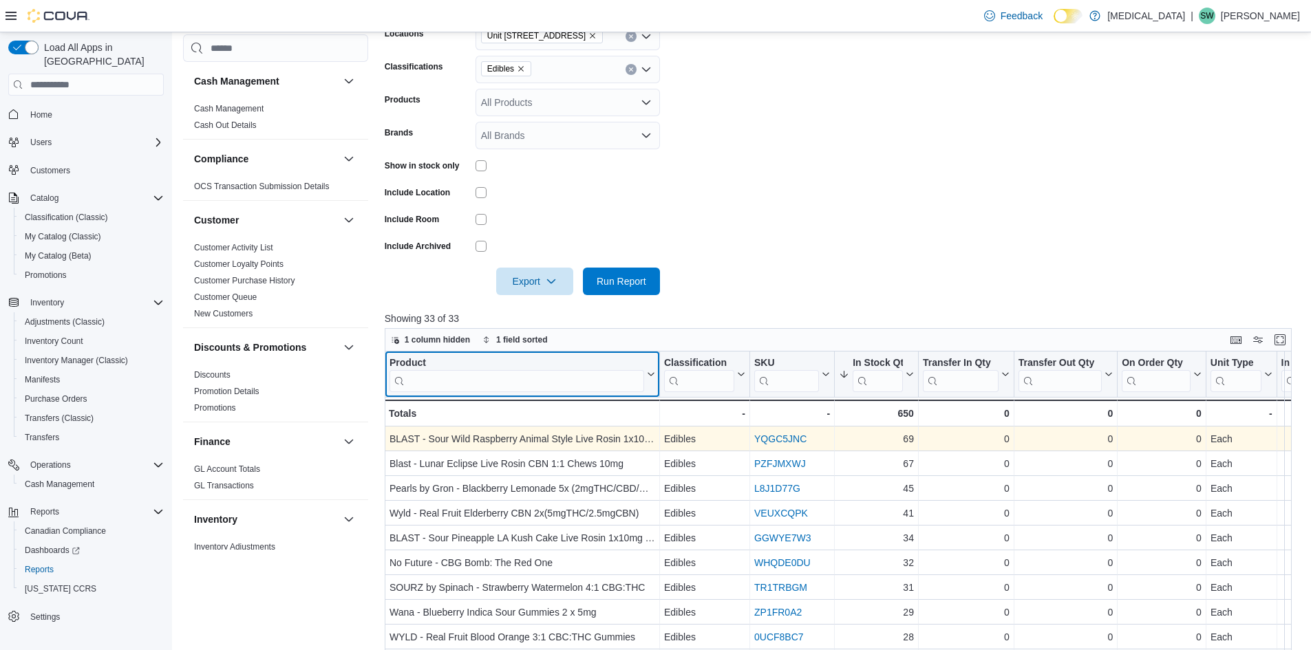
scroll to position [171, 0]
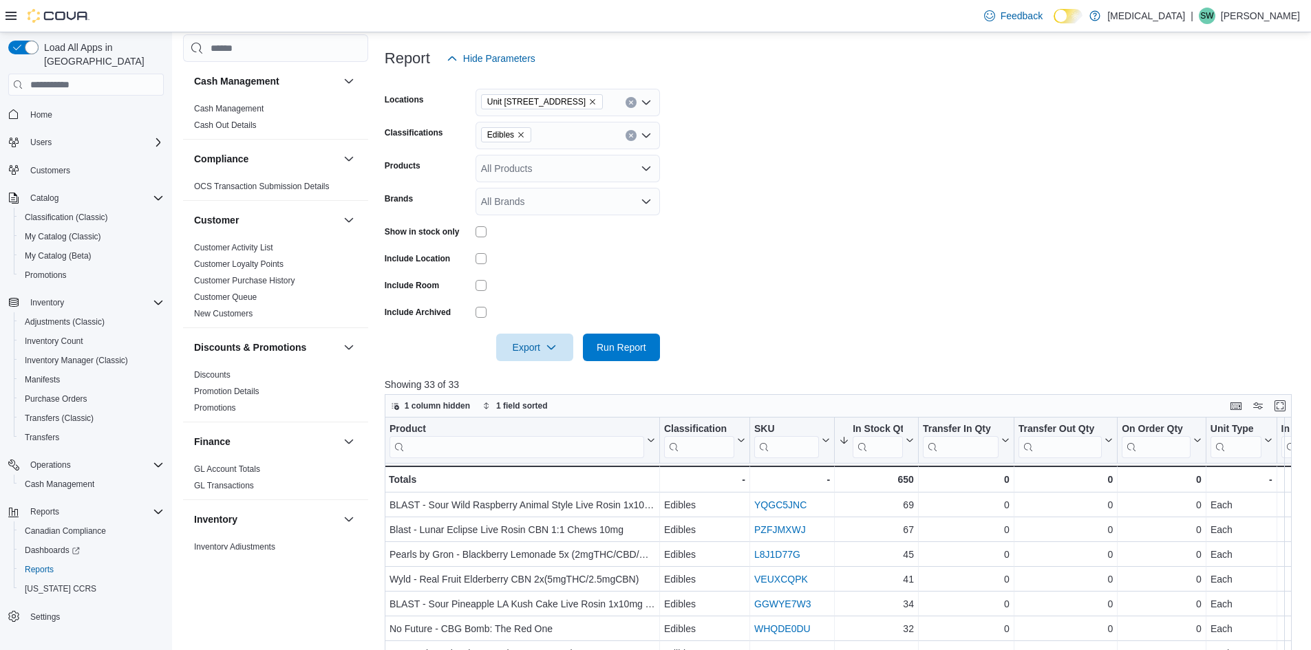
click at [858, 278] on form "Locations Unit 385 North Dollarton Highway Classifications Edibles Products All…" at bounding box center [843, 216] width 917 height 289
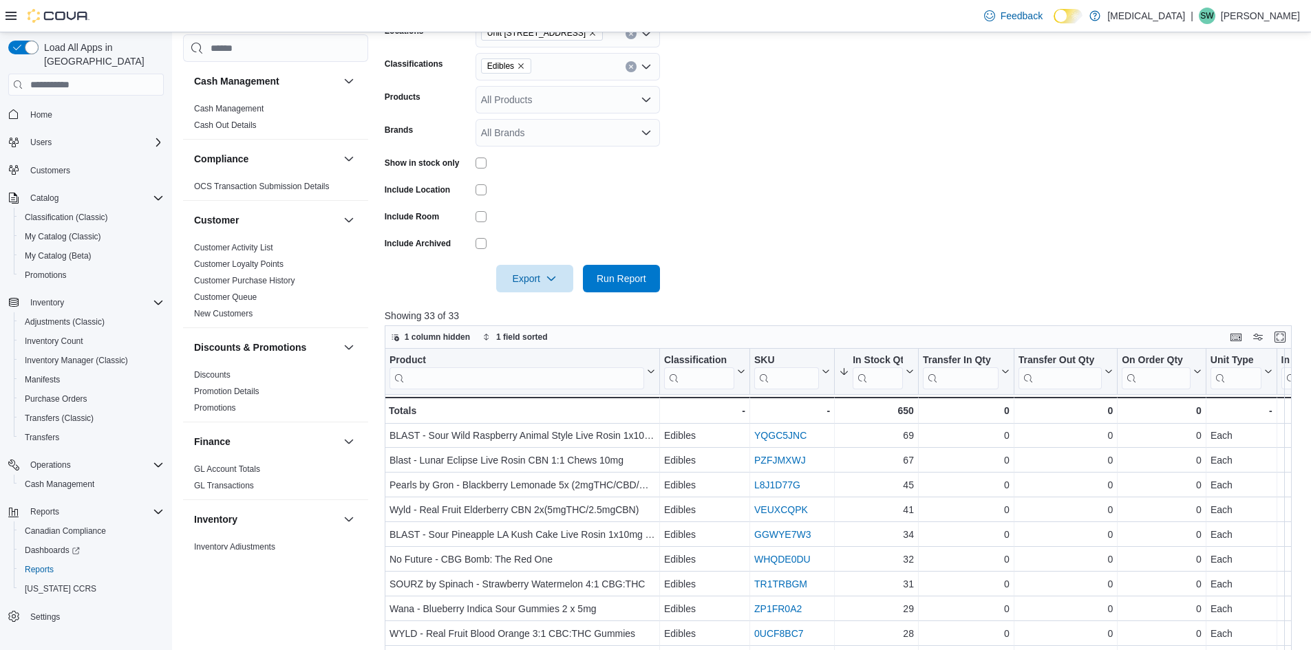
scroll to position [0, 0]
click at [836, 274] on form "Locations Unit 385 North Dollarton Highway Classifications Edibles Products All…" at bounding box center [843, 147] width 917 height 289
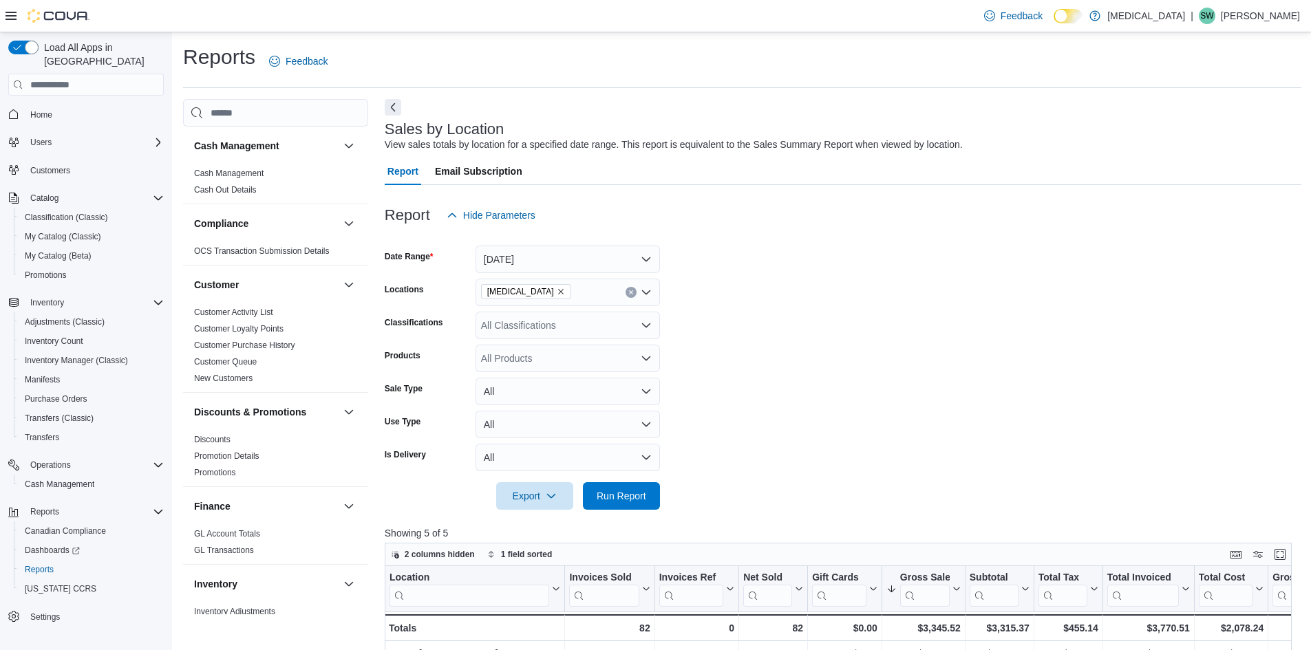
scroll to position [149, 0]
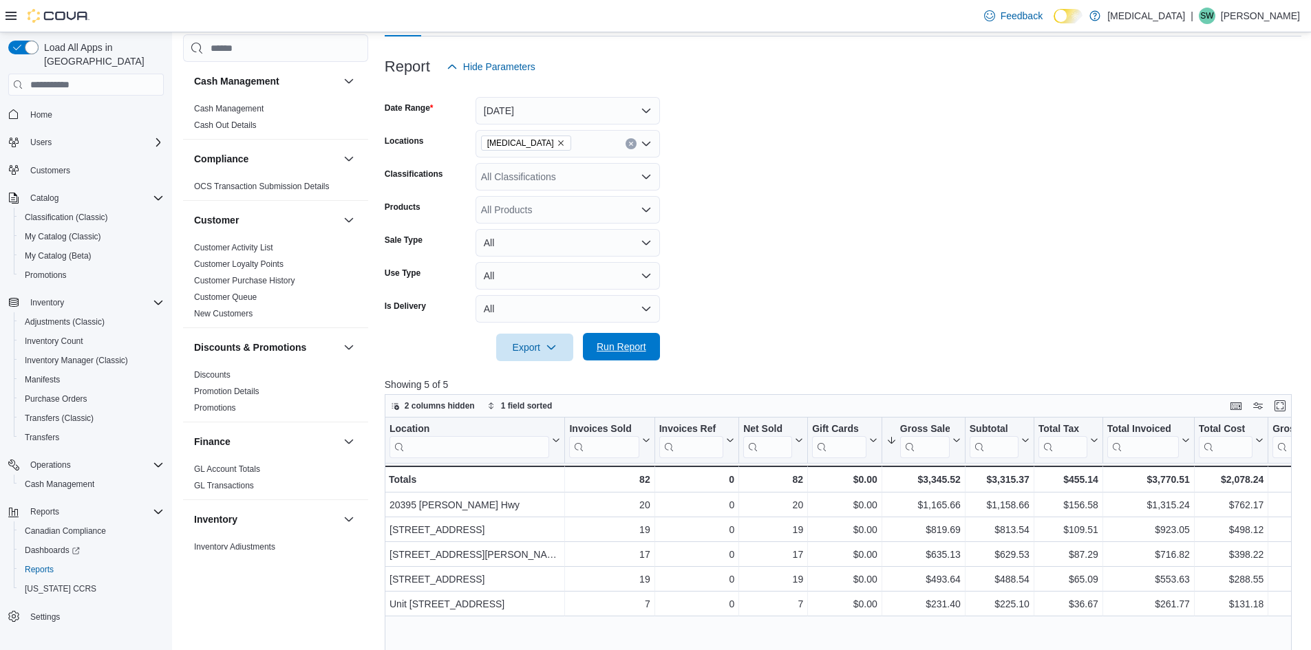
click at [637, 345] on span "Run Report" at bounding box center [622, 347] width 50 height 14
click at [634, 346] on span "Run Report" at bounding box center [622, 347] width 50 height 14
click at [922, 246] on form "Date Range [DATE] Locations [MEDICAL_DATA] Classifications All Classifications …" at bounding box center [843, 221] width 917 height 281
click at [919, 220] on form "Date Range [DATE] Locations [MEDICAL_DATA] Classifications All Classifications …" at bounding box center [843, 221] width 917 height 281
click at [844, 190] on form "Date Range [DATE] Locations [MEDICAL_DATA] Classifications All Classifications …" at bounding box center [843, 221] width 917 height 281
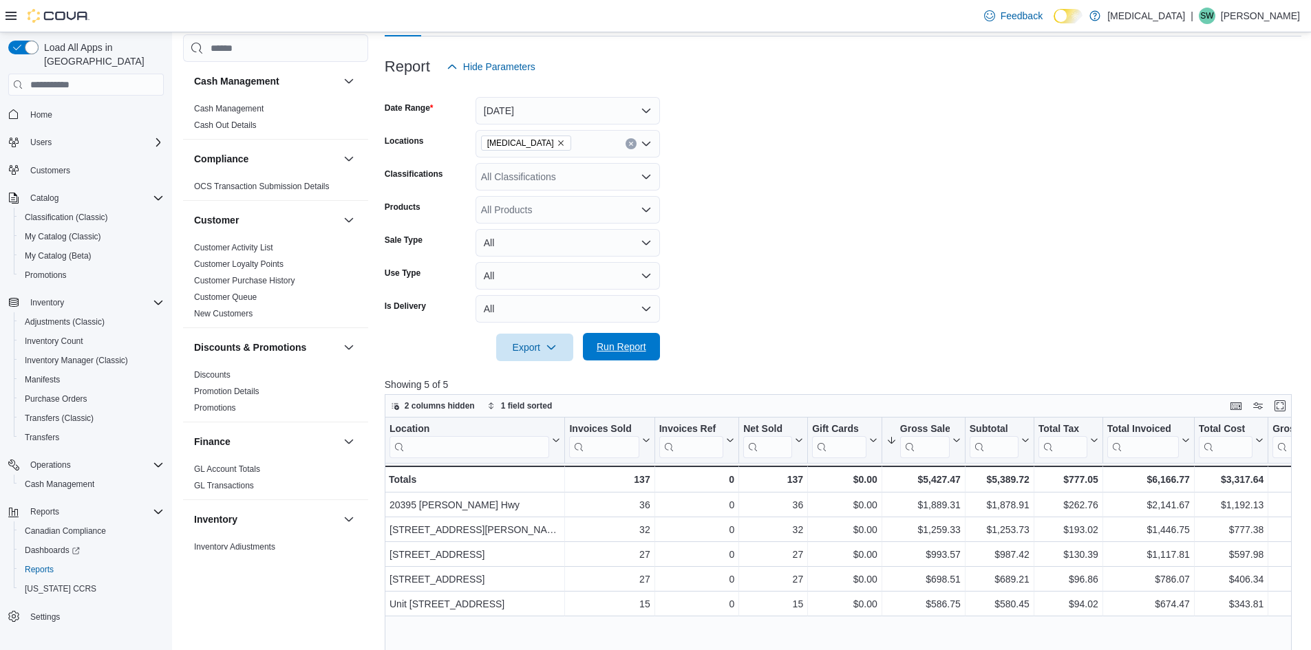
click at [637, 348] on span "Run Report" at bounding box center [622, 347] width 50 height 14
click at [624, 355] on span "Run Report" at bounding box center [621, 347] width 61 height 28
click at [641, 344] on span "Run Report" at bounding box center [622, 347] width 50 height 14
click at [619, 346] on span "Run Report" at bounding box center [622, 347] width 50 height 14
click at [640, 346] on span "Run Report" at bounding box center [622, 347] width 50 height 14
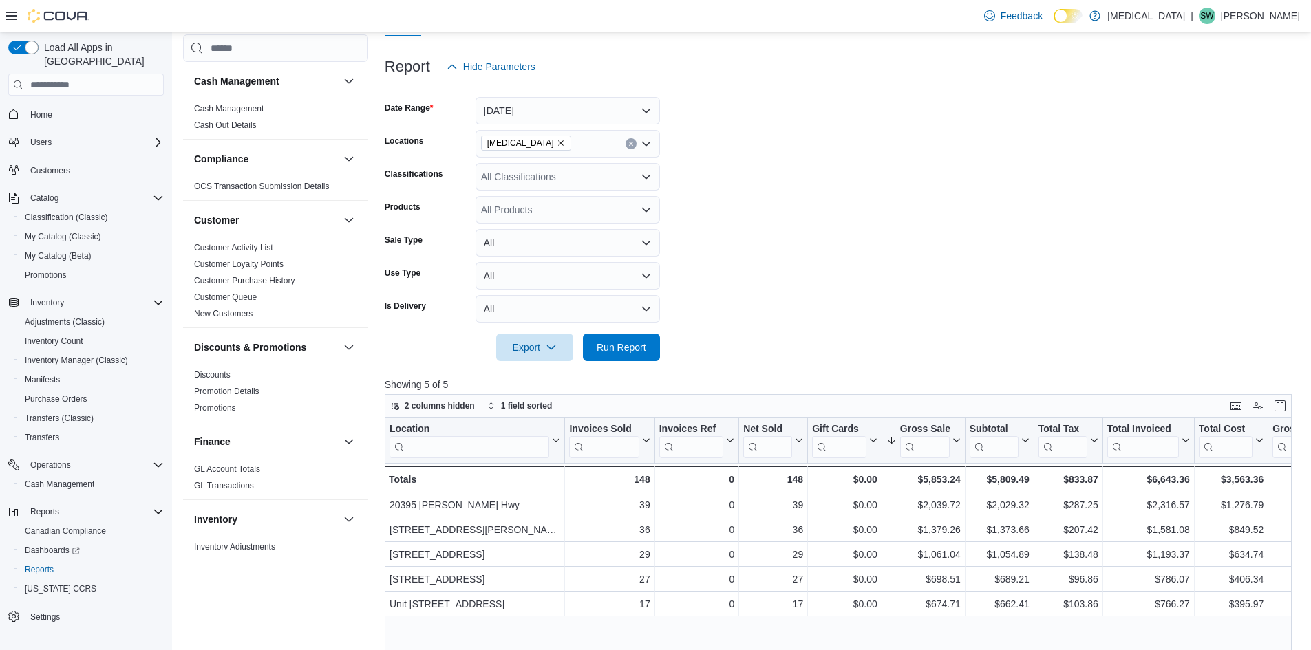
click at [934, 169] on form "Date Range [DATE] Locations [MEDICAL_DATA] Classifications All Classifications …" at bounding box center [843, 221] width 917 height 281
click at [627, 348] on span "Run Report" at bounding box center [622, 347] width 50 height 14
click at [816, 231] on form "Date Range [DATE] Locations [MEDICAL_DATA] Classifications All Classifications …" at bounding box center [843, 221] width 917 height 281
click at [634, 348] on span "Run Report" at bounding box center [622, 347] width 50 height 14
click at [801, 193] on form "Date Range [DATE] Locations [MEDICAL_DATA] Classifications All Classifications …" at bounding box center [843, 221] width 917 height 281
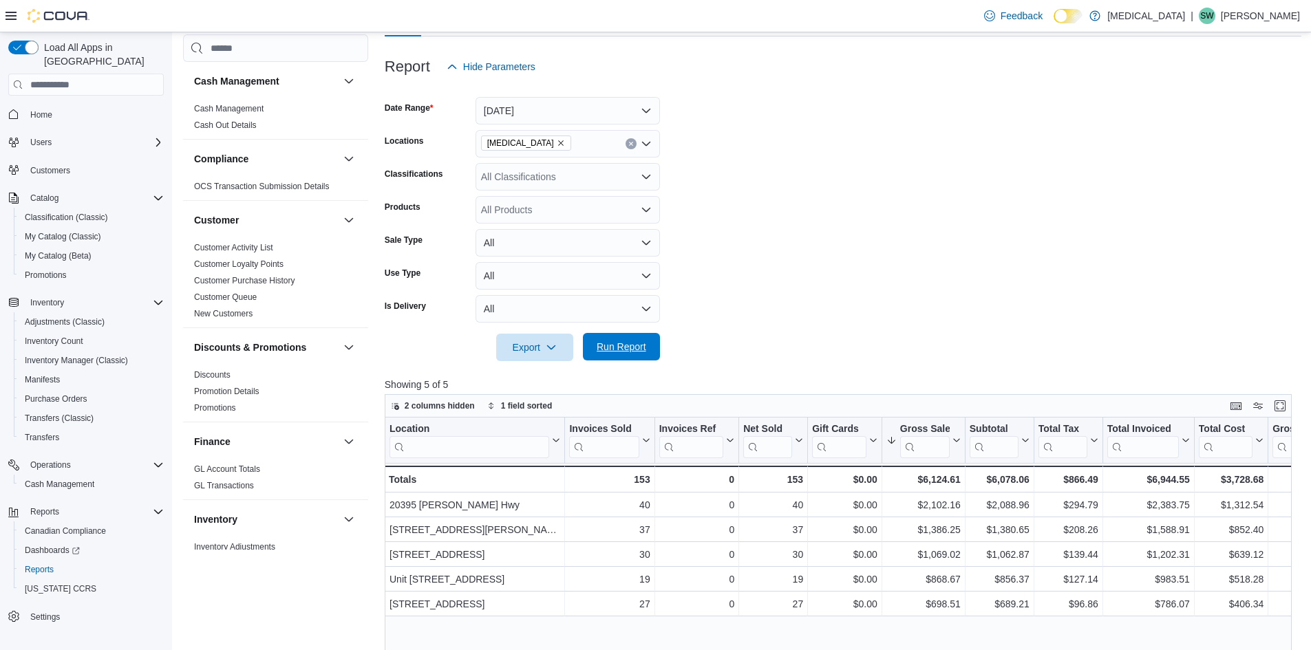
click at [633, 347] on span "Run Report" at bounding box center [622, 347] width 50 height 14
click at [794, 230] on form "Date Range [DATE] Locations [MEDICAL_DATA] Classifications All Classifications …" at bounding box center [843, 221] width 917 height 281
click at [616, 341] on span "Run Report" at bounding box center [621, 347] width 61 height 28
click at [624, 341] on span "Run Report" at bounding box center [622, 347] width 50 height 14
click at [636, 344] on span "Run Report" at bounding box center [622, 347] width 50 height 14
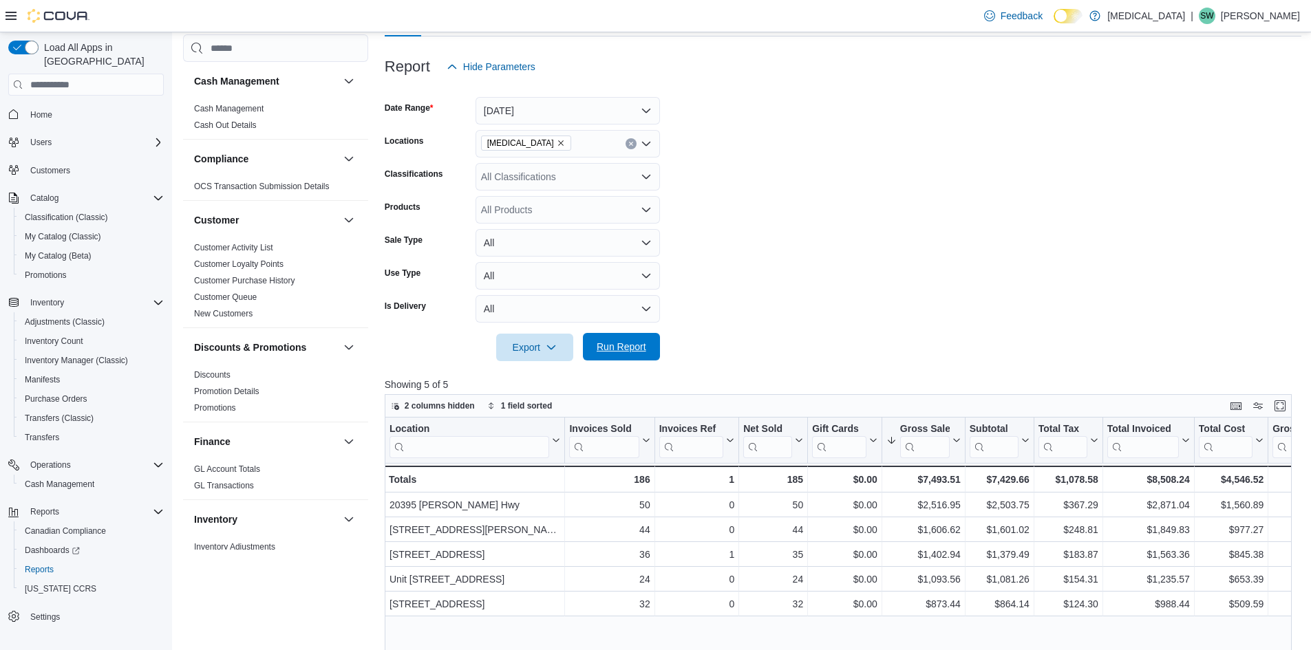
click at [624, 335] on span "Run Report" at bounding box center [621, 347] width 61 height 28
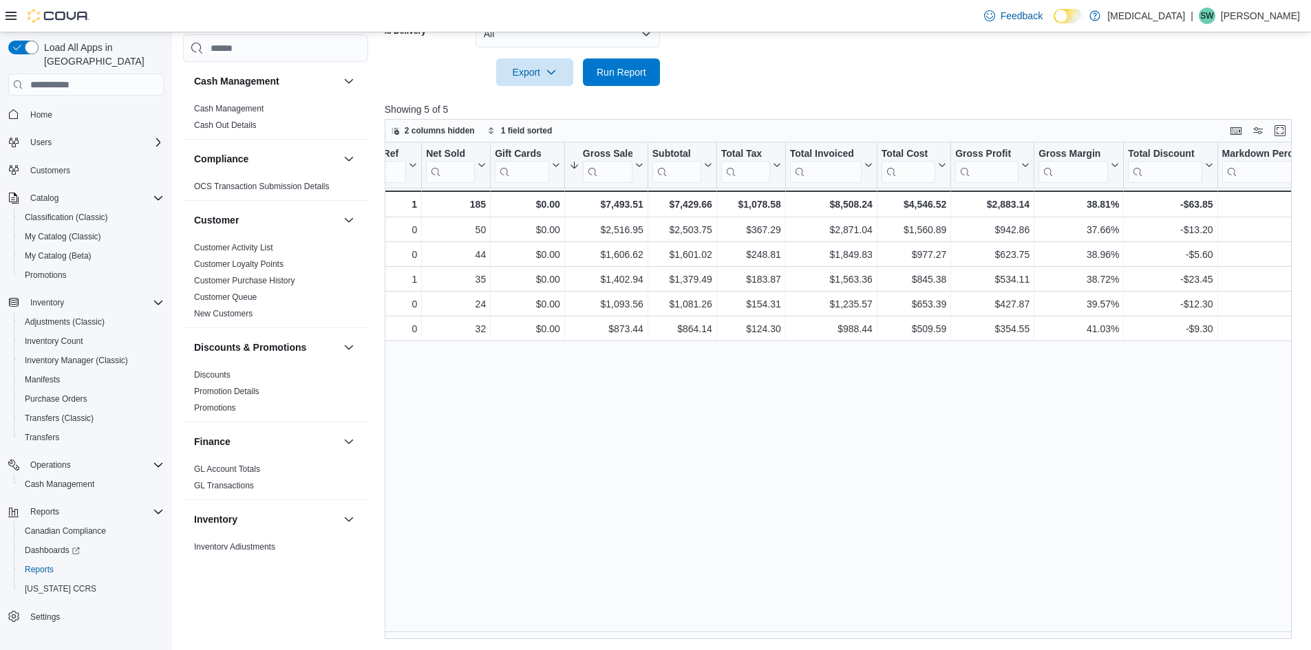
scroll to position [0, 0]
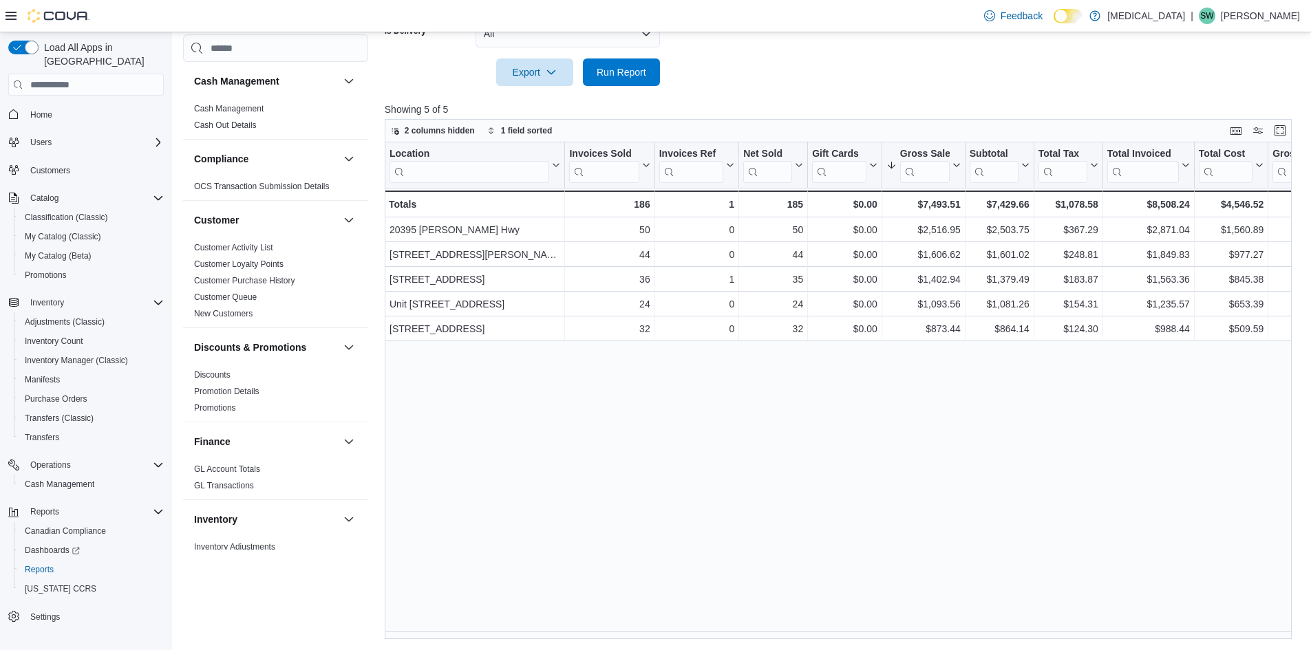
click at [542, 443] on div "Location Click to view column header actions Invoices Sold Click to view column…" at bounding box center [843, 390] width 917 height 497
click at [858, 94] on div at bounding box center [843, 94] width 917 height 17
click at [639, 72] on span "Run Report" at bounding box center [622, 72] width 50 height 14
click at [632, 76] on span "Run Report" at bounding box center [622, 72] width 50 height 14
click at [615, 82] on span "Run Report" at bounding box center [621, 72] width 61 height 28
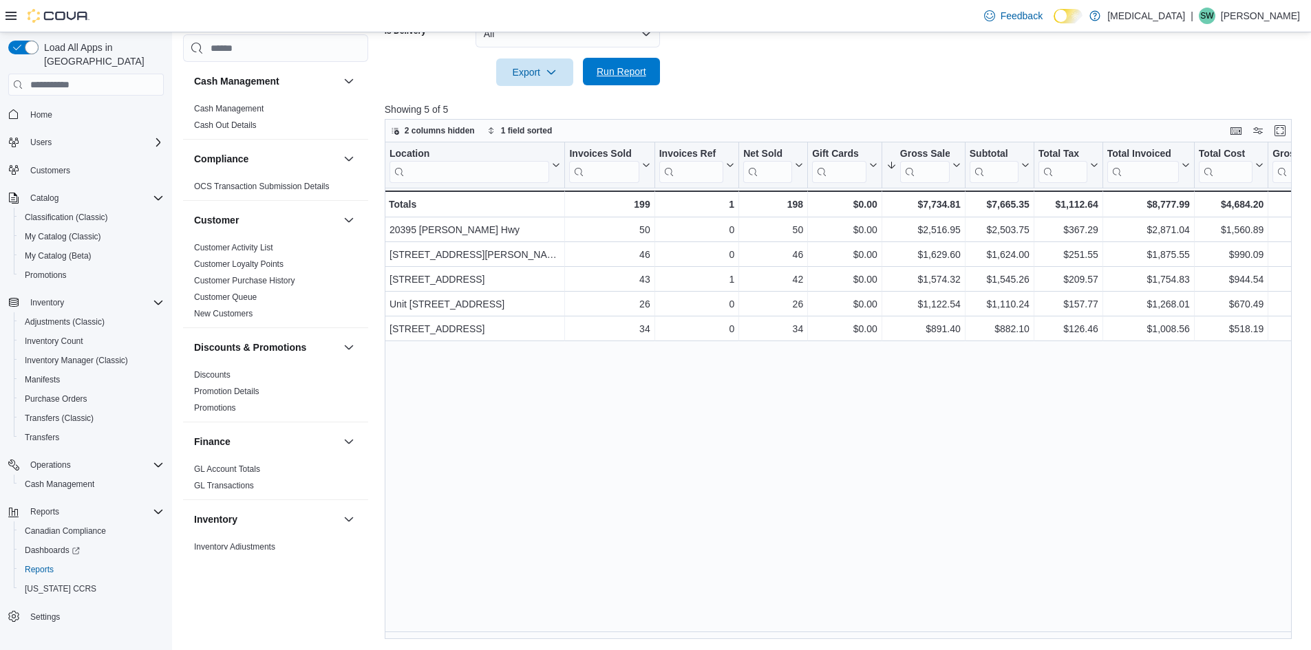
click at [639, 73] on span "Run Report" at bounding box center [622, 72] width 50 height 14
click at [621, 76] on span "Run Report" at bounding box center [622, 72] width 50 height 14
click at [626, 70] on span "Run Report" at bounding box center [622, 72] width 50 height 14
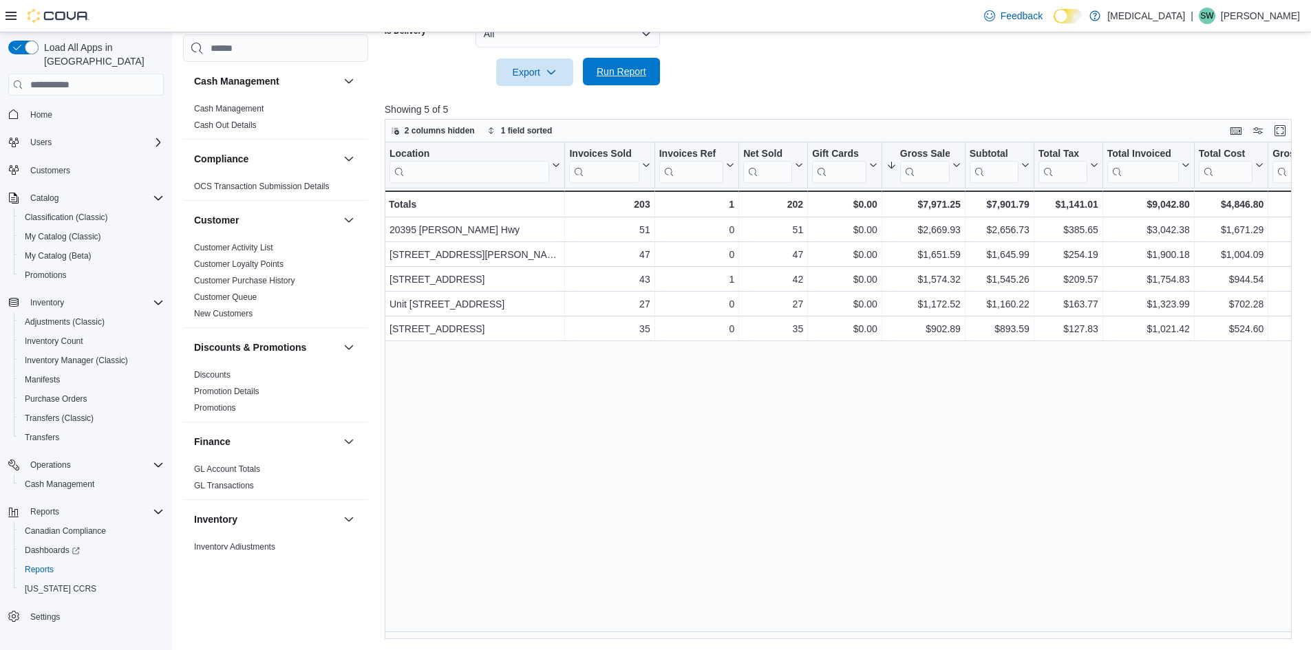
click at [623, 65] on span "Run Report" at bounding box center [621, 72] width 61 height 28
click at [619, 75] on span "Run Report" at bounding box center [622, 72] width 50 height 14
click at [589, 425] on div "Location Click to view column header actions Invoices Sold Click to view column…" at bounding box center [843, 390] width 917 height 497
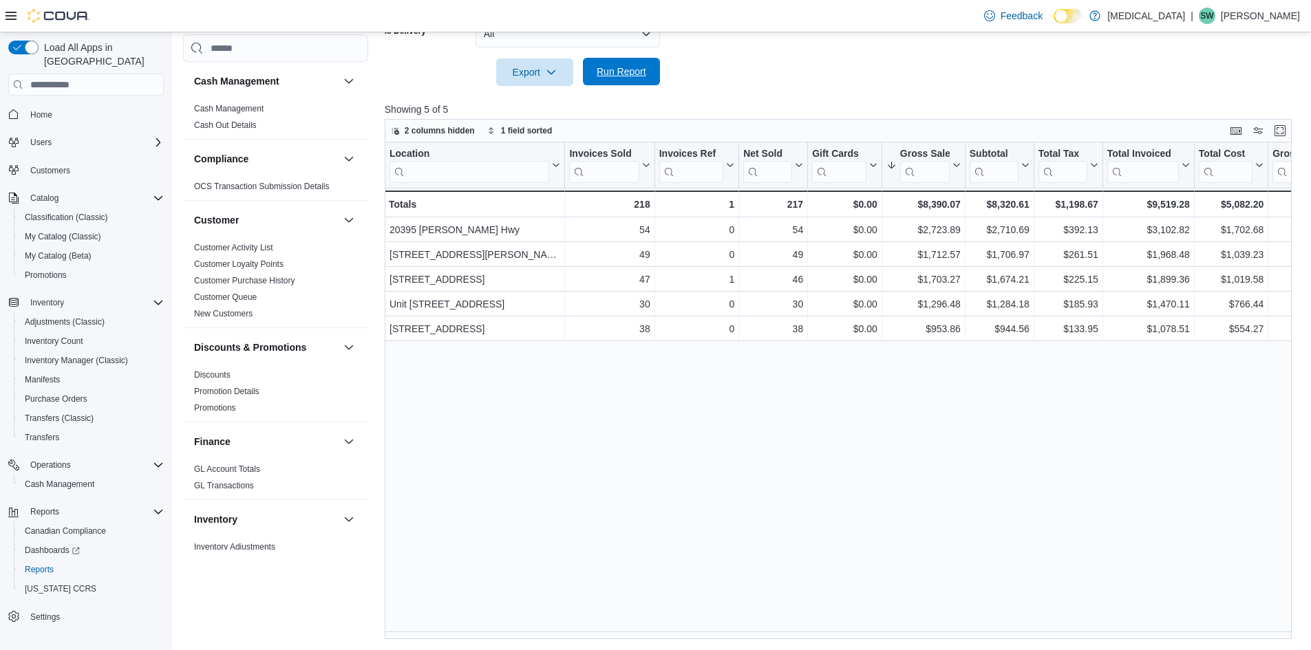
click at [601, 71] on span "Run Report" at bounding box center [622, 72] width 50 height 14
click at [638, 67] on span "Run Report" at bounding box center [622, 72] width 50 height 14
click at [633, 72] on span "Run Report" at bounding box center [622, 72] width 50 height 14
click at [633, 68] on span "Run Report" at bounding box center [622, 72] width 50 height 14
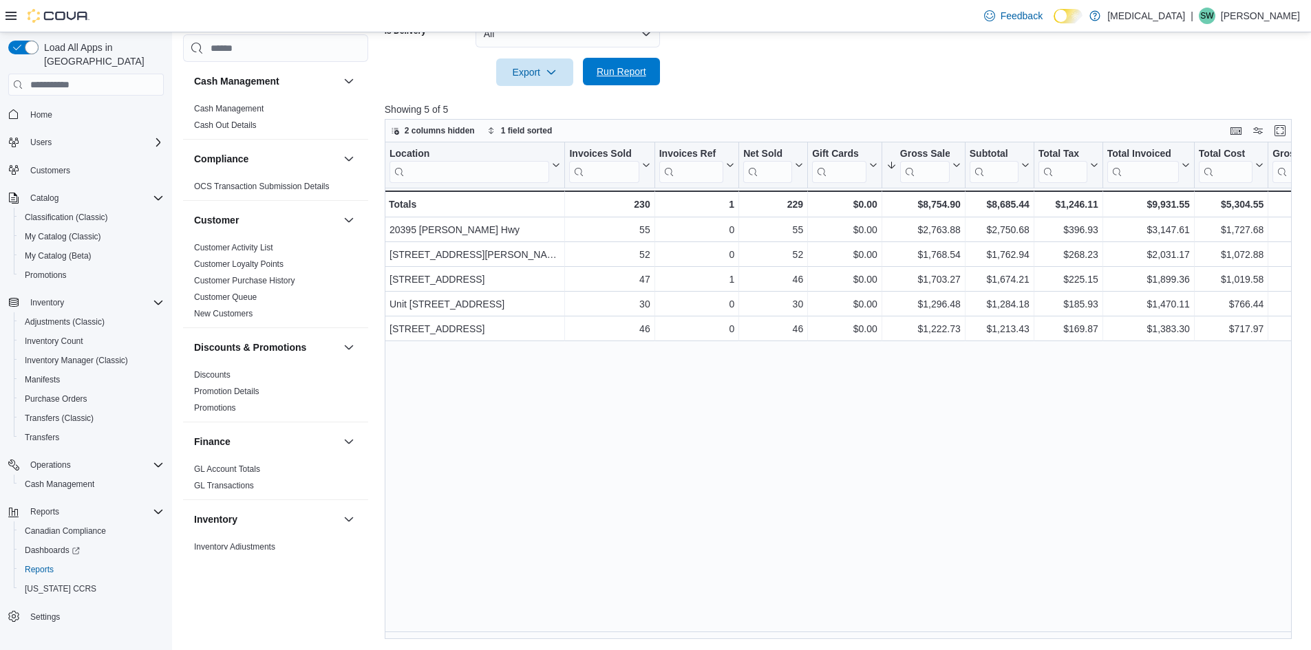
click at [636, 72] on span "Run Report" at bounding box center [622, 72] width 50 height 14
click at [637, 82] on span "Run Report" at bounding box center [621, 72] width 61 height 28
click at [639, 81] on span "Run Report" at bounding box center [621, 72] width 61 height 28
click at [626, 73] on span "Run Report" at bounding box center [622, 72] width 50 height 14
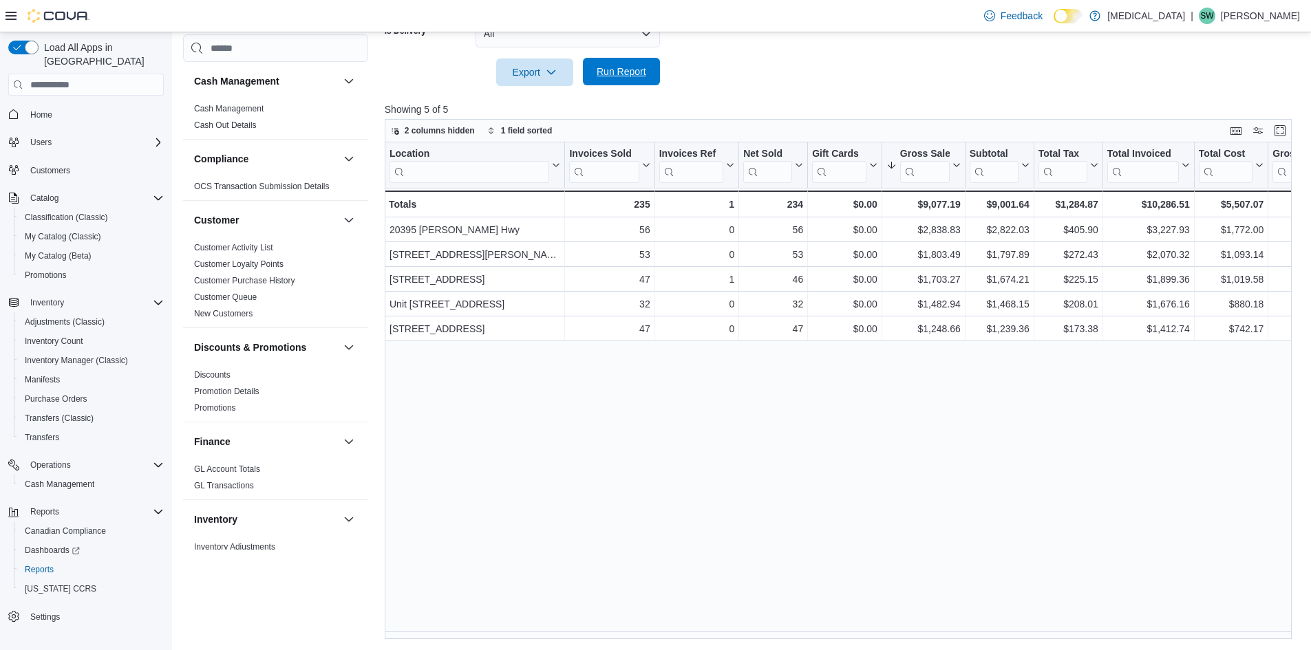
click at [606, 67] on span "Run Report" at bounding box center [622, 72] width 50 height 14
click at [626, 79] on span "Run Report" at bounding box center [621, 72] width 61 height 28
click at [636, 67] on span "Run Report" at bounding box center [622, 72] width 50 height 14
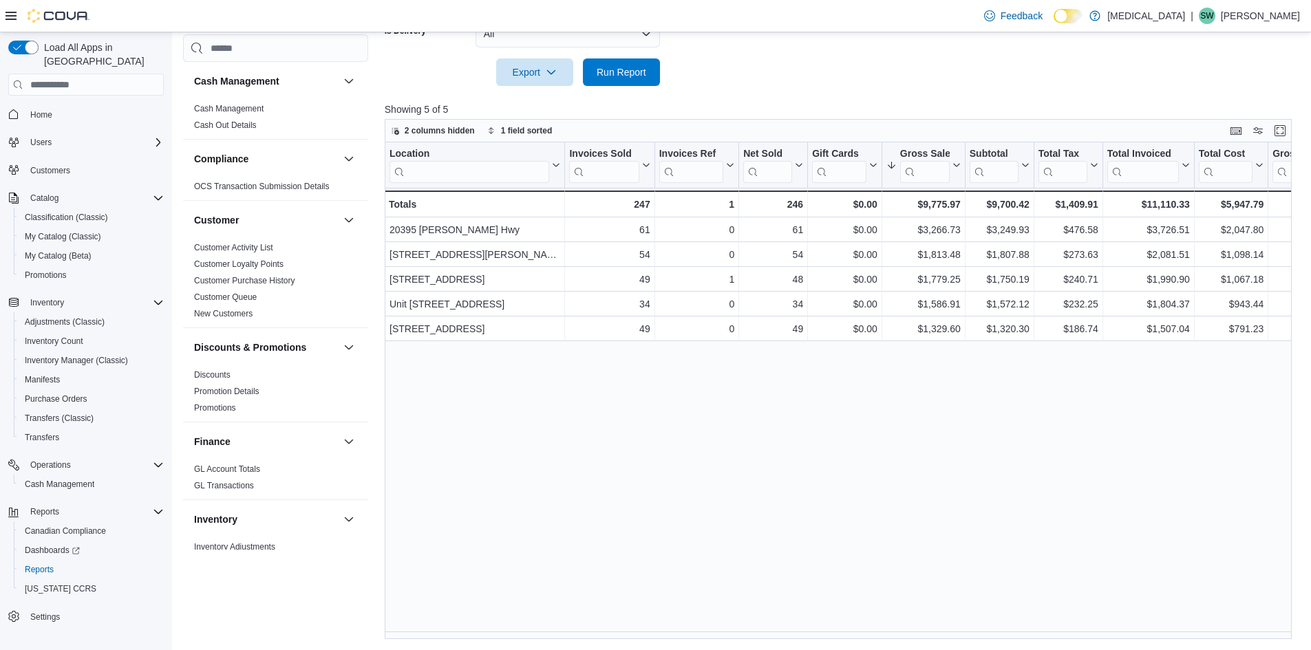
click at [631, 56] on div at bounding box center [843, 52] width 917 height 11
click at [631, 68] on span "Run Report" at bounding box center [622, 72] width 50 height 14
click at [635, 76] on span "Run Report" at bounding box center [622, 72] width 50 height 14
click at [630, 78] on span "Run Report" at bounding box center [622, 72] width 50 height 14
click at [613, 72] on span "Run Report" at bounding box center [622, 72] width 50 height 14
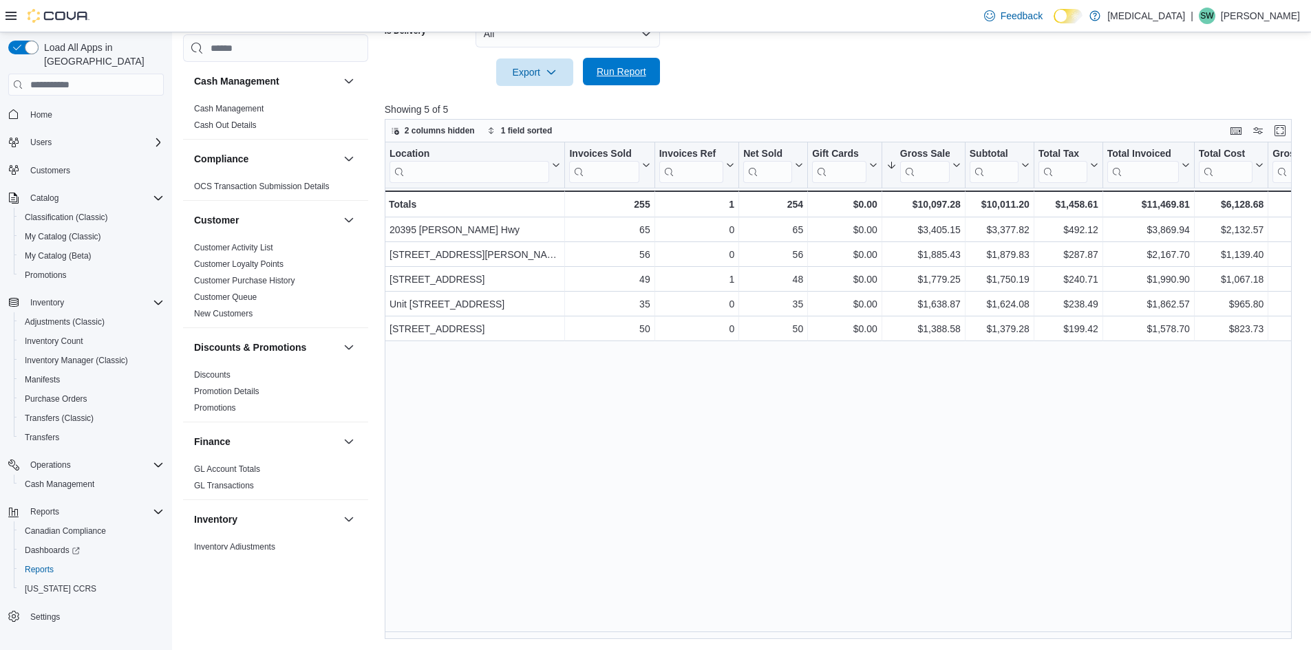
click at [617, 74] on span "Run Report" at bounding box center [622, 72] width 50 height 14
click at [622, 69] on span "Run Report" at bounding box center [622, 72] width 50 height 14
click at [623, 75] on span "Run Report" at bounding box center [622, 72] width 50 height 14
click at [627, 67] on span "Run Report" at bounding box center [622, 72] width 50 height 14
click at [633, 67] on span "Run Report" at bounding box center [622, 72] width 50 height 14
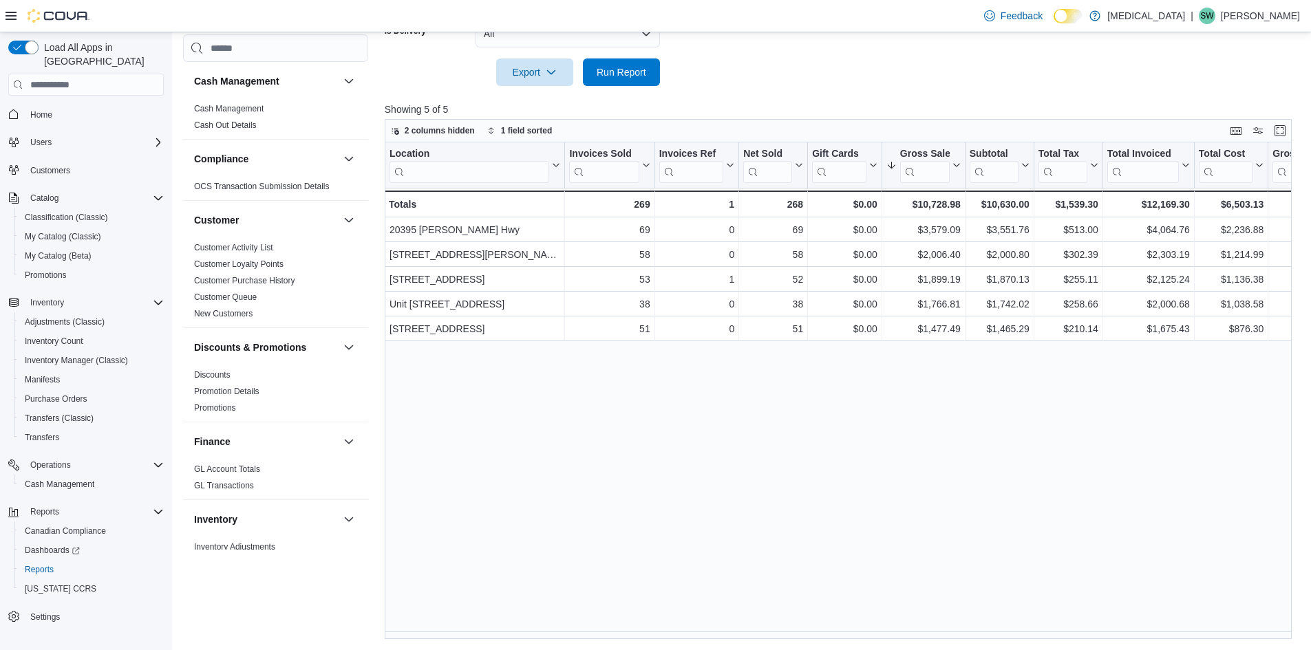
click at [768, 87] on div at bounding box center [843, 94] width 917 height 17
click at [617, 59] on div "Export Run Report" at bounding box center [522, 73] width 275 height 28
click at [628, 74] on span "Run Report" at bounding box center [622, 72] width 50 height 14
click at [606, 71] on span "Run Report" at bounding box center [622, 72] width 50 height 14
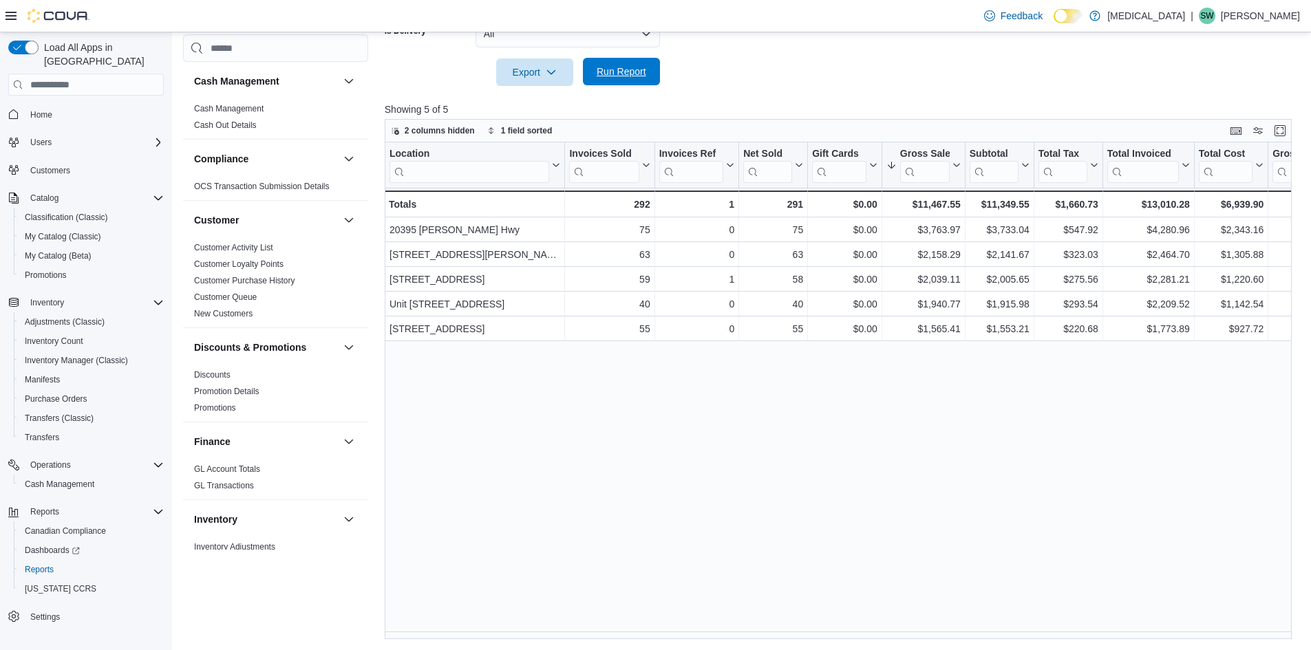
click at [633, 81] on span "Run Report" at bounding box center [621, 72] width 61 height 28
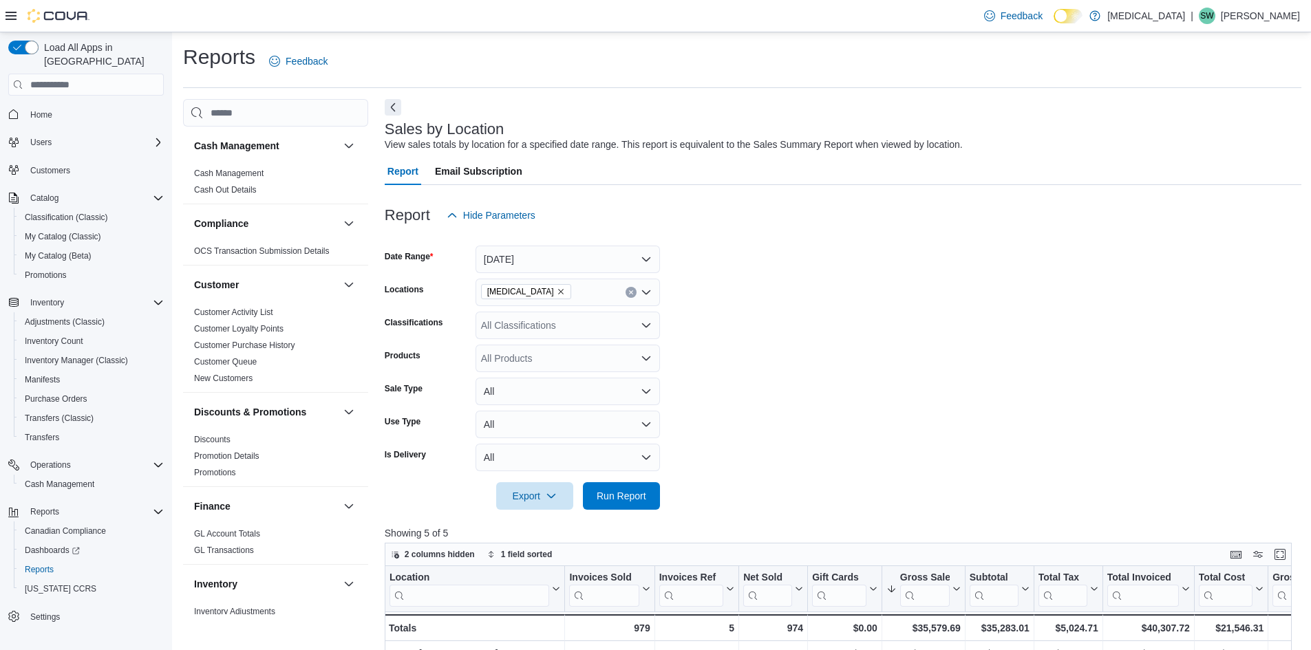
scroll to position [424, 0]
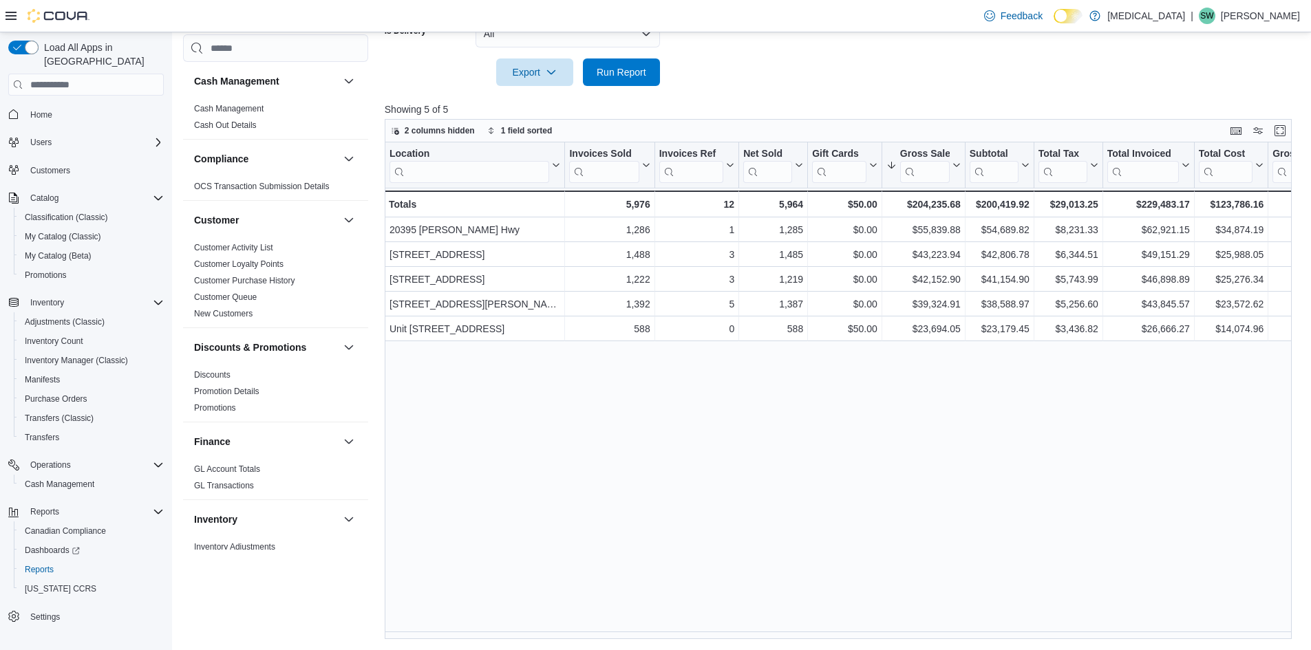
scroll to position [826, 0]
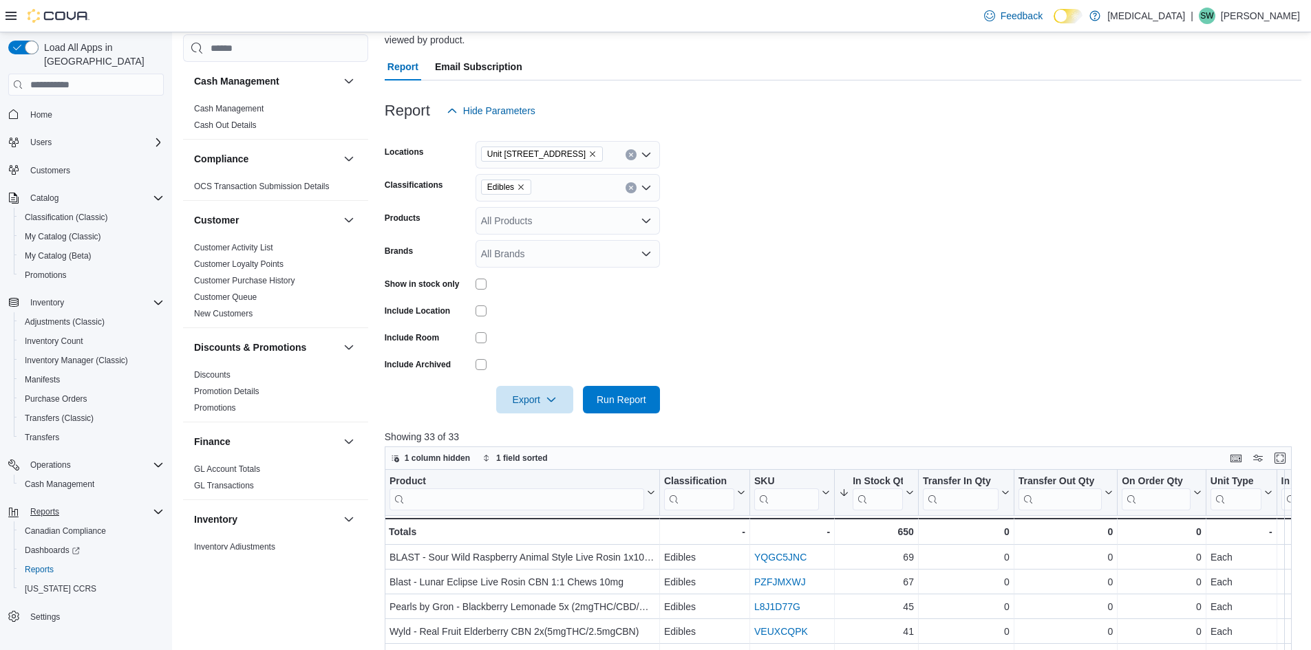
scroll to position [171, 0]
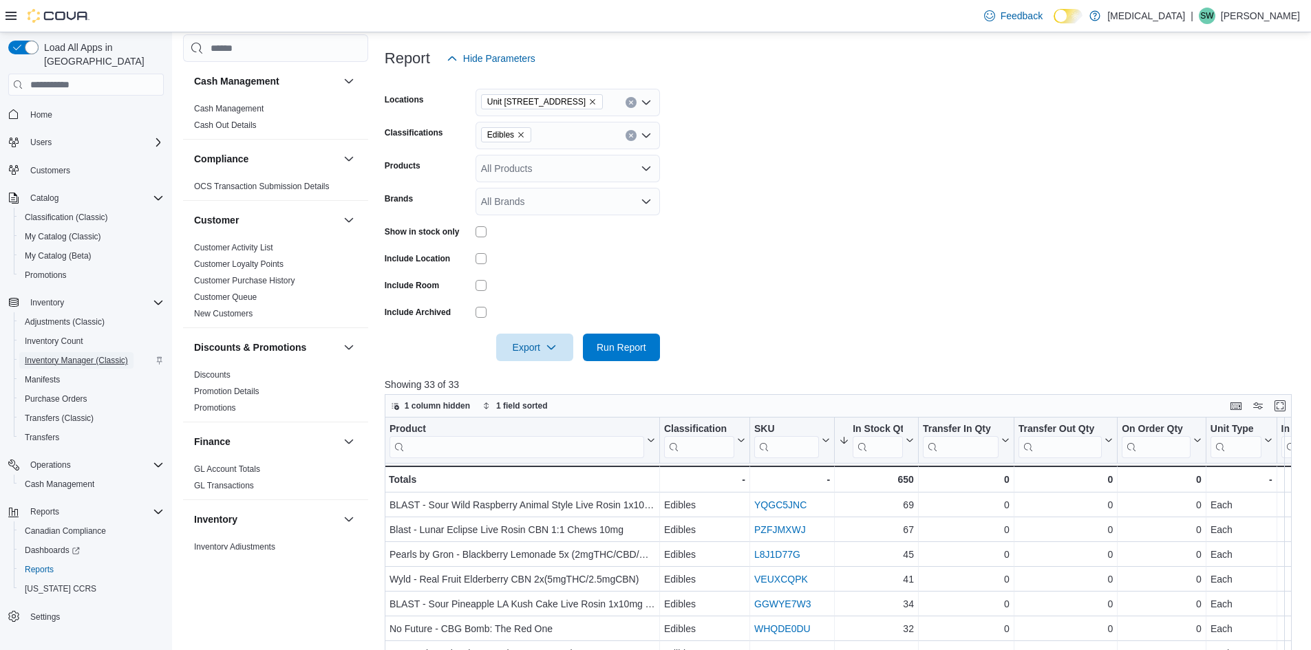
click at [55, 355] on span "Inventory Manager (Classic)" at bounding box center [76, 360] width 103 height 11
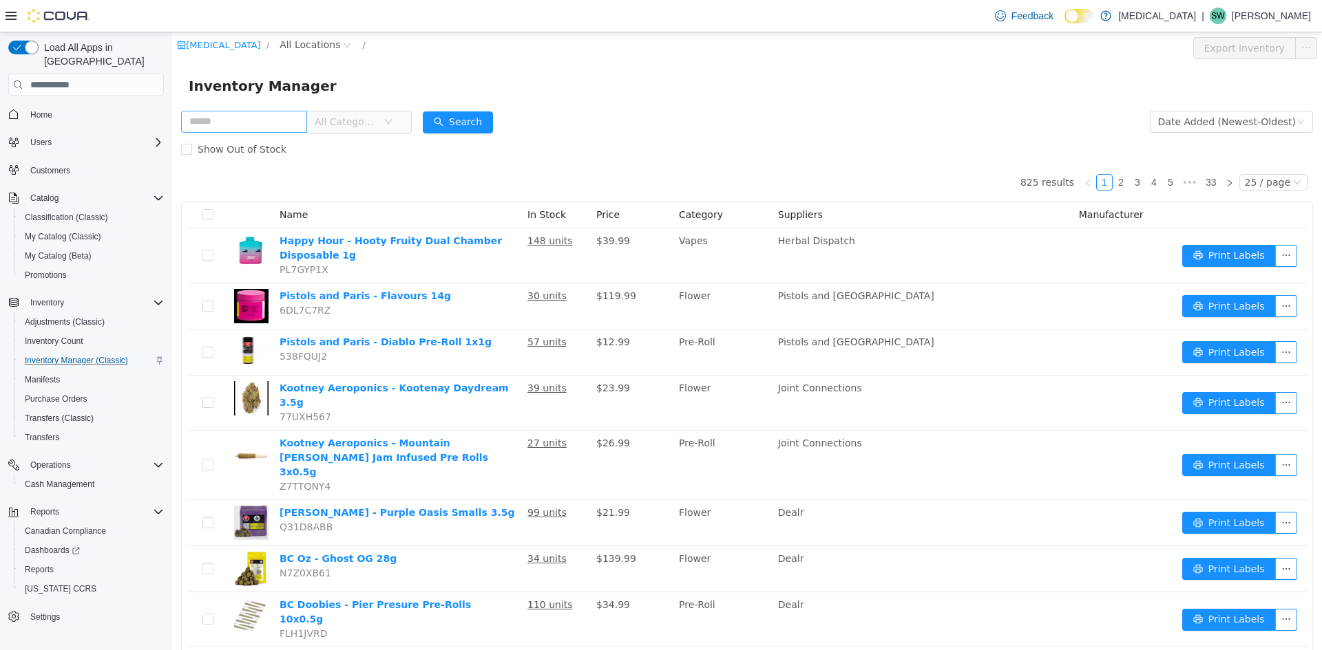
click at [306, 125] on input "text" at bounding box center [244, 122] width 126 height 22
type input "**********"
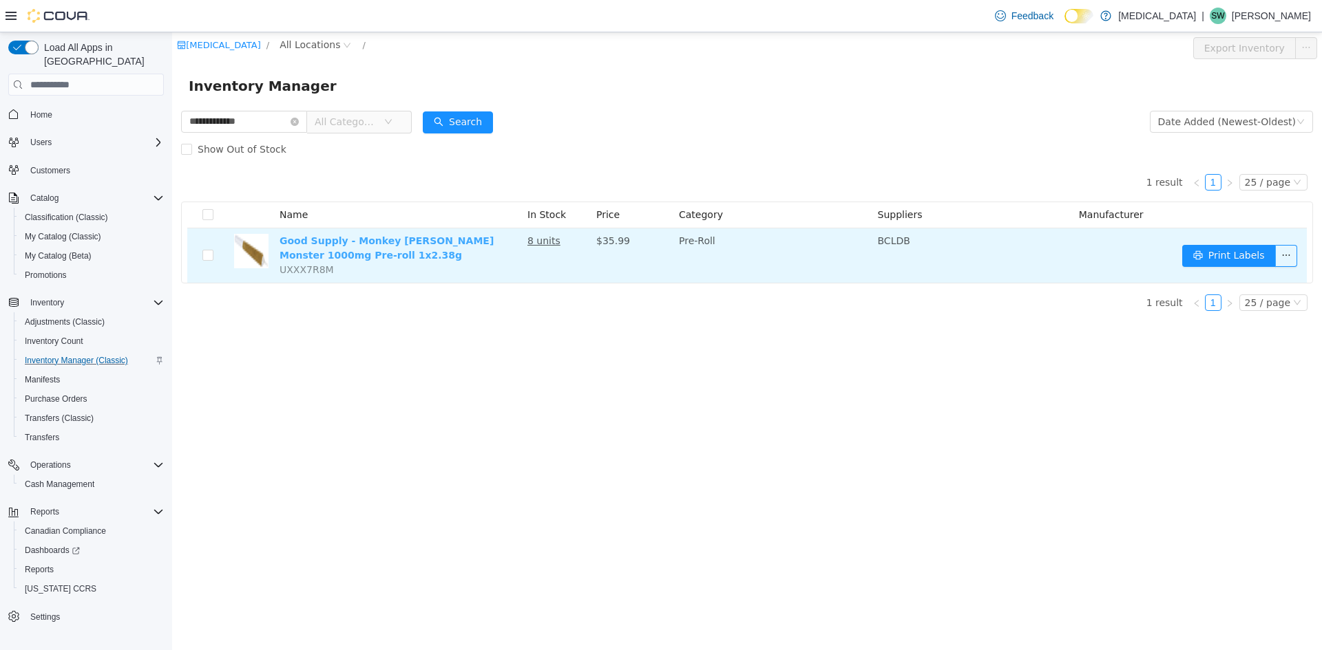
click at [373, 238] on link "Good Supply - Monkey [PERSON_NAME] Monster 1000mg Pre-roll 1x2.38g" at bounding box center [386, 247] width 214 height 25
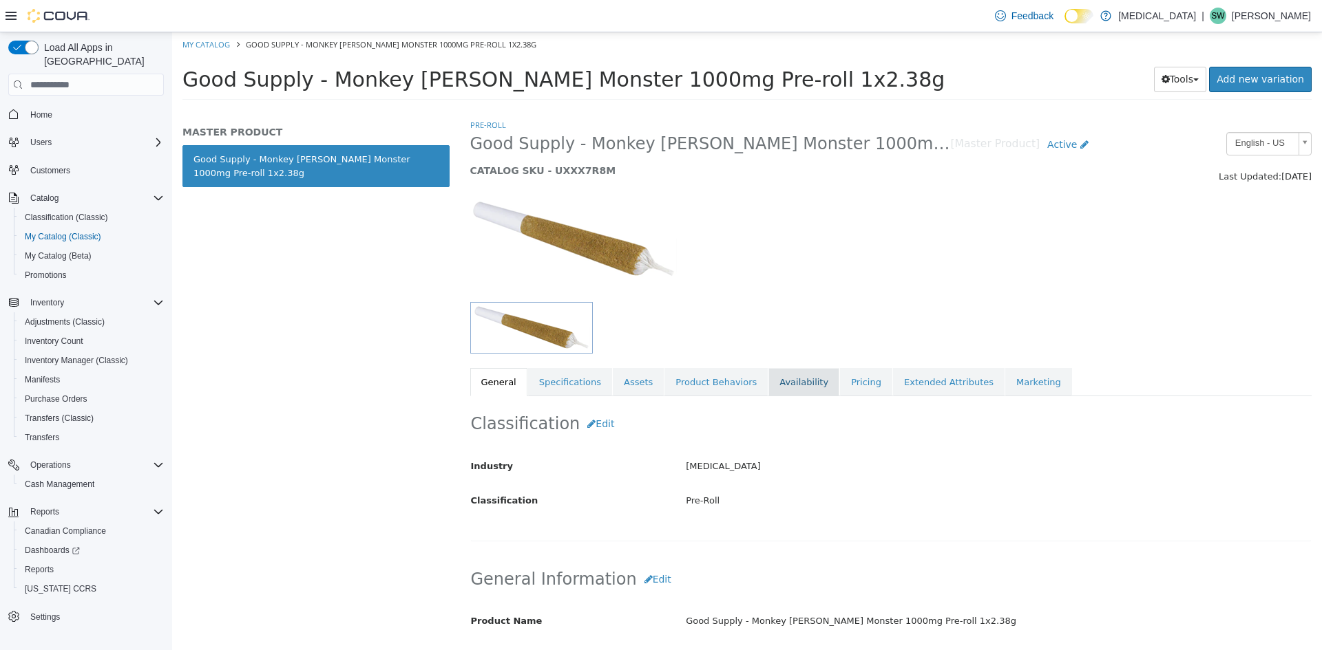
click at [790, 382] on link "Availability" at bounding box center [803, 382] width 71 height 29
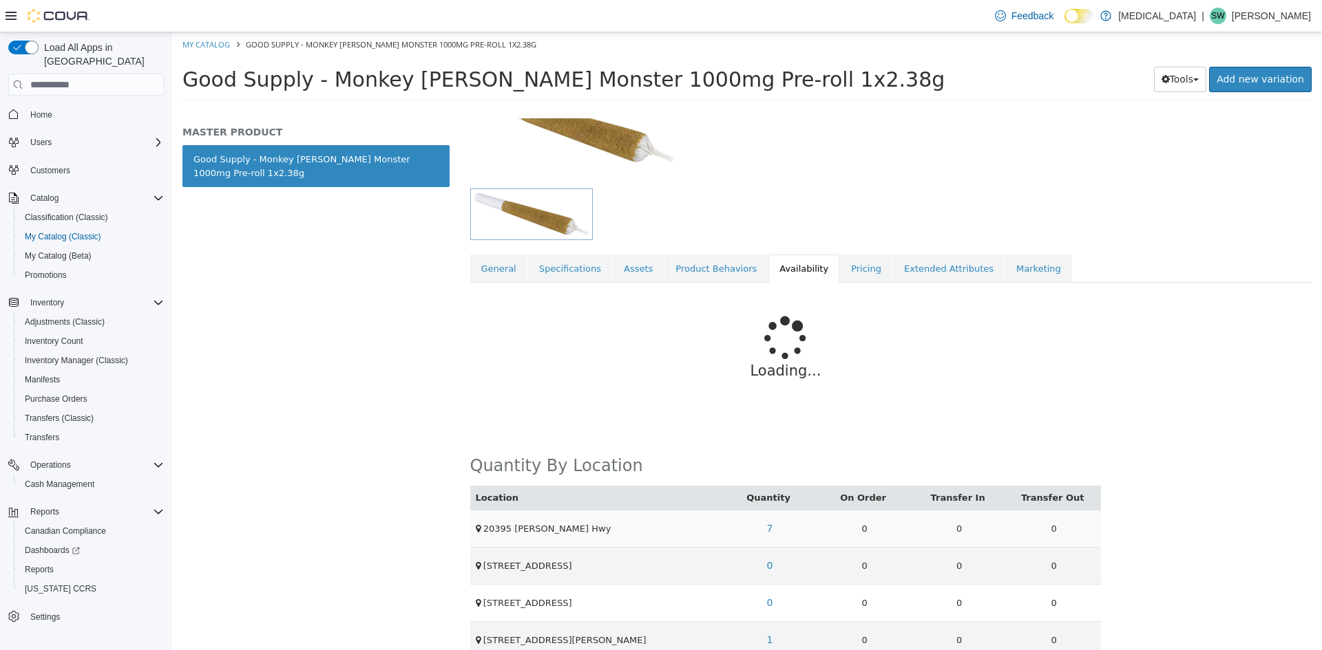
scroll to position [175, 0]
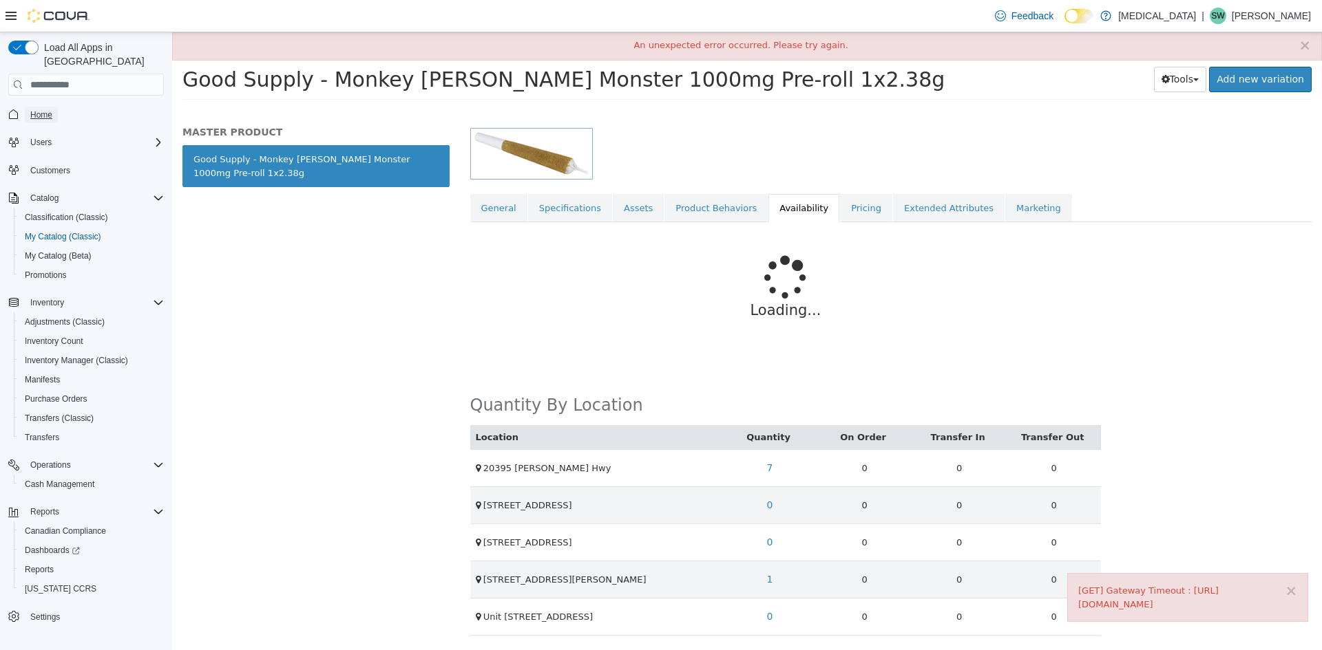
click at [52, 107] on link "Home" at bounding box center [41, 115] width 33 height 17
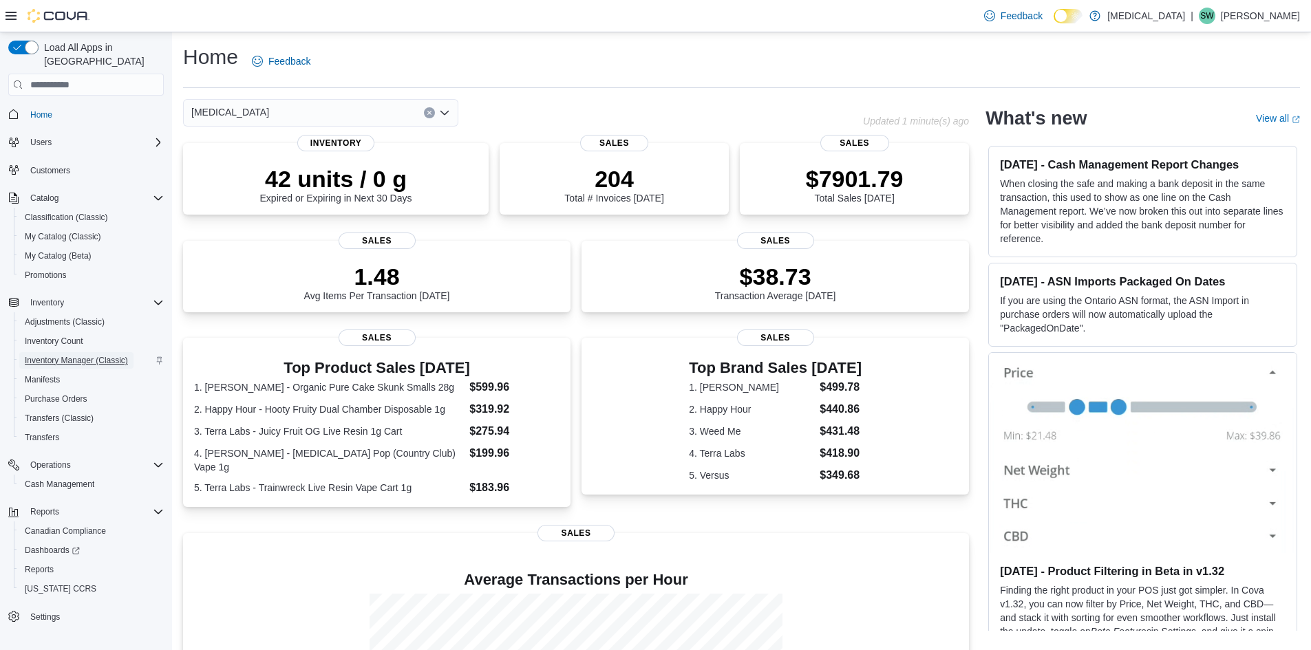
click at [56, 355] on span "Inventory Manager (Classic)" at bounding box center [76, 360] width 103 height 11
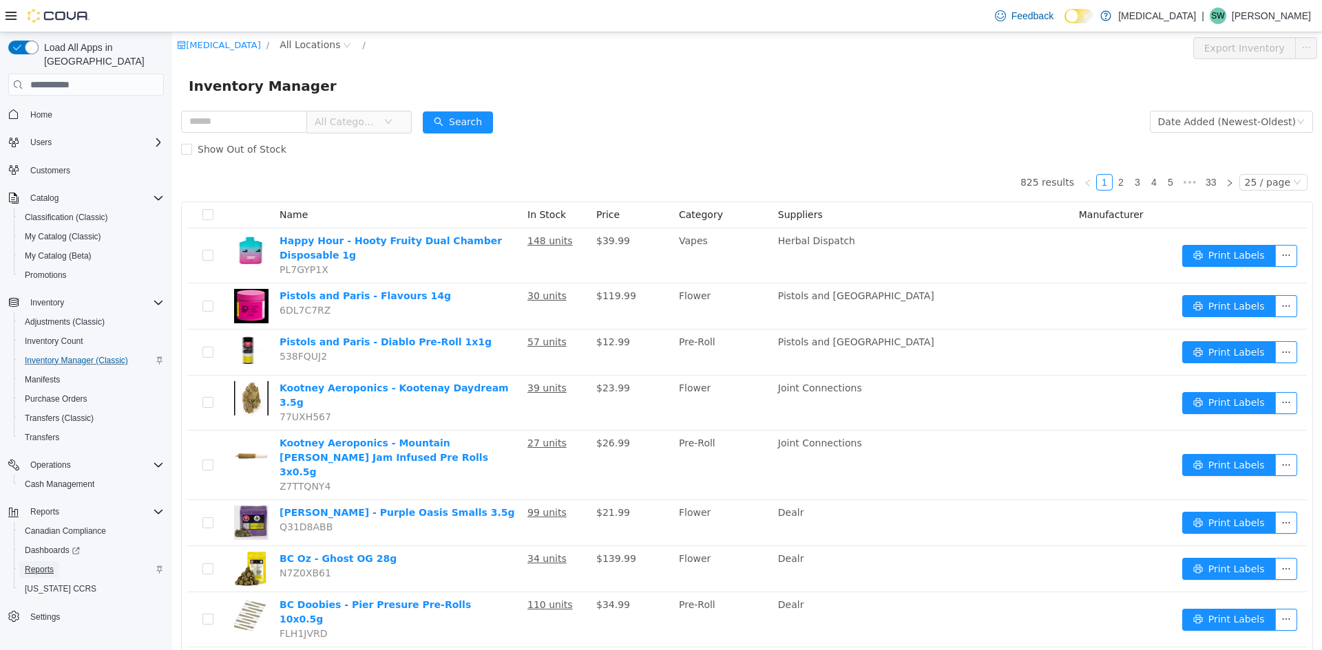
click at [41, 564] on span "Reports" at bounding box center [39, 569] width 29 height 11
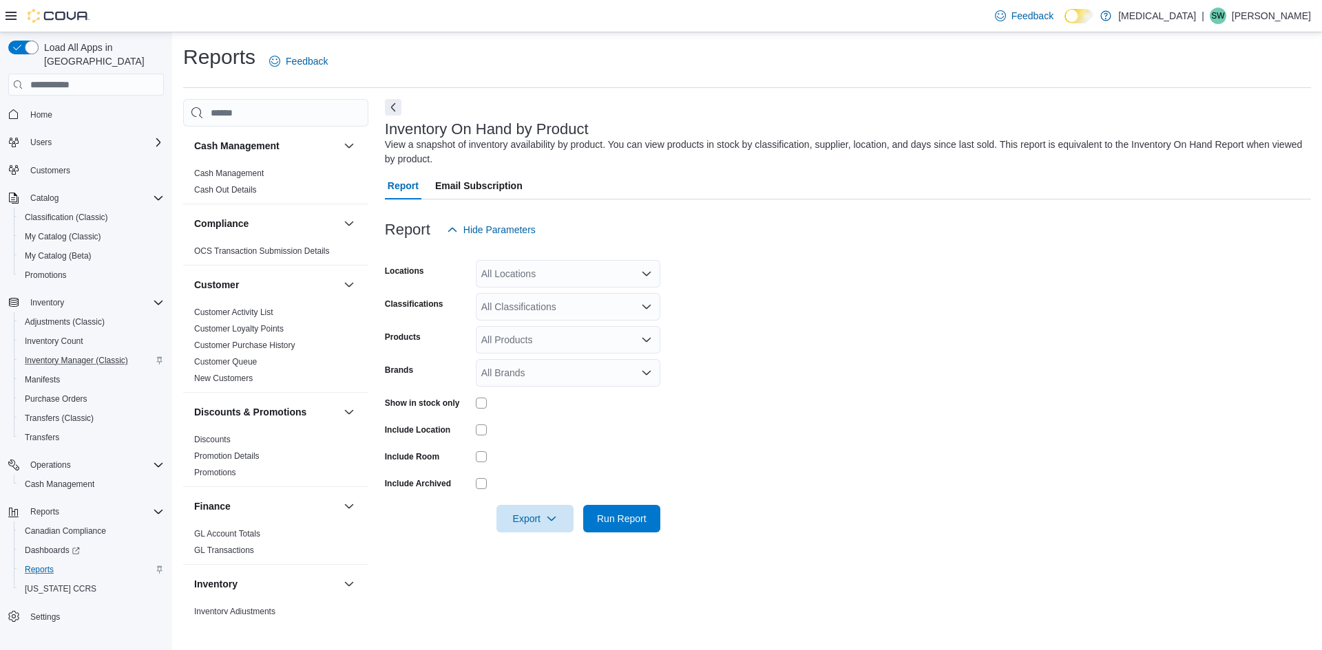
click at [550, 268] on div "All Locations" at bounding box center [568, 274] width 184 height 28
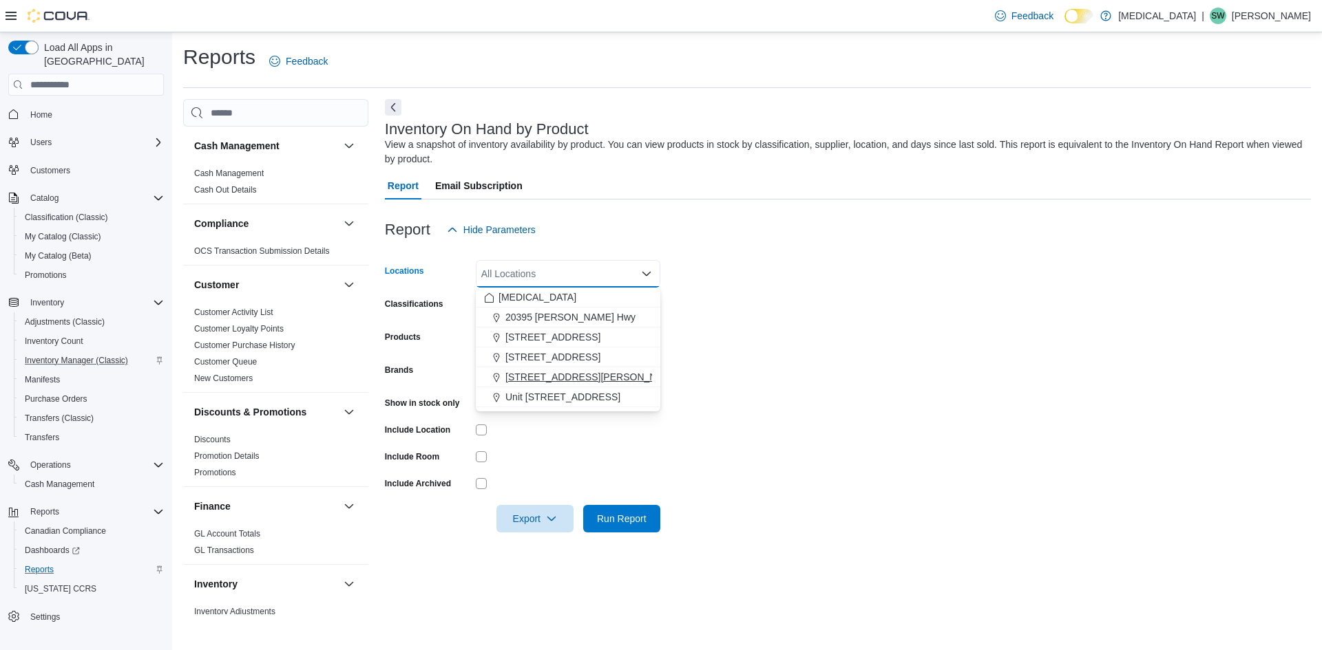
click at [568, 369] on button "[STREET_ADDRESS][PERSON_NAME]" at bounding box center [568, 378] width 184 height 20
click at [714, 368] on form "Locations 999 Denman Street Combo box. Selected. 999 Denman Street. Press Backs…" at bounding box center [848, 388] width 926 height 289
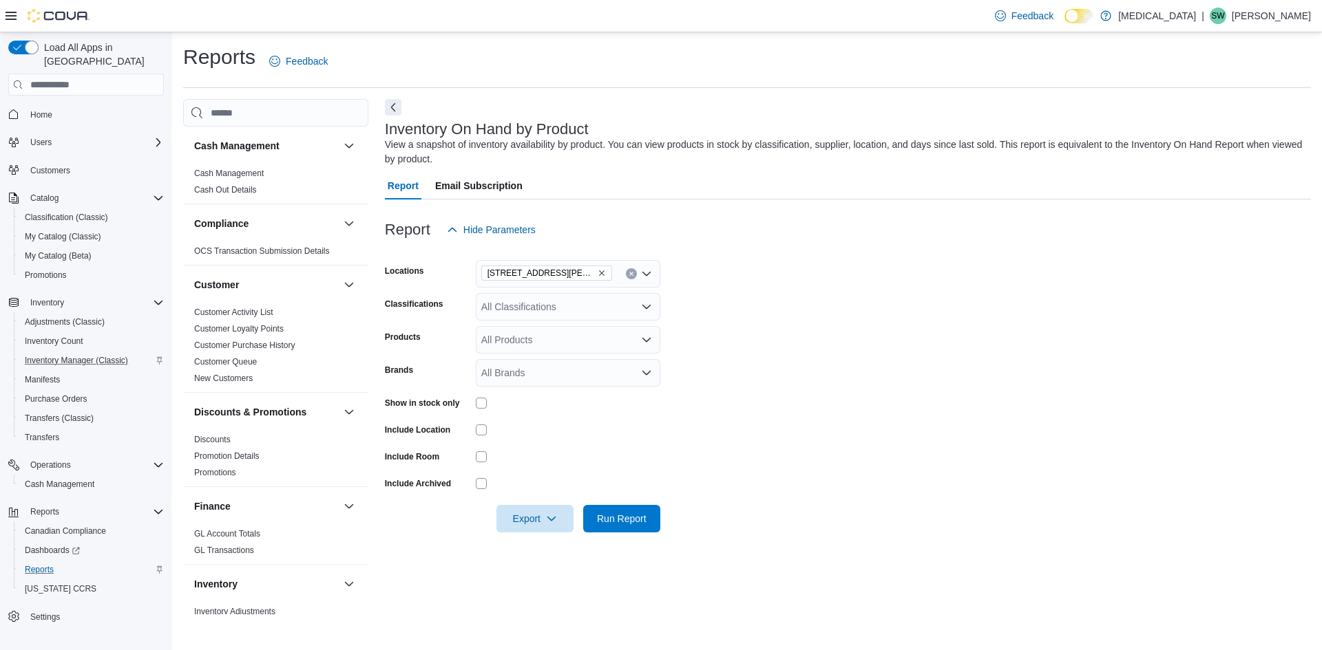
click at [537, 300] on div "All Classifications" at bounding box center [568, 307] width 184 height 28
click at [540, 345] on div "Flower" at bounding box center [568, 350] width 168 height 14
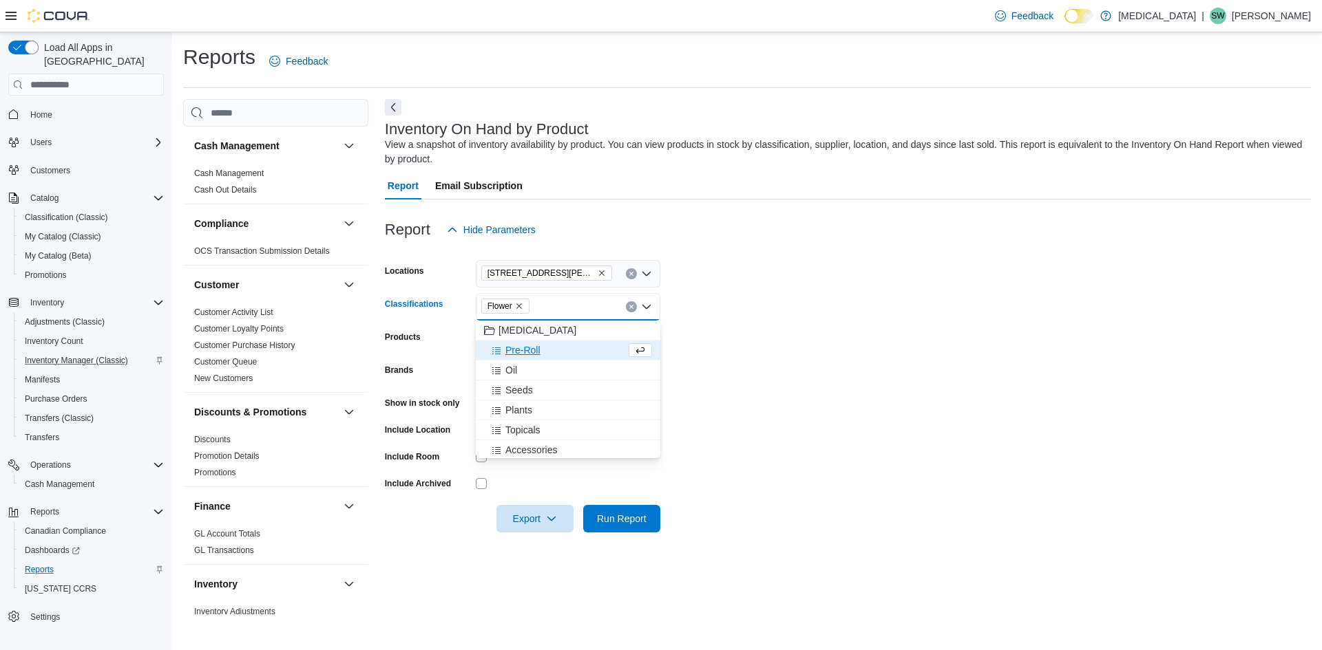
click at [733, 341] on form "Locations 999 Denman Street Classifications Flower Combo box. Selected. Flower.…" at bounding box center [848, 388] width 926 height 289
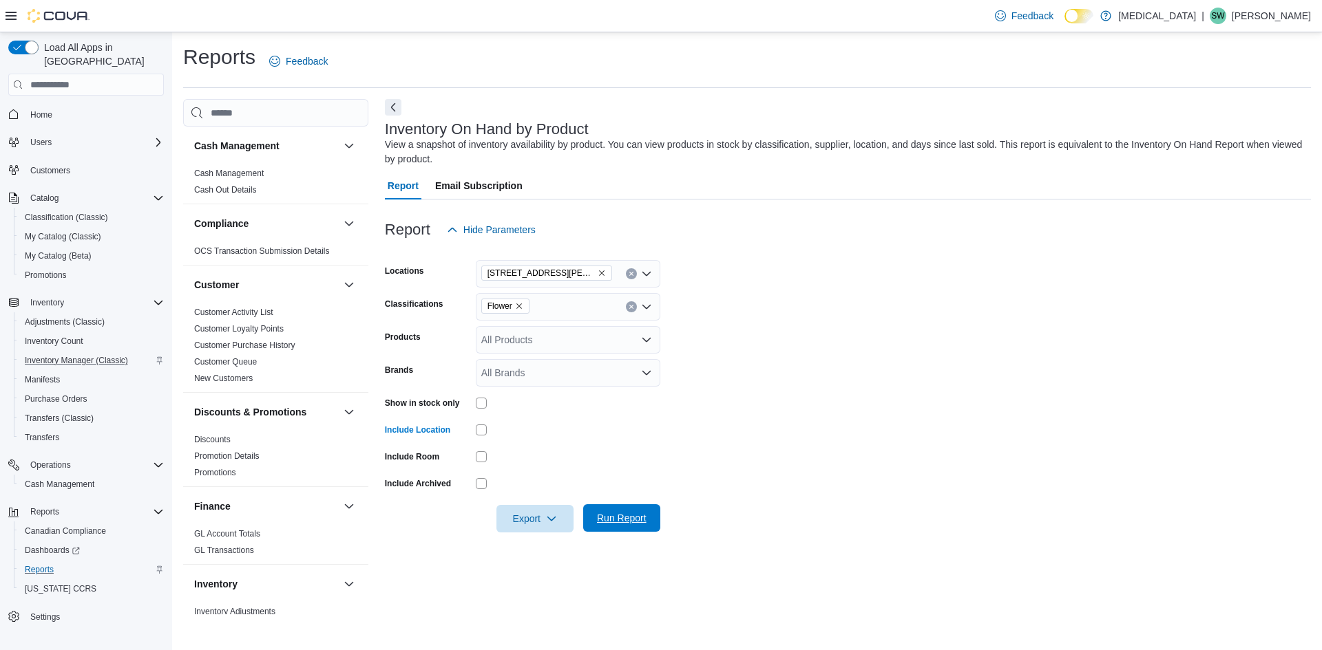
click at [624, 520] on span "Run Report" at bounding box center [622, 518] width 50 height 14
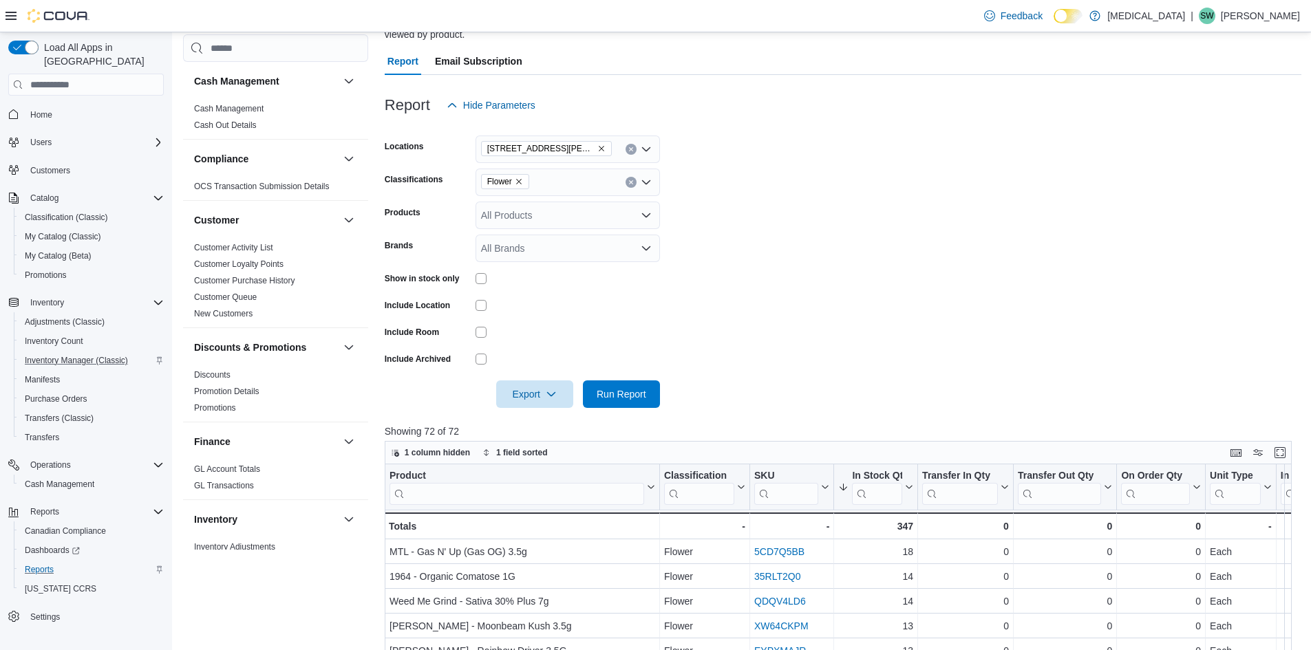
scroll to position [138, 0]
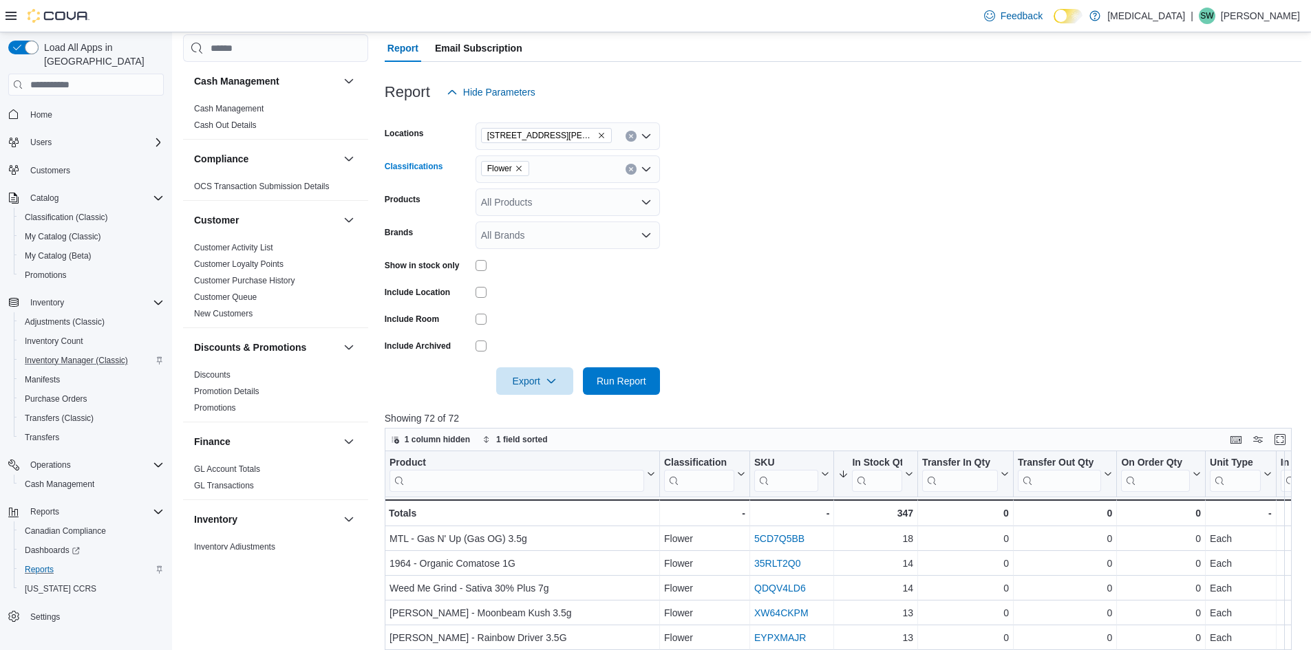
click at [522, 167] on icon "Remove Flower from selection in this group" at bounding box center [519, 169] width 8 height 8
click at [522, 226] on span "Pre-Roll" at bounding box center [522, 233] width 35 height 14
click at [883, 275] on form "Locations 999 Denman Street Classifications Pre-Roll Combo box. Selected. Pre-R…" at bounding box center [843, 250] width 917 height 289
click at [640, 383] on span "Run Report" at bounding box center [622, 381] width 50 height 14
click at [914, 277] on form "Locations 999 Denman Street Classifications Pre-Roll Products All Products Bran…" at bounding box center [843, 250] width 917 height 289
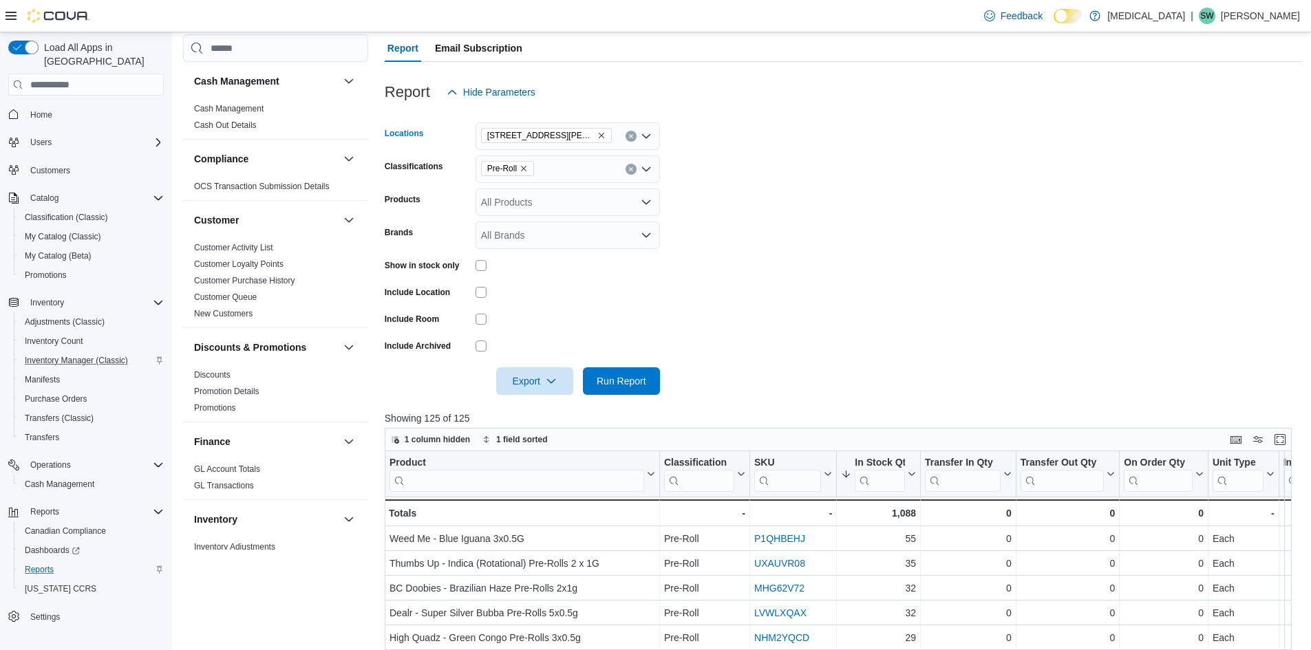
click at [597, 134] on icon "Remove 999 Denman Street from selection in this group" at bounding box center [601, 135] width 8 height 8
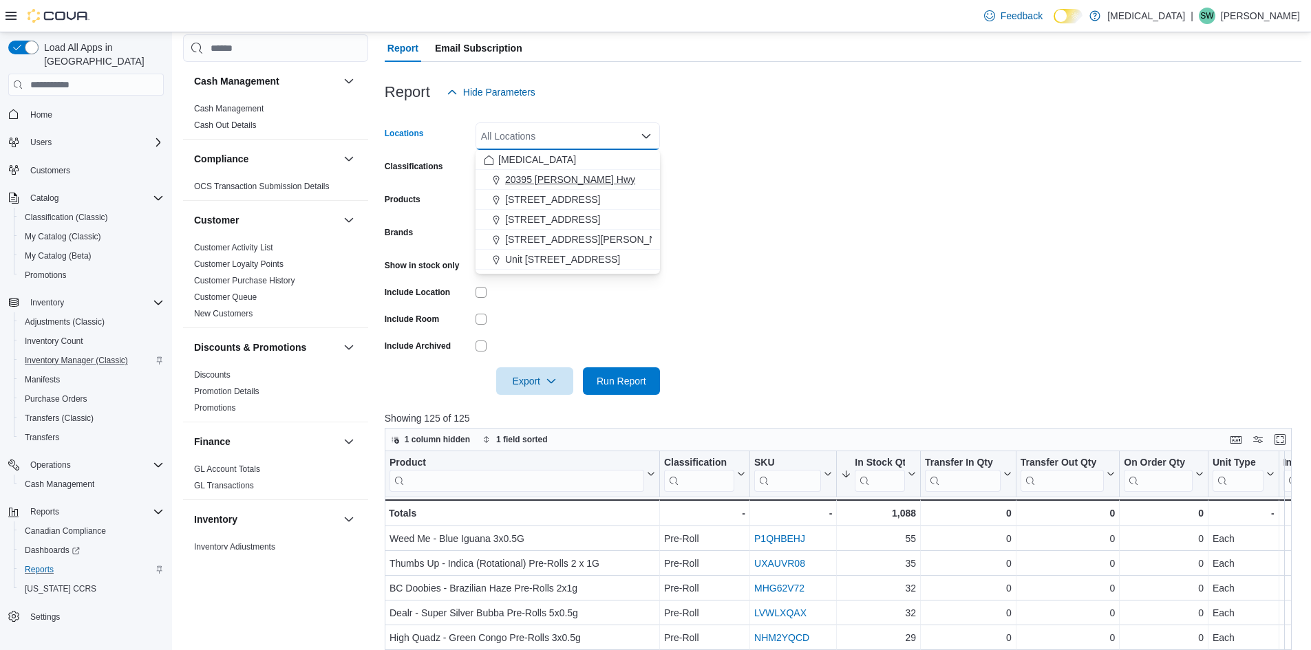
click at [555, 177] on span "20395 [PERSON_NAME] Hwy" at bounding box center [570, 180] width 130 height 14
click at [770, 210] on form "Locations 20395 Lougheed Hwy Combo box. Selected. 20395 Lougheed Hwy. Press Bac…" at bounding box center [843, 250] width 917 height 289
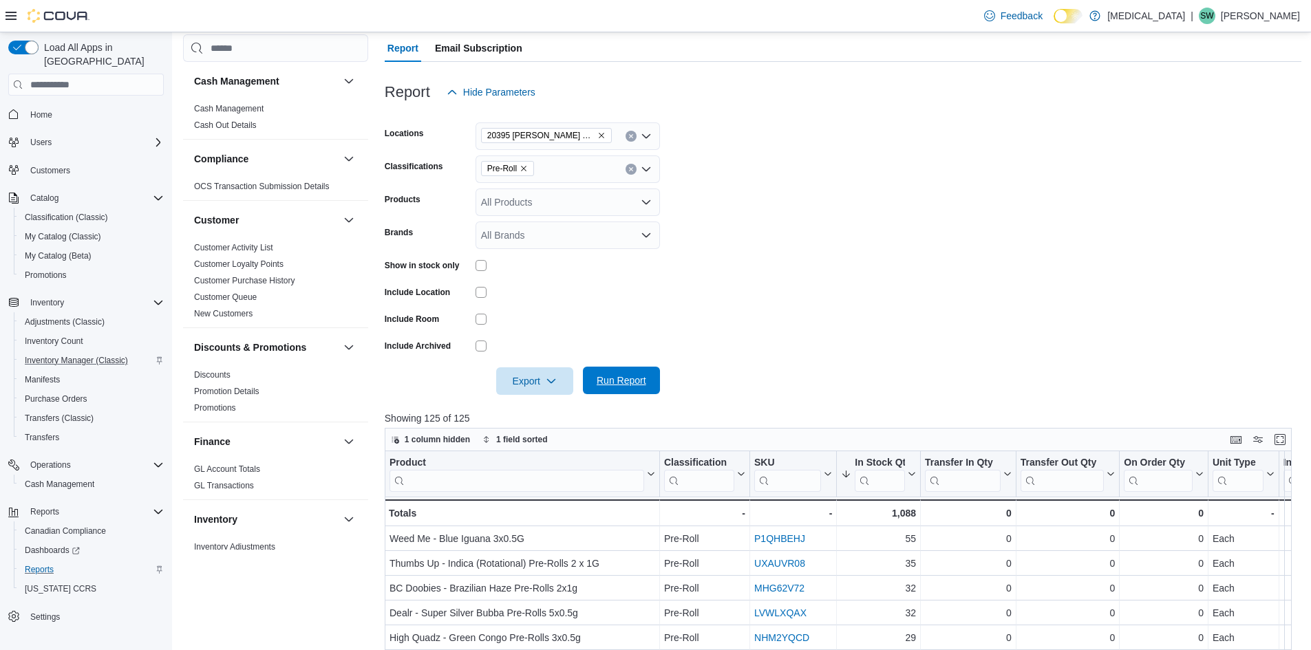
click at [629, 370] on span "Run Report" at bounding box center [621, 381] width 61 height 28
click at [597, 134] on icon "Remove 20395 Lougheed Hwy from selection in this group" at bounding box center [601, 135] width 8 height 8
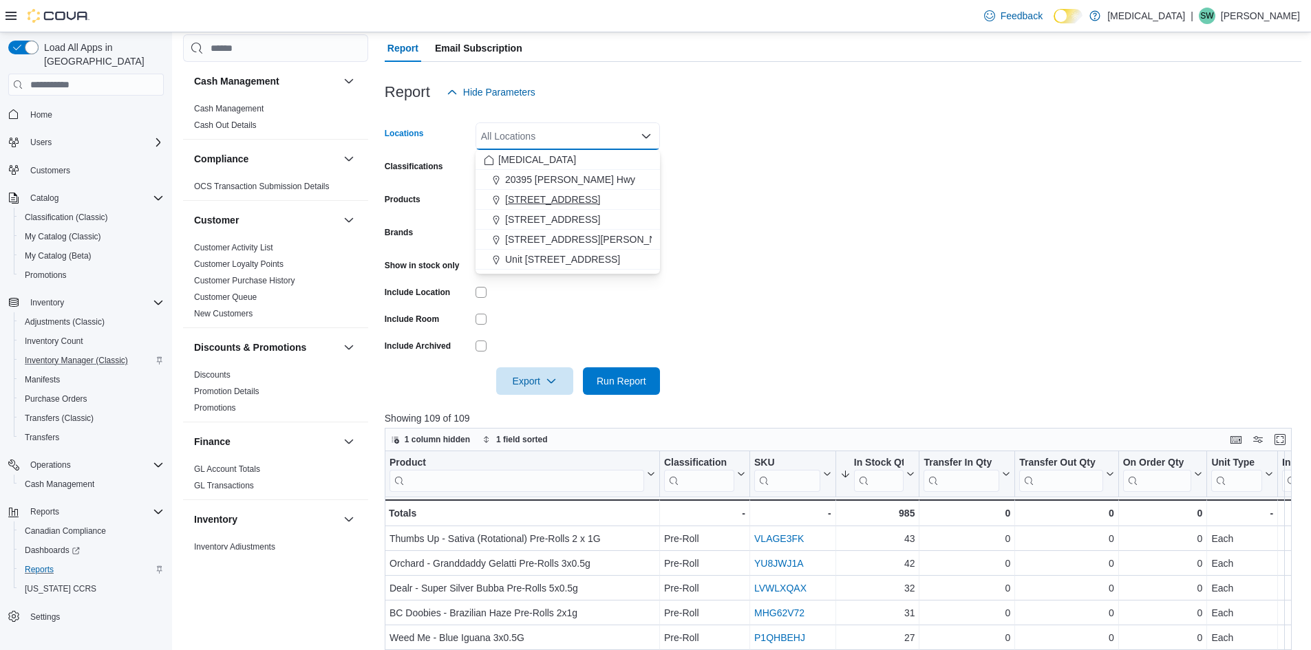
click at [564, 202] on span "[STREET_ADDRESS]" at bounding box center [552, 200] width 95 height 14
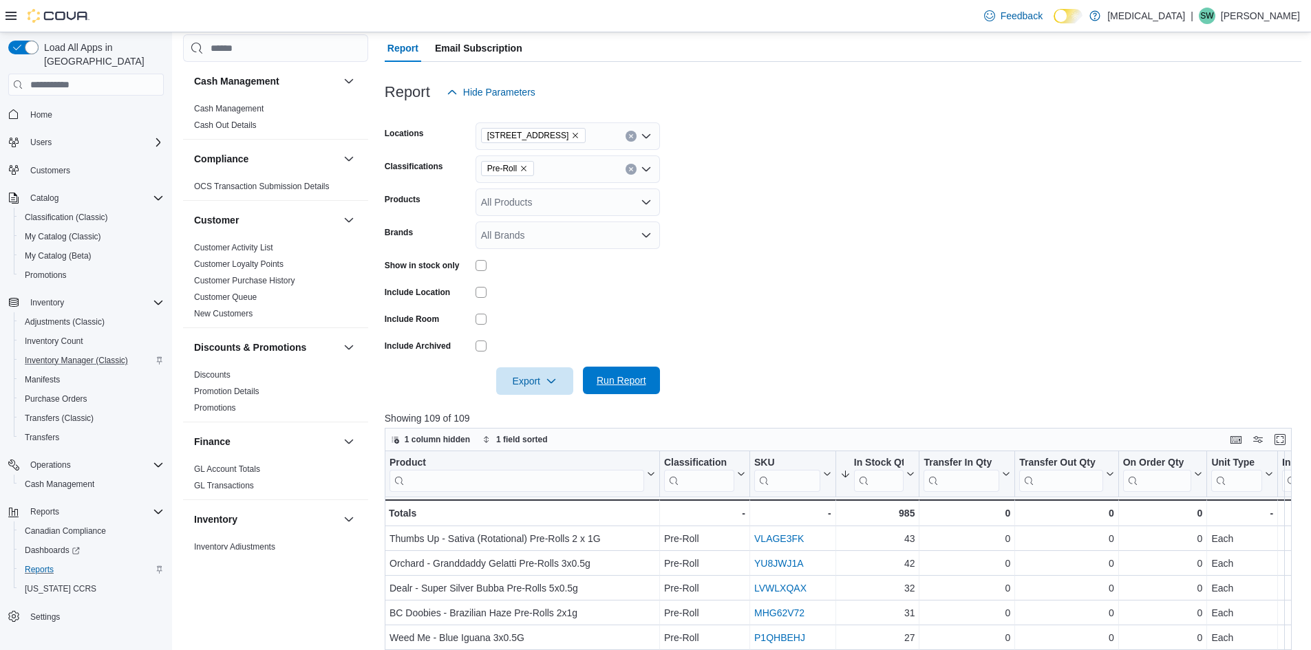
click at [614, 382] on span "Run Report" at bounding box center [622, 381] width 50 height 14
click at [575, 132] on icon "Remove 3039 Granville Street from selection in this group" at bounding box center [575, 135] width 8 height 8
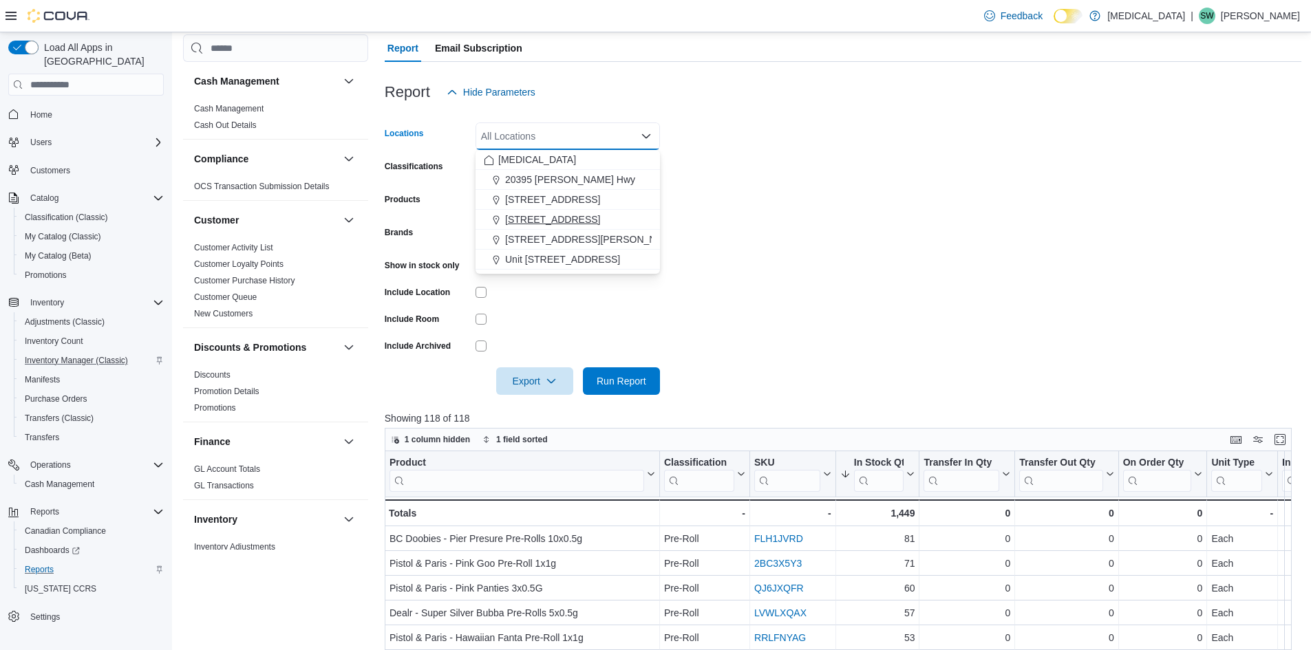
click at [562, 224] on span "[STREET_ADDRESS]" at bounding box center [552, 220] width 95 height 14
click at [613, 371] on span "Run Report" at bounding box center [621, 381] width 61 height 28
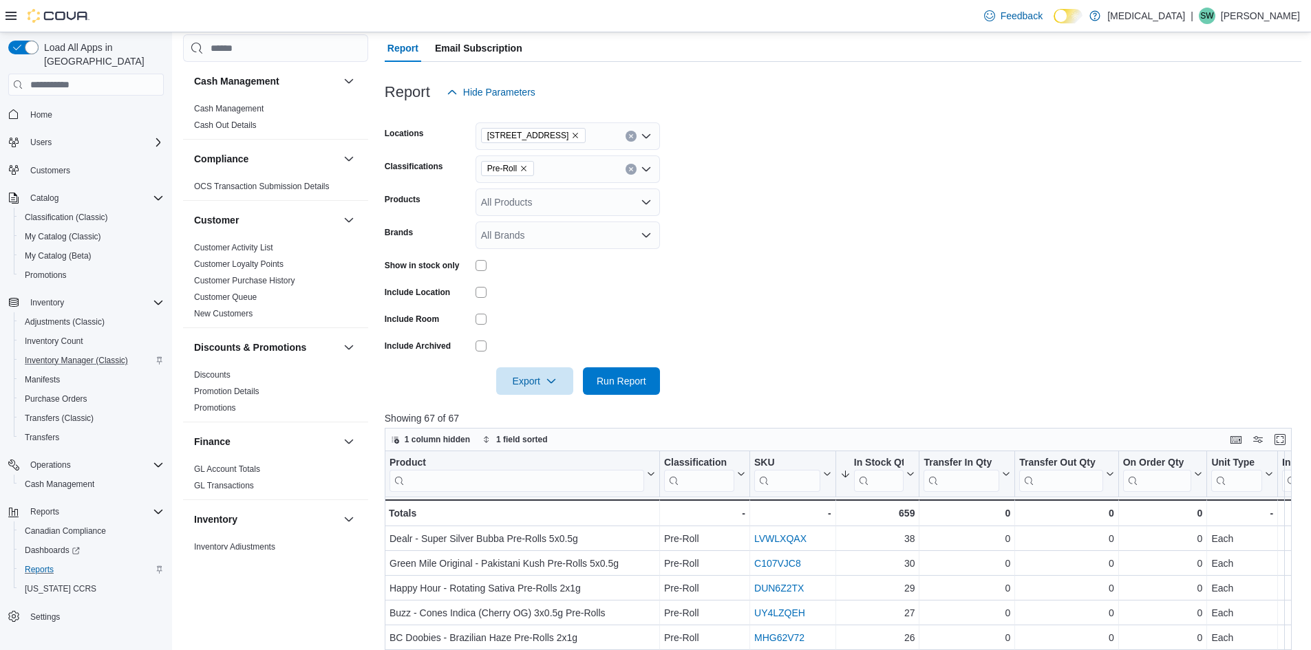
click at [988, 312] on form "Locations 460 Granville St Classifications Pre-Roll Products All Products Brand…" at bounding box center [843, 250] width 917 height 289
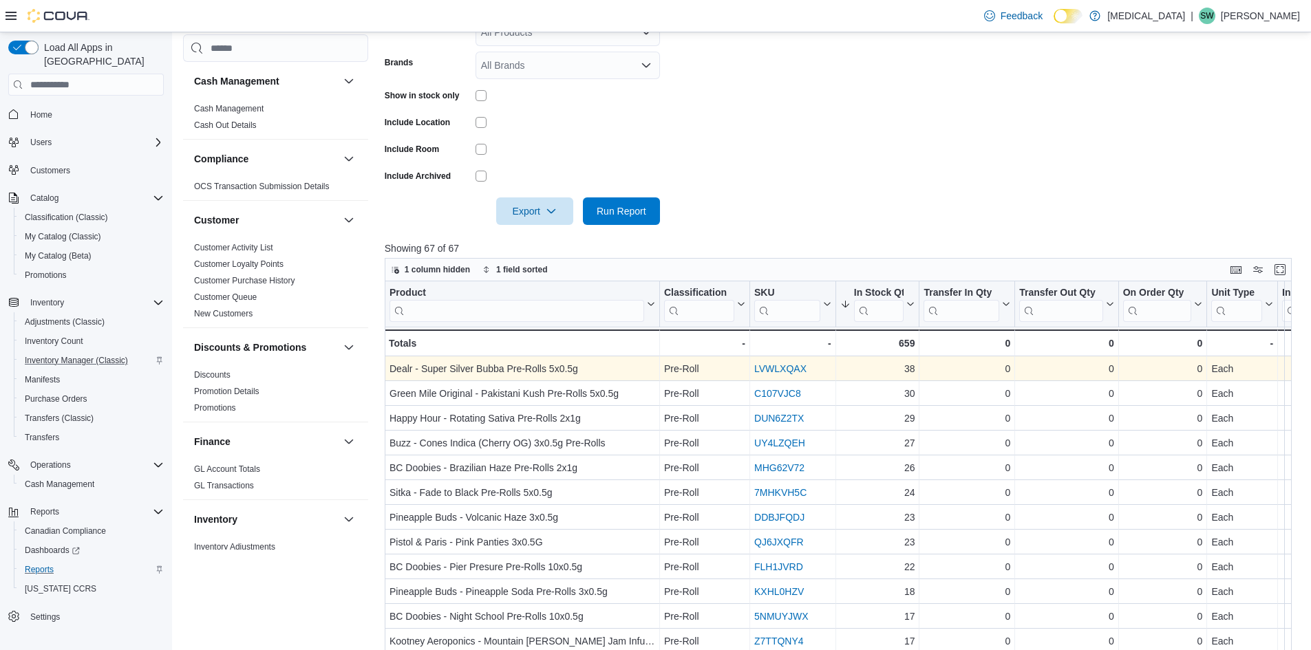
scroll to position [275, 0]
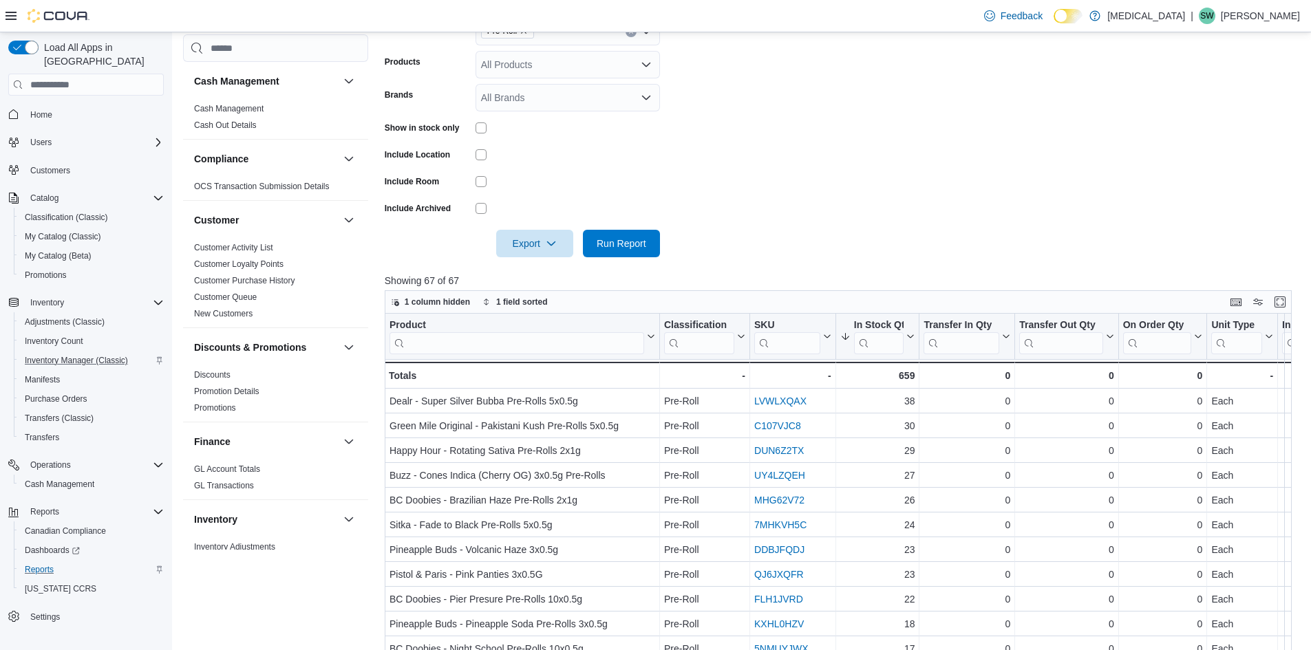
click at [774, 187] on form "Locations 460 Granville St Classifications Pre-Roll Products All Products Brand…" at bounding box center [843, 112] width 917 height 289
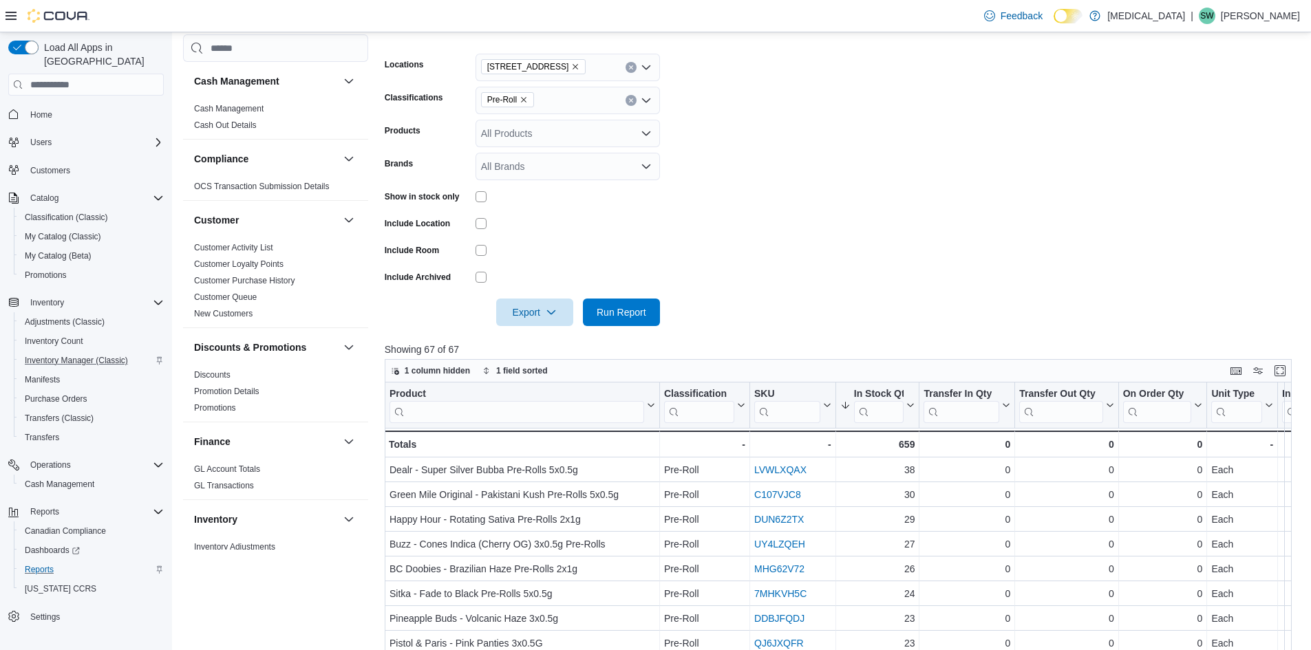
click at [551, 61] on span "[STREET_ADDRESS]" at bounding box center [533, 67] width 93 height 14
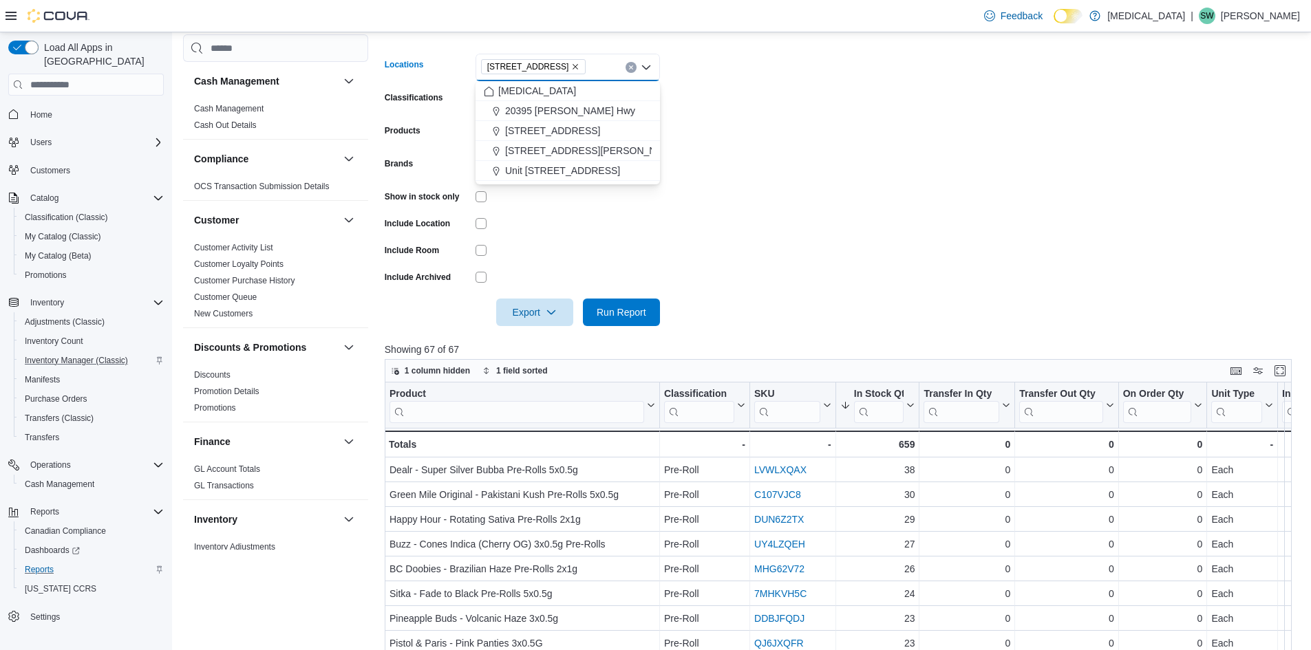
click at [553, 62] on span "[STREET_ADDRESS]" at bounding box center [533, 67] width 93 height 14
click at [573, 66] on icon "Remove 460 Granville St from selection in this group" at bounding box center [576, 67] width 6 height 6
click at [547, 186] on span "Unit [STREET_ADDRESS]" at bounding box center [562, 191] width 115 height 14
click at [621, 318] on span "Run Report" at bounding box center [622, 312] width 50 height 14
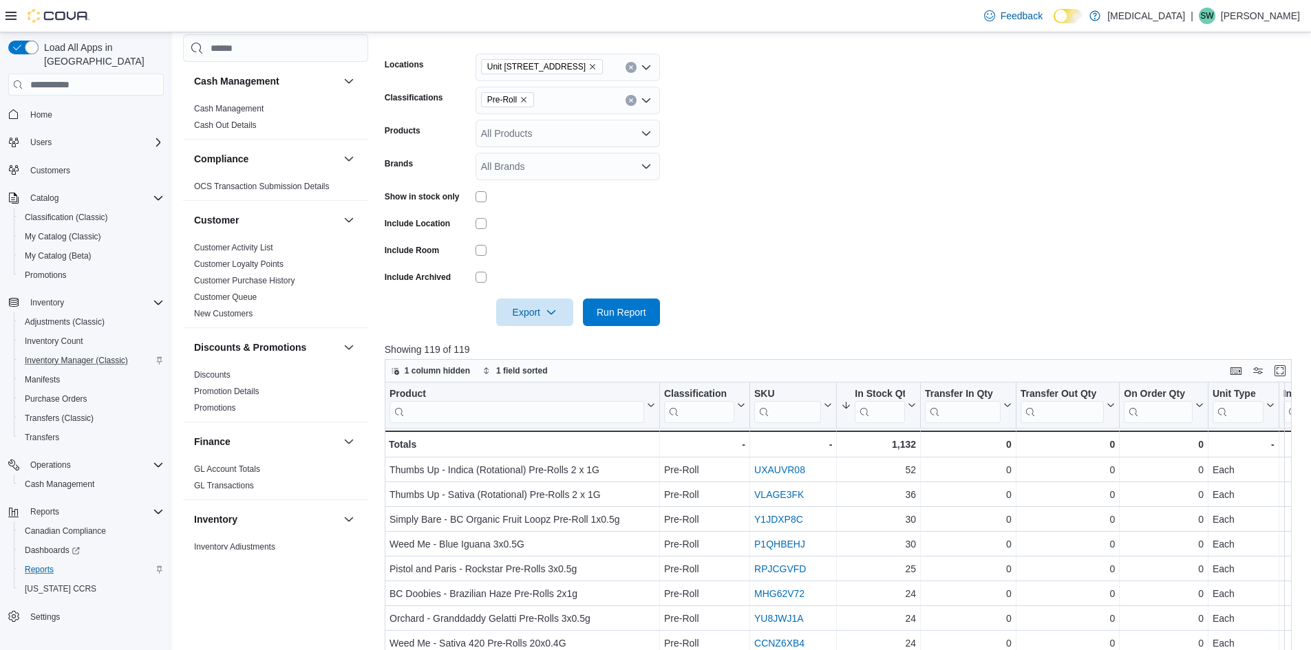
click at [758, 219] on form "Locations Unit 385 North Dollarton Highway Classifications Pre-Roll Products Al…" at bounding box center [843, 181] width 917 height 289
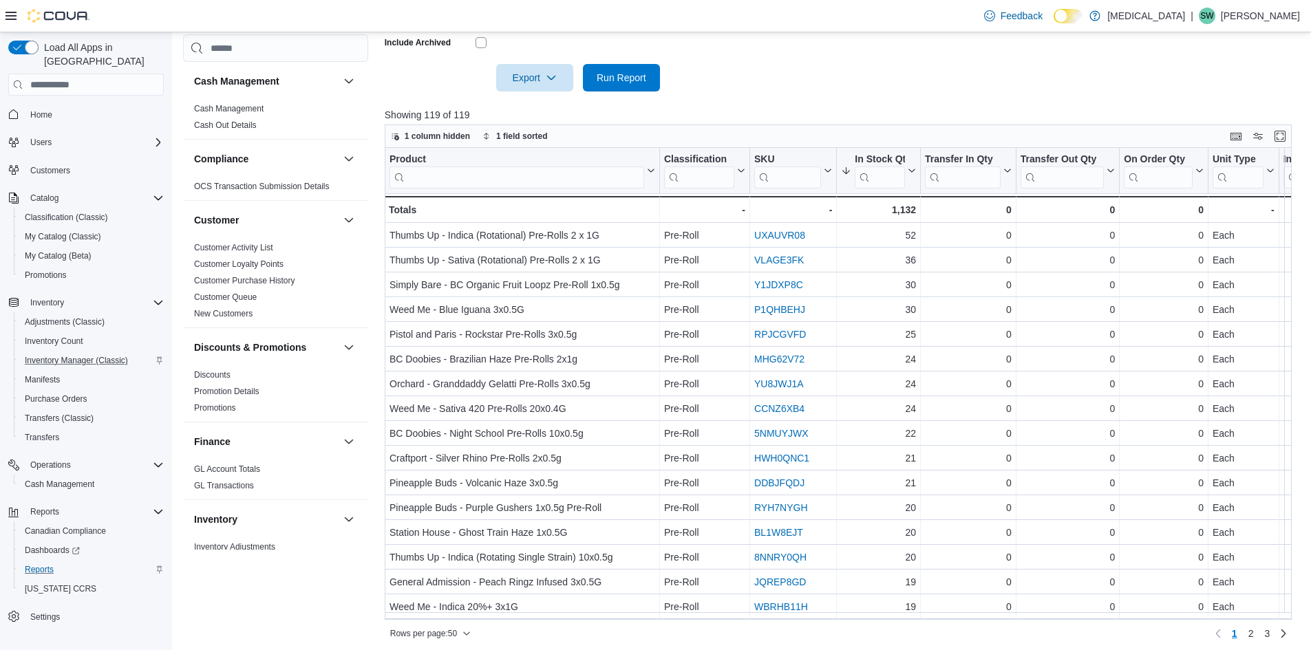
scroll to position [447, 0]
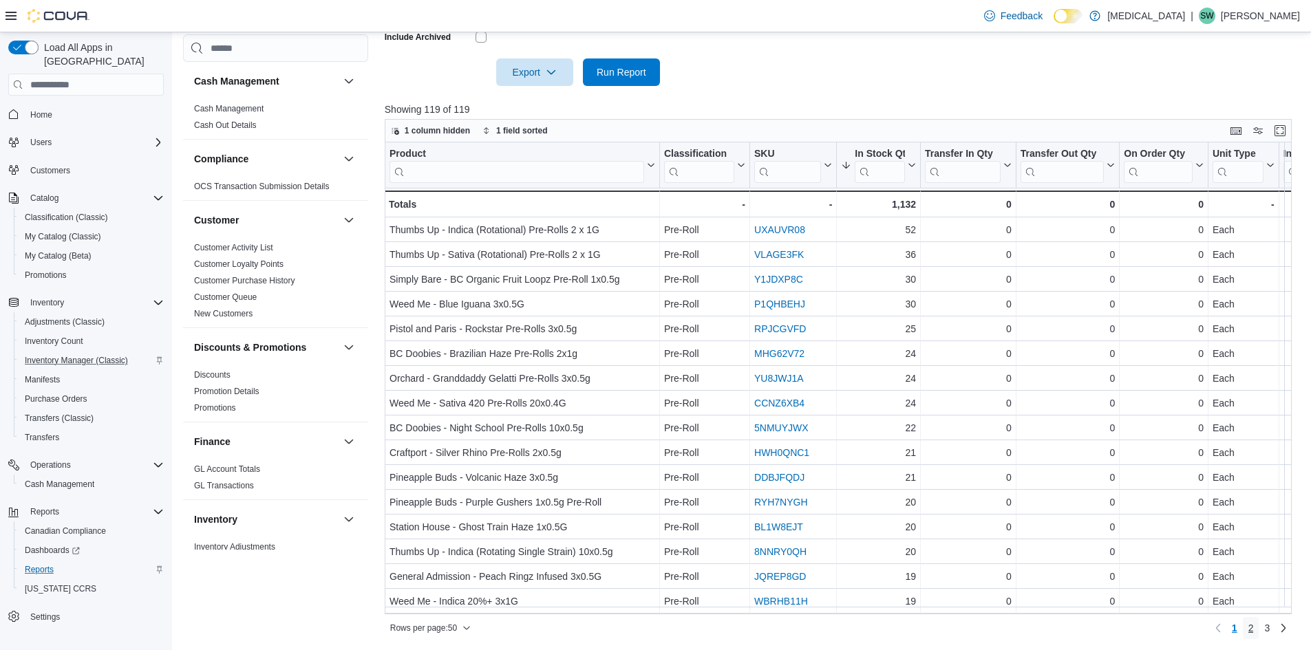
click at [1254, 633] on span "2" at bounding box center [1252, 629] width 6 height 14
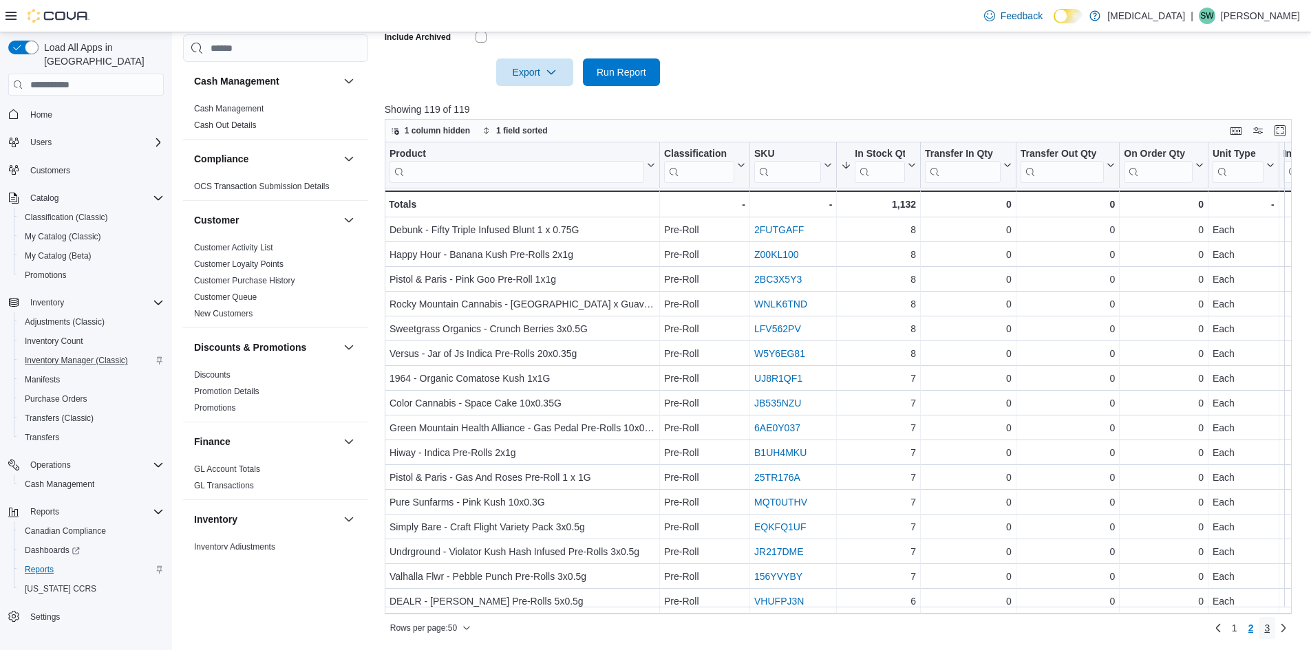
click at [1270, 626] on span "3" at bounding box center [1267, 629] width 6 height 14
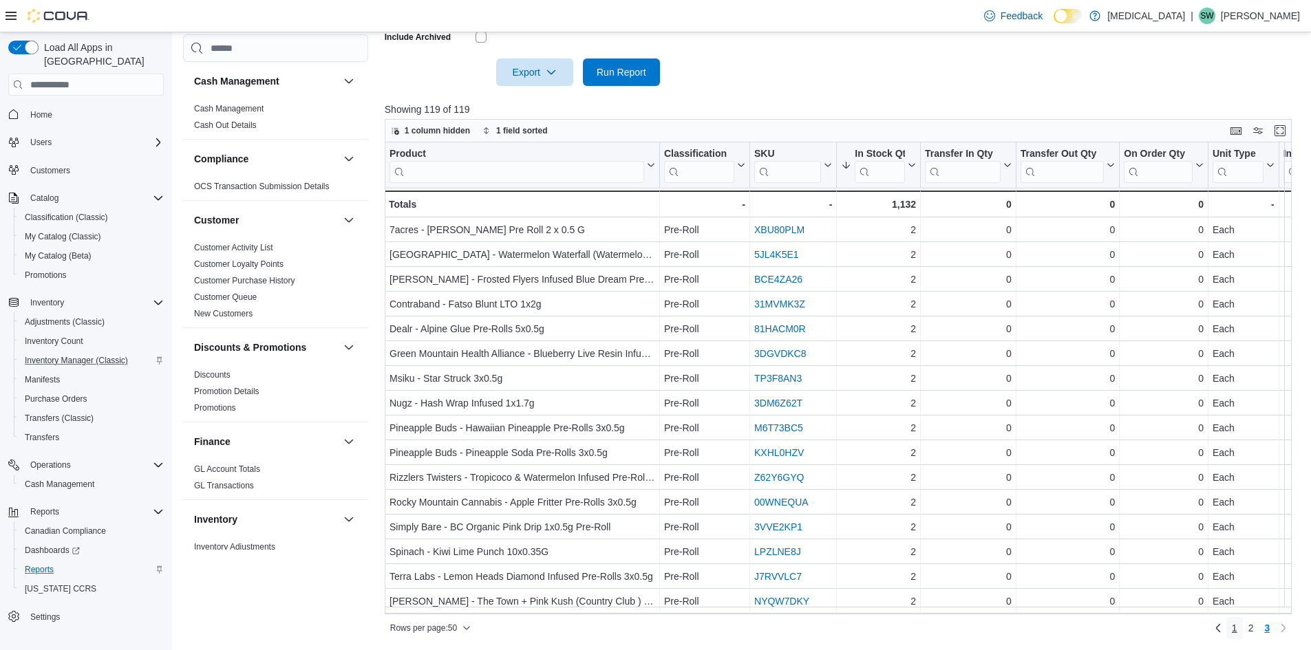
click at [1238, 628] on span "1" at bounding box center [1235, 629] width 6 height 14
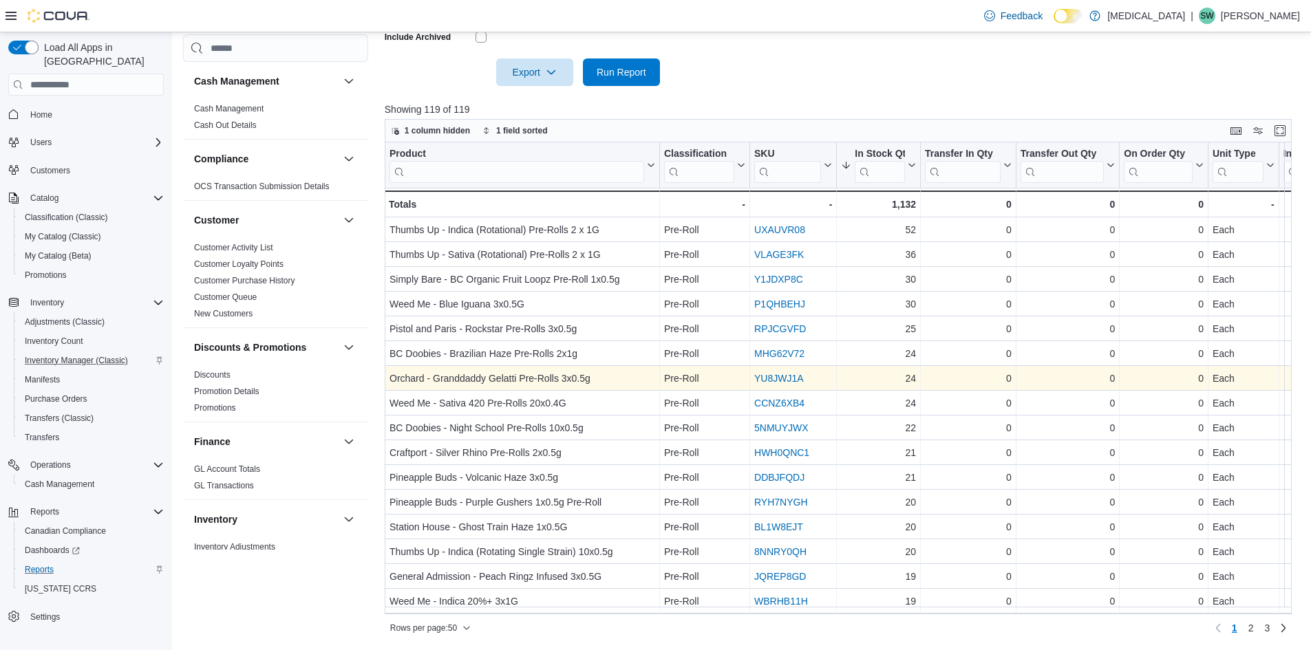
scroll to position [378, 0]
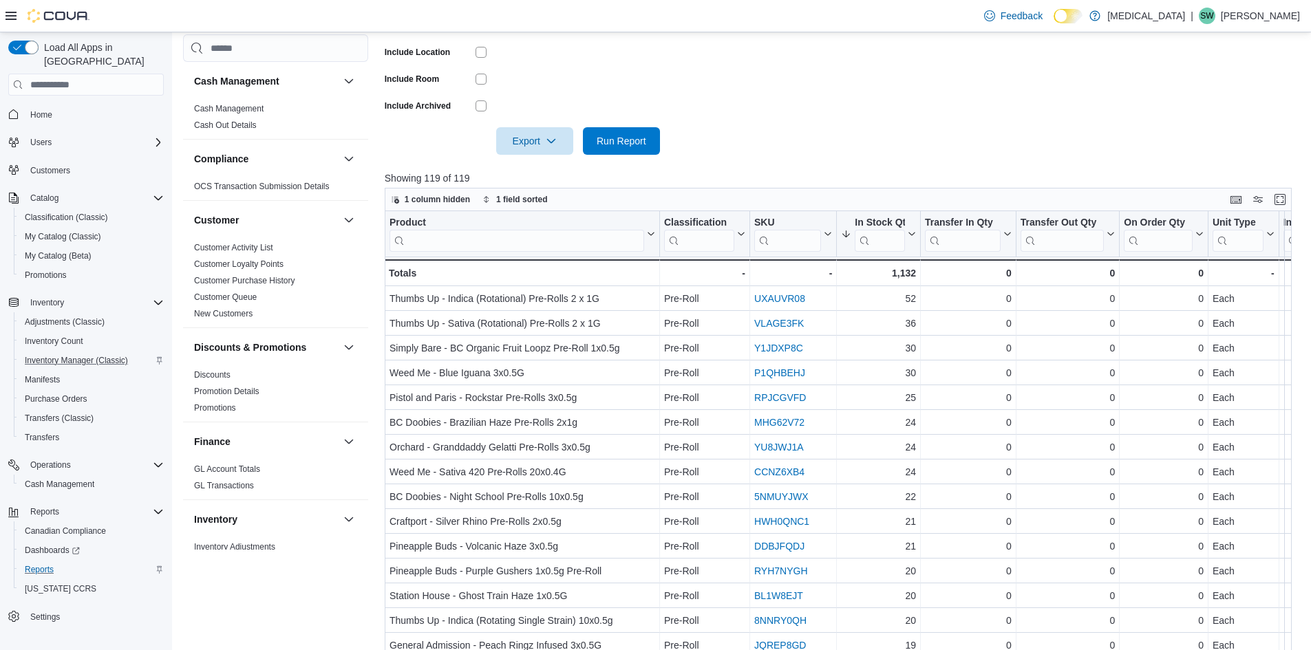
click at [797, 120] on div at bounding box center [843, 121] width 917 height 11
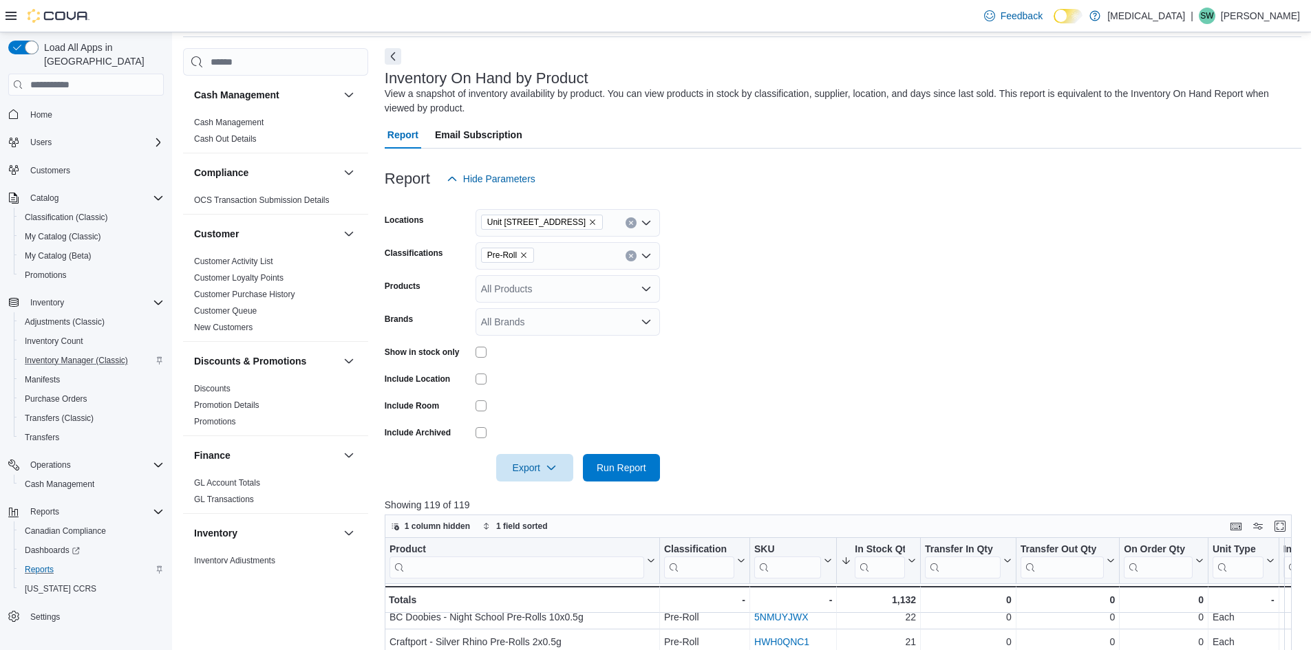
scroll to position [0, 0]
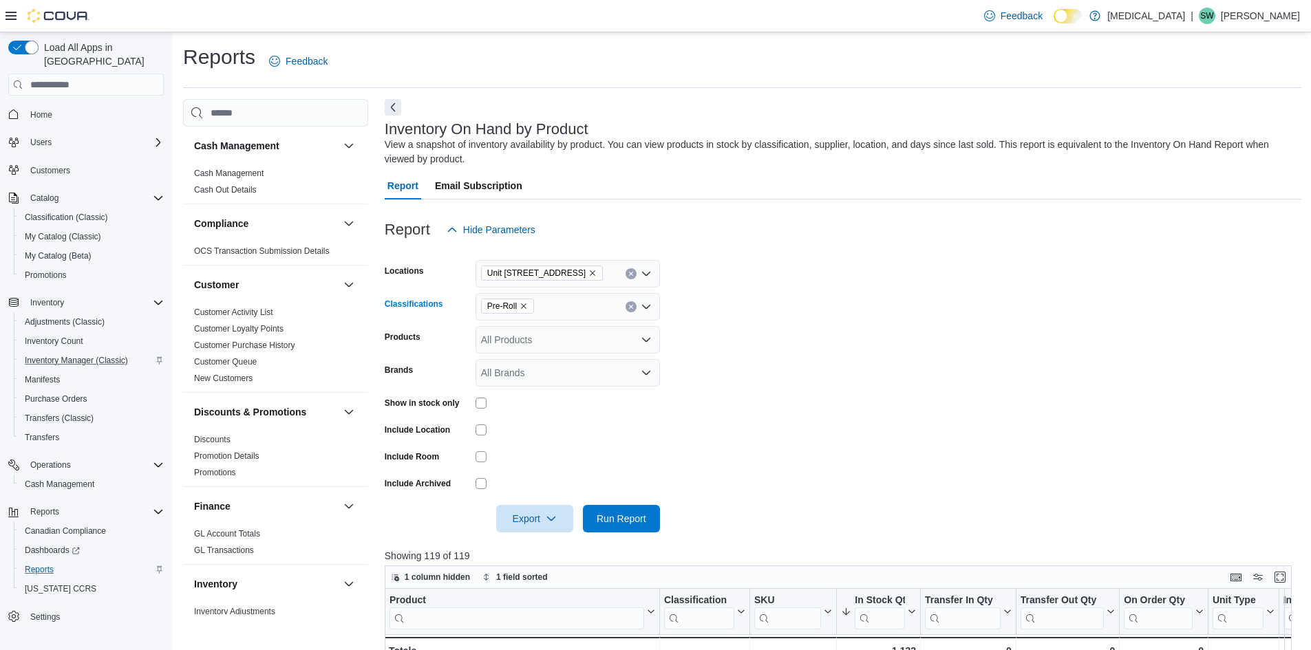
click at [527, 308] on icon "Remove Pre-Roll from selection in this group" at bounding box center [524, 306] width 8 height 8
click at [524, 435] on span "Edibles" at bounding box center [521, 437] width 32 height 14
click at [815, 385] on form "Locations Unit 385 North Dollarton Highway Classifications Edibles Products All…" at bounding box center [843, 388] width 917 height 289
click at [624, 523] on span "Run Report" at bounding box center [622, 518] width 50 height 14
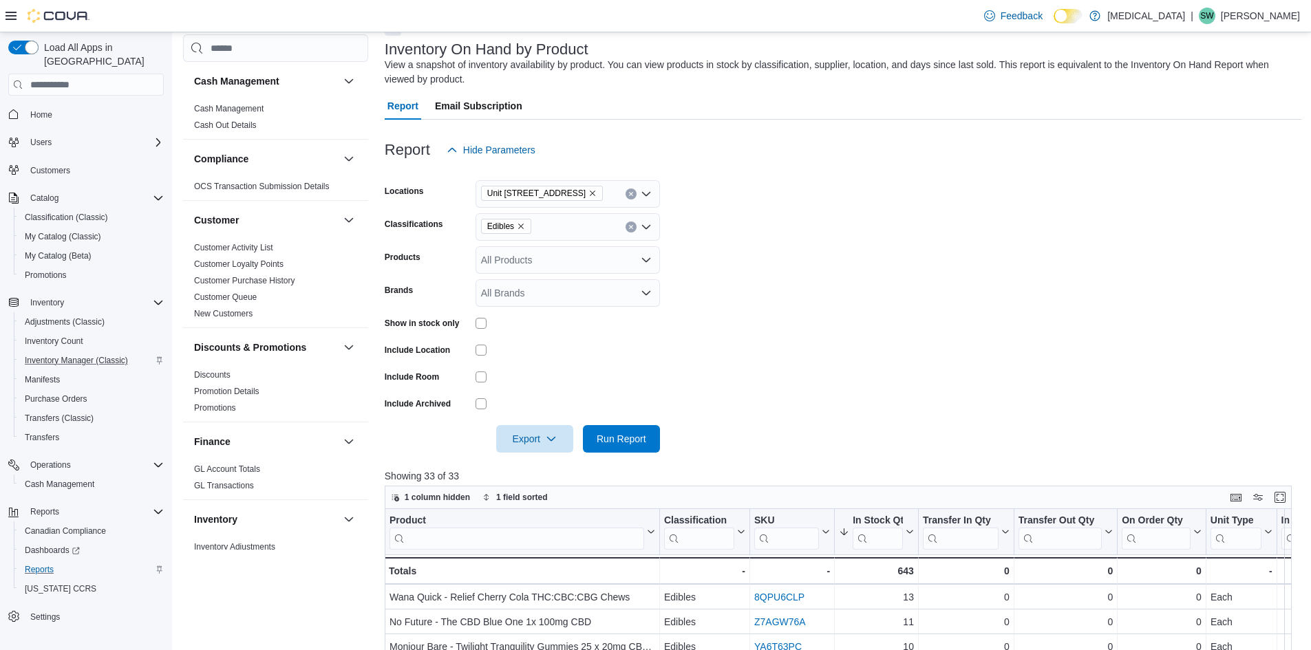
scroll to position [69, 0]
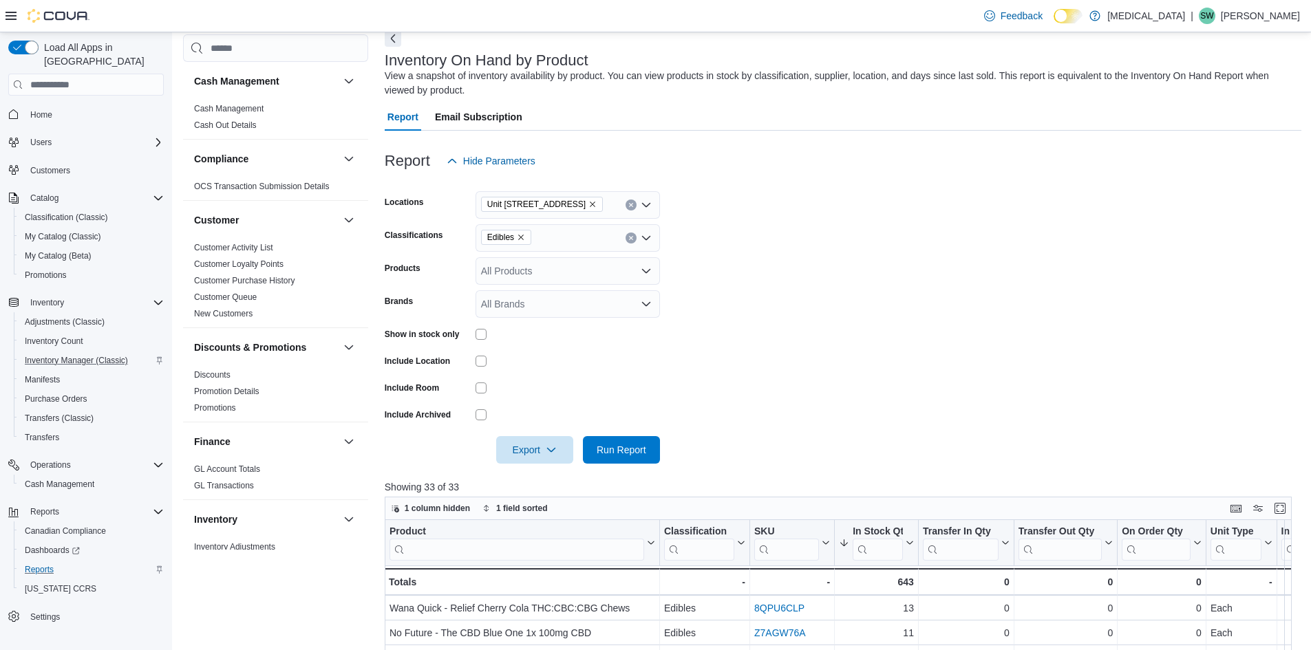
click at [597, 202] on icon "Remove Unit 385 North Dollarton Highway from selection in this group" at bounding box center [593, 204] width 8 height 8
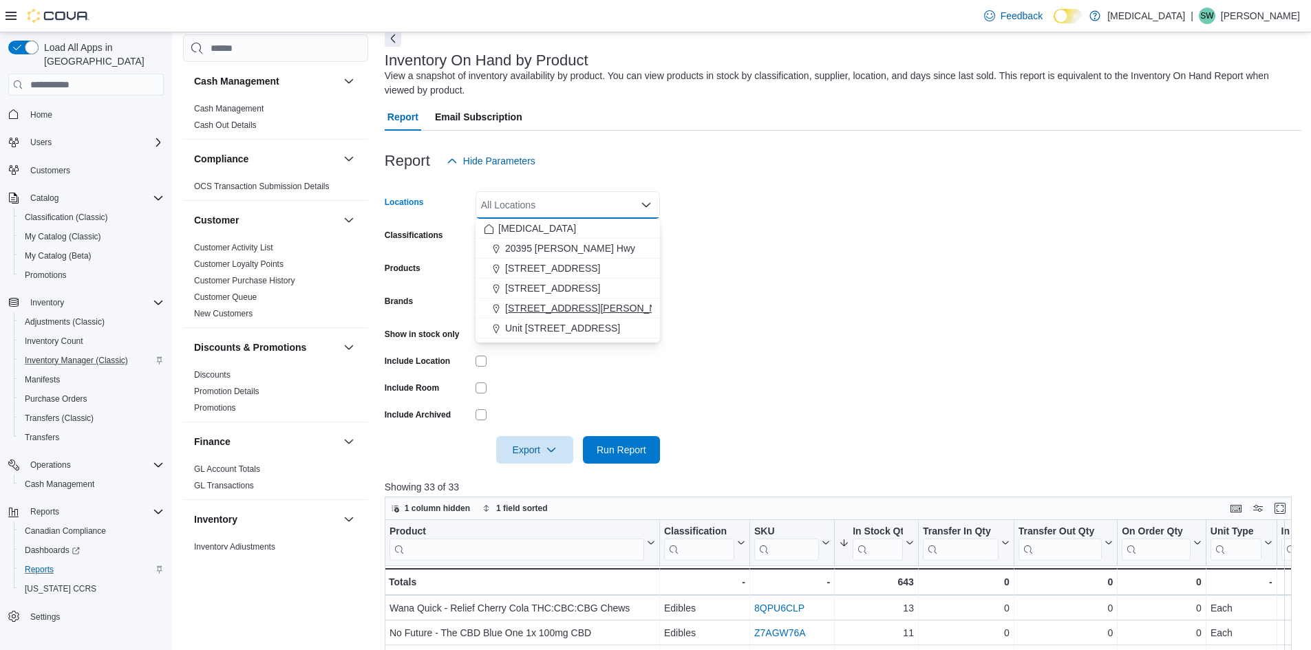
click at [571, 304] on span "[STREET_ADDRESS][PERSON_NAME]" at bounding box center [592, 308] width 175 height 14
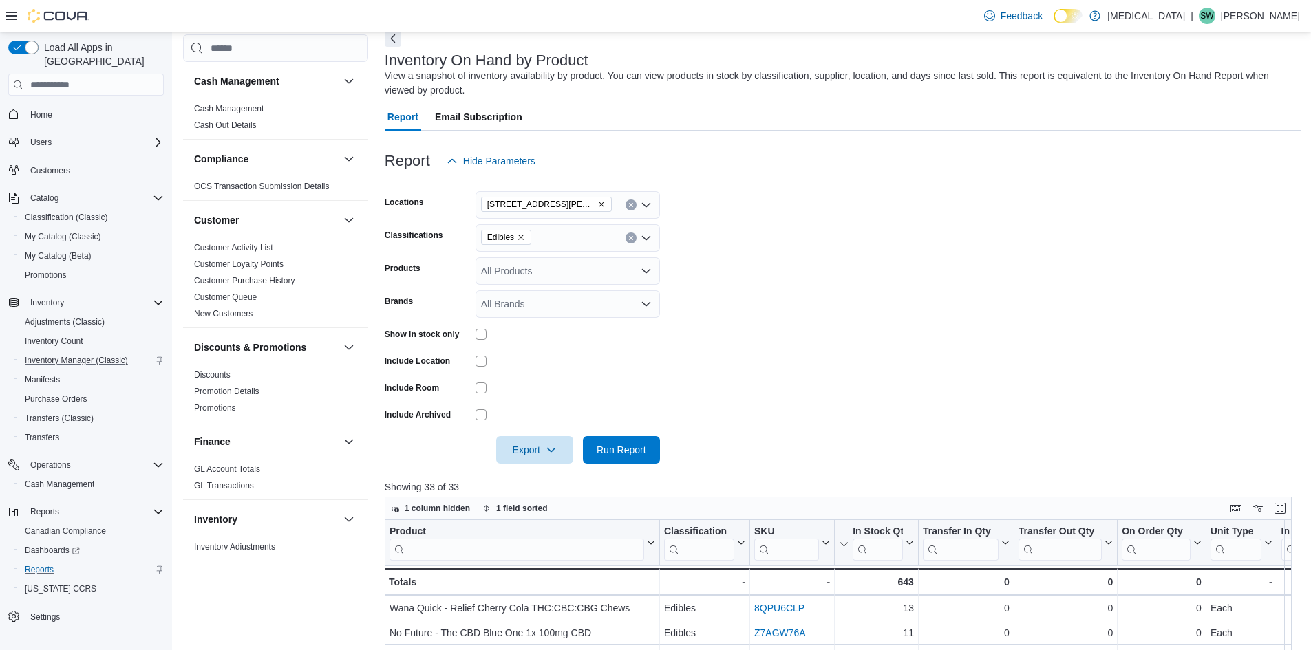
click at [877, 304] on form "Locations 999 Denman Street Classifications Edibles Products All Products Brand…" at bounding box center [843, 319] width 917 height 289
click at [628, 466] on div at bounding box center [843, 472] width 917 height 17
click at [628, 456] on span "Run Report" at bounding box center [622, 450] width 50 height 14
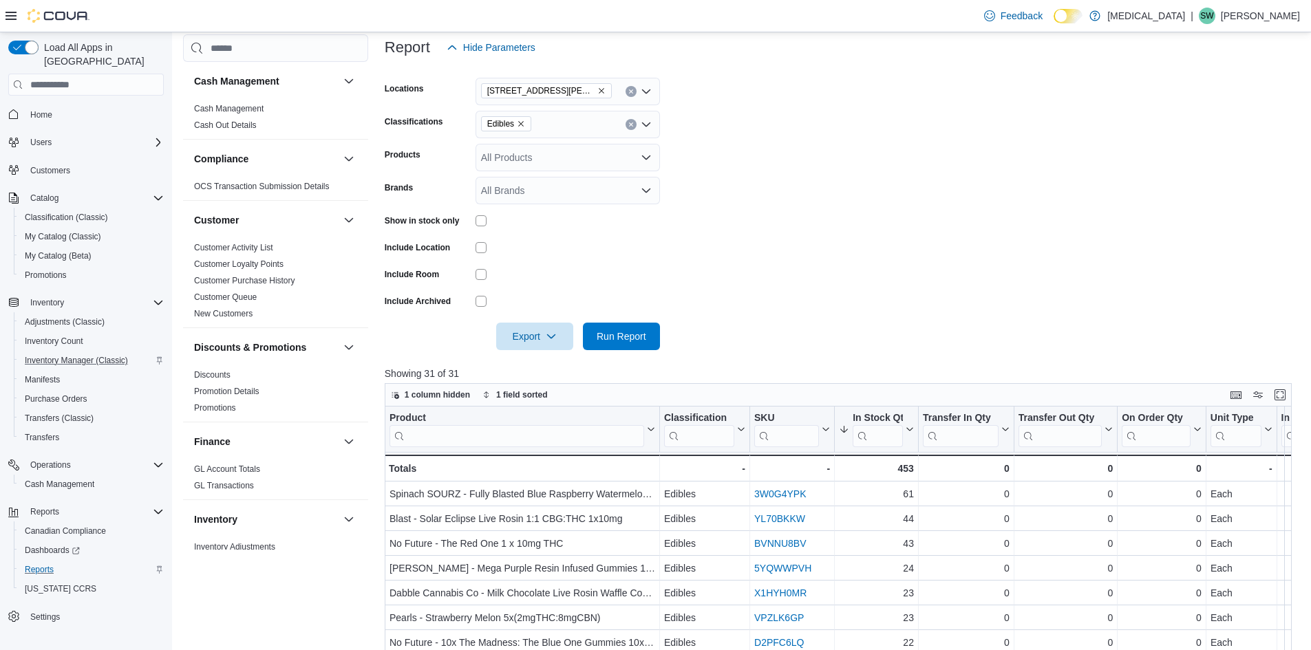
scroll to position [206, 0]
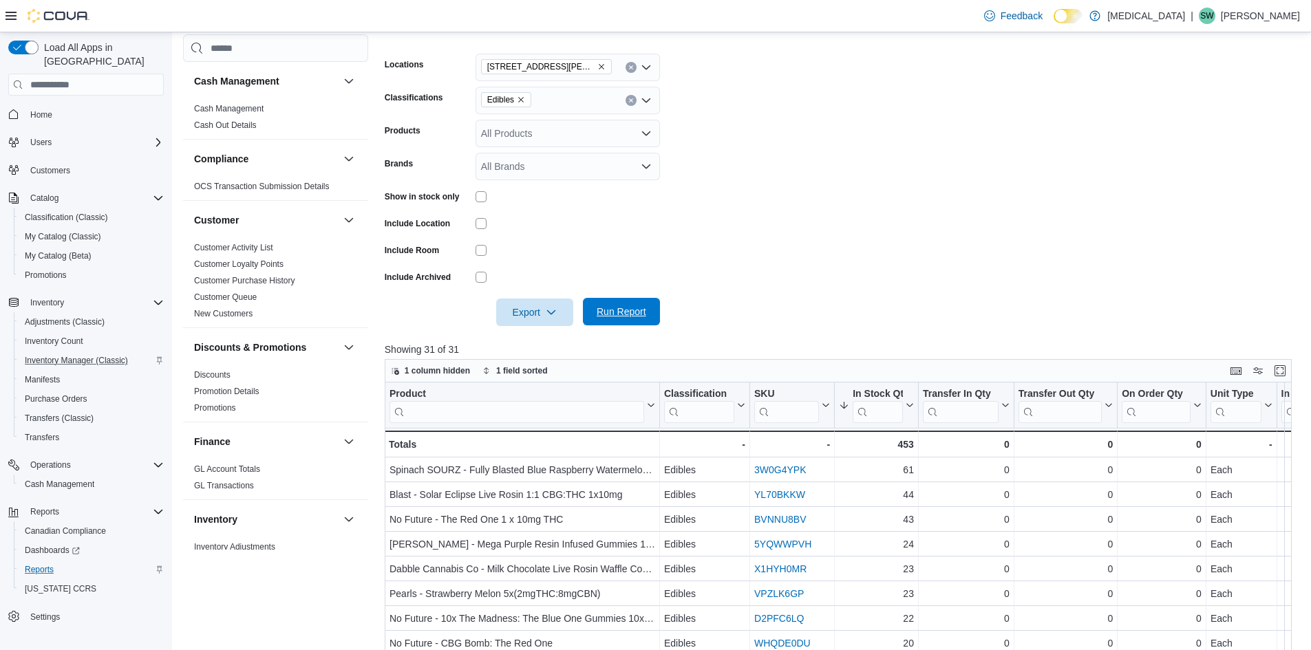
click at [637, 314] on span "Run Report" at bounding box center [622, 312] width 50 height 14
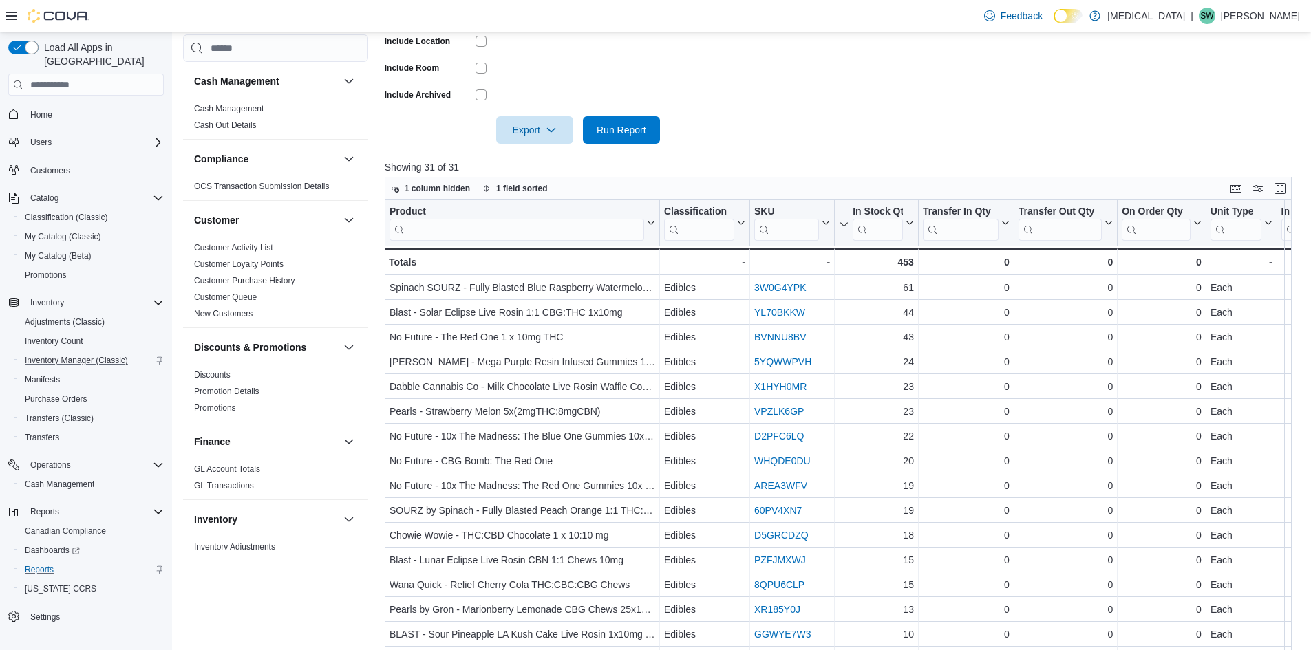
scroll to position [413, 0]
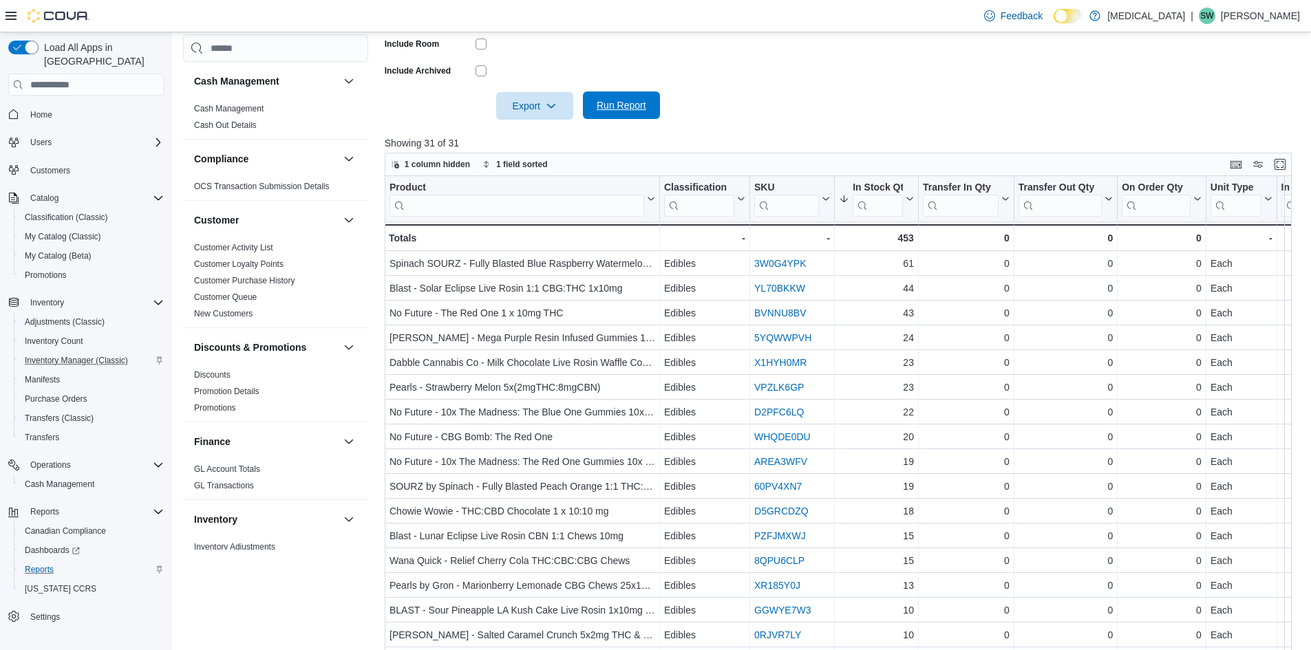
click at [642, 107] on span "Run Report" at bounding box center [622, 105] width 50 height 14
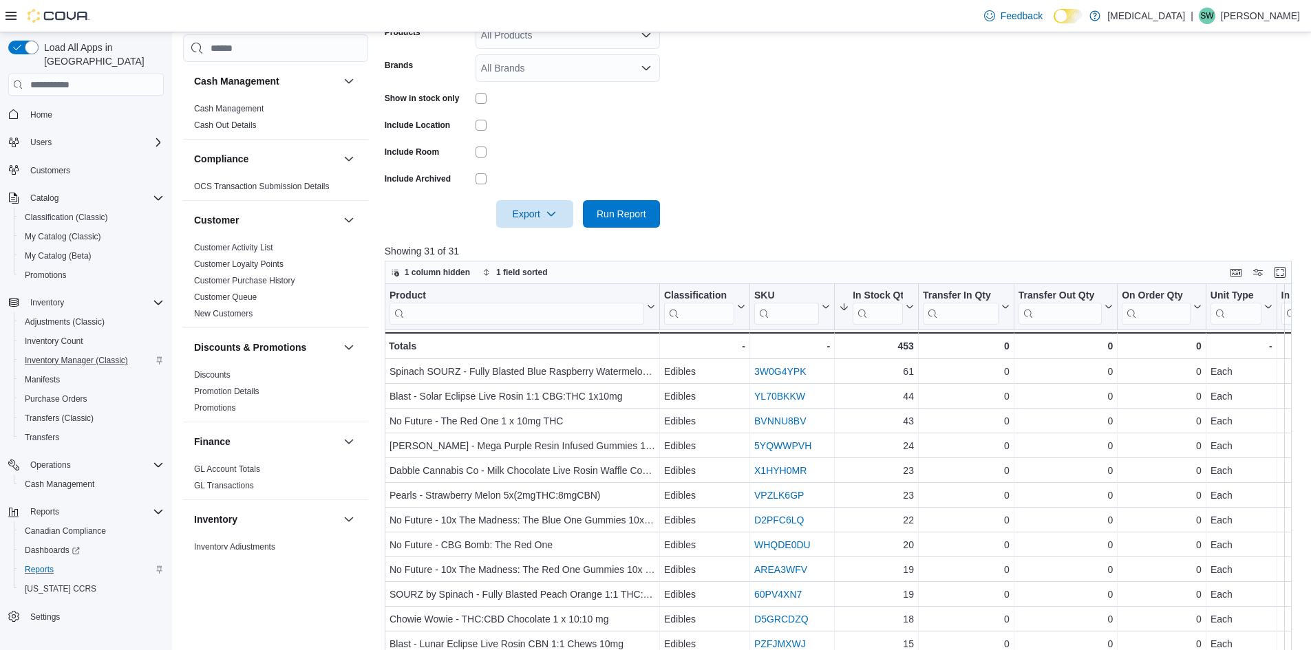
scroll to position [138, 0]
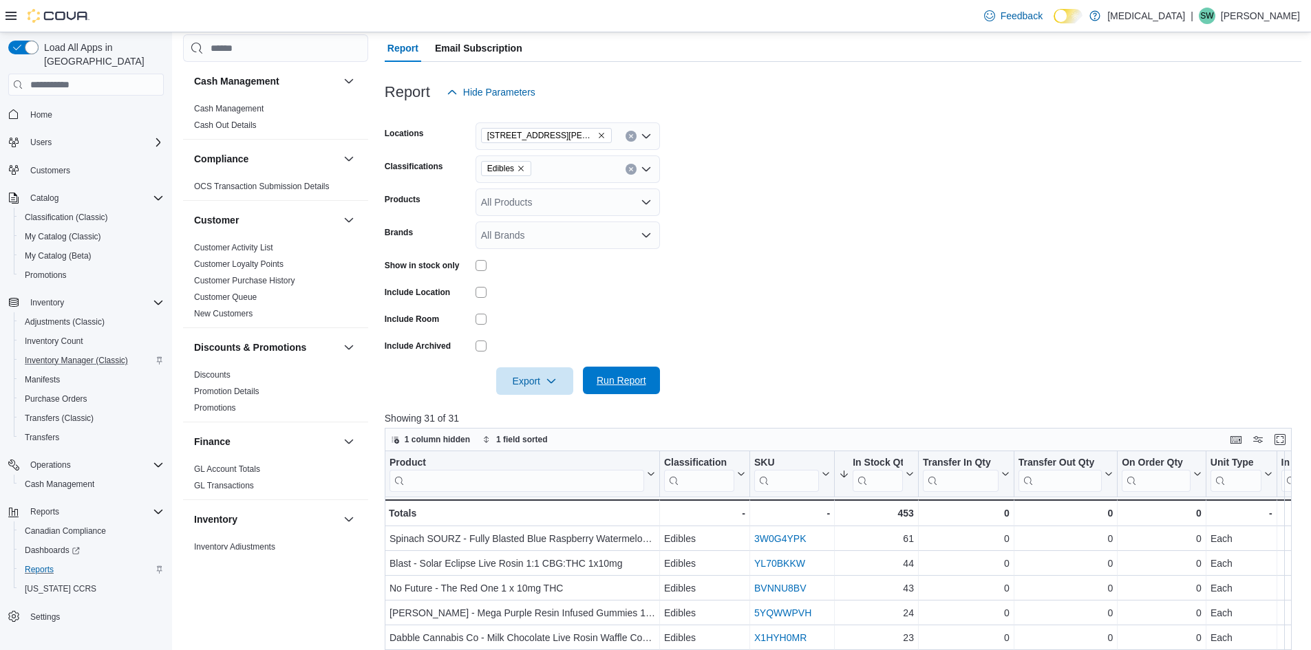
click at [608, 379] on span "Run Report" at bounding box center [622, 381] width 50 height 14
click at [597, 136] on icon "Remove 999 Denman Street from selection in this group" at bounding box center [601, 135] width 8 height 8
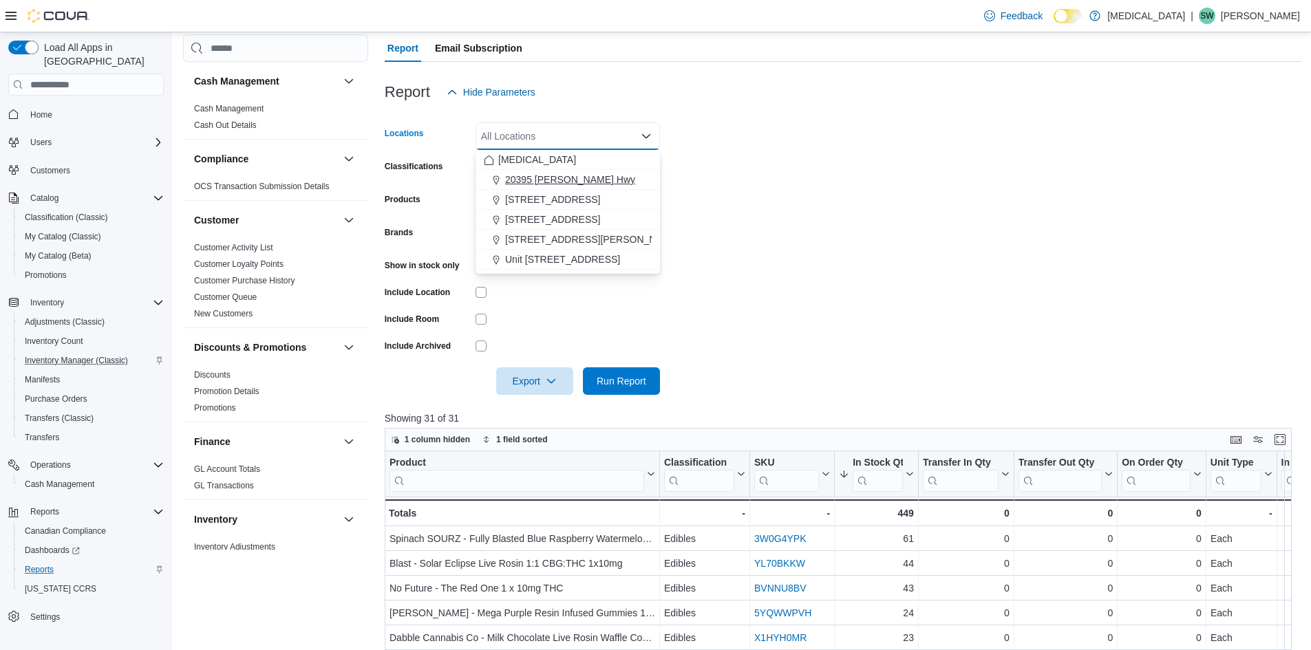
click at [562, 184] on span "20395 [PERSON_NAME] Hwy" at bounding box center [570, 180] width 130 height 14
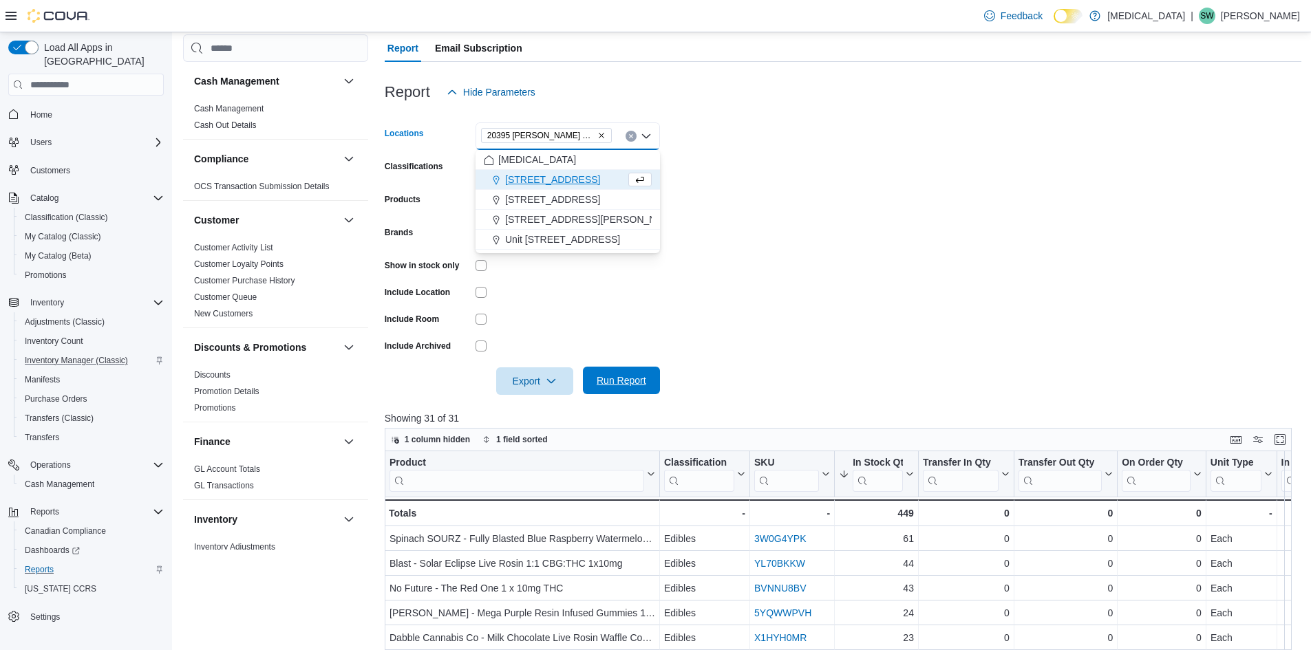
click at [620, 379] on span "Run Report" at bounding box center [622, 381] width 50 height 14
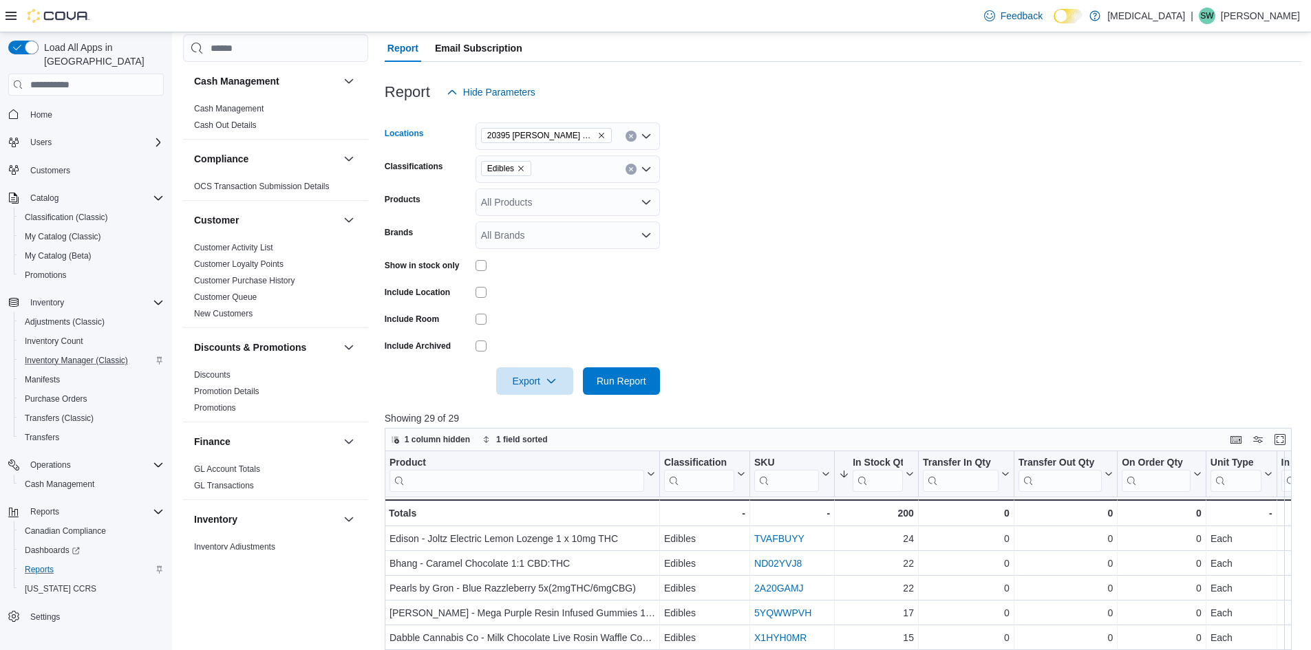
click at [597, 134] on icon "Remove 20395 Lougheed Hwy from selection in this group" at bounding box center [601, 135] width 8 height 8
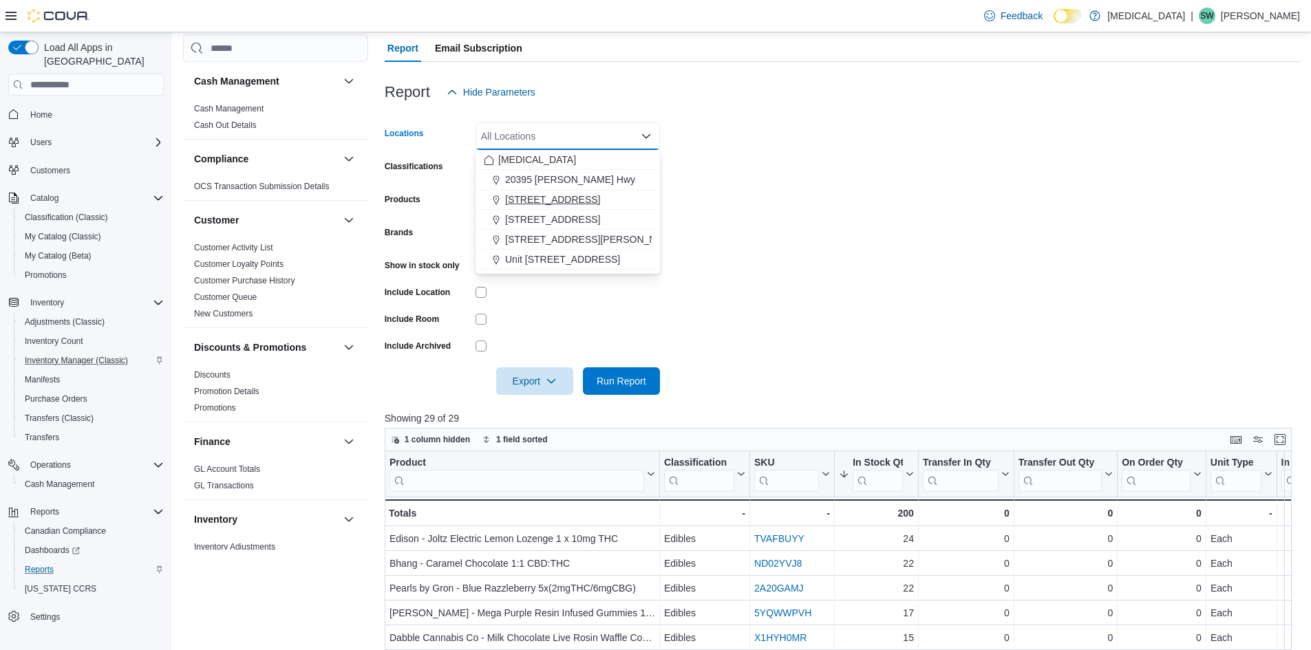
click at [572, 202] on span "[STREET_ADDRESS]" at bounding box center [552, 200] width 95 height 14
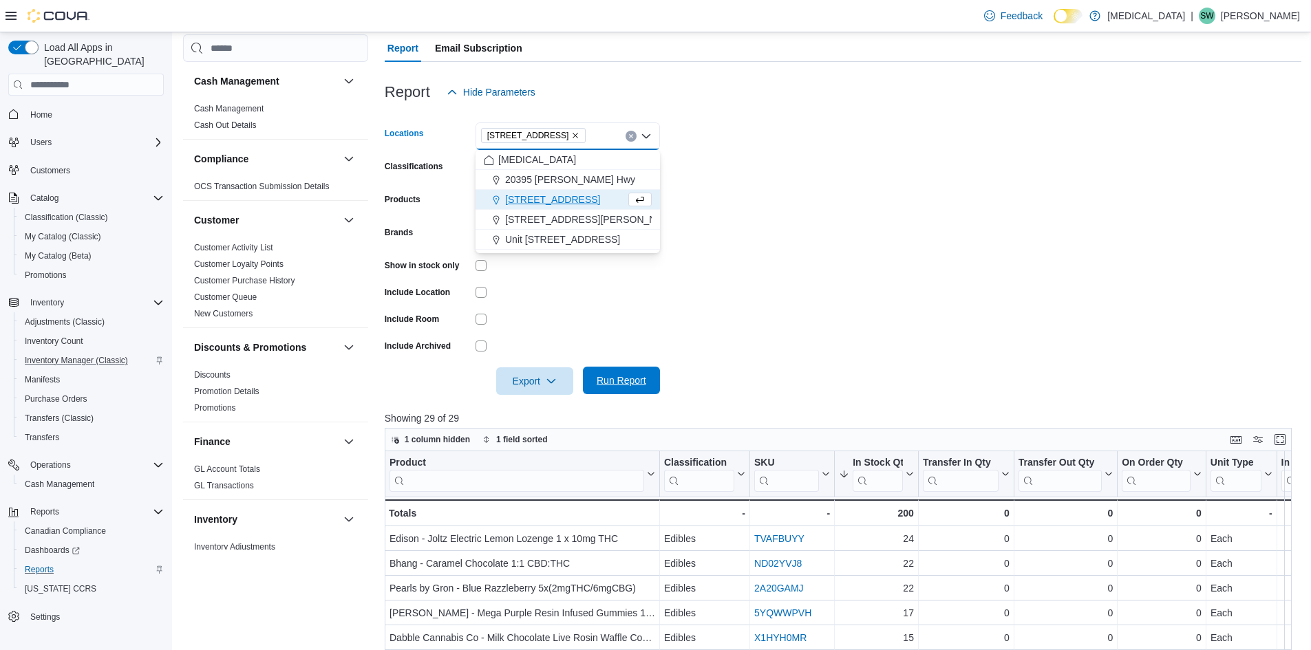
click at [613, 372] on span "Run Report" at bounding box center [621, 381] width 61 height 28
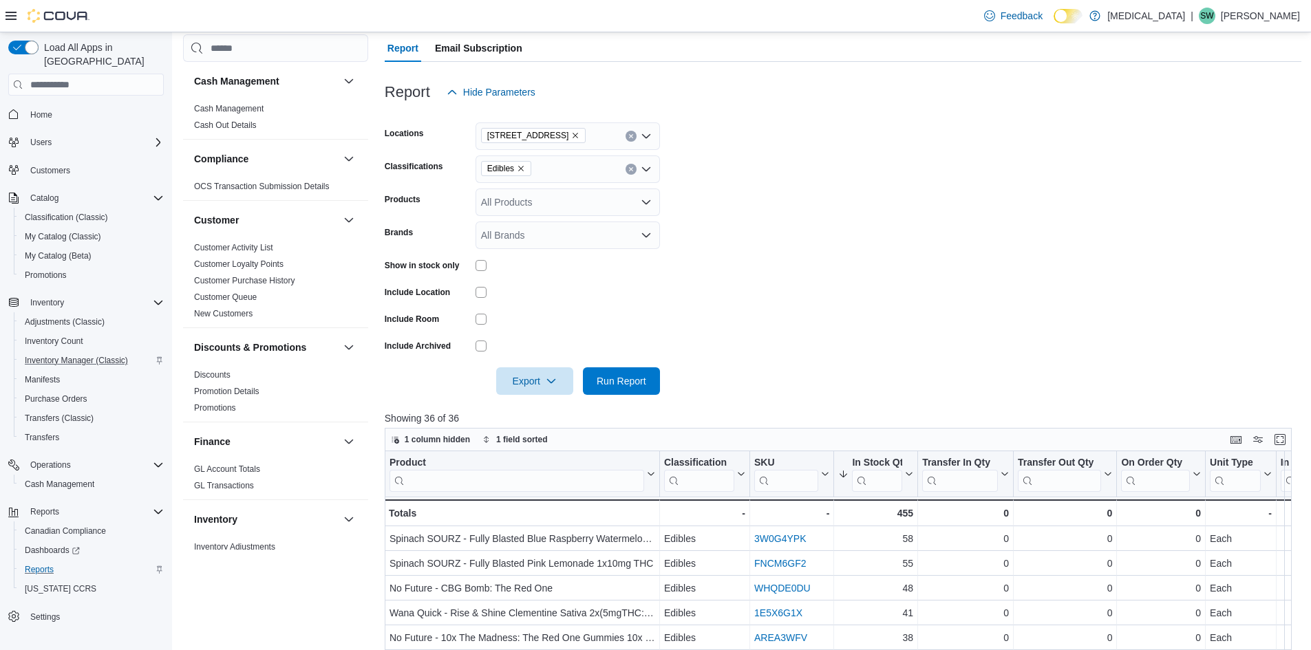
click at [573, 135] on icon "Remove 3039 Granville Street from selection in this group" at bounding box center [576, 136] width 6 height 6
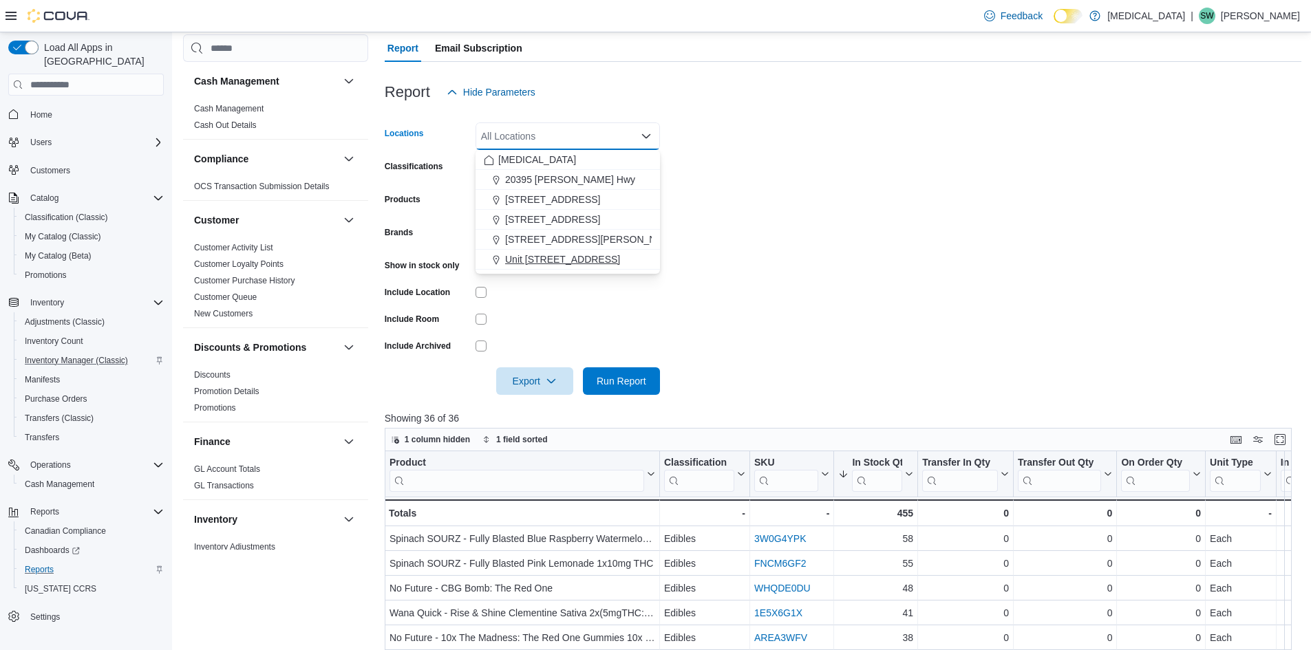
click at [585, 251] on button "Unit [STREET_ADDRESS]" at bounding box center [568, 260] width 184 height 20
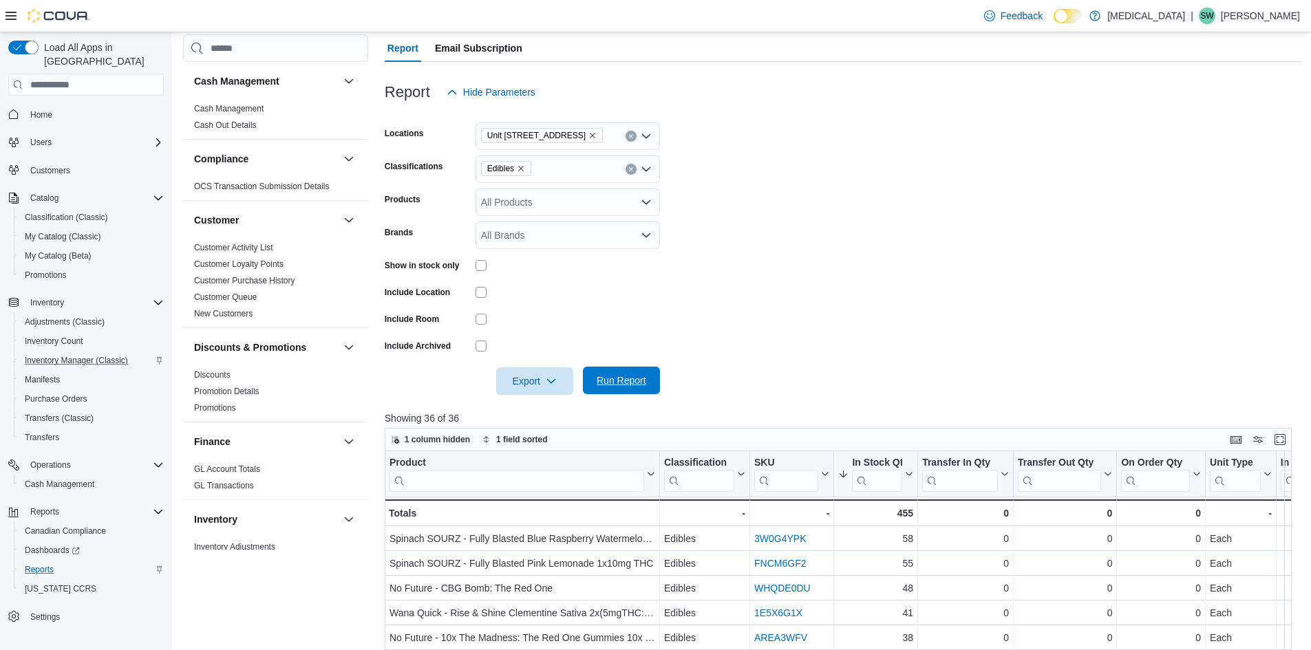
click at [617, 375] on span "Run Report" at bounding box center [622, 381] width 50 height 14
click at [815, 281] on form "Locations Unit 385 North Dollarton Highway Classifications Edibles Products All…" at bounding box center [843, 250] width 917 height 289
click at [795, 309] on form "Locations Unit 385 North Dollarton Highway Classifications Edibles Products All…" at bounding box center [843, 250] width 917 height 289
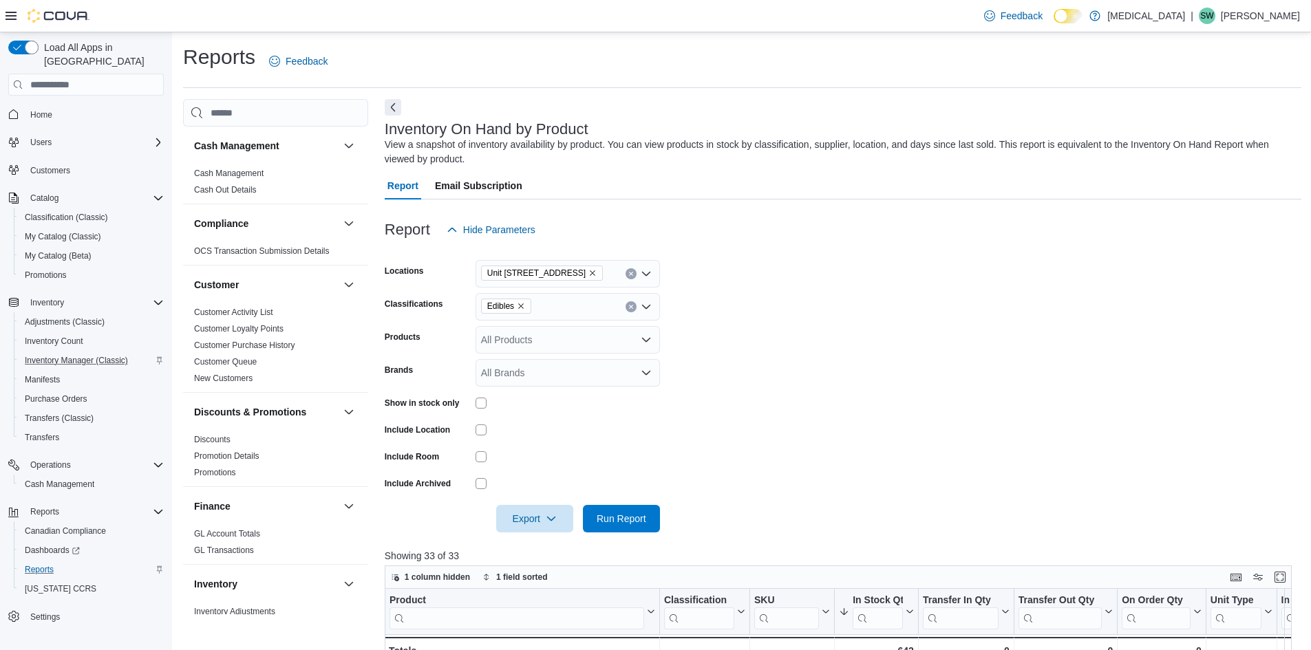
click at [597, 269] on icon "Remove Unit 385 North Dollarton Highway from selection in this group" at bounding box center [593, 273] width 8 height 8
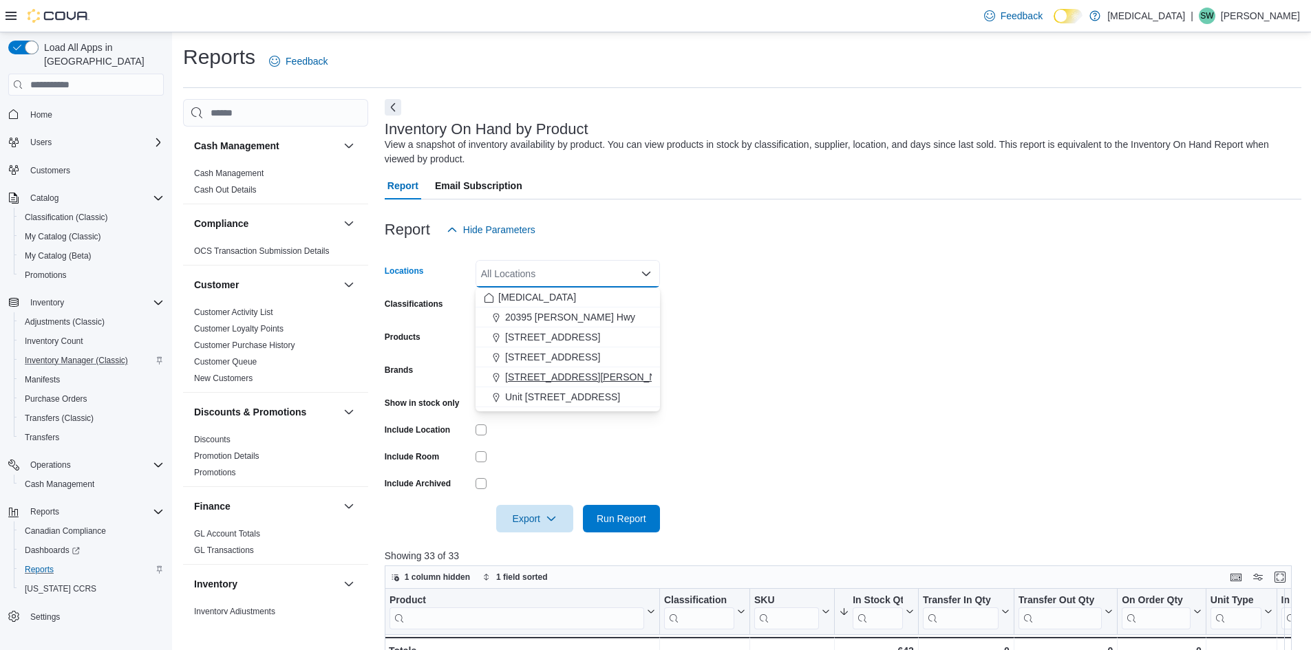
click at [565, 377] on span "[STREET_ADDRESS][PERSON_NAME]" at bounding box center [592, 377] width 175 height 14
click at [773, 352] on form "Locations 999 Denman Street Combo box. Selected. 999 Denman Street. Press Backs…" at bounding box center [843, 388] width 917 height 289
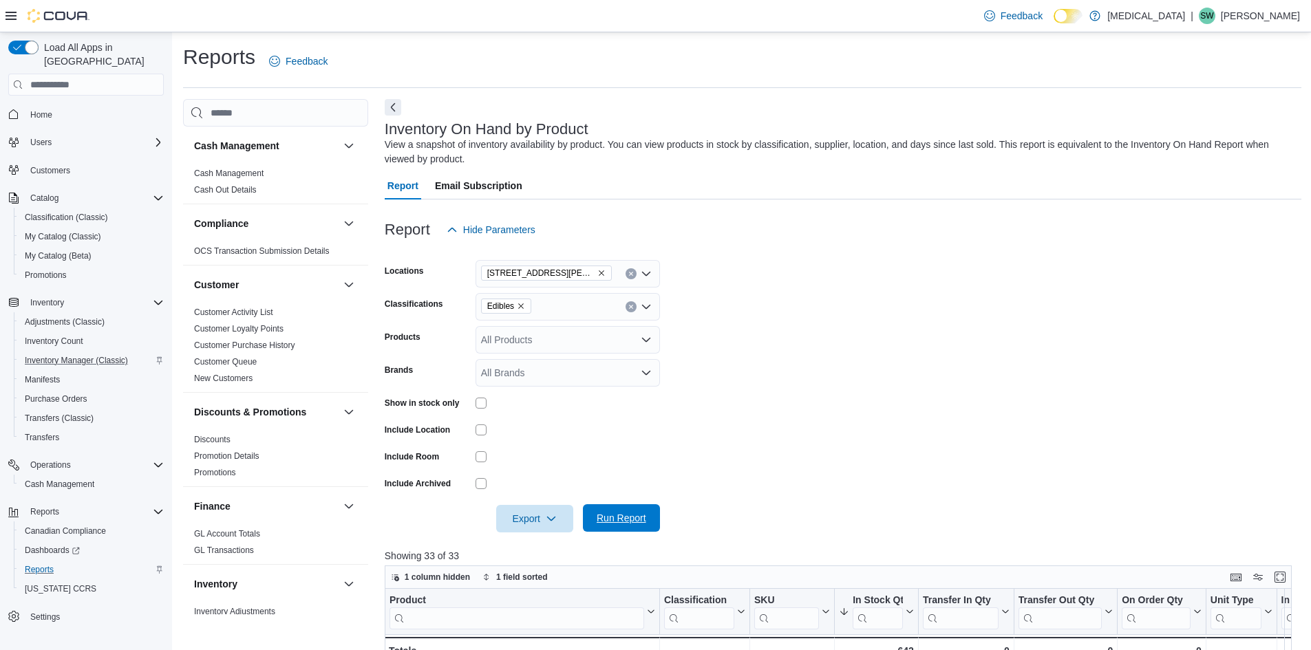
click at [626, 525] on span "Run Report" at bounding box center [622, 518] width 50 height 14
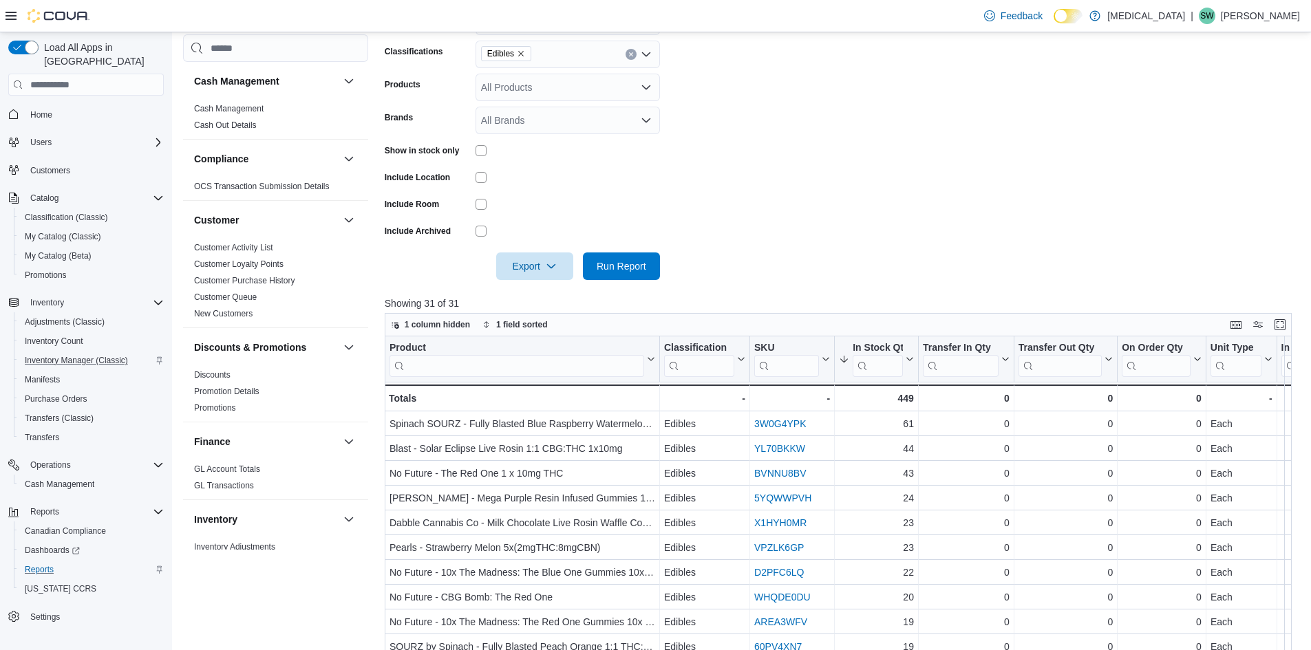
scroll to position [275, 0]
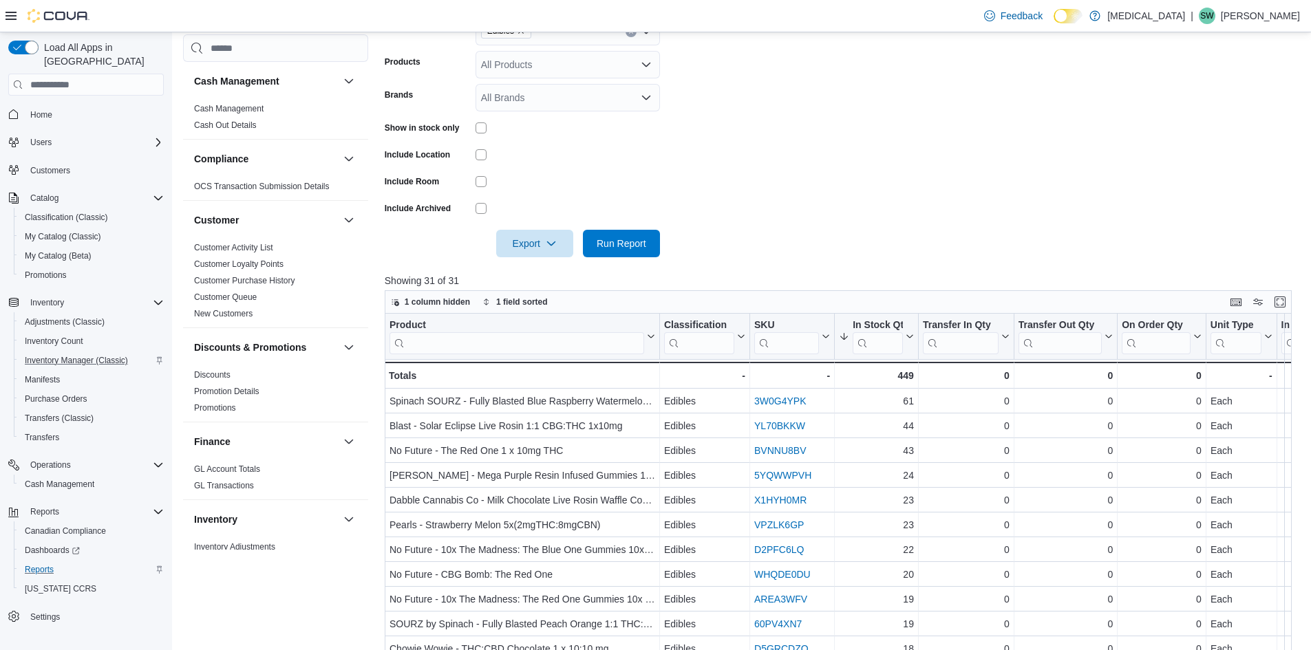
click at [790, 180] on form "Locations 999 Denman Street Classifications Edibles Products All Products Brand…" at bounding box center [843, 112] width 917 height 289
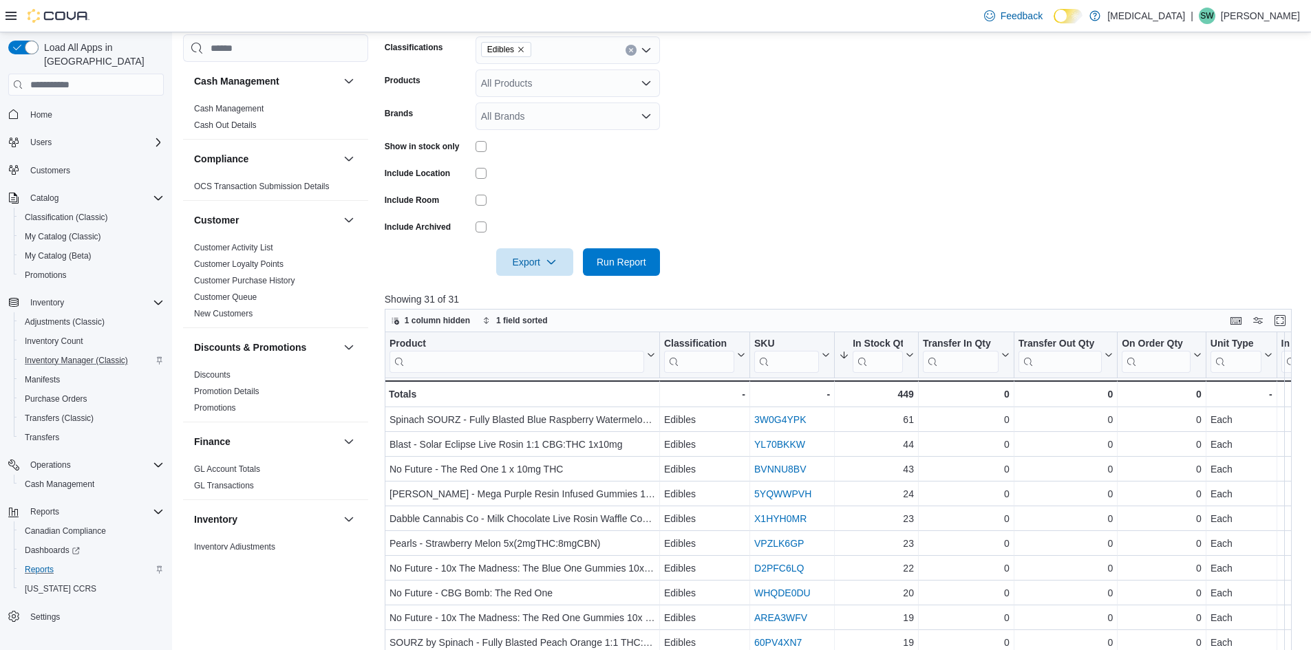
scroll to position [378, 0]
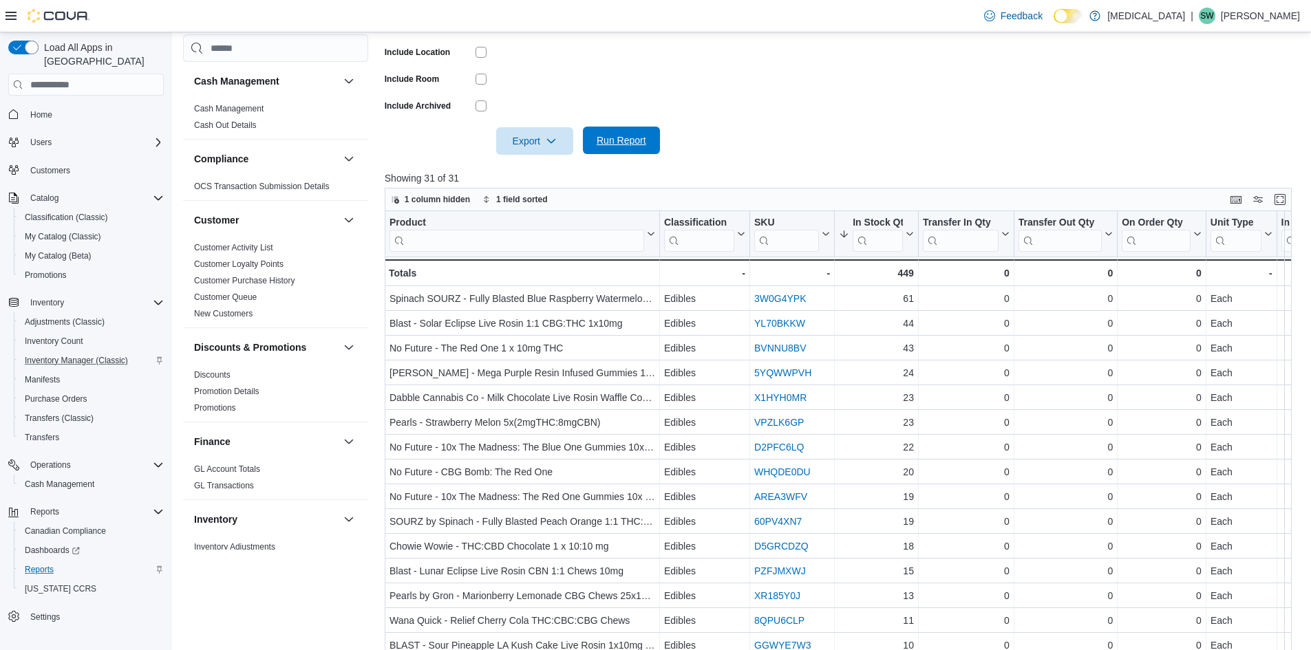
click at [631, 130] on span "Run Report" at bounding box center [621, 141] width 61 height 28
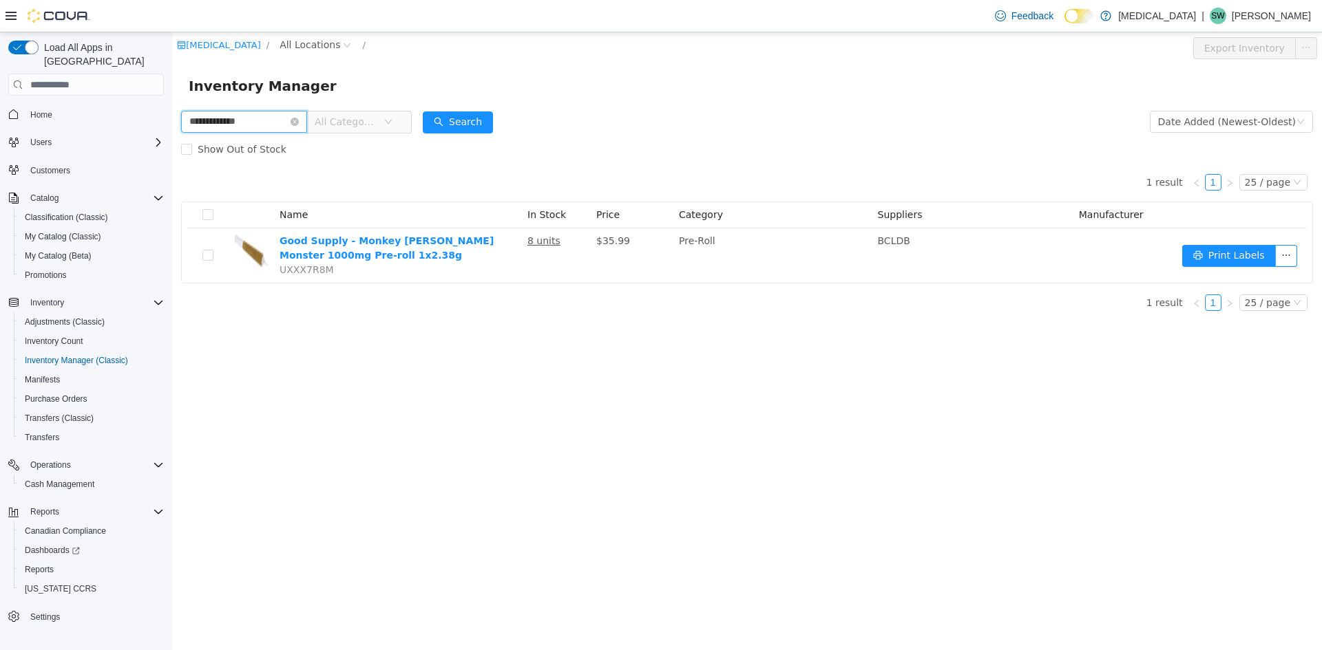
click at [302, 120] on input "**********" at bounding box center [244, 122] width 126 height 22
click at [307, 120] on input "**********" at bounding box center [244, 122] width 126 height 22
click at [299, 120] on icon "icon: close-circle" at bounding box center [294, 122] width 8 height 8
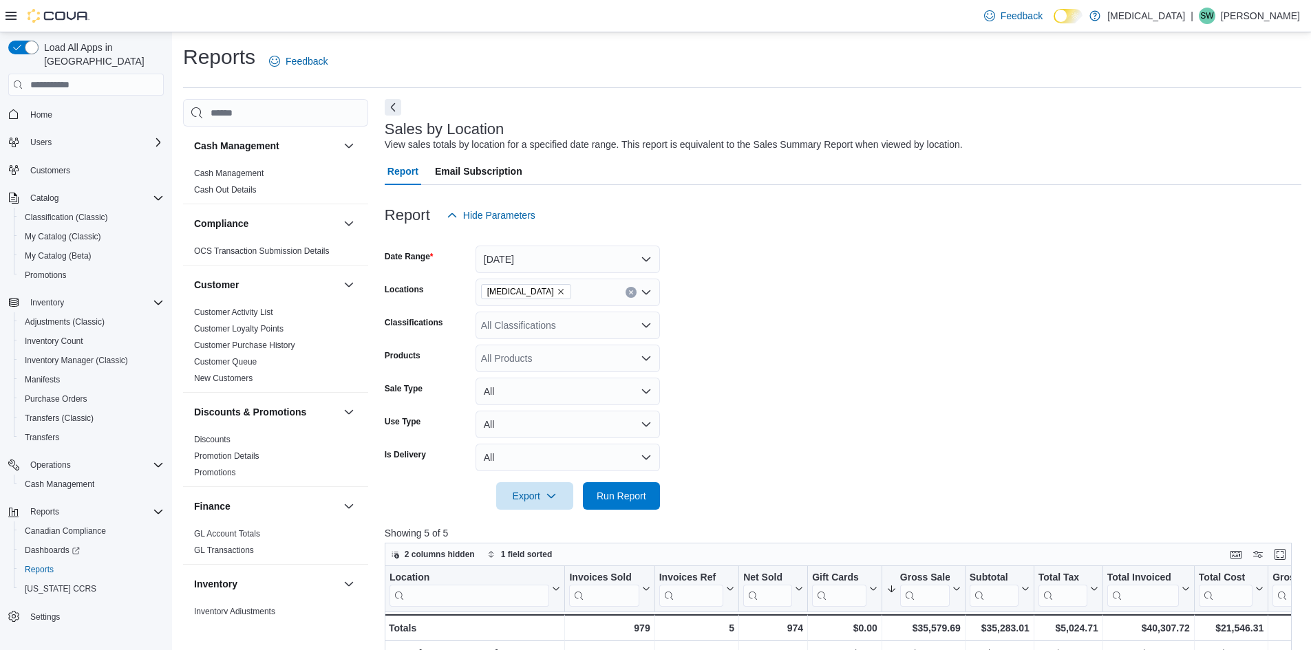
scroll to position [424, 0]
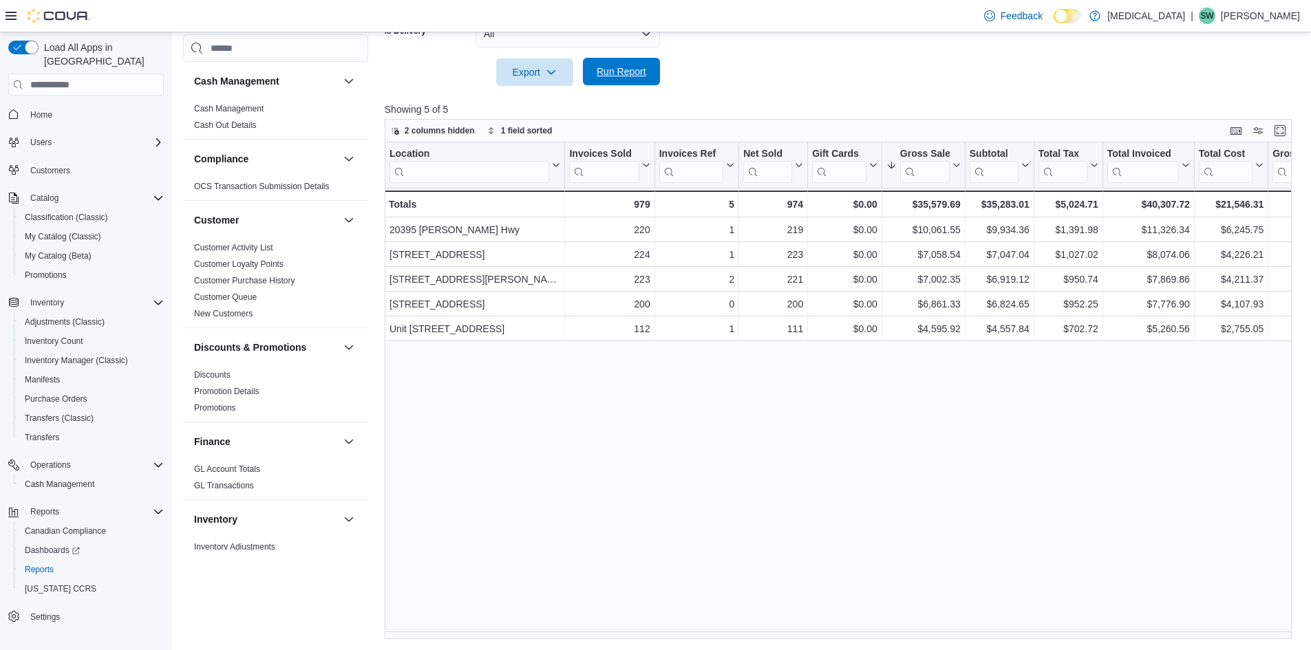
click at [609, 76] on span "Run Report" at bounding box center [622, 72] width 50 height 14
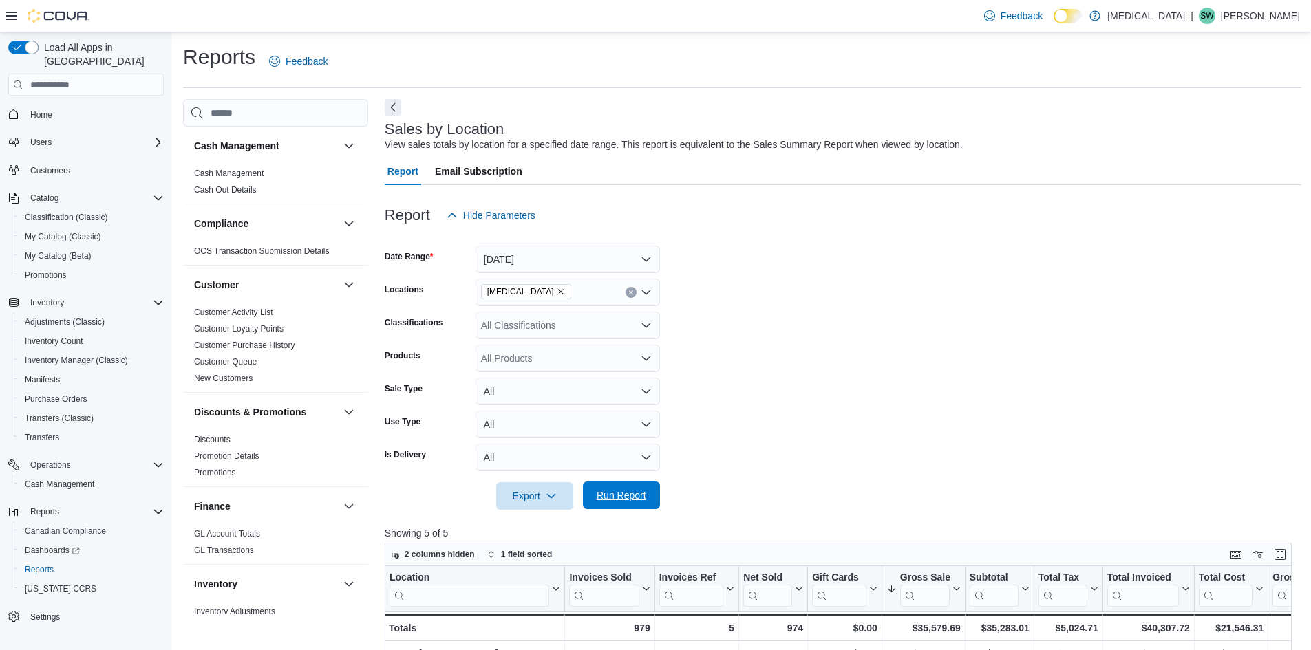
scroll to position [424, 0]
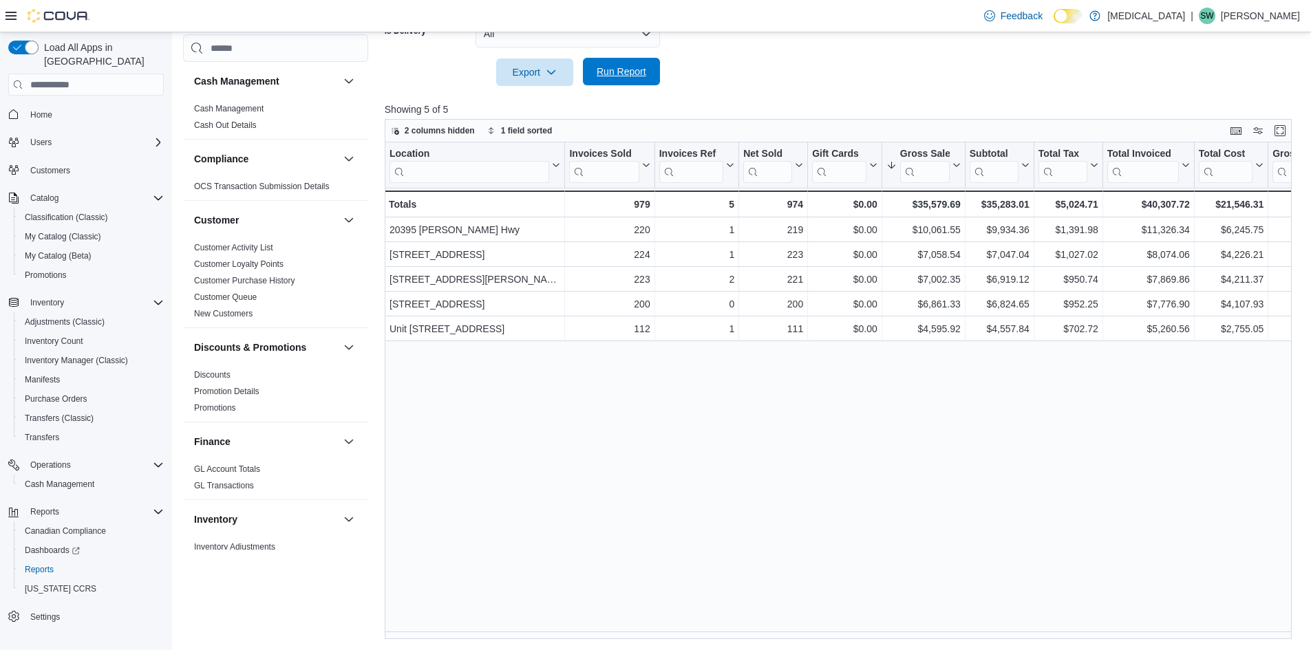
click at [635, 79] on span "Run Report" at bounding box center [621, 72] width 61 height 28
